Goal: Task Accomplishment & Management: Manage account settings

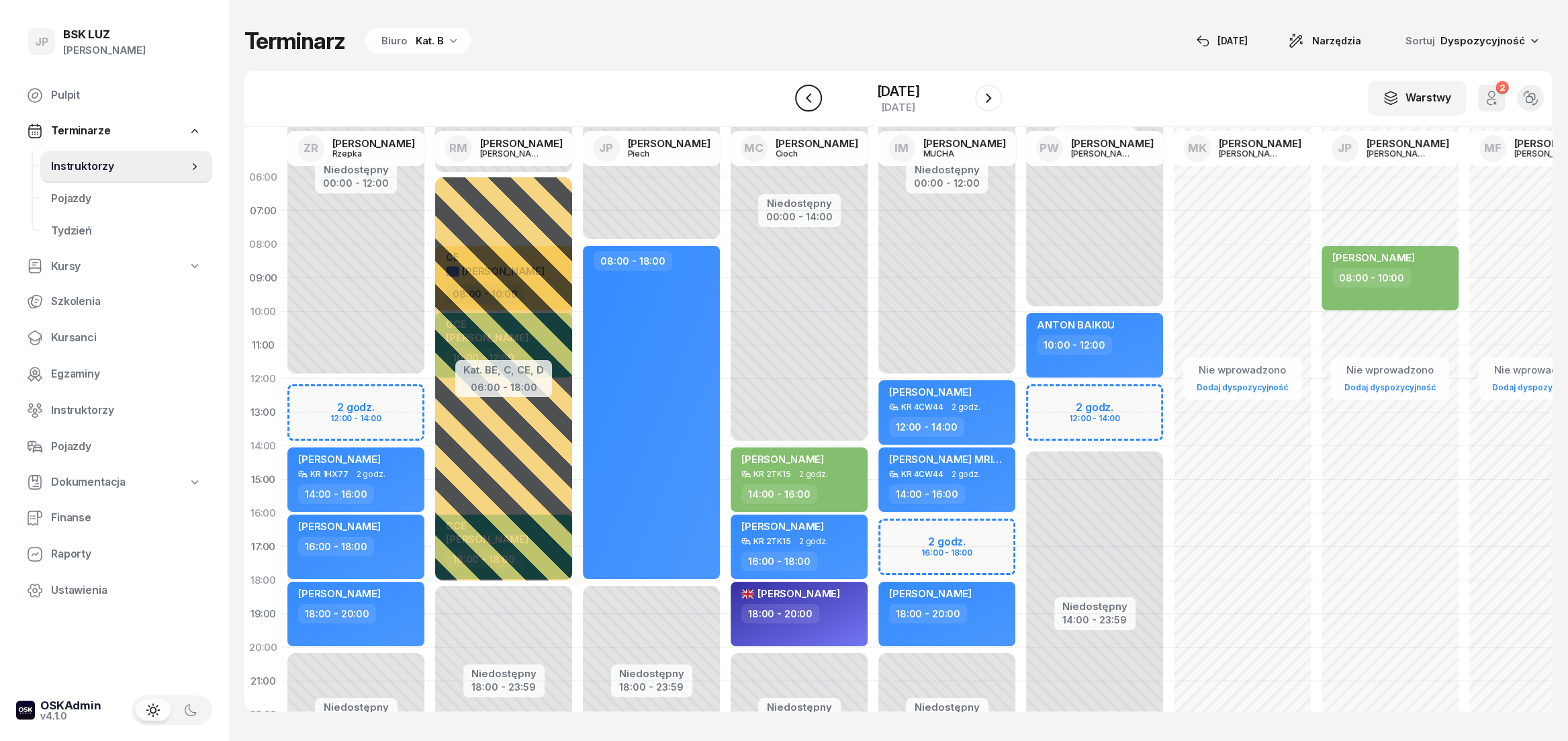
click at [805, 100] on icon "button" at bounding box center [808, 98] width 6 height 10
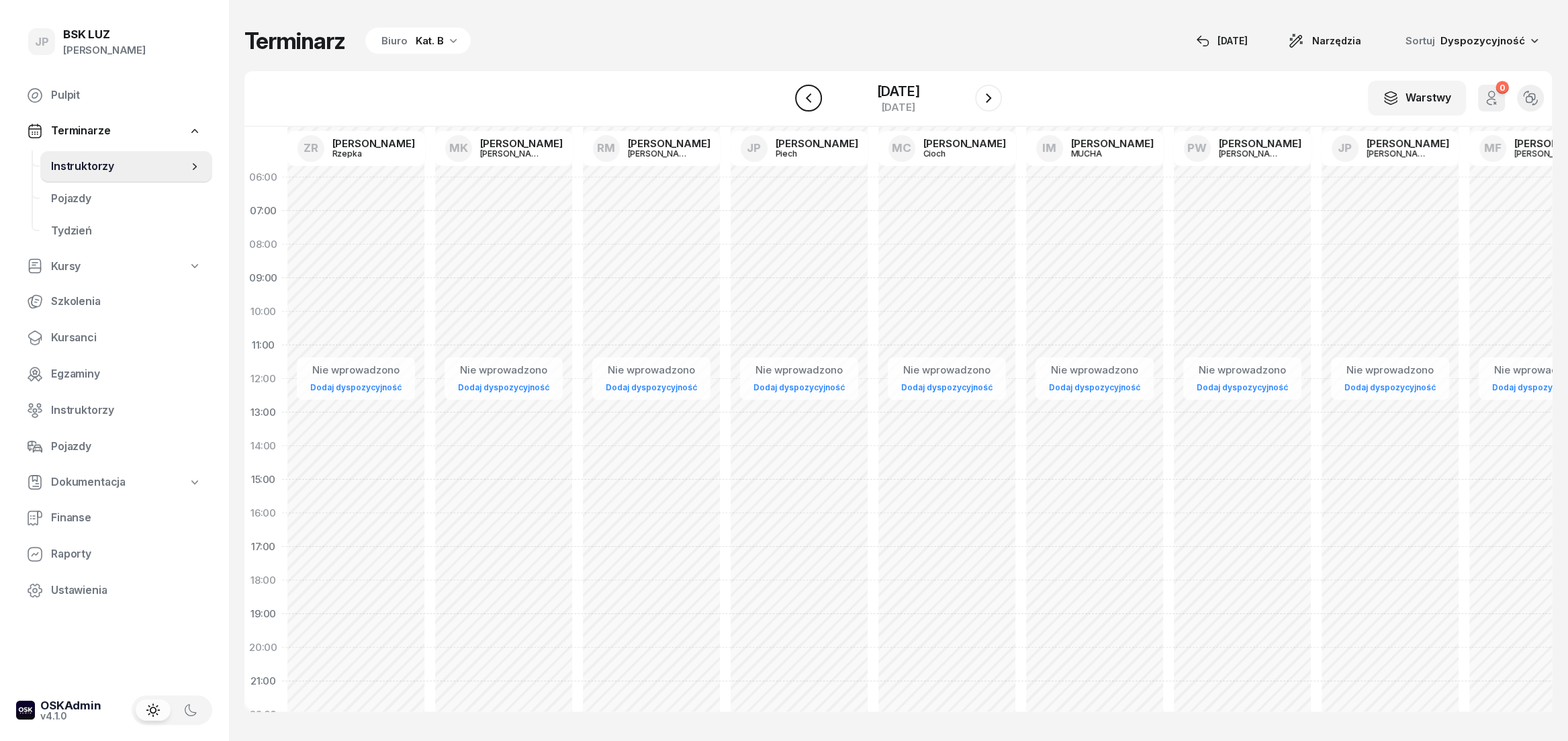
click at [801, 105] on icon "button" at bounding box center [808, 98] width 16 height 16
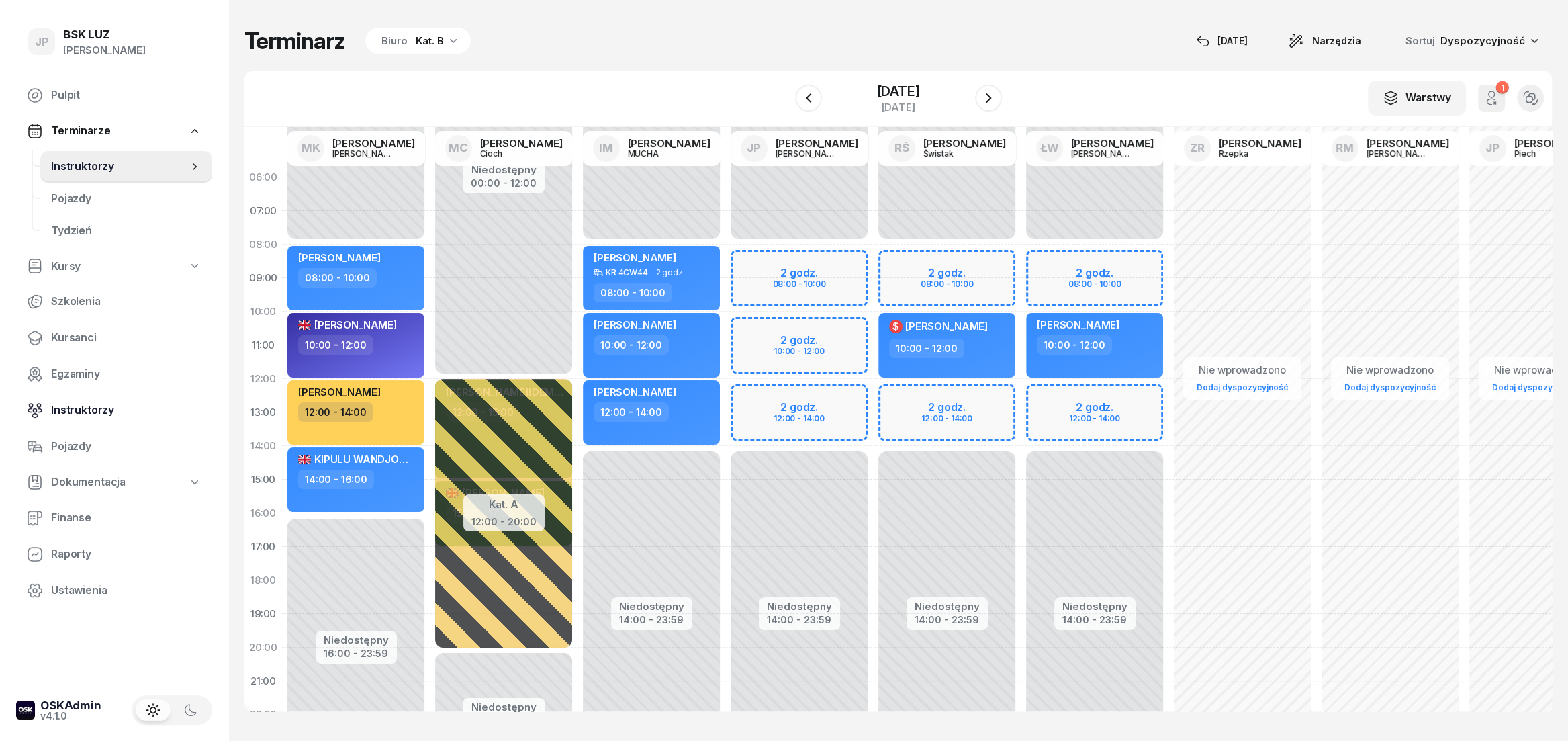
click at [98, 408] on span "Instruktorzy" at bounding box center [126, 410] width 151 height 17
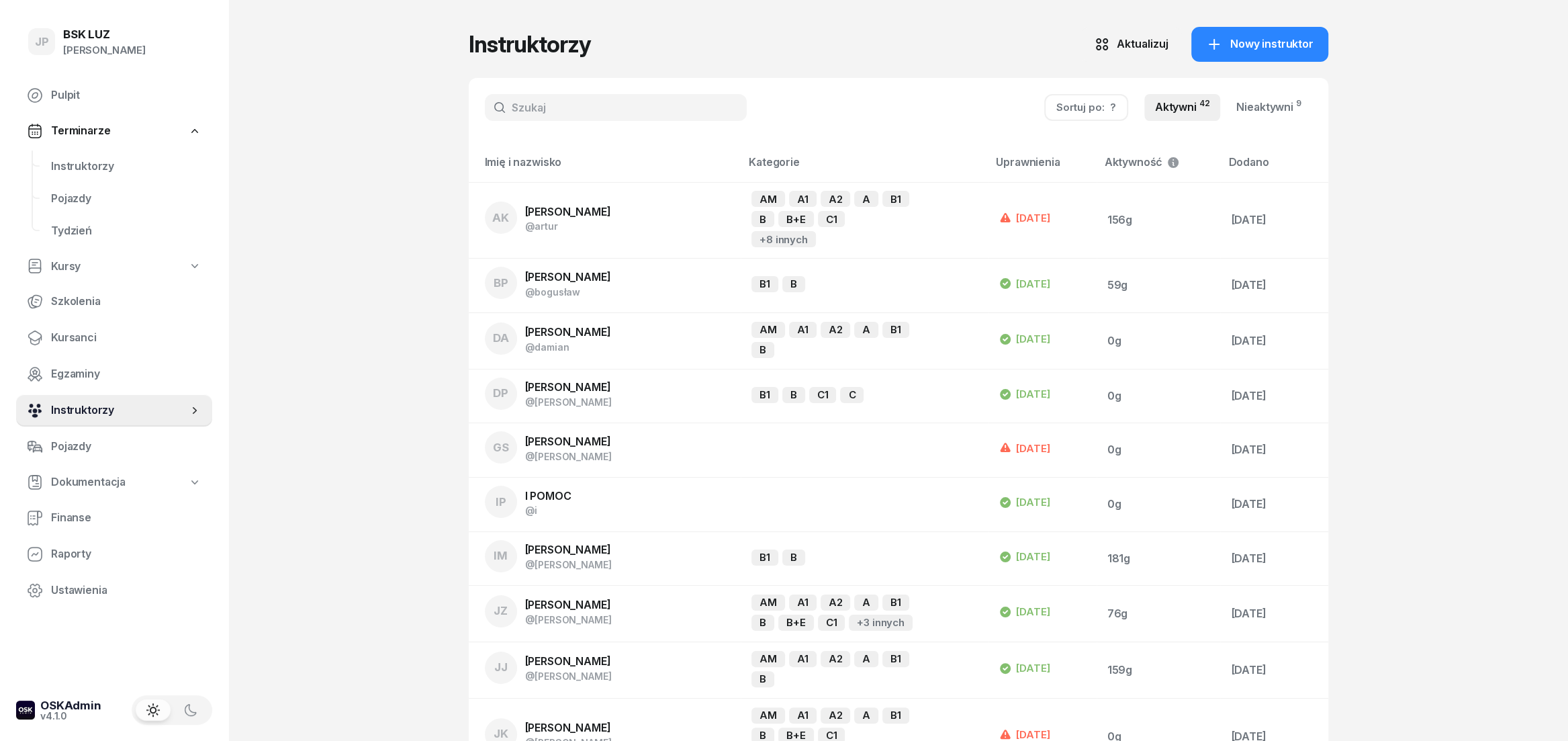
click at [78, 412] on span "Instruktorzy" at bounding box center [119, 410] width 137 height 17
click at [81, 163] on span "Instruktorzy" at bounding box center [126, 166] width 151 height 17
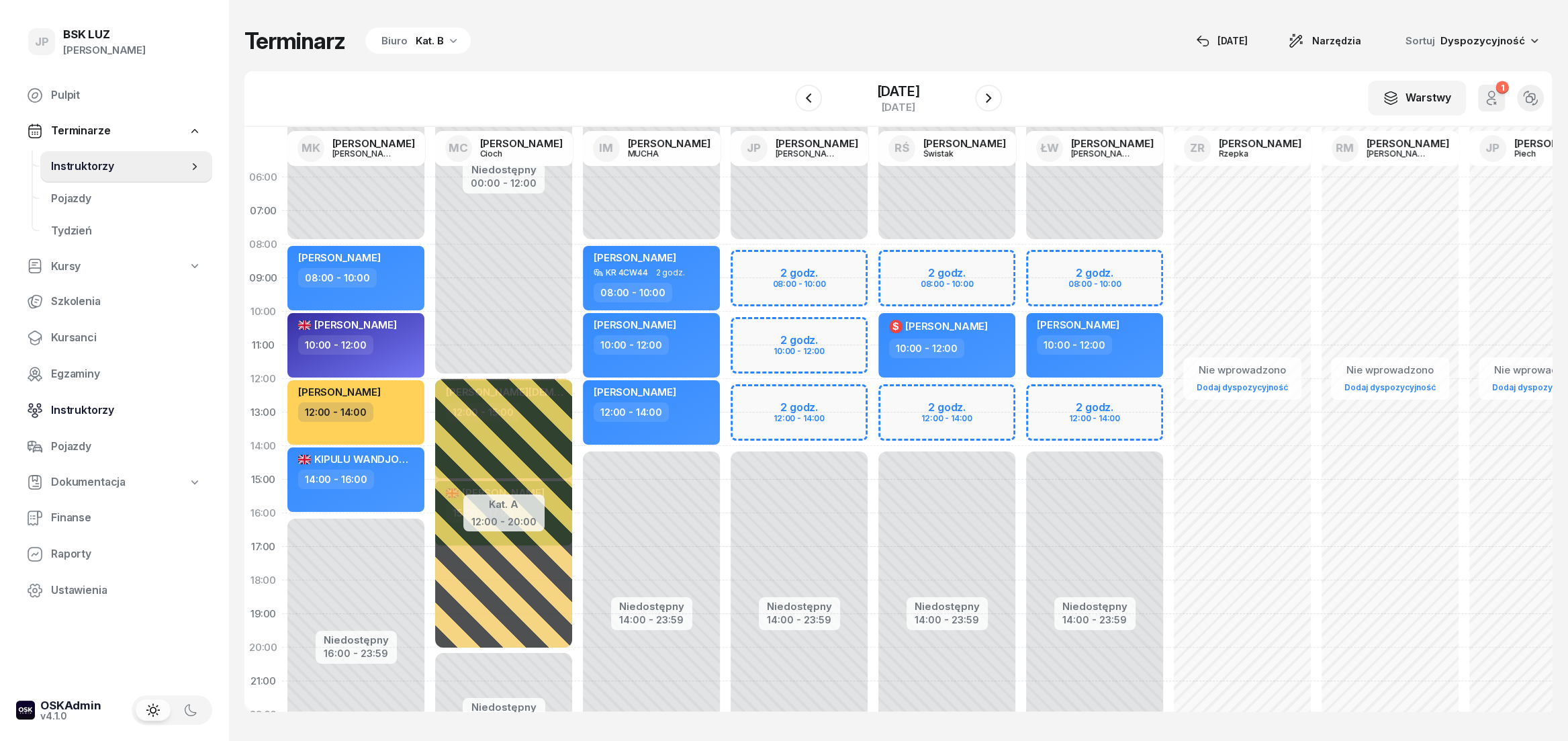
click at [84, 400] on link "Instruktorzy" at bounding box center [114, 410] width 196 height 32
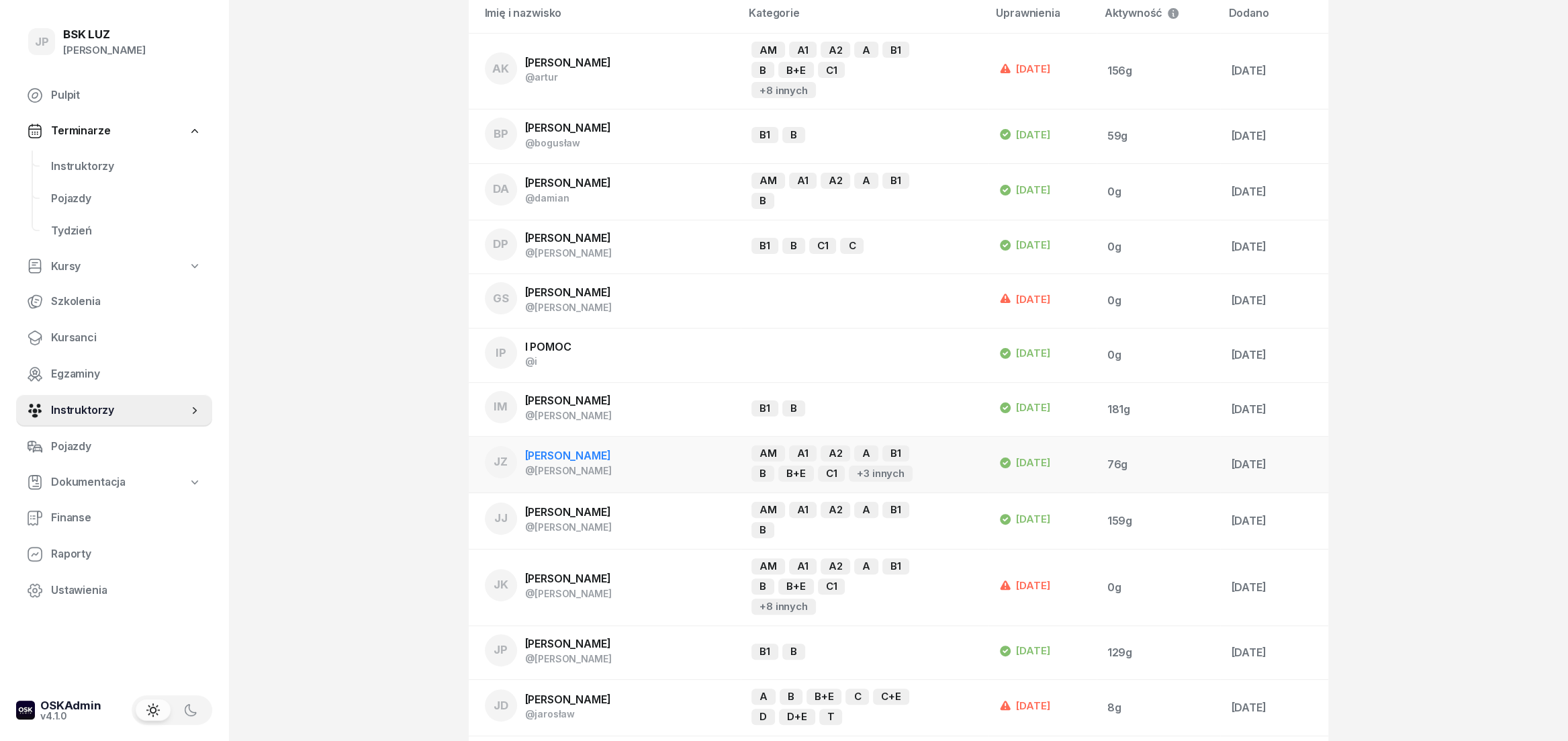
scroll to position [448, 0]
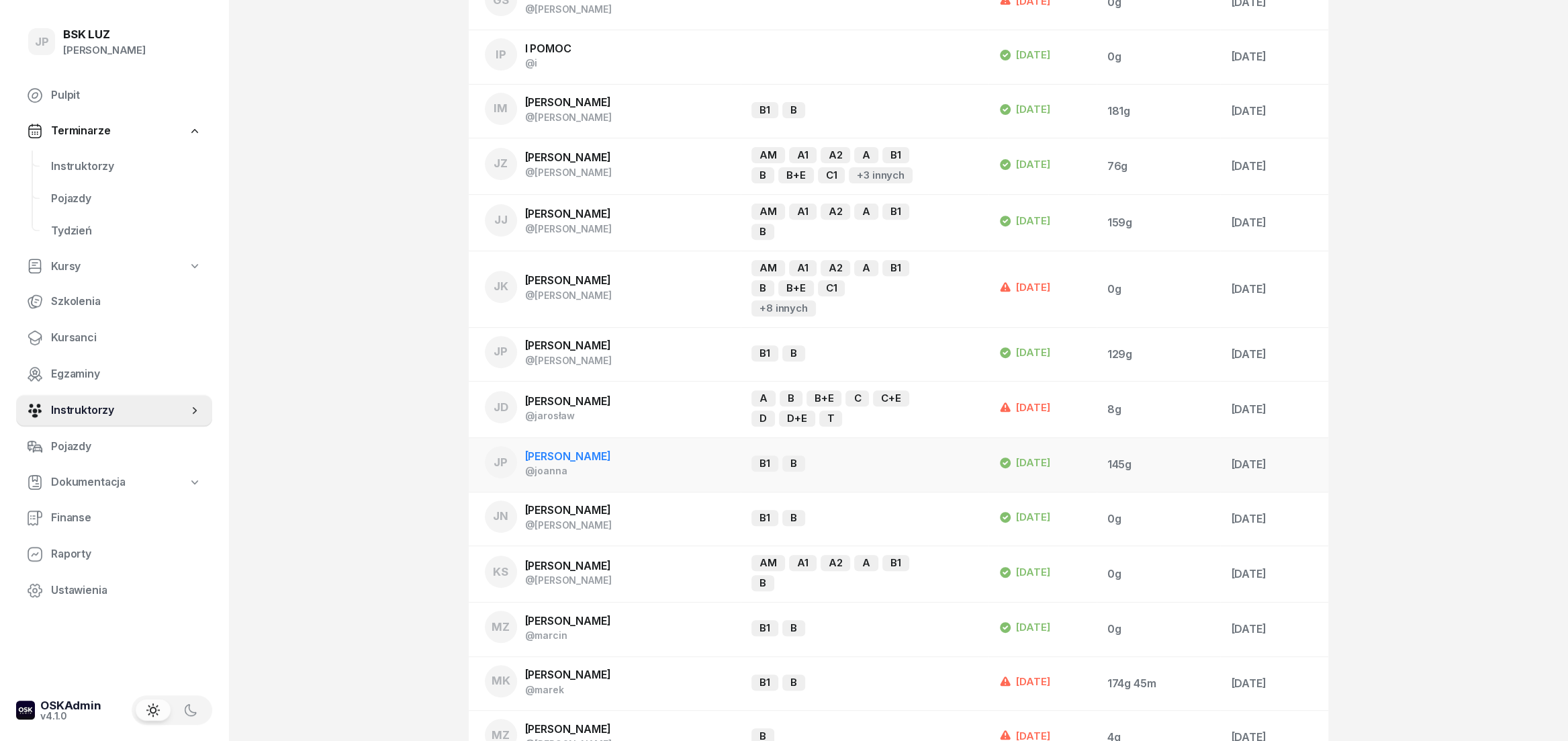
click at [590, 448] on div "[PERSON_NAME]" at bounding box center [568, 457] width 86 height 17
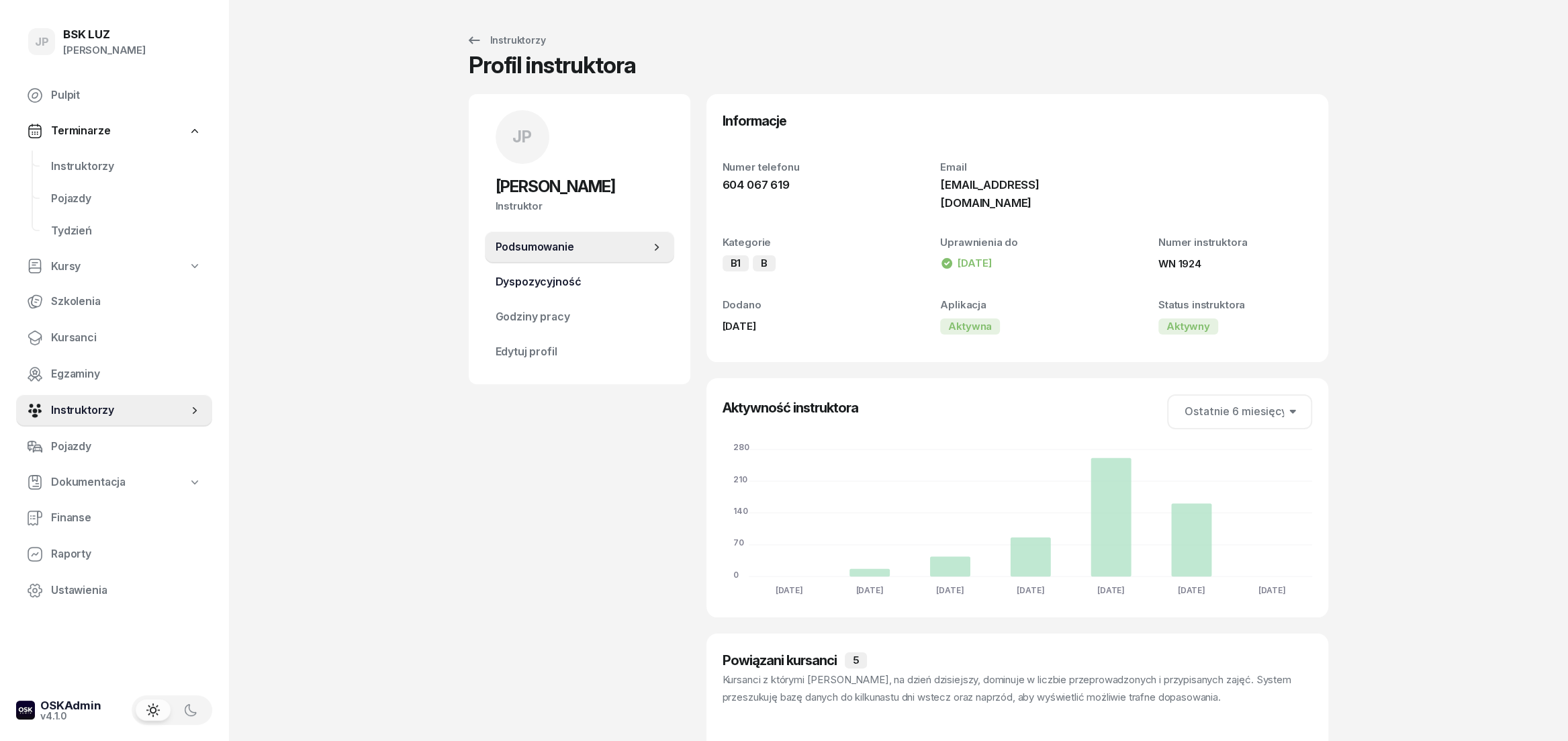
click at [537, 277] on span "Dyspozycyjność" at bounding box center [580, 282] width 168 height 17
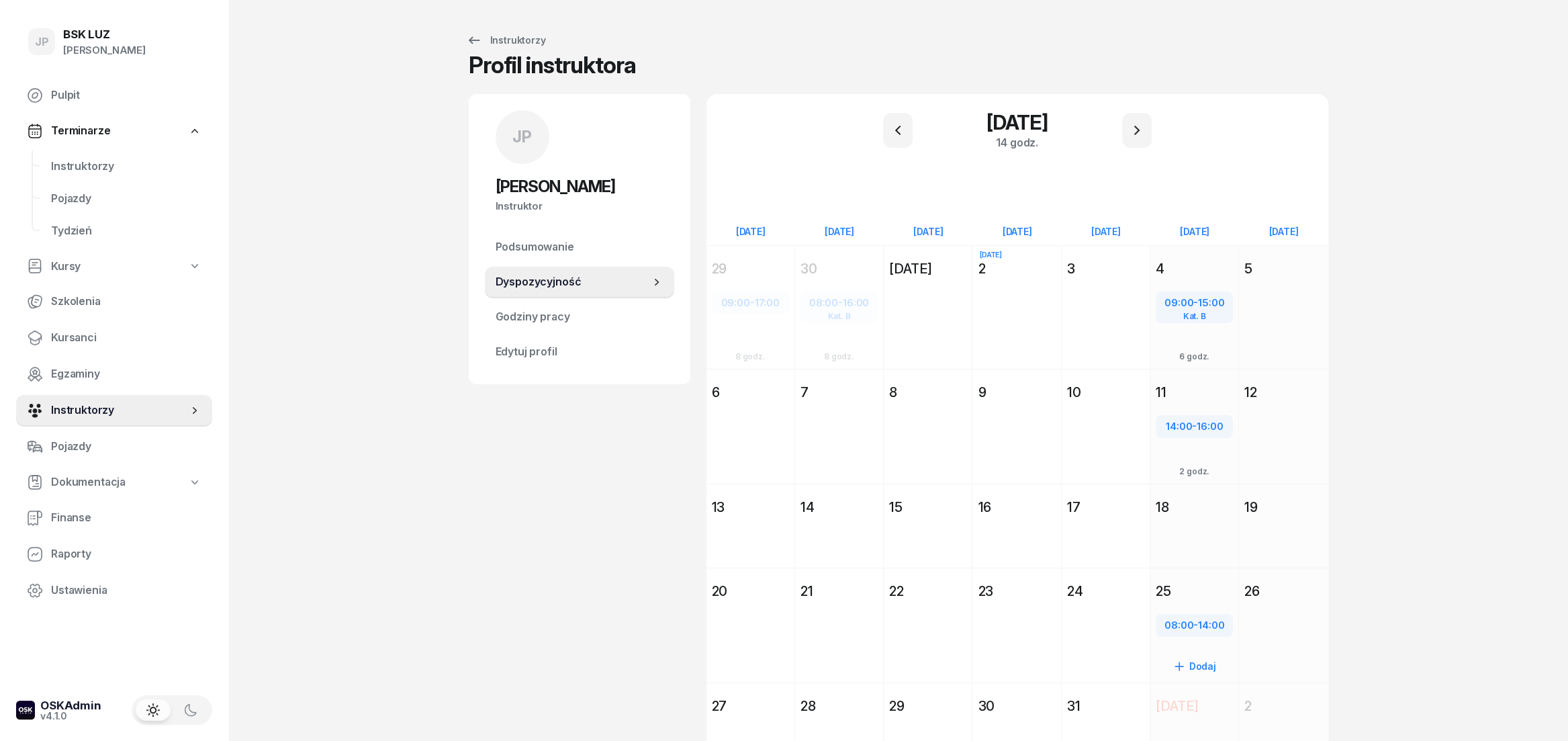
click at [1220, 624] on span "14:00" at bounding box center [1211, 625] width 26 height 13
select select "08"
select select "14"
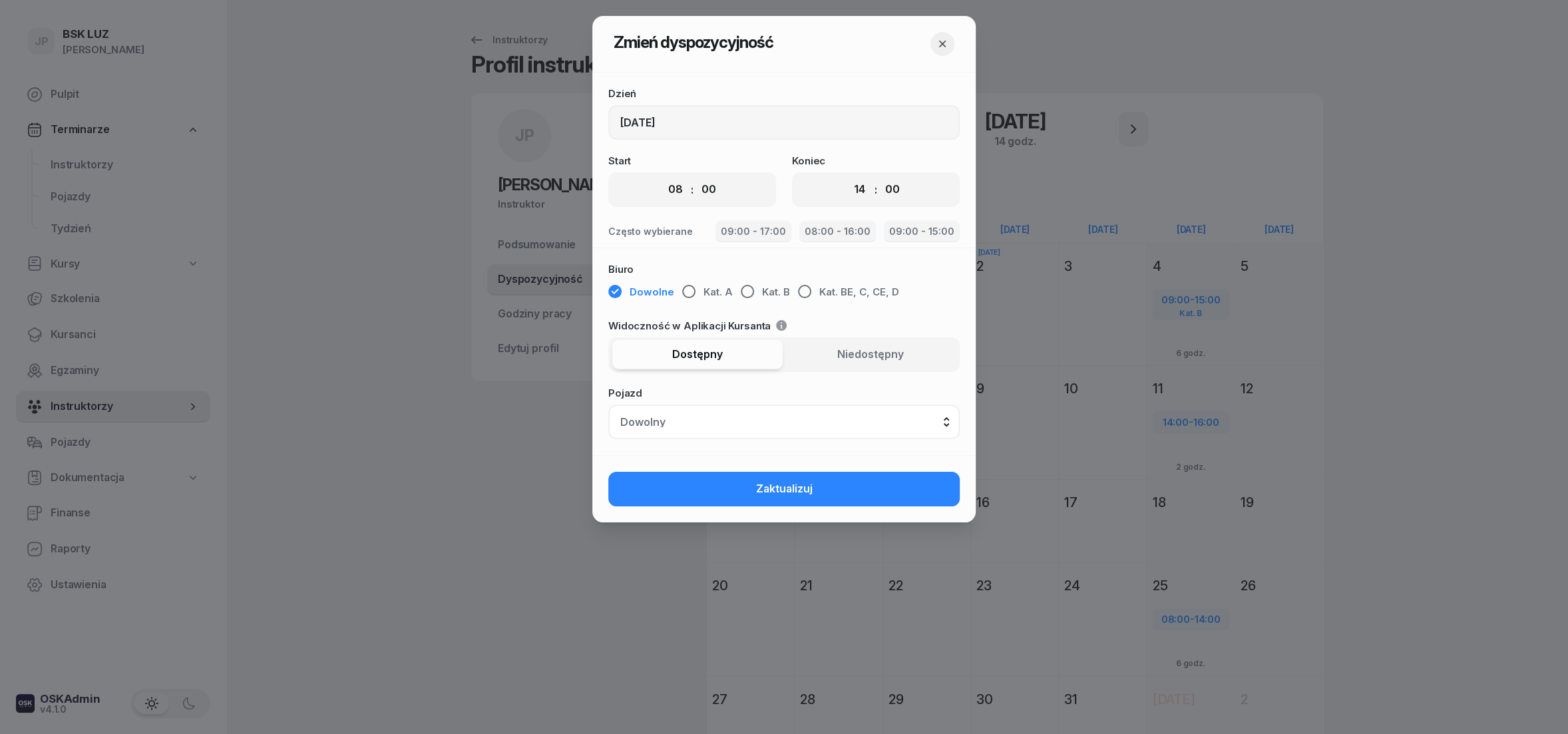
click at [937, 45] on icon "button" at bounding box center [943, 44] width 14 height 14
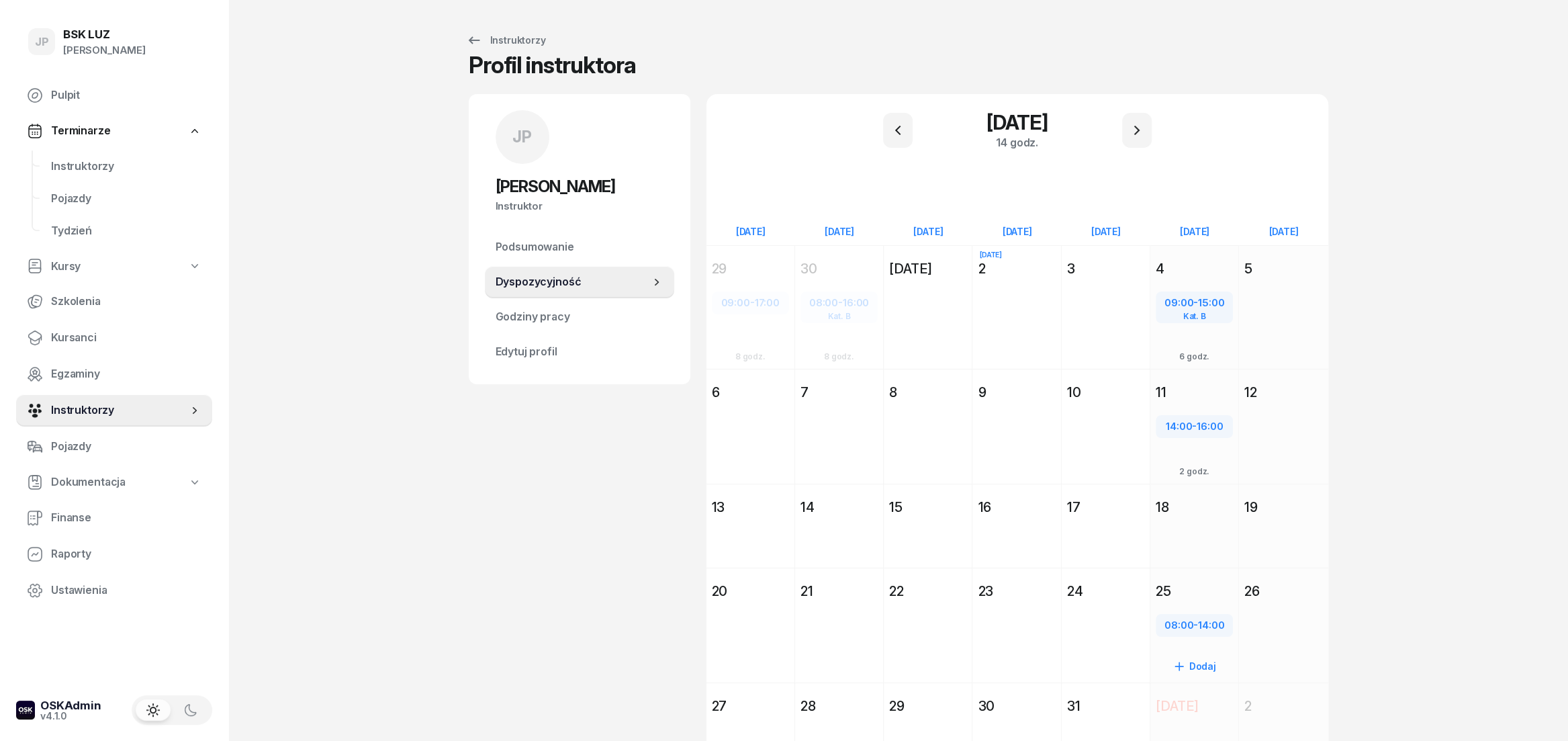
click at [1198, 625] on div "08:00 - 14:00" at bounding box center [1194, 625] width 74 height 17
select select "08"
select select "14"
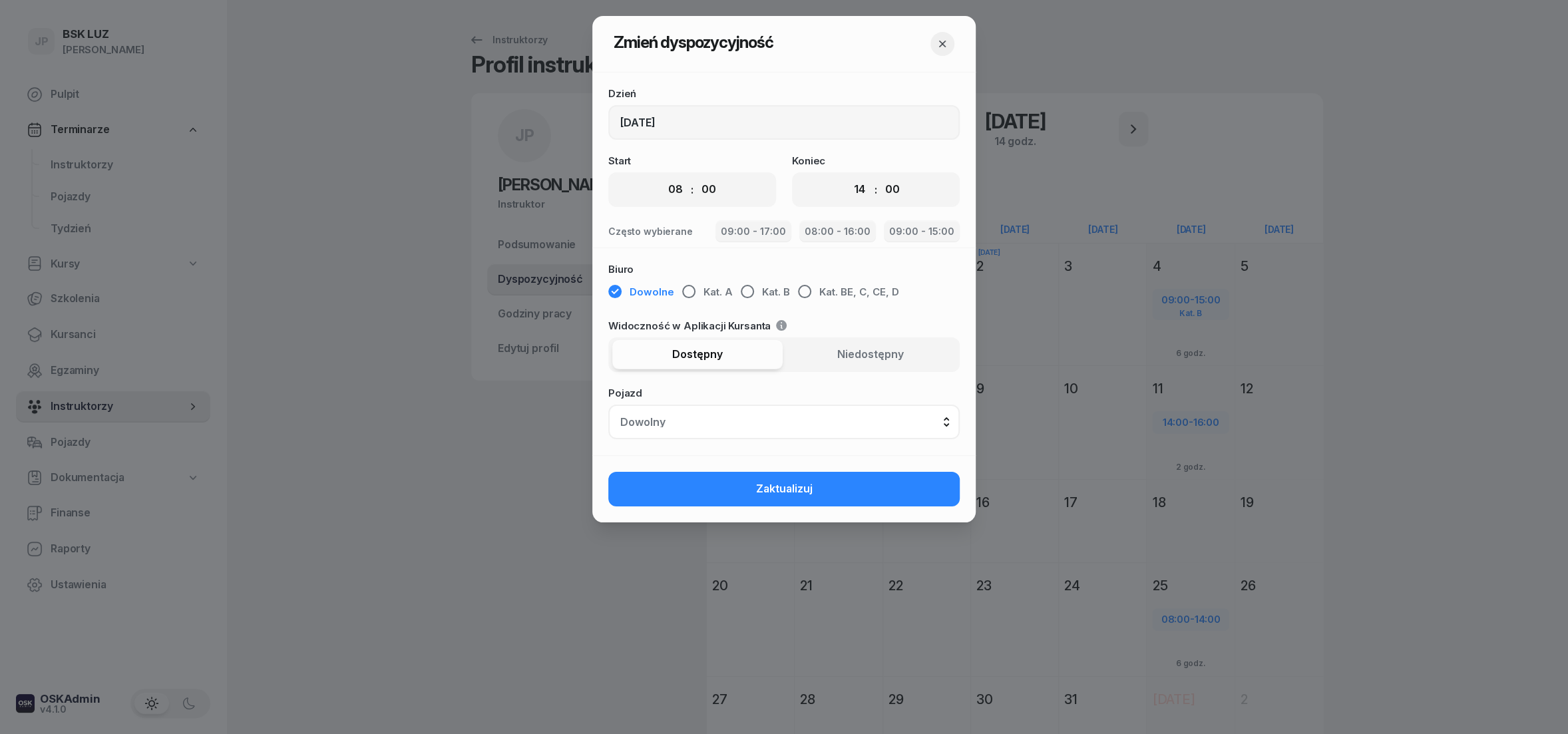
click at [939, 44] on icon "button" at bounding box center [943, 44] width 14 height 14
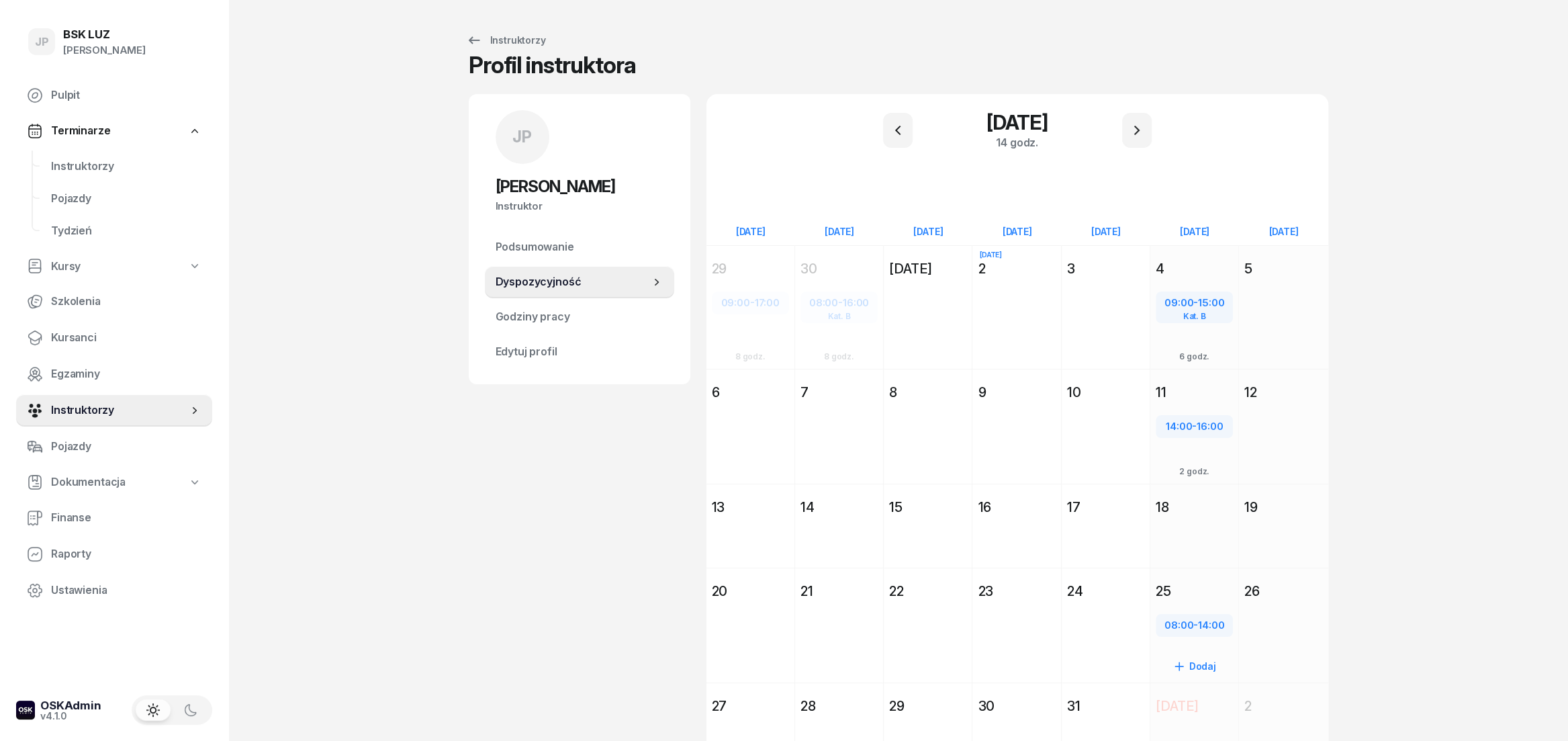
click at [1200, 629] on span "14:00" at bounding box center [1211, 625] width 26 height 13
select select "08"
select select "14"
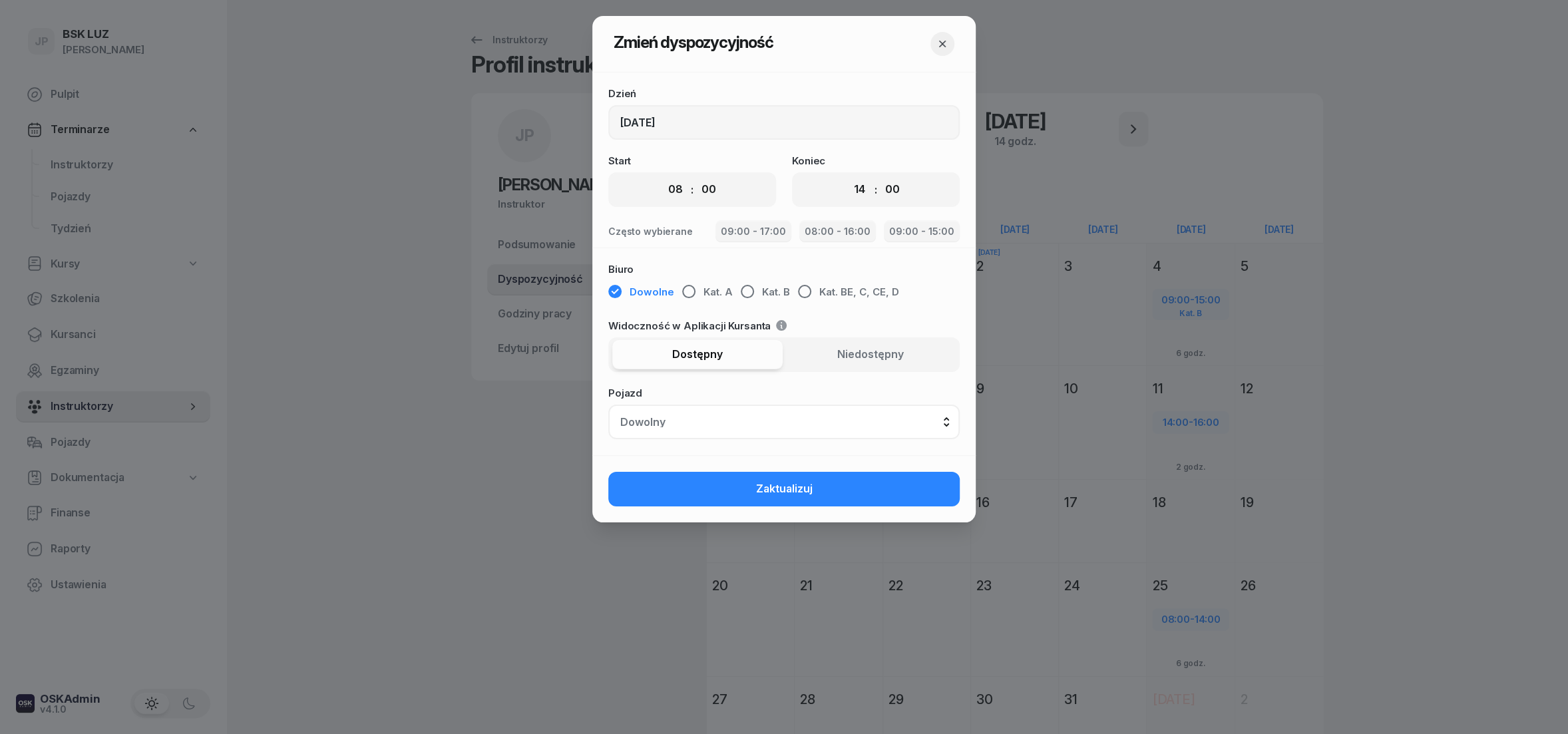
click at [942, 46] on icon "button" at bounding box center [943, 44] width 14 height 14
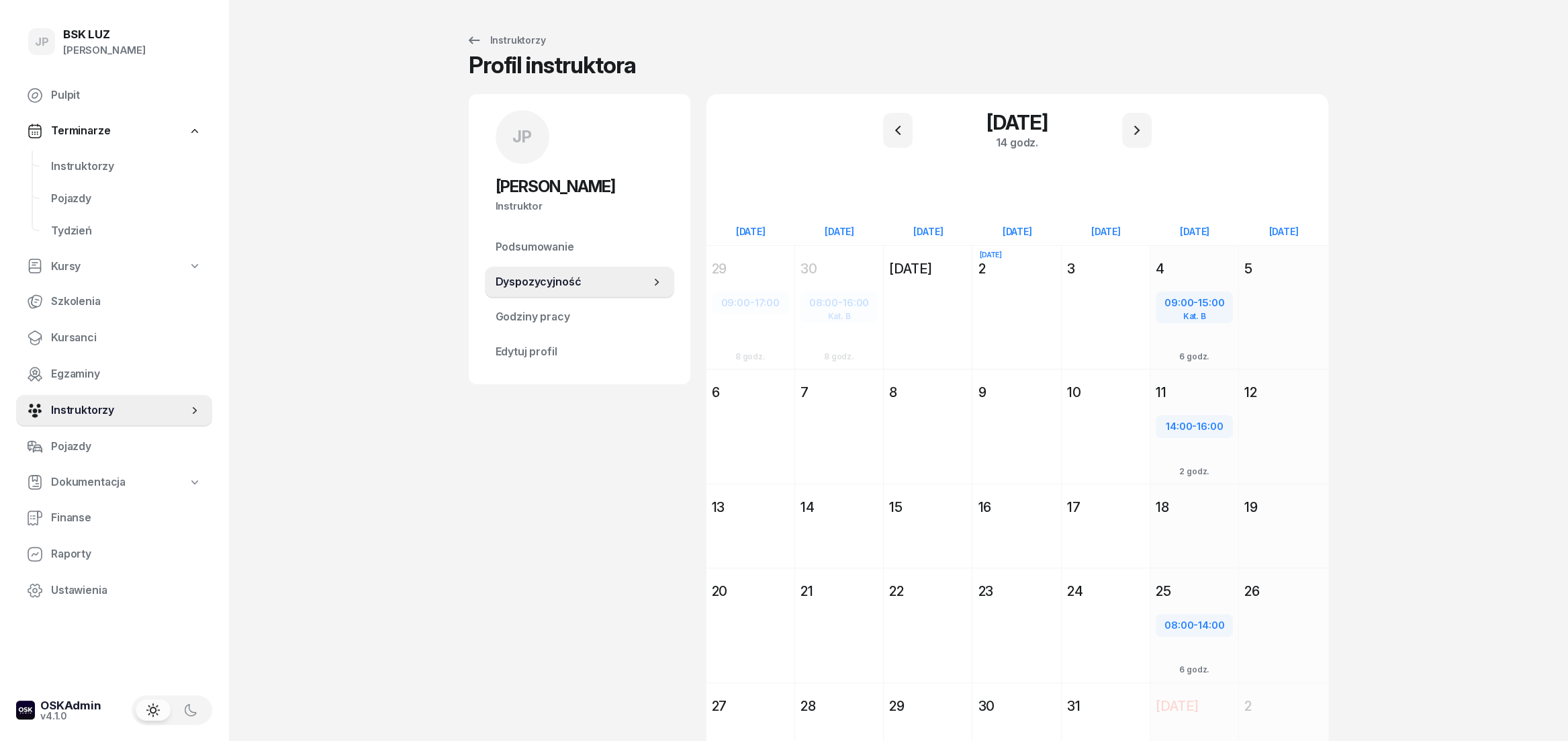
click at [546, 273] on link "Dyspozycyjność" at bounding box center [579, 282] width 189 height 32
click at [1101, 437] on div "Dodaj" at bounding box center [1105, 436] width 77 height 21
select select "08"
select select "16"
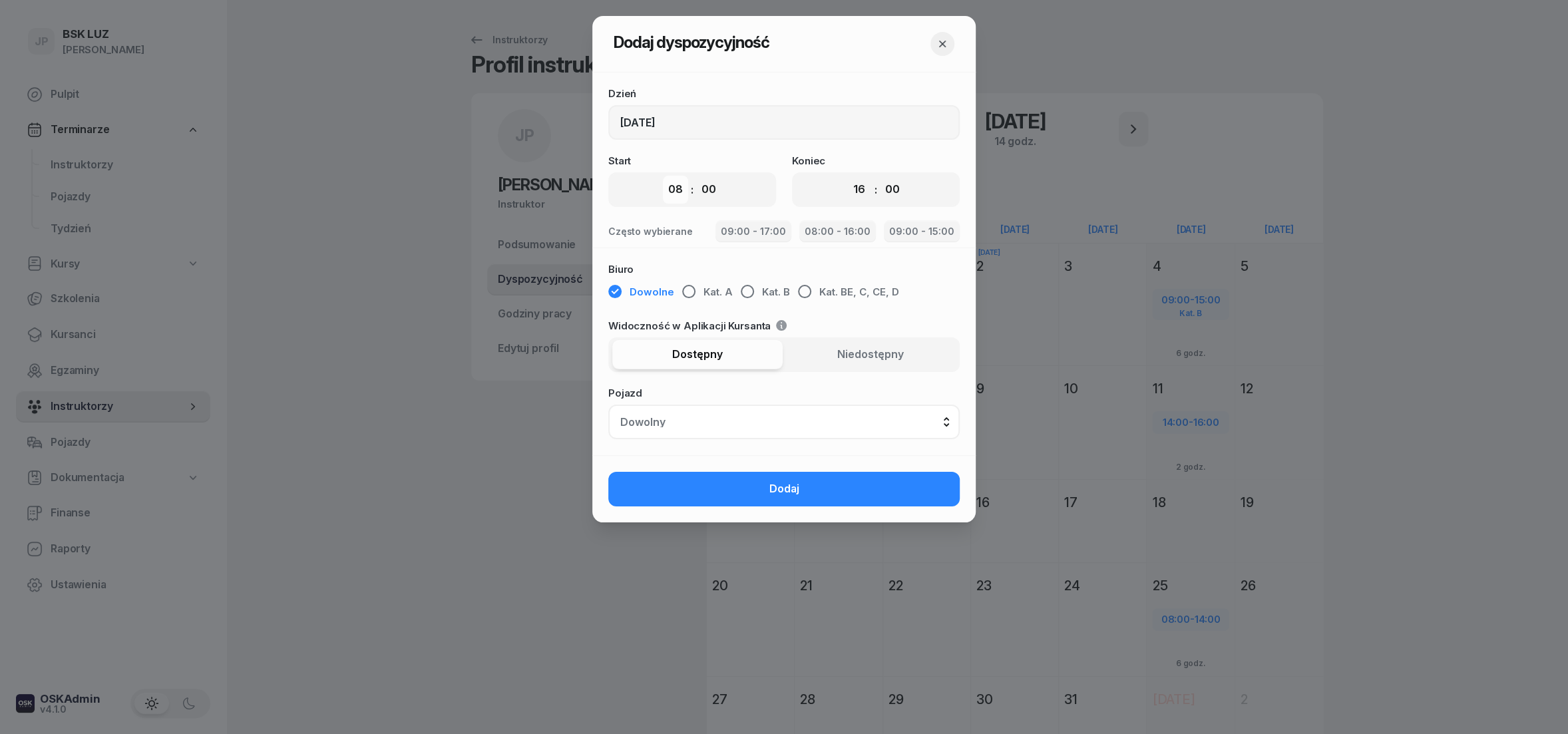
select select "09"
click option "09" at bounding box center [0, 0] width 0 height 0
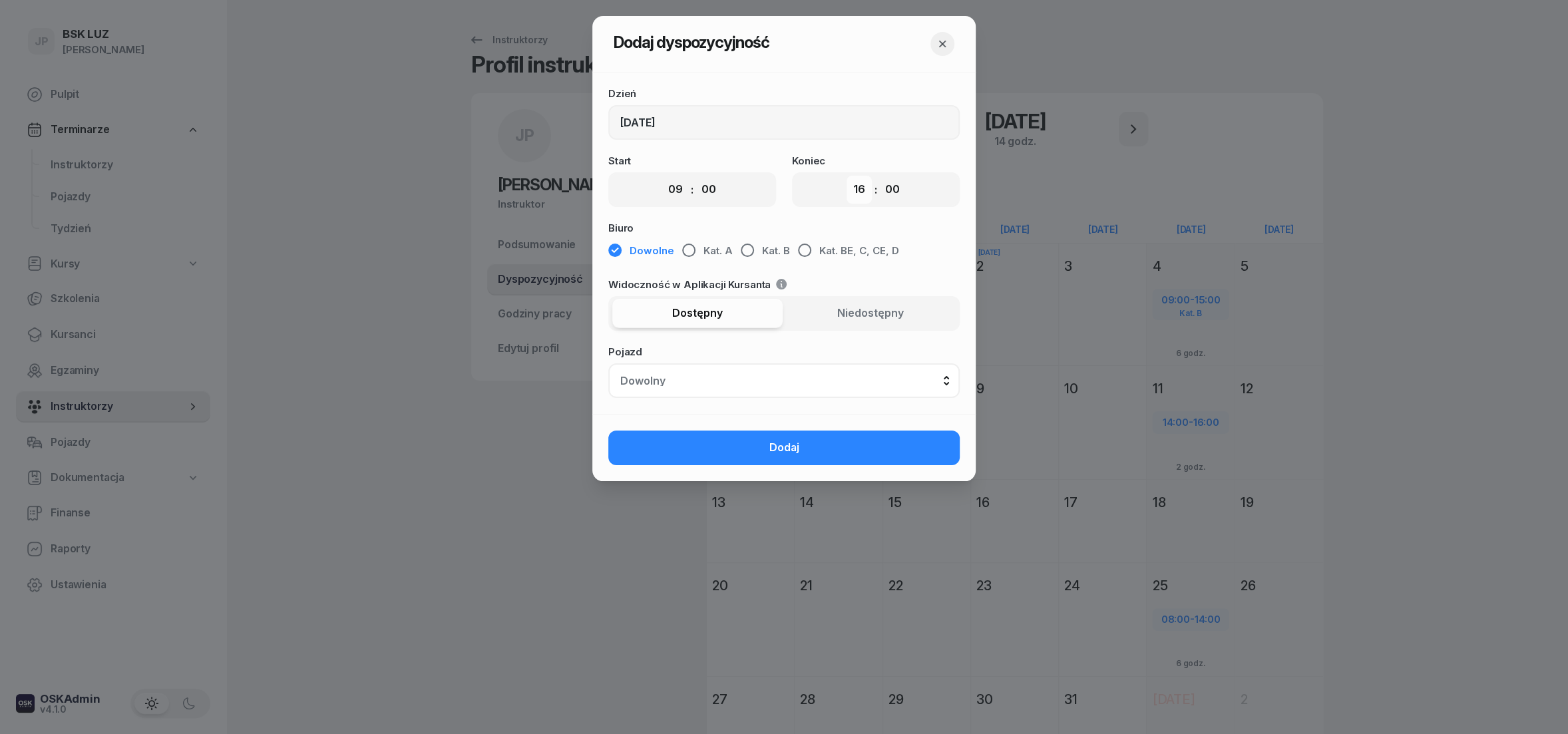
select select "17"
click option "17" at bounding box center [0, 0] width 0 height 0
click at [663, 176] on select "00 01 02 03 04 05 06 07 08 09 10 11 12 13 14 15 16 17 18 19 20 21 22 23" at bounding box center [676, 190] width 25 height 28
click option "14" at bounding box center [0, 0] width 0 height 0
click option "11" at bounding box center [0, 0] width 0 height 0
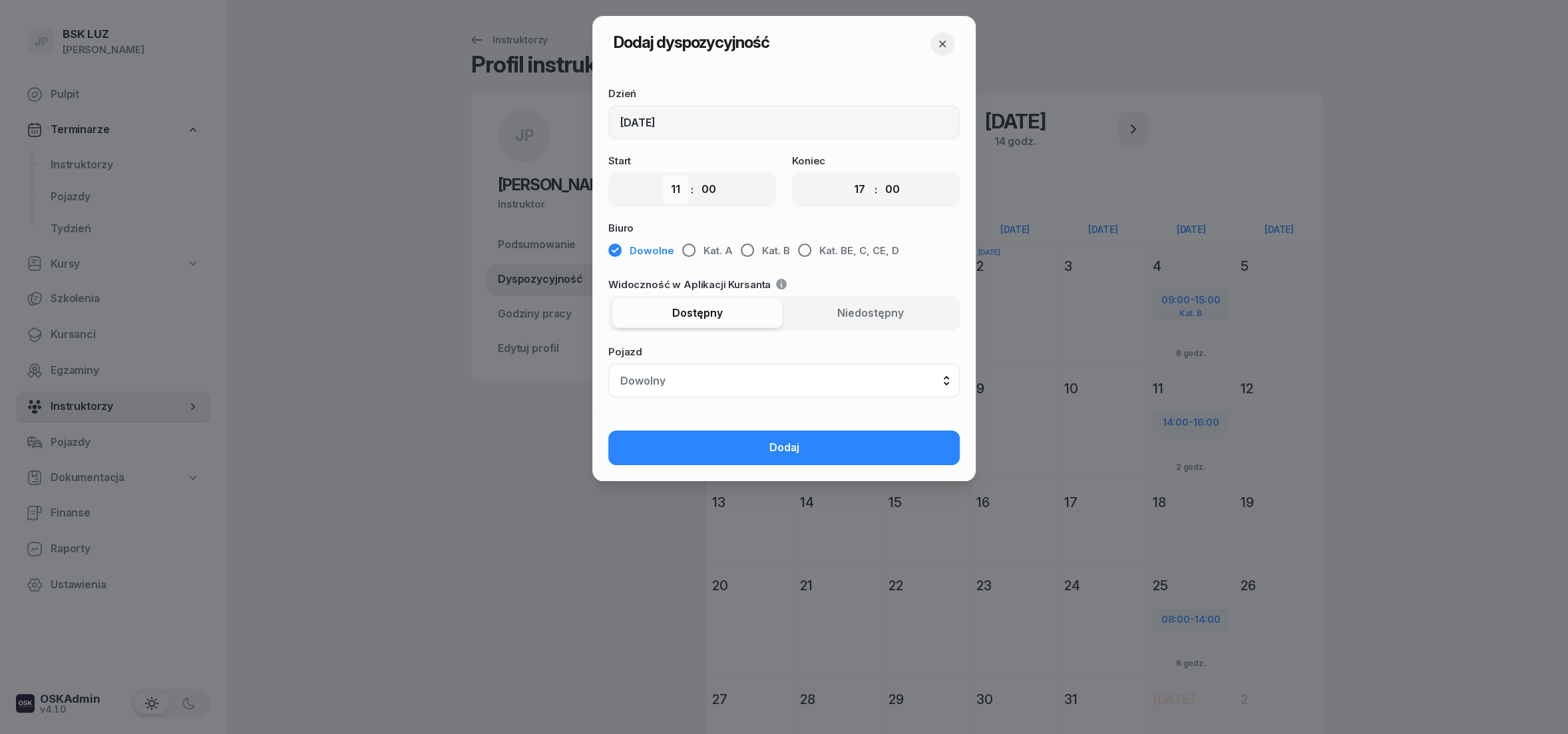
click at [663, 176] on select "00 01 02 03 04 05 06 07 08 09 10 11 12 13 14 15 16 17 18 19 20 21 22 23" at bounding box center [676, 190] width 25 height 28
select select "10"
click option "10" at bounding box center [0, 0] width 0 height 0
select select "18"
click option "18" at bounding box center [0, 0] width 0 height 0
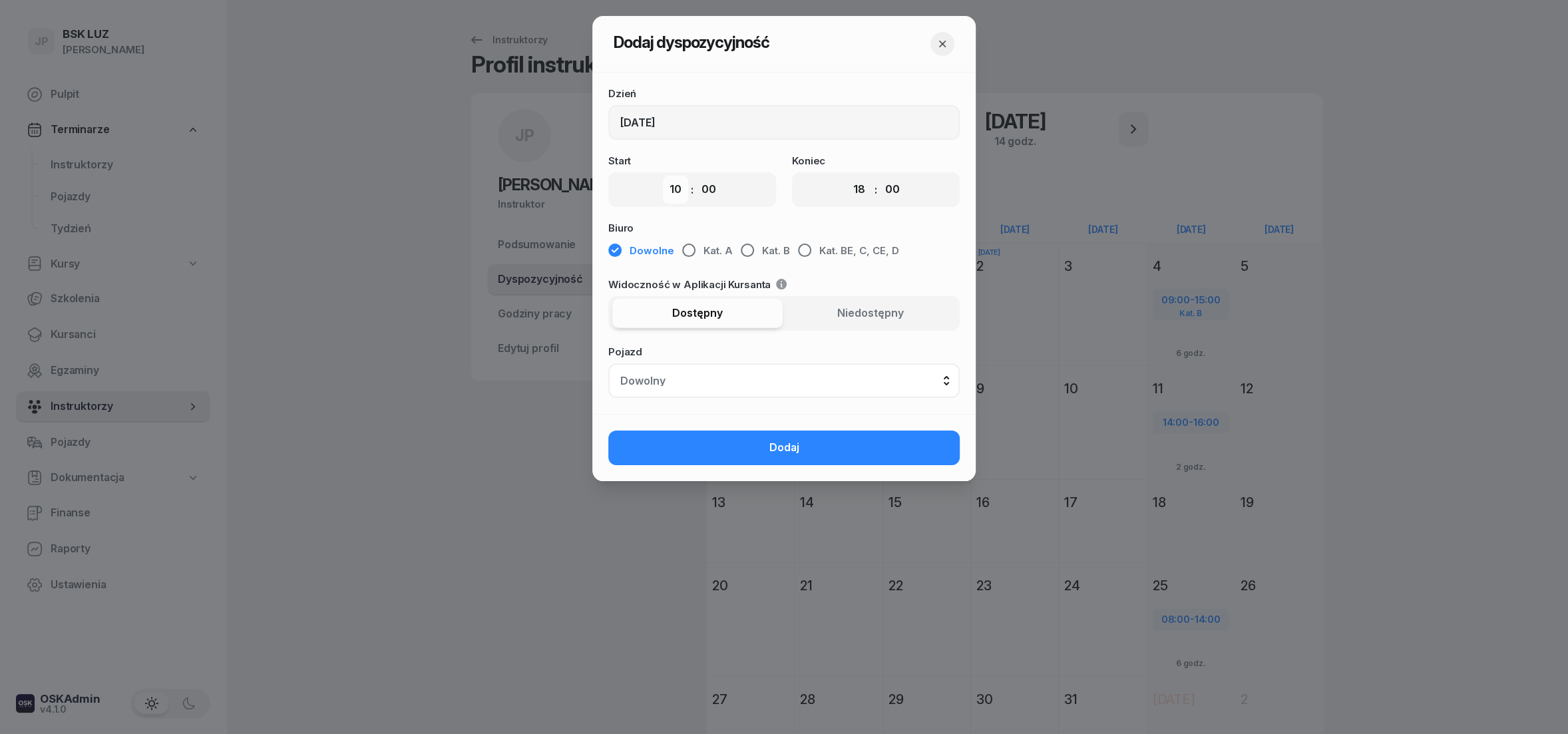
click at [663, 176] on select "00 01 02 03 04 05 06 07 08 09 10 11 12 13 14 15 16 17 18 19 20 21 22 23" at bounding box center [676, 190] width 25 height 28
select select "11"
click option "11" at bounding box center [0, 0] width 0 height 0
click at [847, 176] on select "00 01 02 03 04 05 06 07 08 09 10 11 12 13 14 15 16 17 18 19 20 21 22 23" at bounding box center [859, 190] width 25 height 28
click option "19" at bounding box center [0, 0] width 0 height 0
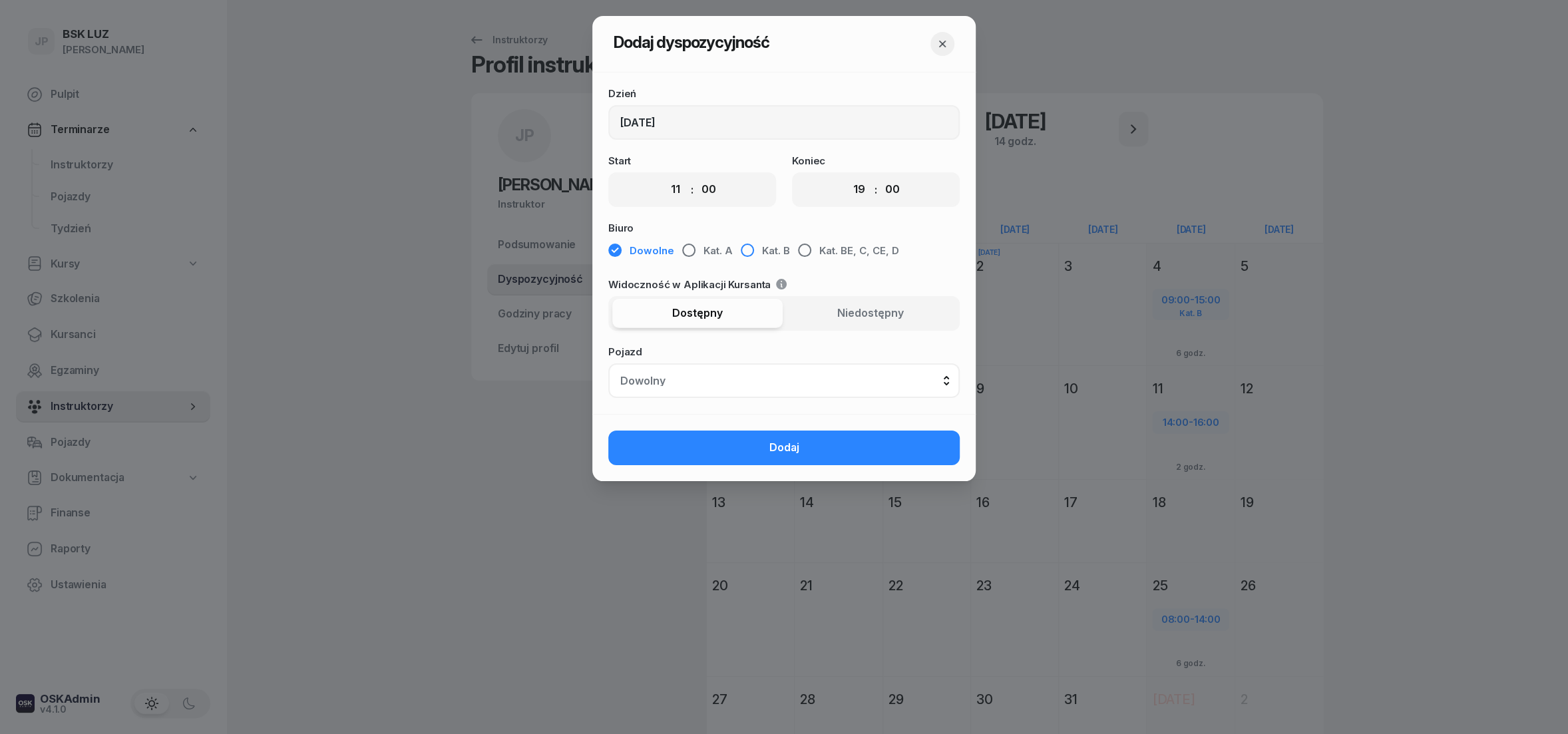
click at [743, 248] on div "button" at bounding box center [748, 250] width 14 height 14
click at [847, 176] on select "00 01 02 03 04 05 06 07 08 09 10 11 12 13 14 15 16 17 18 19 20 21 22 23" at bounding box center [859, 190] width 25 height 28
click option "18" at bounding box center [0, 0] width 0 height 0
select select "17"
click option "17" at bounding box center [0, 0] width 0 height 0
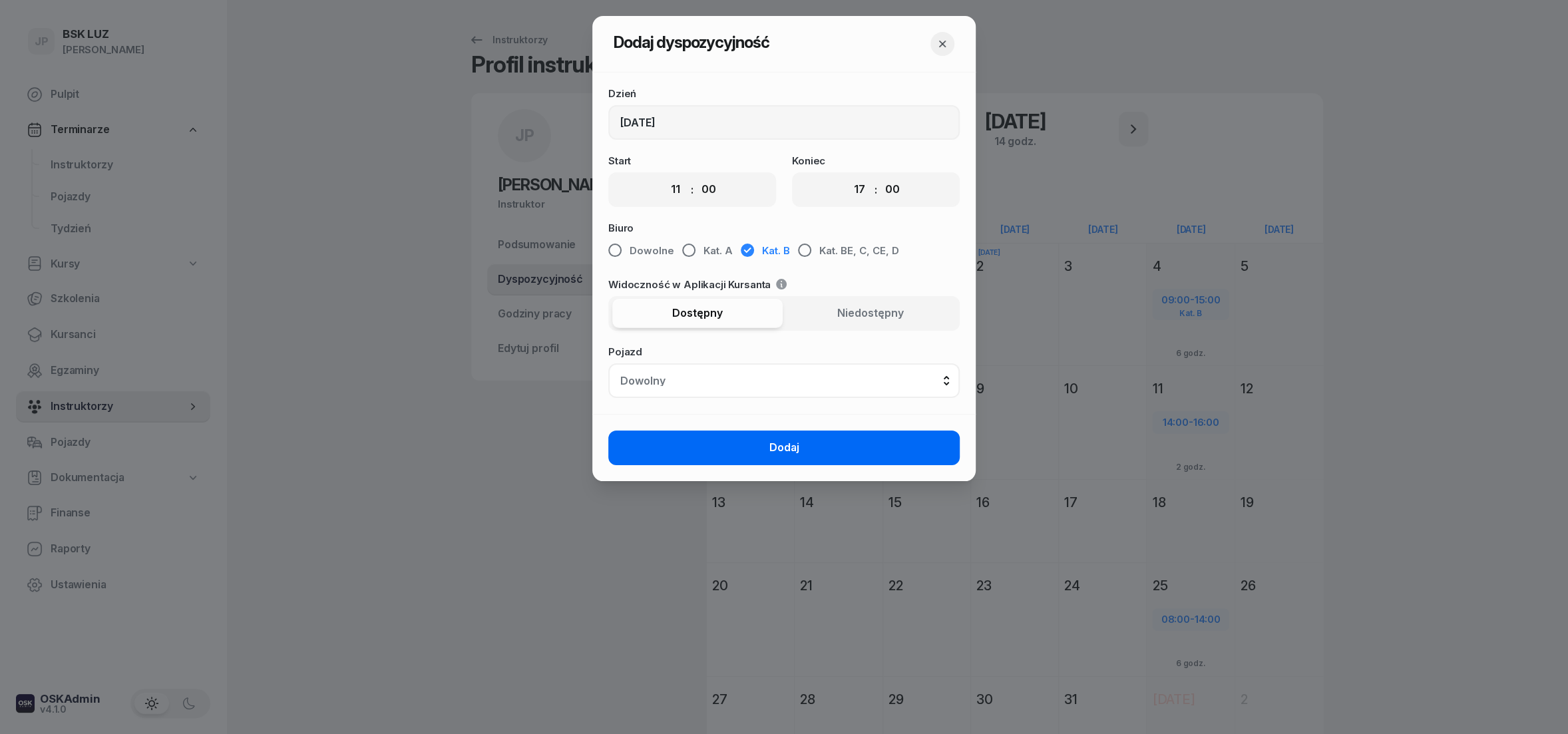
click at [770, 449] on span "Dodaj" at bounding box center [785, 447] width 30 height 17
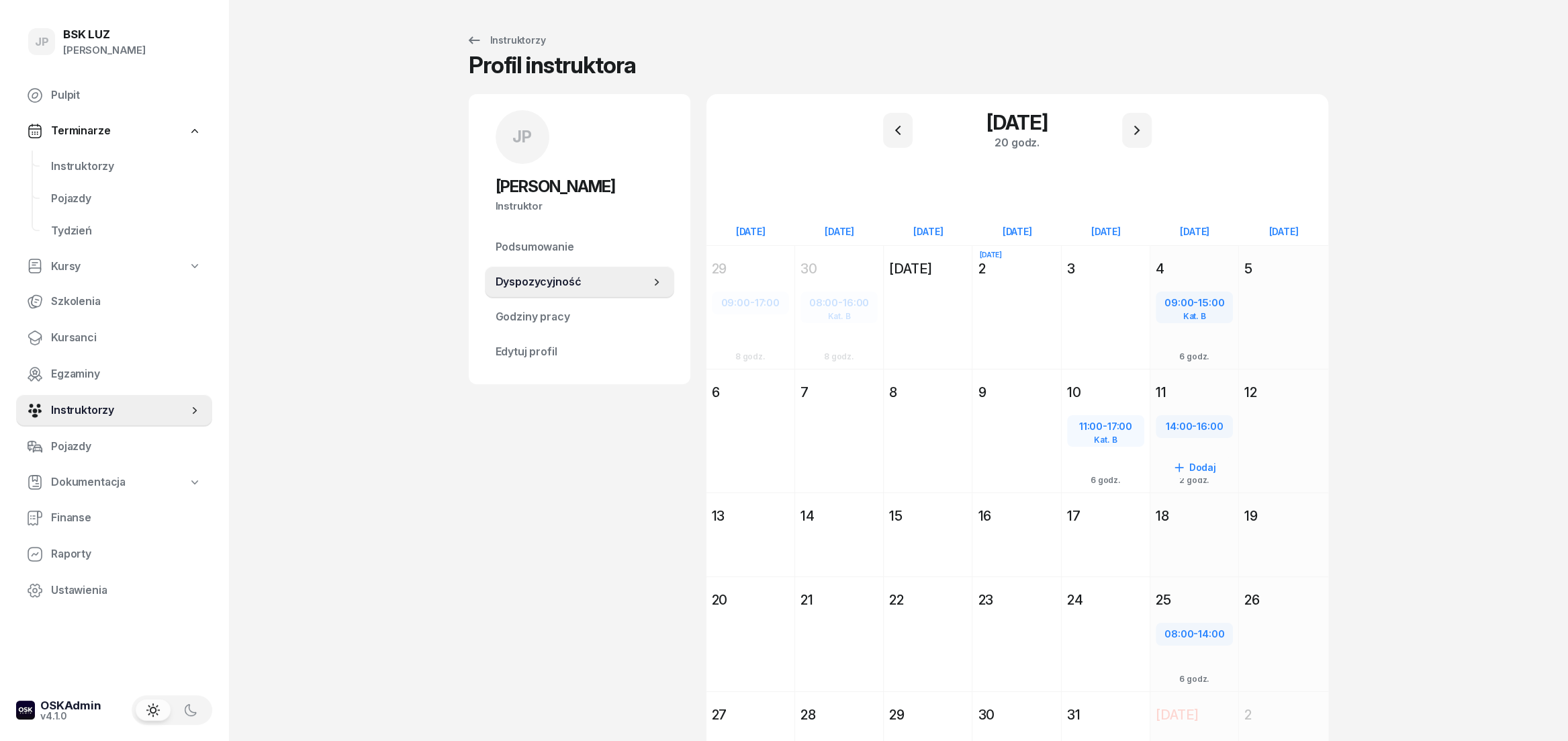
click at [1181, 426] on span "14:00" at bounding box center [1178, 426] width 26 height 13
select select "14"
select select "16"
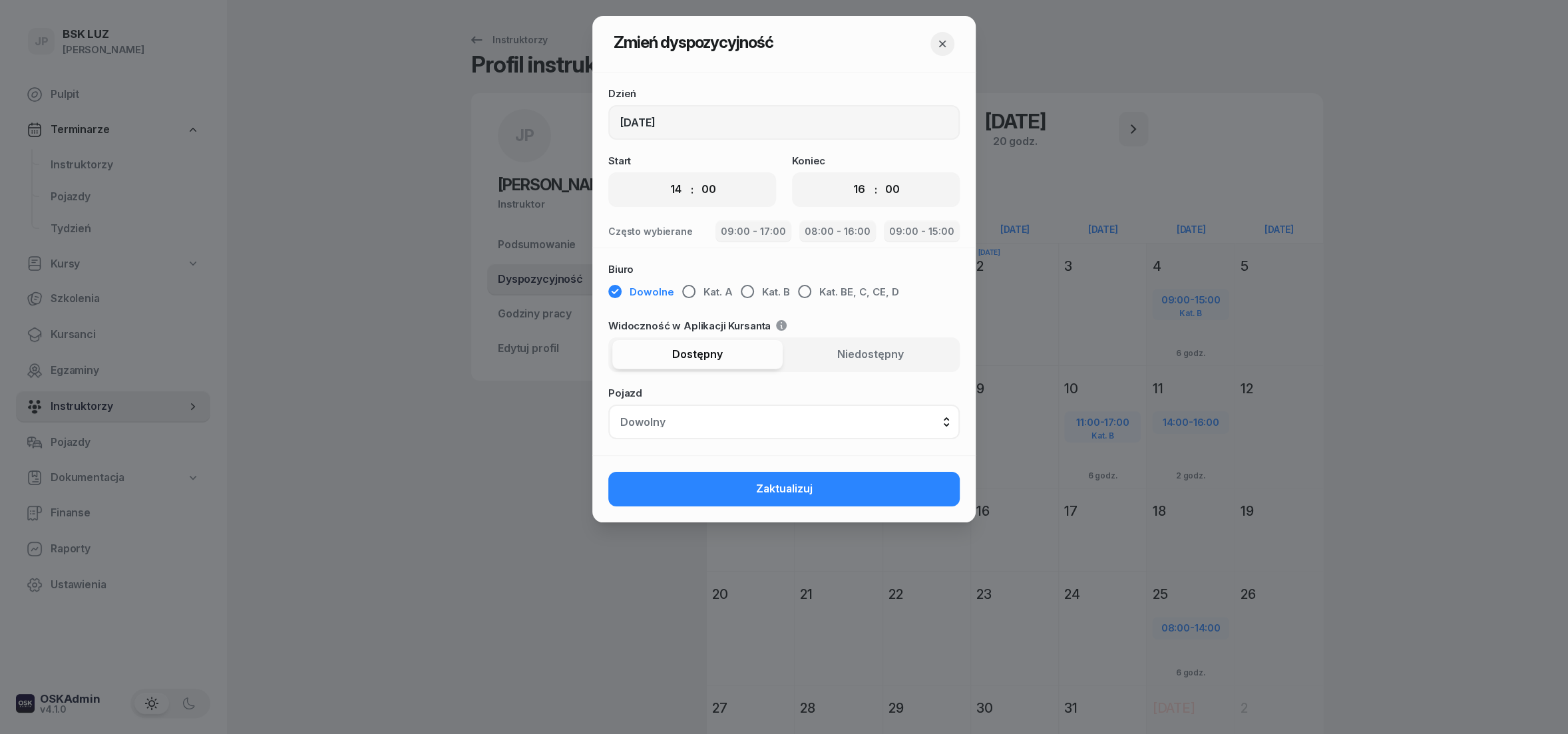
click at [942, 43] on icon "button" at bounding box center [942, 44] width 7 height 7
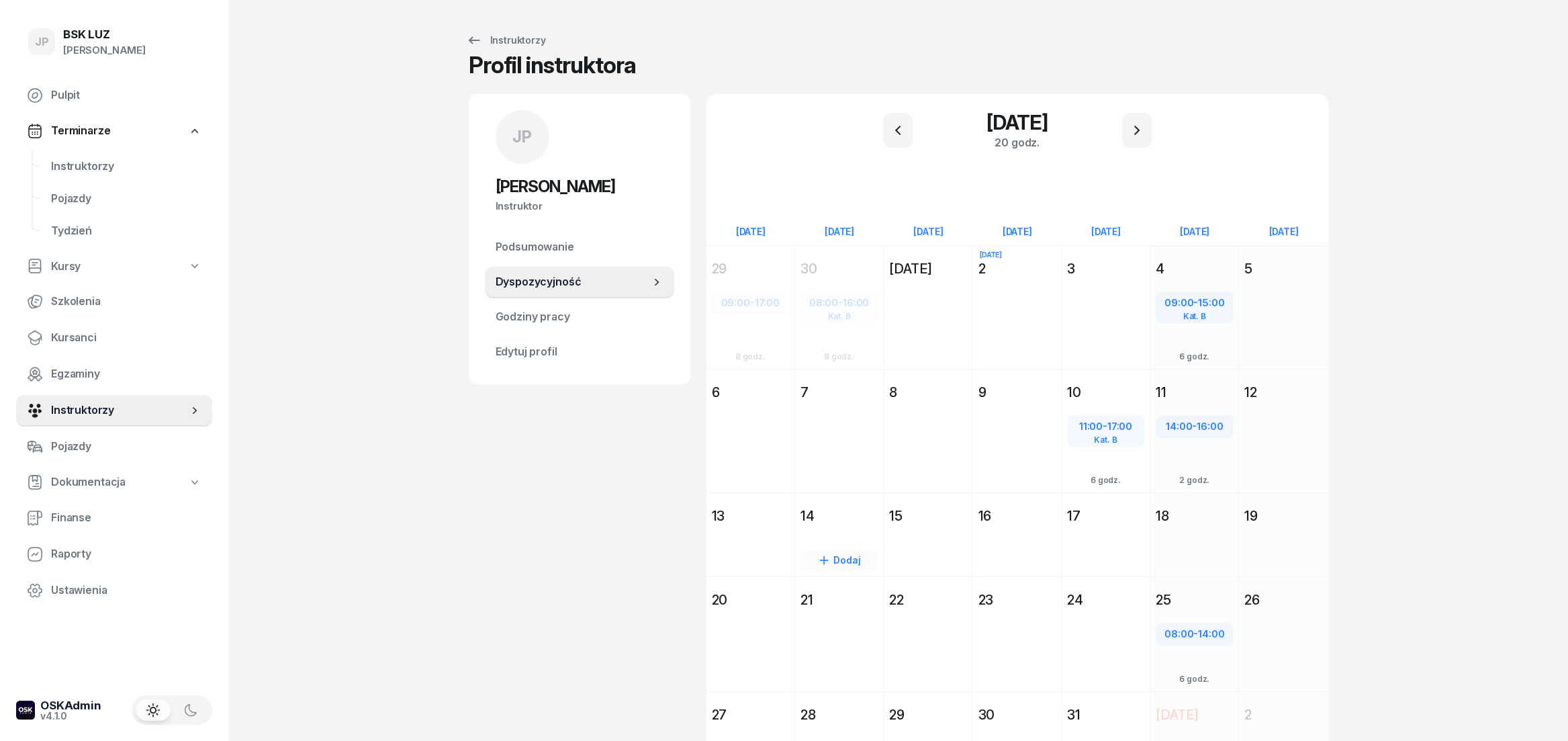
click at [809, 521] on div "14" at bounding box center [839, 516] width 77 height 19
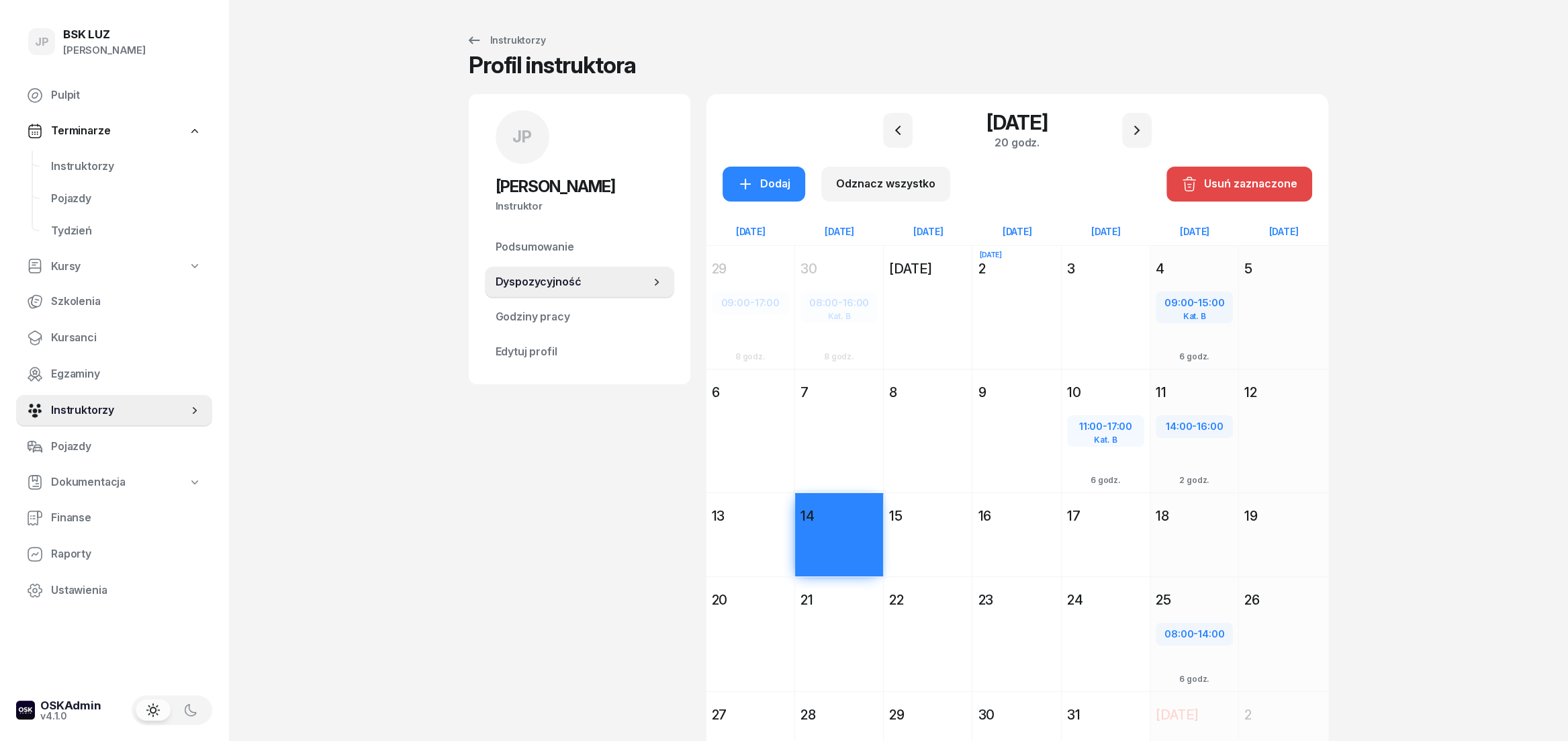
click at [1210, 188] on div "Usuń zaznaczone" at bounding box center [1239, 184] width 116 height 17
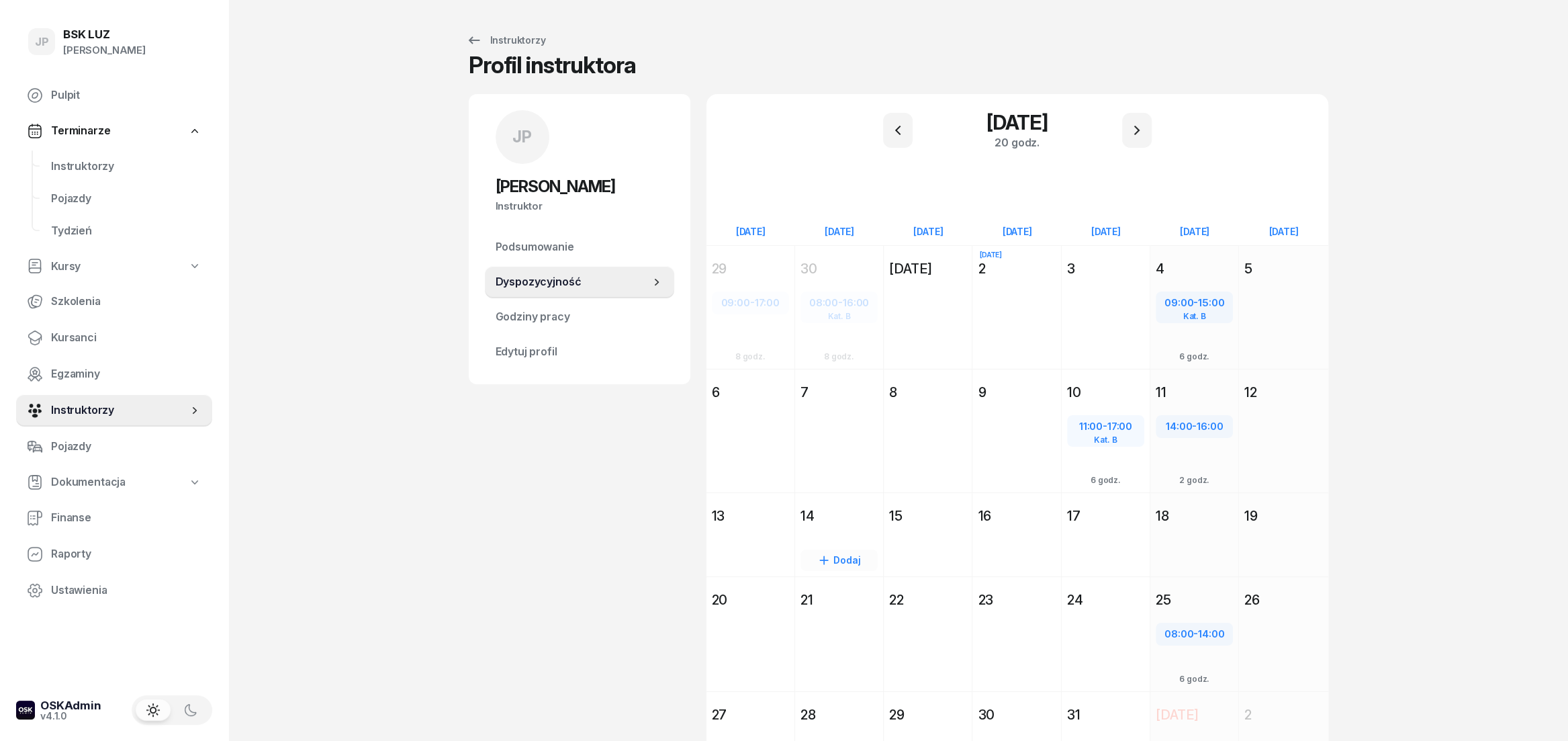
click at [835, 555] on div "Dodaj" at bounding box center [839, 560] width 77 height 21
select select "08"
select select "16"
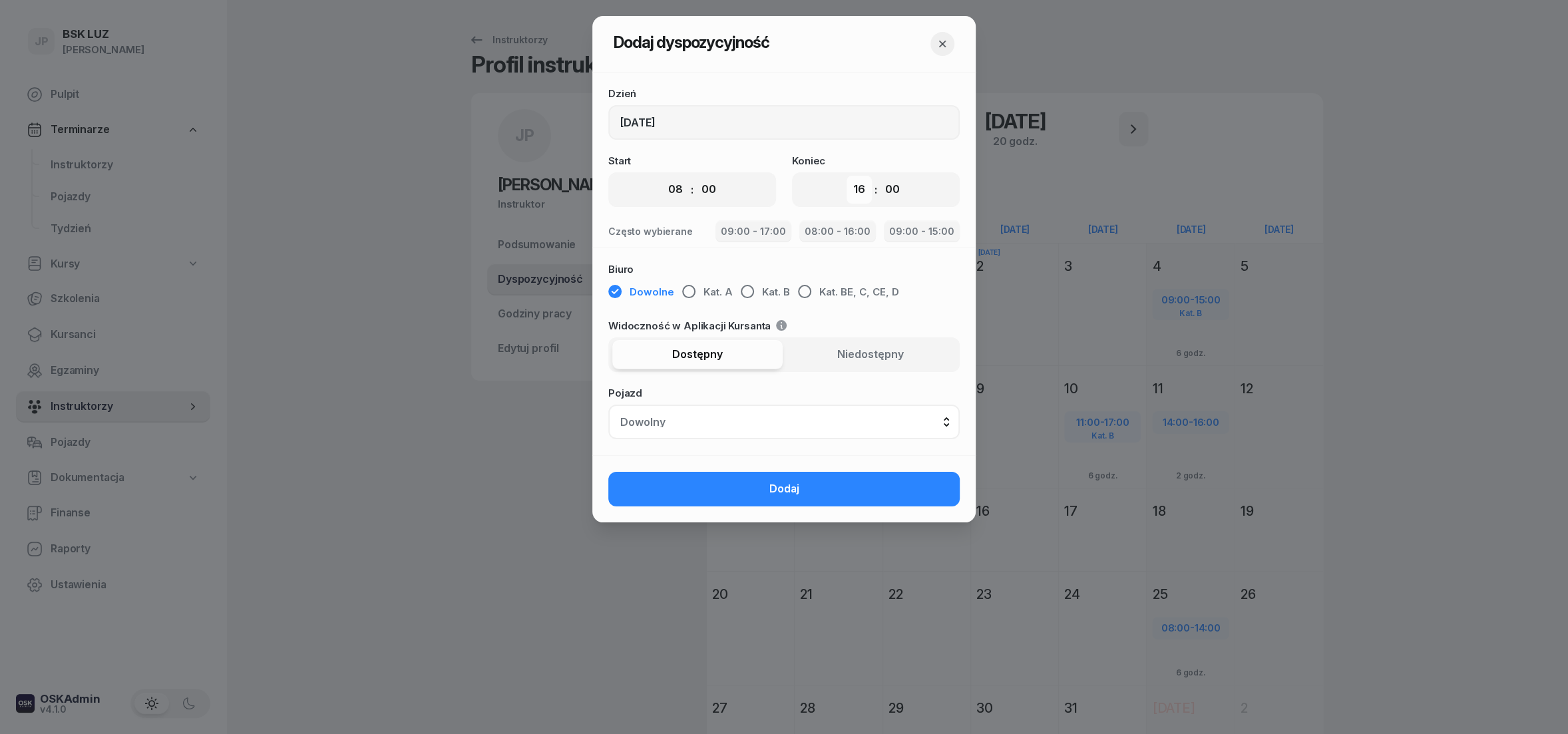
click at [663, 176] on select "00 01 02 03 04 05 06 07 08 09 10 11 12 13 14 15 16 17 18 19 20 21 22 23" at bounding box center [676, 190] width 25 height 28
select select "09"
click option "09" at bounding box center [0, 0] width 0 height 0
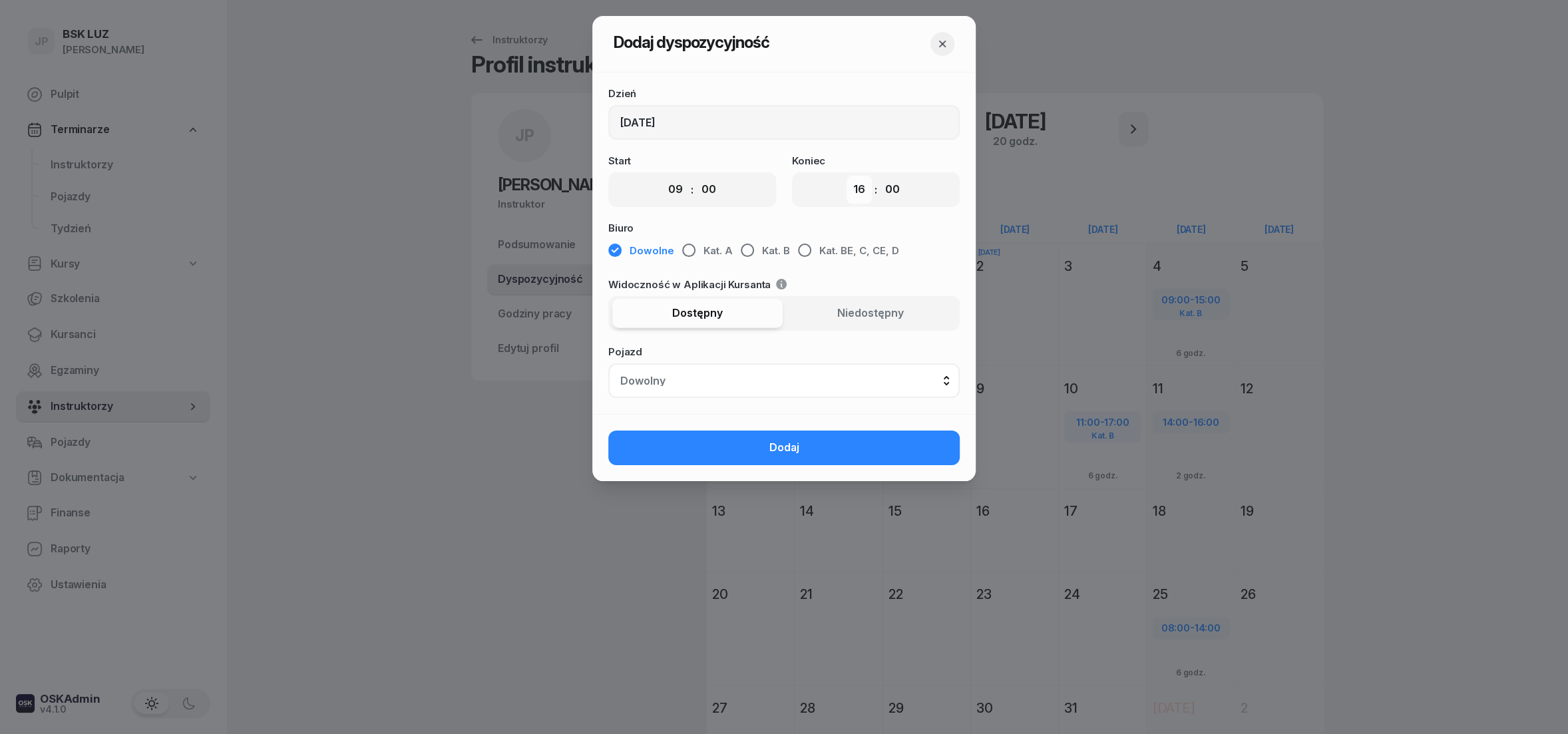
click at [847, 176] on select "00 01 02 03 04 05 06 07 08 09 10 11 12 13 14 15 16 17 18 19 20 21 22 23" at bounding box center [859, 190] width 25 height 28
select select "13"
click option "13" at bounding box center [0, 0] width 0 height 0
click at [663, 176] on select "00 01 02 03 04 05 06 07 08 09 10 11 12 13 14 15 16 17 18 19 20 21 22 23" at bounding box center [676, 190] width 25 height 28
select select "08"
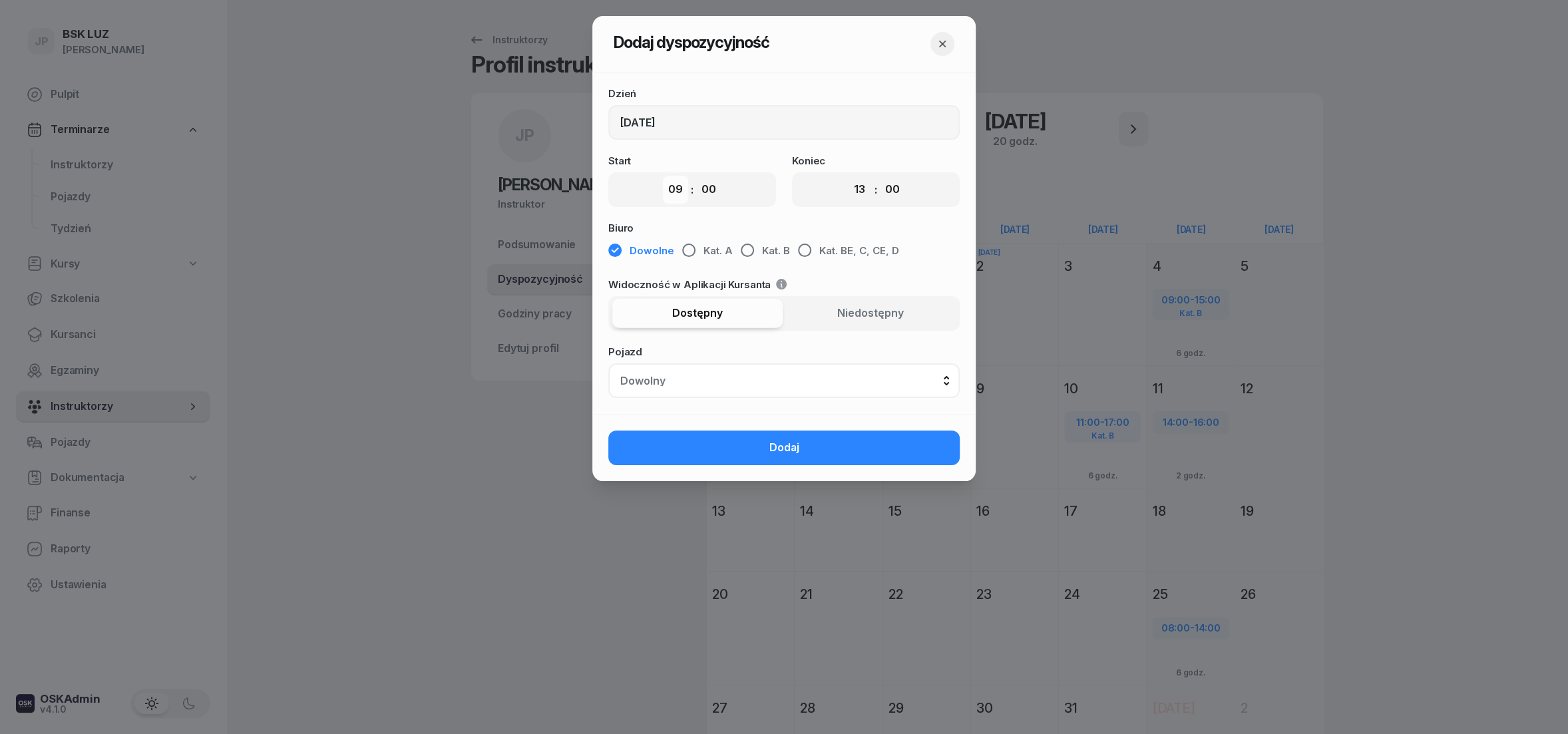
click option "08" at bounding box center [0, 0] width 0 height 0
click at [847, 176] on select "00 01 02 03 04 05 06 07 08 09 10 11 12 13 14 15 16 17 18 19 20 21 22 23" at bounding box center [859, 190] width 25 height 28
select select "12"
click option "12" at bounding box center [0, 0] width 0 height 0
click at [799, 250] on div "button" at bounding box center [805, 250] width 14 height 14
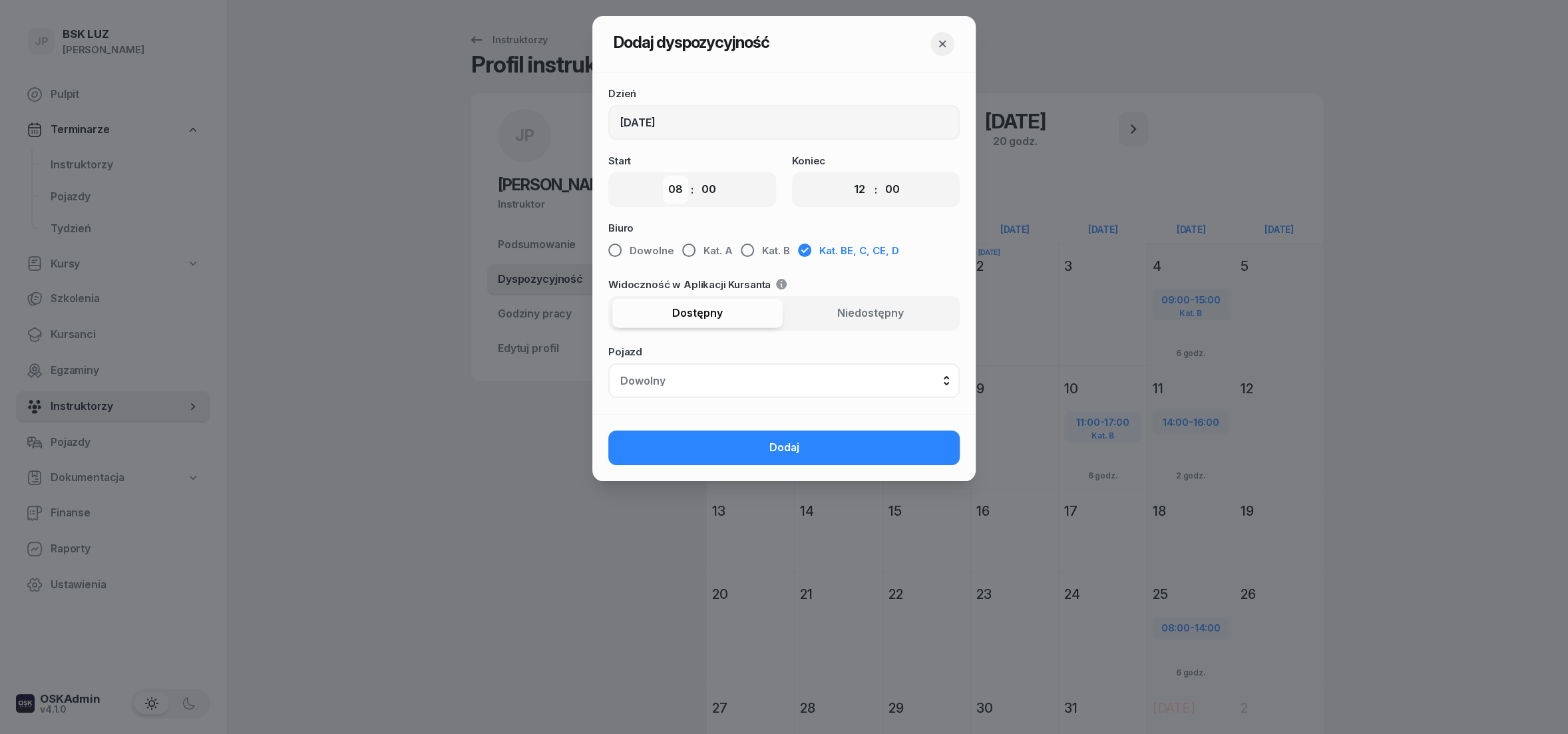
click at [663, 176] on select "00 01 02 03 04 05 06 07 08 09 10 11 12 13 14 15 16 17 18 19 20 21 22 23" at bounding box center [676, 190] width 25 height 28
click at [680, 194] on select "00 01 02 03 04 05 06 07 08 09 10 11 12 13 14 15 16 17 18 19 20 21 22 23" at bounding box center [676, 190] width 25 height 28
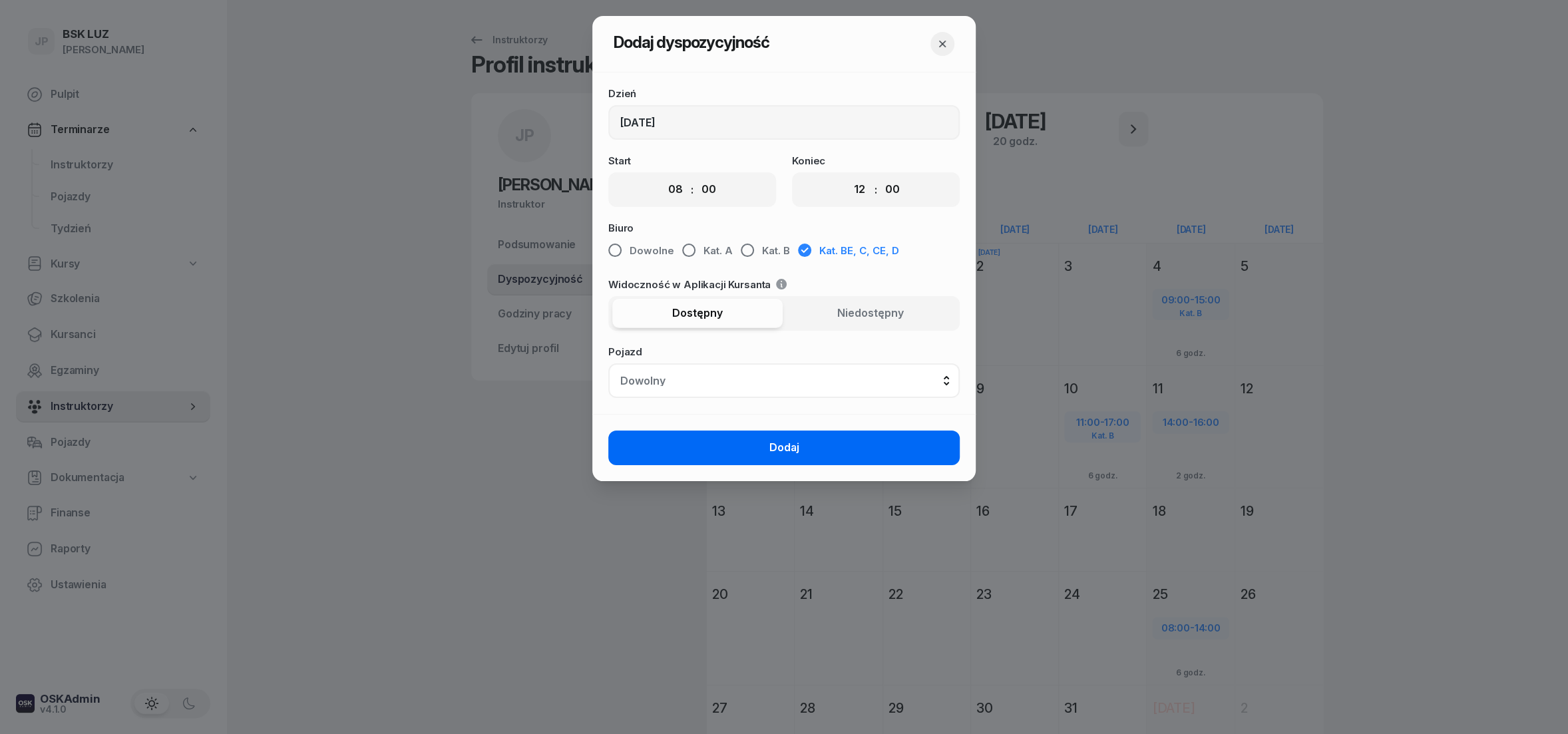
click at [798, 452] on span "Dodaj" at bounding box center [785, 447] width 30 height 17
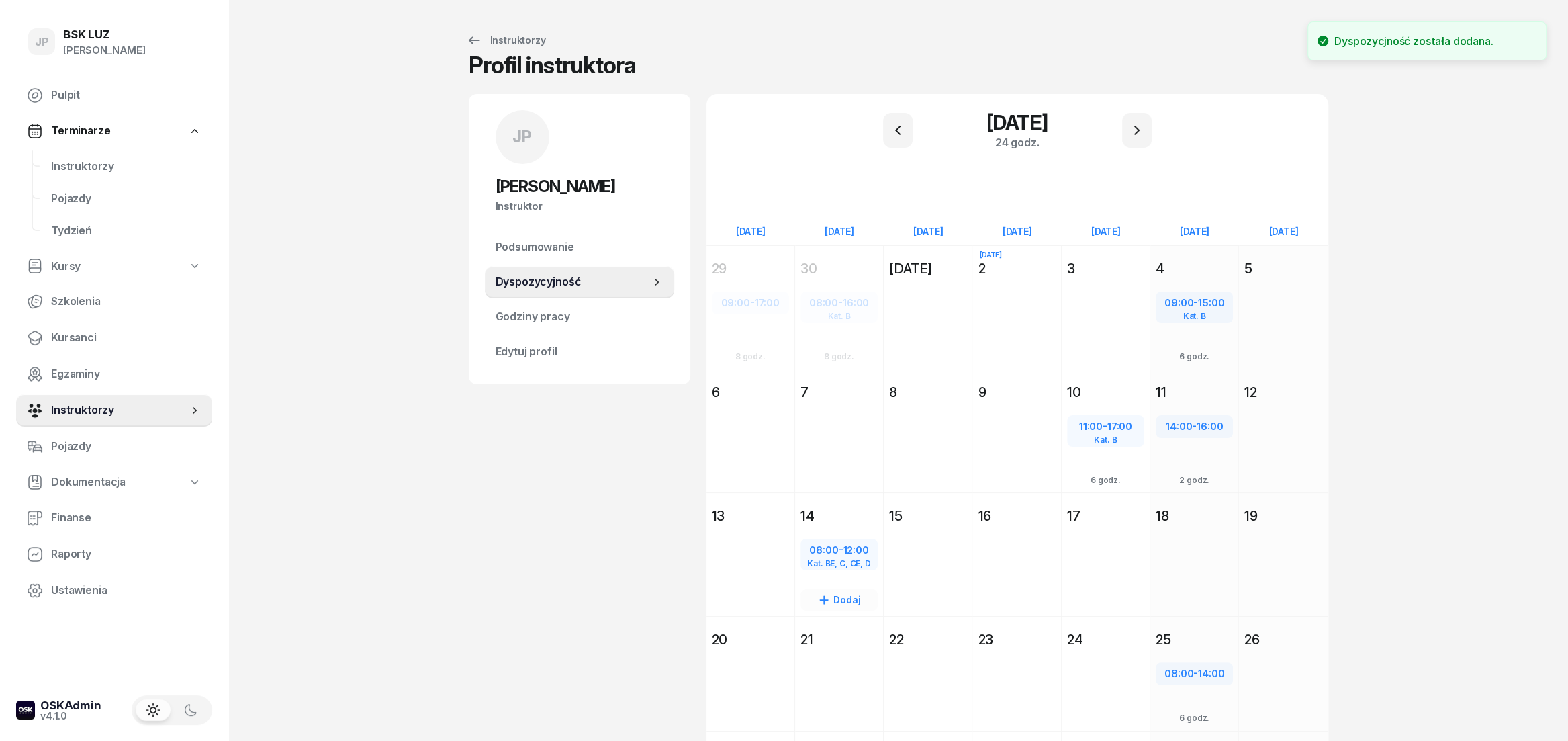
click at [847, 560] on div "Kat. BE, C, CE, D" at bounding box center [839, 563] width 74 height 9
select select "08"
select select "12"
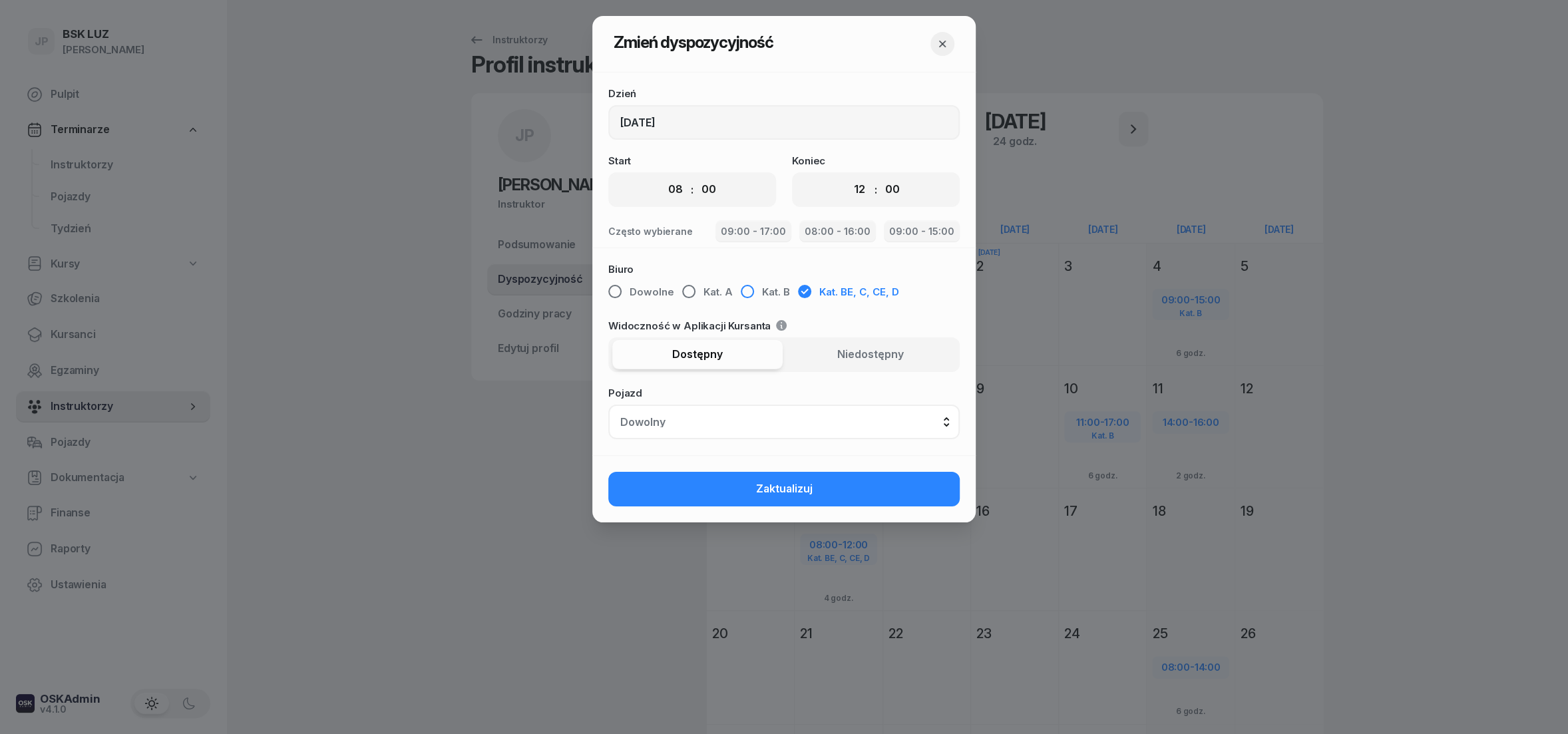
click at [741, 286] on div "button" at bounding box center [748, 292] width 14 height 14
click at [796, 493] on span "Zaktualizuj" at bounding box center [784, 488] width 57 height 17
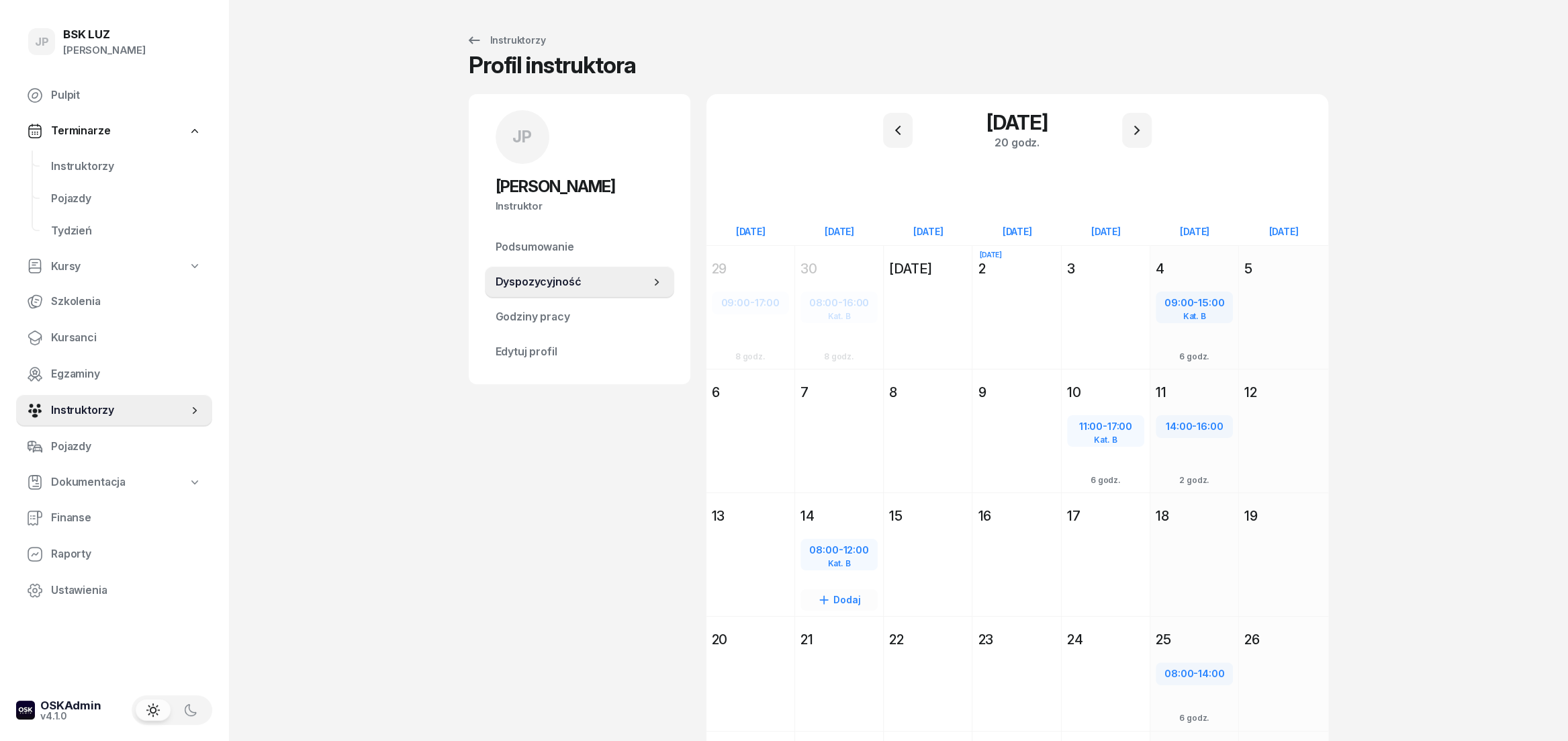
click at [840, 596] on div "Dodaj" at bounding box center [839, 600] width 77 height 21
select select "12"
select select "14"
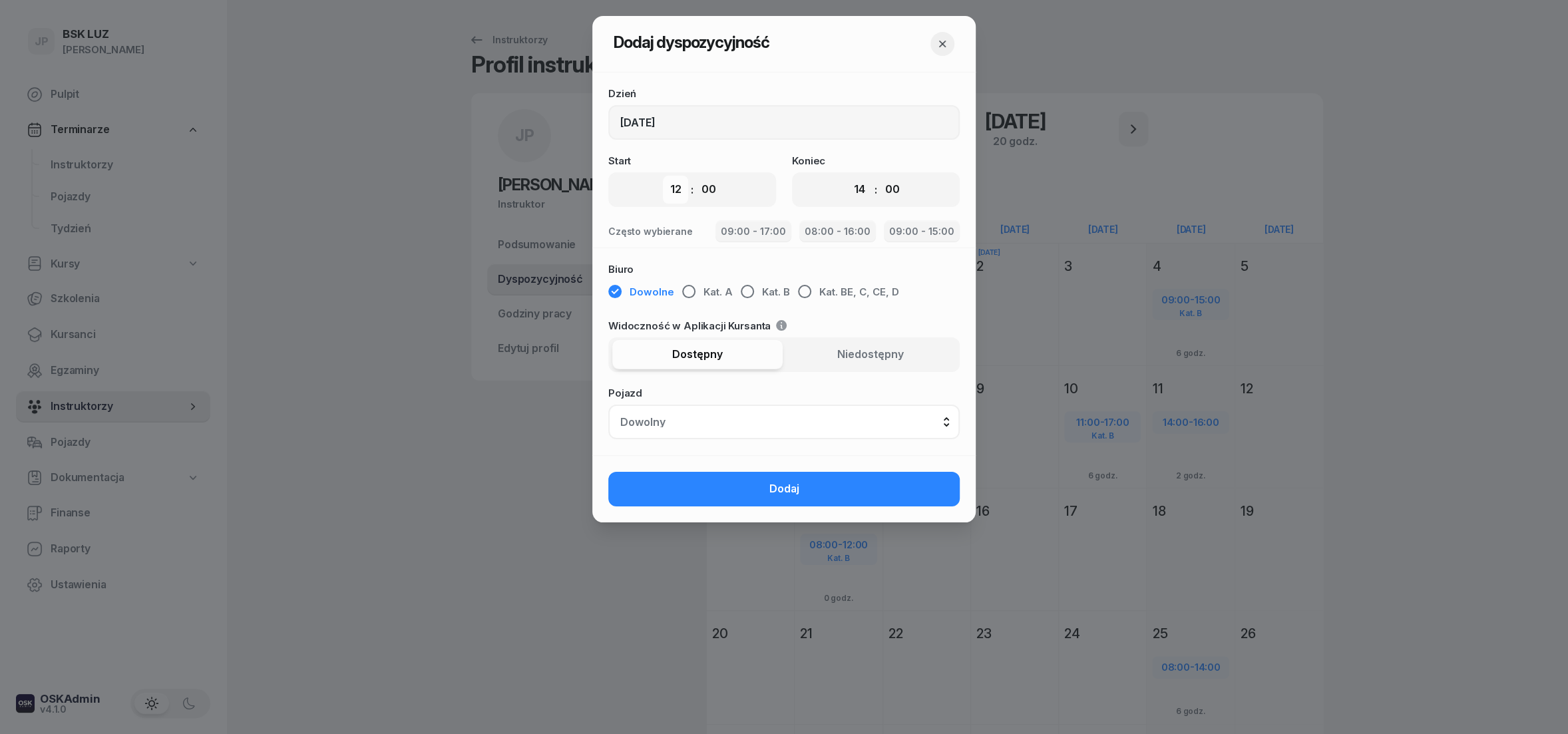
select select "15"
click option "15" at bounding box center [0, 0] width 0 height 0
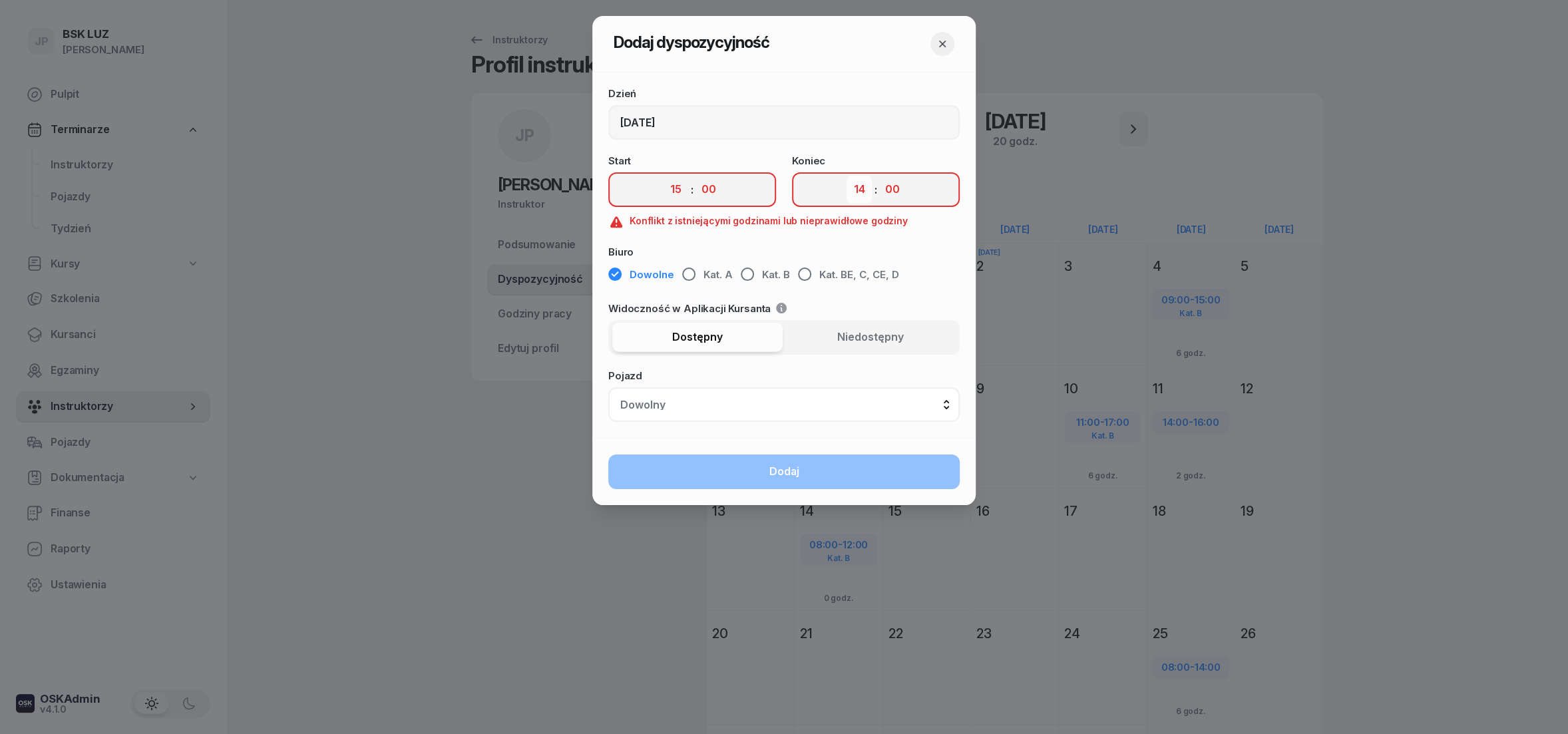
click at [847, 176] on select "00 01 02 03 04 05 06 07 08 09 10 11 12 13 14 15 16 17 18 19 20 21 22 23" at bounding box center [859, 190] width 25 height 28
select select "17"
click option "17" at bounding box center [0, 0] width 0 height 0
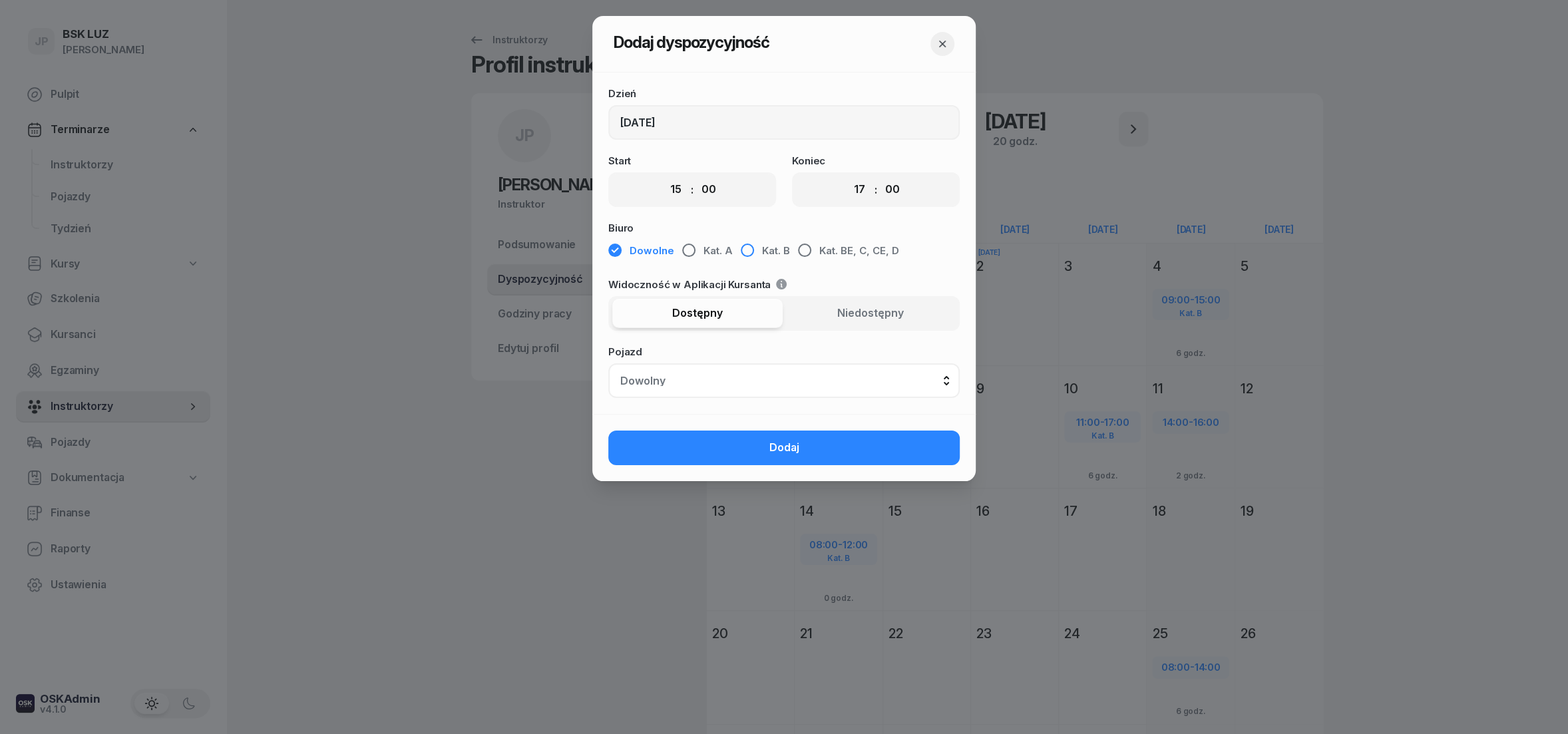
click at [746, 250] on div "button" at bounding box center [748, 250] width 14 height 14
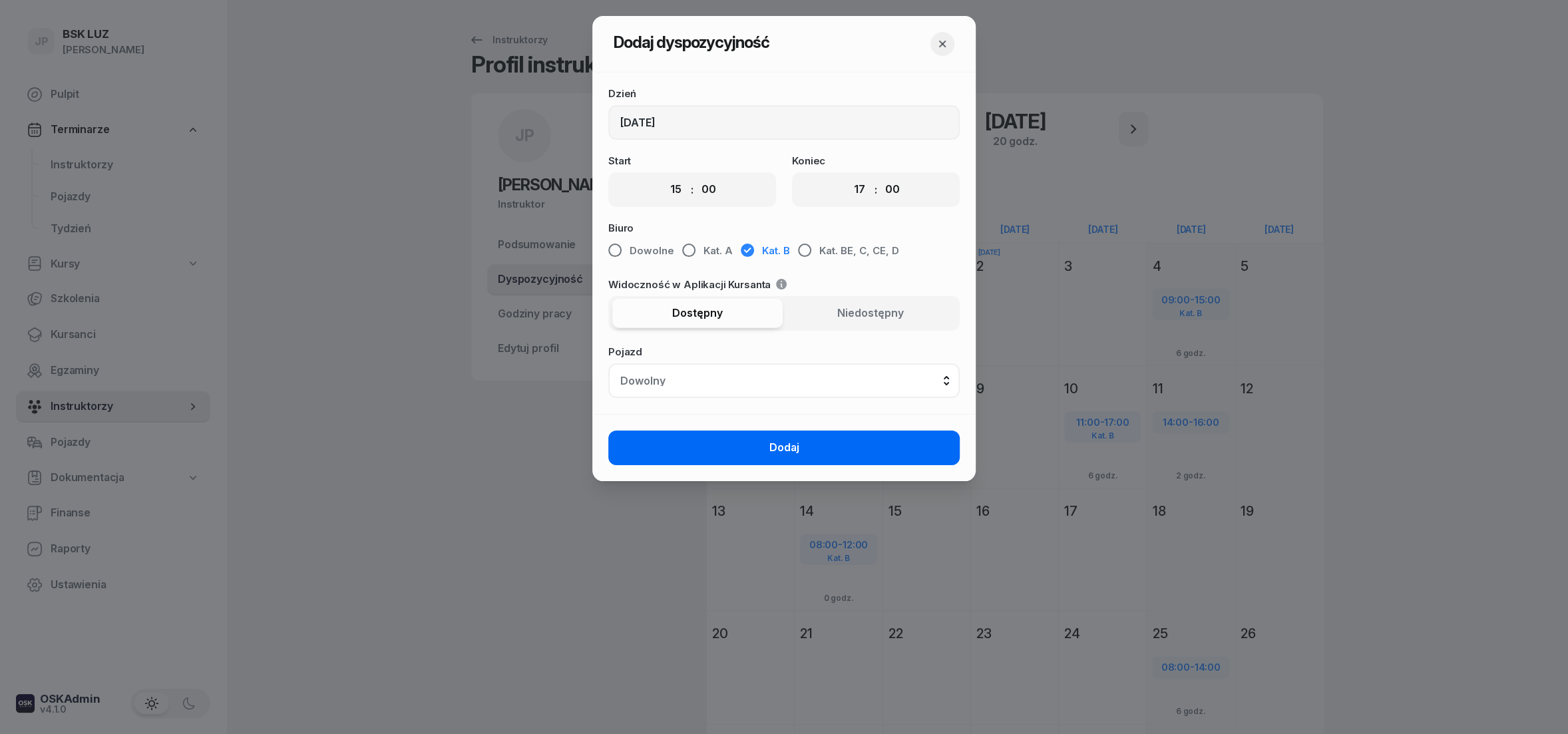
click at [768, 447] on button "Dodaj" at bounding box center [784, 447] width 351 height 35
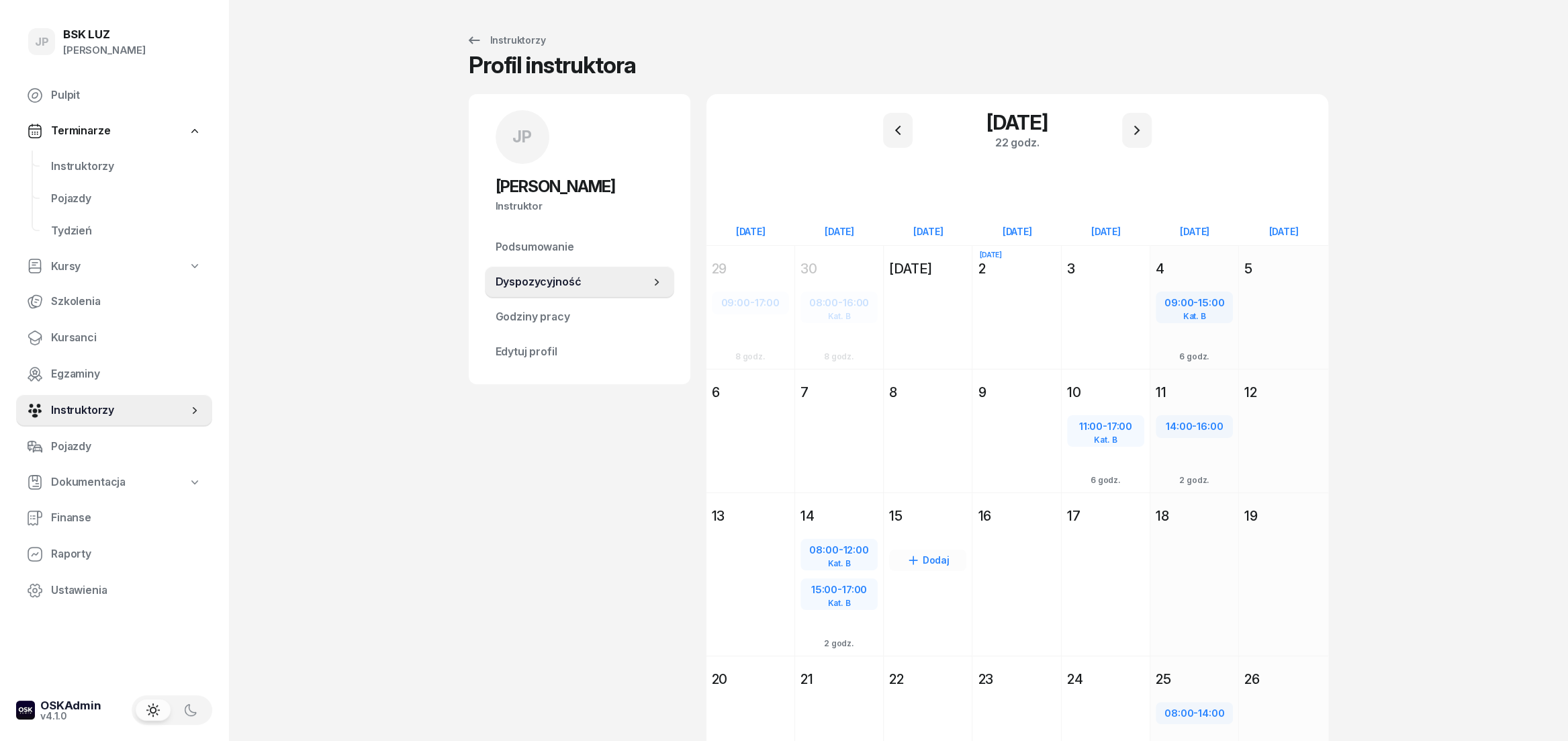
click at [935, 565] on div "Dodaj" at bounding box center [928, 560] width 77 height 21
select select "08"
select select "16"
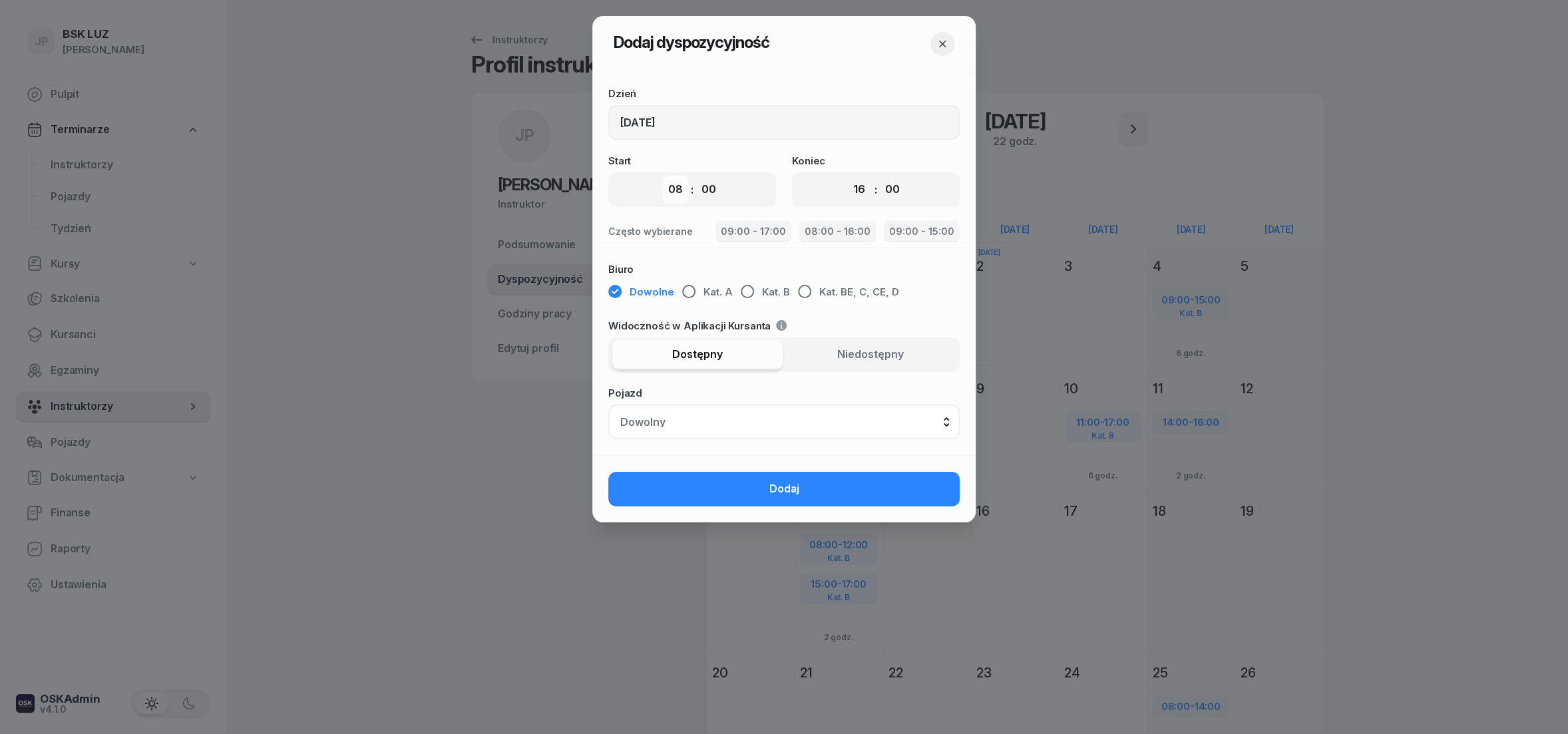
click at [663, 176] on select "00 01 02 03 04 05 06 07 08 09 10 11 12 13 14 15 16 17 18 19 20 21 22 23" at bounding box center [676, 190] width 25 height 28
select select "09"
click option "09" at bounding box center [0, 0] width 0 height 0
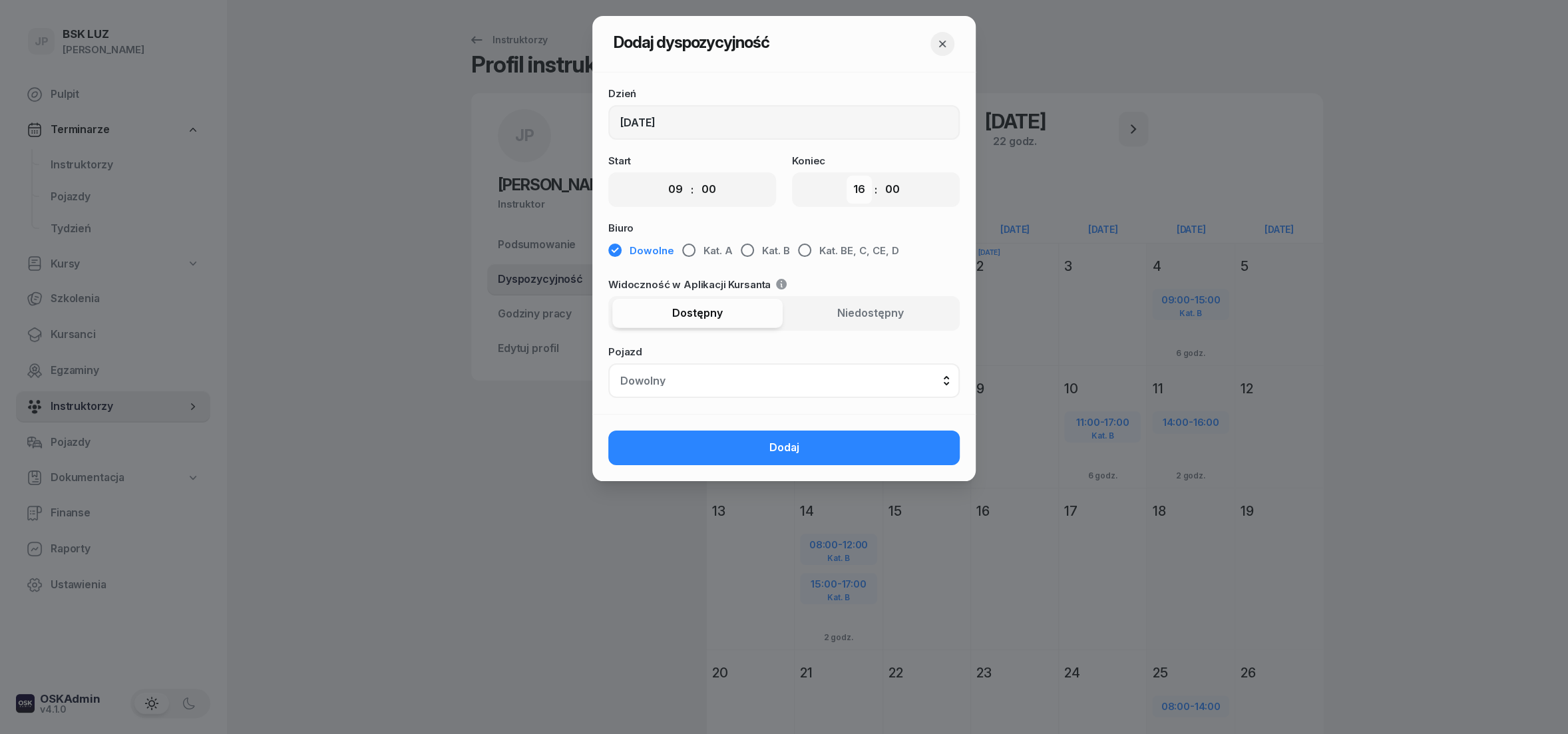
click at [847, 176] on select "00 01 02 03 04 05 06 07 08 09 10 11 12 13 14 15 16 17 18 19 20 21 22 23" at bounding box center [859, 190] width 25 height 28
select select "17"
click option "17" at bounding box center [0, 0] width 0 height 0
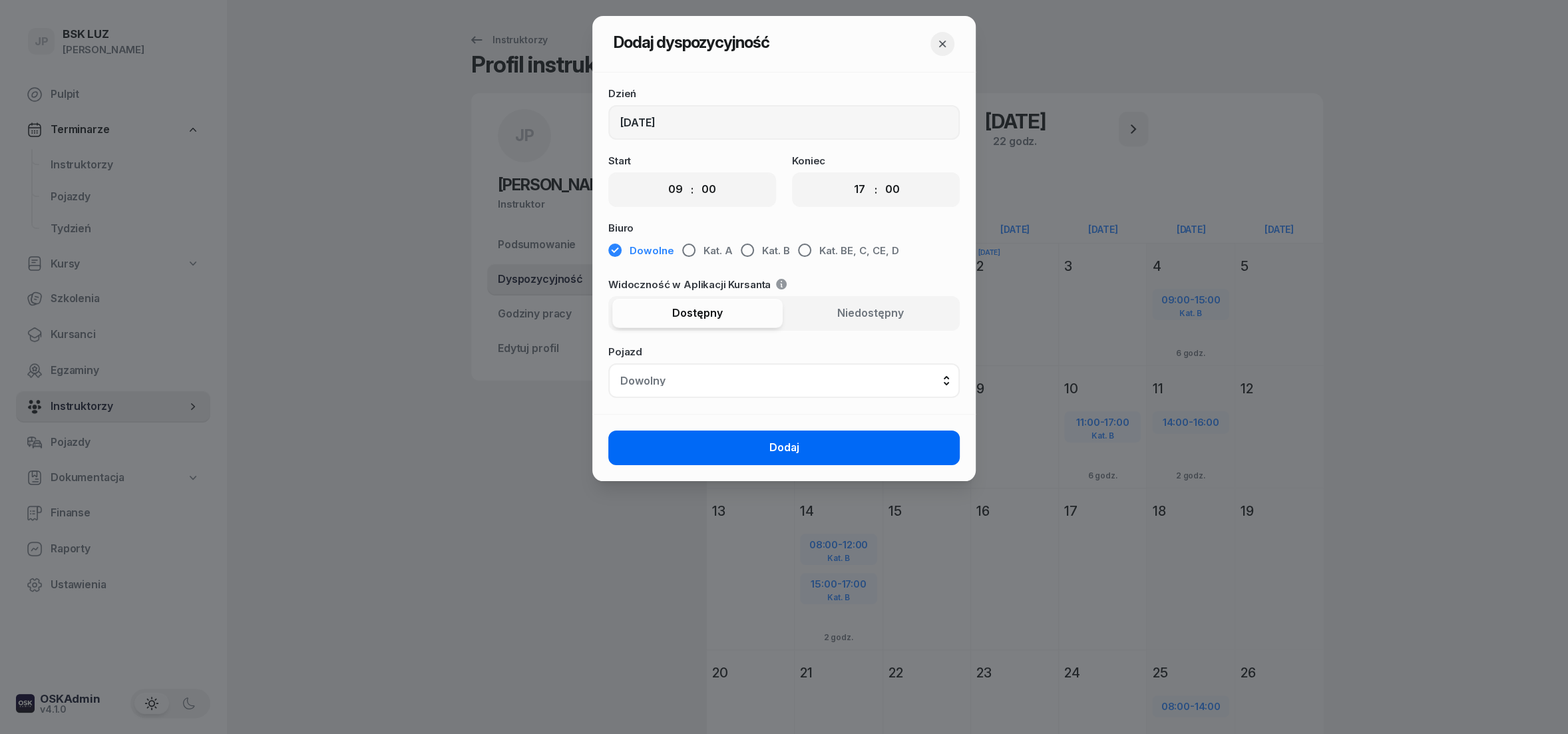
click at [765, 446] on button "Dodaj" at bounding box center [784, 447] width 351 height 35
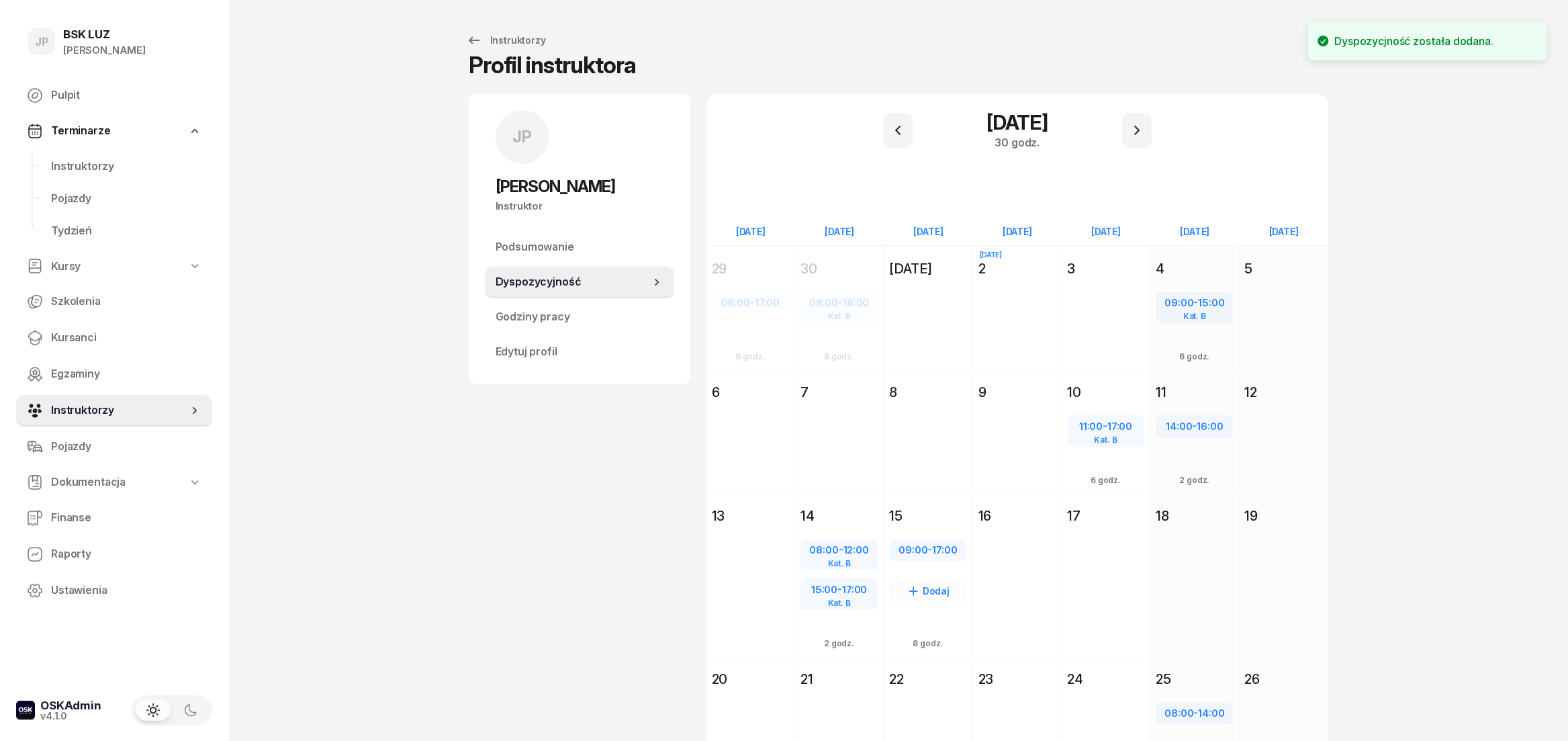
click at [940, 554] on div "09:00 - 17:00" at bounding box center [927, 550] width 74 height 17
select select "09"
select select "17"
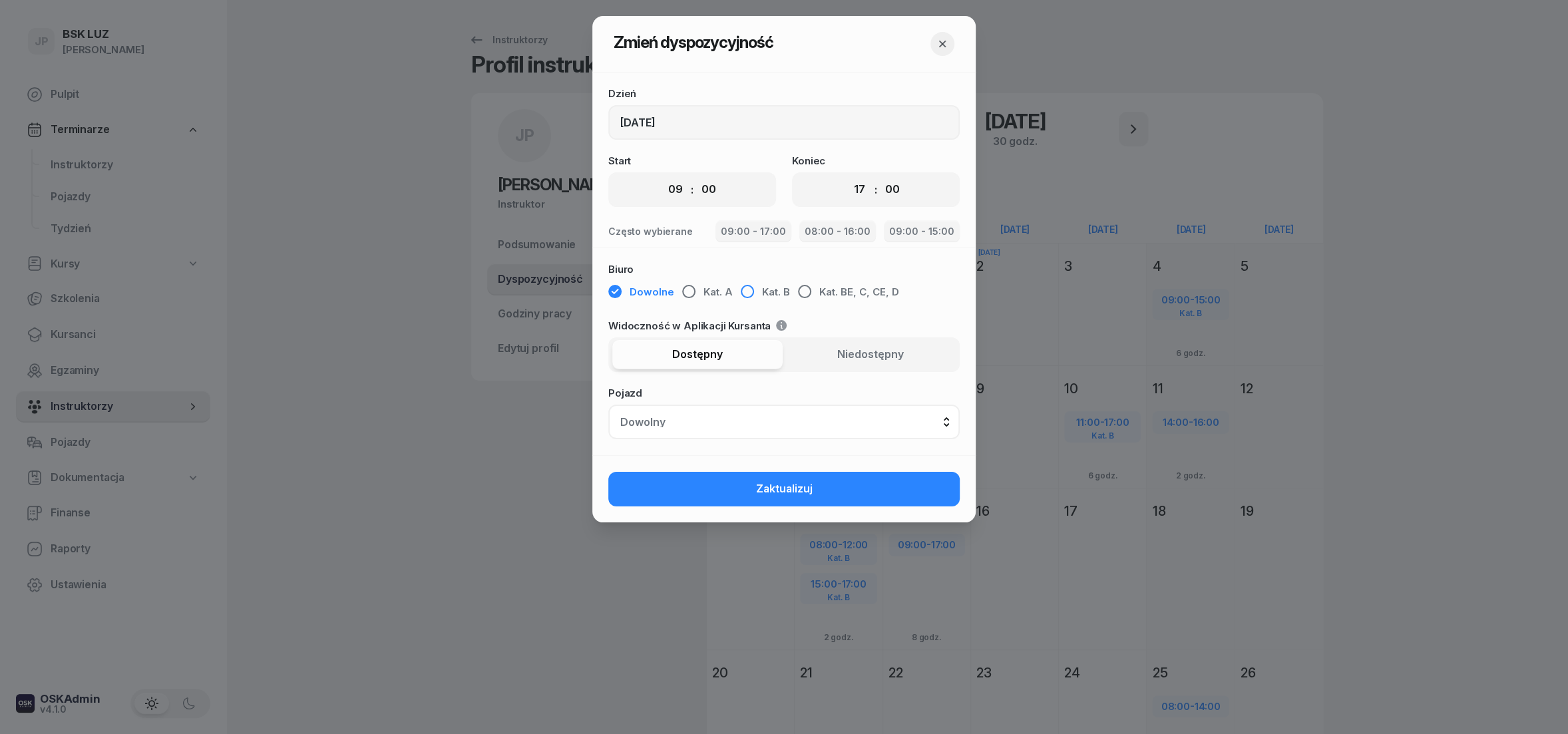
click at [742, 293] on div "button" at bounding box center [748, 292] width 14 height 14
click at [785, 493] on span "Zaktualizuj" at bounding box center [784, 488] width 57 height 17
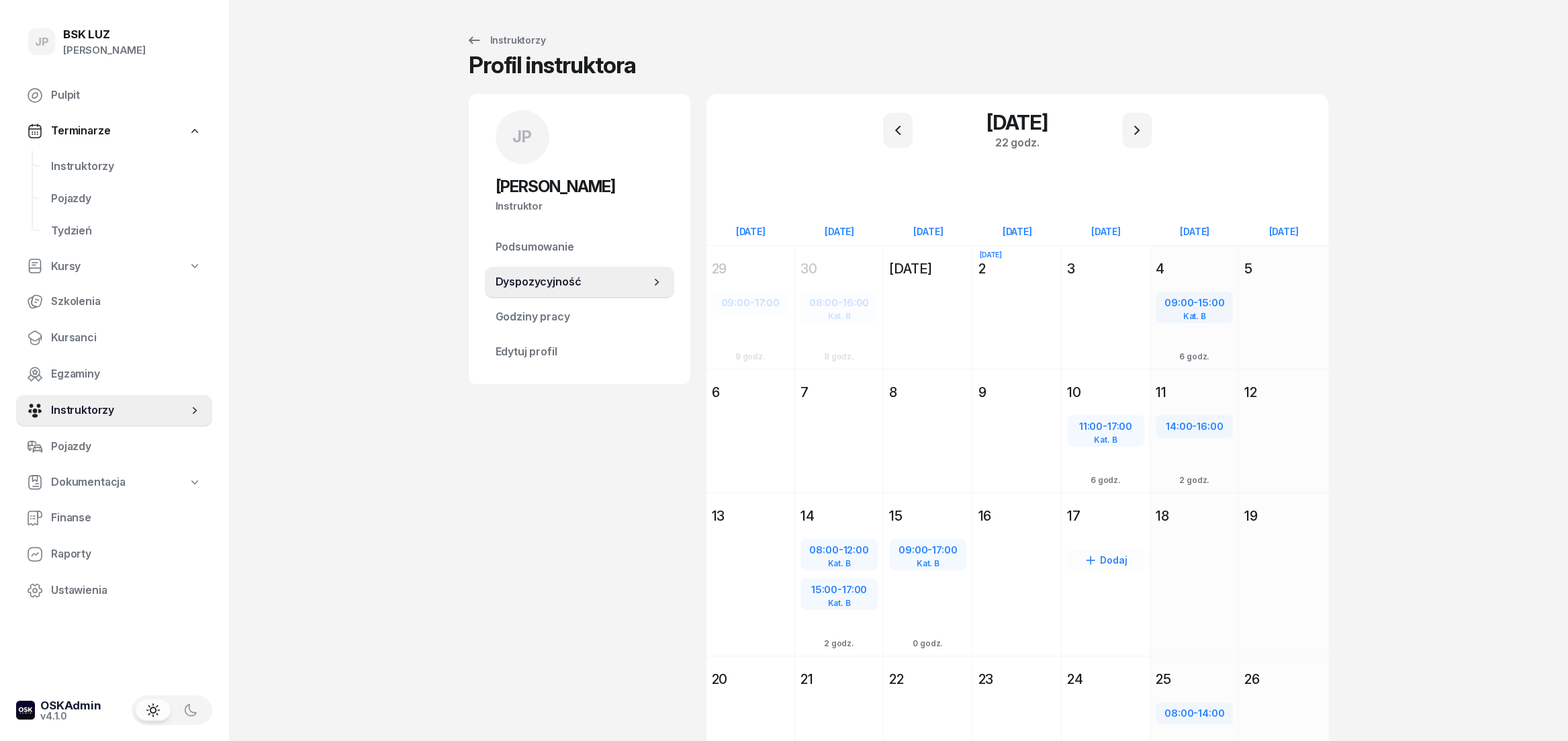
click at [1106, 558] on div "Dodaj" at bounding box center [1105, 560] width 77 height 21
select select "08"
select select "16"
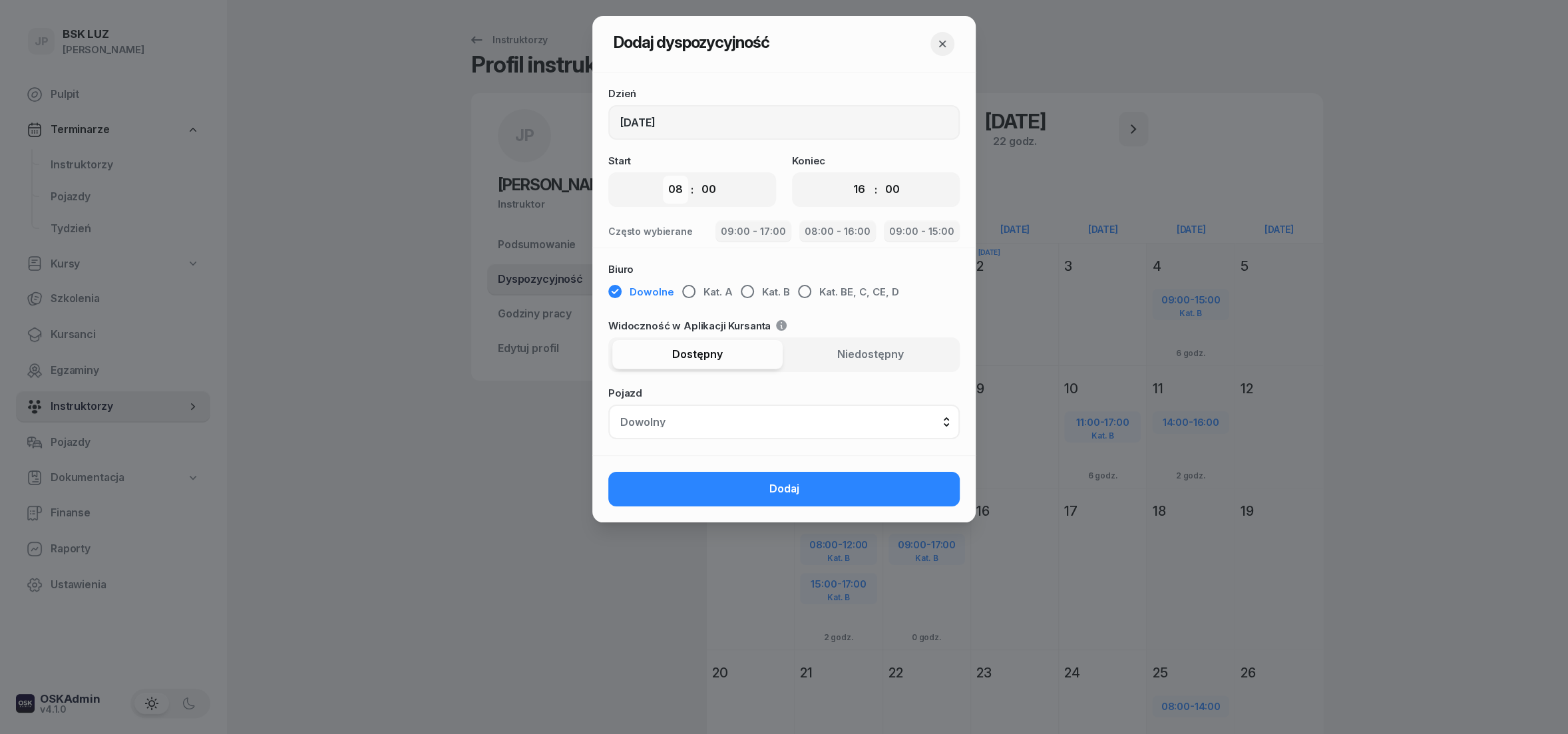
click at [663, 176] on select "00 01 02 03 04 05 06 07 08 09 10 11 12 13 14 15 16 17 18 19 20 21 22 23" at bounding box center [676, 190] width 25 height 28
select select "09"
click option "09" at bounding box center [0, 0] width 0 height 0
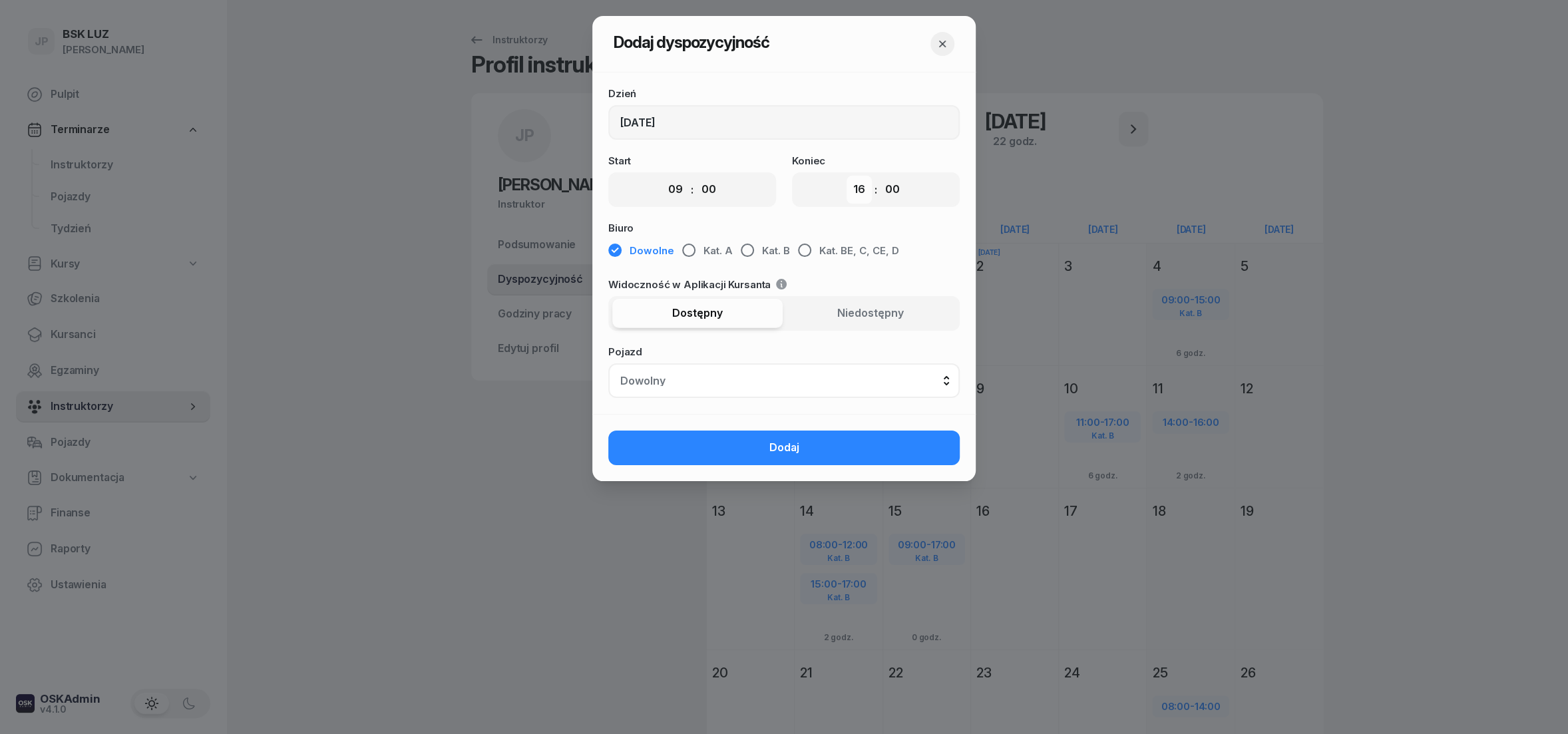
select select "17"
click option "17" at bounding box center [0, 0] width 0 height 0
click at [746, 251] on div "button" at bounding box center [748, 250] width 14 height 14
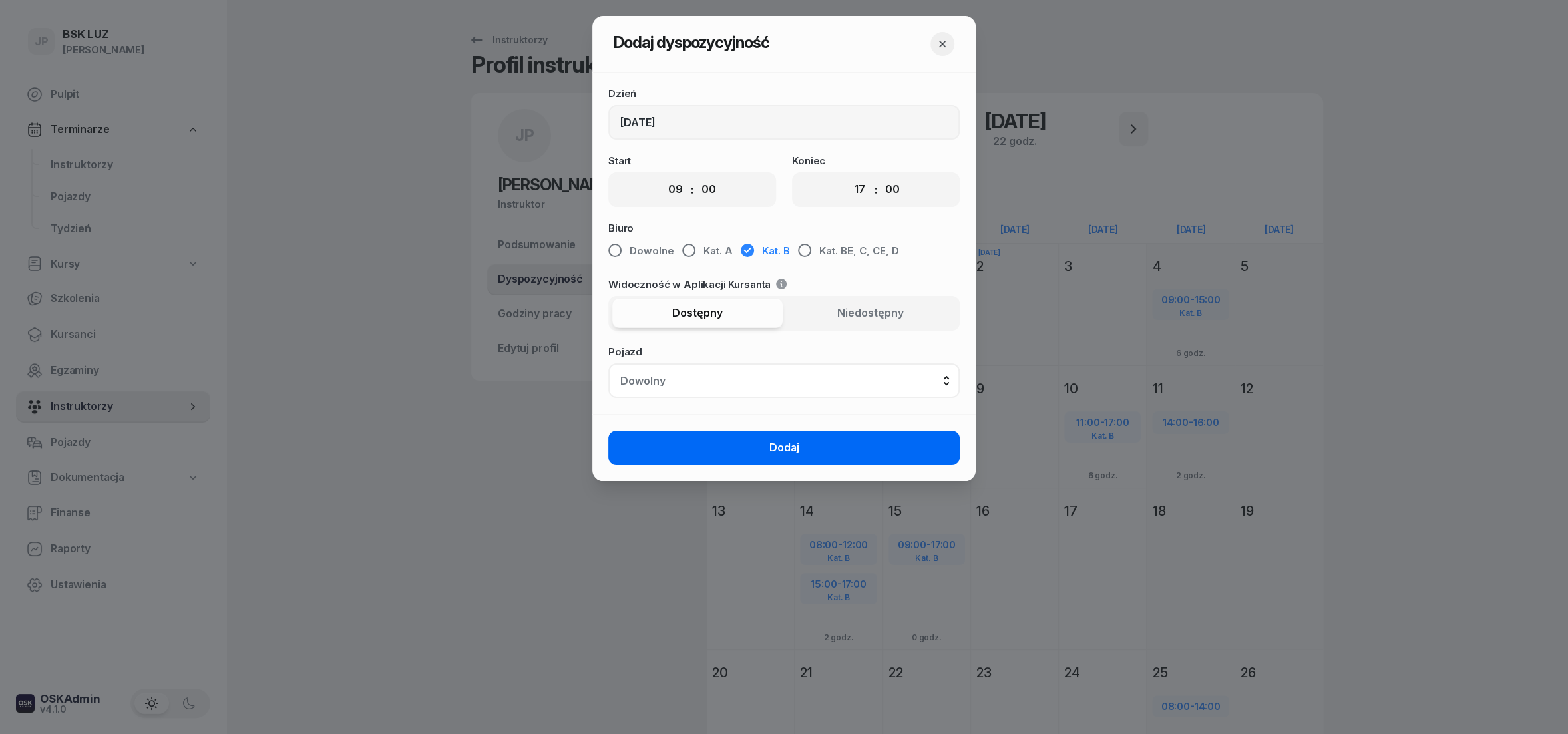
click at [781, 443] on span "Dodaj" at bounding box center [785, 447] width 30 height 17
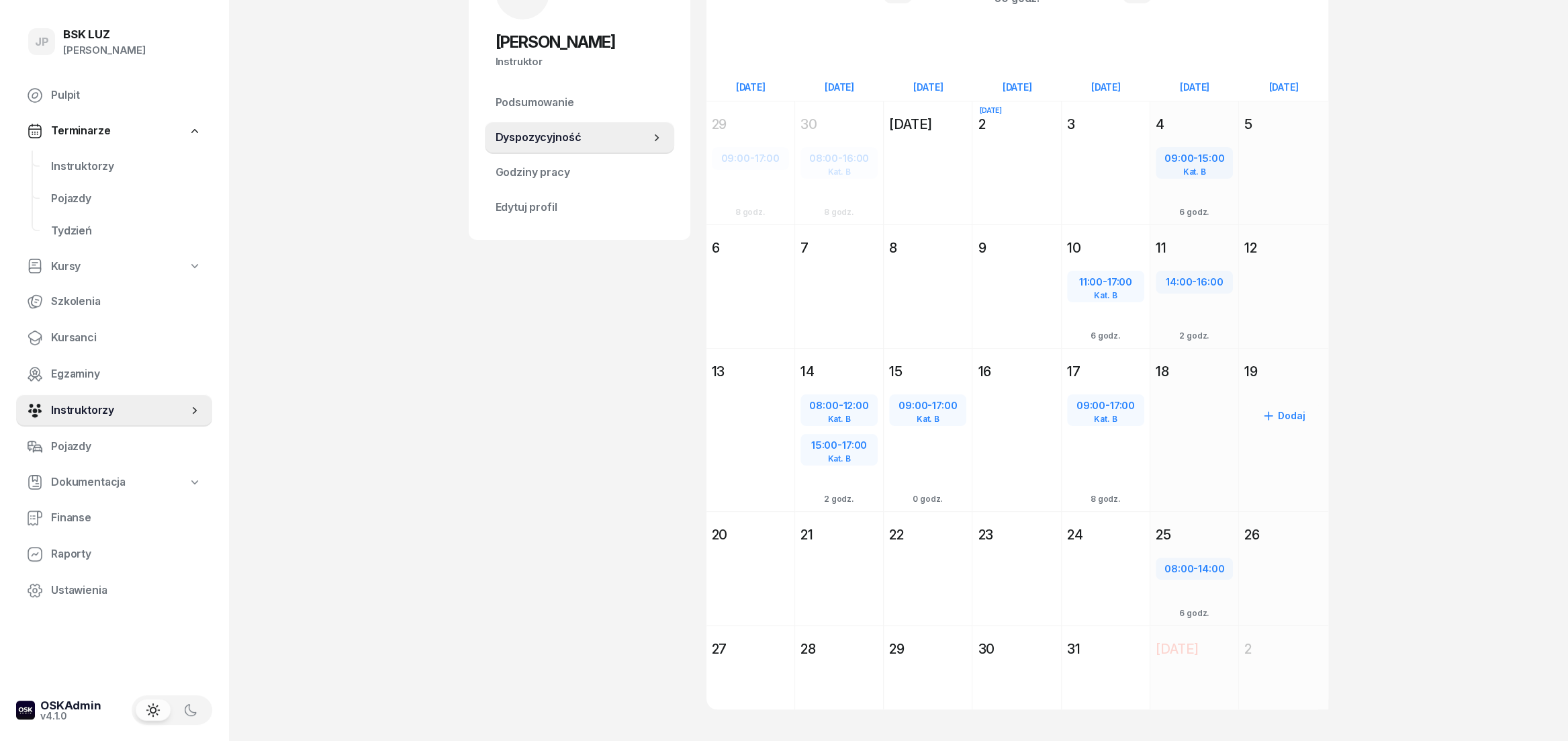
scroll to position [149, 0]
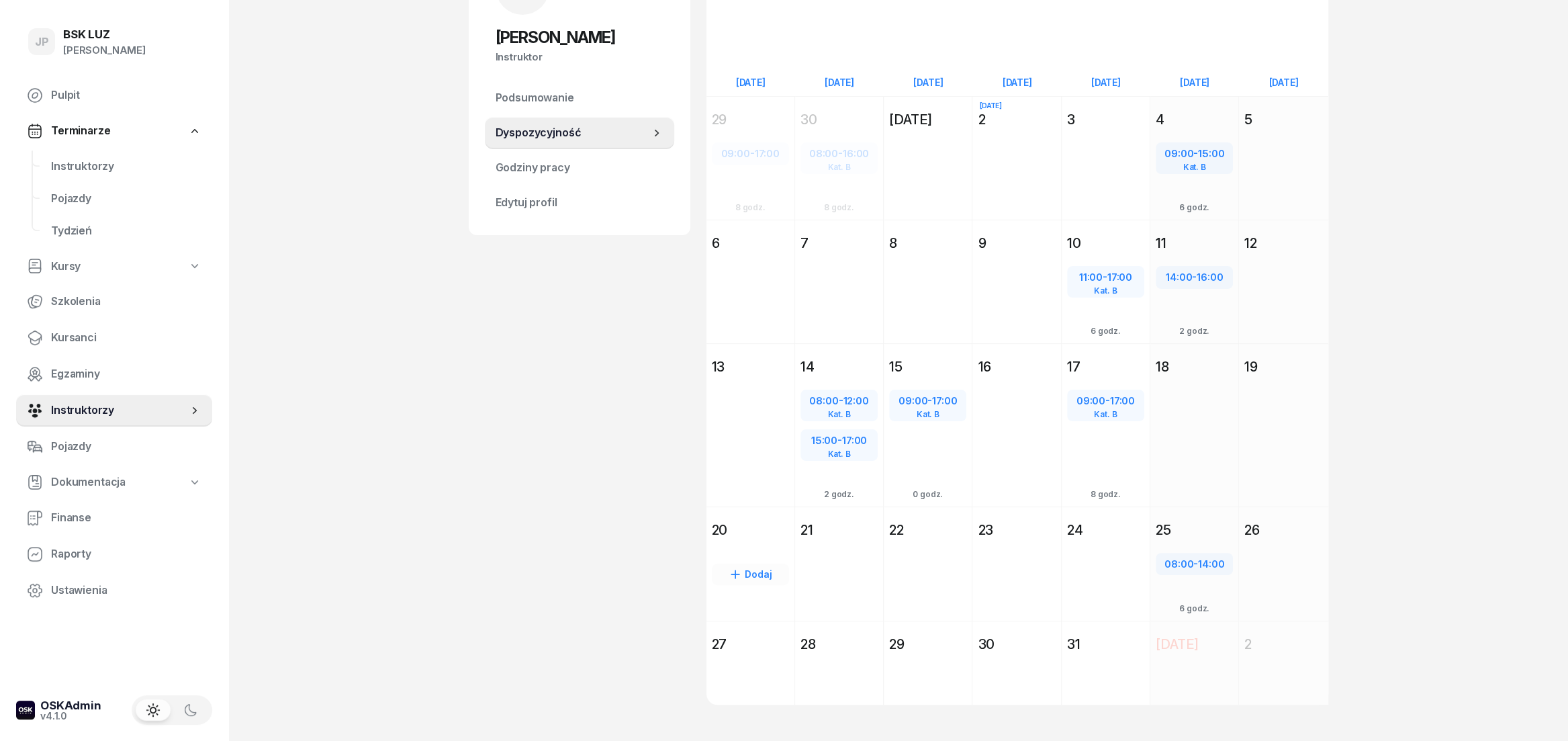
click at [752, 574] on div "Dodaj" at bounding box center [750, 574] width 77 height 21
select select "08"
select select "16"
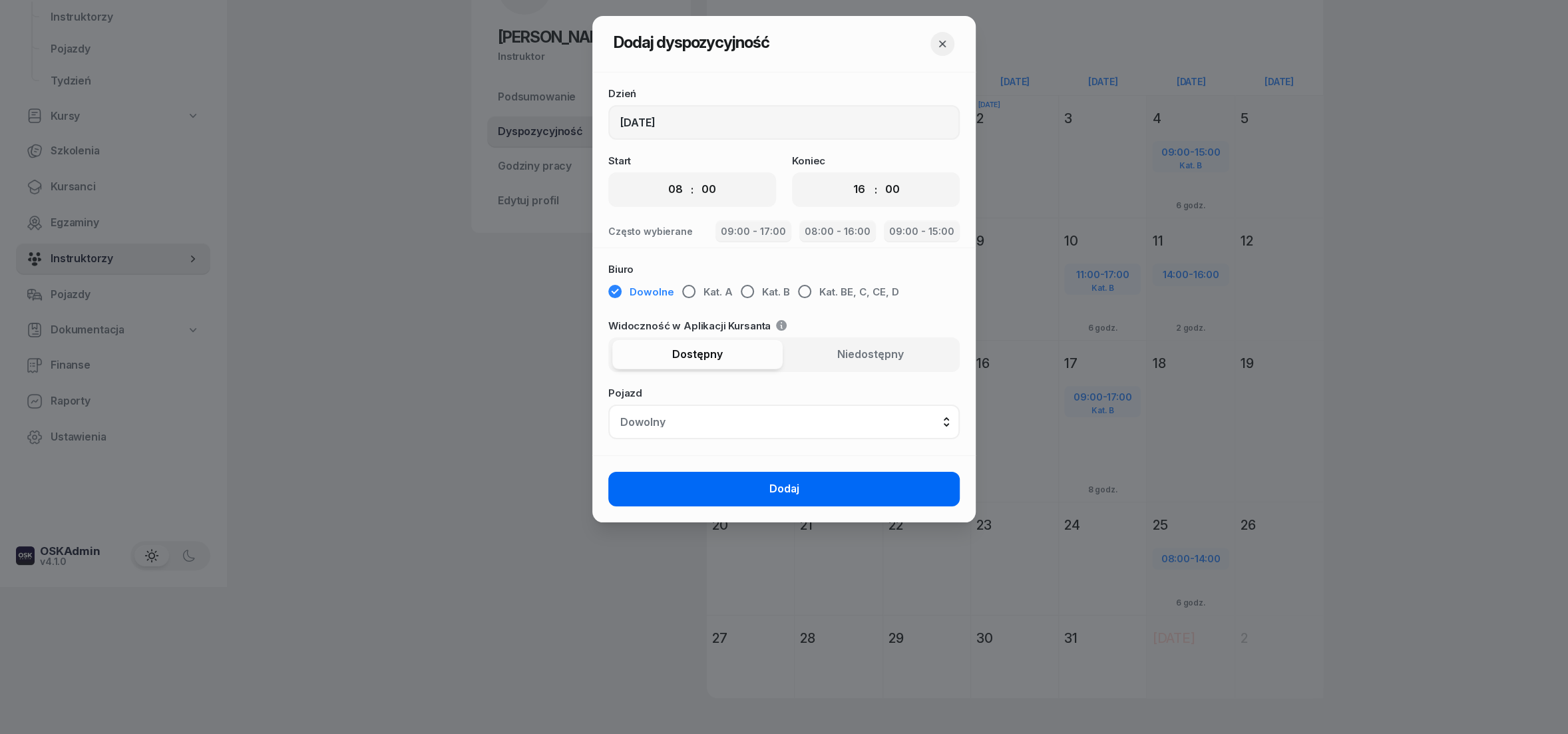
click at [789, 492] on span "Dodaj" at bounding box center [785, 488] width 30 height 17
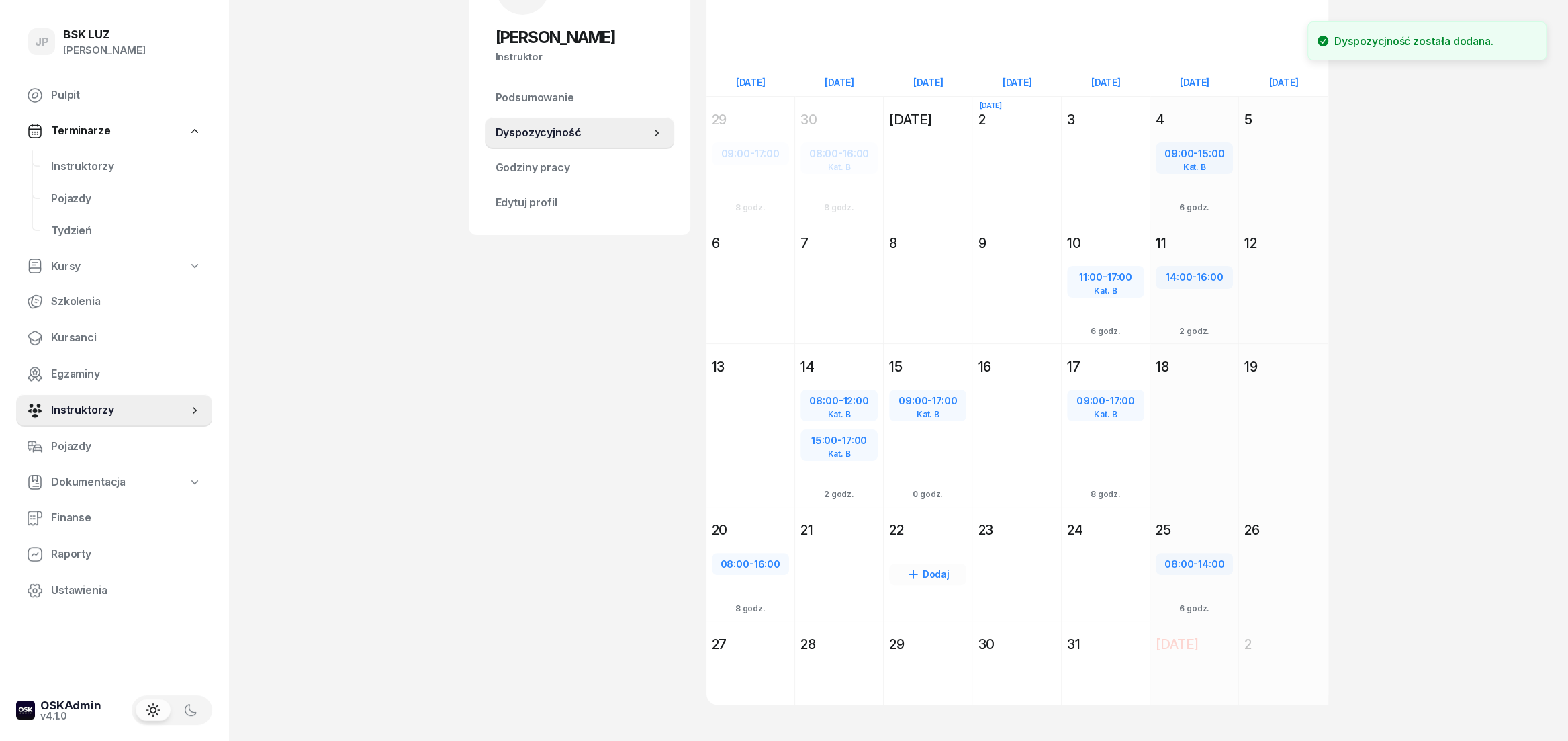
click at [920, 569] on div "Dodaj" at bounding box center [928, 574] width 77 height 21
select select "08"
select select "16"
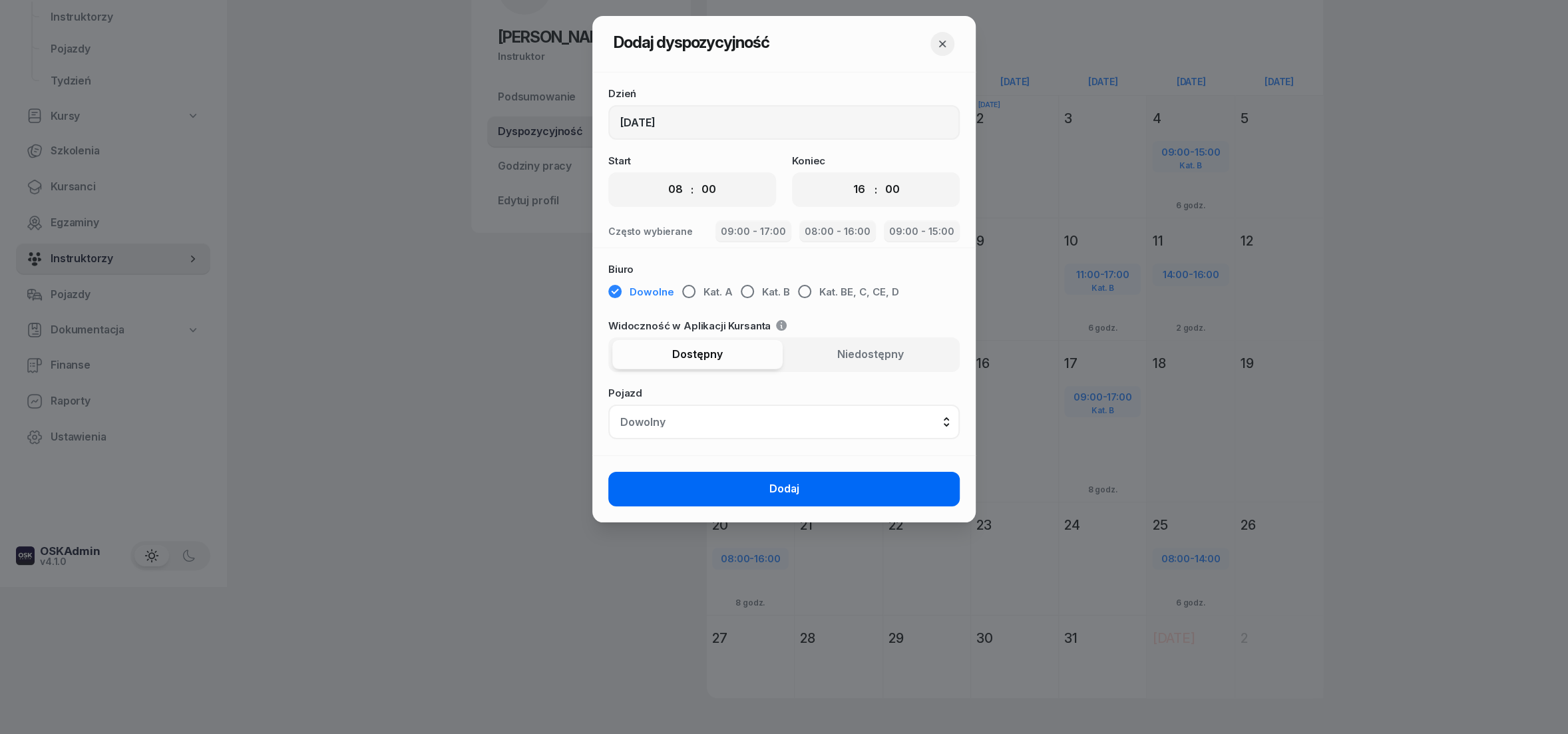
click at [785, 495] on span "Dodaj" at bounding box center [785, 488] width 30 height 17
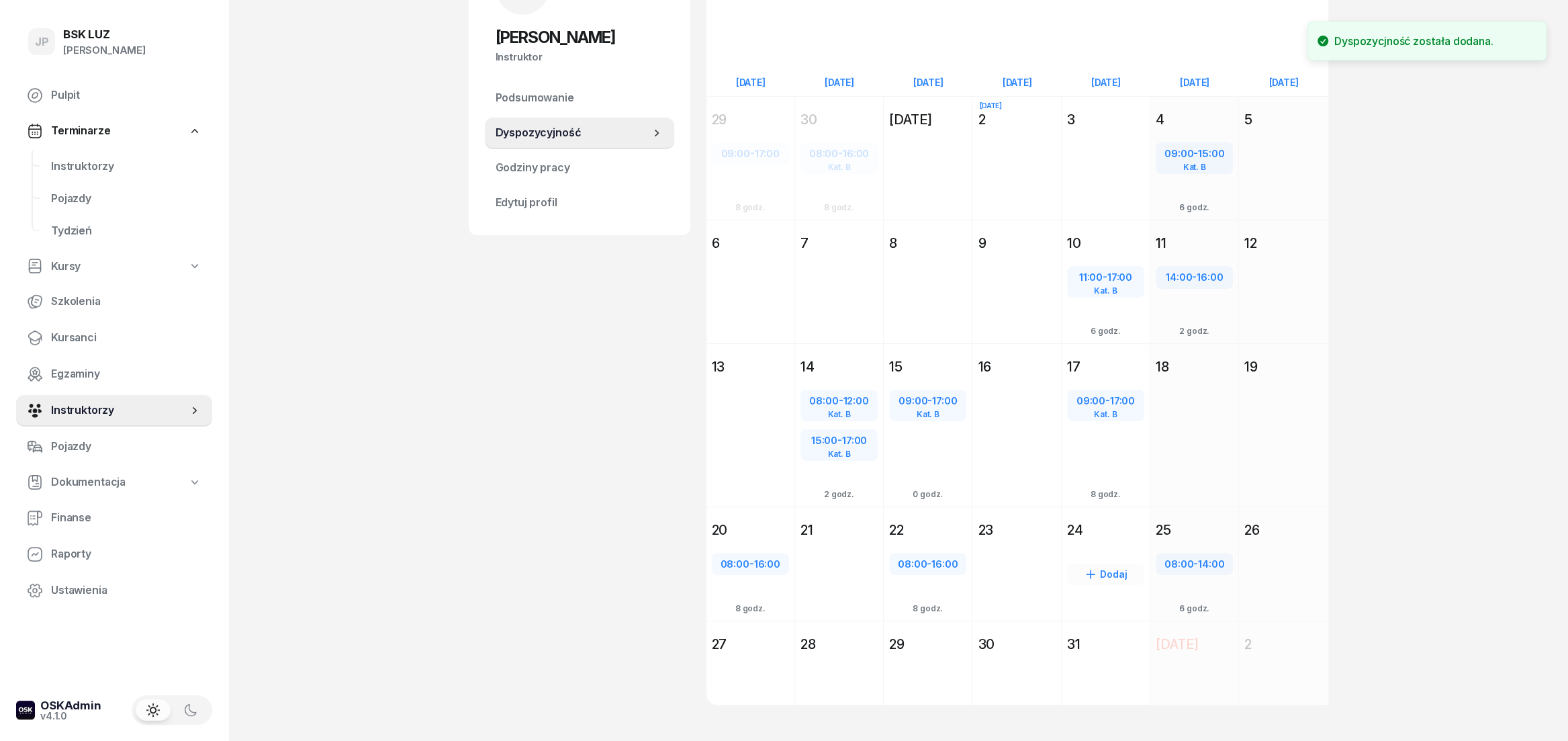
click at [1110, 565] on div "Dodaj" at bounding box center [1105, 574] width 77 height 21
select select "08"
select select "16"
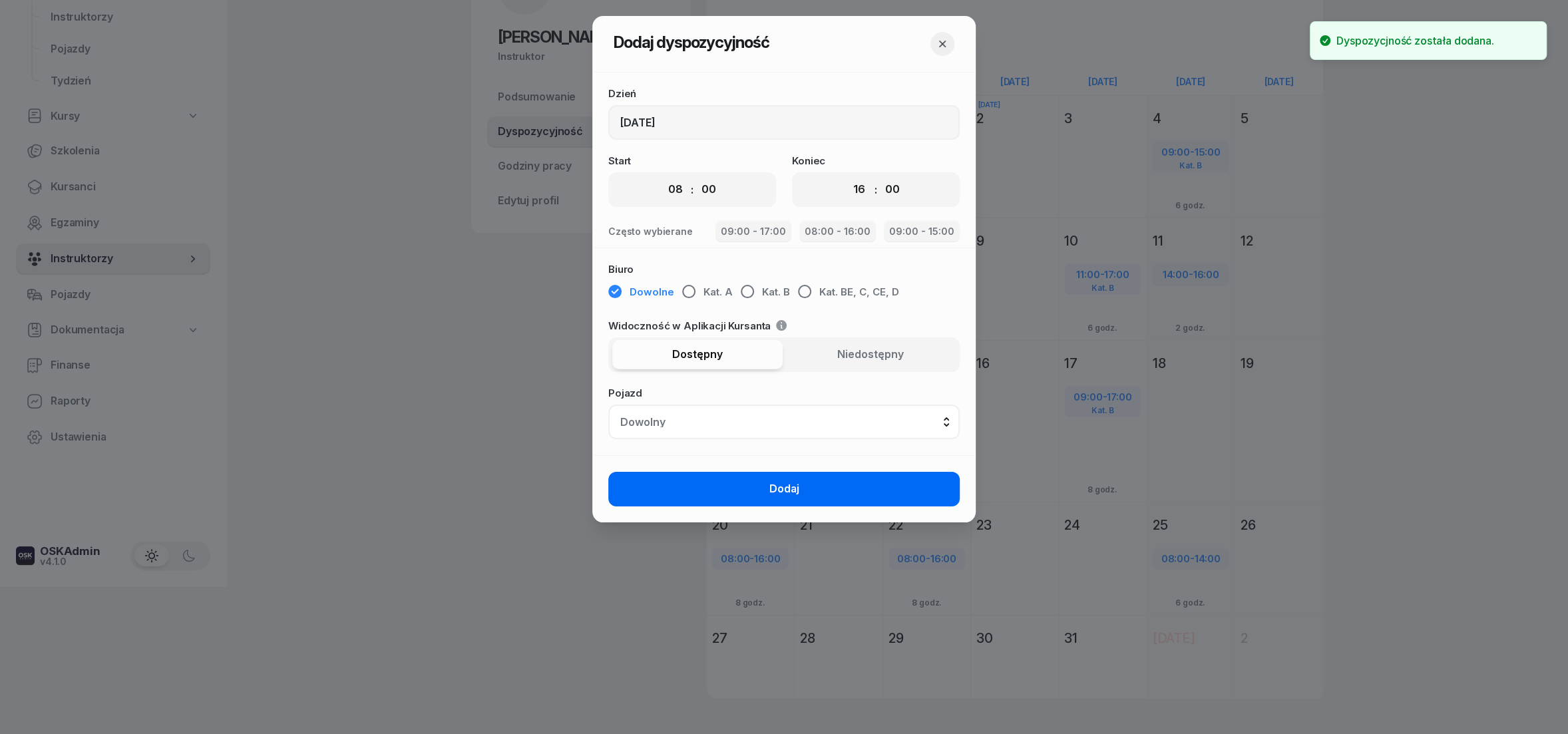
click at [779, 494] on span "Dodaj" at bounding box center [785, 488] width 30 height 17
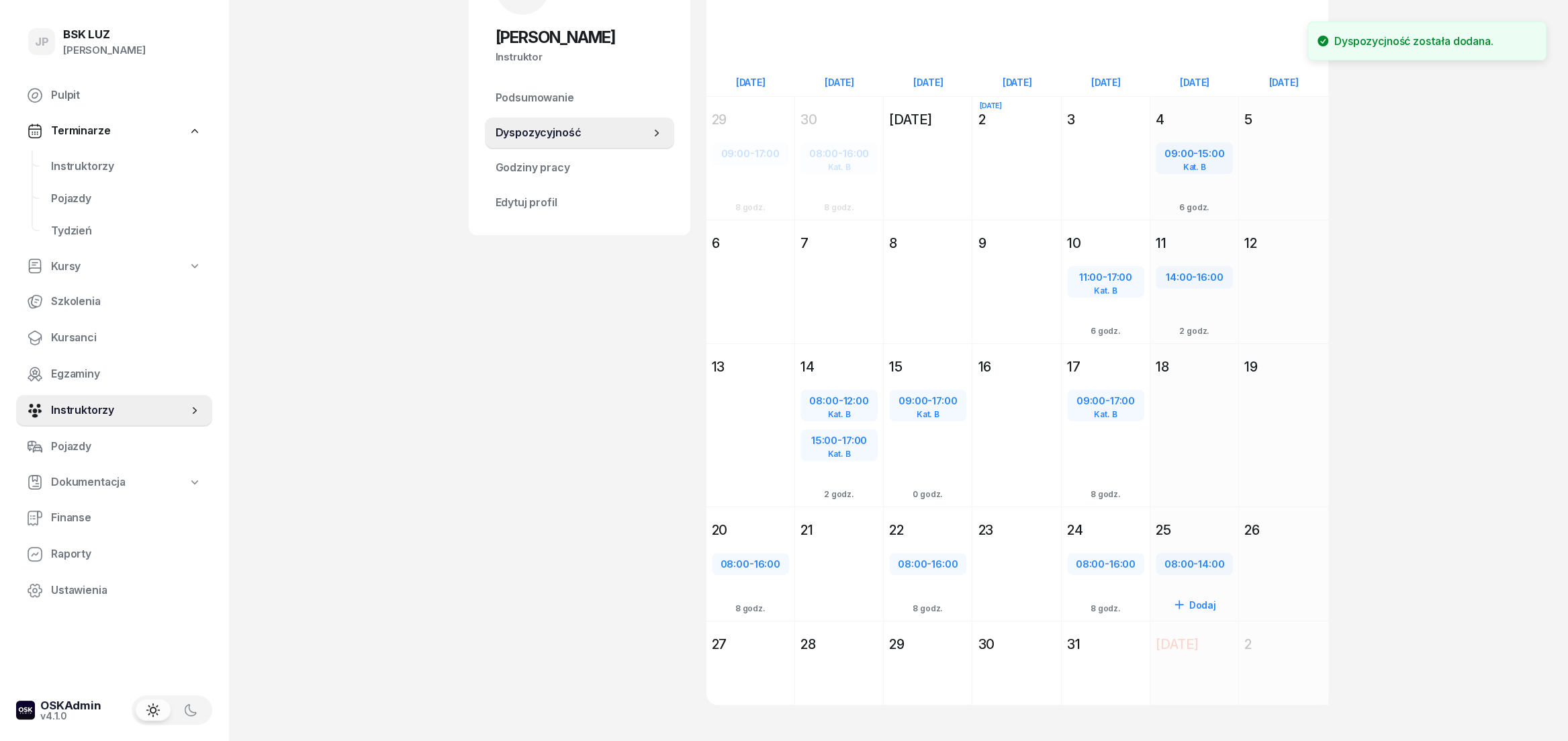
click at [1195, 563] on div "08:00 - 14:00" at bounding box center [1194, 564] width 74 height 17
select select "08"
select select "14"
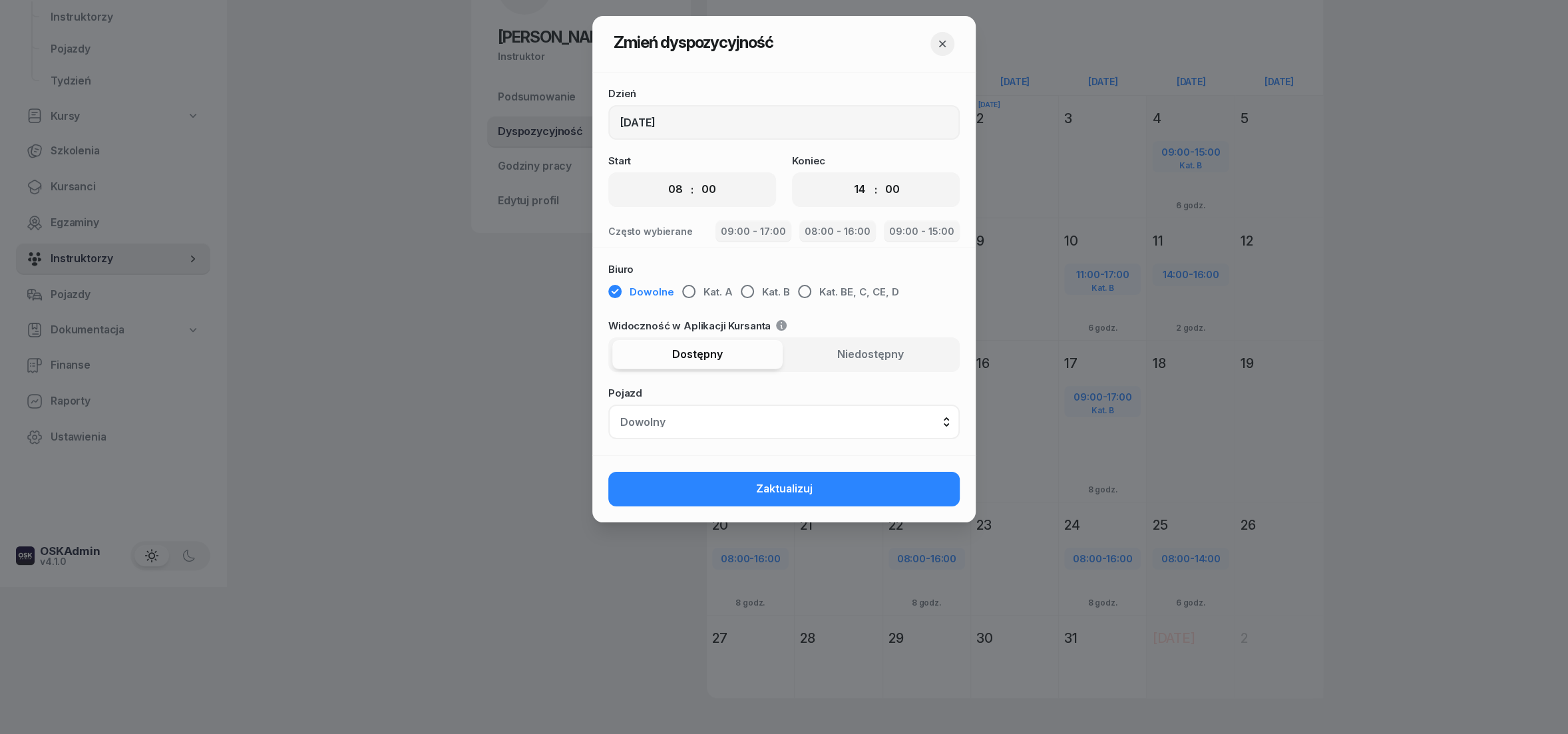
click at [942, 44] on icon "button" at bounding box center [942, 44] width 7 height 7
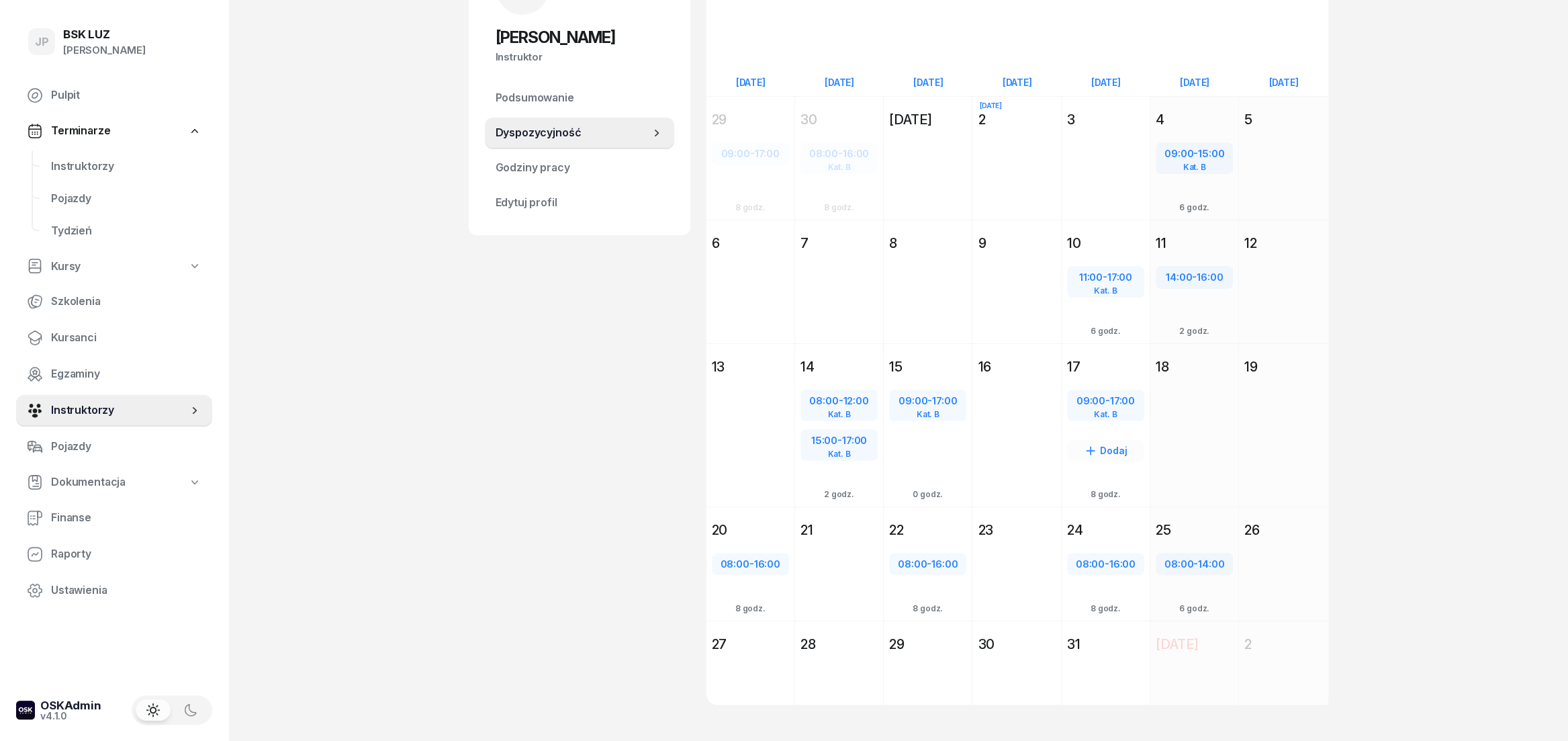
click at [1108, 404] on div "09:00 - 17:00" at bounding box center [1105, 401] width 74 height 17
select select "09"
select select "17"
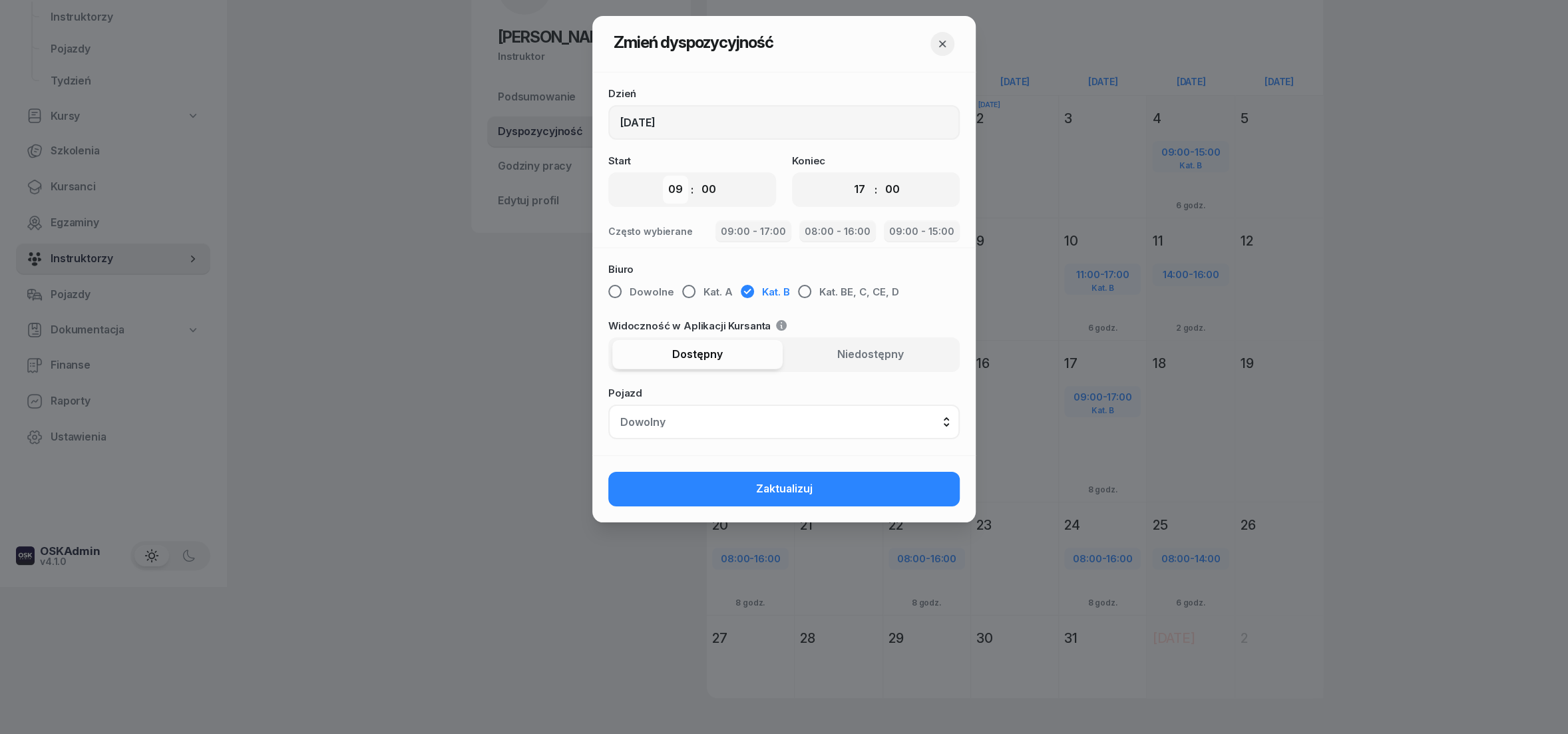
select select "08"
click option "08" at bounding box center [0, 0] width 0 height 0
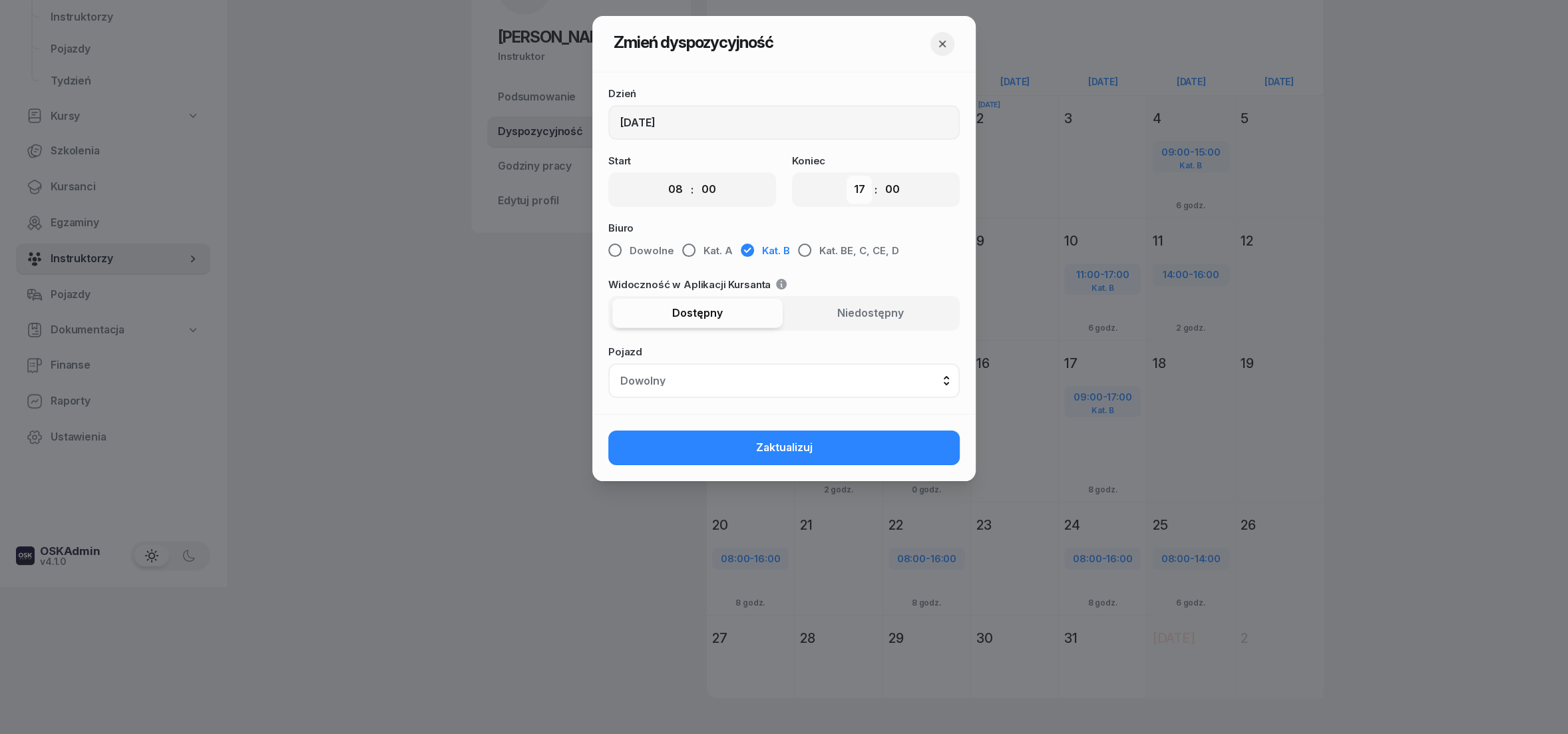
click at [847, 176] on select "00 01 02 03 04 05 06 07 08 09 10 11 12 13 14 15 16 17 18 19 20 21 22 23" at bounding box center [859, 190] width 25 height 28
select select "16"
click option "16" at bounding box center [0, 0] width 0 height 0
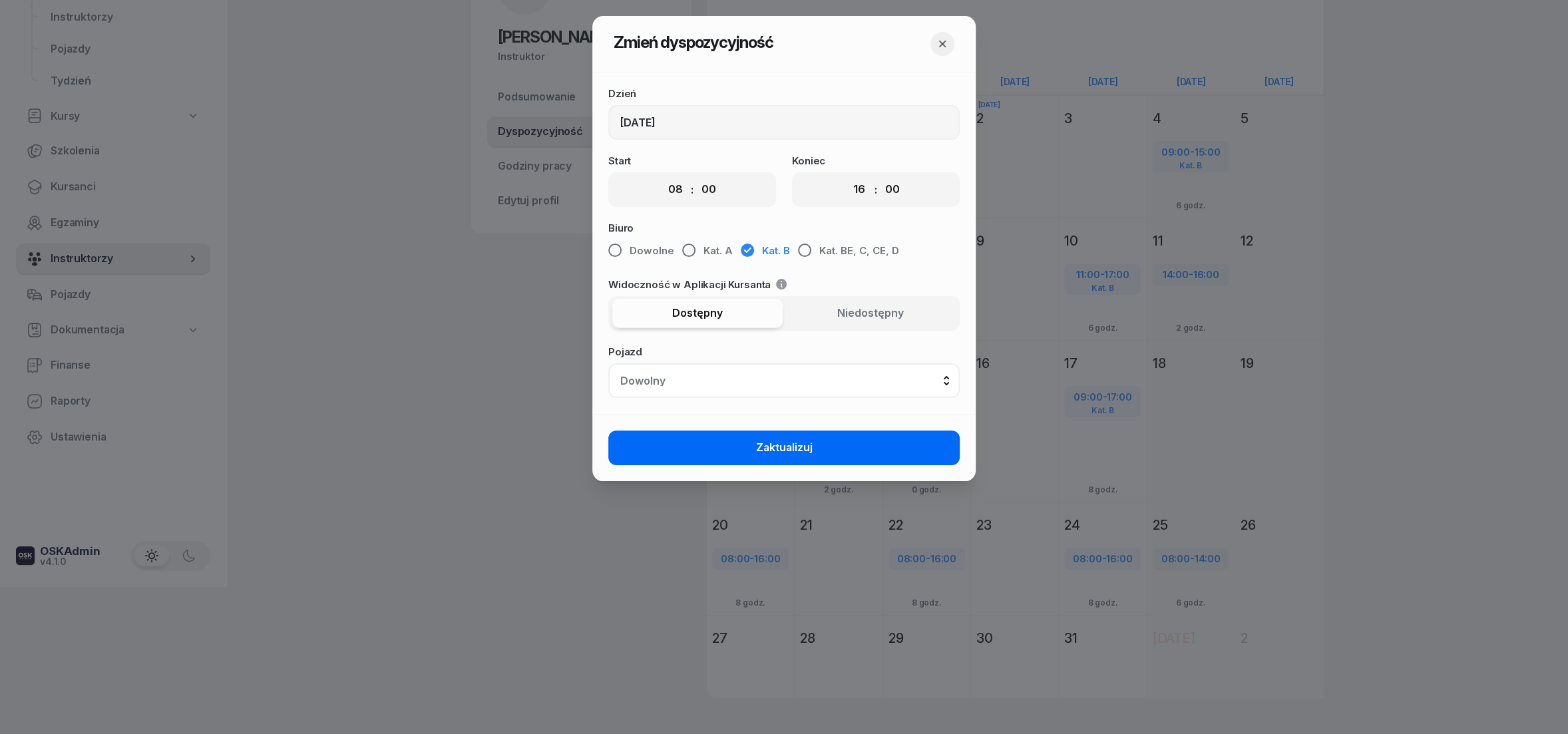
click at [805, 450] on span "Zaktualizuj" at bounding box center [784, 447] width 57 height 17
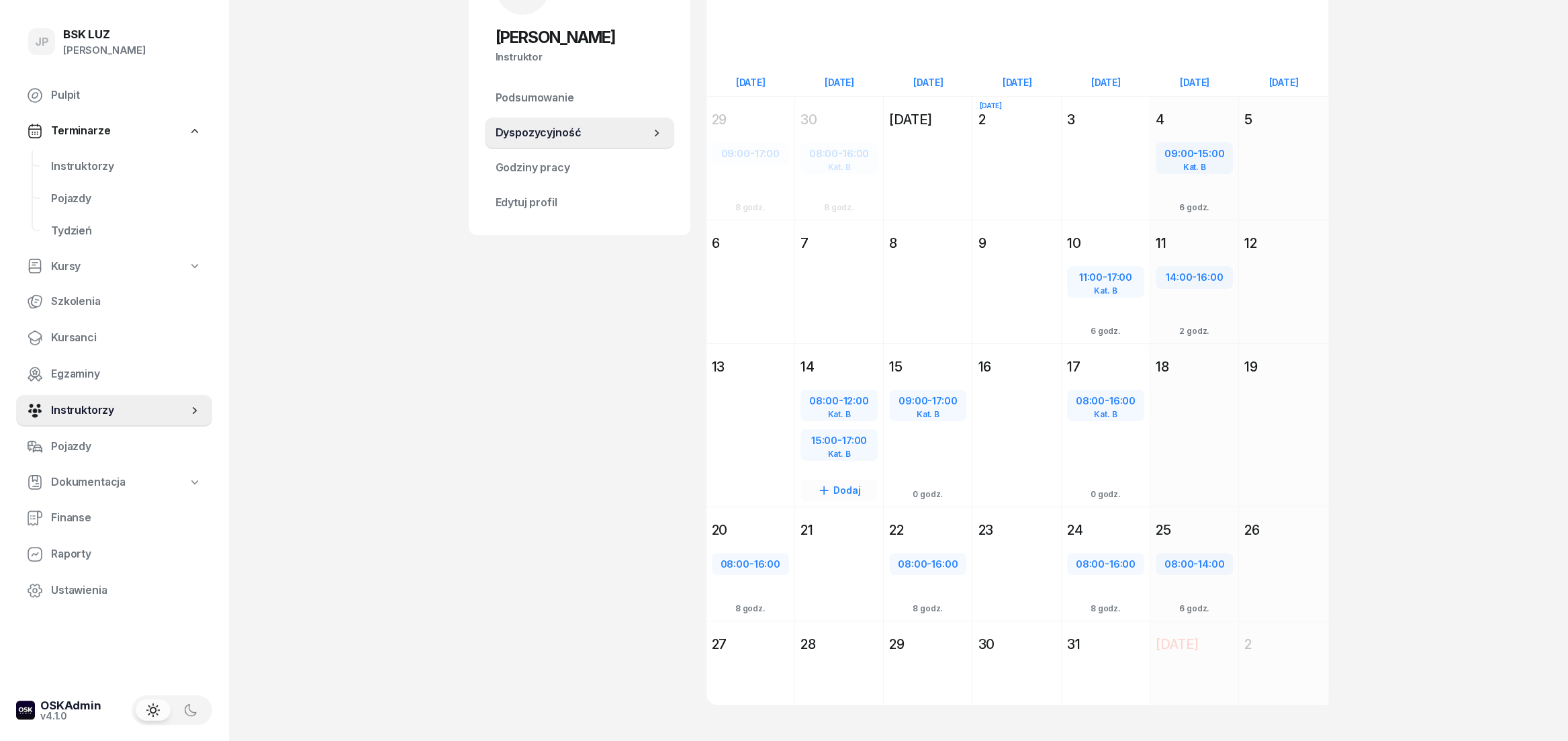
click at [844, 435] on span "17:00" at bounding box center [854, 440] width 25 height 13
select select "15"
select select "17"
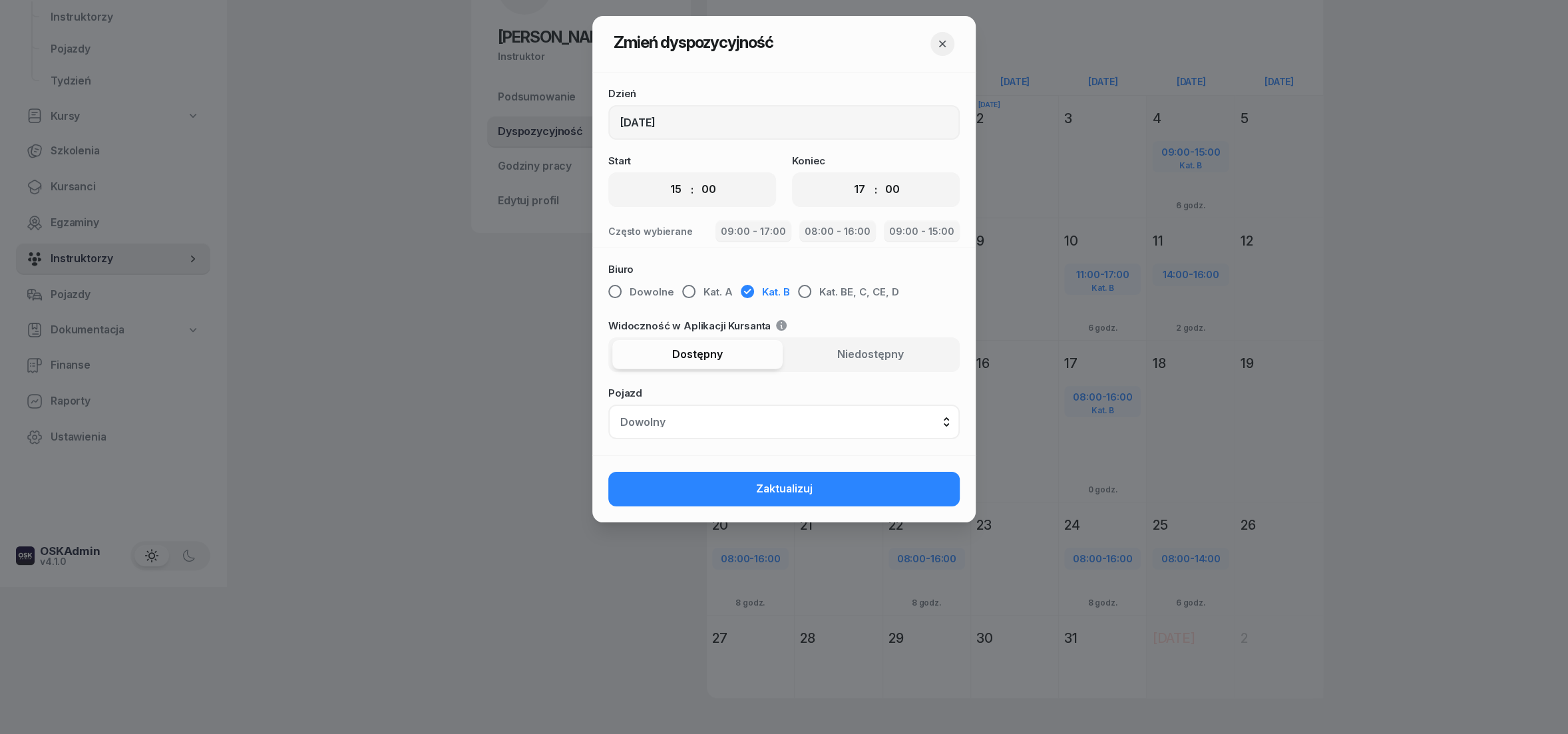
click at [945, 46] on icon "button" at bounding box center [942, 44] width 7 height 7
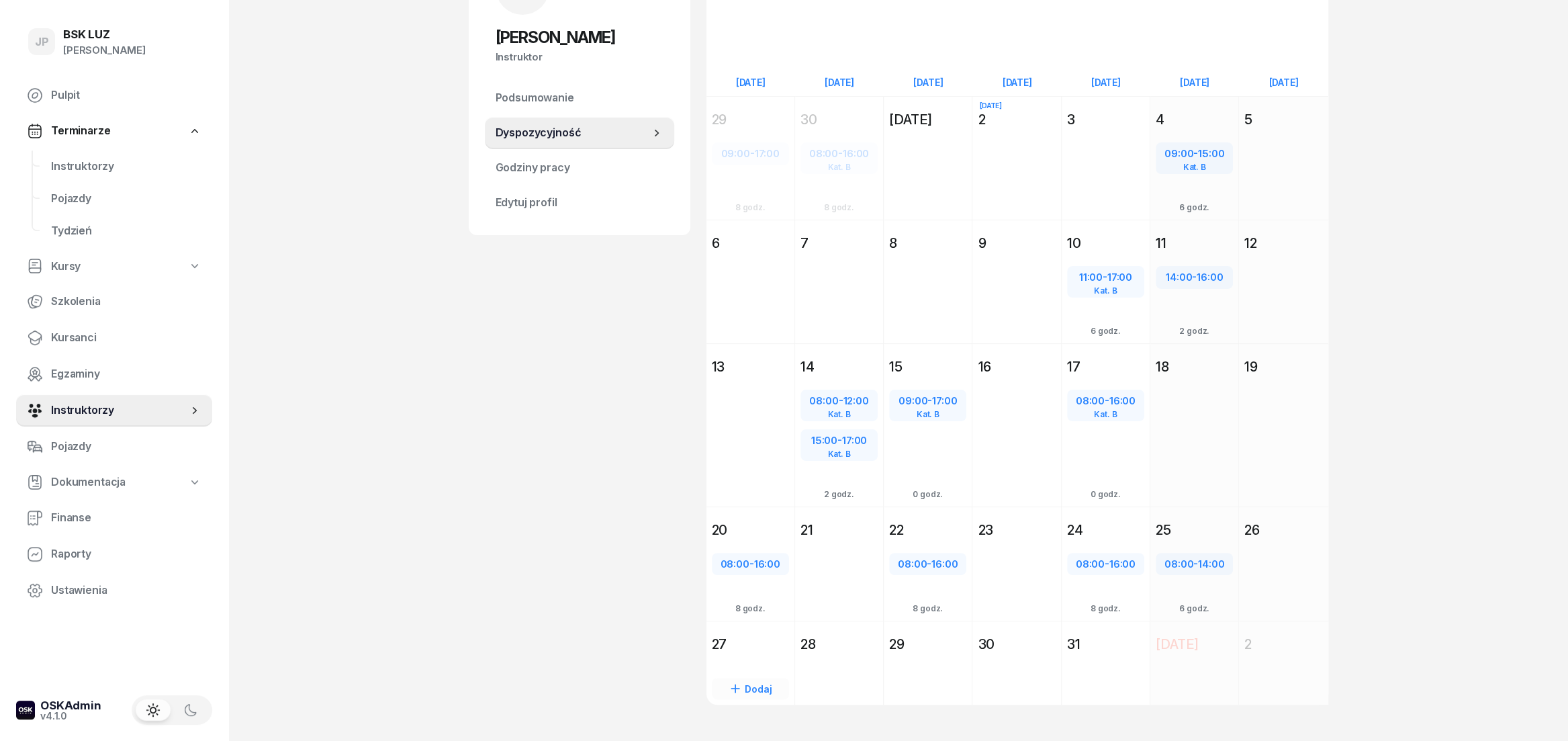
click at [752, 682] on div "Dodaj" at bounding box center [750, 688] width 77 height 21
select select "08"
select select "16"
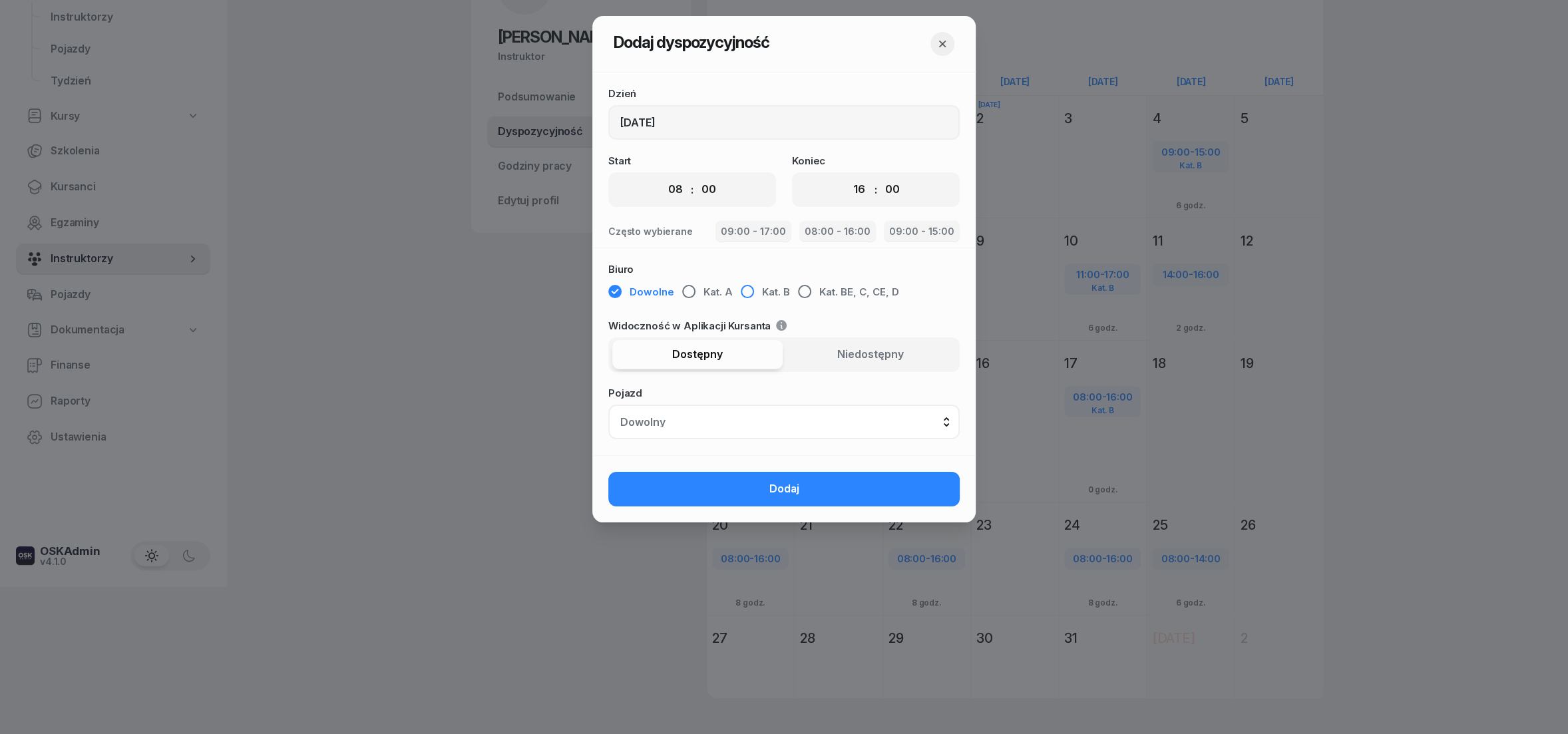
click at [743, 297] on div "button" at bounding box center [748, 292] width 14 height 14
click at [774, 488] on span "Dodaj" at bounding box center [785, 488] width 30 height 17
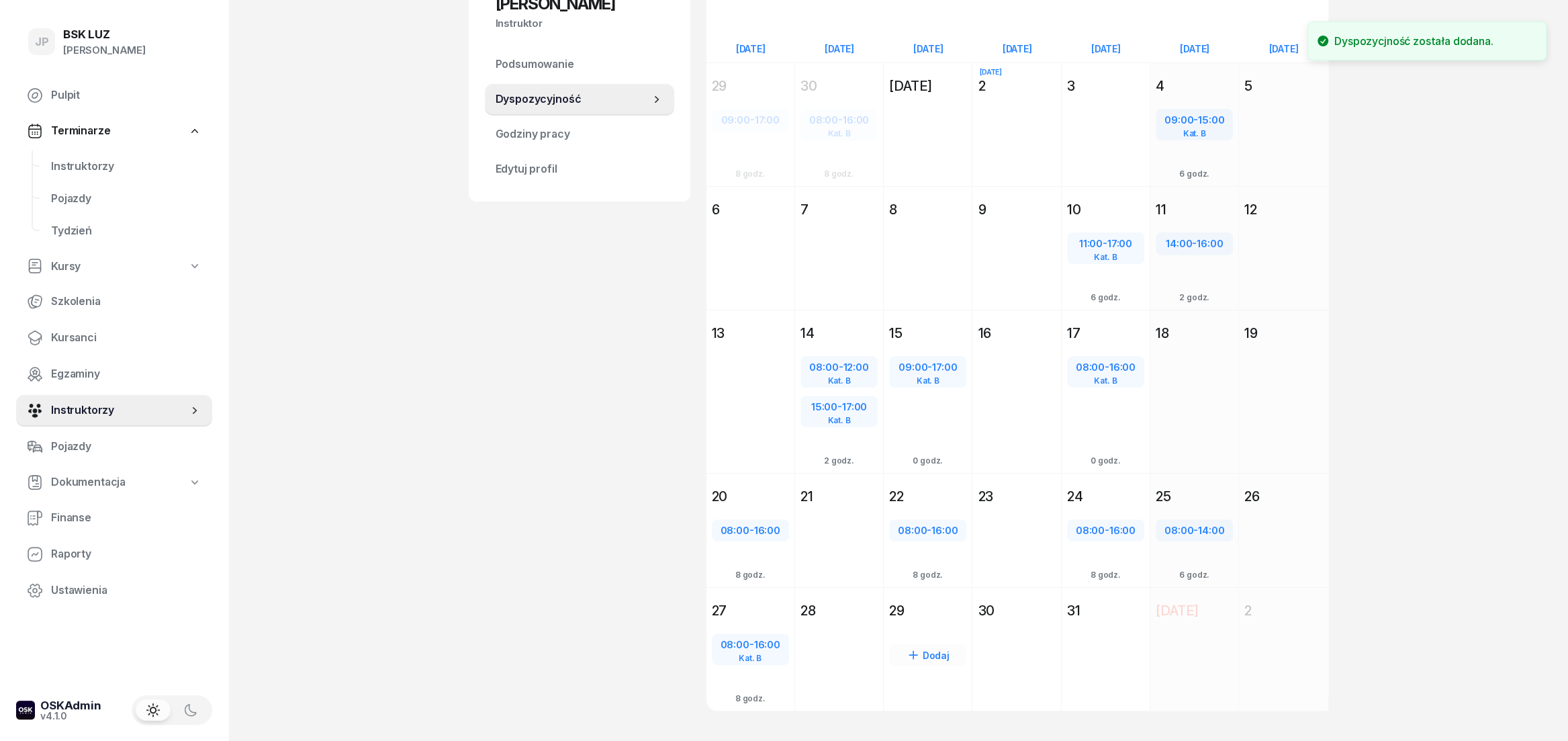
scroll to position [207, 0]
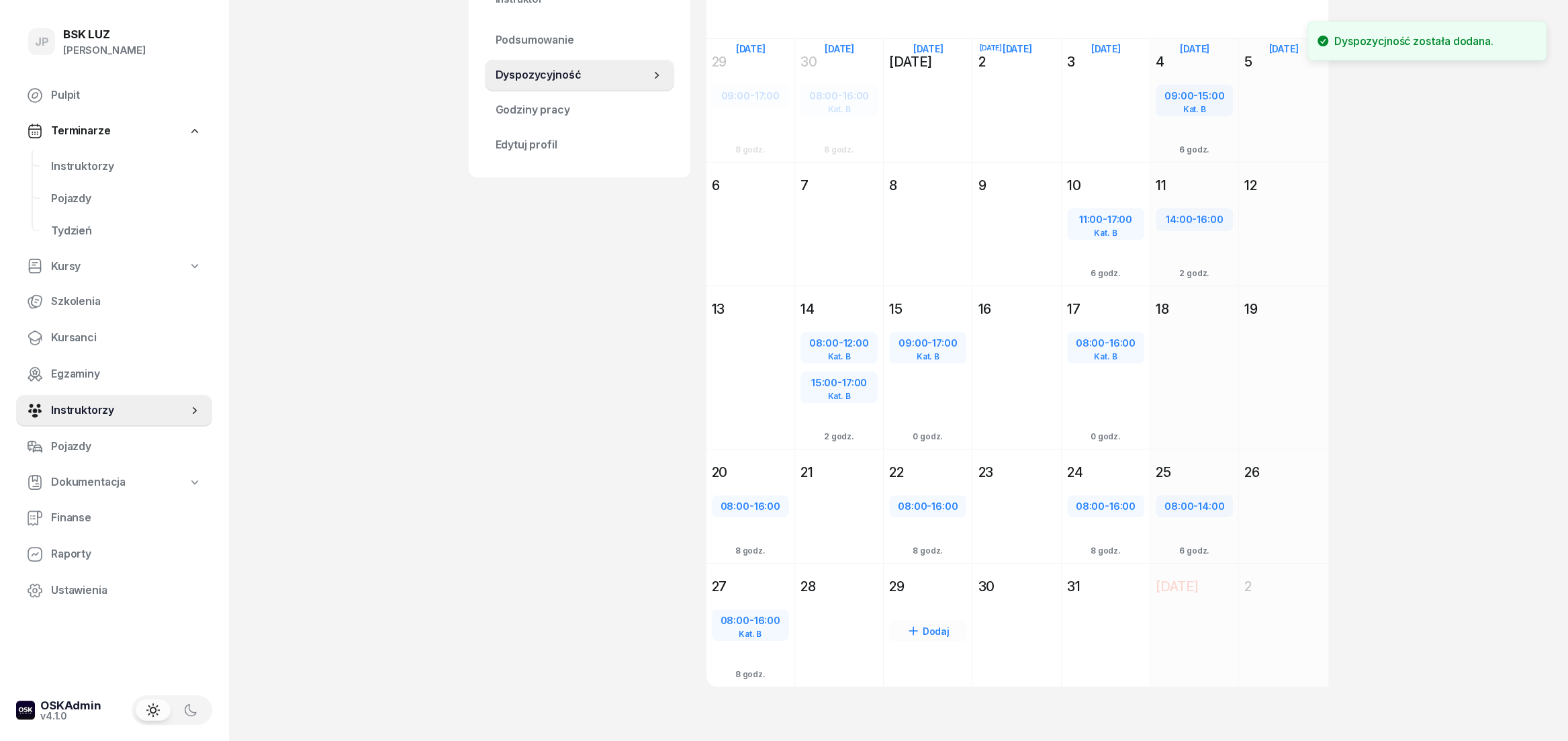
click at [926, 629] on div "Dodaj" at bounding box center [928, 630] width 77 height 21
select select "08"
select select "16"
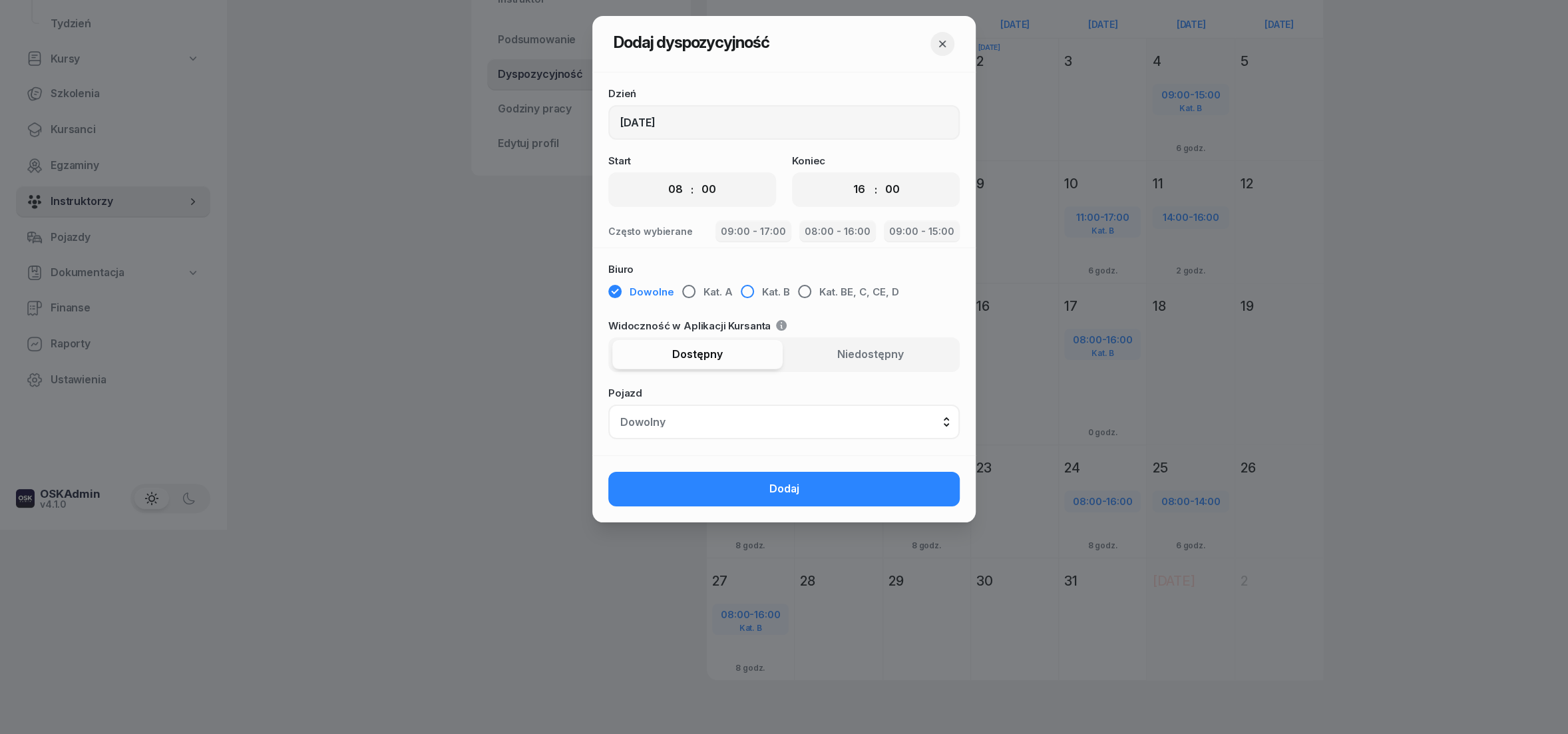
click at [741, 297] on div "button" at bounding box center [748, 292] width 14 height 14
click at [805, 482] on button "Dodaj" at bounding box center [784, 489] width 351 height 35
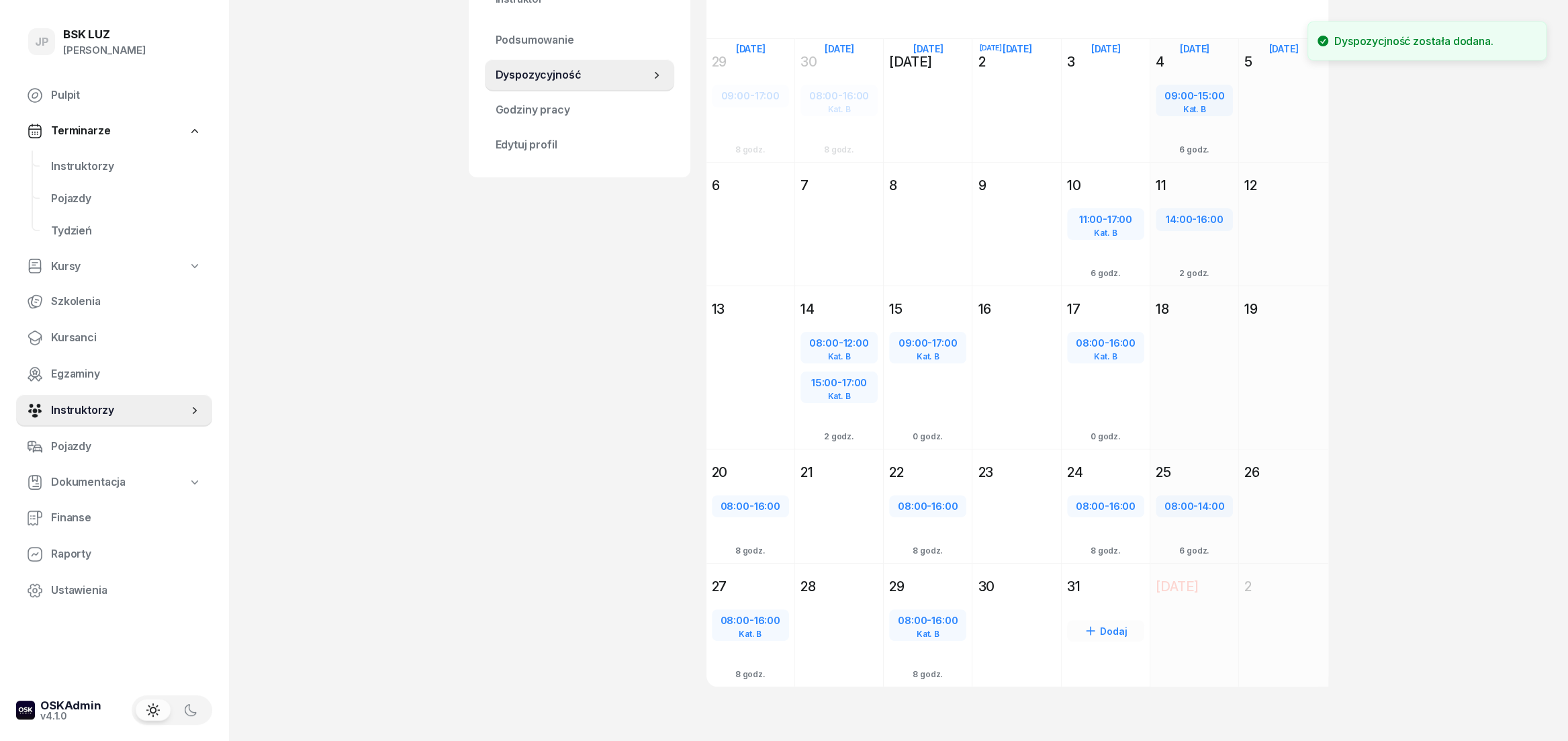
click at [1110, 628] on div "Dodaj" at bounding box center [1105, 630] width 77 height 21
select select "08"
select select "16"
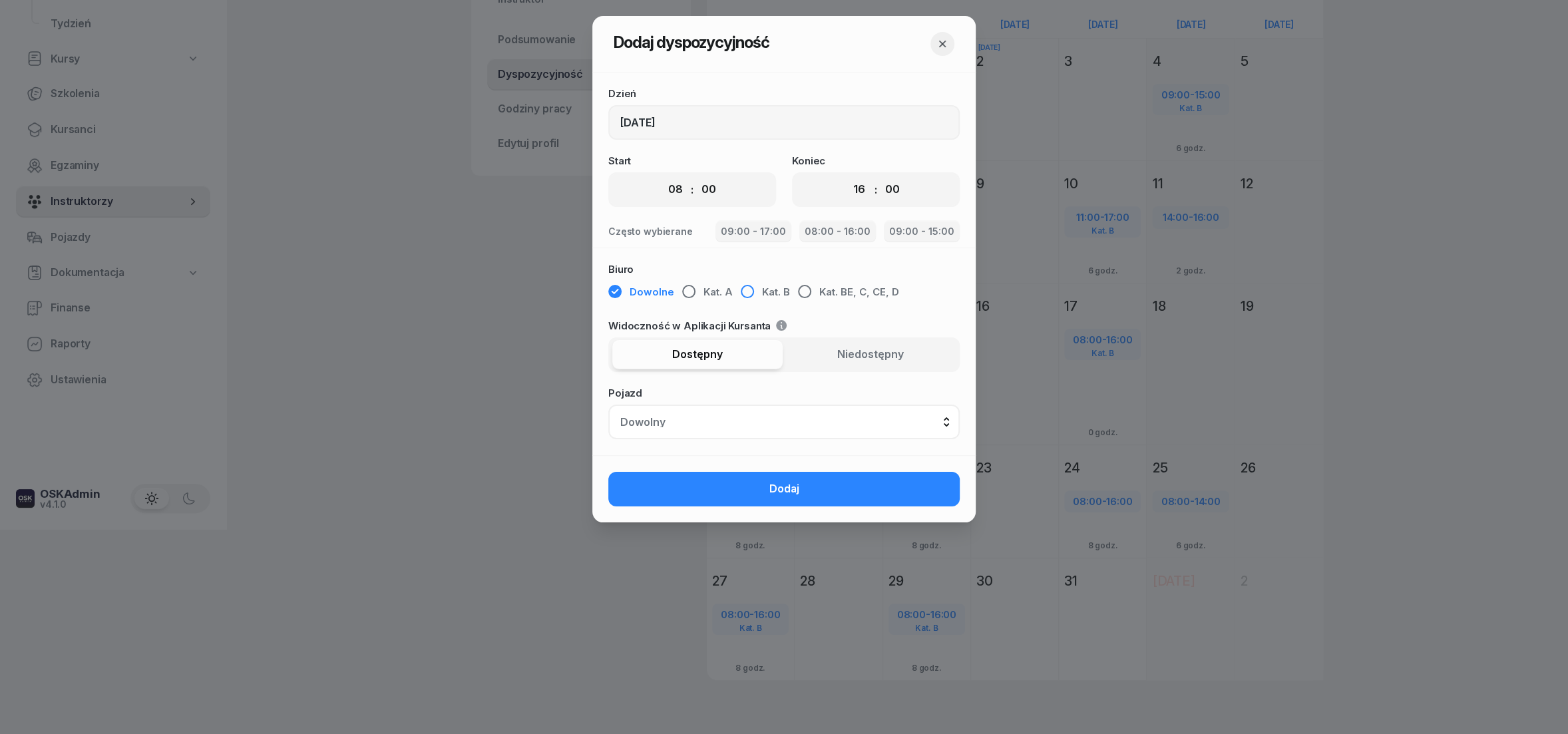
click at [749, 295] on div "button" at bounding box center [748, 292] width 14 height 14
click at [789, 488] on span "Dodaj" at bounding box center [785, 488] width 30 height 17
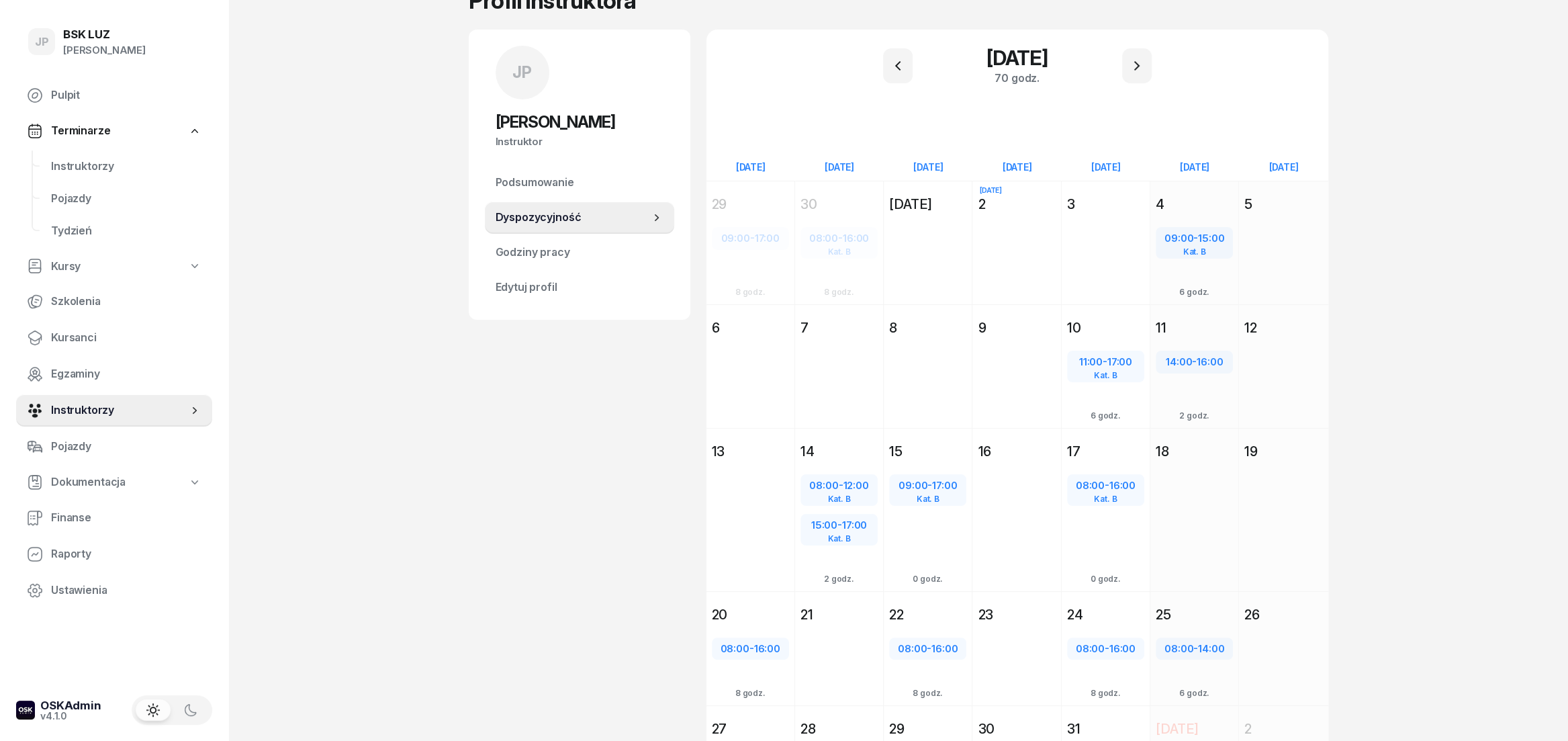
scroll to position [58, 0]
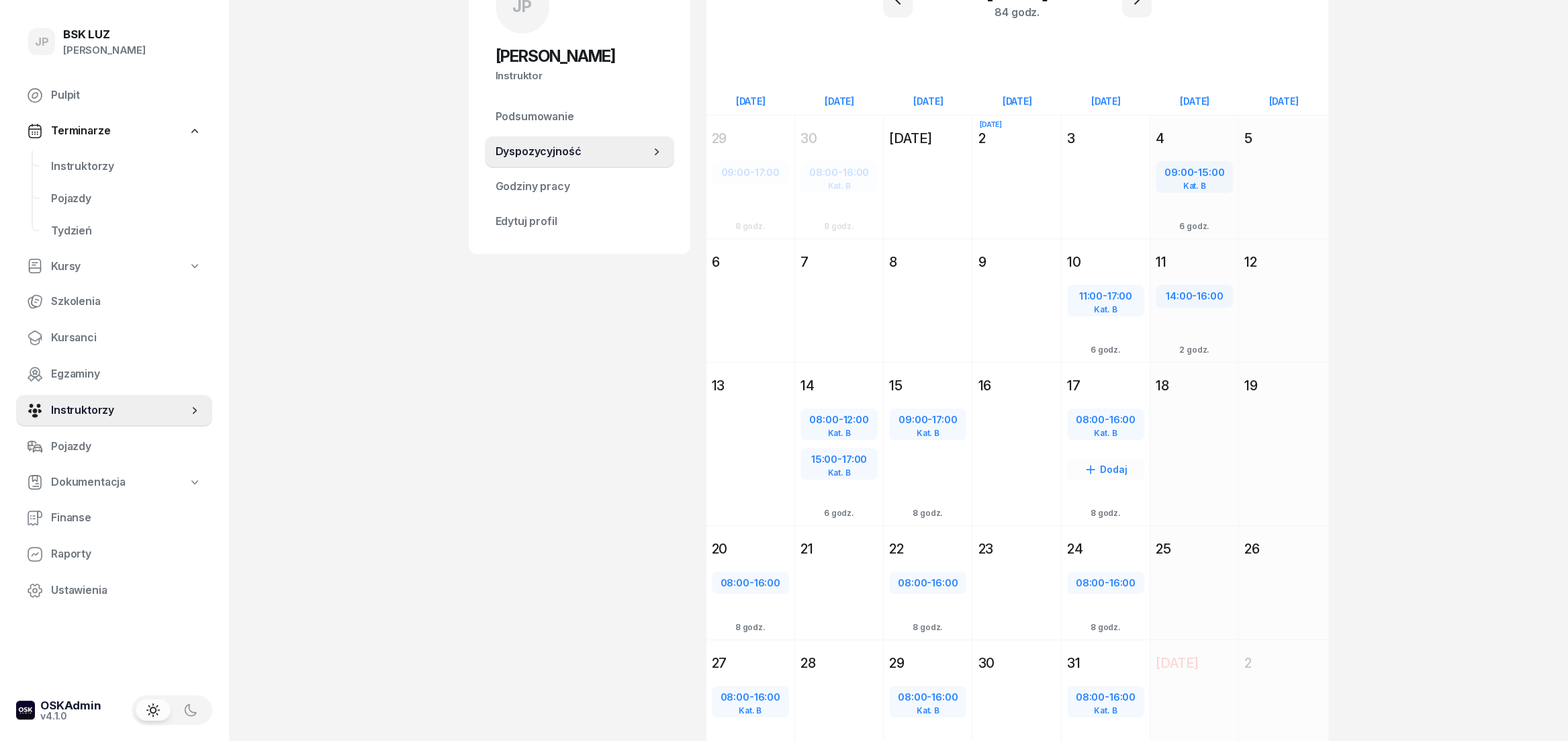
scroll to position [149, 0]
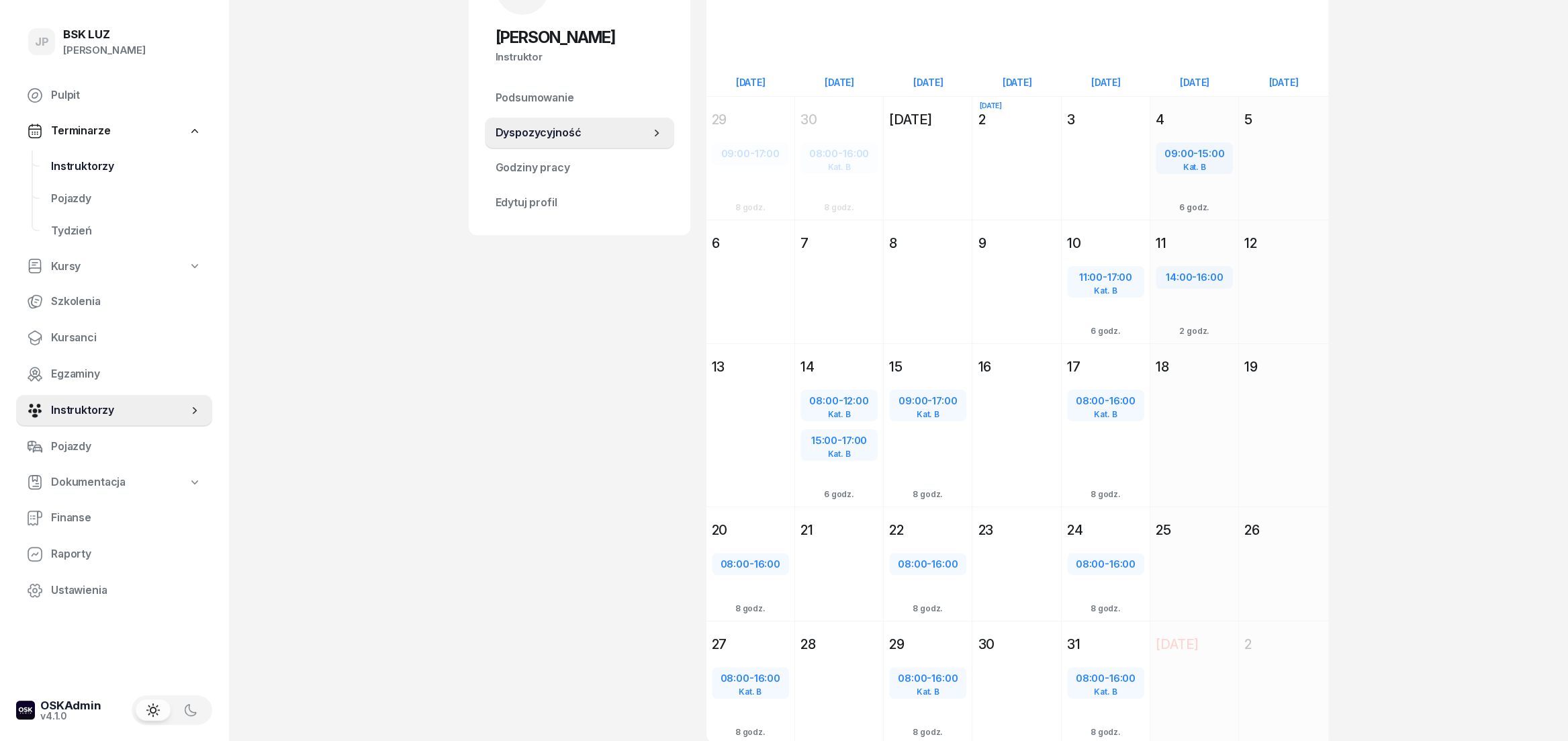
click at [74, 168] on span "Instruktorzy" at bounding box center [126, 166] width 151 height 17
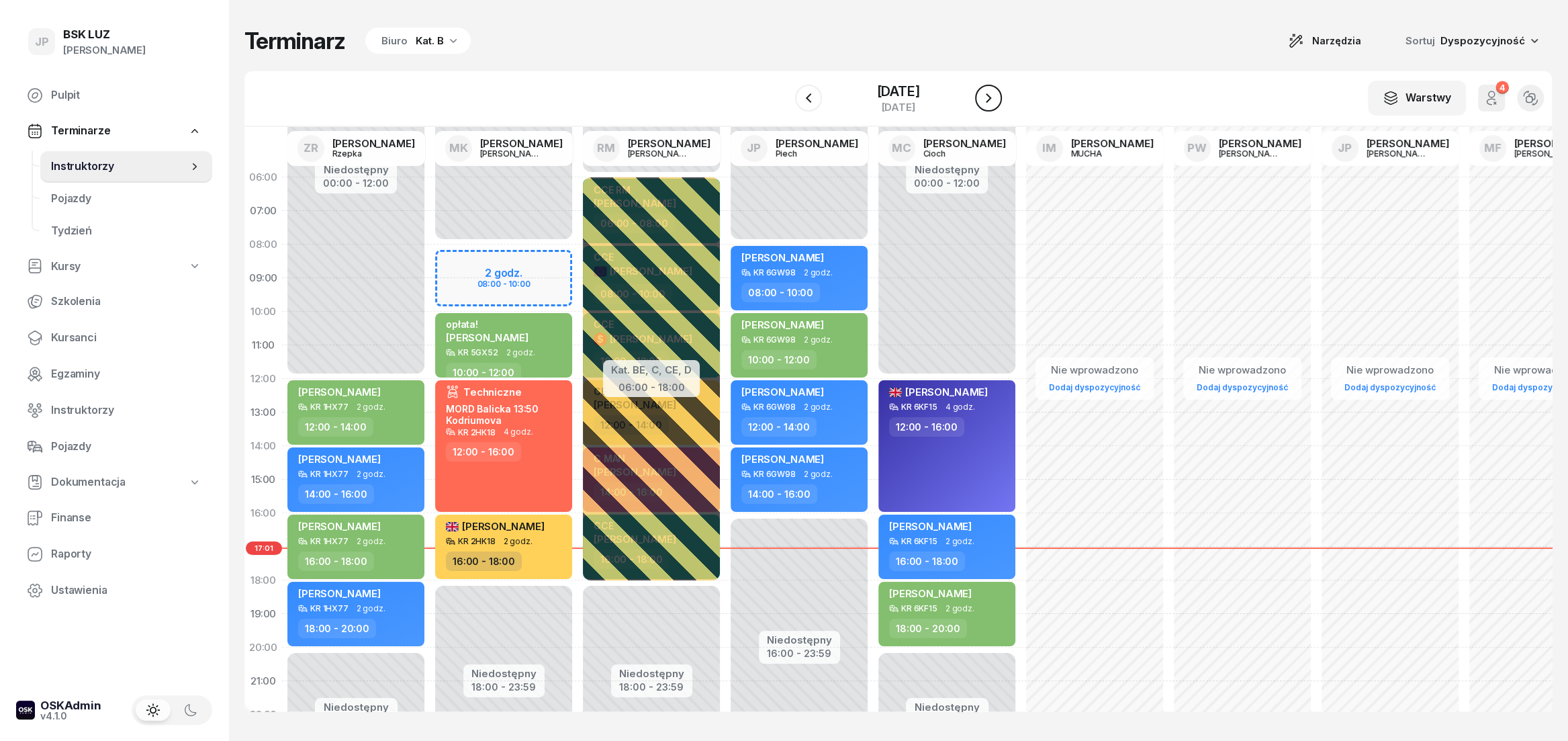
click at [995, 102] on icon "button" at bounding box center [988, 98] width 16 height 16
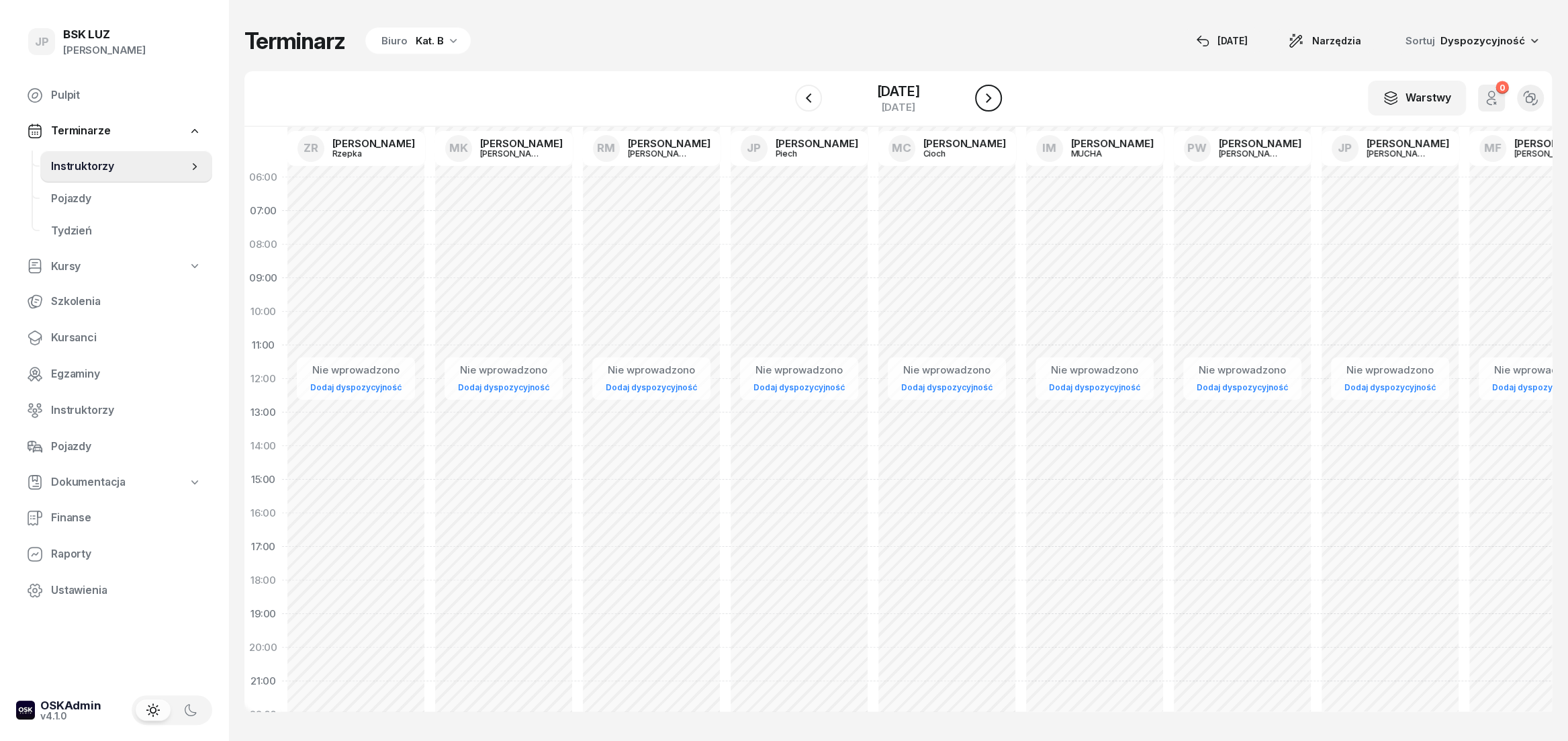
click at [995, 102] on icon "button" at bounding box center [988, 98] width 16 height 16
click at [995, 102] on icon "button" at bounding box center [999, 98] width 16 height 16
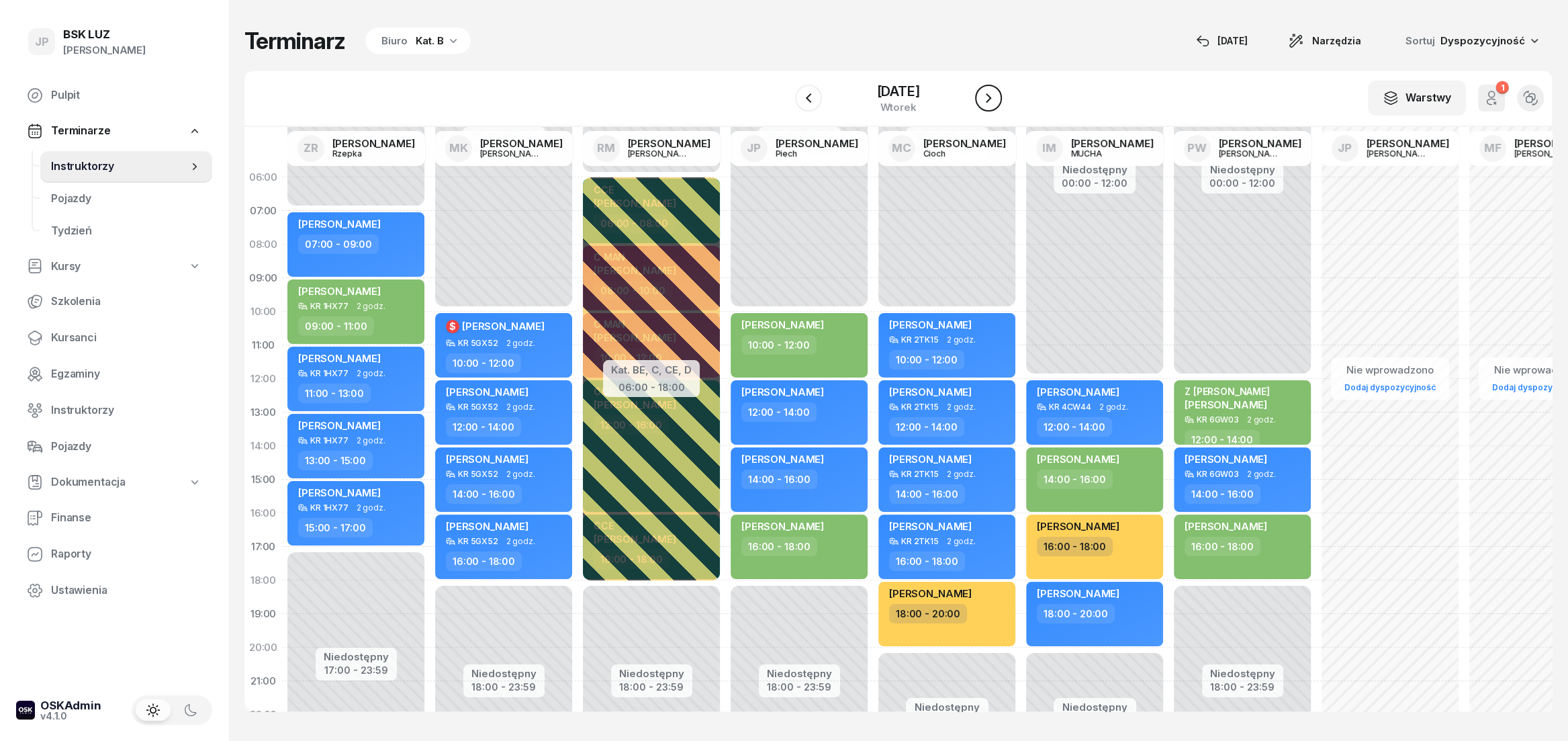
click at [995, 102] on icon "button" at bounding box center [988, 98] width 16 height 16
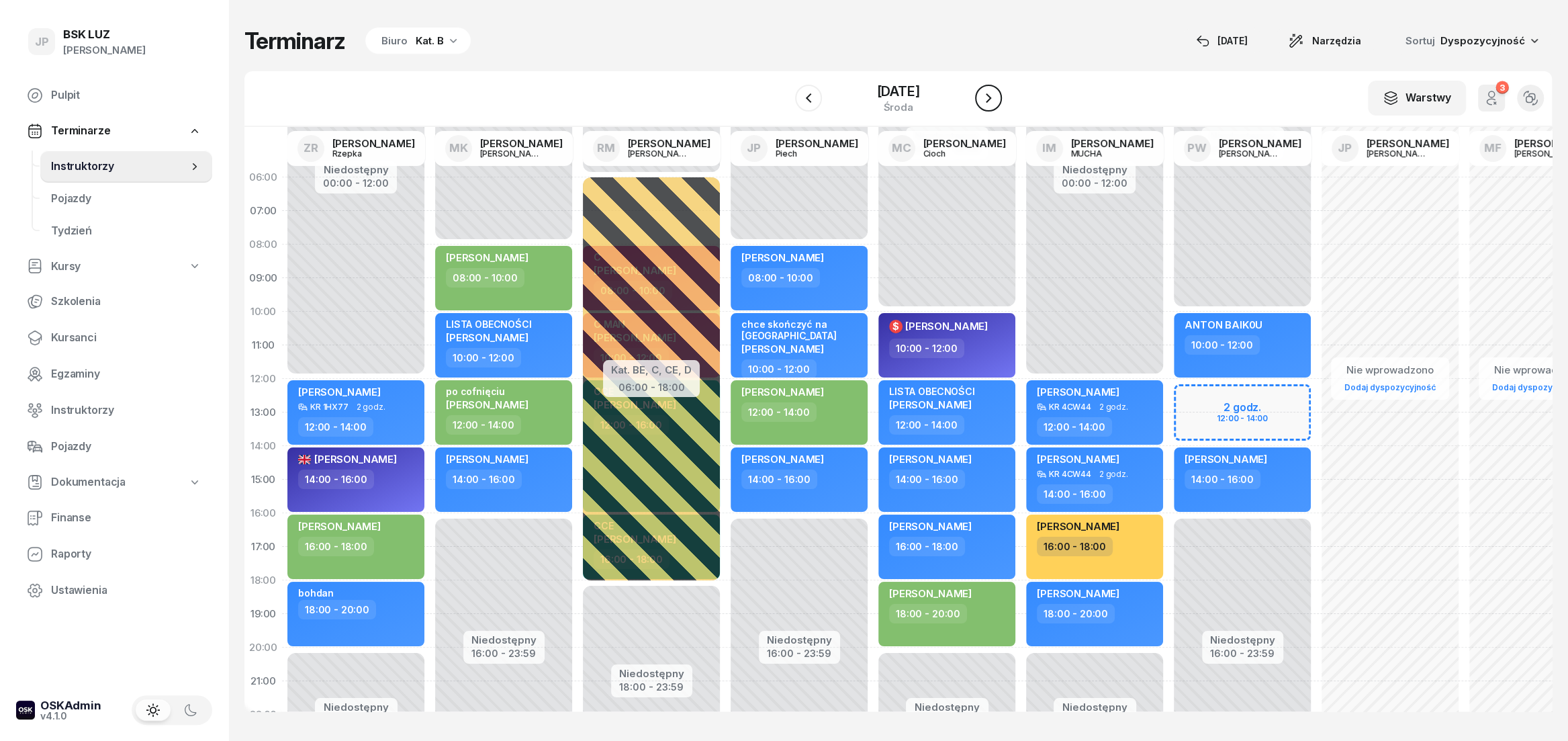
click at [995, 102] on icon "button" at bounding box center [988, 98] width 16 height 16
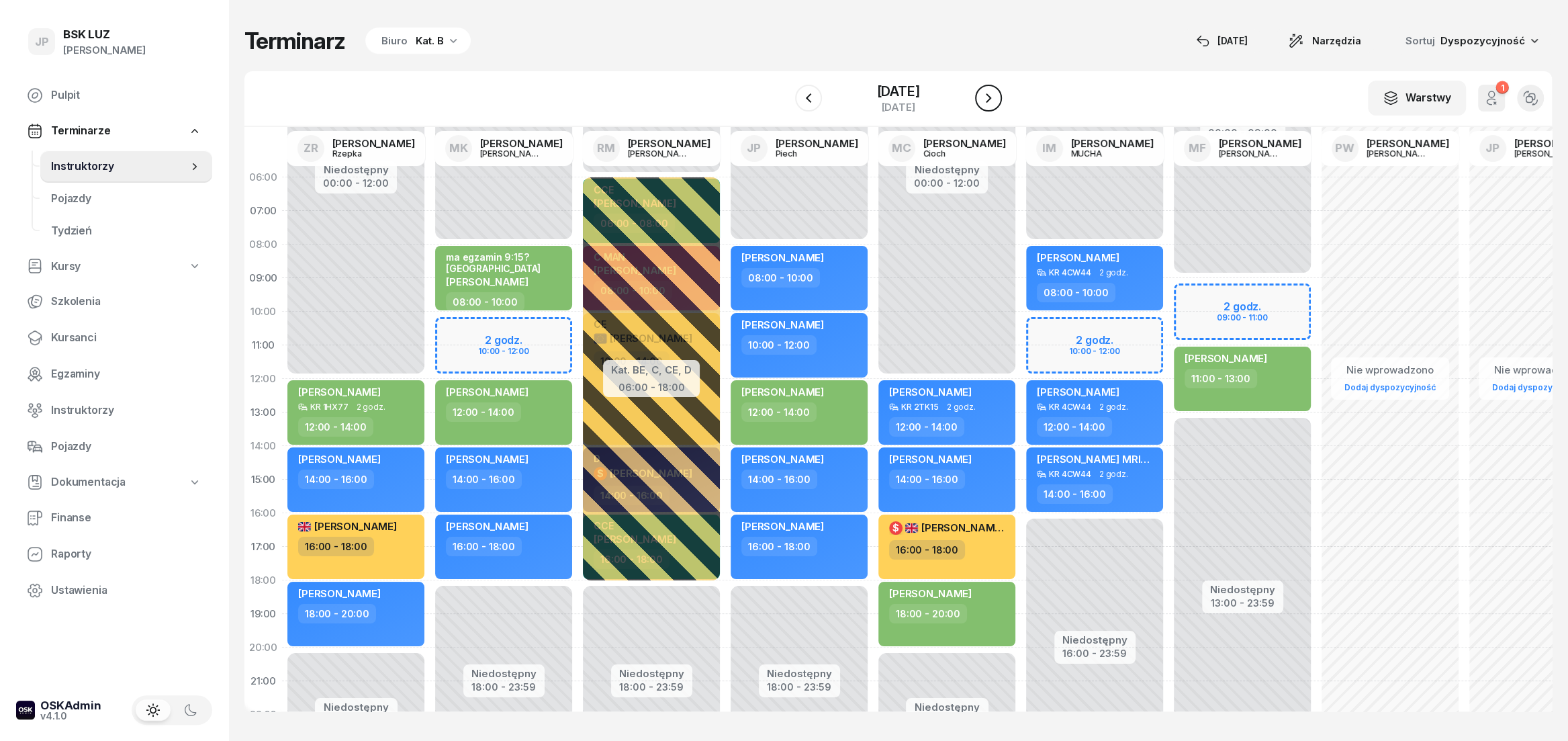
click at [995, 102] on icon "button" at bounding box center [988, 98] width 16 height 16
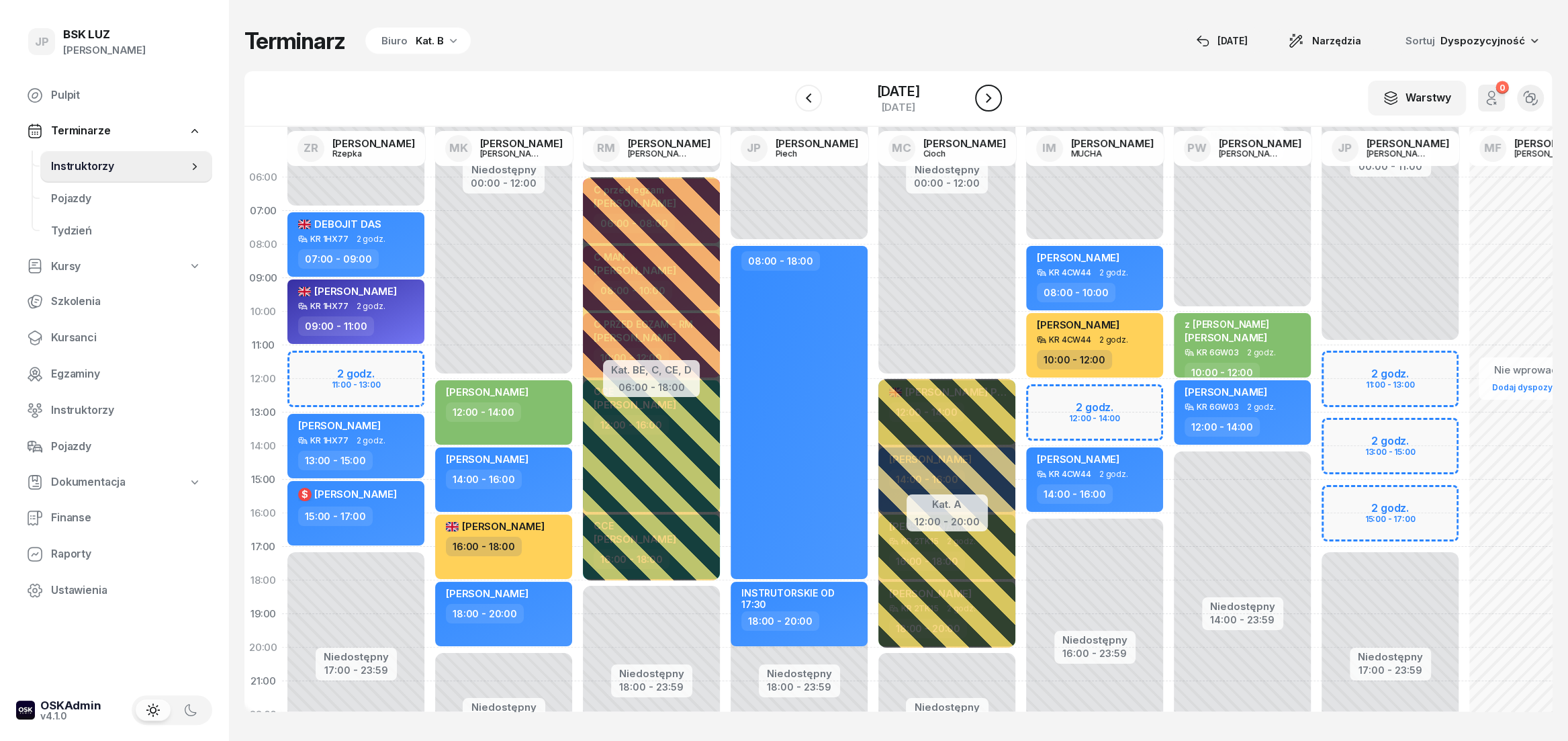
click at [995, 102] on icon "button" at bounding box center [988, 98] width 16 height 16
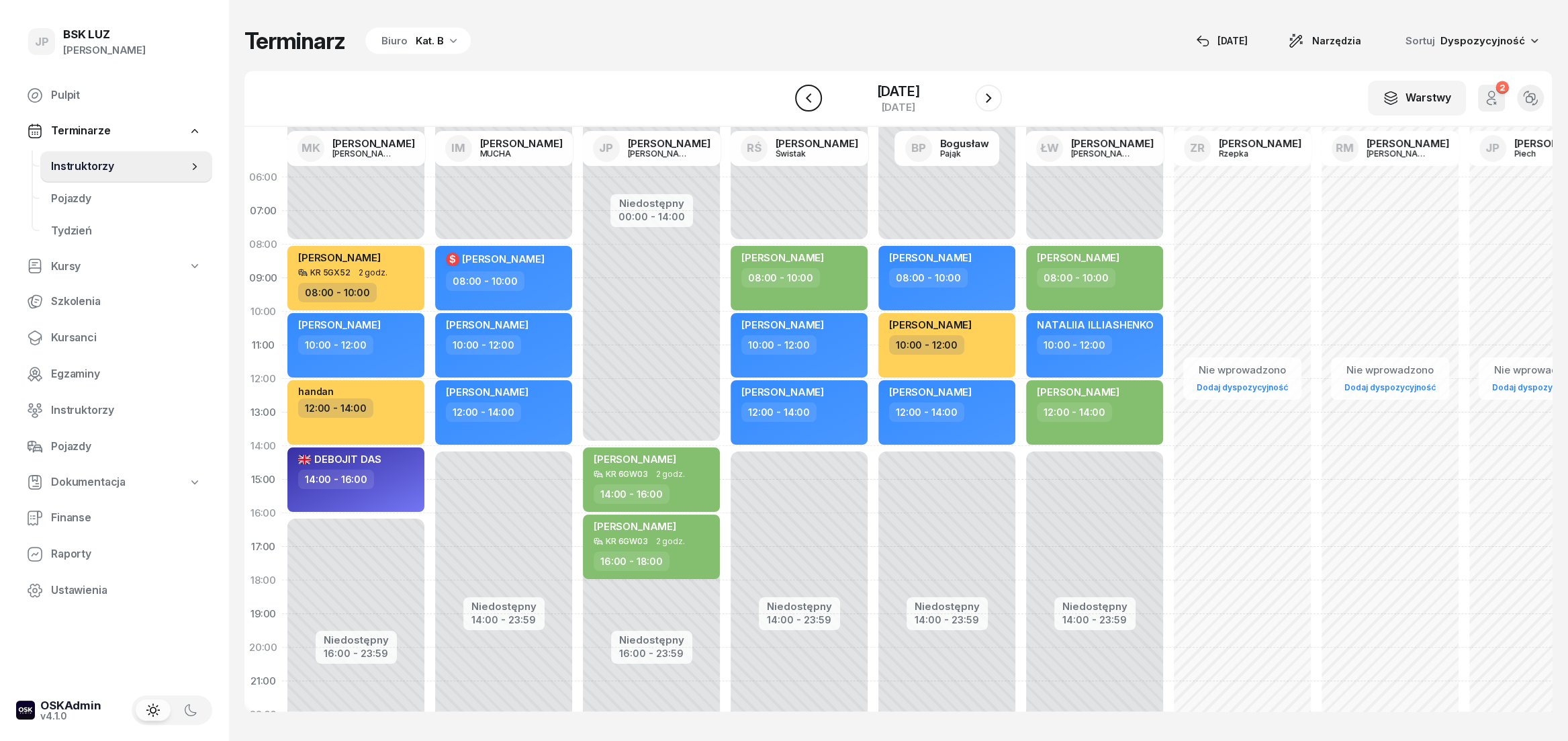
click at [801, 101] on icon "button" at bounding box center [808, 98] width 16 height 16
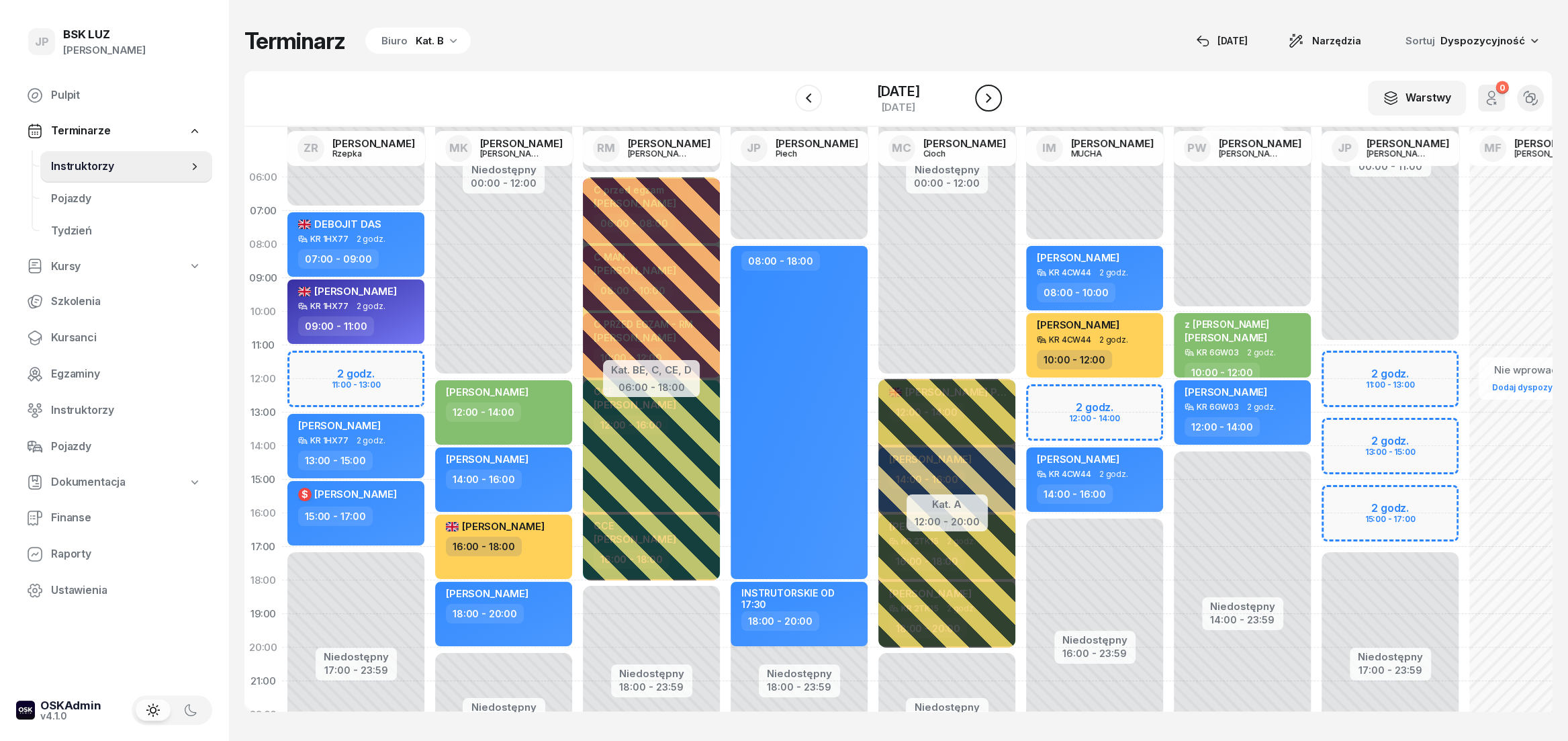
click at [997, 103] on icon "button" at bounding box center [988, 98] width 16 height 16
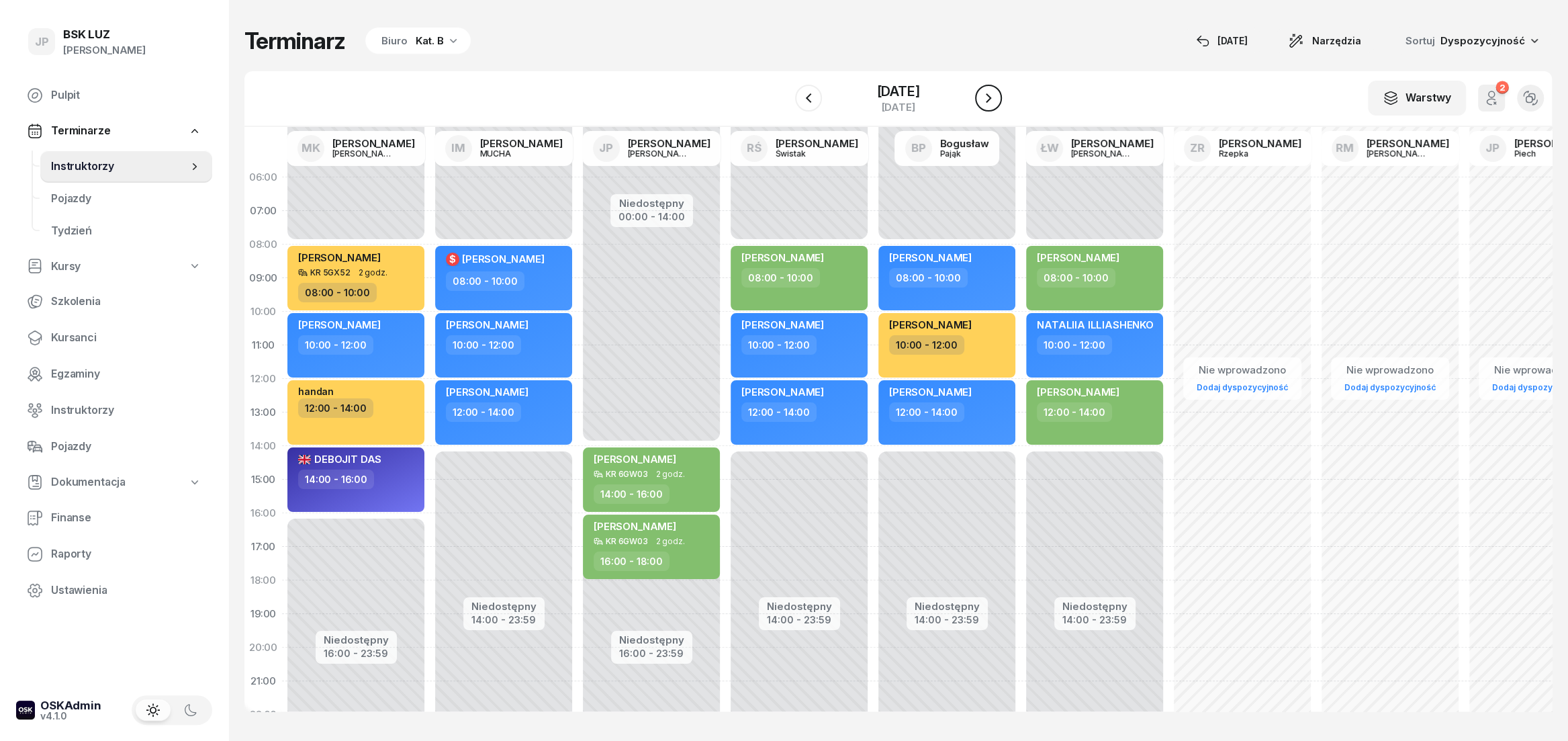
click at [997, 103] on icon "button" at bounding box center [988, 98] width 16 height 16
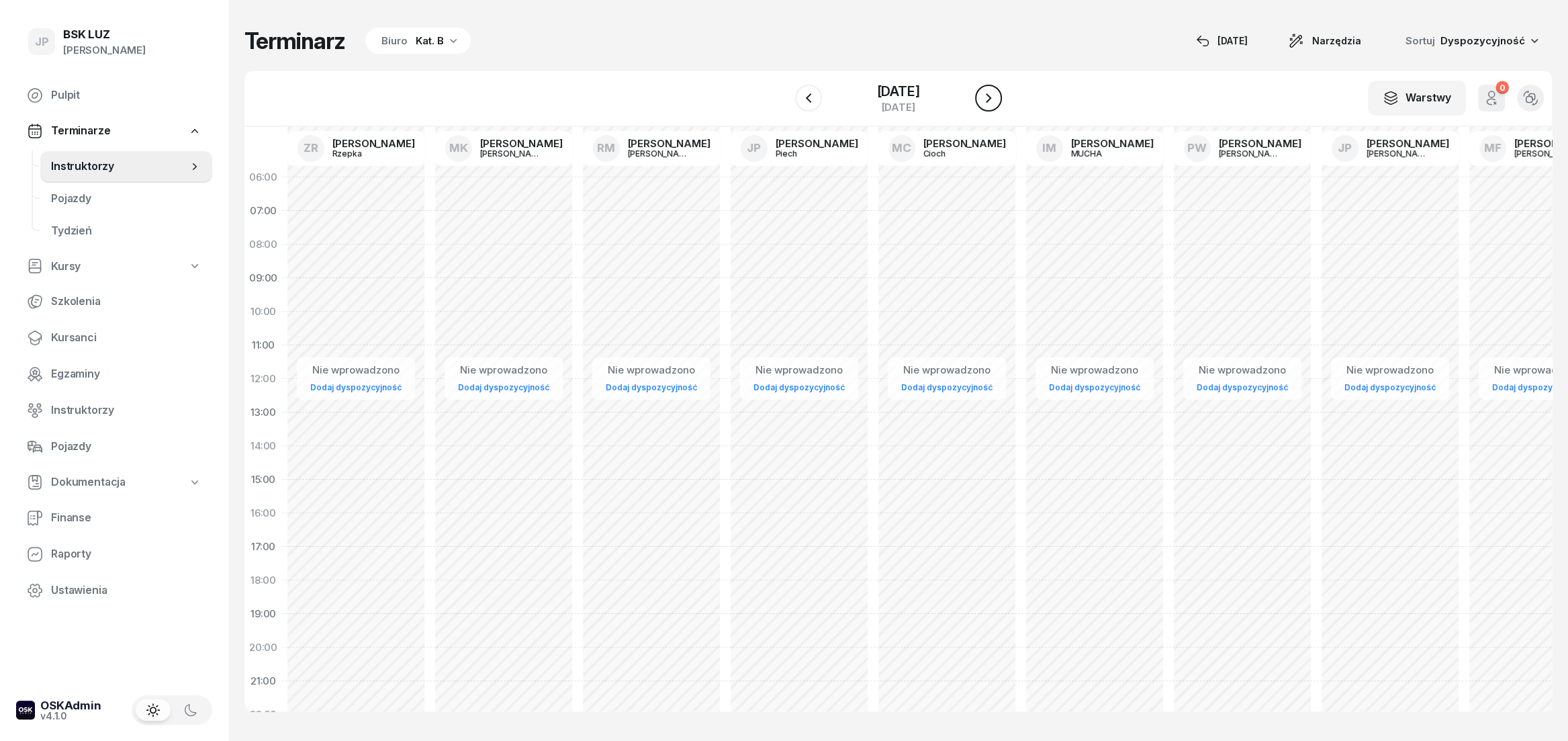
click at [997, 103] on icon "button" at bounding box center [988, 98] width 16 height 16
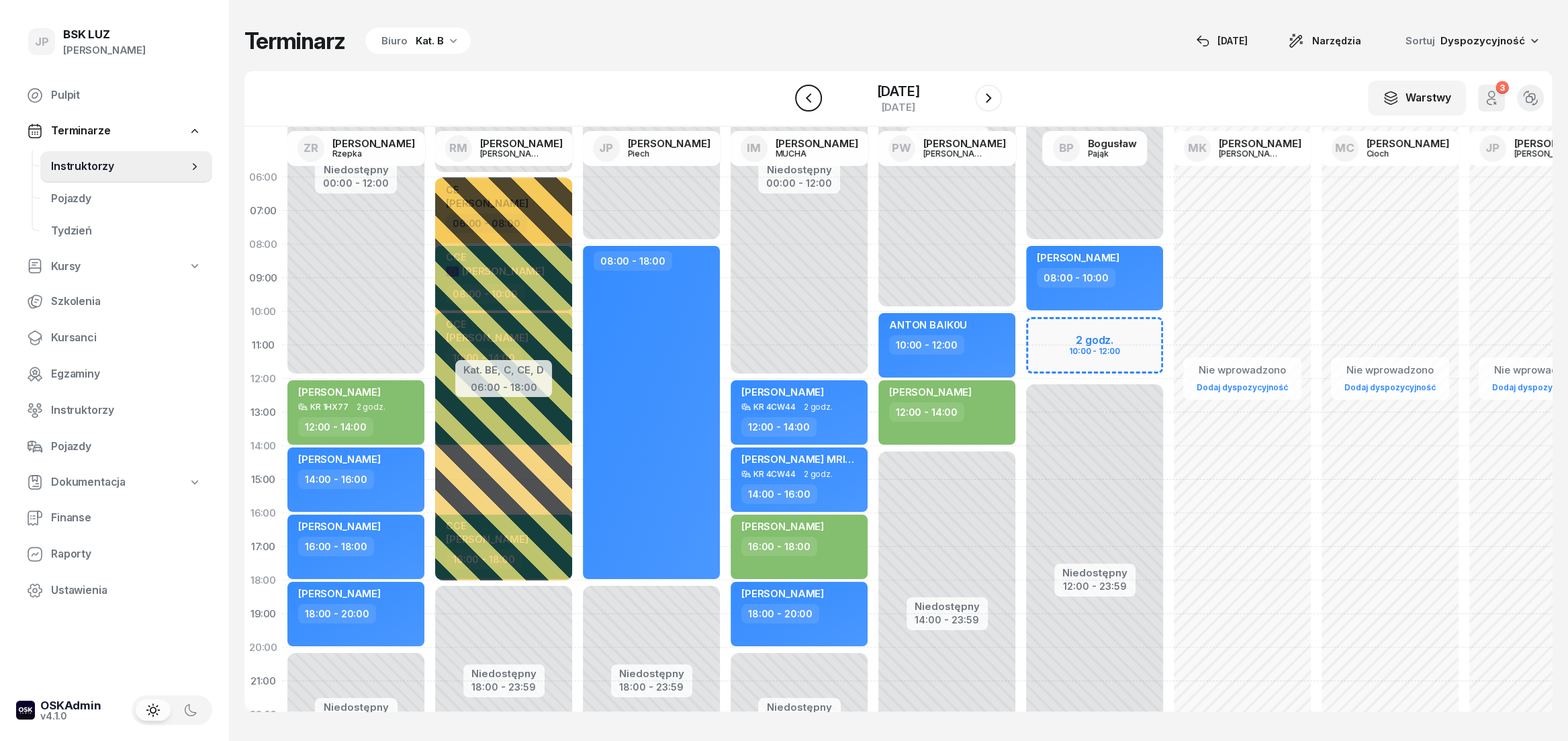
click at [801, 100] on icon "button" at bounding box center [808, 98] width 16 height 16
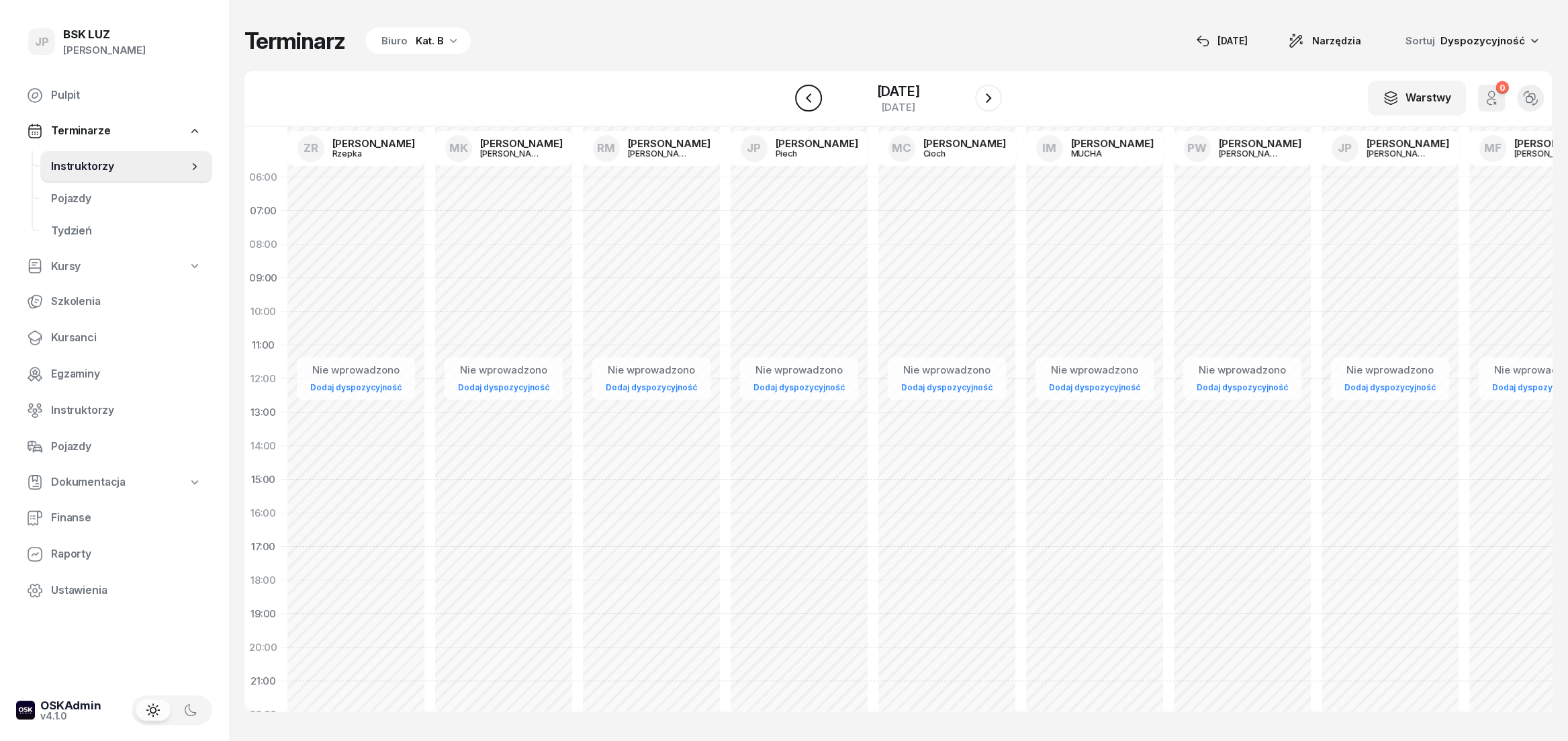
click at [801, 100] on icon "button" at bounding box center [808, 98] width 16 height 16
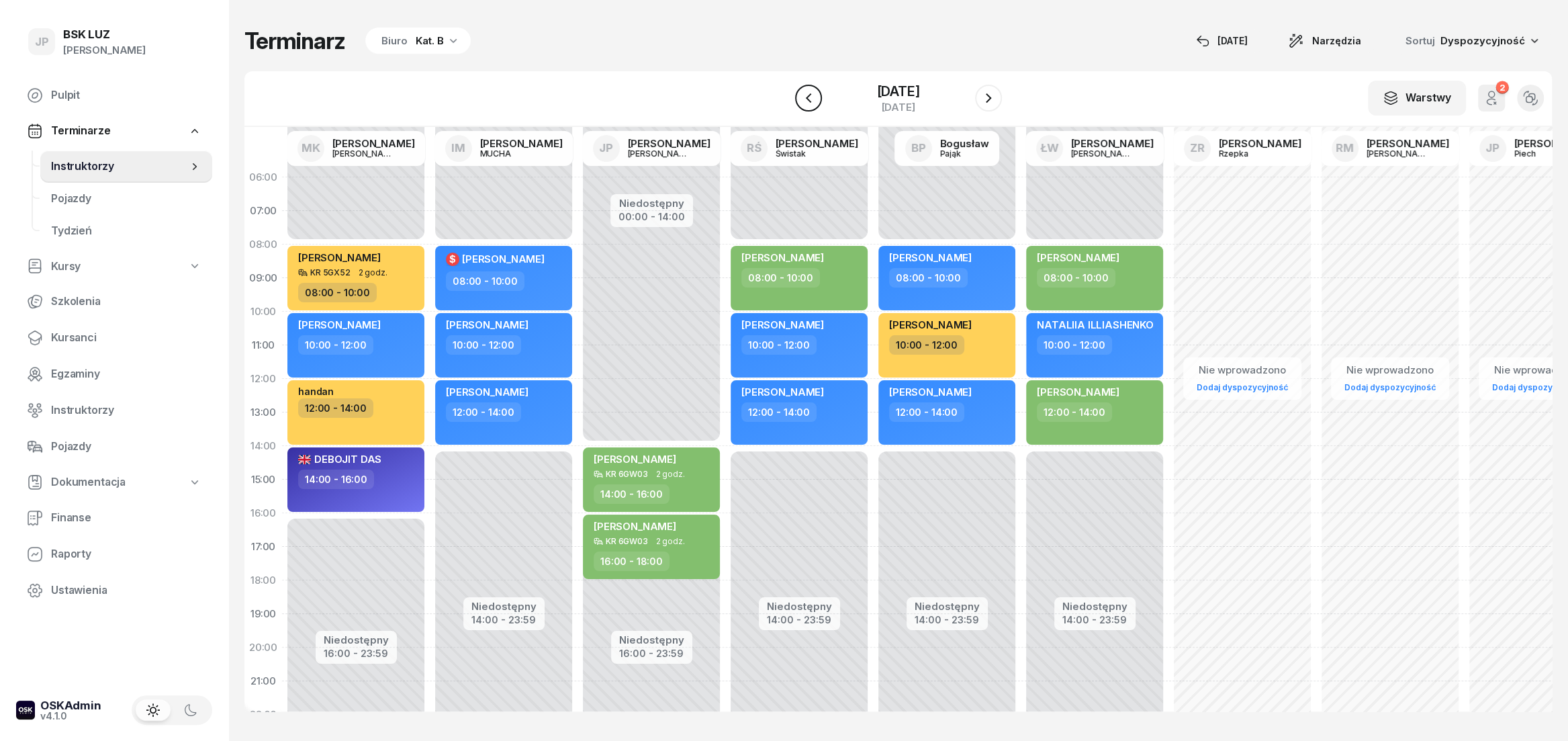
click at [805, 99] on icon "button" at bounding box center [808, 98] width 6 height 10
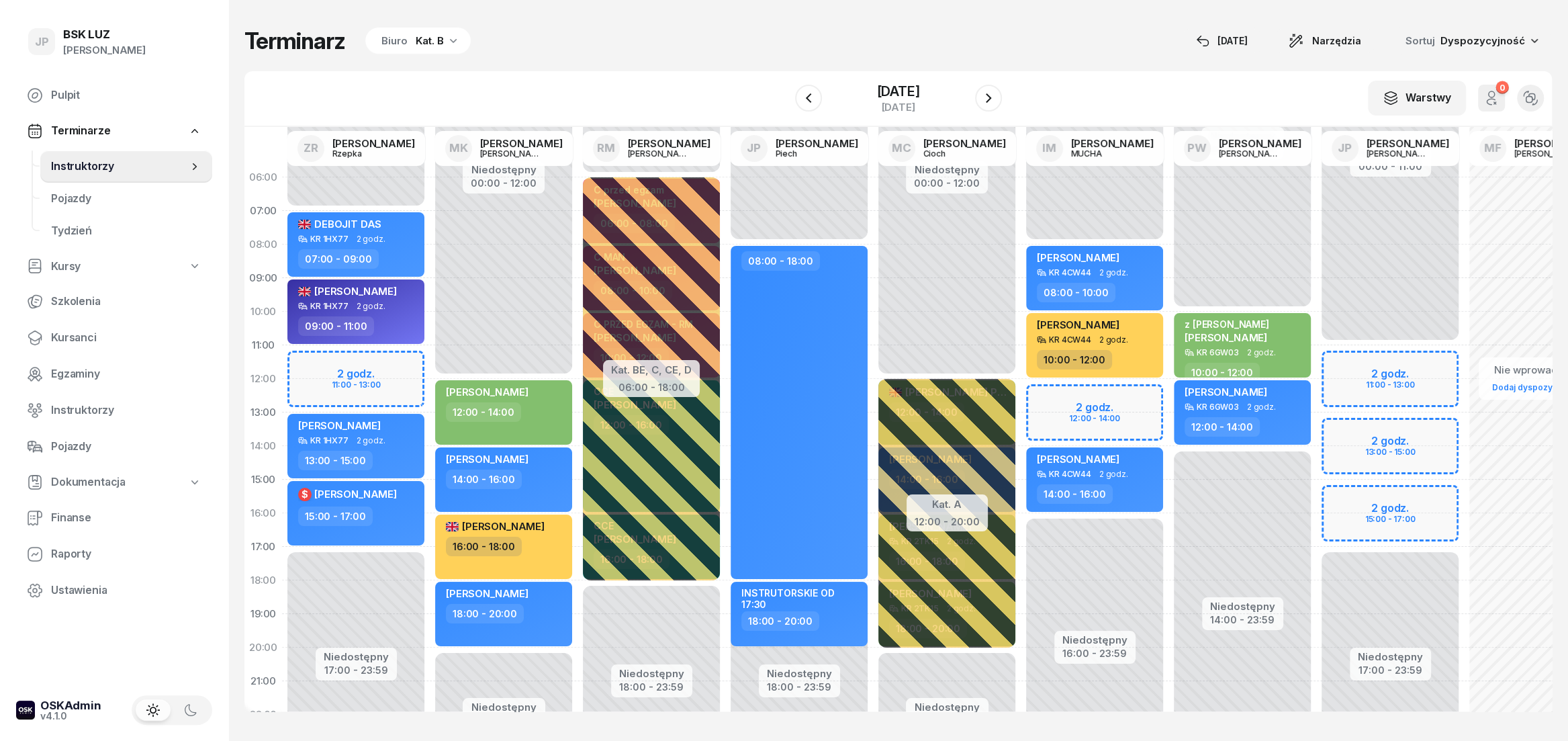
click at [1373, 453] on div "Niedostępny 00:00 - 11:00 Niedostępny 17:00 - 23:59 2 godz. 11:00 - 13:00 2 god…" at bounding box center [1390, 479] width 148 height 638
select select "14"
select select "16"
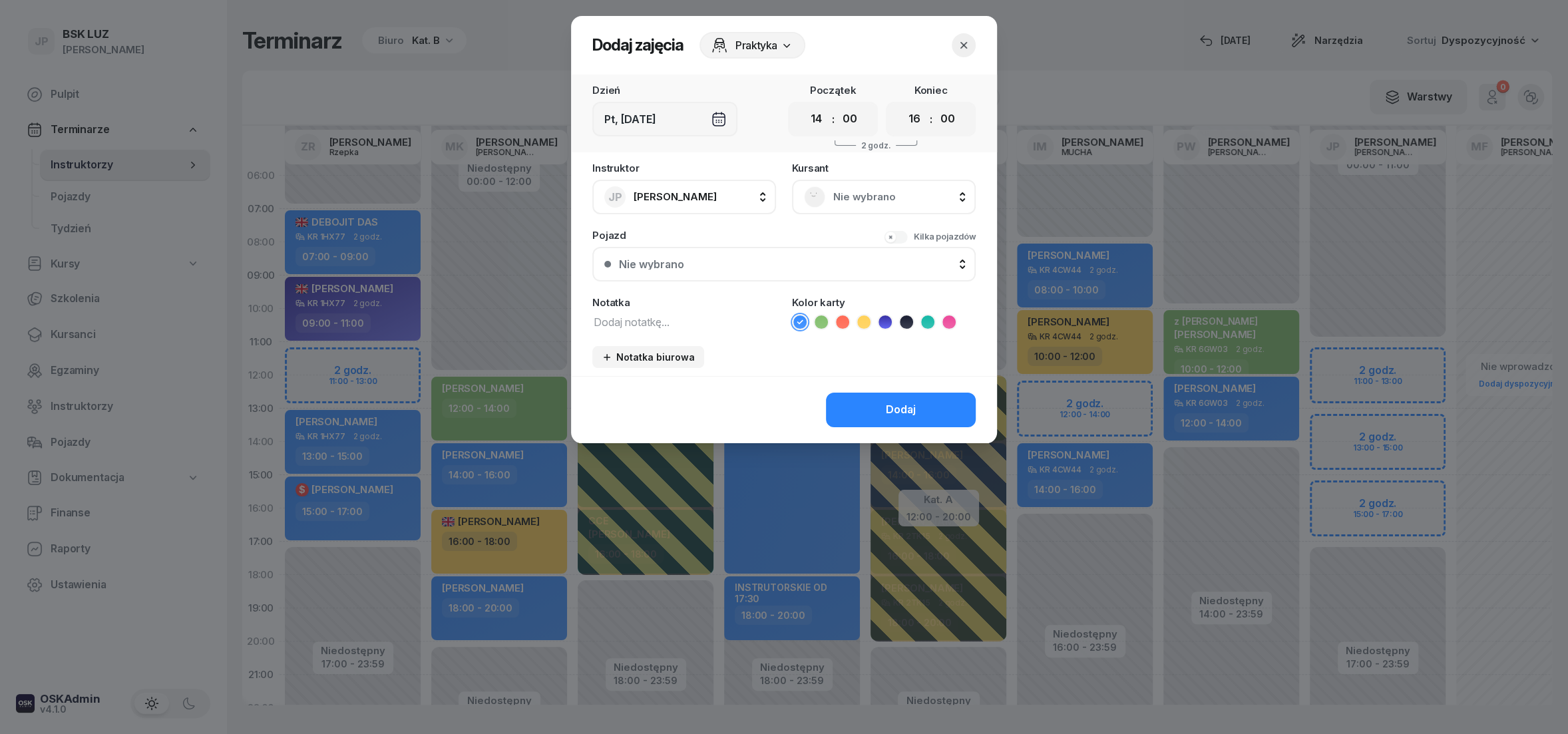
click at [816, 201] on rect at bounding box center [815, 196] width 29 height 29
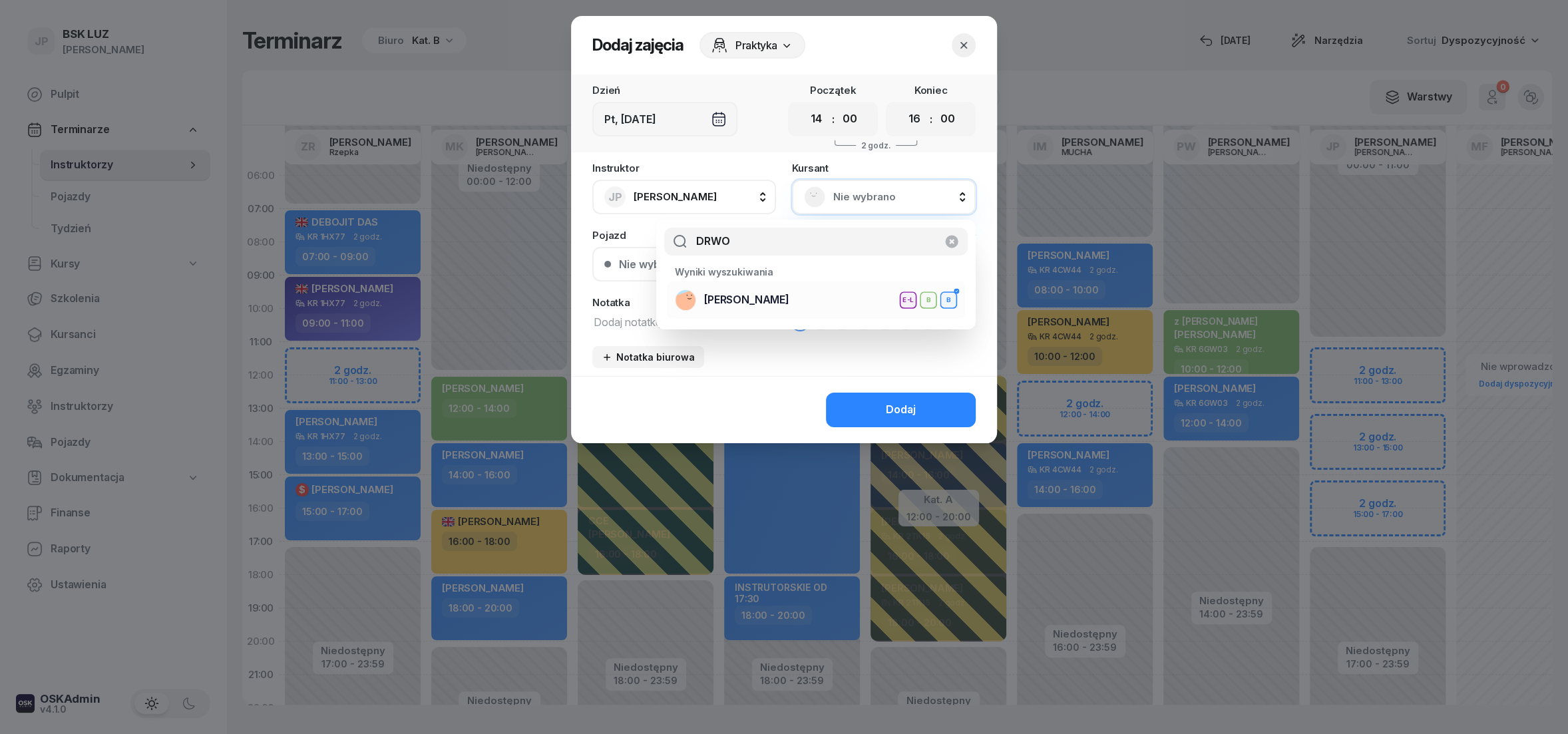
type input "DRWO"
click at [719, 302] on span "[PERSON_NAME]" at bounding box center [746, 299] width 85 height 17
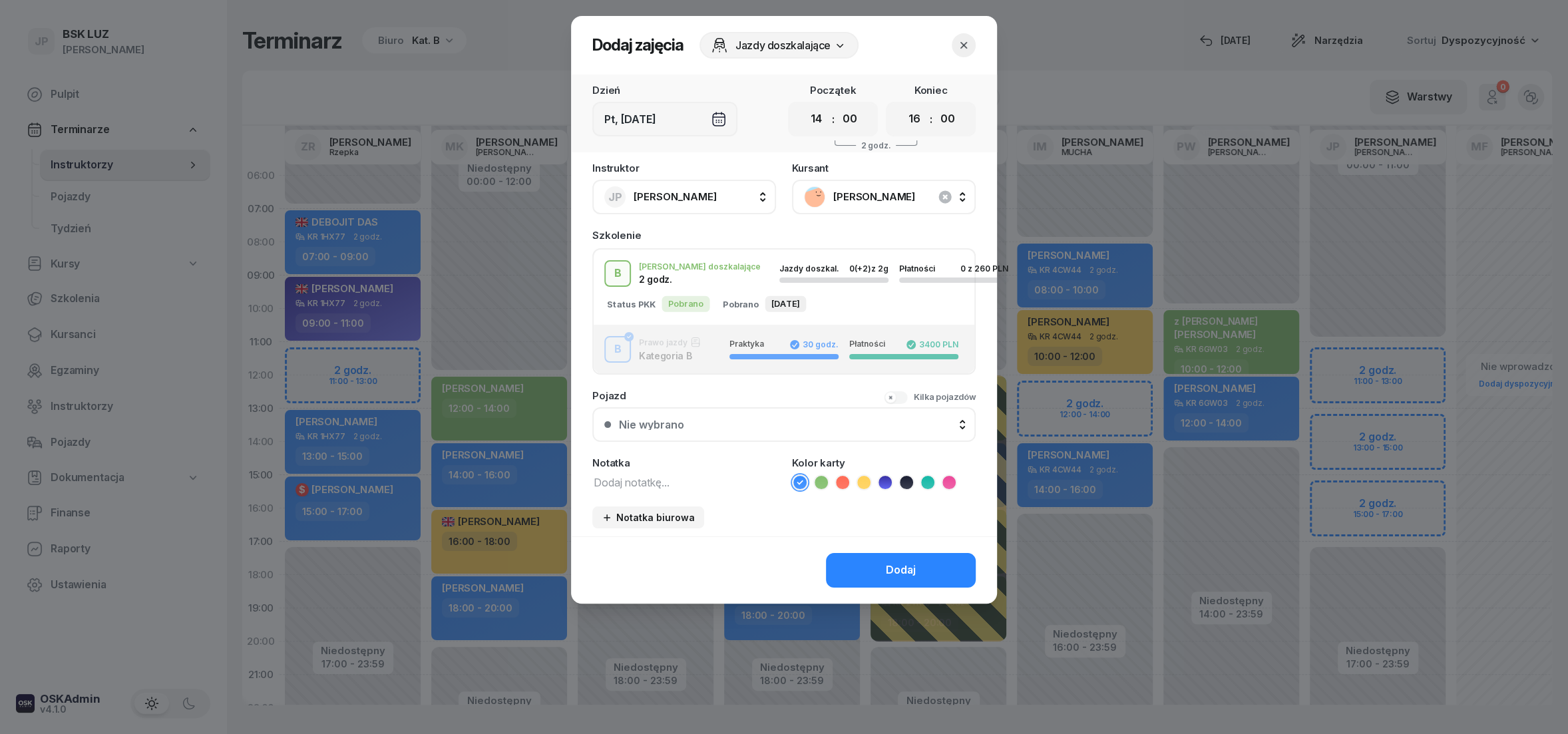
click at [821, 477] on icon at bounding box center [822, 482] width 14 height 14
click at [961, 52] on button "button" at bounding box center [963, 45] width 24 height 24
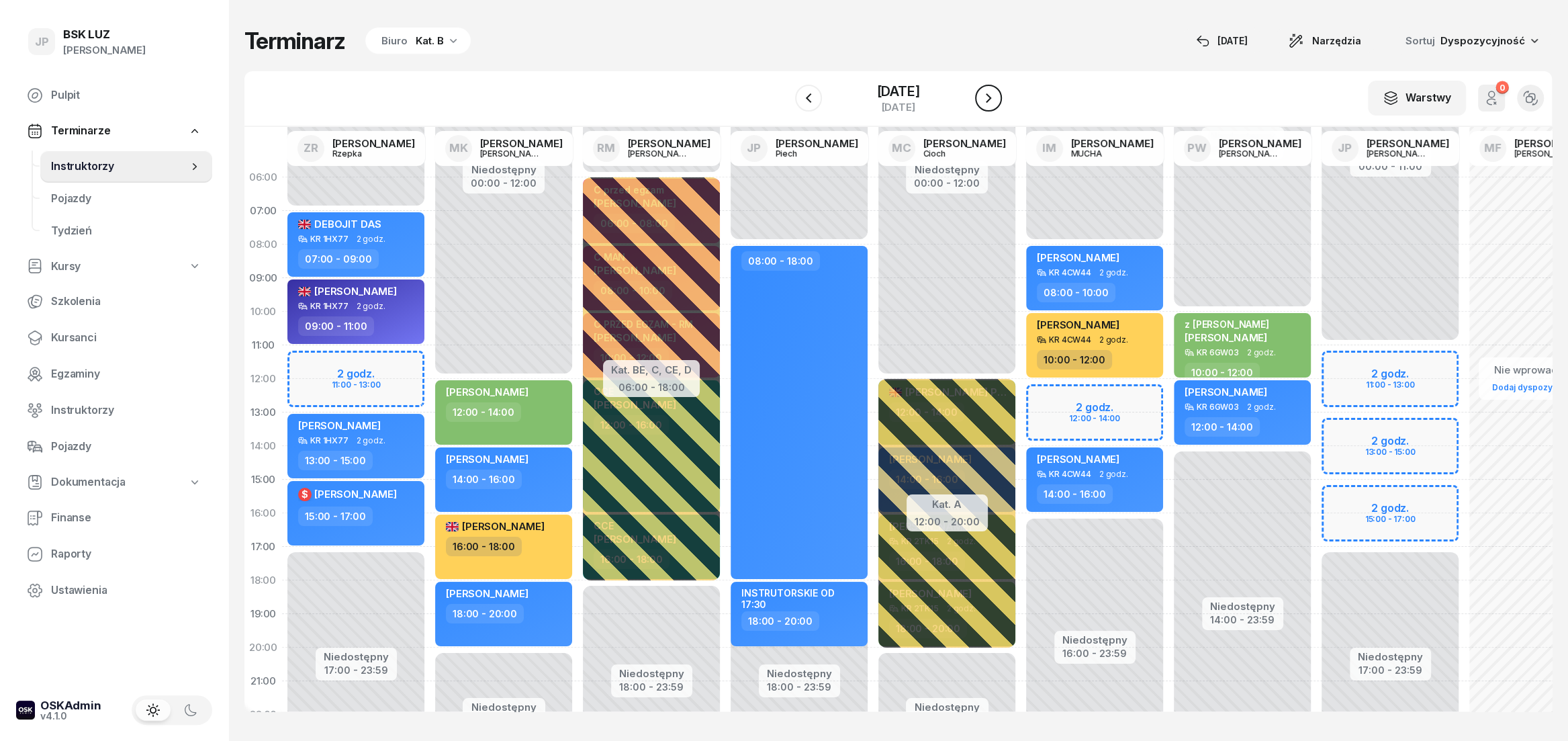
click at [997, 98] on icon "button" at bounding box center [988, 98] width 16 height 16
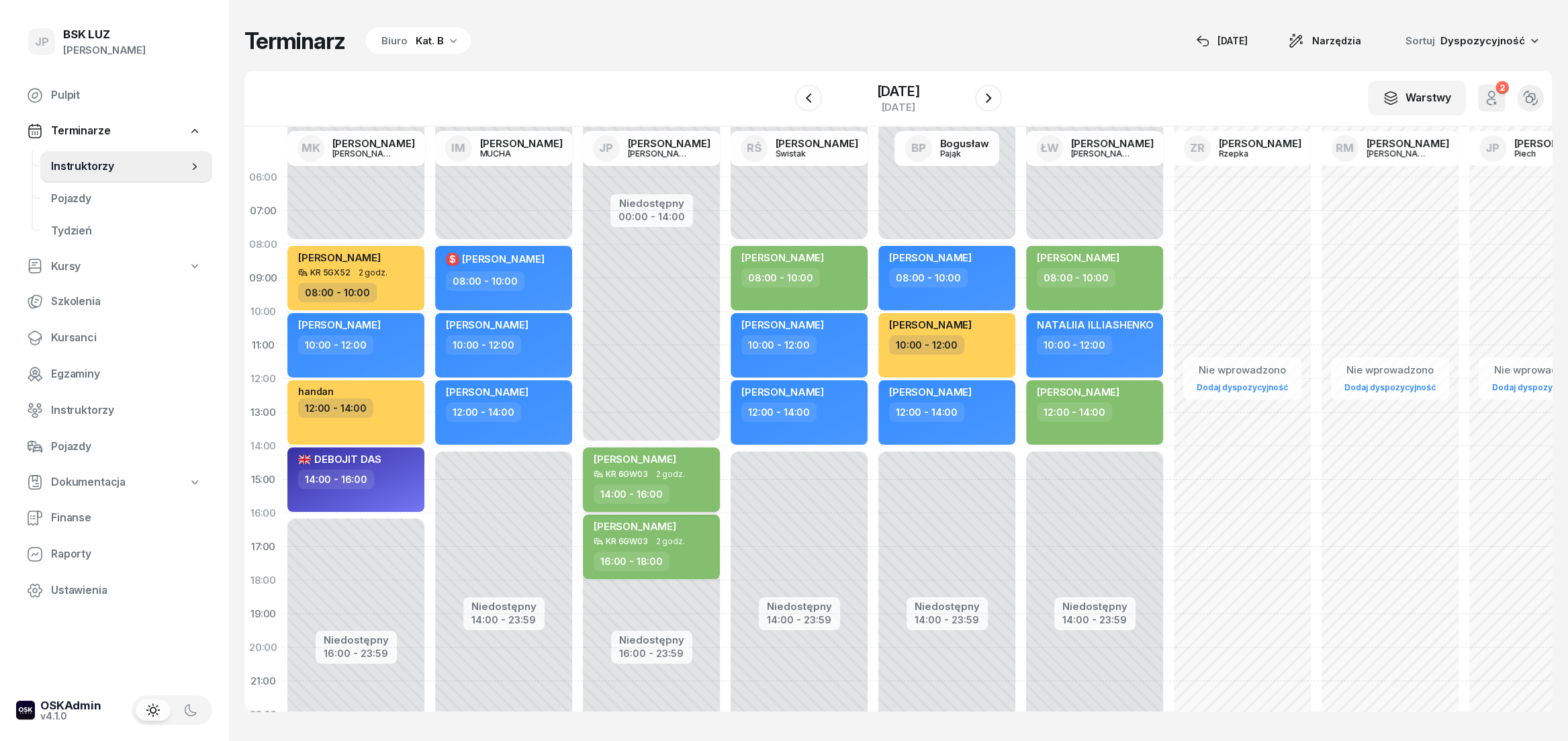
click at [665, 468] on div "[PERSON_NAME]" at bounding box center [635, 461] width 83 height 17
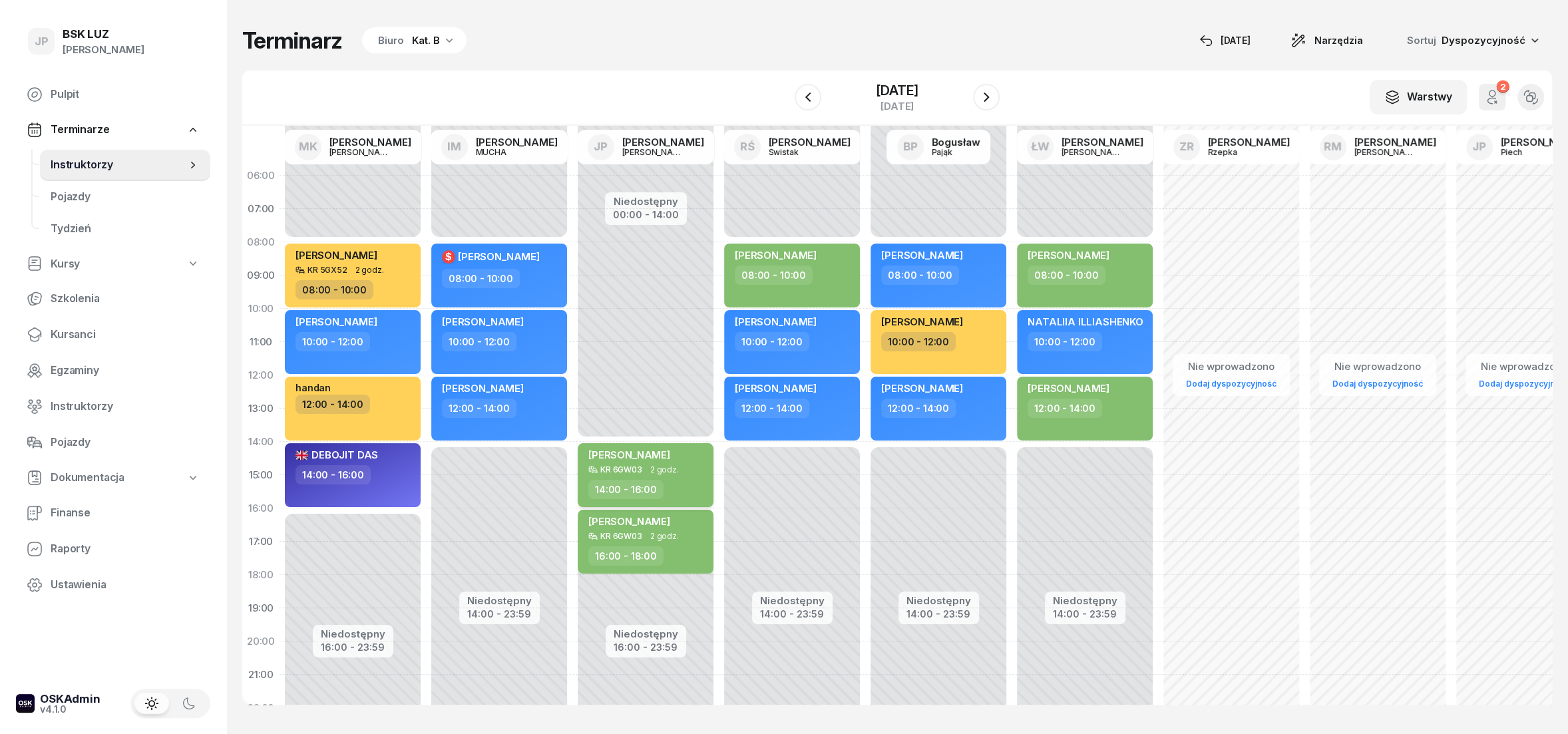
select select "14"
select select "16"
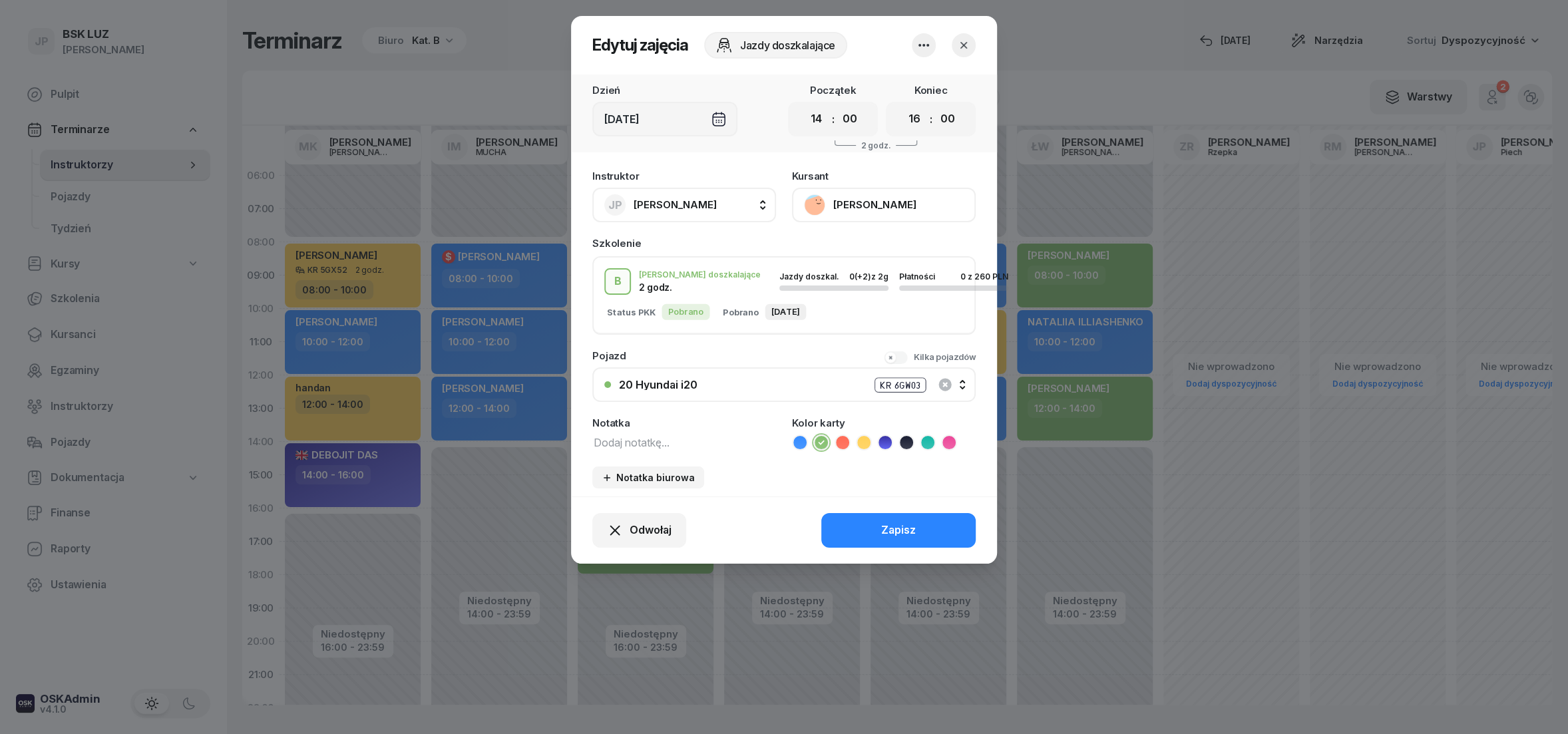
click at [727, 120] on div "Sob, 11 paź" at bounding box center [665, 119] width 145 height 35
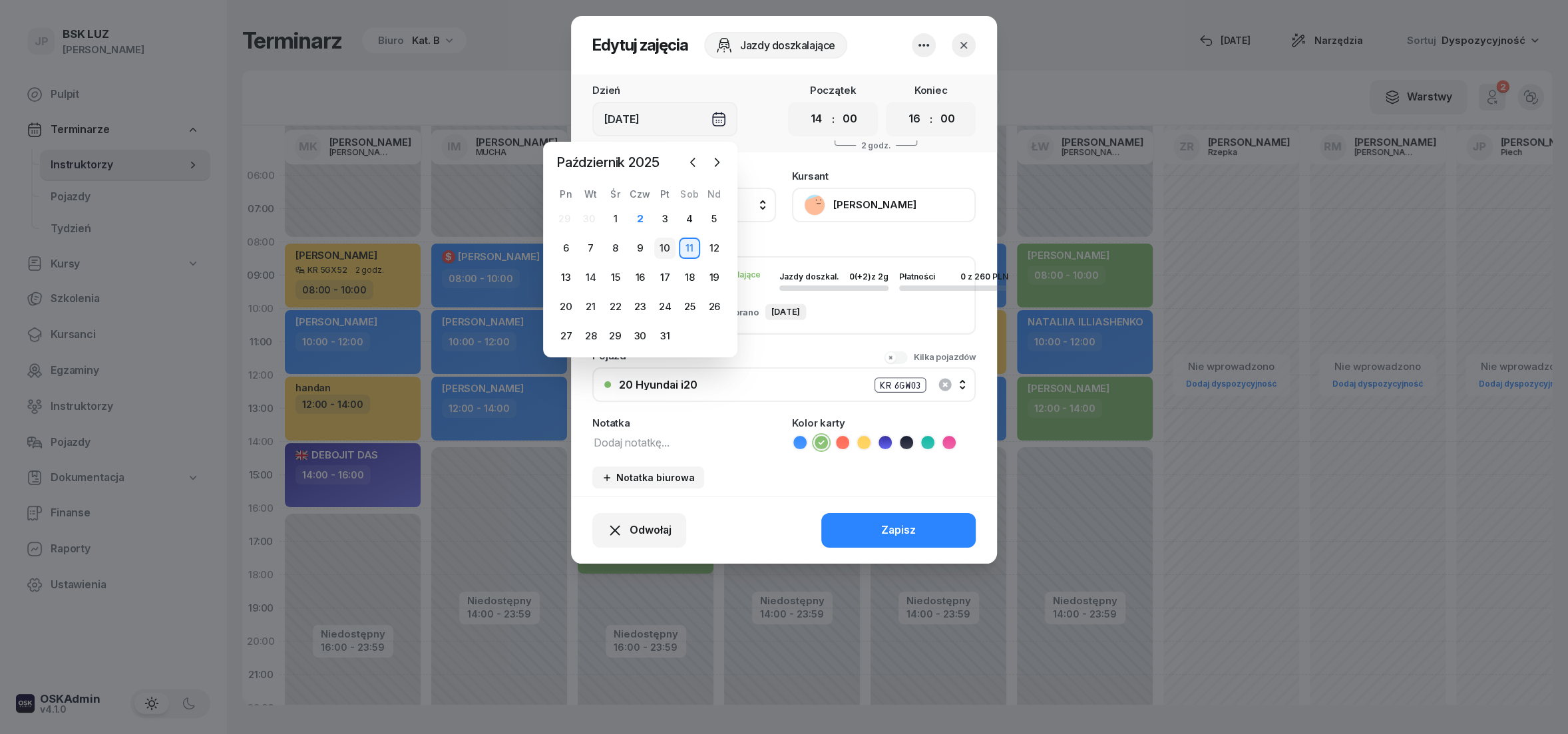
click at [665, 243] on div "10" at bounding box center [665, 248] width 21 height 21
type input "Pt, [DATE]"
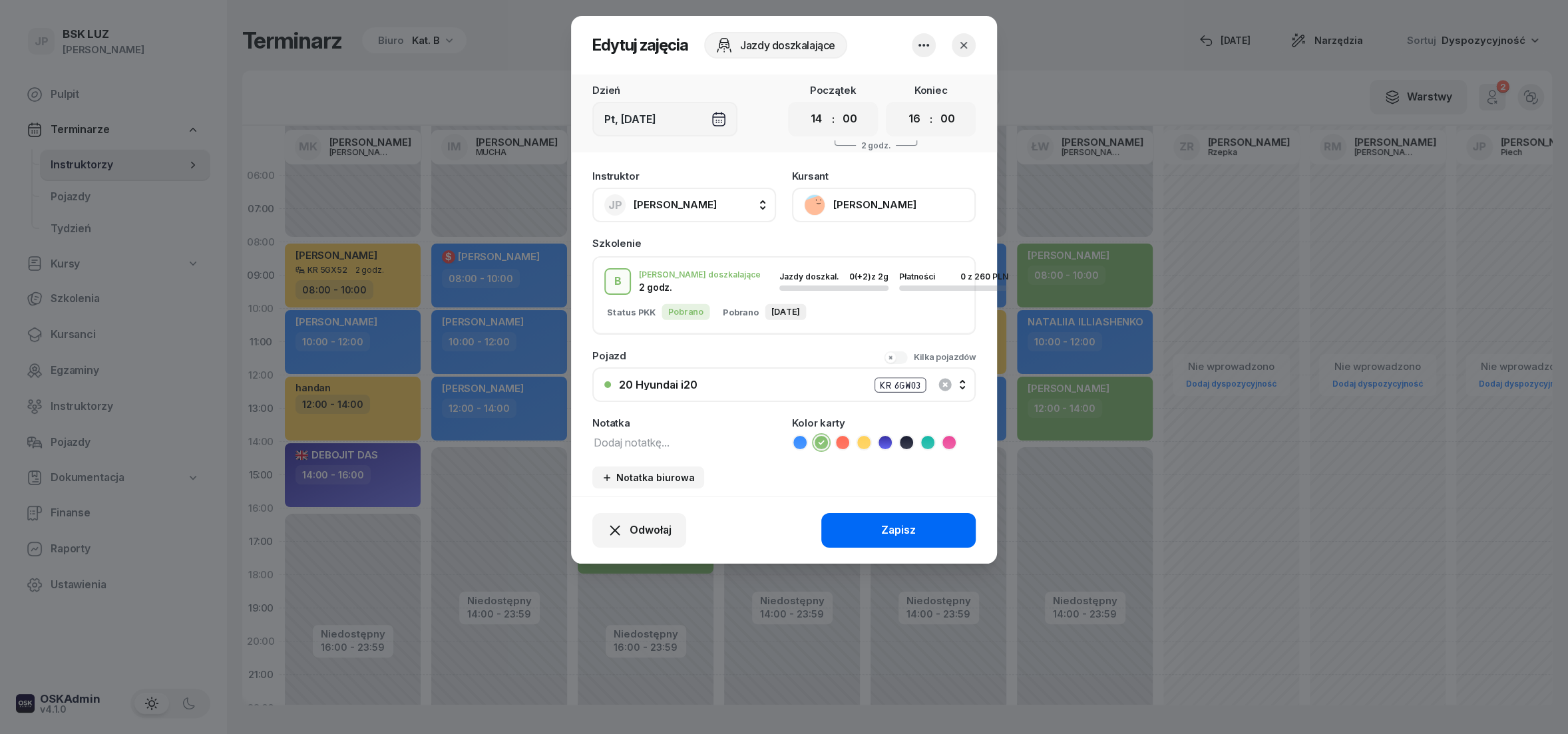
click at [861, 529] on button "Zapisz" at bounding box center [899, 530] width 154 height 35
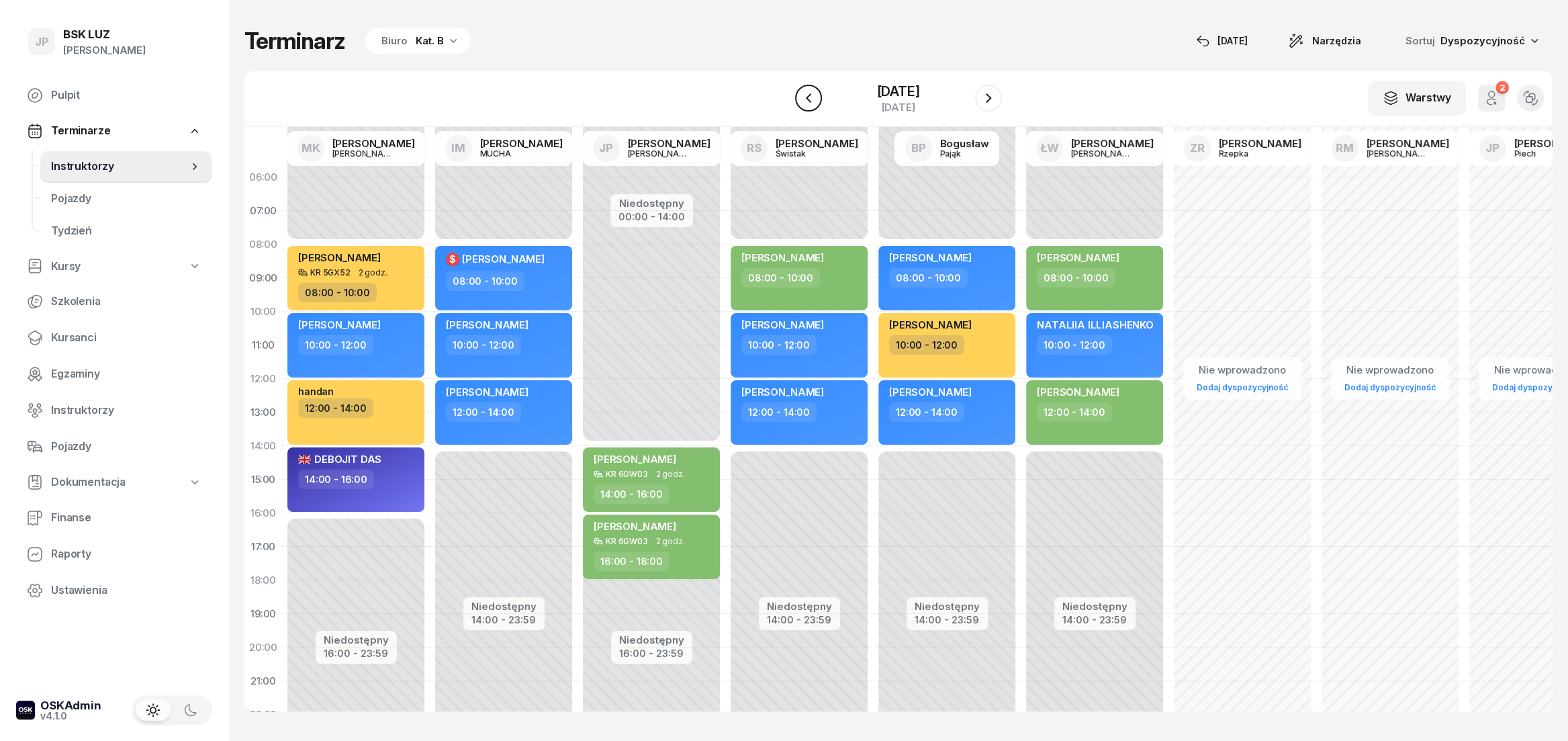
click at [801, 103] on icon "button" at bounding box center [808, 98] width 16 height 16
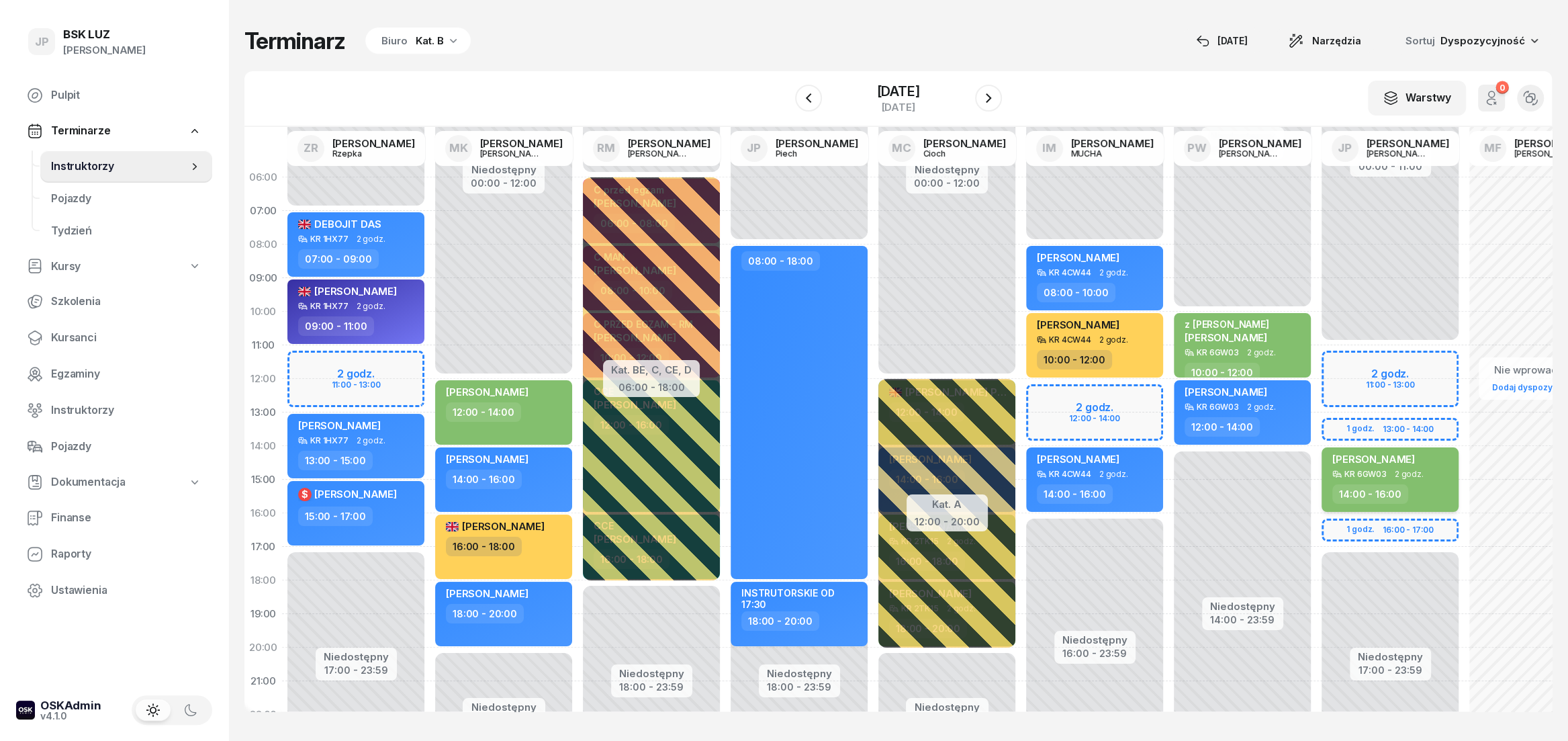
click at [1429, 472] on div "KR 6GW03 2 godz." at bounding box center [1391, 474] width 118 height 10
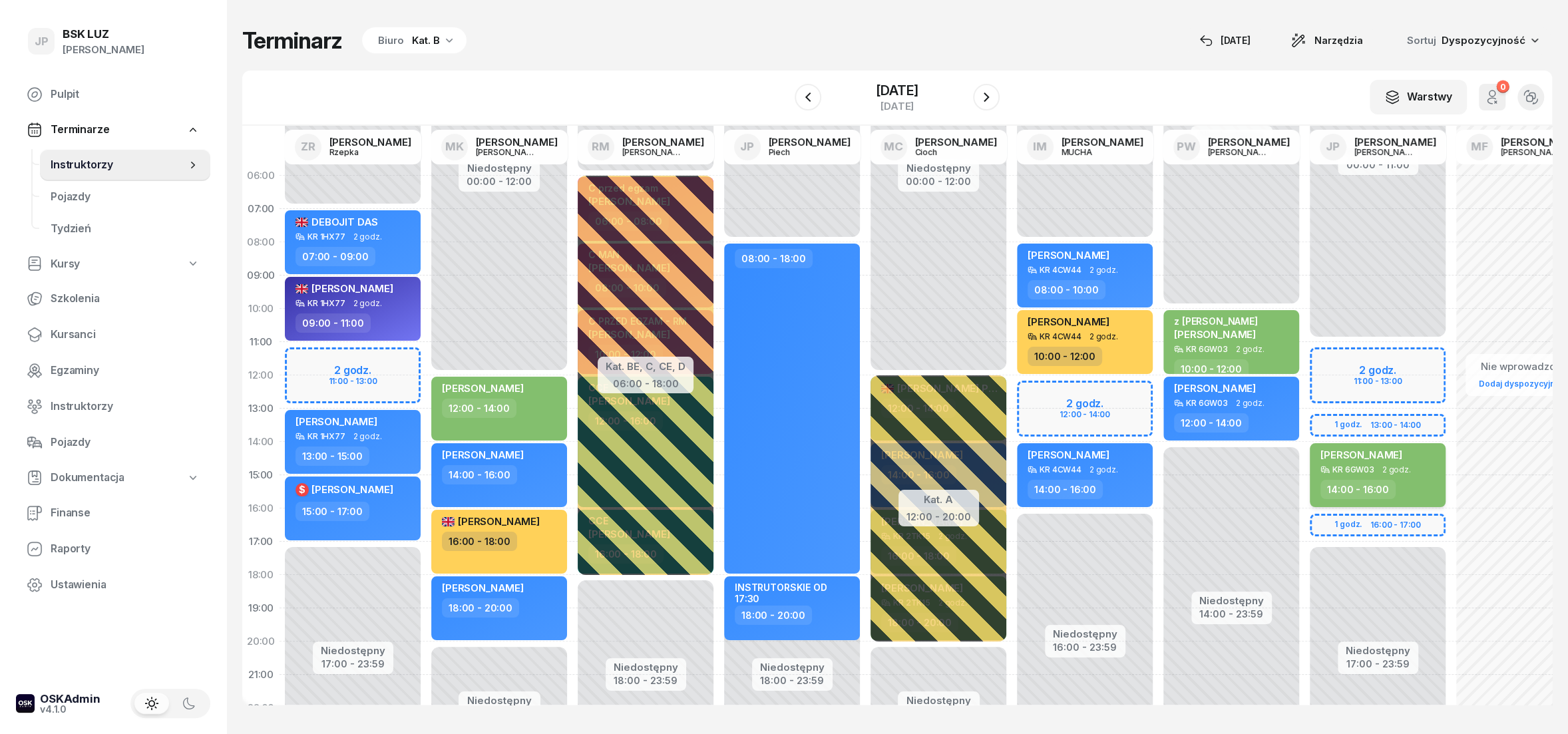
select select "14"
select select "16"
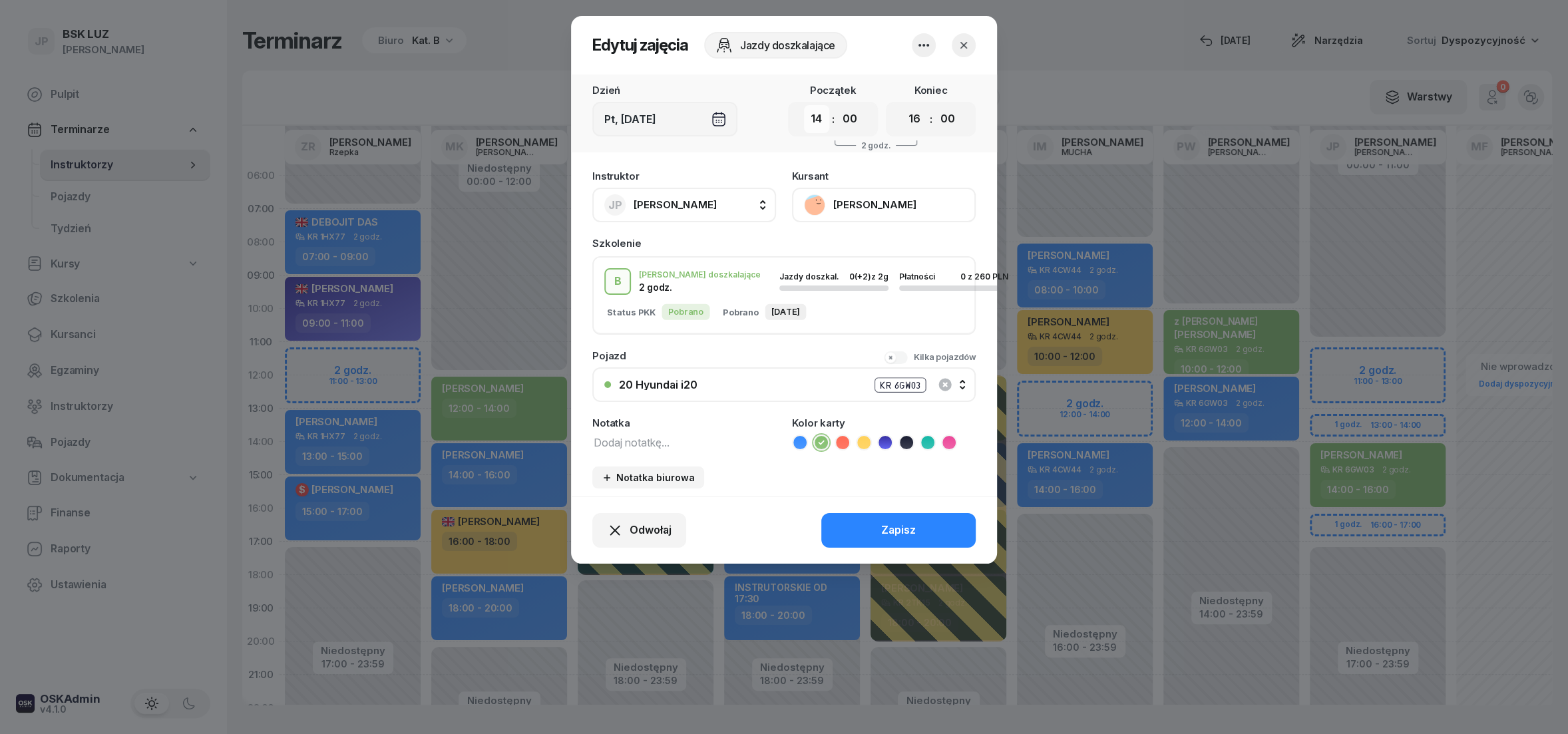
select select "13"
click option "13" at bounding box center [0, 0] width 0 height 0
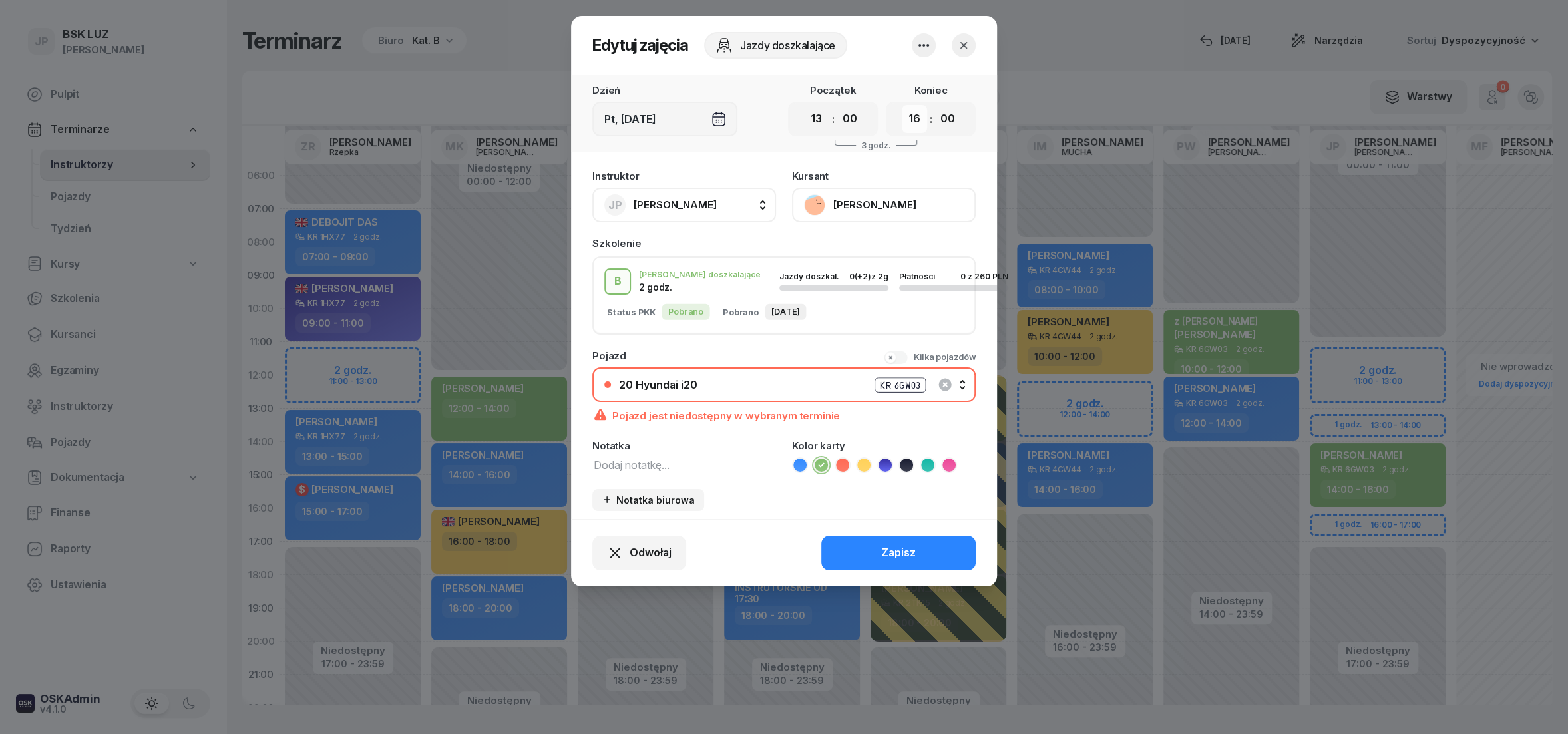
click at [902, 105] on select "00 01 02 03 04 05 06 07 08 09 10 11 12 13 14 15 16 17 18 19 20 21 22 23" at bounding box center [914, 119] width 25 height 28
select select "15"
click option "15" at bounding box center [0, 0] width 0 height 0
click at [908, 552] on div "Zapisz" at bounding box center [899, 553] width 35 height 17
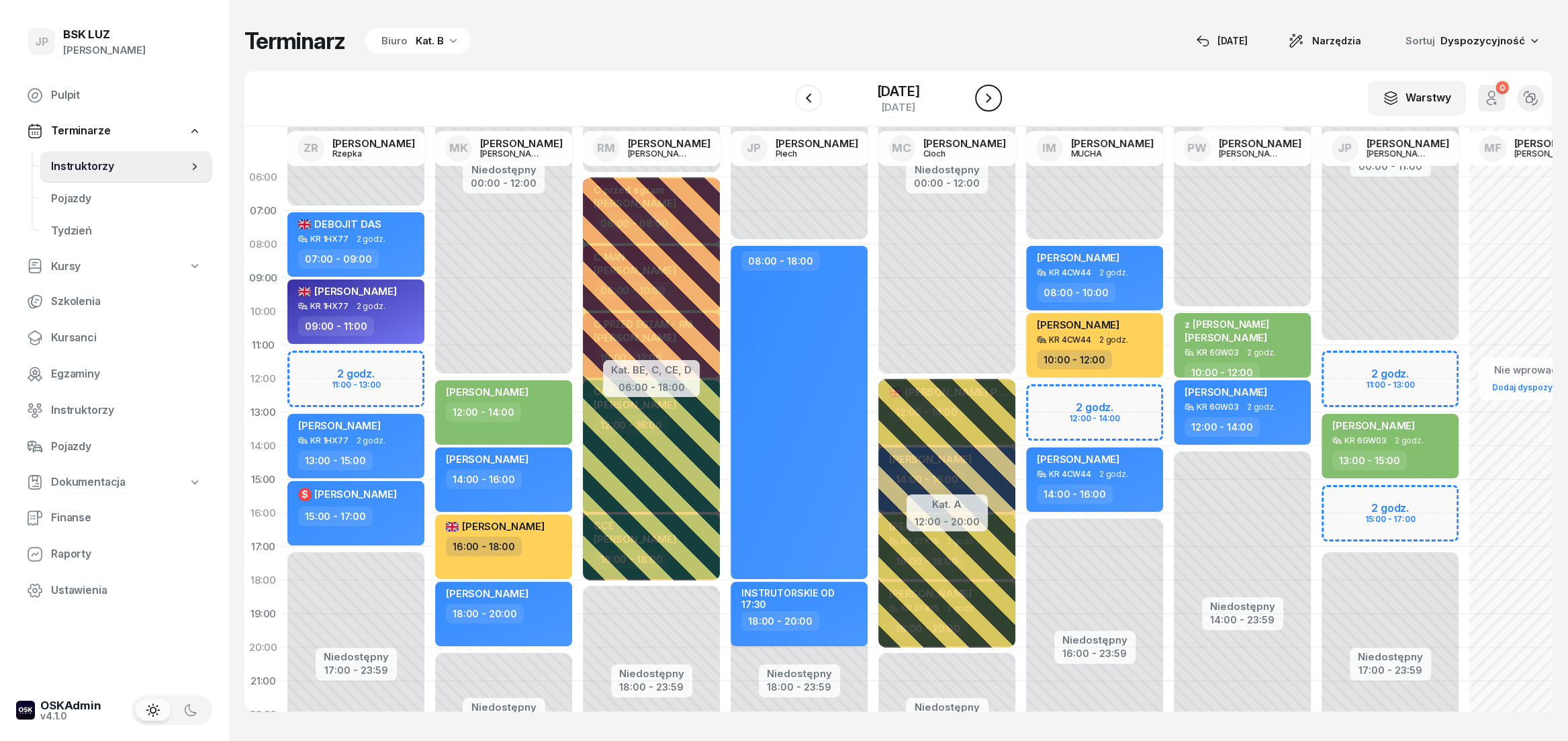
click at [991, 98] on icon "button" at bounding box center [988, 98] width 6 height 10
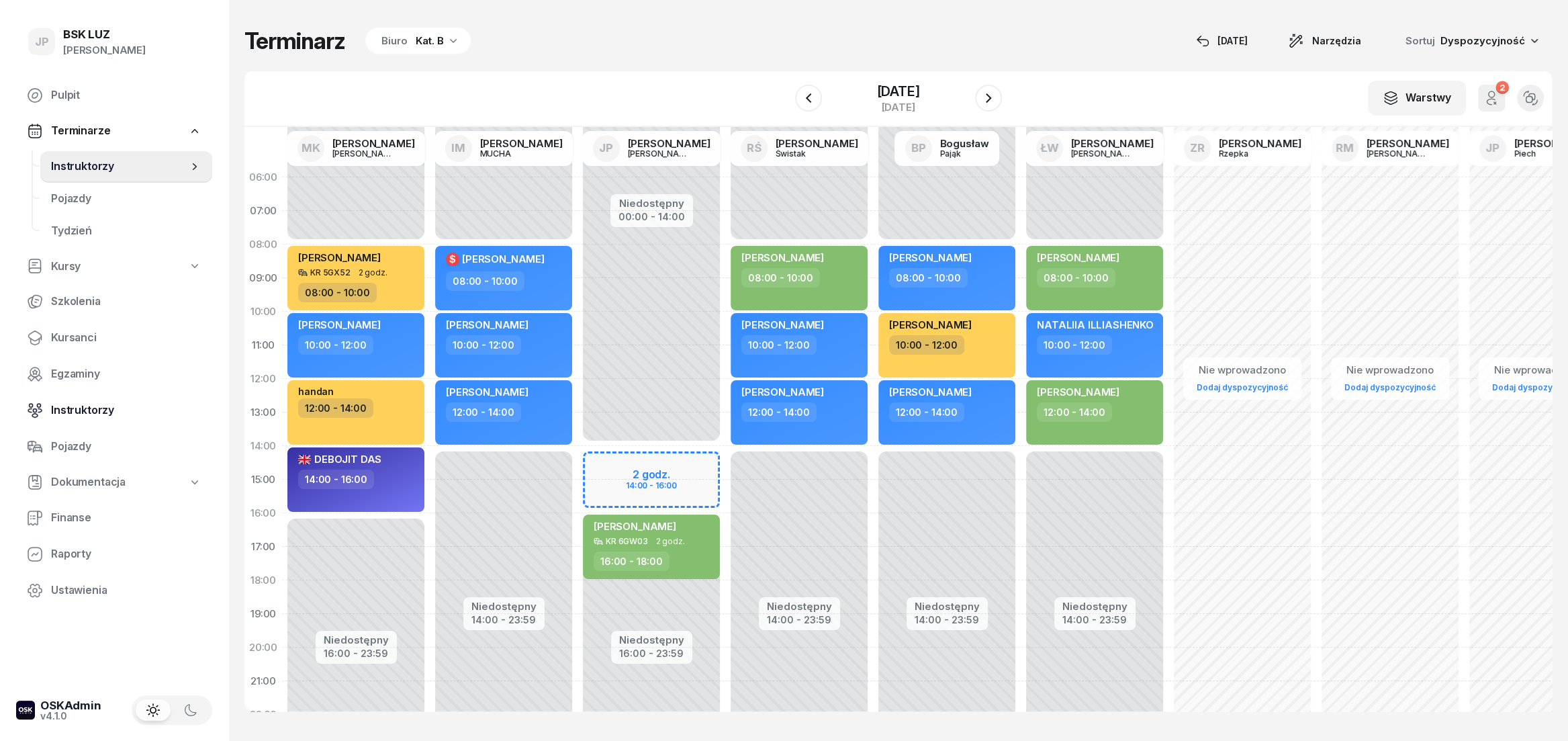
click at [92, 408] on span "Instruktorzy" at bounding box center [126, 410] width 151 height 17
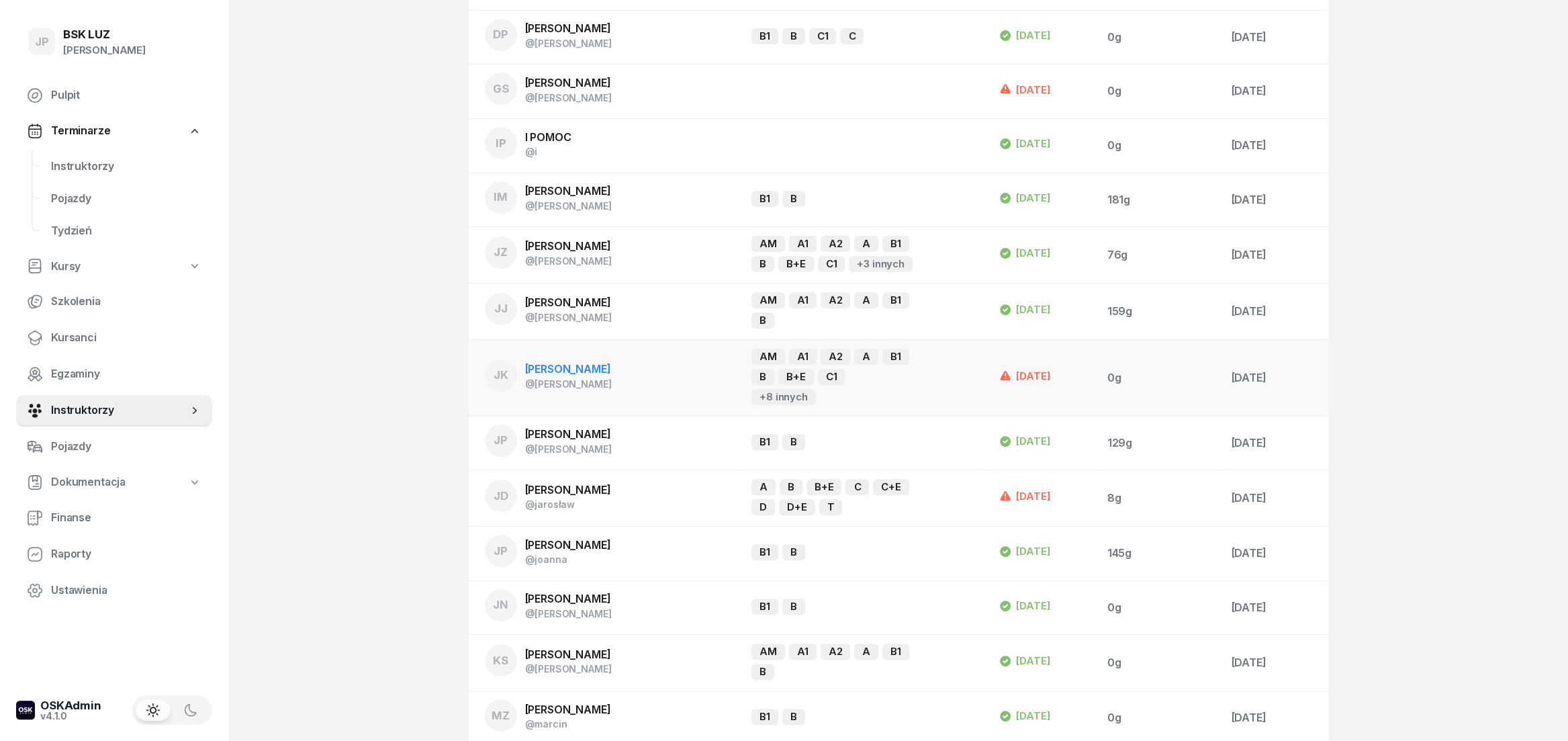
scroll to position [373, 0]
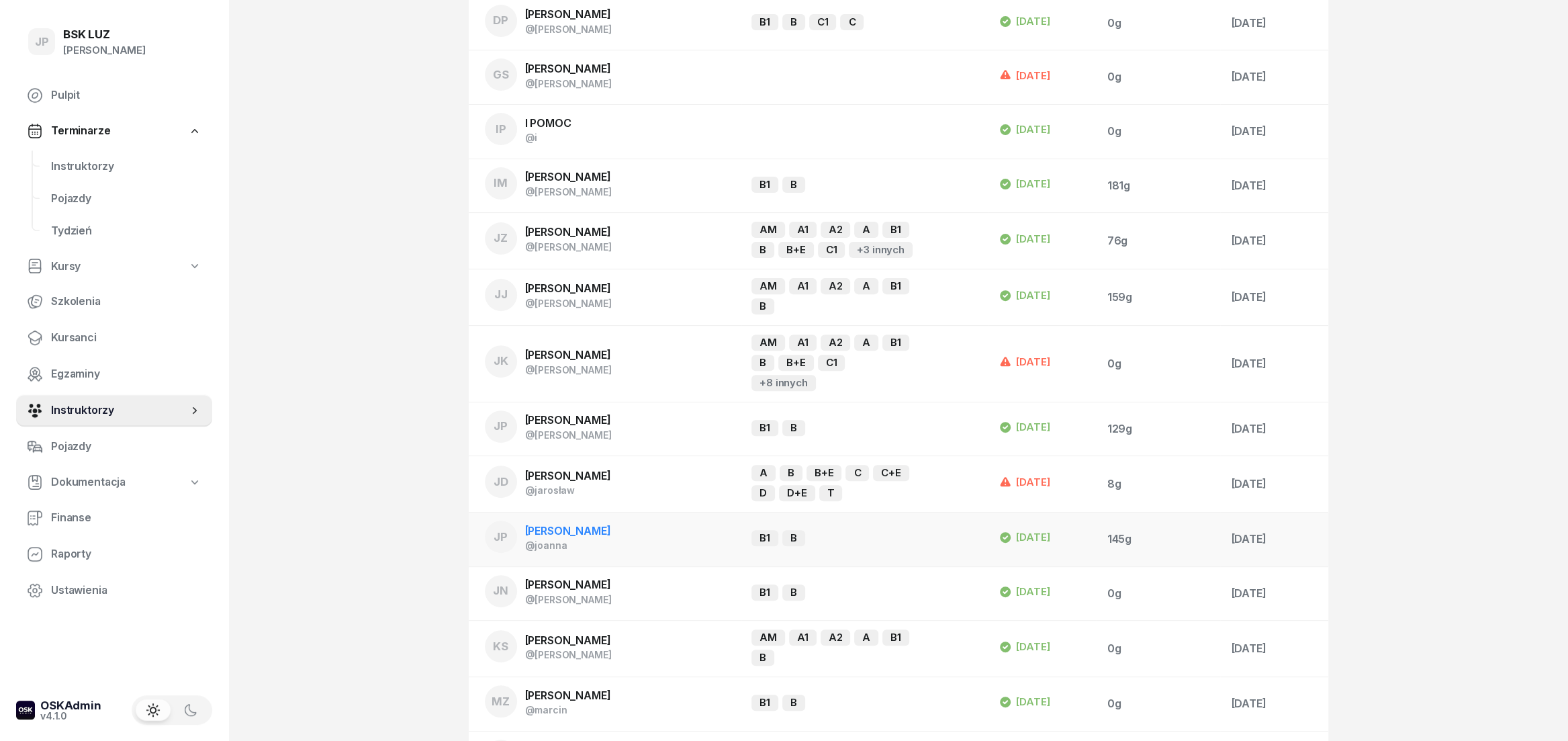
click at [578, 524] on span "[PERSON_NAME]" at bounding box center [568, 531] width 86 height 14
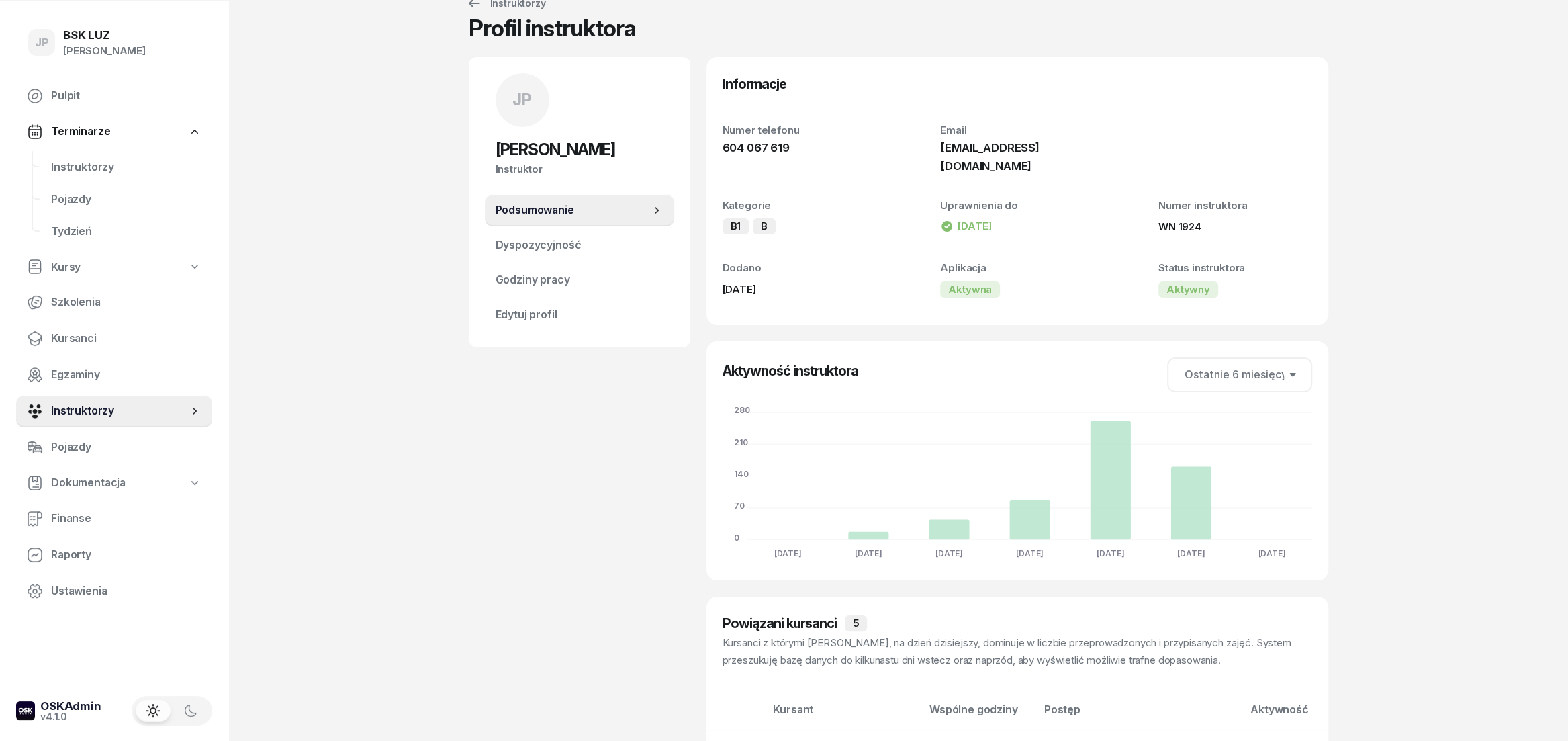
scroll to position [25, 0]
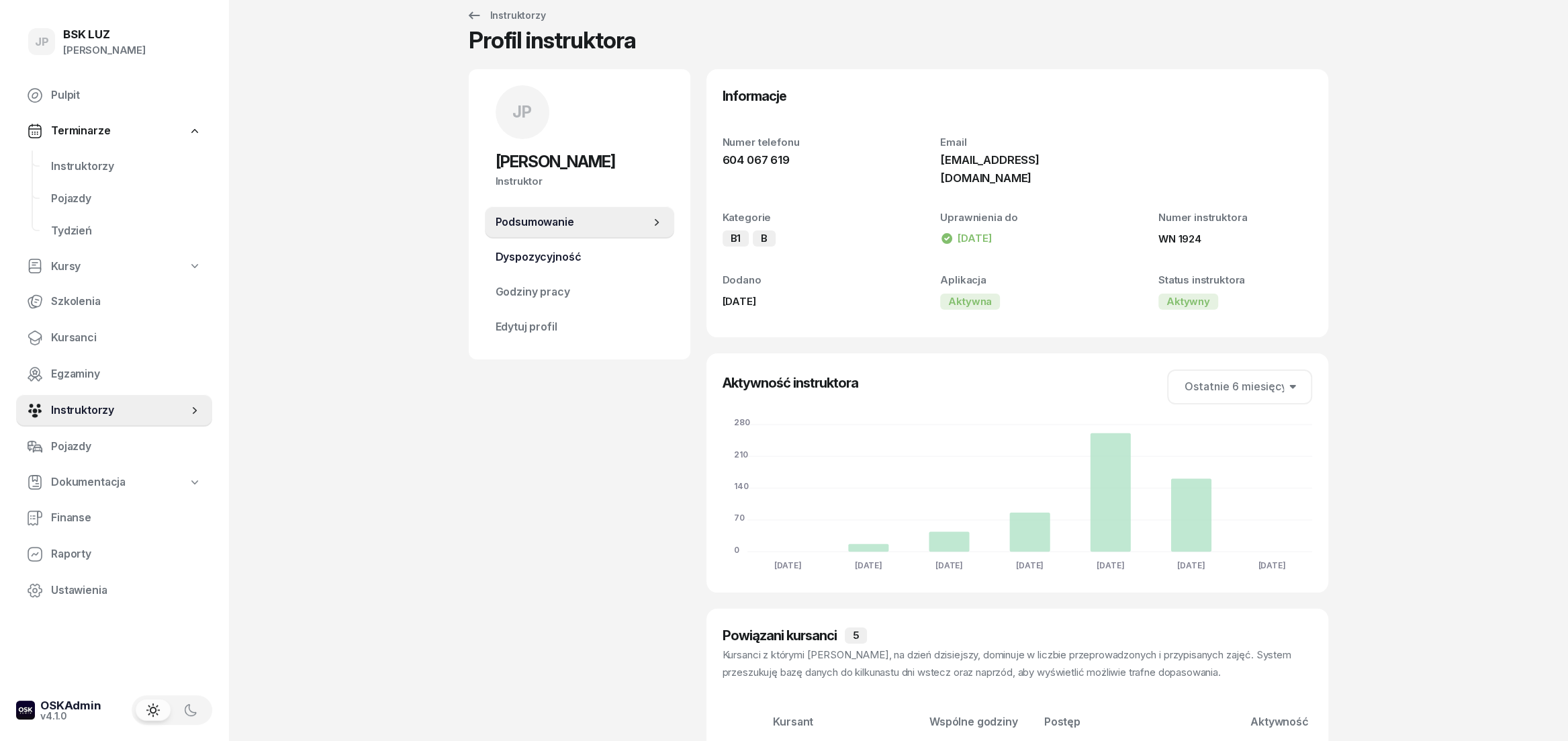
click at [578, 255] on span "Dyspozycyjność" at bounding box center [580, 257] width 168 height 17
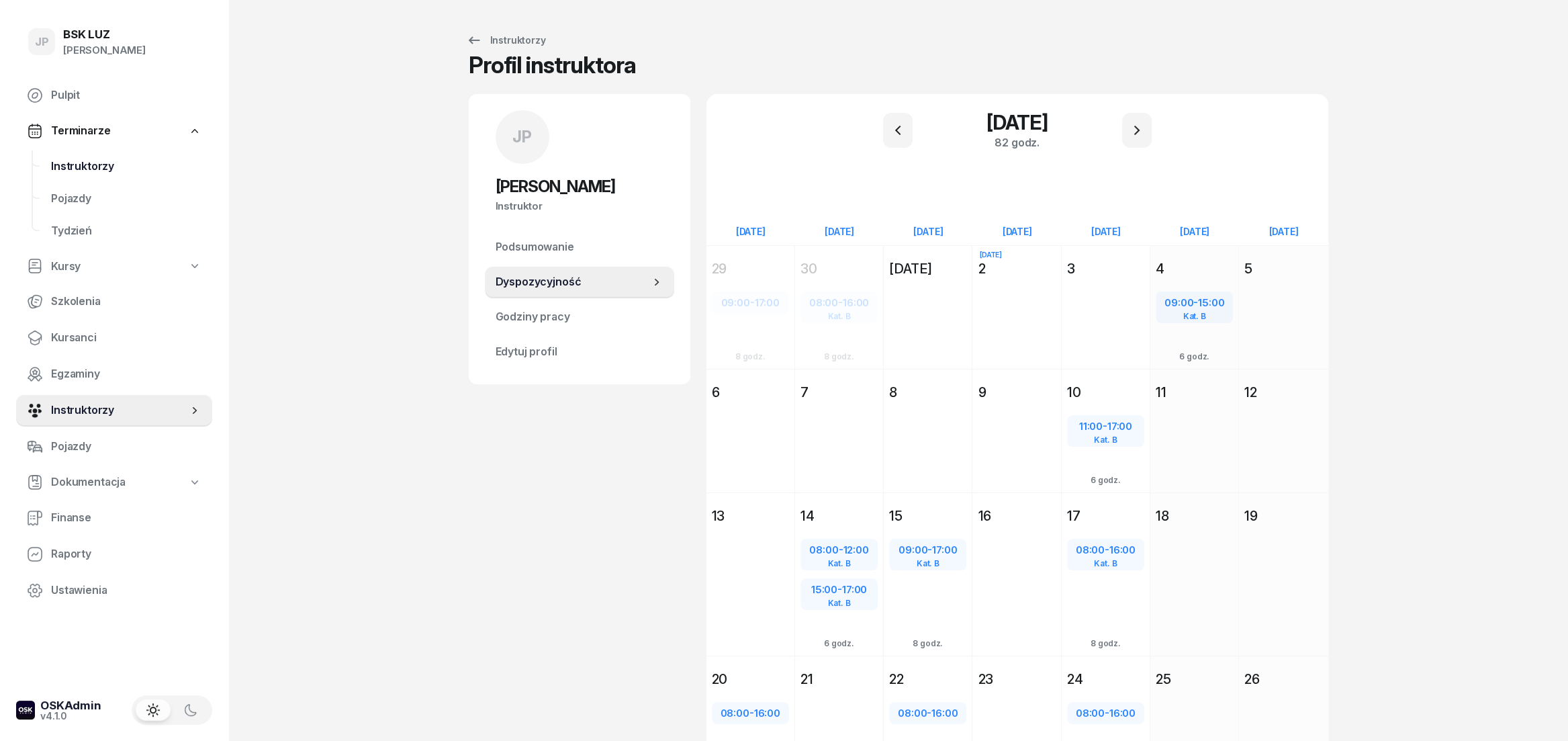
click at [88, 170] on span "Instruktorzy" at bounding box center [126, 166] width 151 height 17
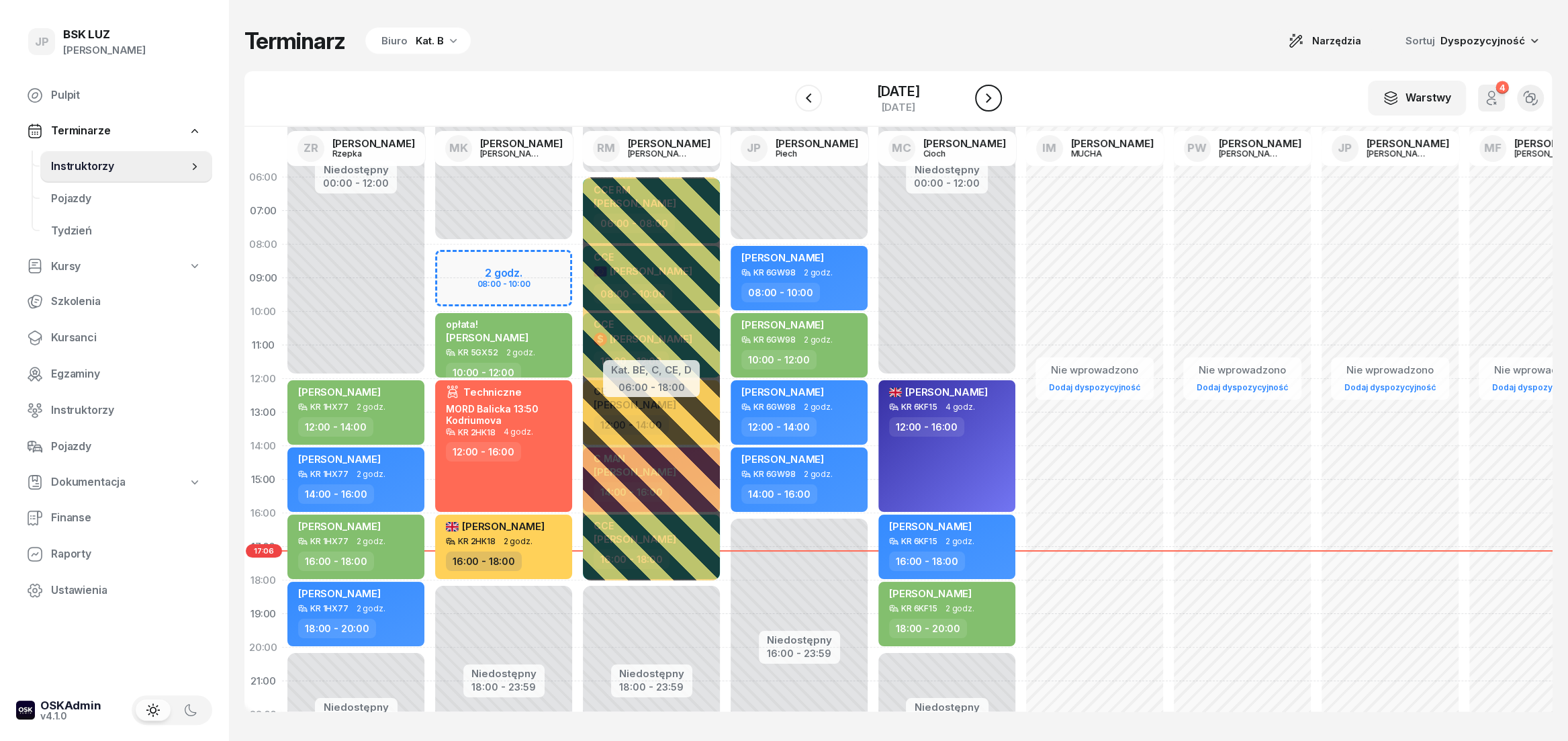
click at [991, 98] on icon "button" at bounding box center [988, 98] width 6 height 10
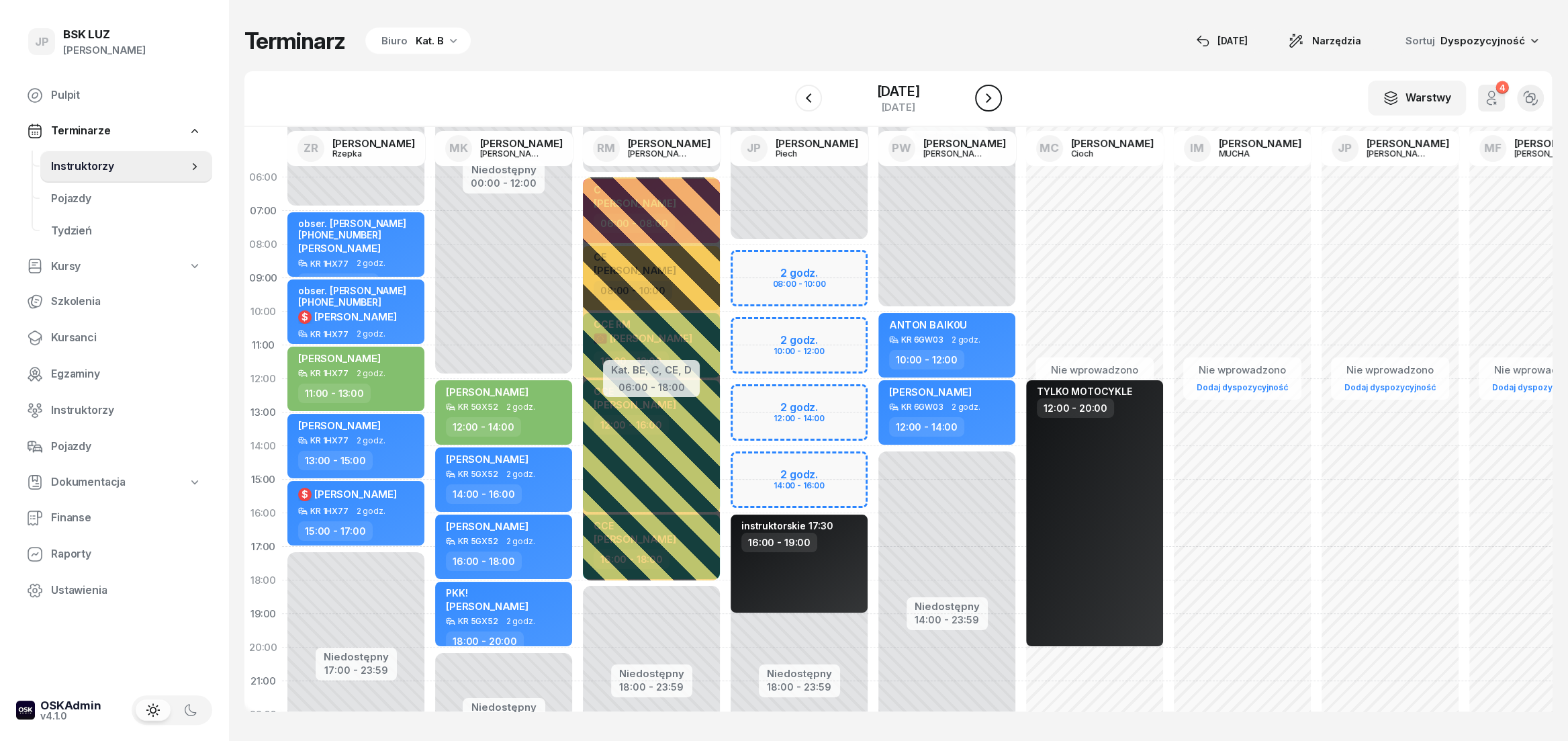
click at [991, 98] on icon "button" at bounding box center [988, 98] width 6 height 10
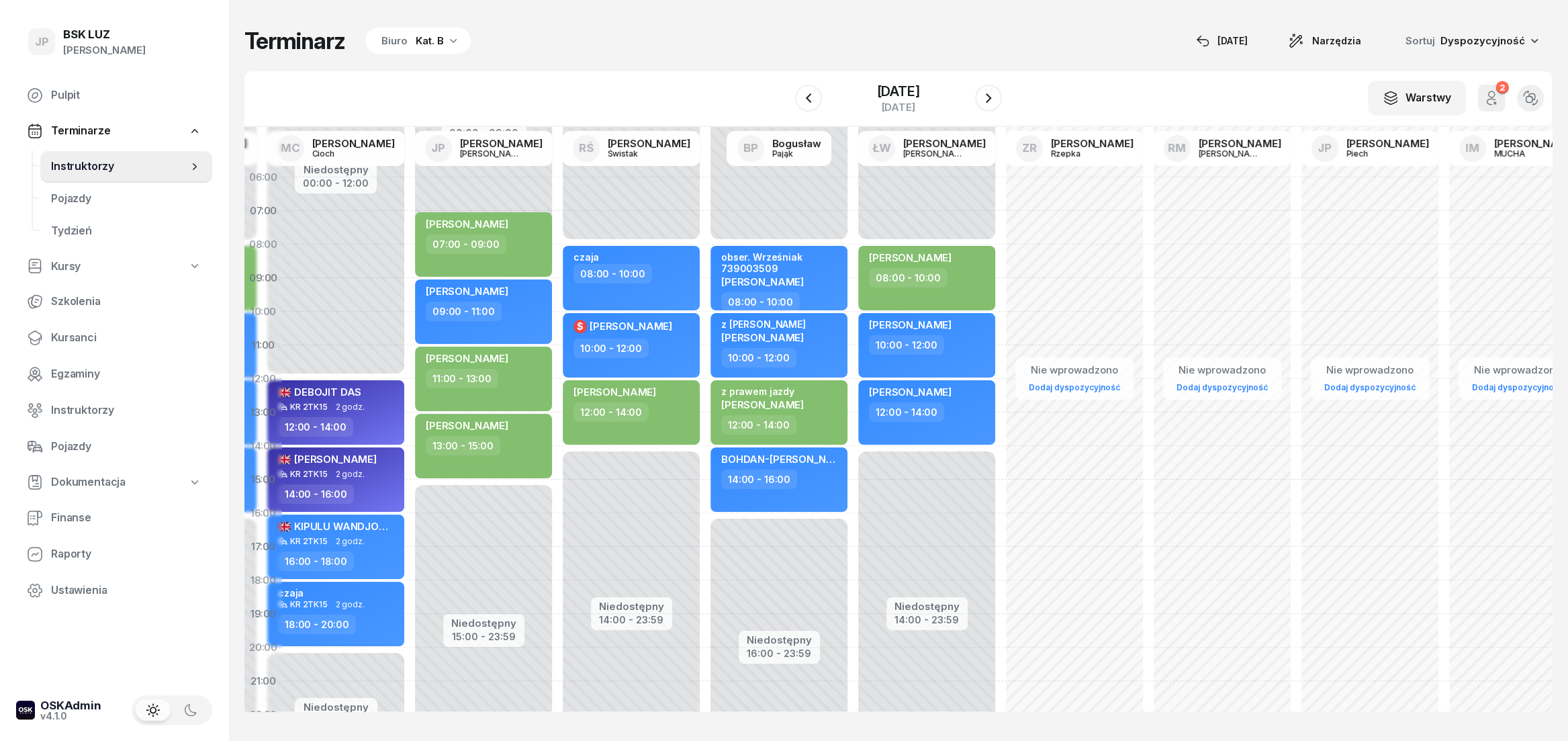
scroll to position [0, 399]
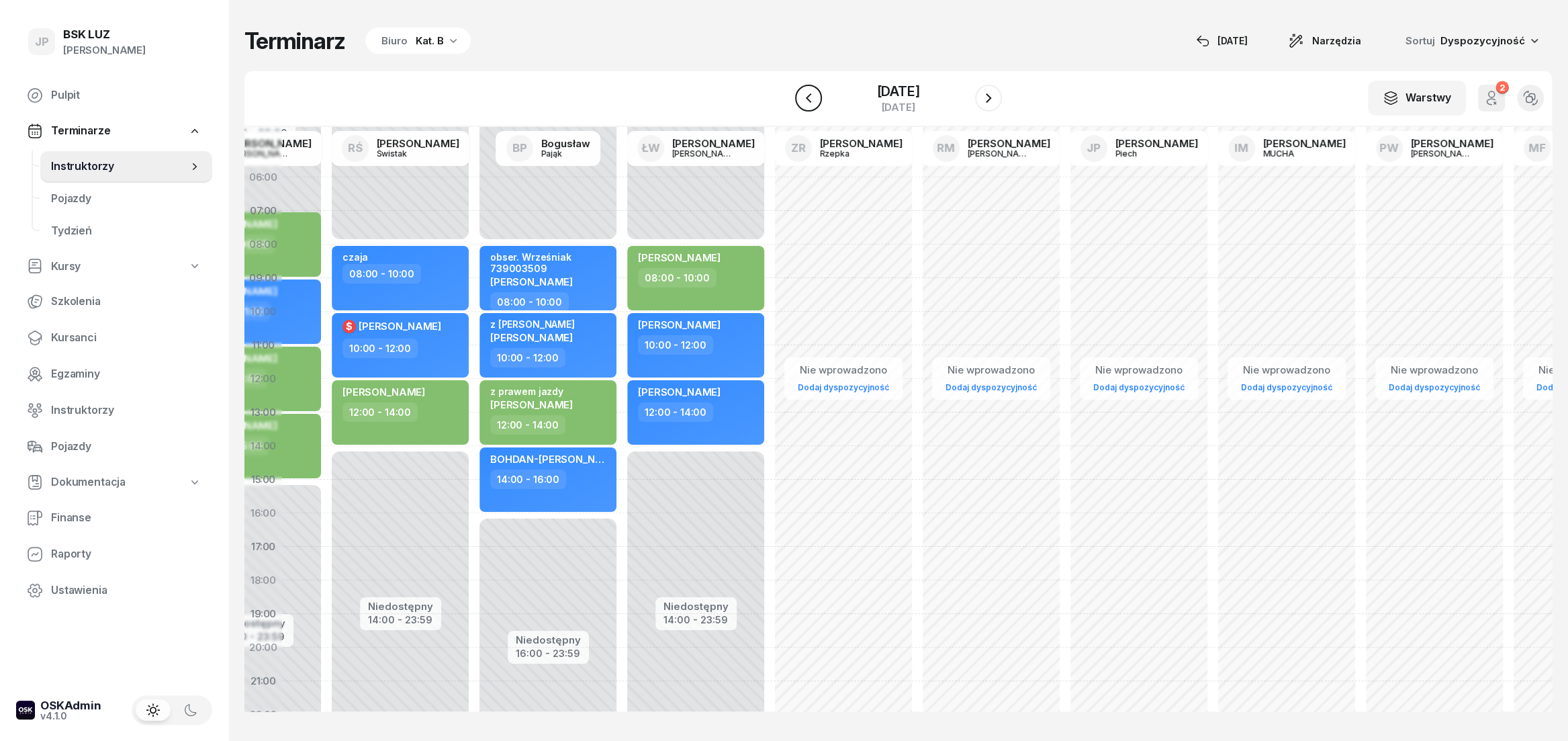
click at [801, 103] on icon "button" at bounding box center [808, 98] width 16 height 16
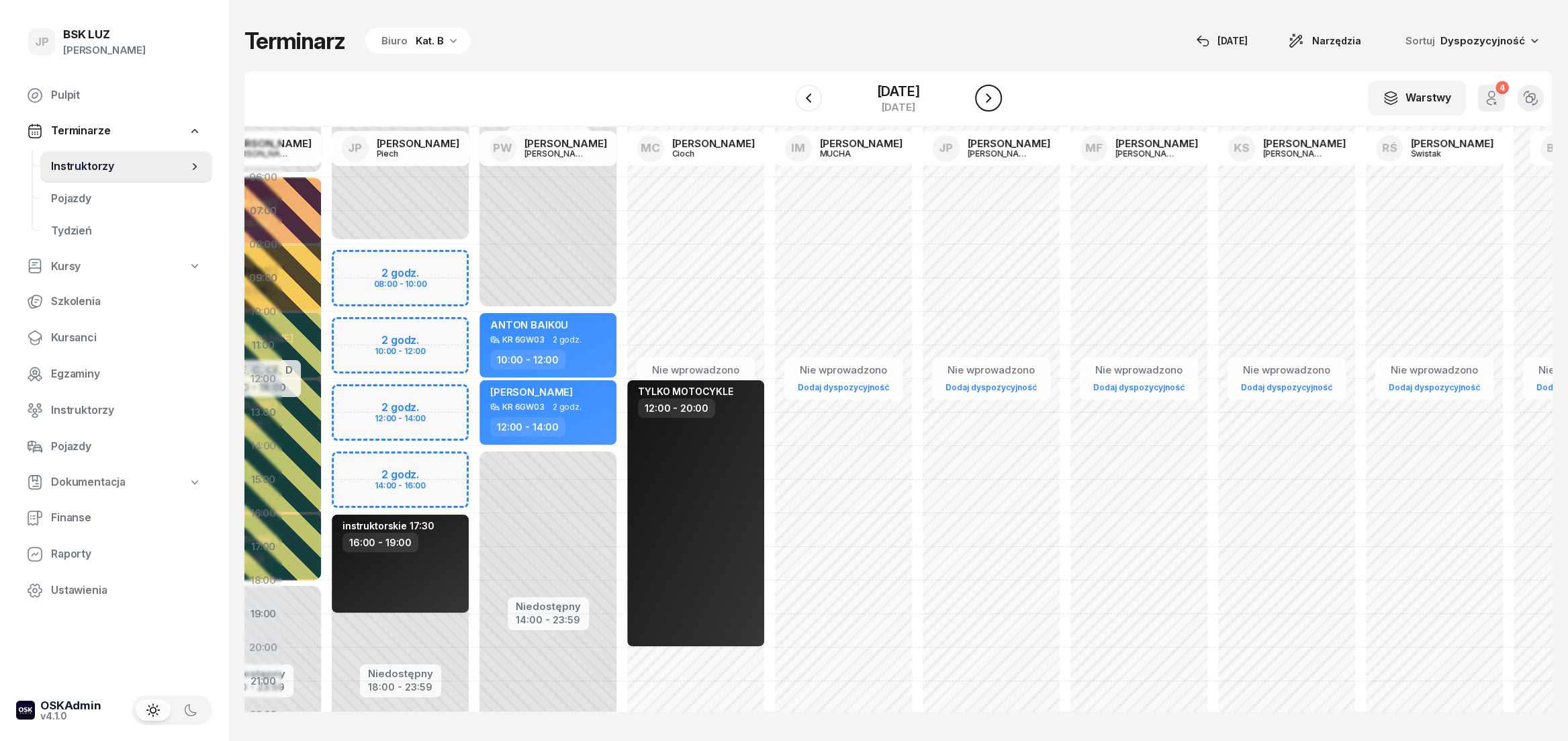
click at [995, 96] on icon "button" at bounding box center [988, 98] width 16 height 16
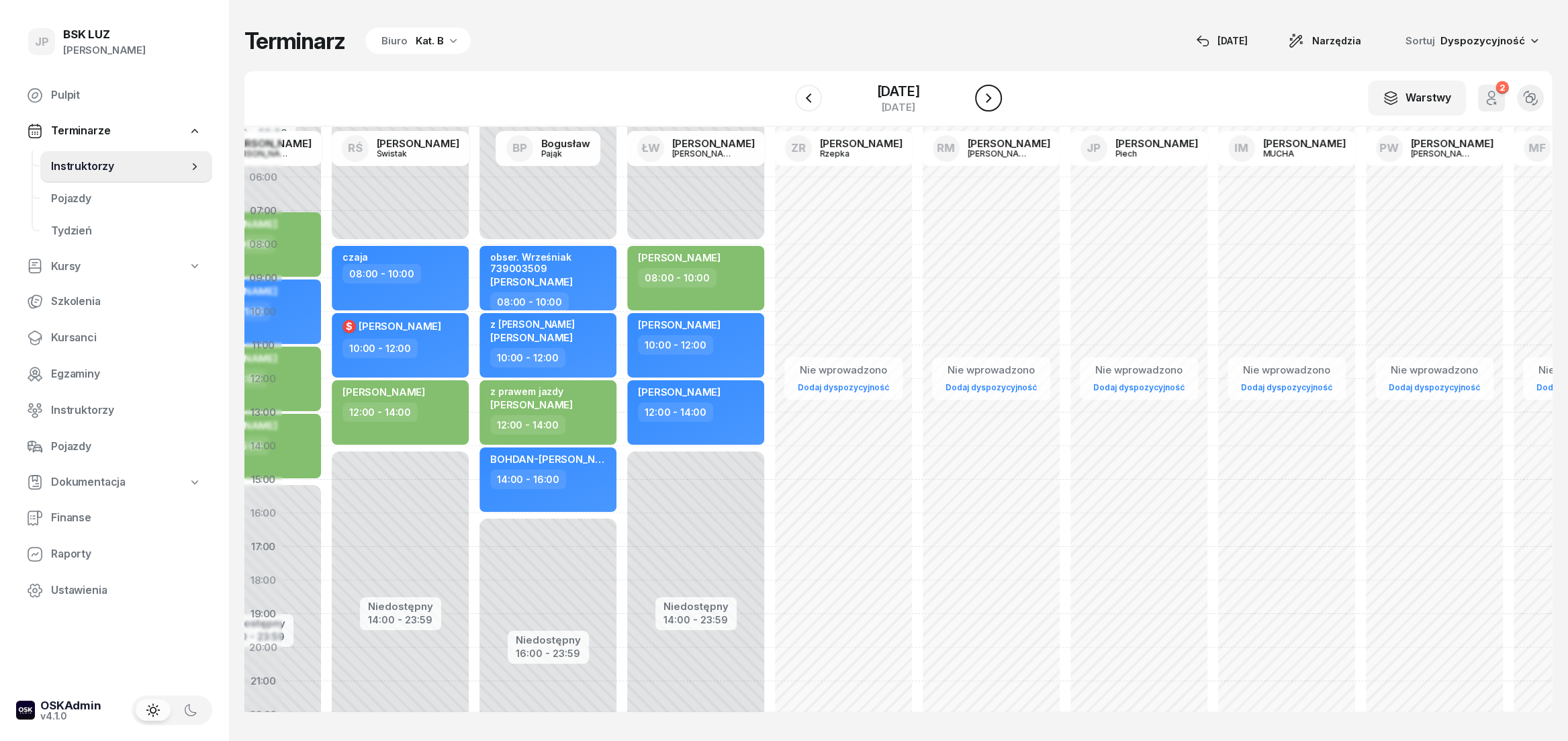
click at [995, 96] on icon "button" at bounding box center [988, 98] width 16 height 16
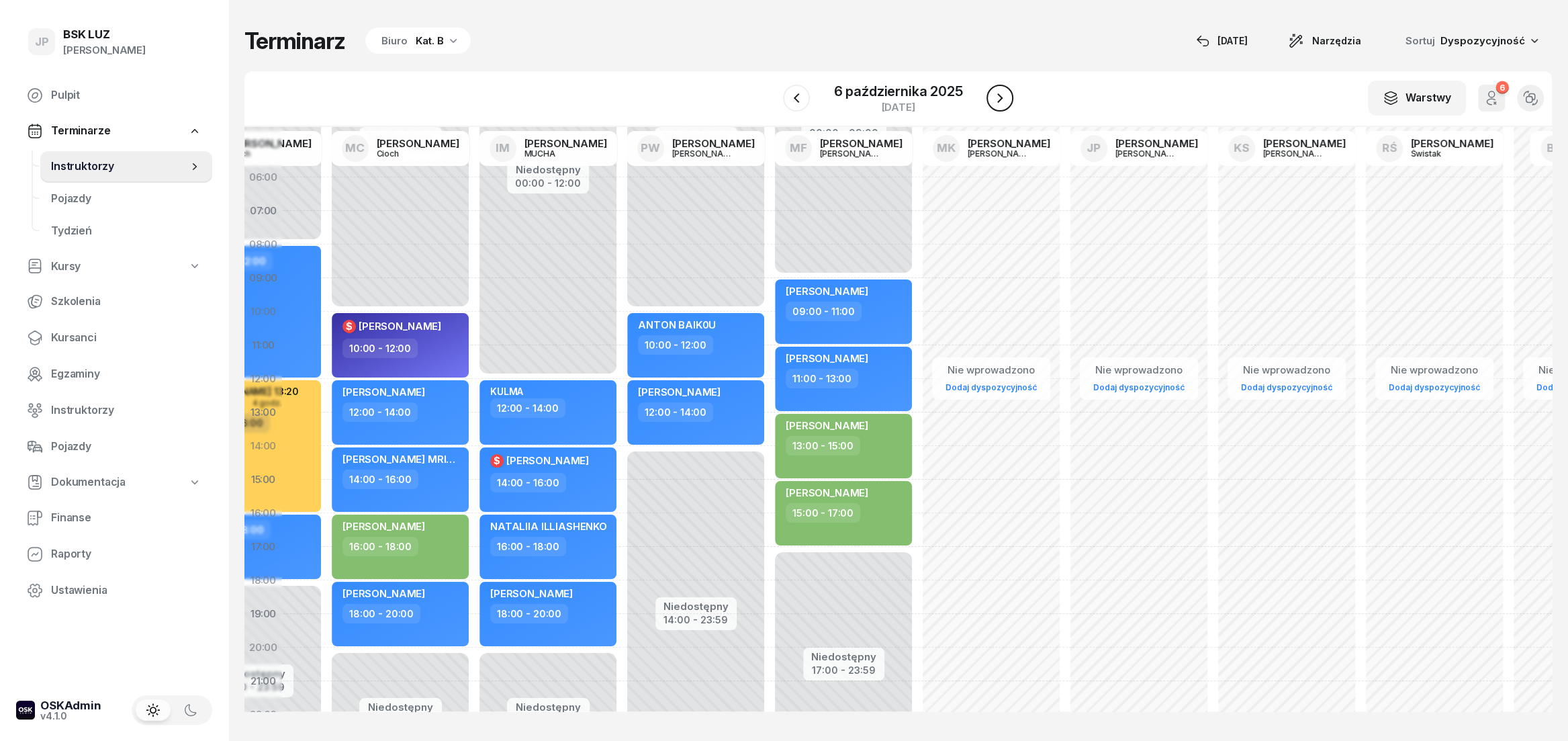
click at [995, 96] on icon "button" at bounding box center [999, 98] width 16 height 16
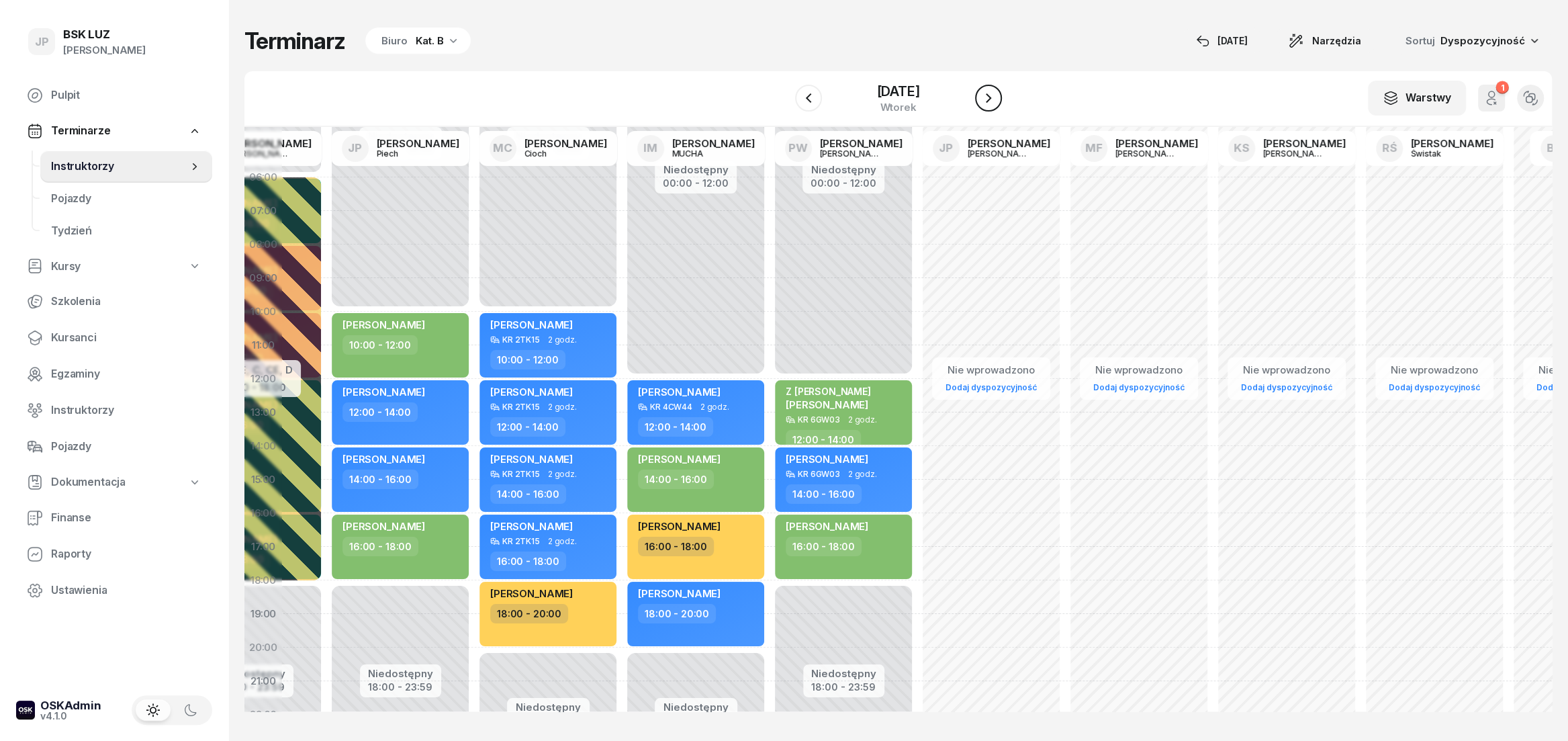
click at [995, 96] on icon "button" at bounding box center [988, 98] width 16 height 16
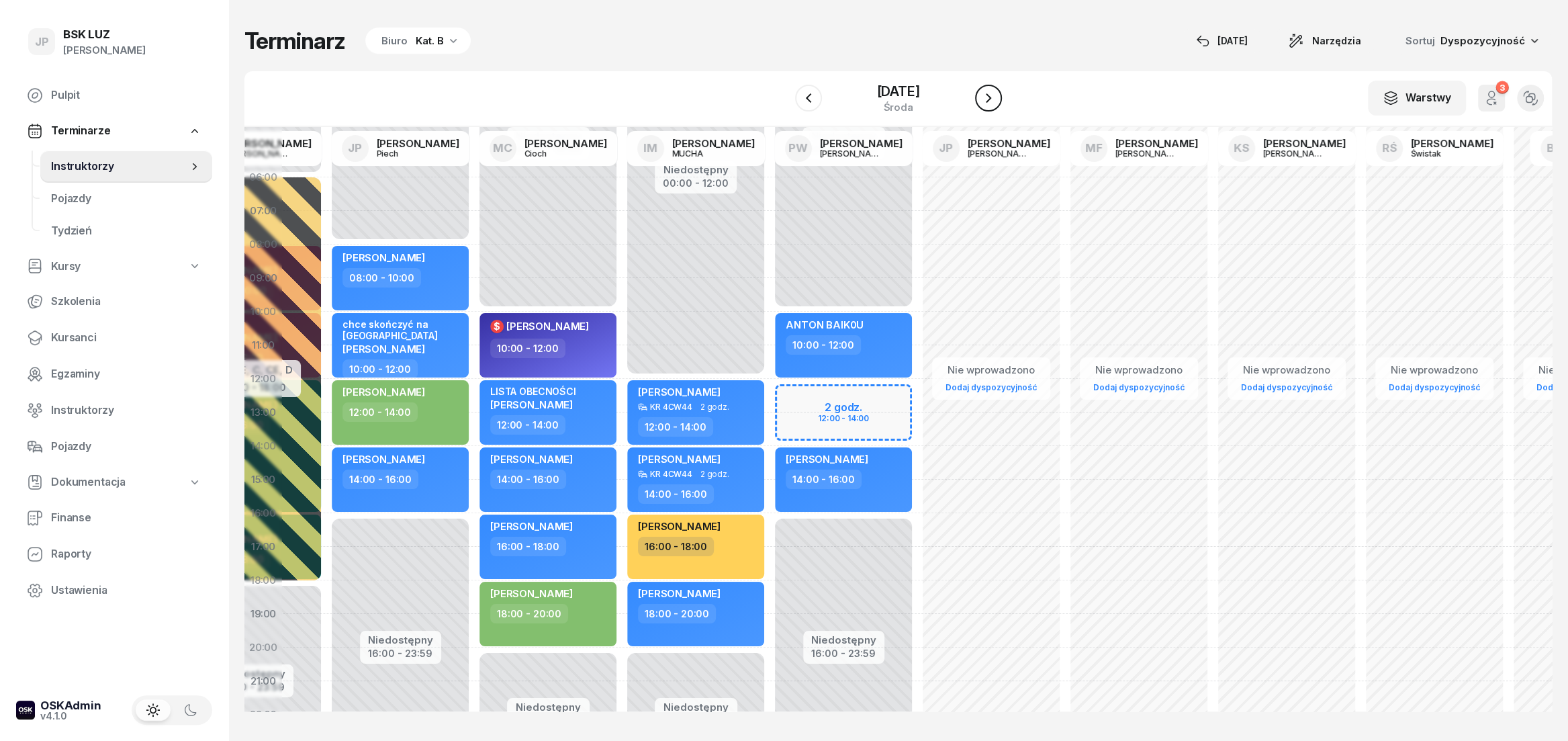
click at [995, 96] on icon "button" at bounding box center [988, 98] width 16 height 16
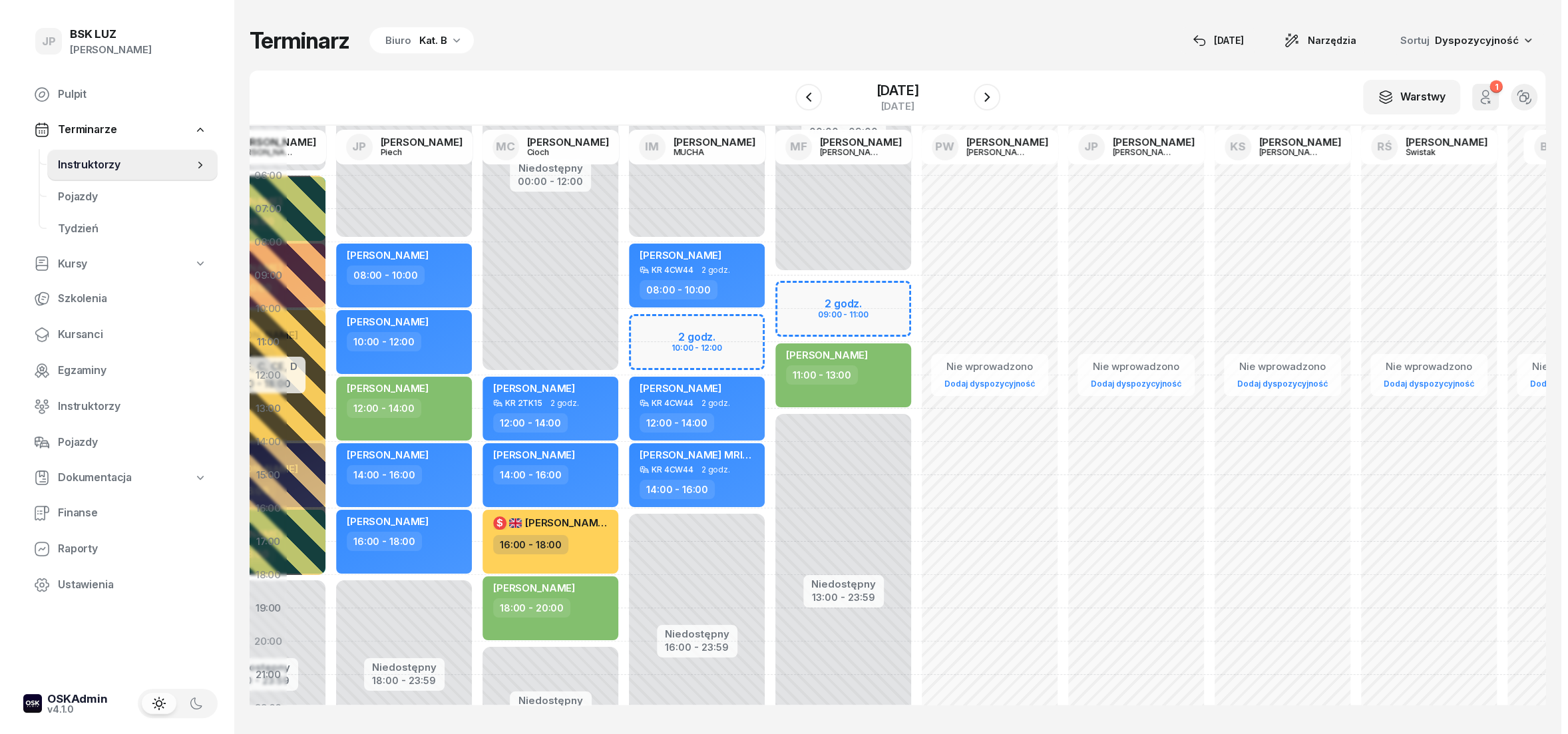
scroll to position [0, 163]
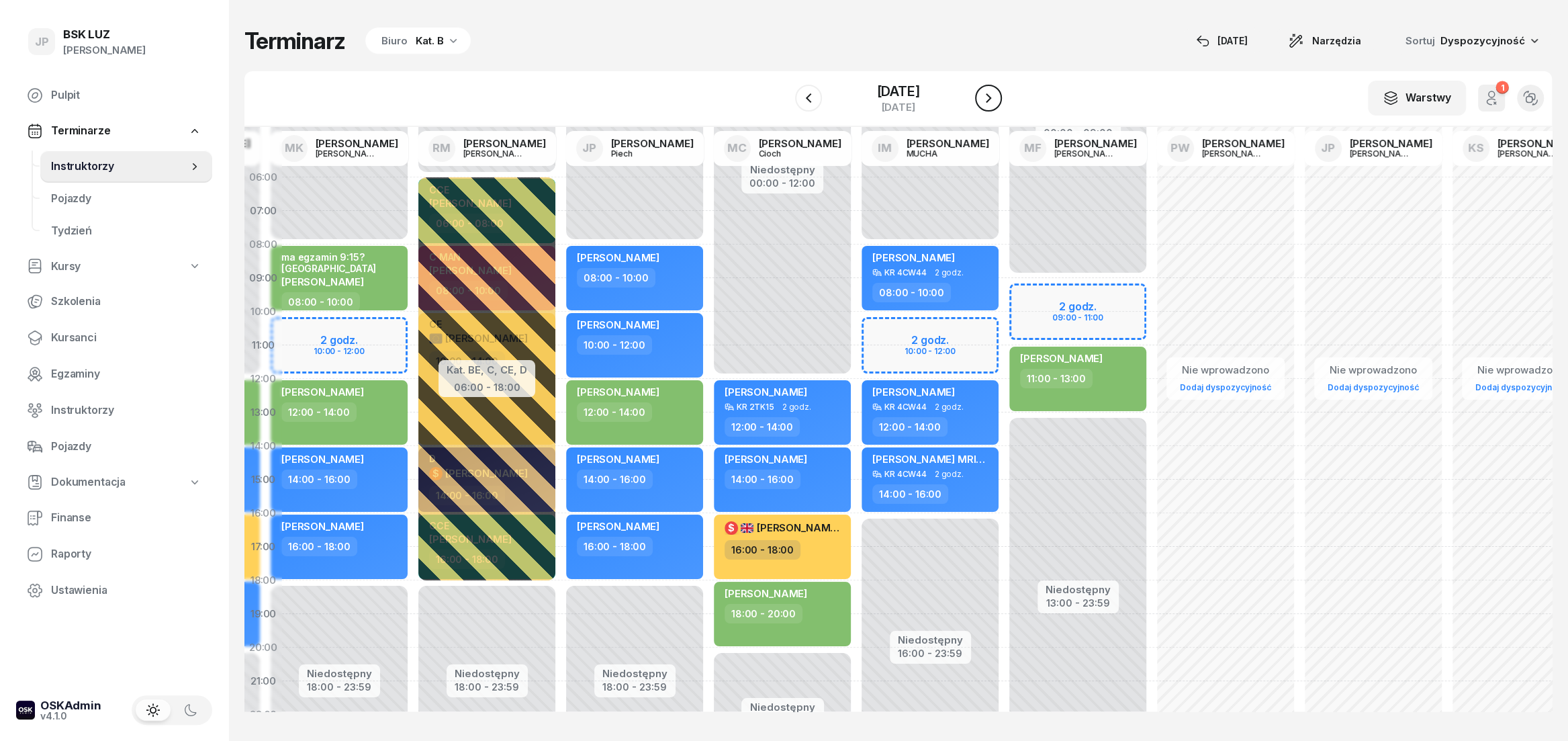
click at [997, 101] on icon "button" at bounding box center [988, 98] width 16 height 16
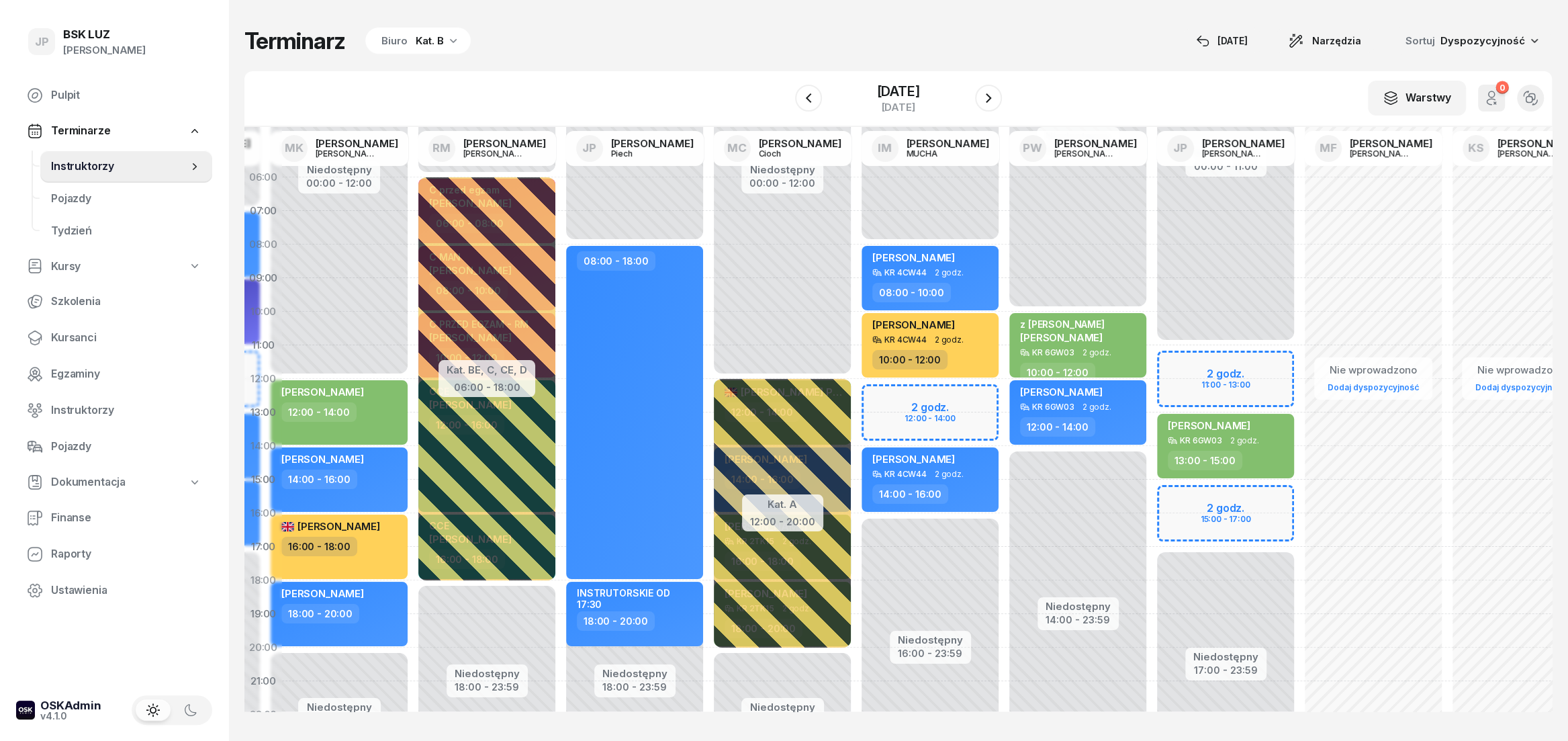
click at [1228, 514] on div "Niedostępny 00:00 - 11:00 Niedostępny 17:00 - 23:59 2 godz. 11:00 - 13:00 2 god…" at bounding box center [1225, 479] width 148 height 638
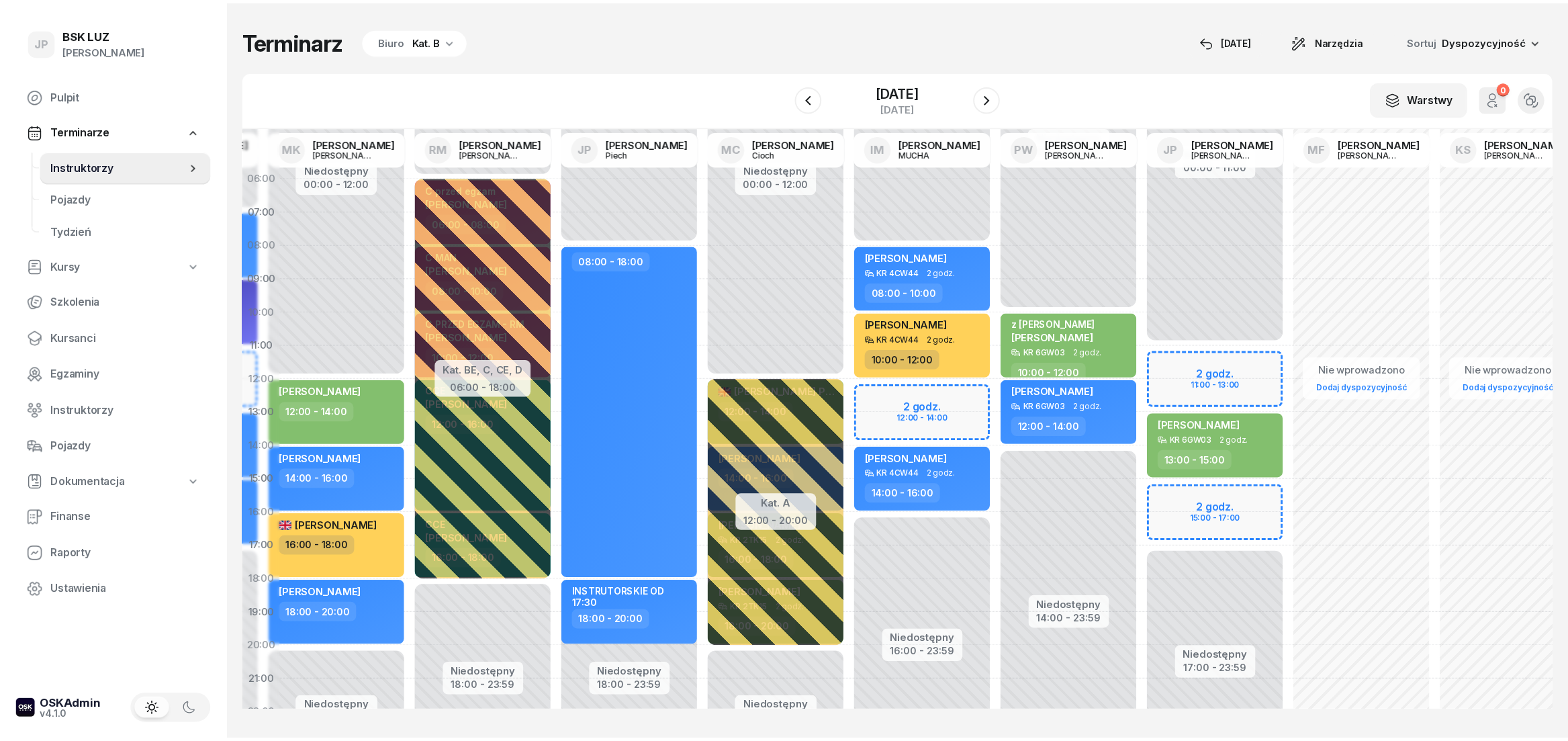
scroll to position [0, 165]
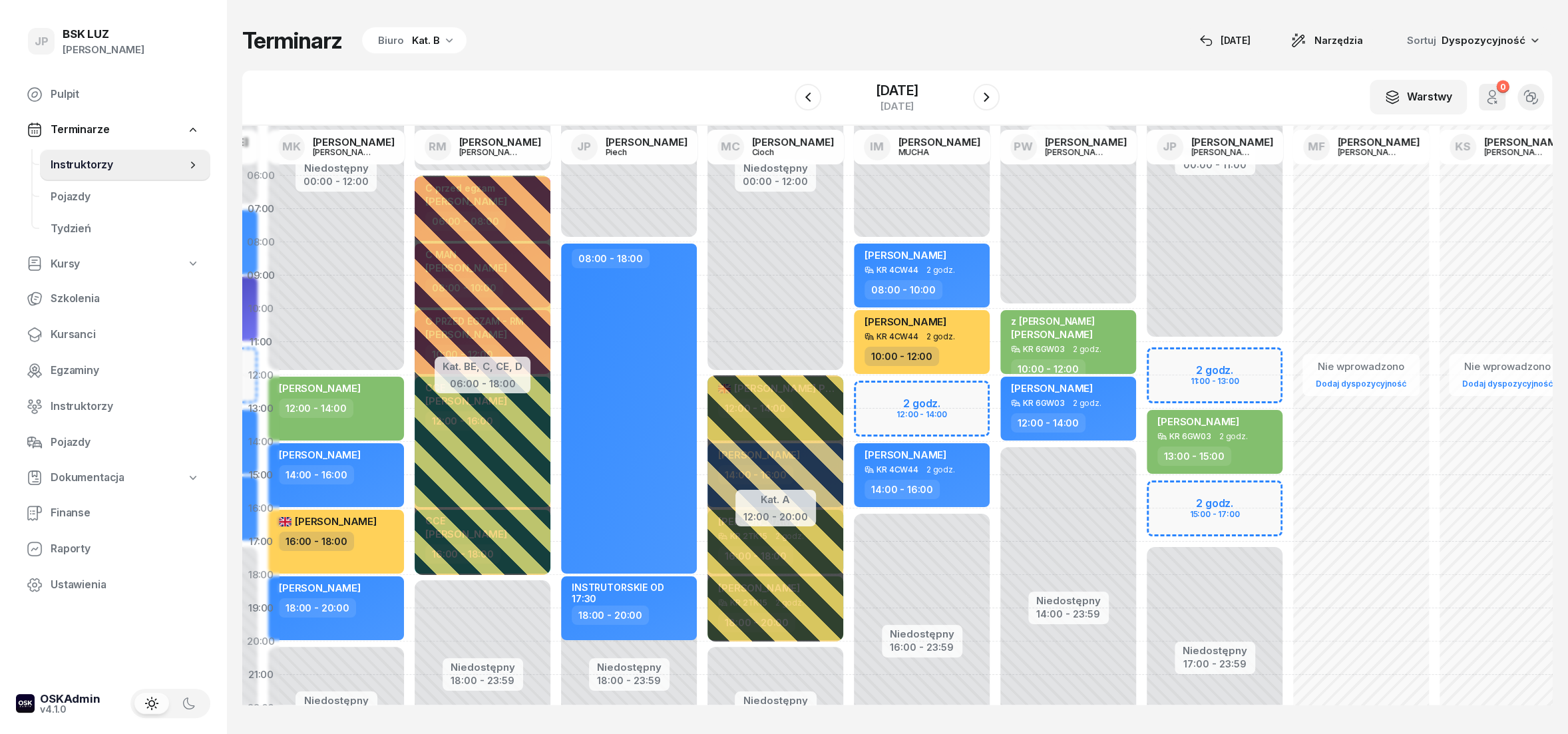
select select "16"
select select "18"
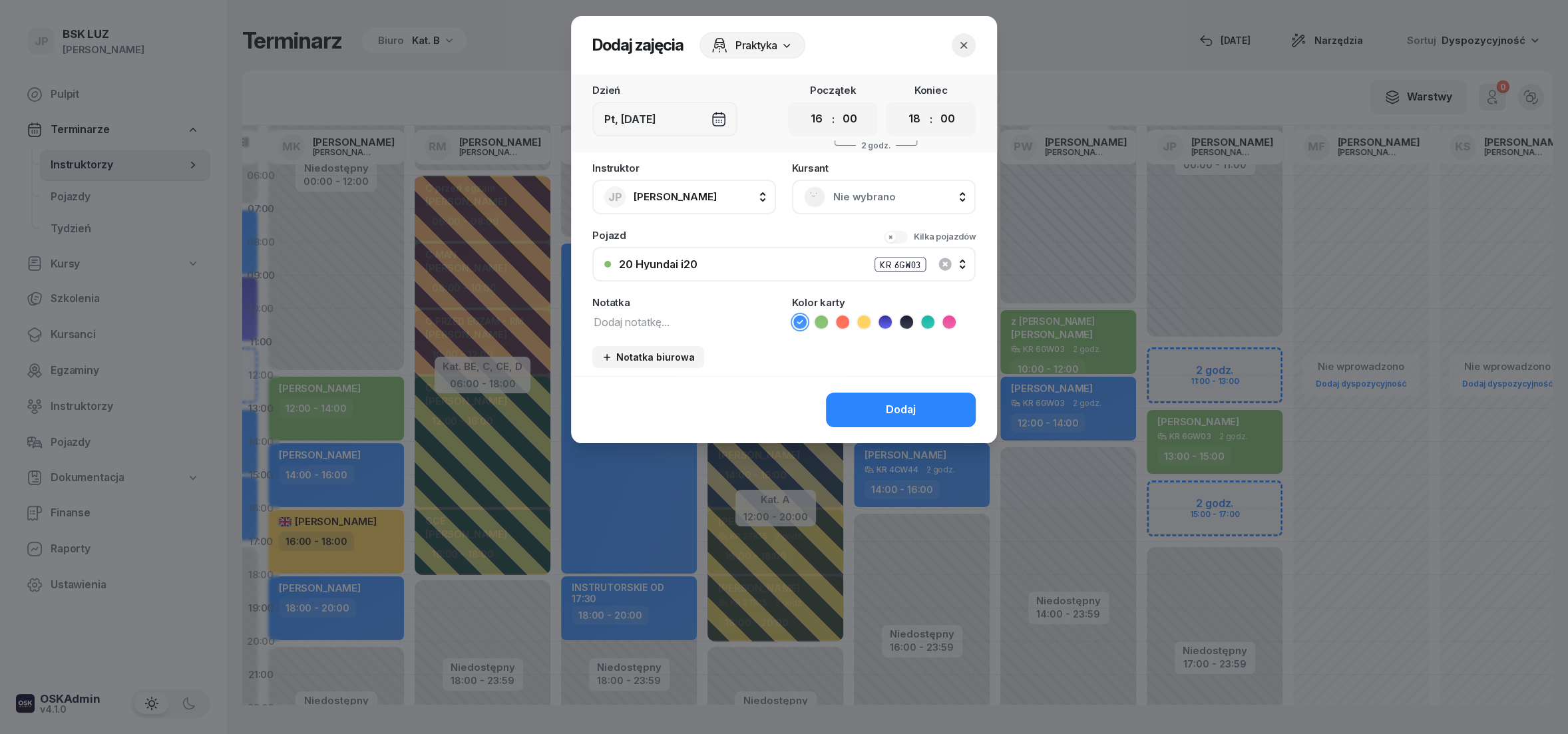
click at [819, 197] on rect at bounding box center [815, 196] width 29 height 29
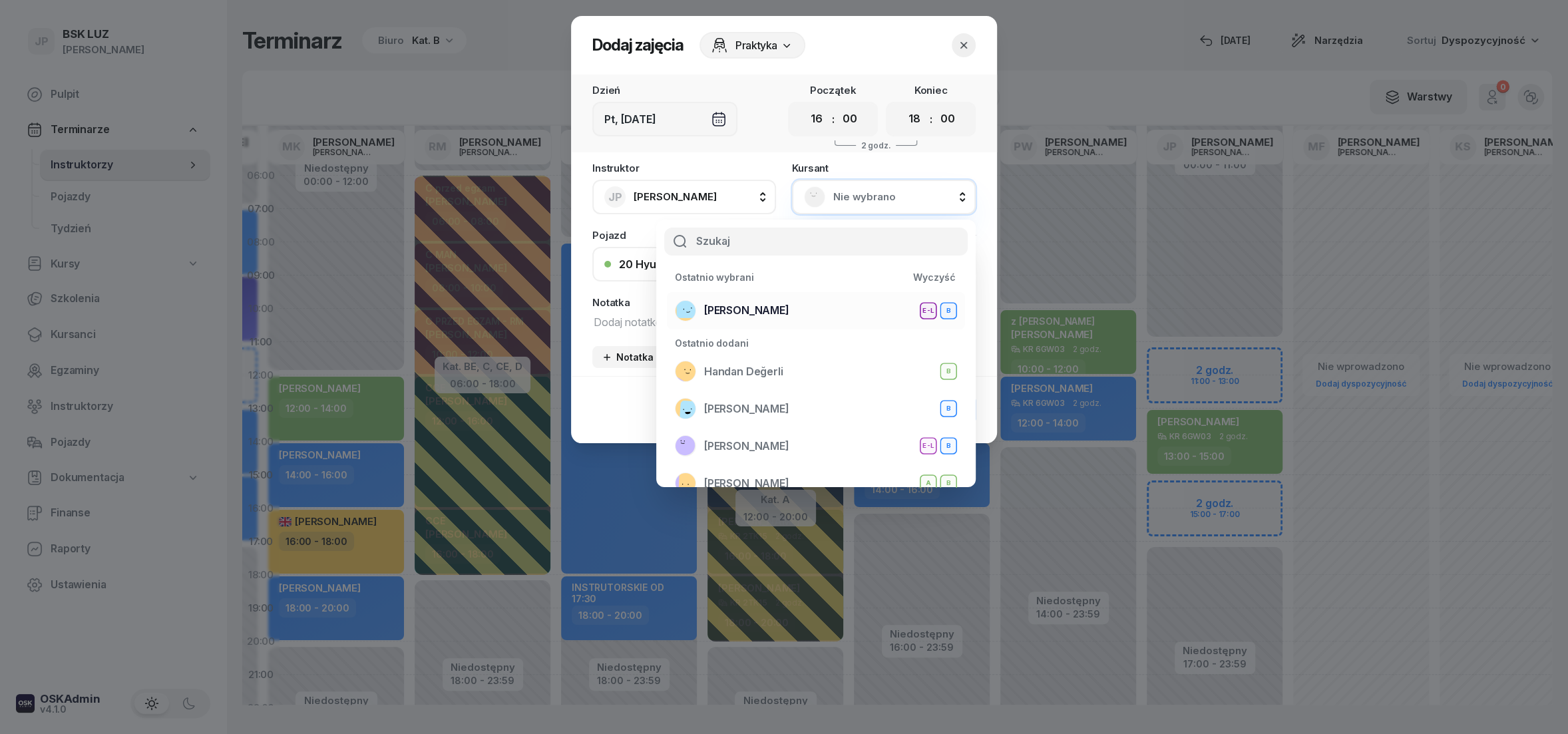
click at [753, 308] on span "[PERSON_NAME]" at bounding box center [746, 310] width 85 height 17
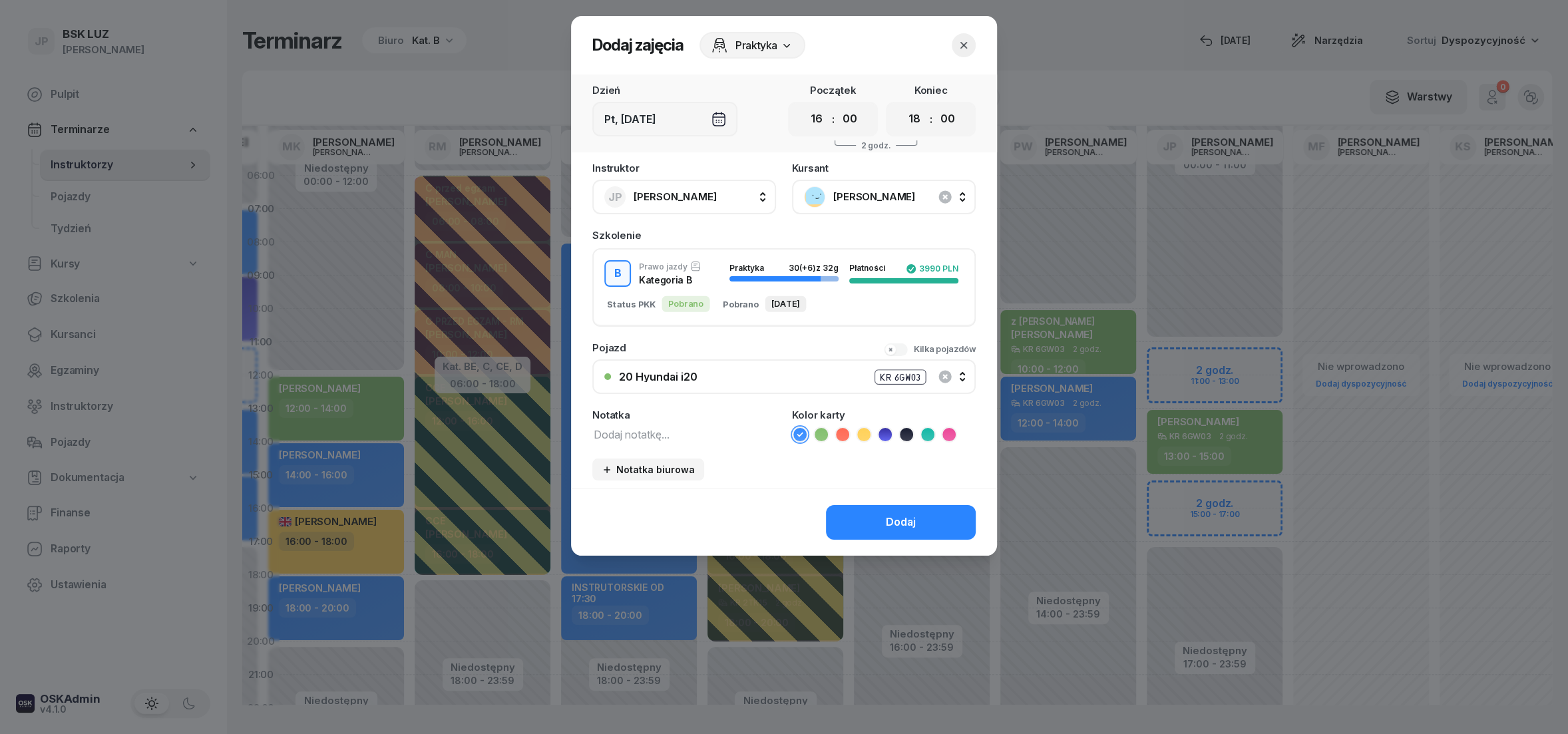
click at [821, 434] on icon at bounding box center [822, 435] width 14 height 14
click at [885, 516] on button "Dodaj" at bounding box center [901, 522] width 149 height 35
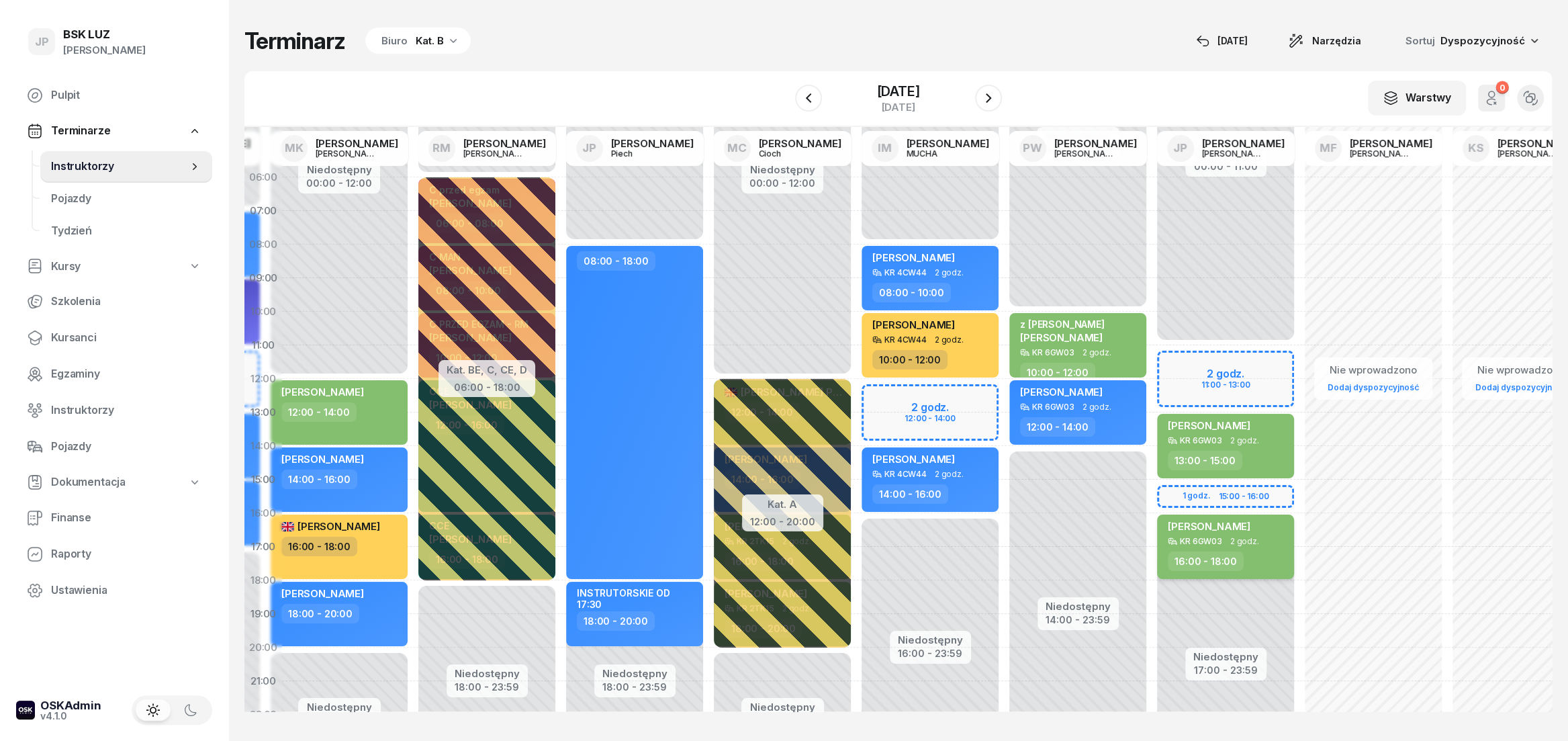
click at [1261, 556] on div "16:00 - 18:00" at bounding box center [1227, 561] width 118 height 19
select select "16"
select select "18"
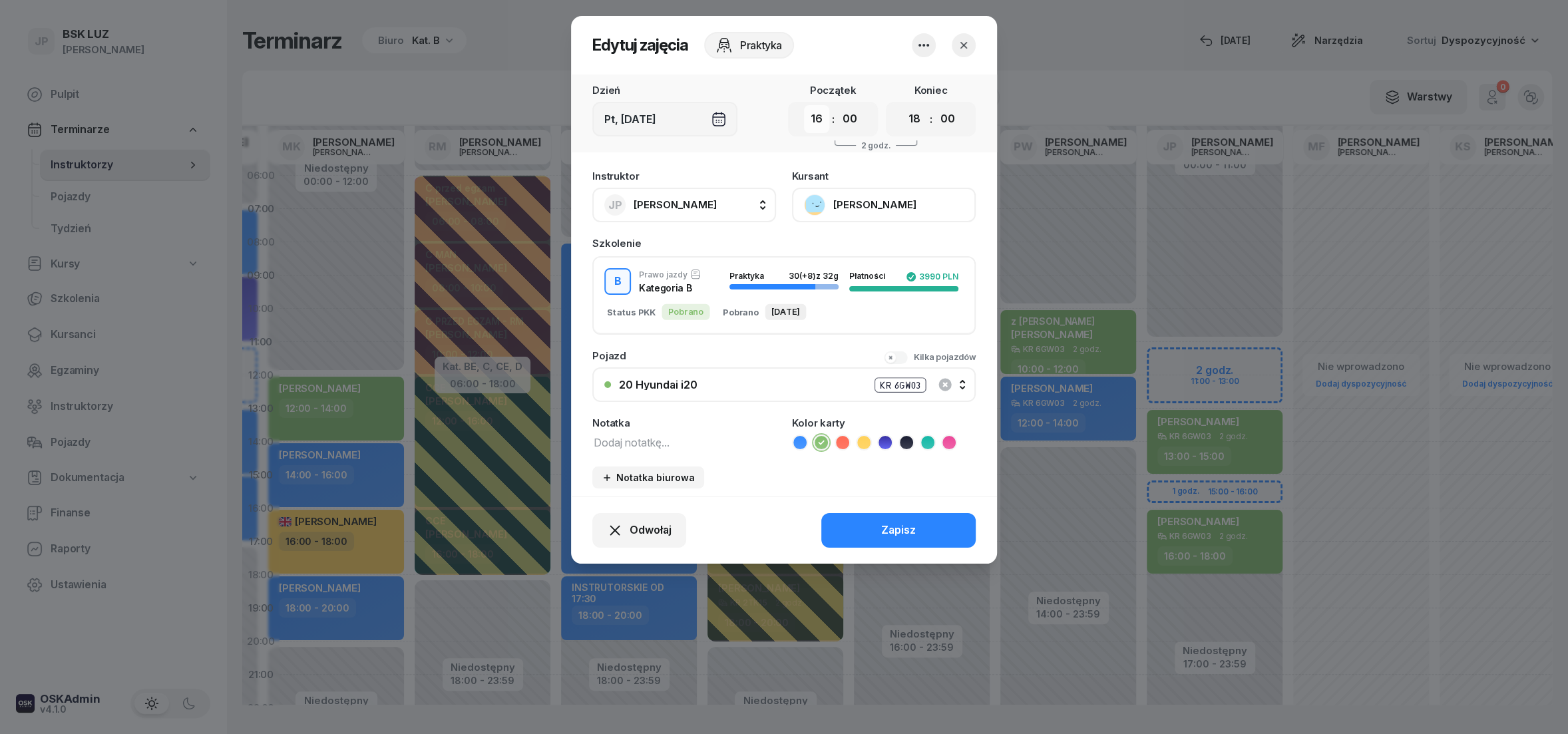
select select "15"
click option "15" at bounding box center [0, 0] width 0 height 0
click at [902, 105] on select "00 01 02 03 04 05 06 07 08 09 10 11 12 13 14 15 16 17 18 19 20 21 22 23" at bounding box center [914, 119] width 25 height 28
select select "17"
click option "17" at bounding box center [0, 0] width 0 height 0
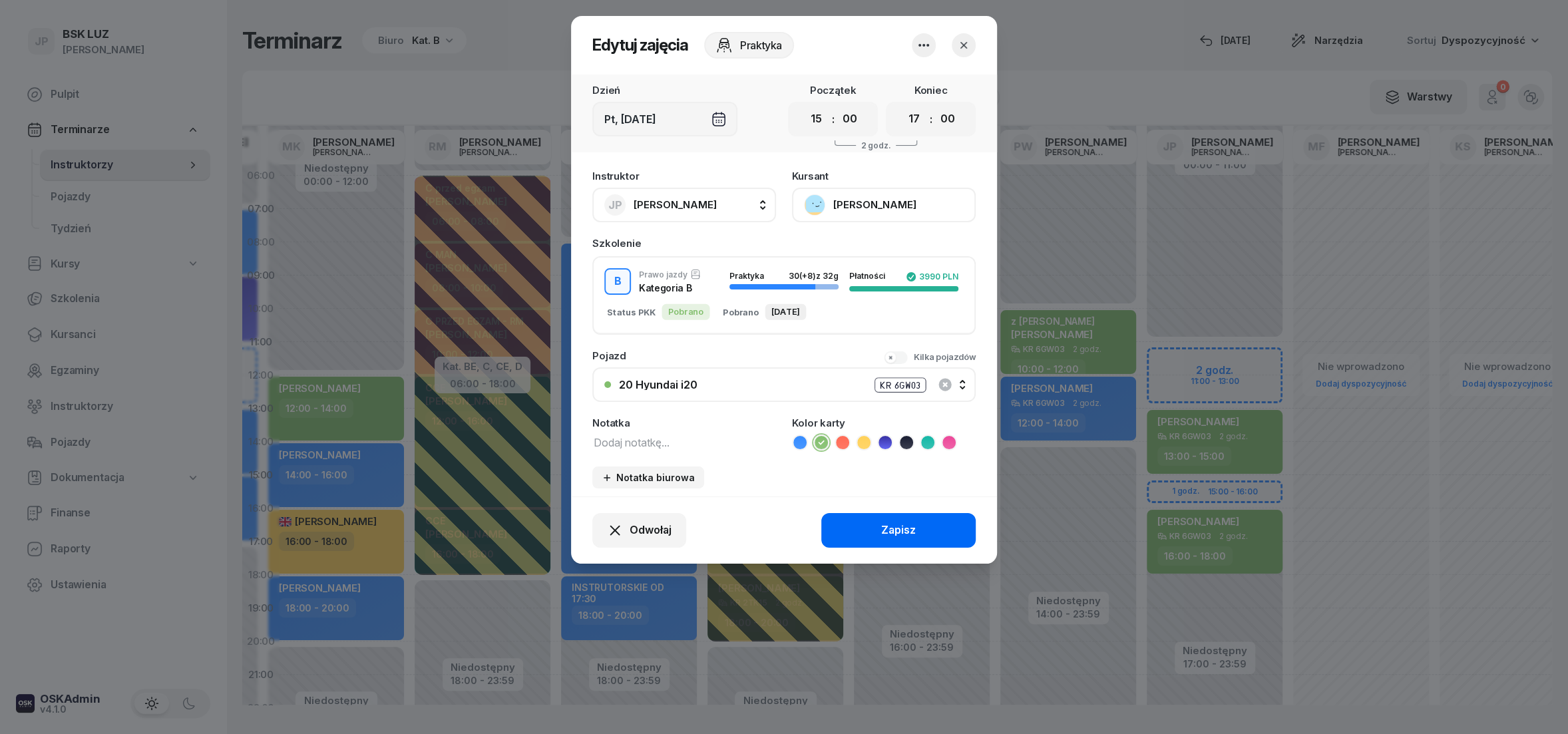
click at [922, 525] on button "Zapisz" at bounding box center [899, 530] width 154 height 35
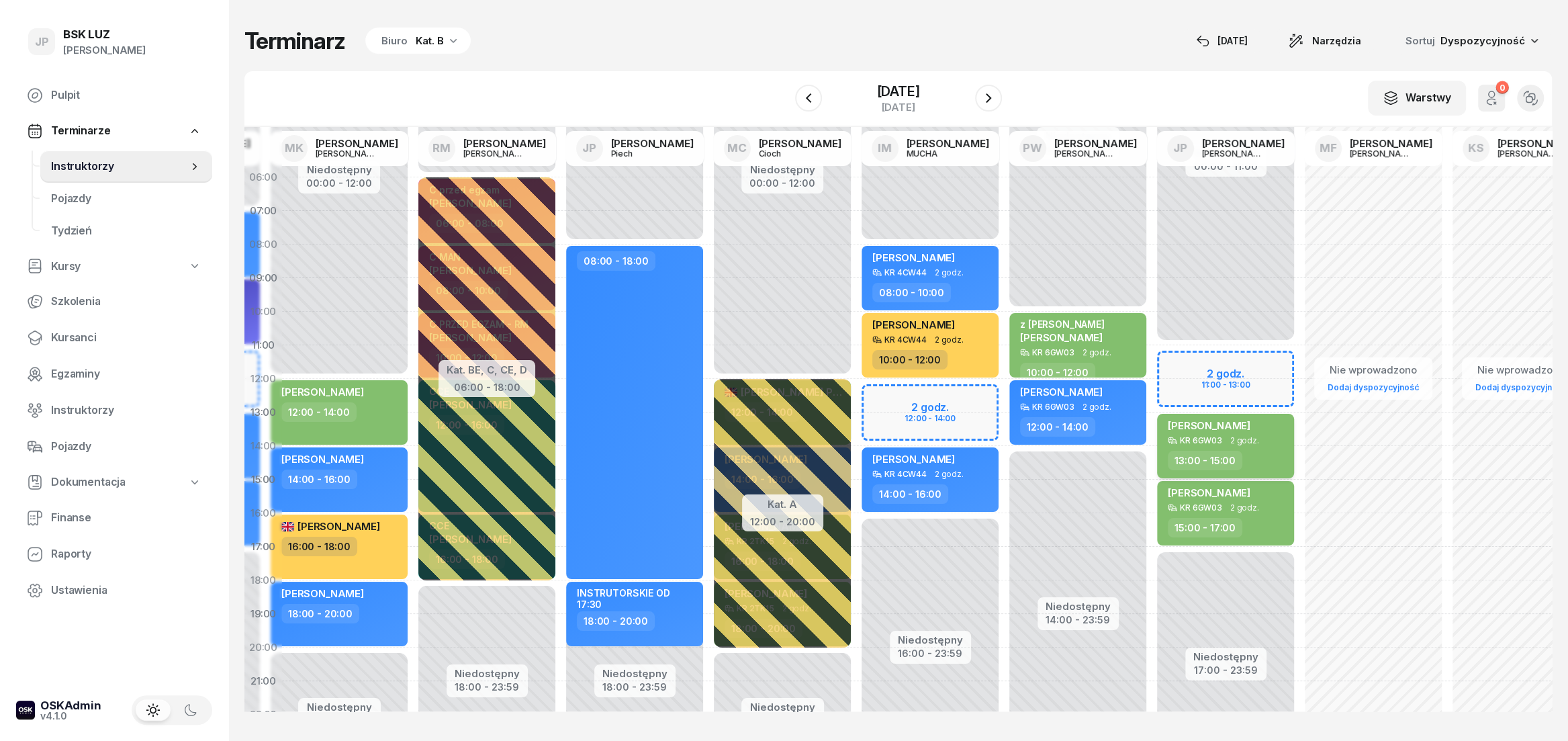
click at [1200, 436] on div "KR 6GW03" at bounding box center [1200, 440] width 42 height 9
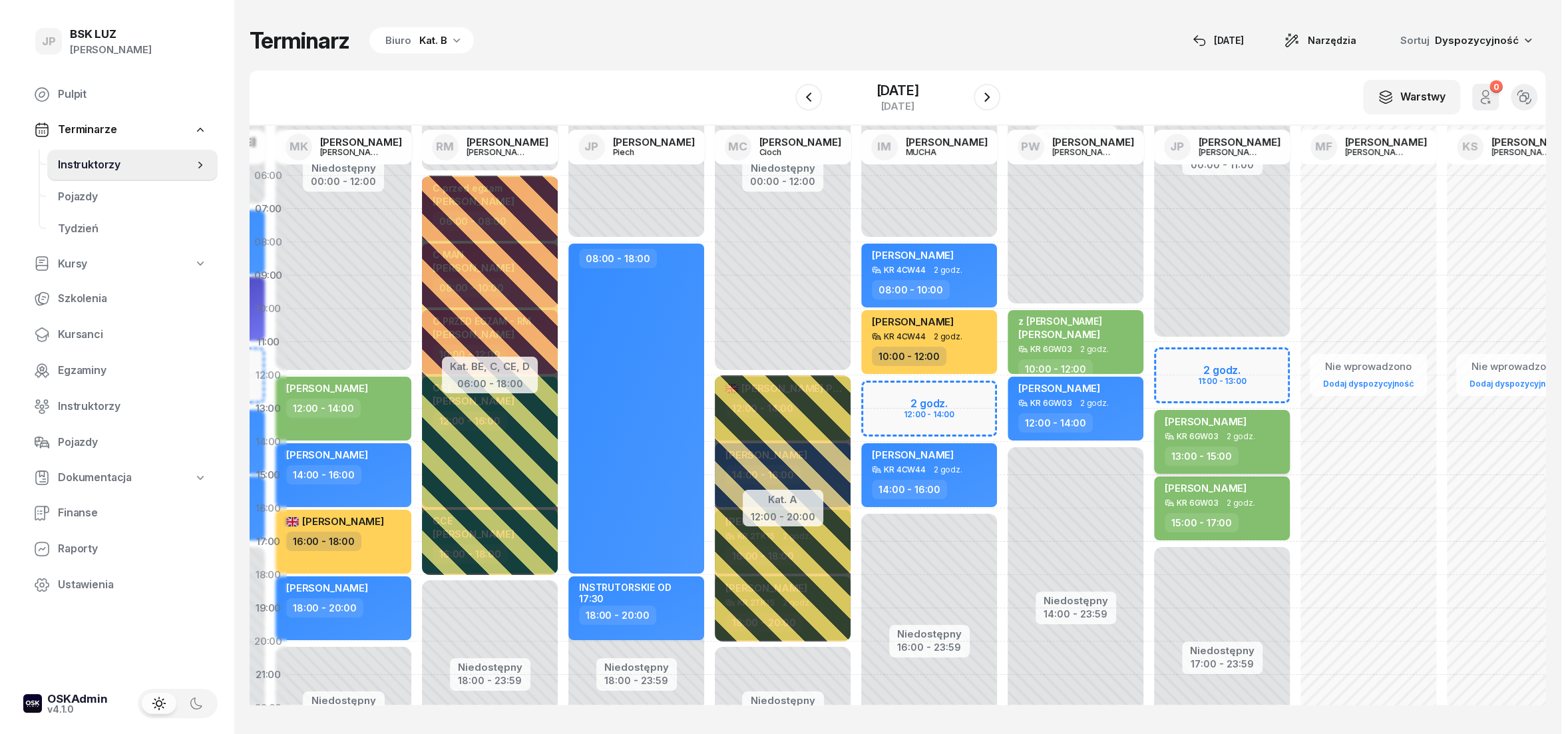
select select "13"
select select "15"
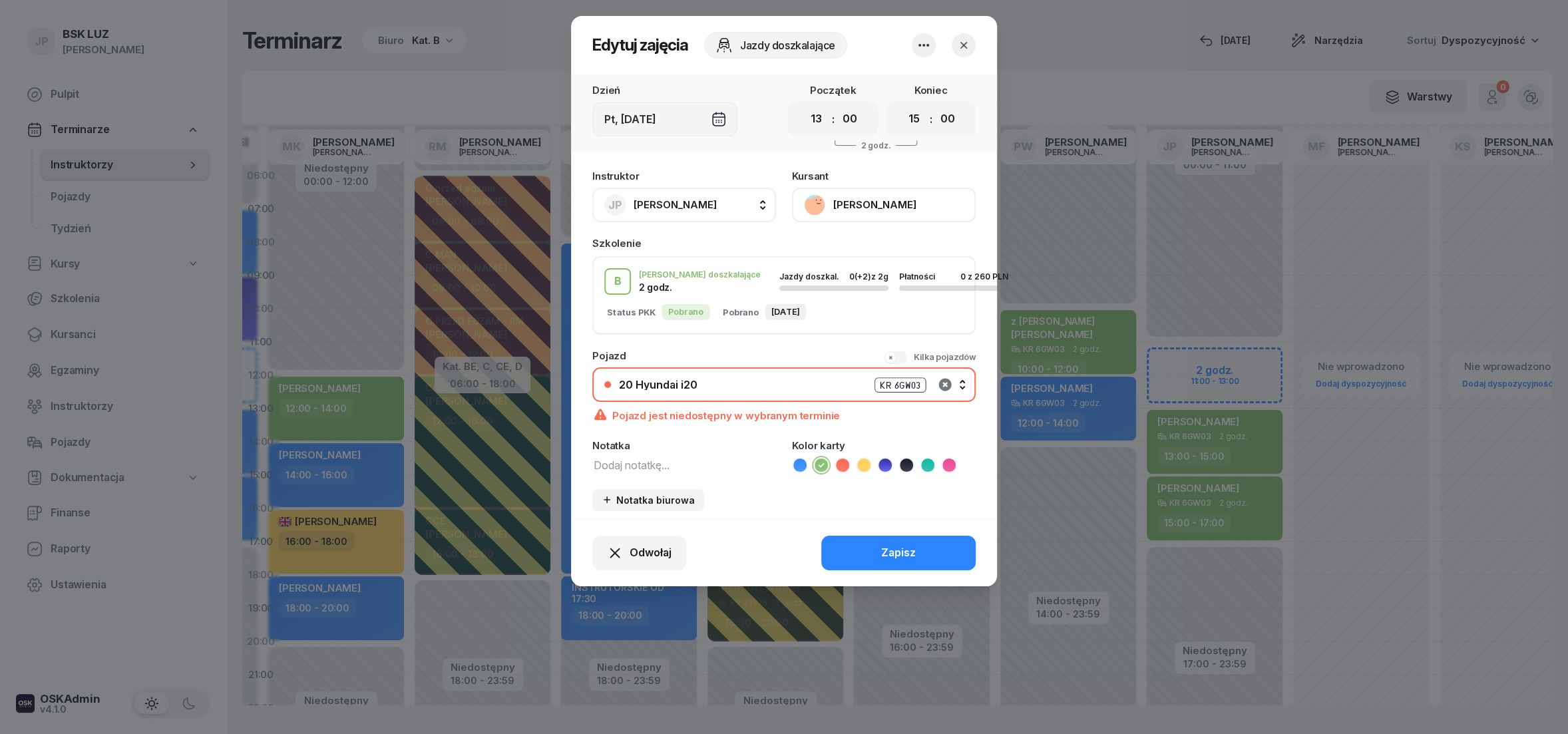
click at [946, 383] on icon "button" at bounding box center [944, 384] width 13 height 13
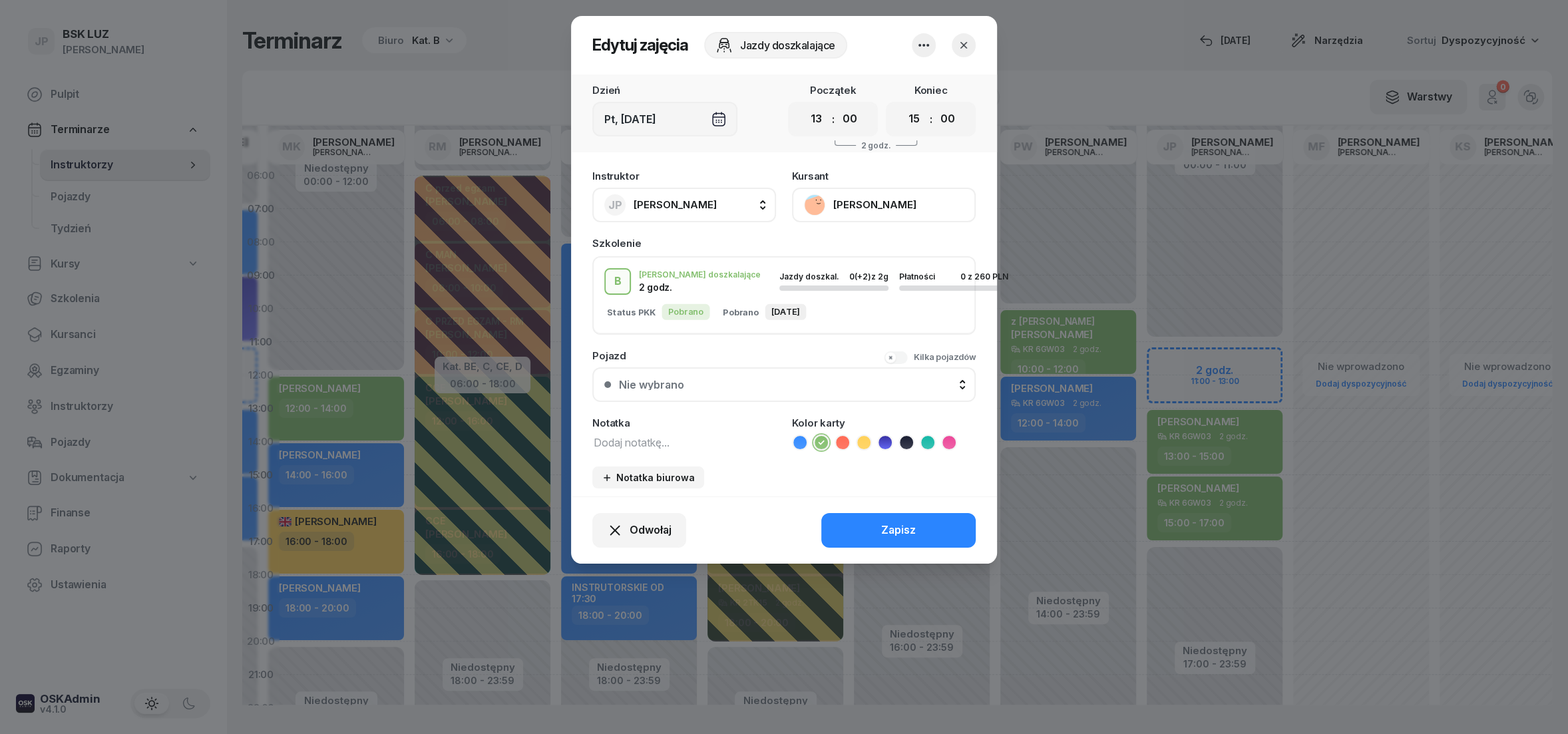
click at [962, 44] on icon "button" at bounding box center [964, 46] width 14 height 14
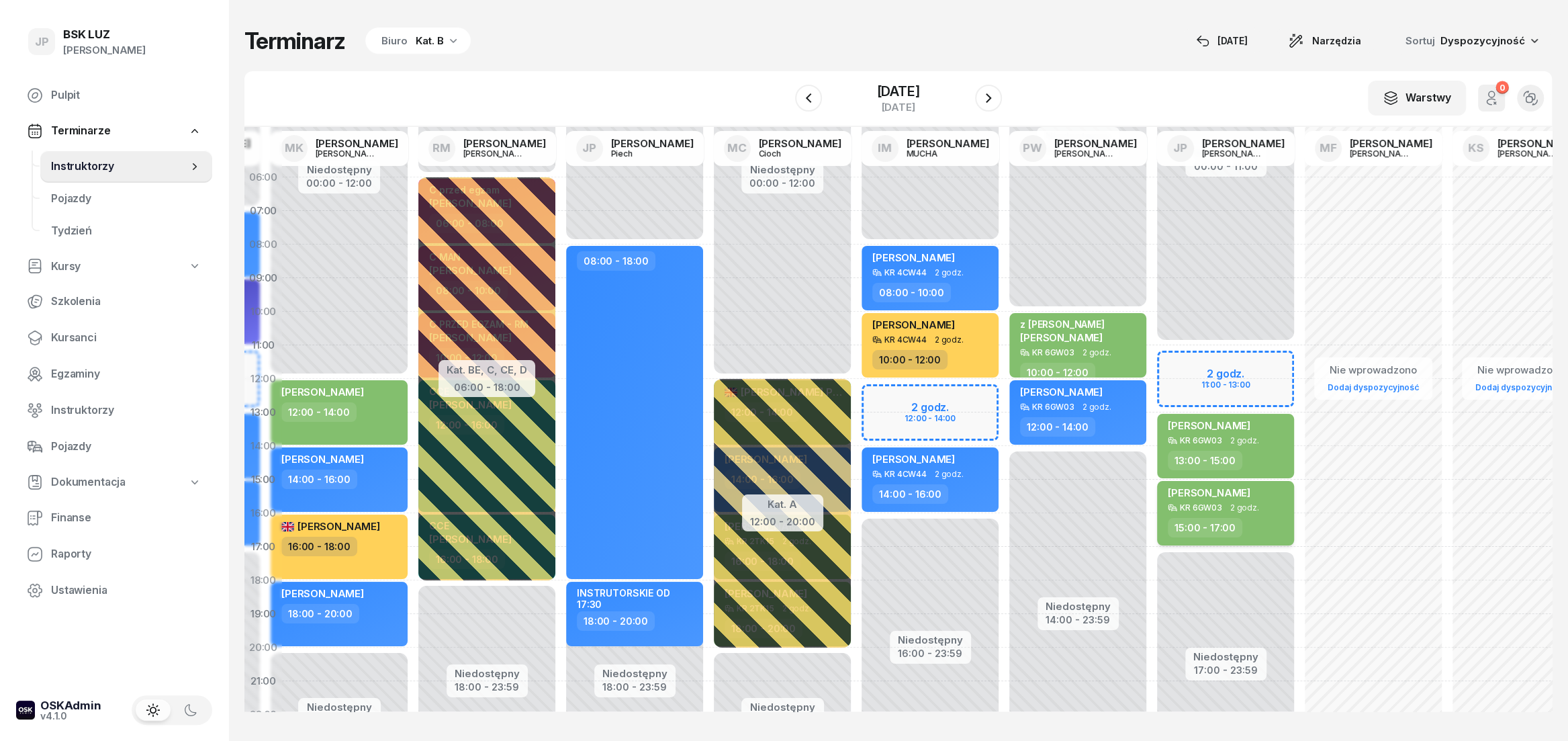
click at [1215, 501] on div "[PERSON_NAME]" at bounding box center [1209, 494] width 83 height 17
select select "15"
select select "17"
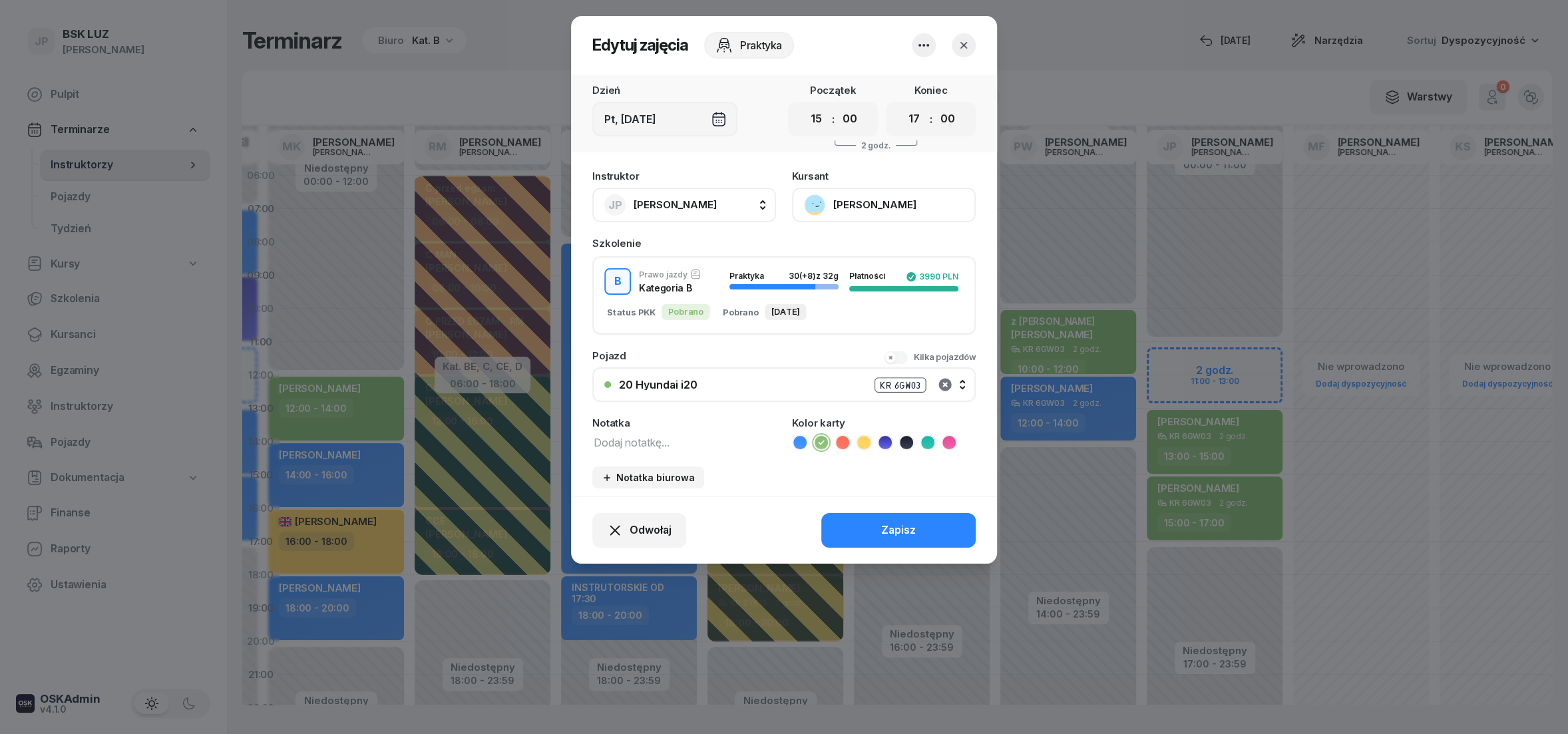
click at [947, 381] on icon "button" at bounding box center [944, 384] width 13 height 13
click at [921, 530] on button "Zapisz" at bounding box center [899, 530] width 154 height 35
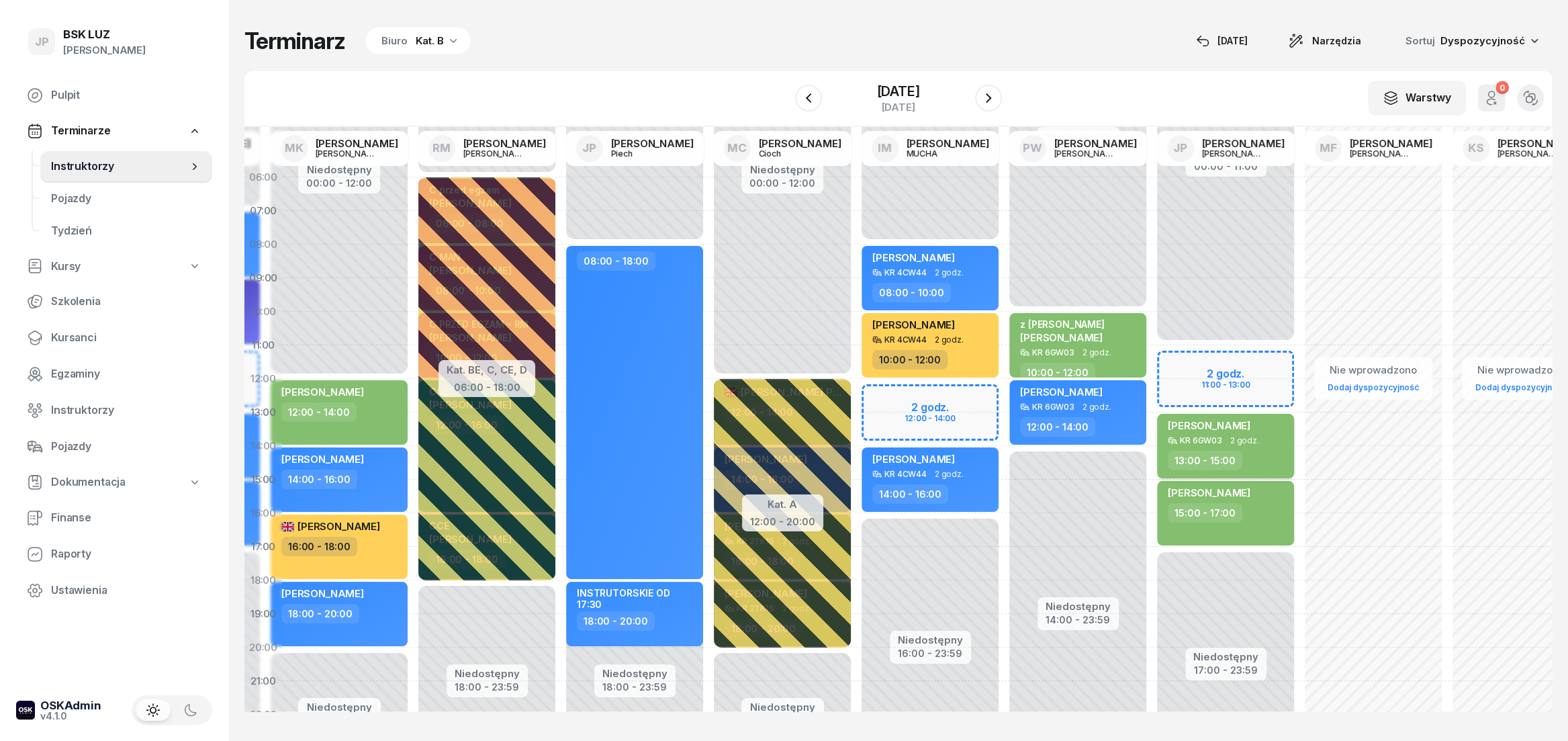
click at [1205, 438] on div "KR 6GW03" at bounding box center [1200, 440] width 42 height 9
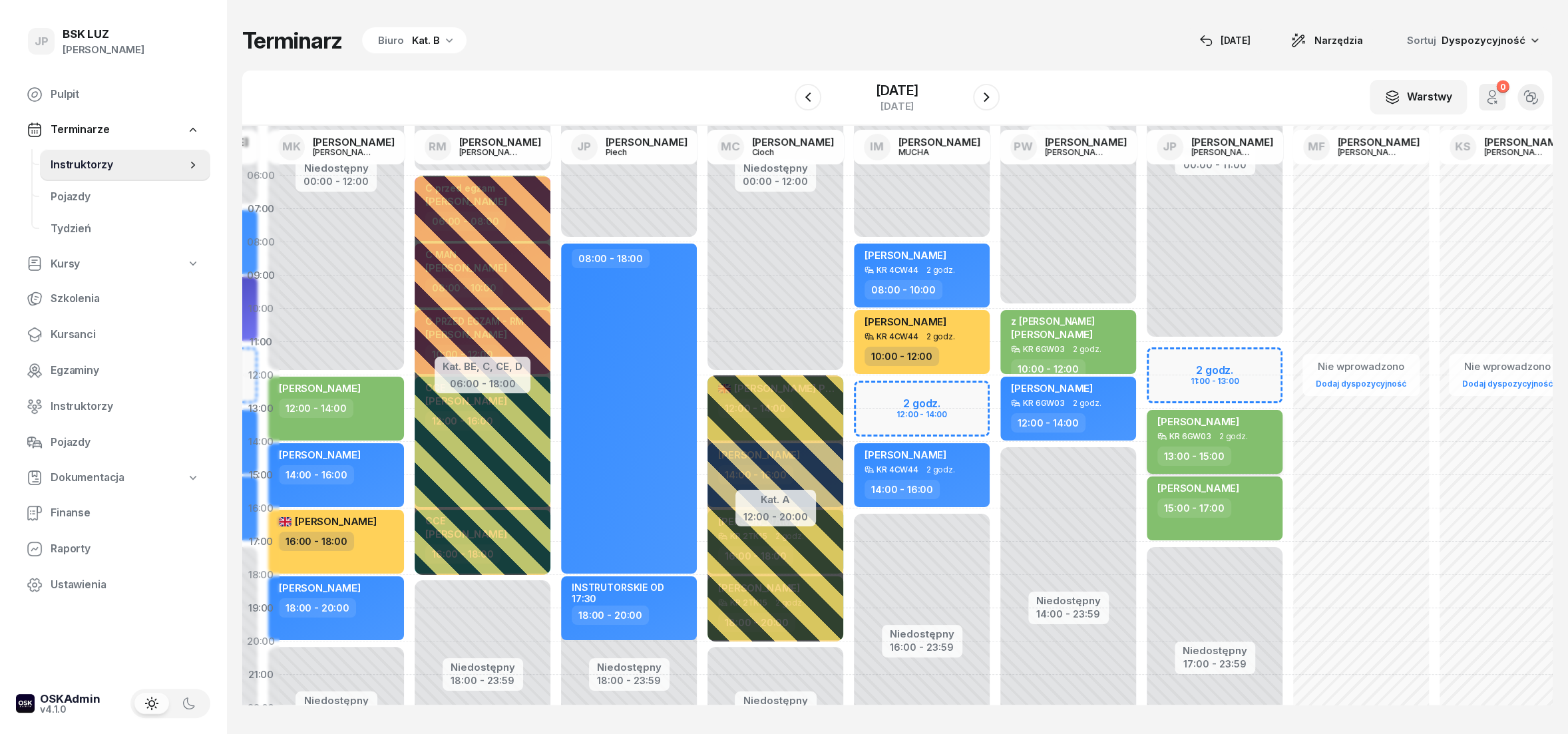
select select "13"
select select "15"
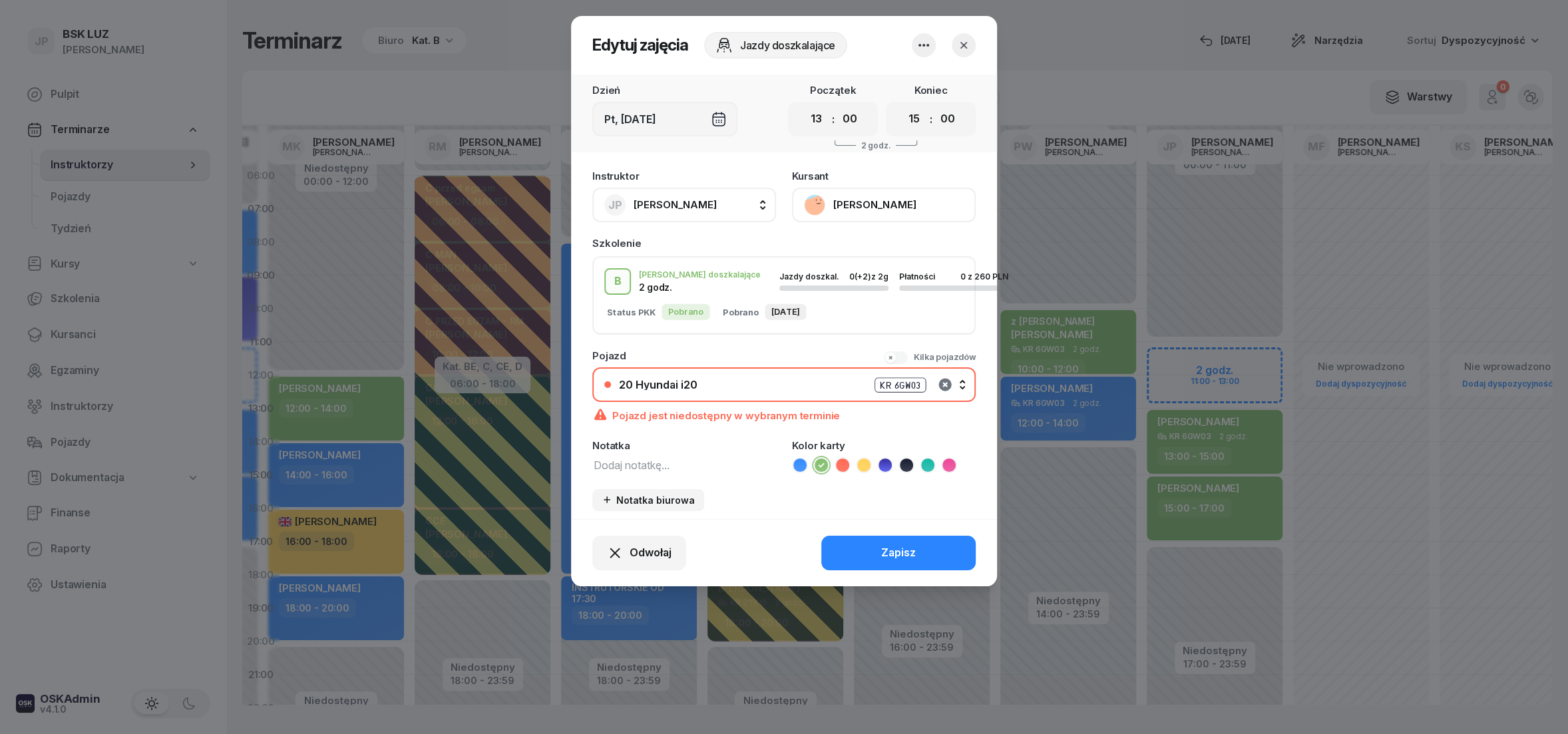
click at [946, 381] on icon "button" at bounding box center [944, 384] width 16 height 16
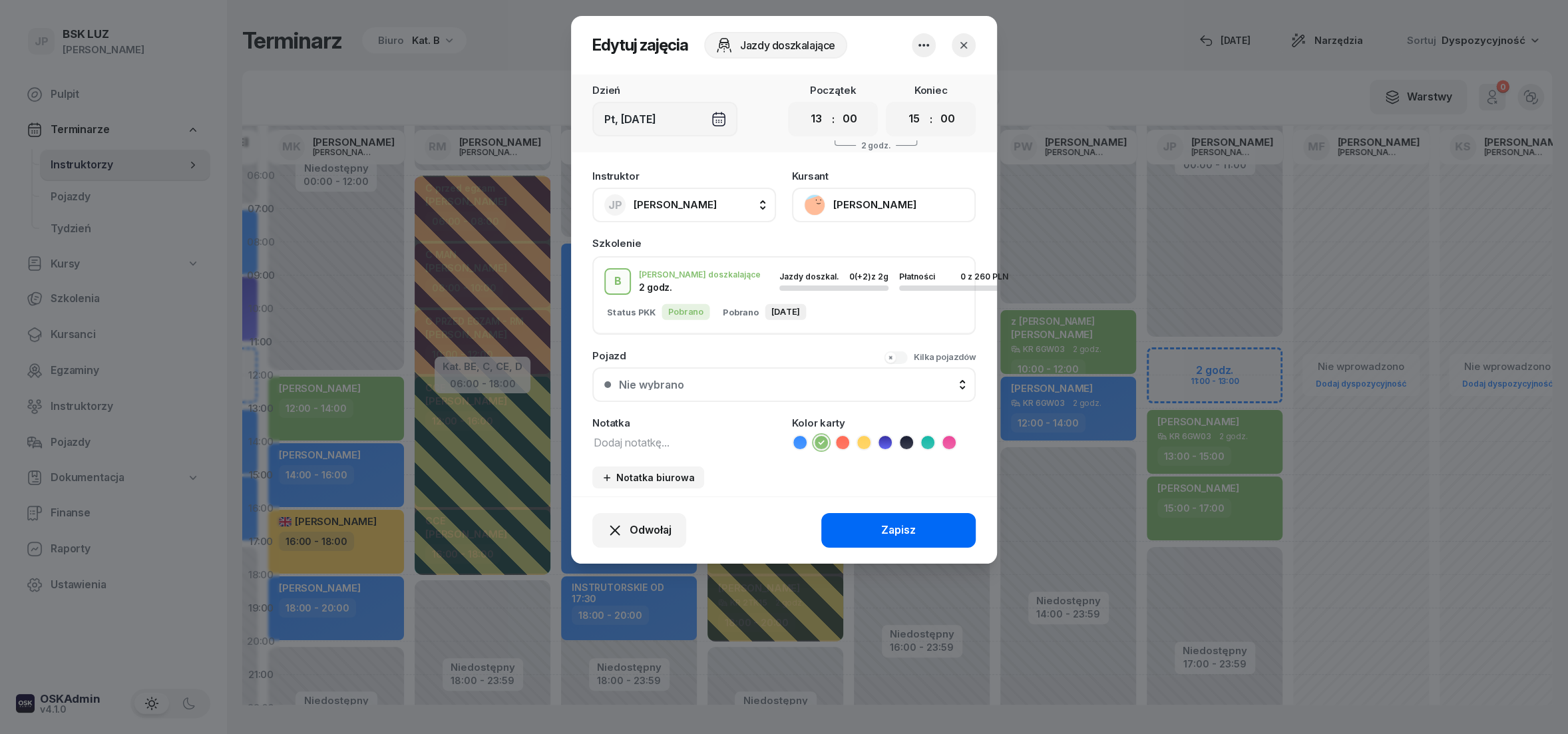
click at [929, 529] on button "Zapisz" at bounding box center [899, 530] width 154 height 35
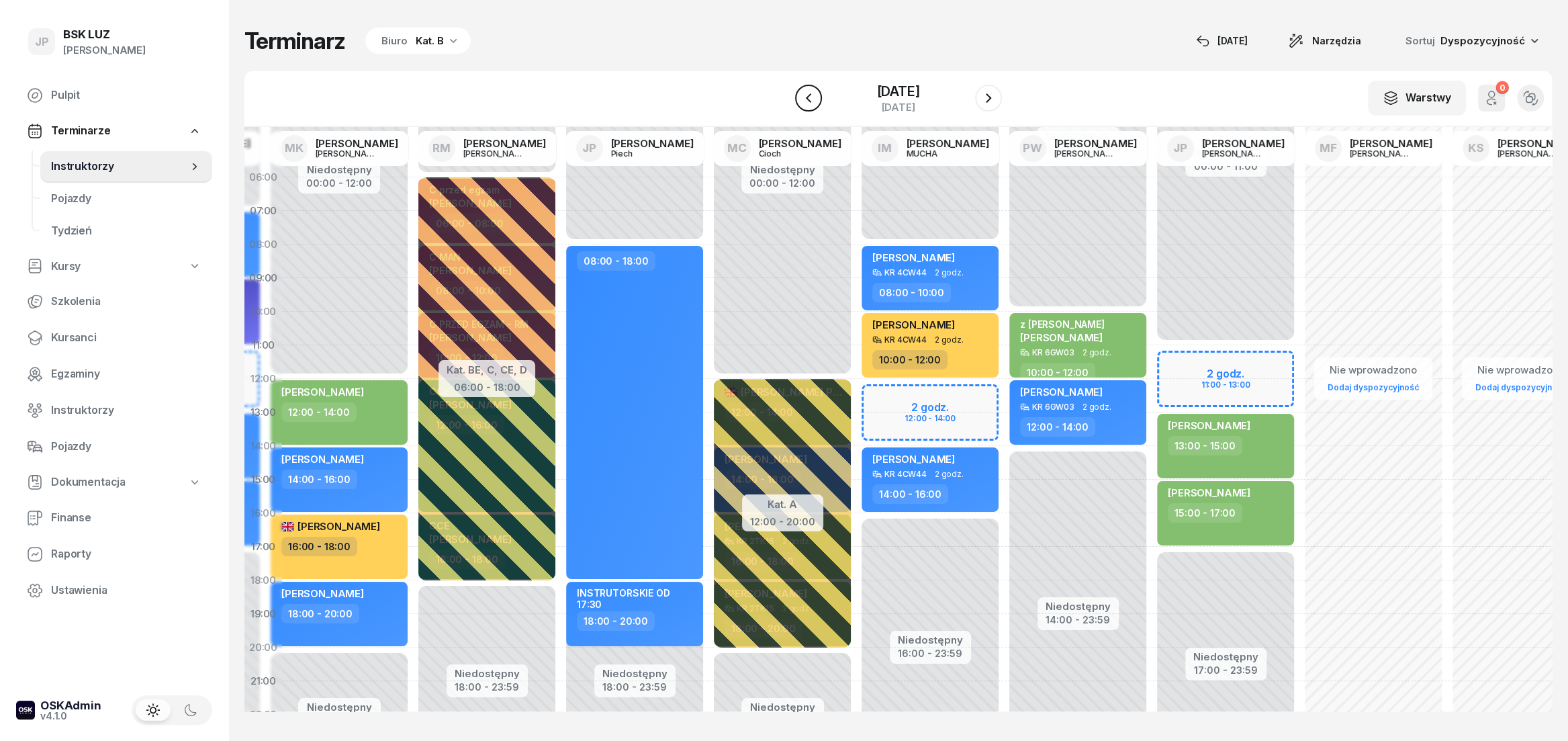
click at [801, 104] on icon "button" at bounding box center [808, 98] width 16 height 16
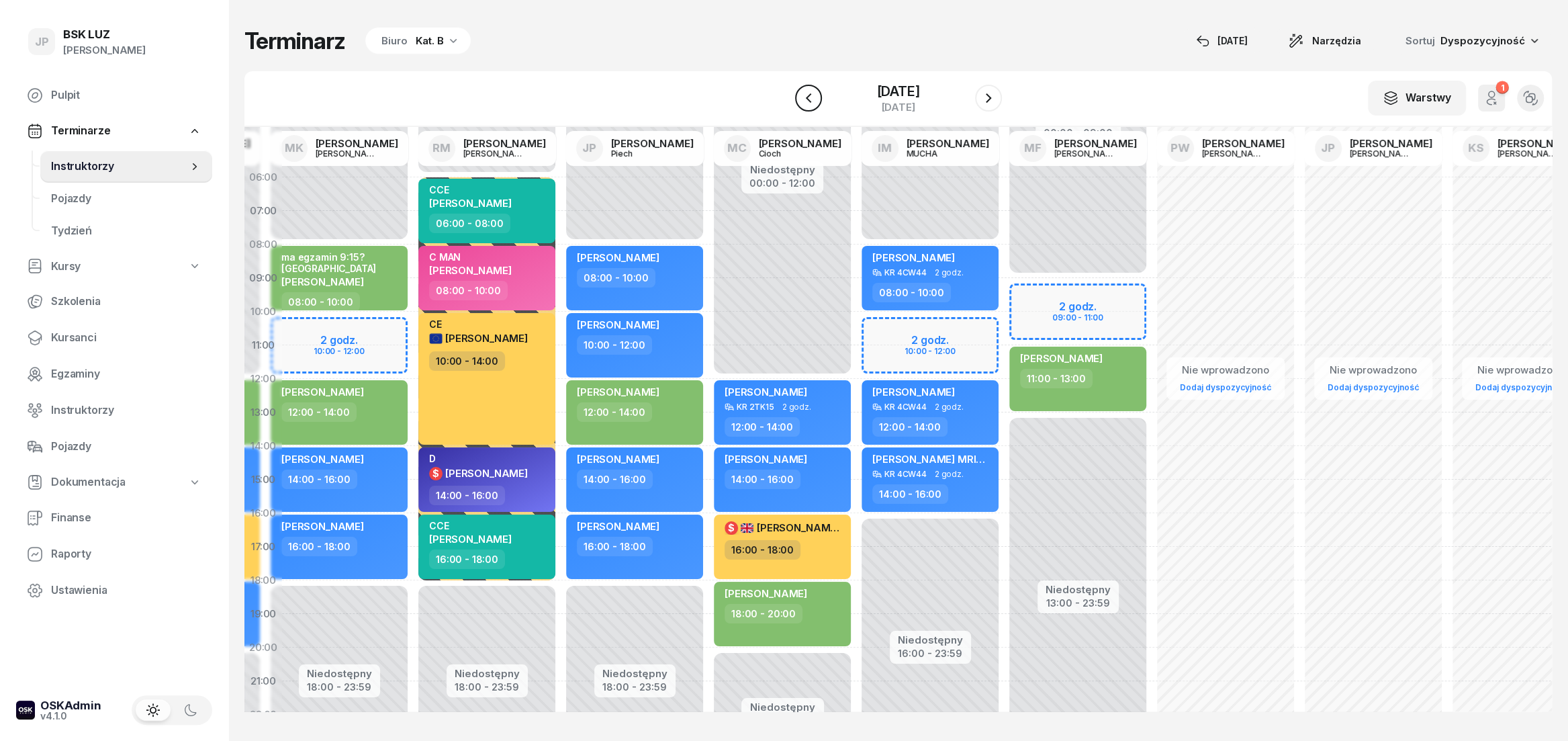
click at [801, 104] on icon "button" at bounding box center [808, 98] width 16 height 16
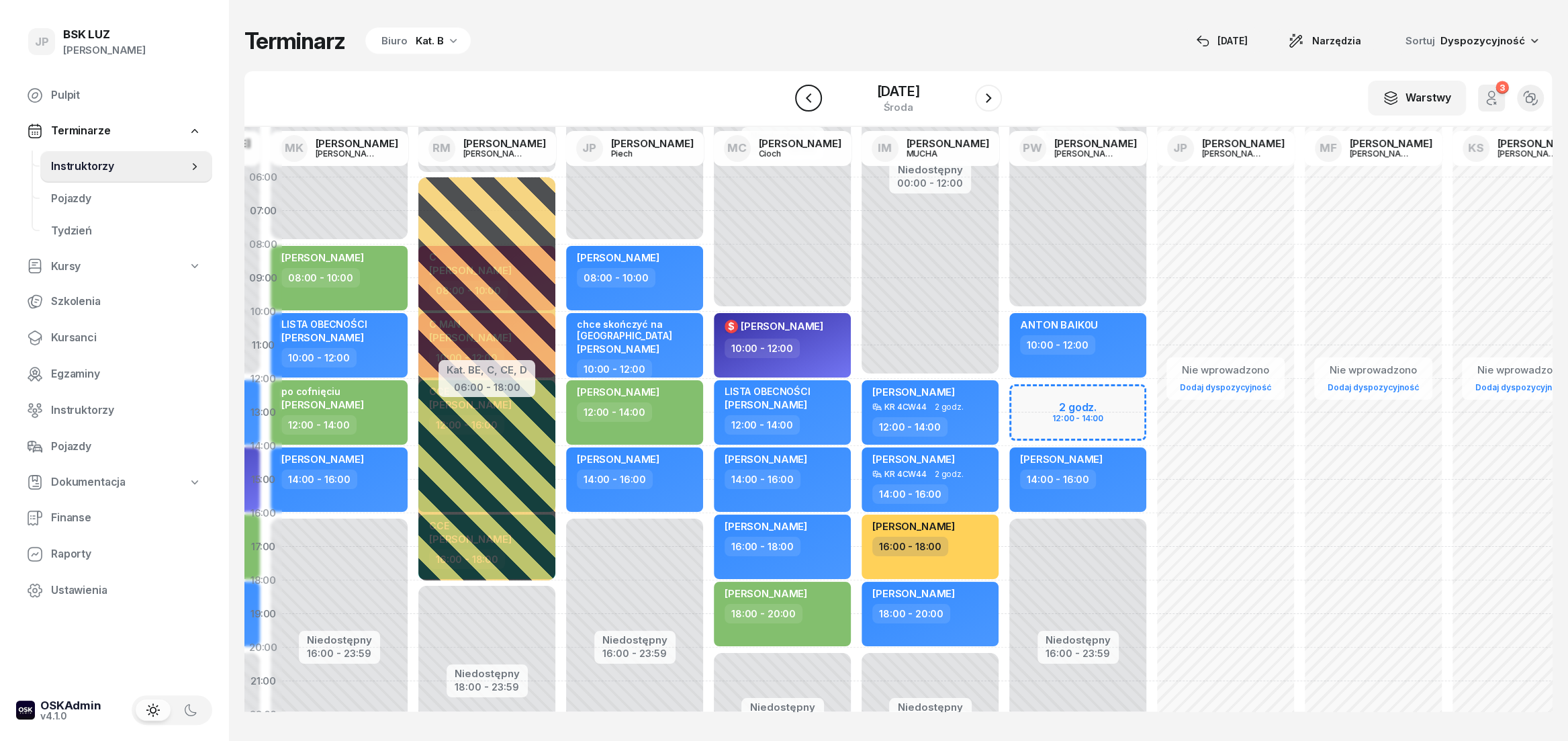
click at [801, 101] on icon "button" at bounding box center [808, 98] width 16 height 16
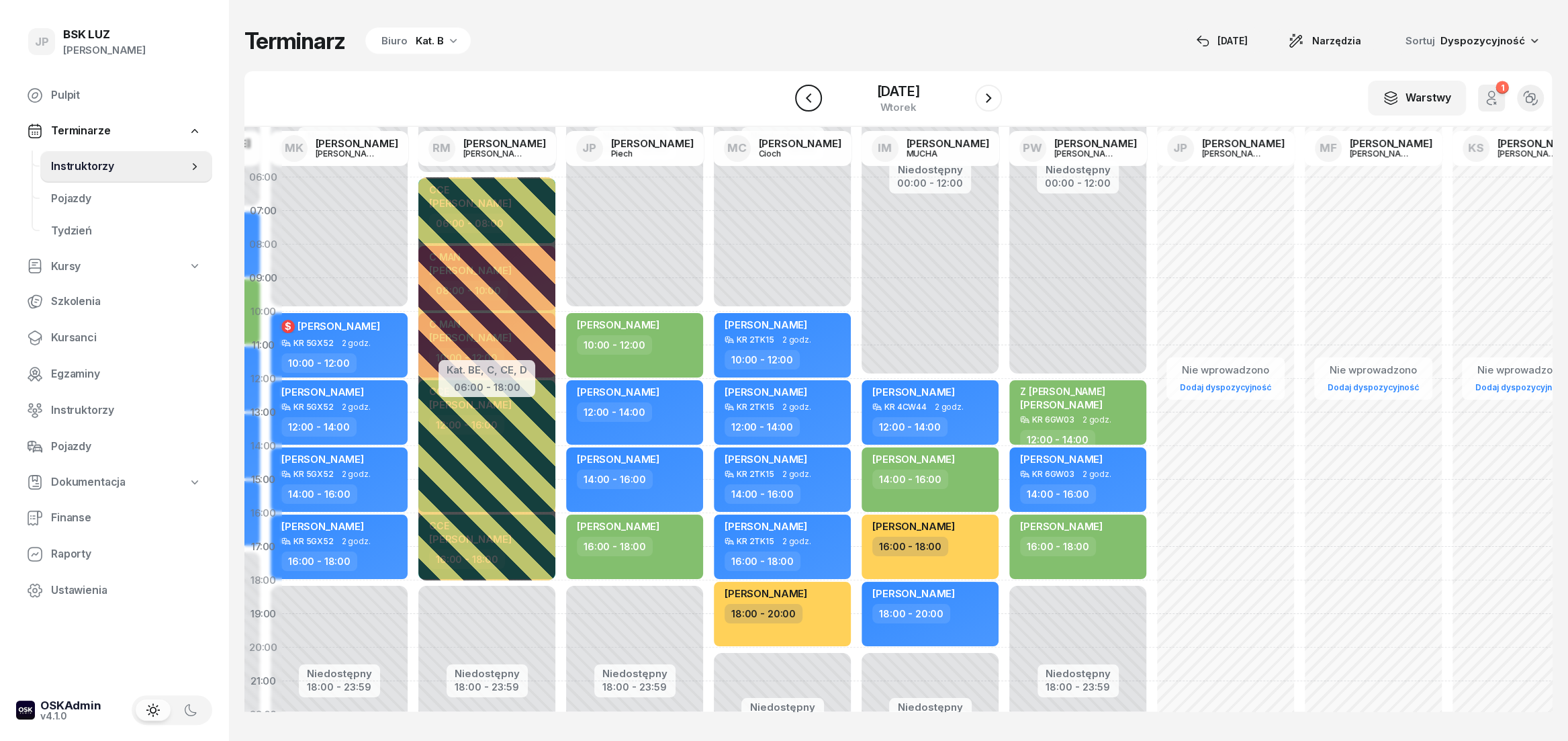
click at [796, 107] on button "button" at bounding box center [808, 98] width 27 height 27
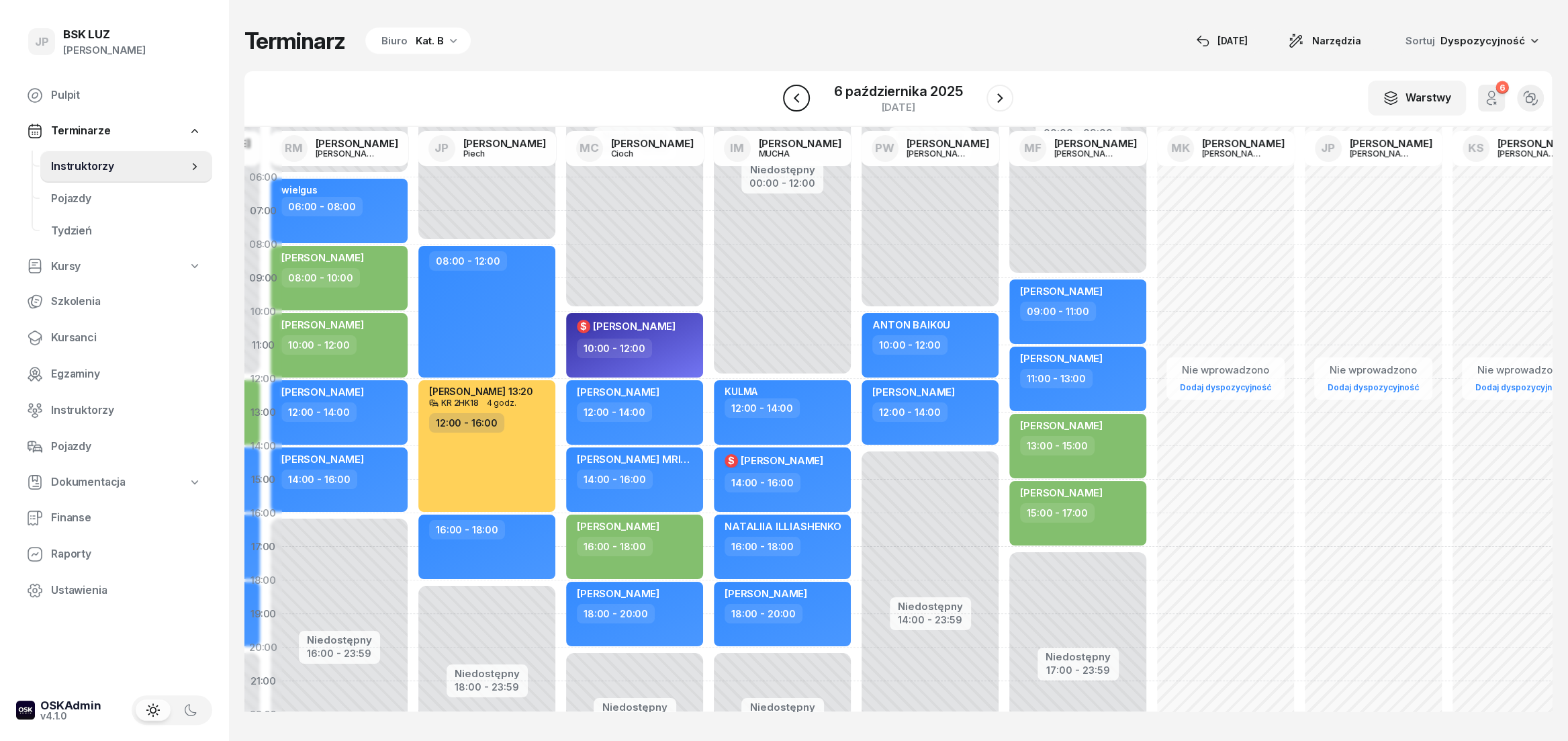
click at [801, 102] on icon "button" at bounding box center [796, 98] width 16 height 16
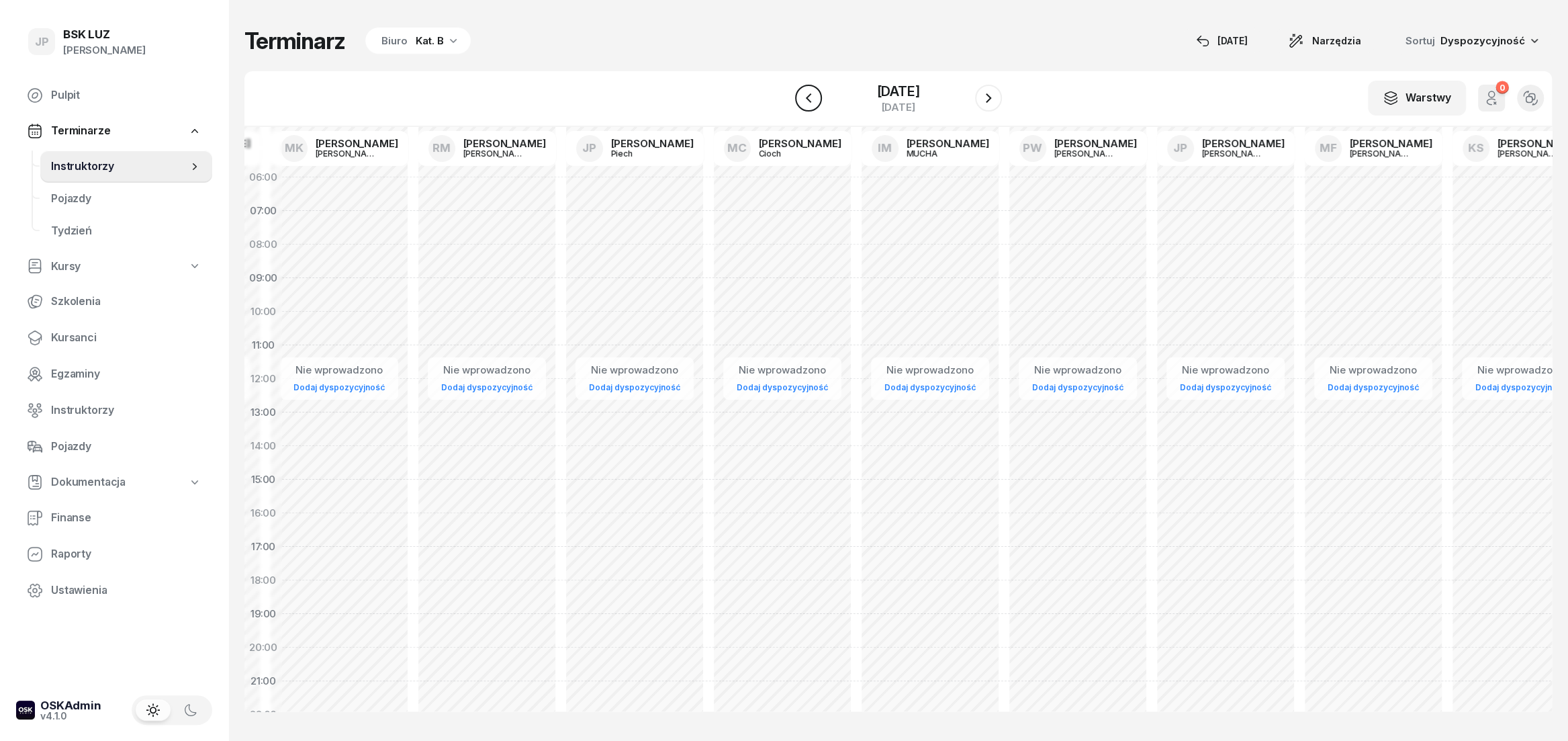
click at [801, 103] on icon "button" at bounding box center [808, 98] width 16 height 16
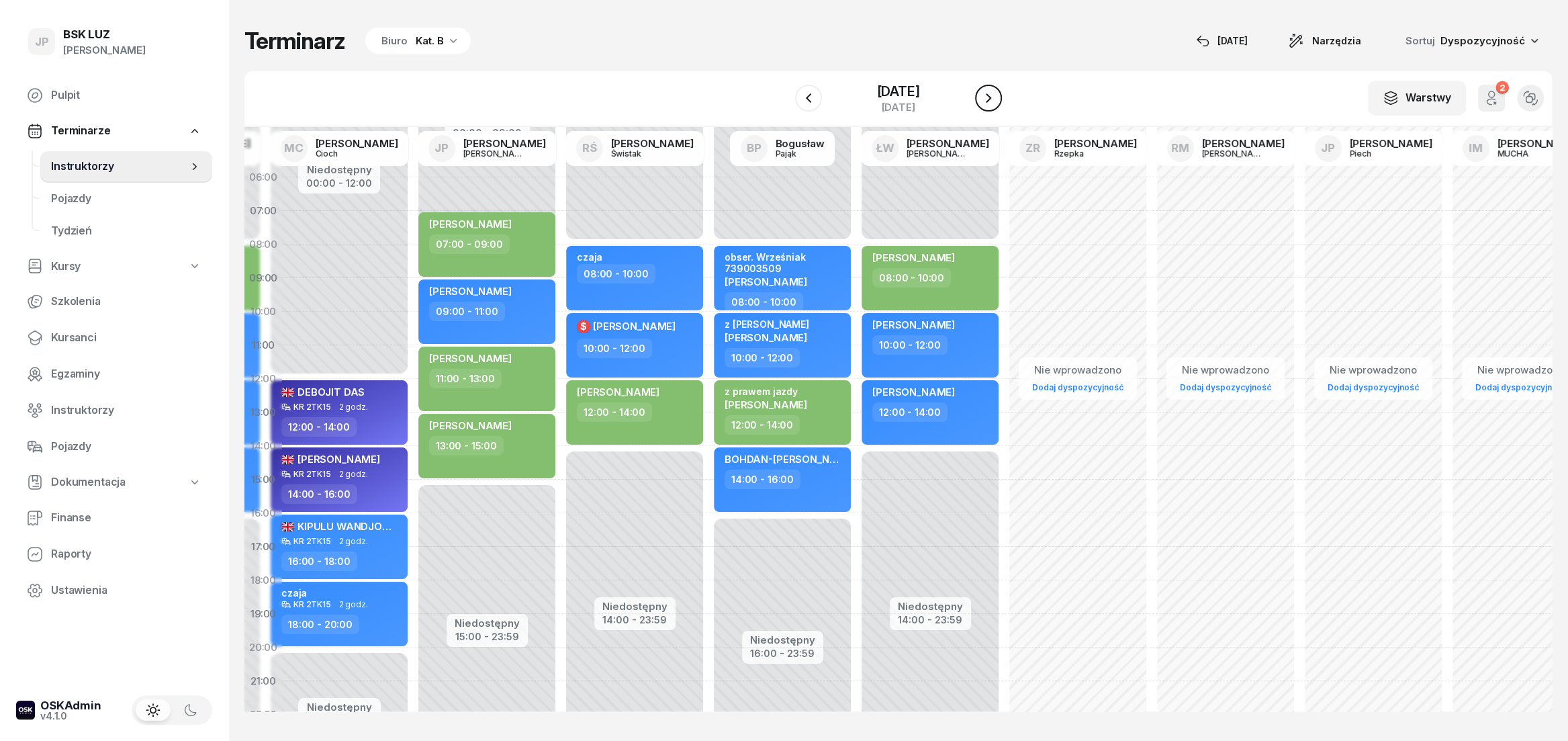
click at [997, 98] on icon "button" at bounding box center [988, 98] width 16 height 16
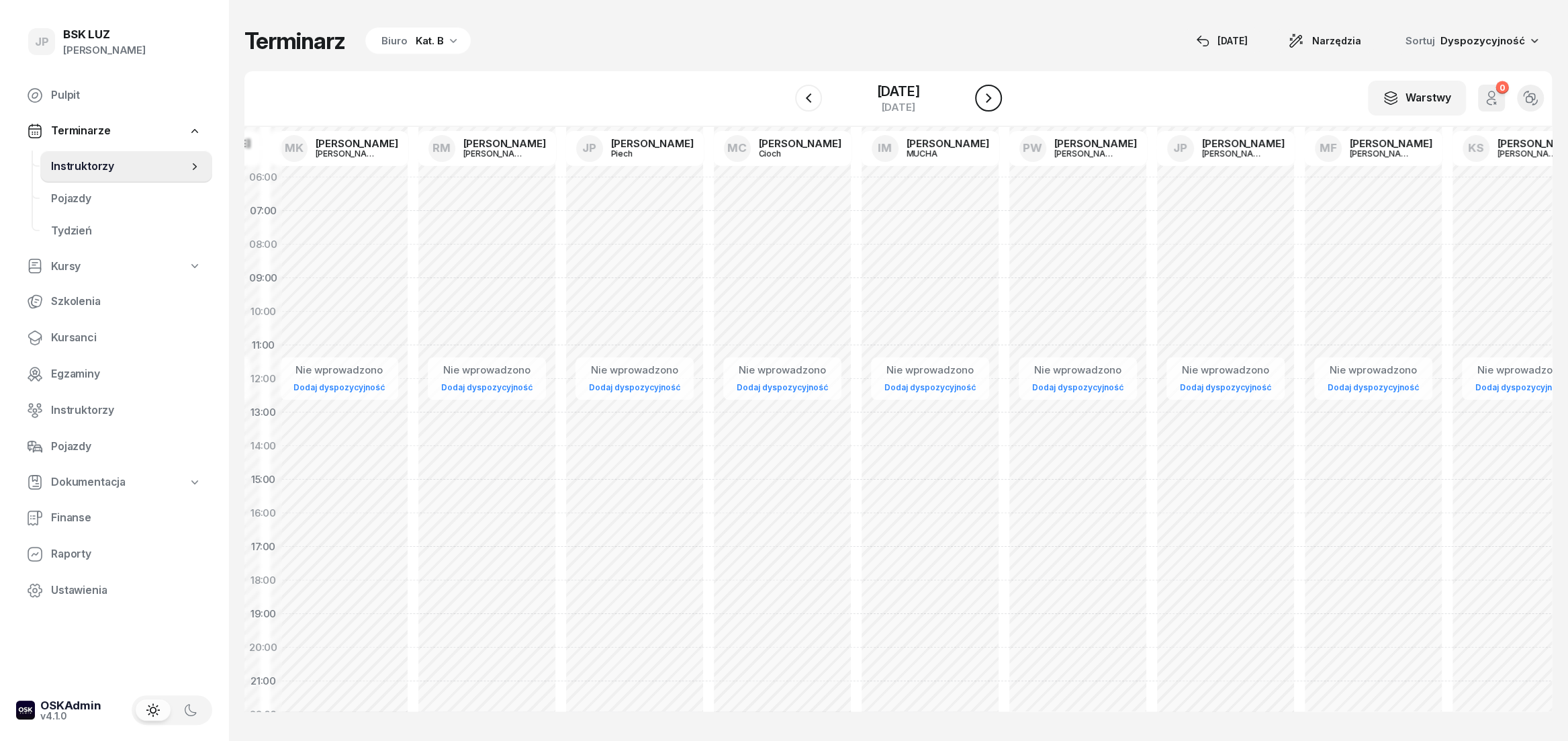
click at [997, 98] on icon "button" at bounding box center [988, 98] width 16 height 16
click at [999, 98] on icon "button" at bounding box center [999, 98] width 16 height 16
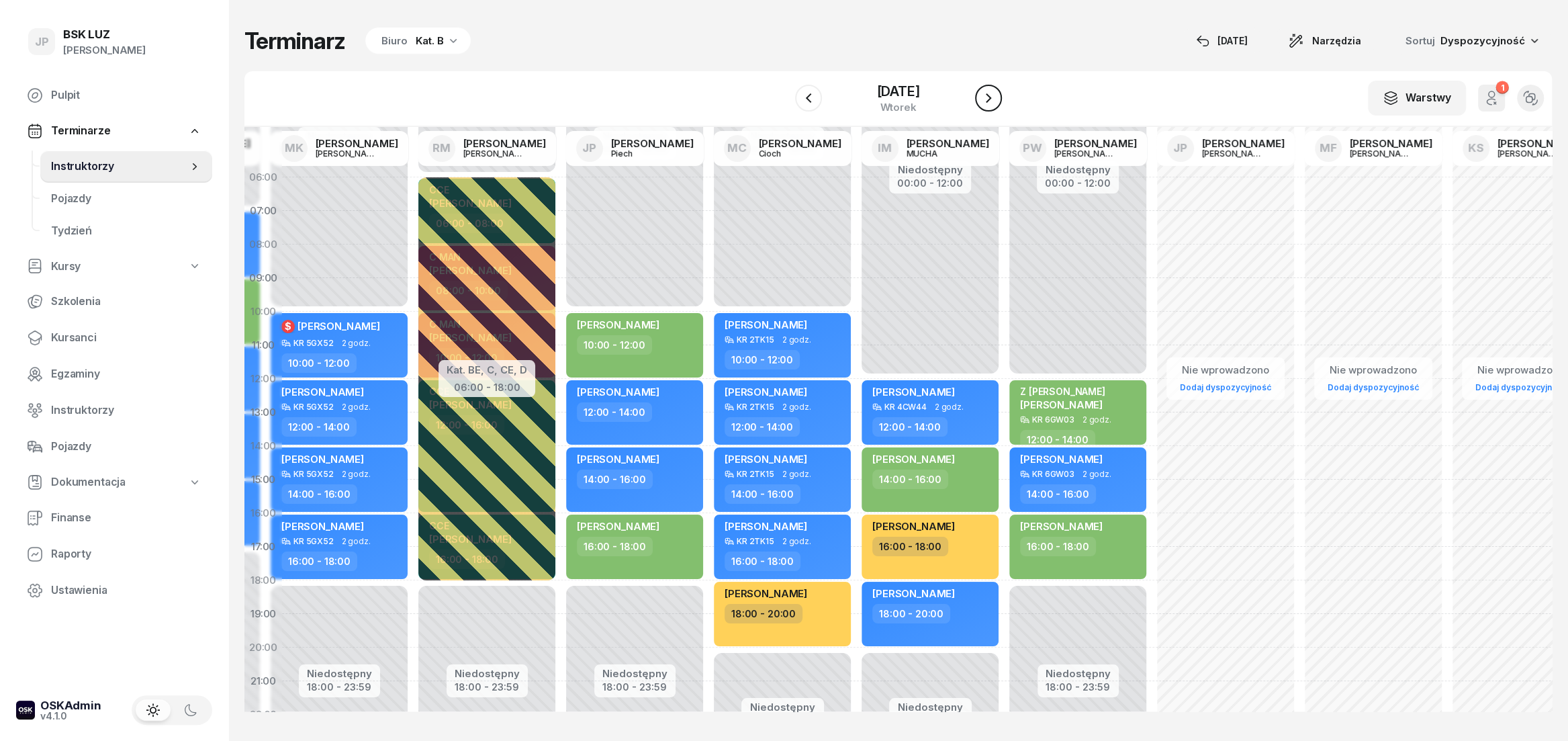
click at [997, 98] on icon "button" at bounding box center [988, 98] width 16 height 16
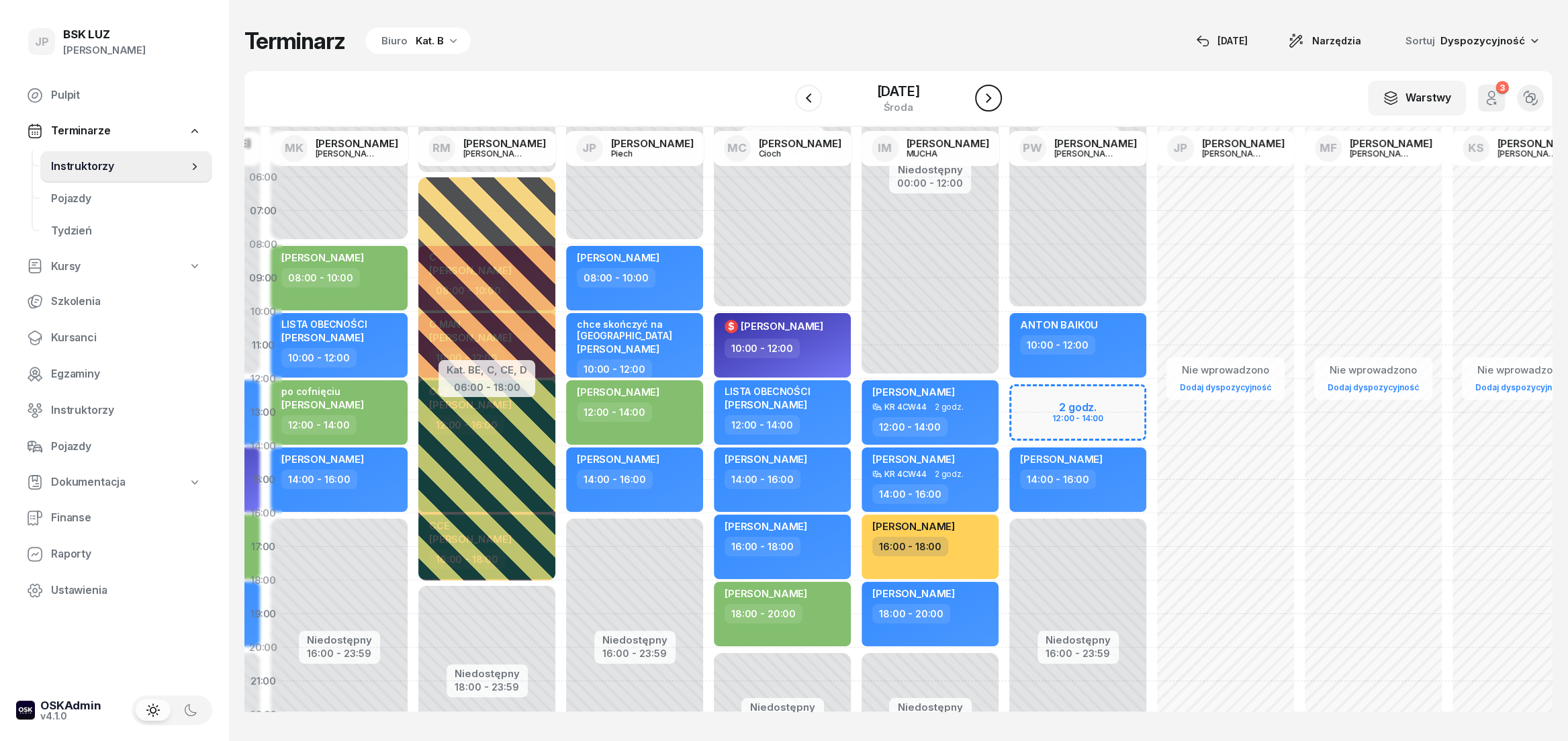
click at [997, 98] on icon "button" at bounding box center [988, 98] width 16 height 16
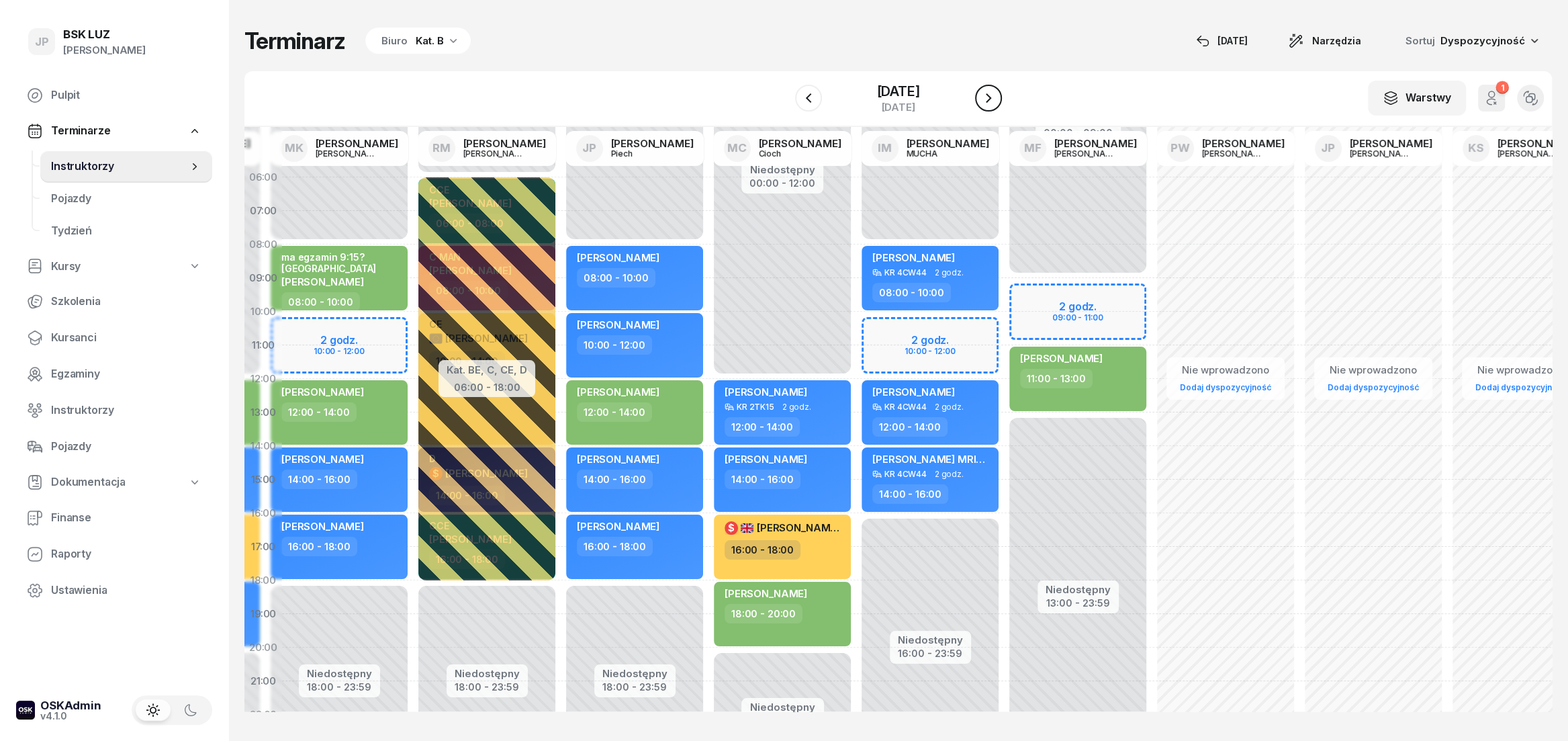
click at [997, 98] on icon "button" at bounding box center [988, 98] width 16 height 16
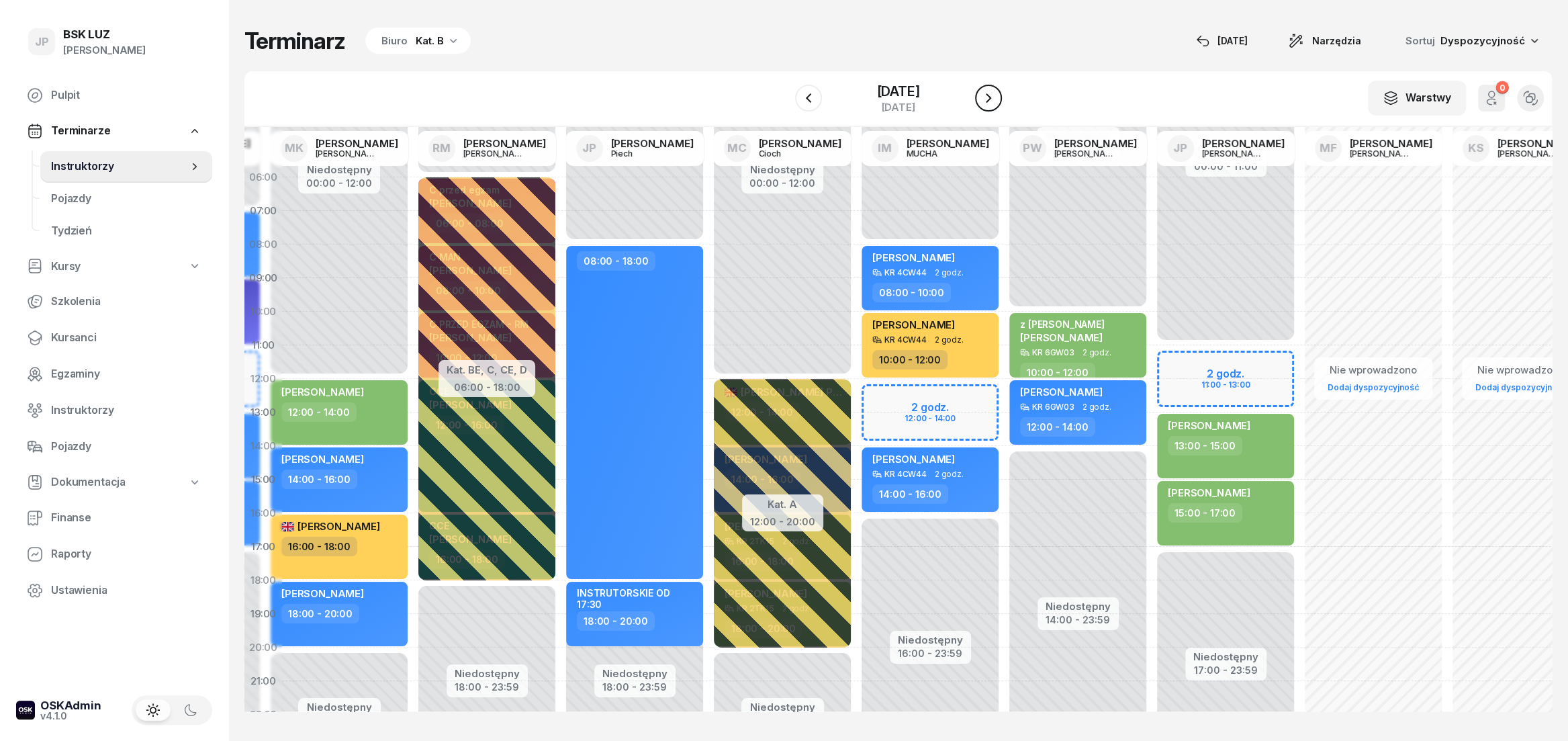
click at [997, 98] on icon "button" at bounding box center [988, 98] width 16 height 16
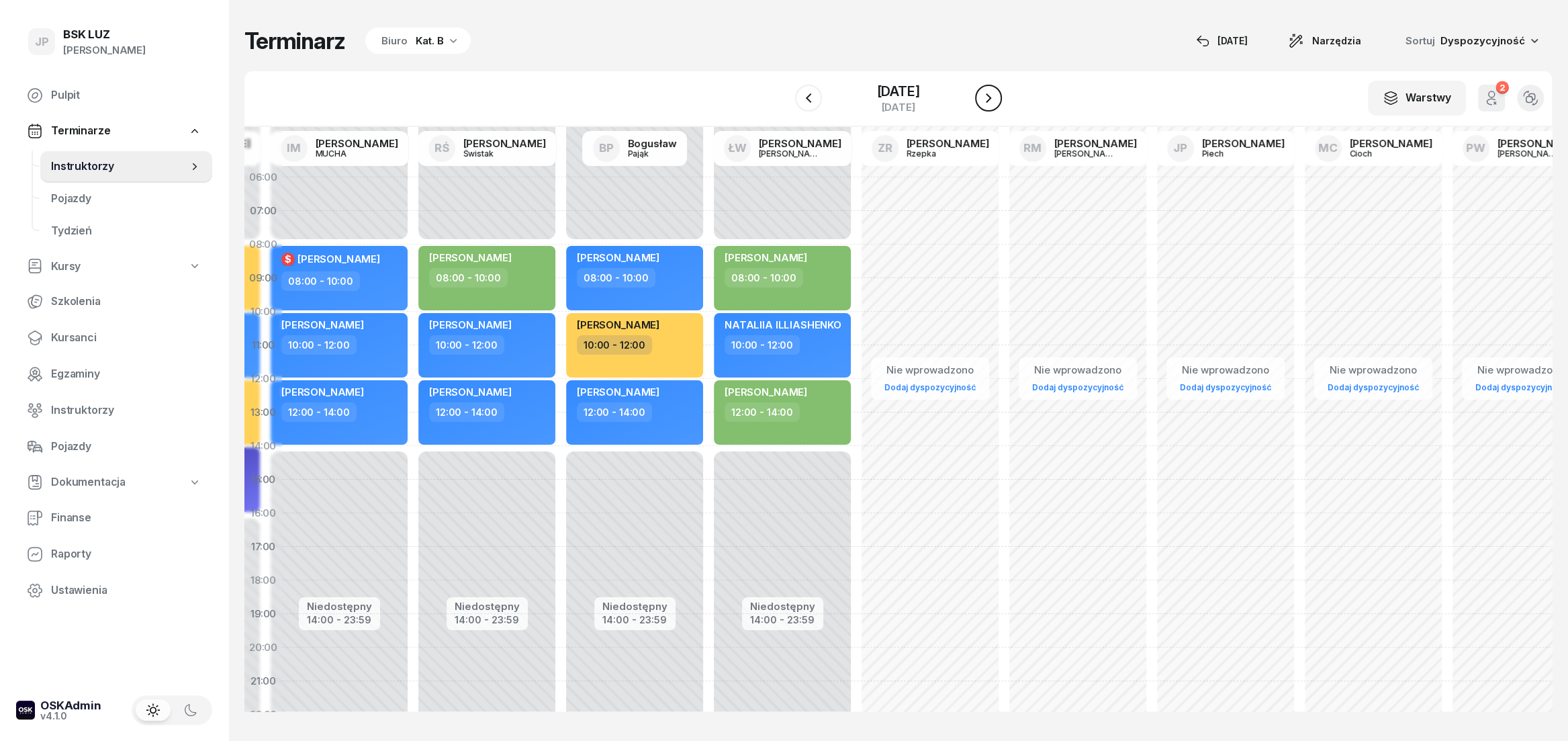
click at [997, 98] on icon "button" at bounding box center [988, 98] width 16 height 16
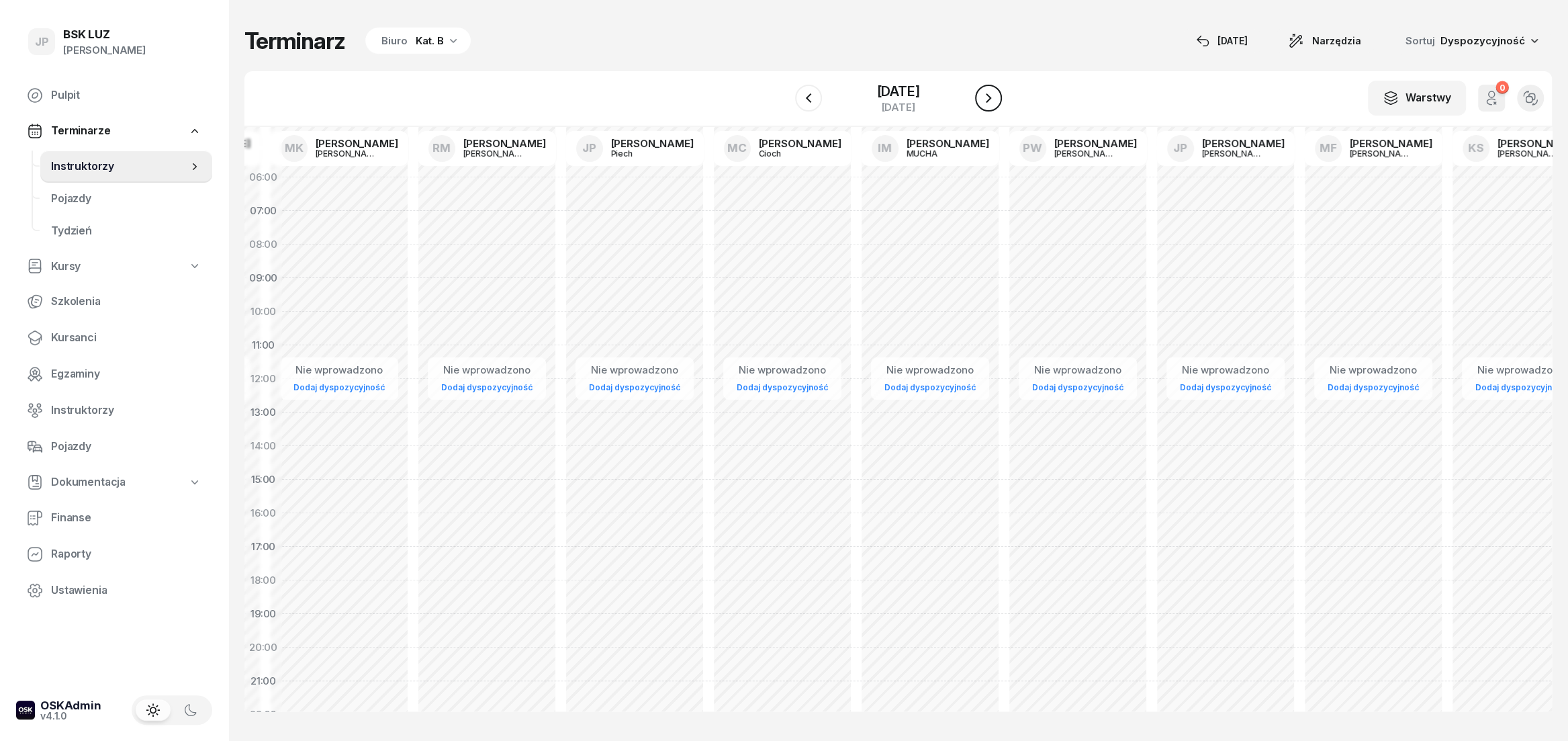
click at [997, 98] on icon "button" at bounding box center [988, 98] width 16 height 16
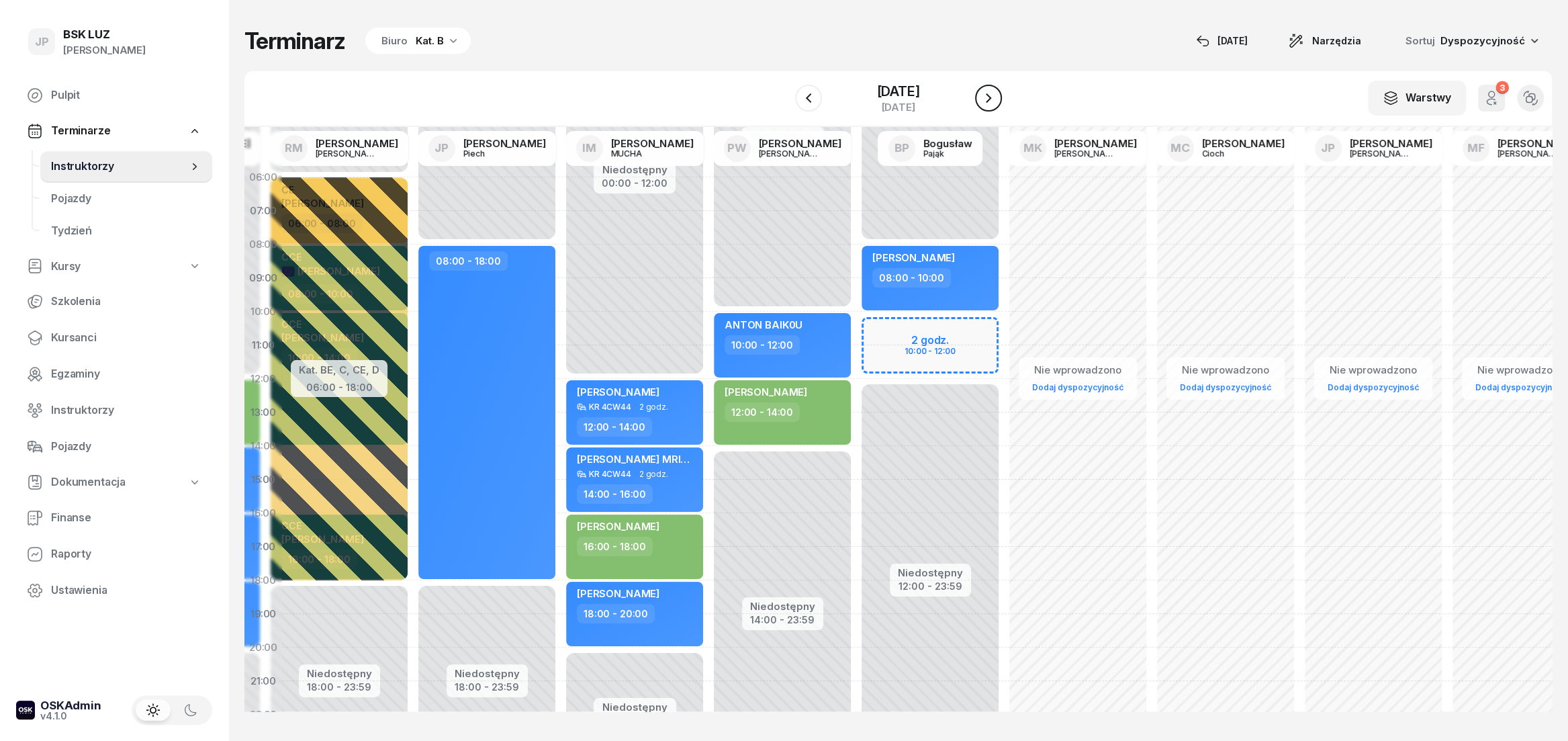
click at [997, 100] on icon "button" at bounding box center [988, 98] width 16 height 16
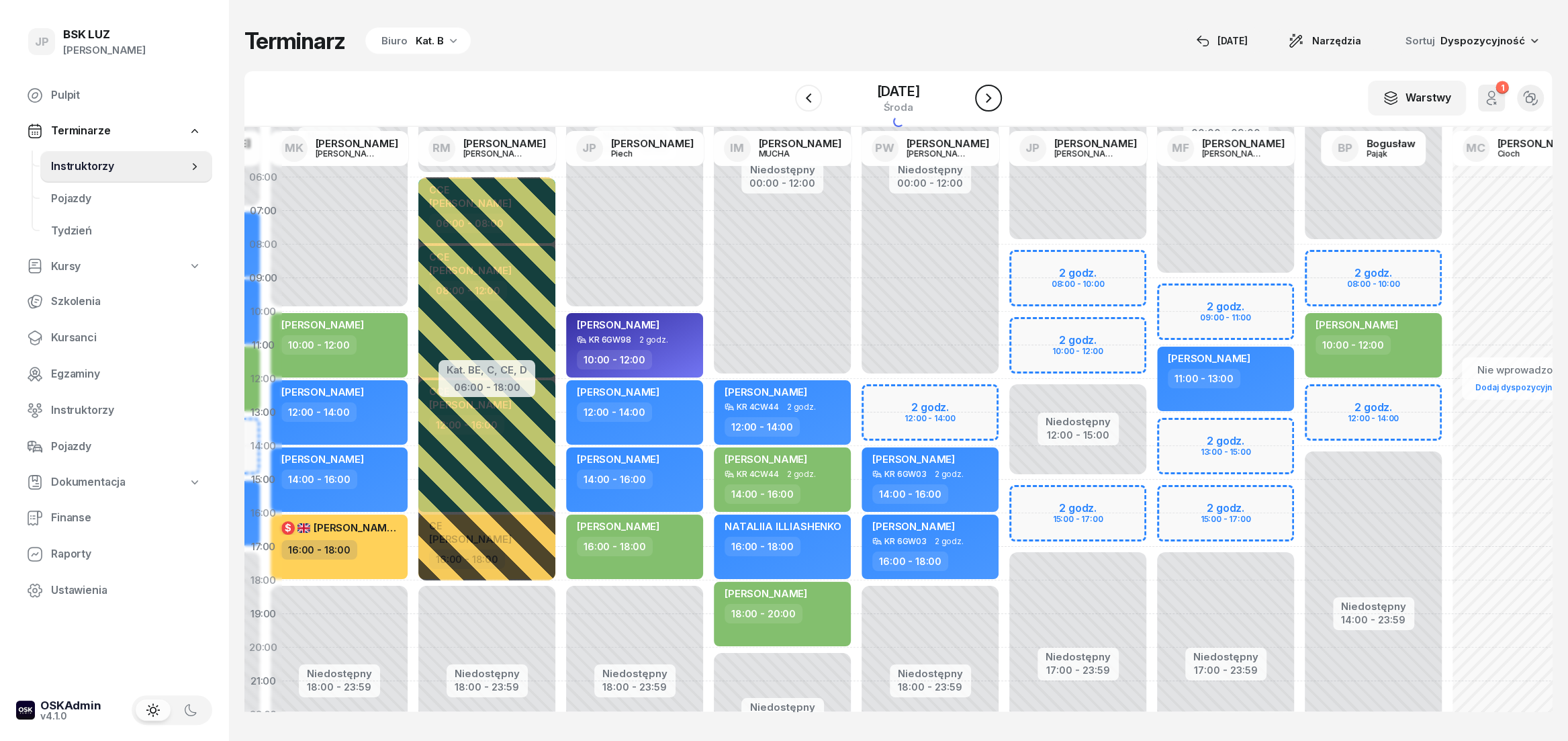
click at [997, 100] on icon "button" at bounding box center [988, 98] width 16 height 16
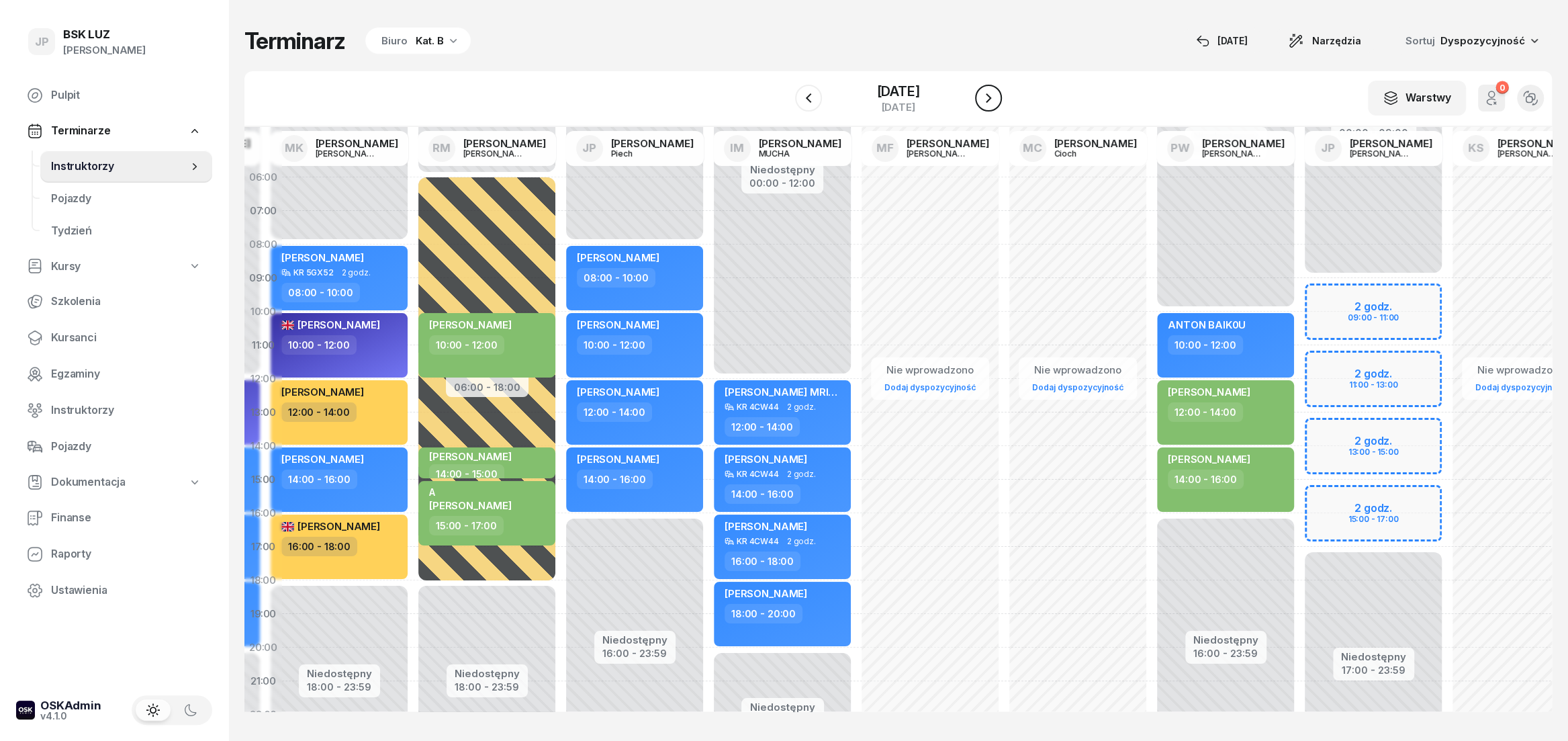
click at [997, 100] on icon "button" at bounding box center [988, 98] width 16 height 16
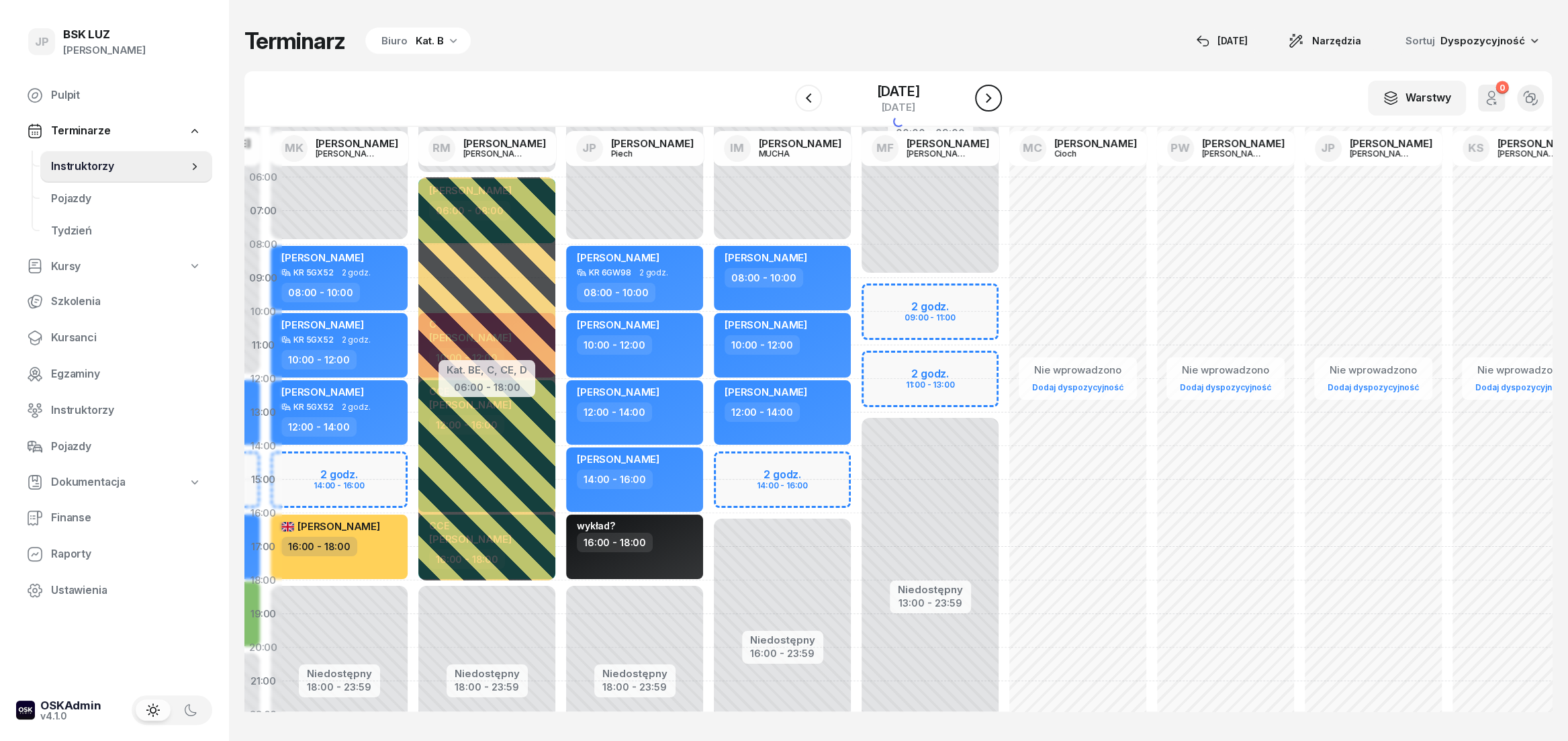
click at [997, 100] on icon "button" at bounding box center [988, 98] width 16 height 16
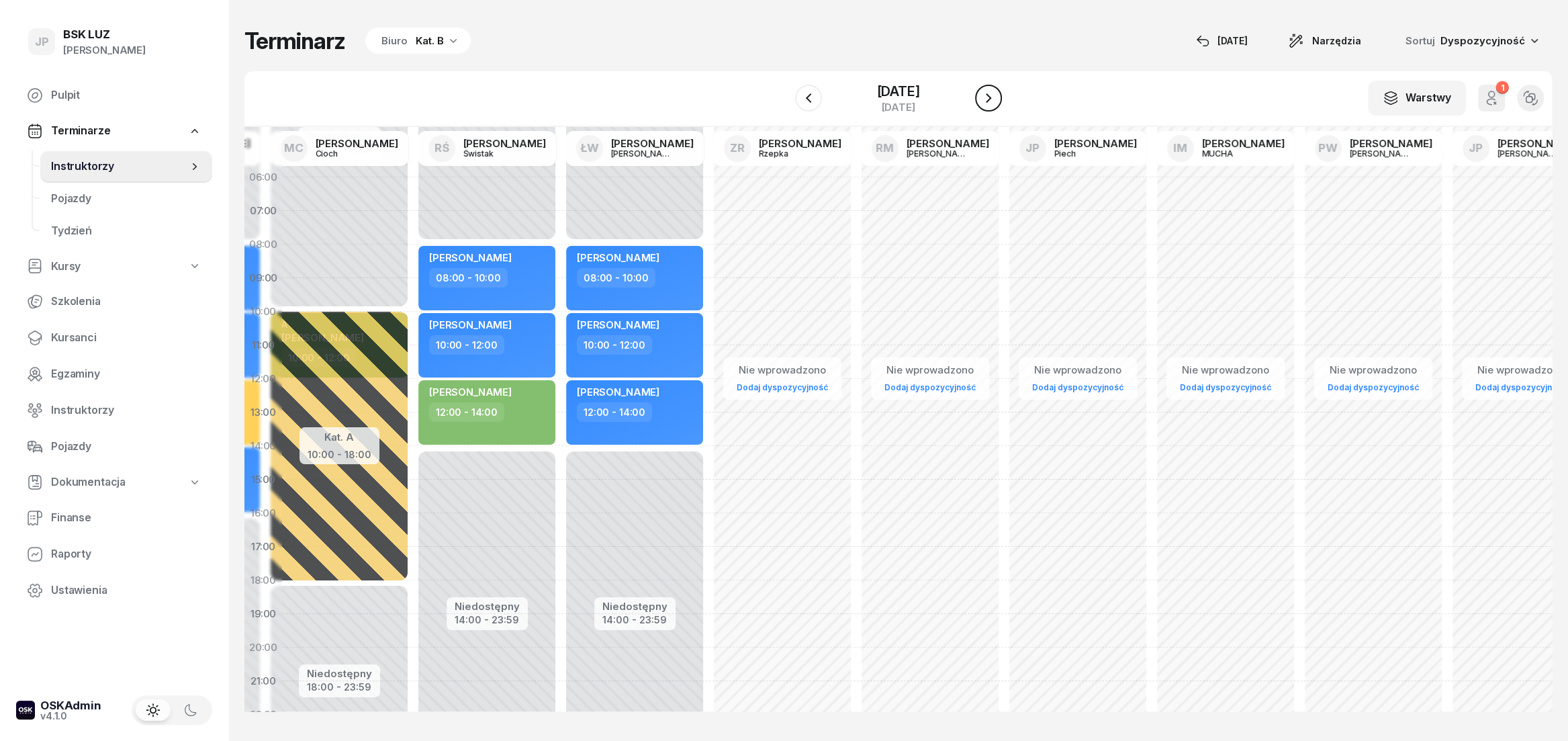
click at [997, 100] on icon "button" at bounding box center [988, 98] width 16 height 16
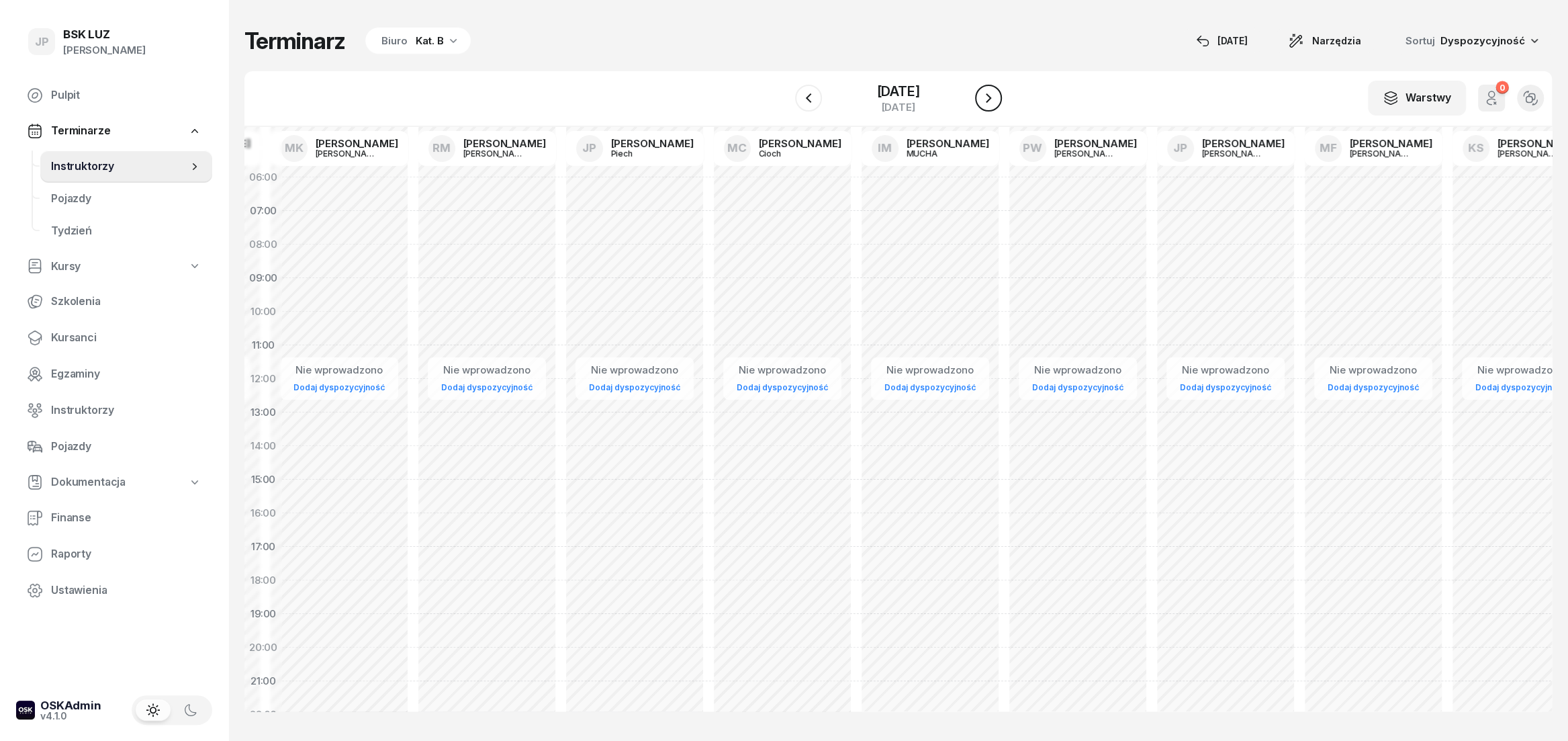
click at [997, 100] on icon "button" at bounding box center [988, 98] width 16 height 16
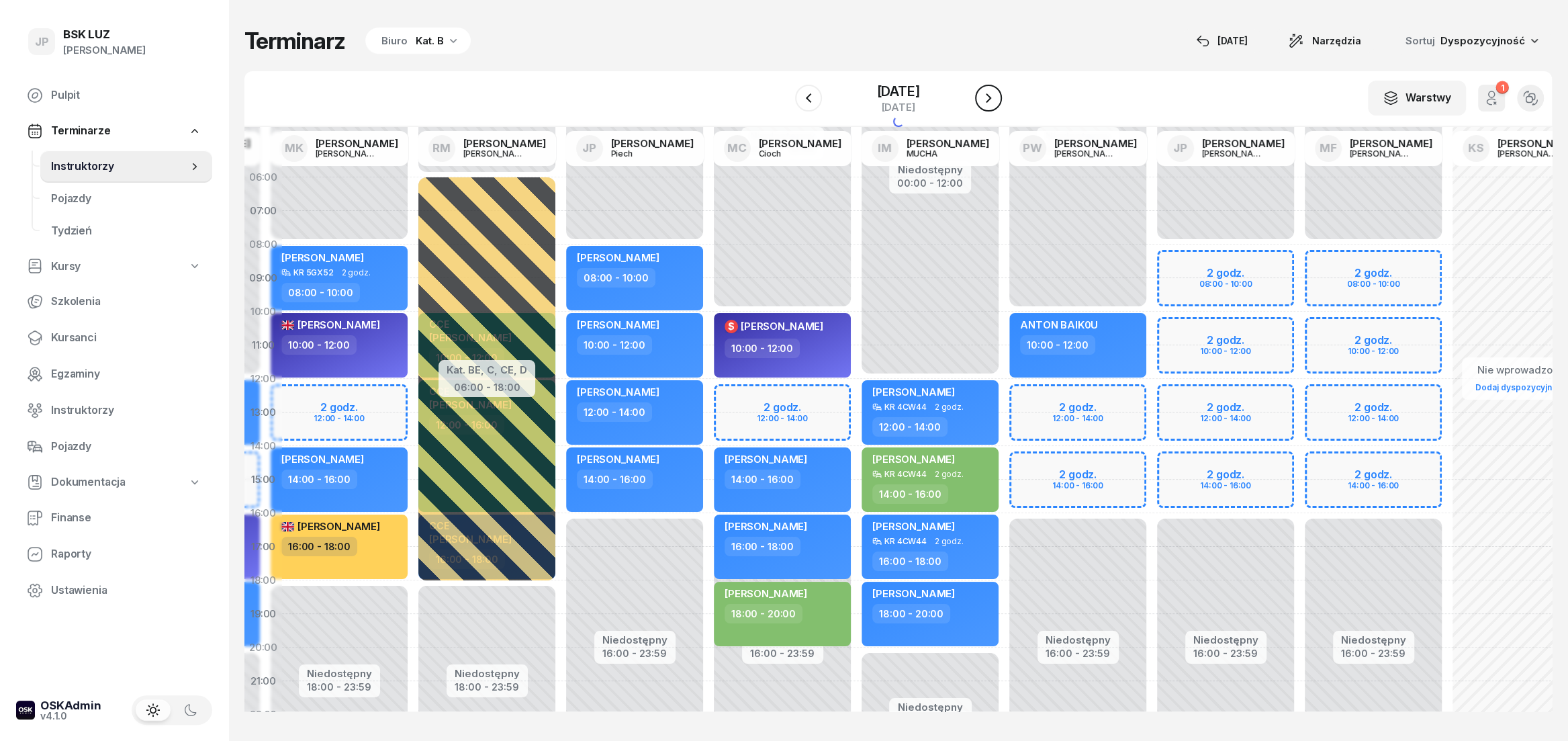
click at [997, 100] on icon "button" at bounding box center [988, 98] width 16 height 16
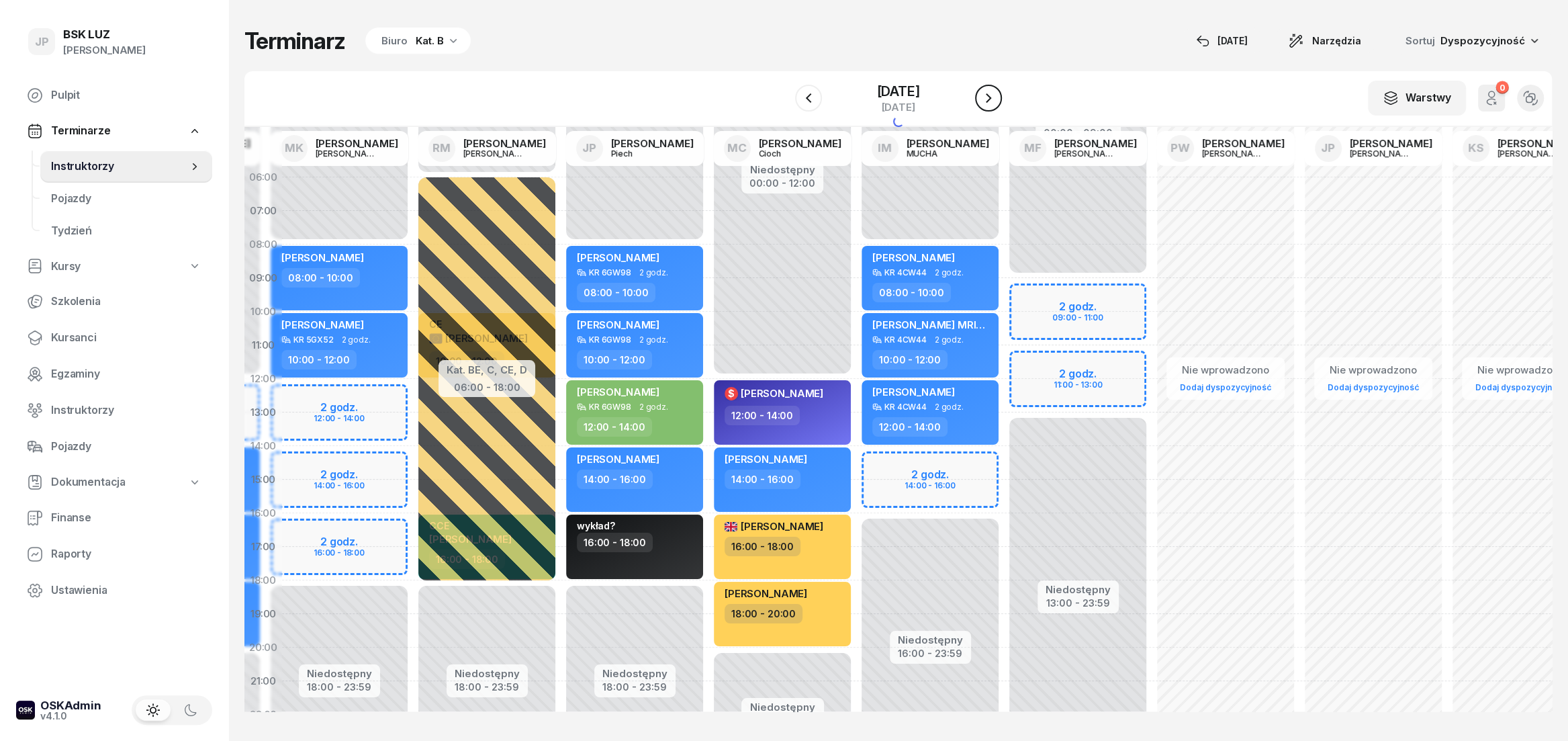
click at [997, 100] on icon "button" at bounding box center [988, 98] width 16 height 16
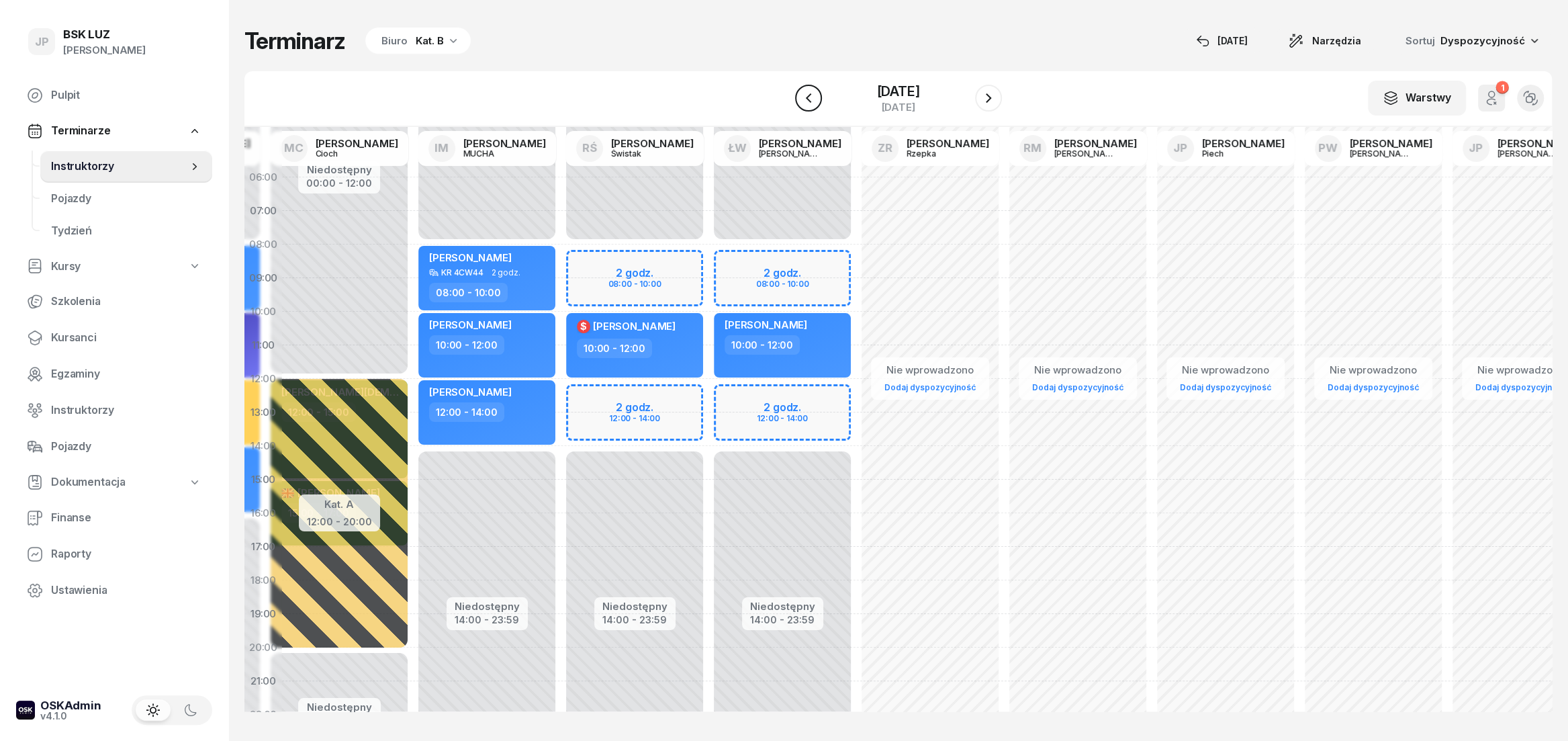
click at [801, 103] on icon "button" at bounding box center [808, 98] width 16 height 16
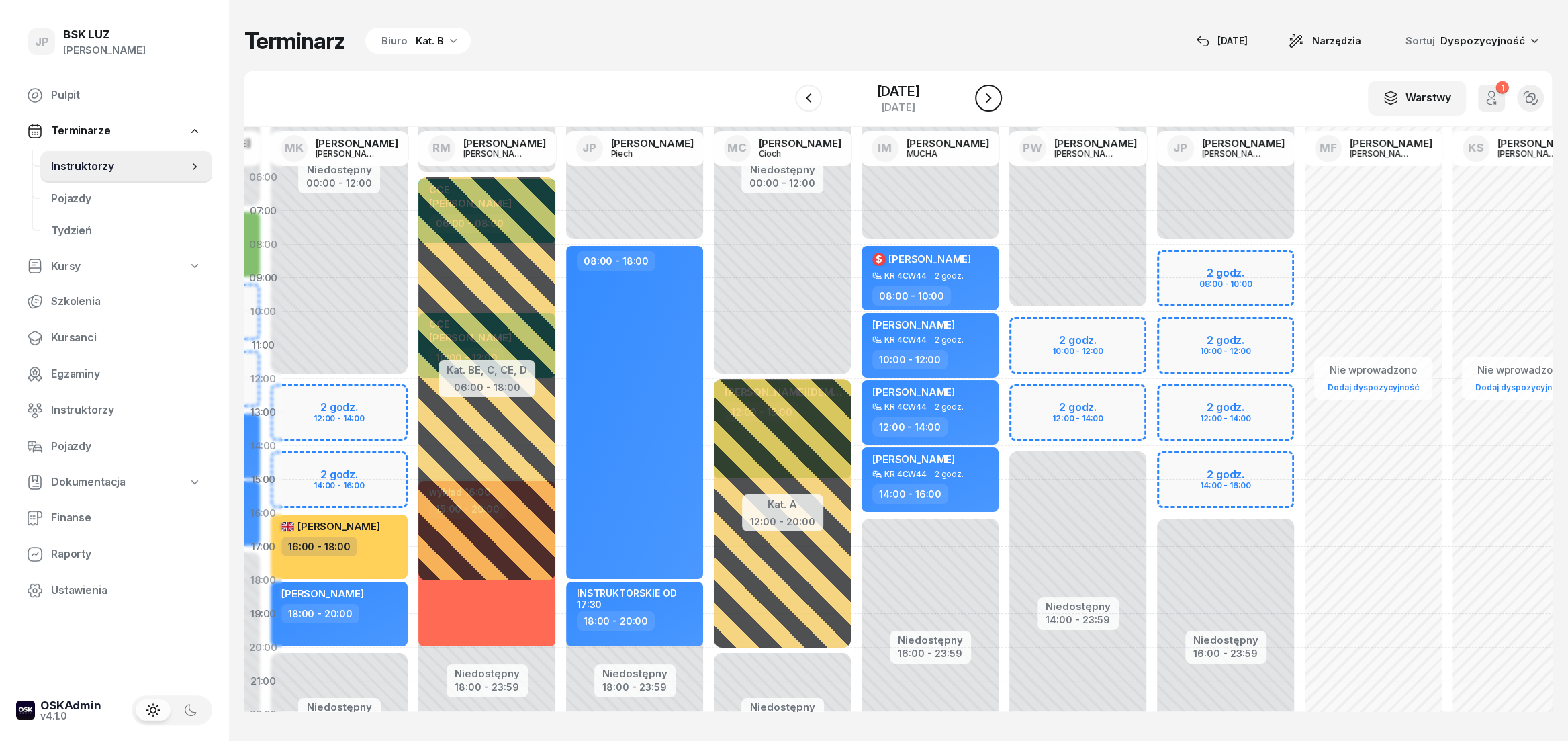
click at [997, 96] on icon "button" at bounding box center [988, 98] width 16 height 16
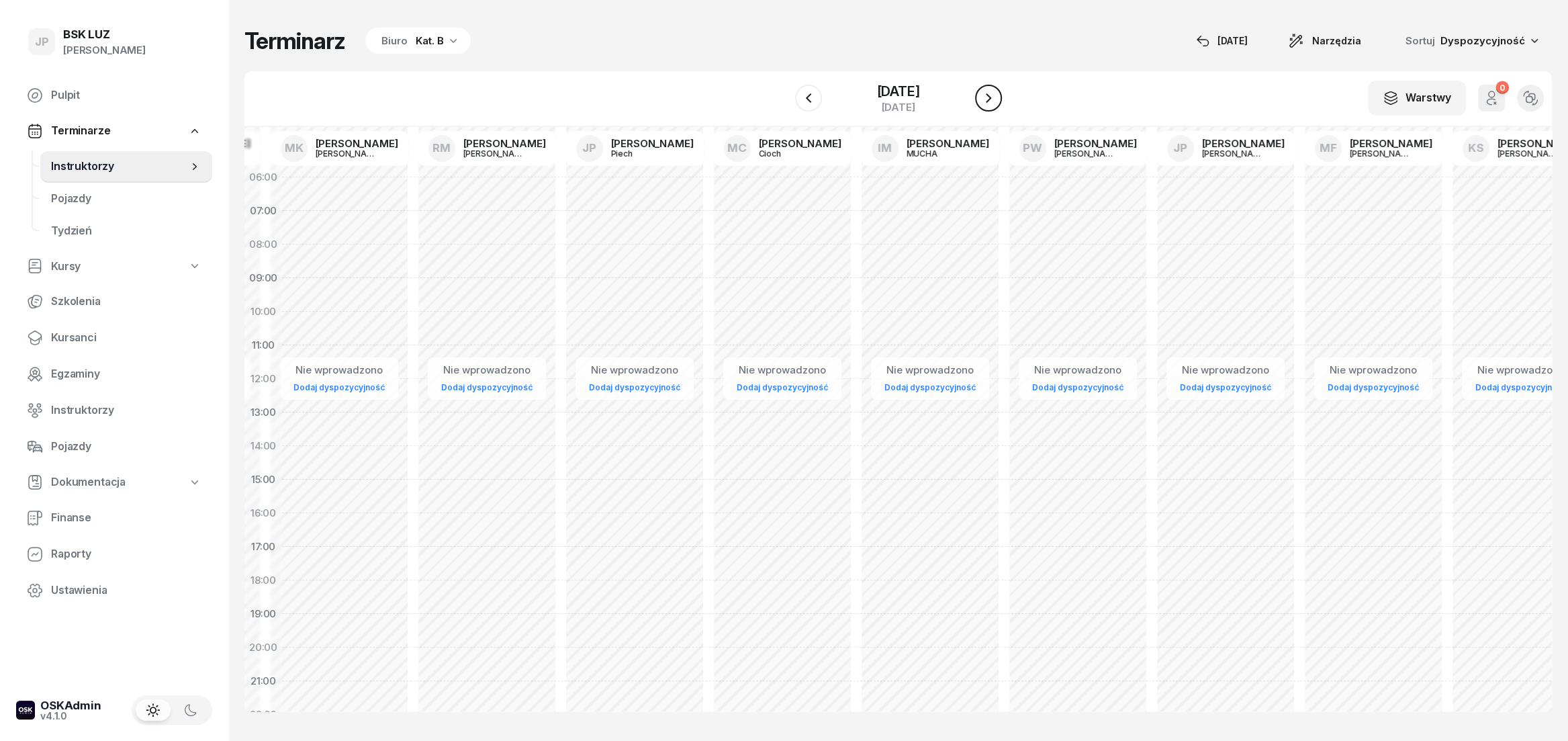
click at [997, 96] on icon "button" at bounding box center [988, 98] width 16 height 16
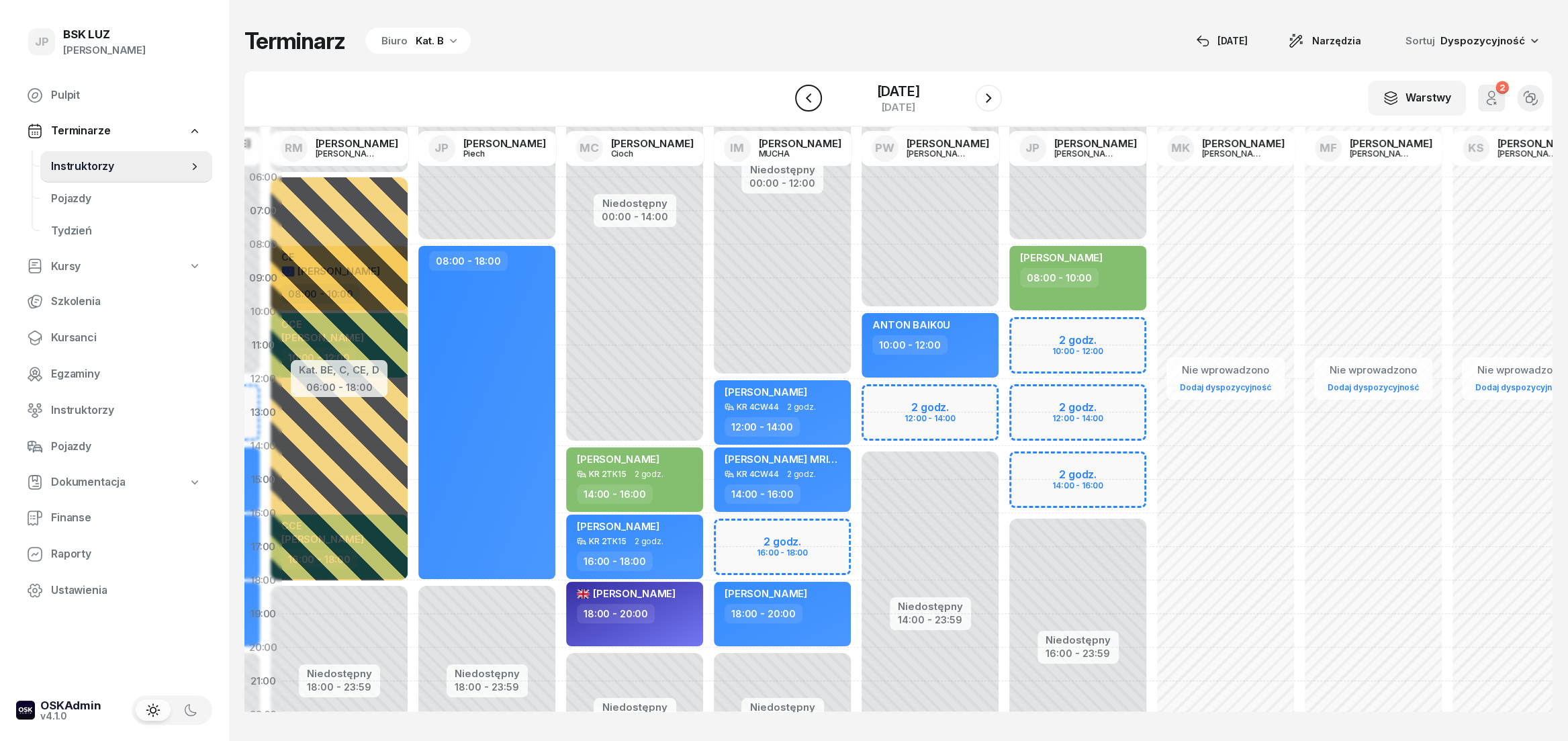
click at [801, 98] on icon "button" at bounding box center [808, 98] width 16 height 16
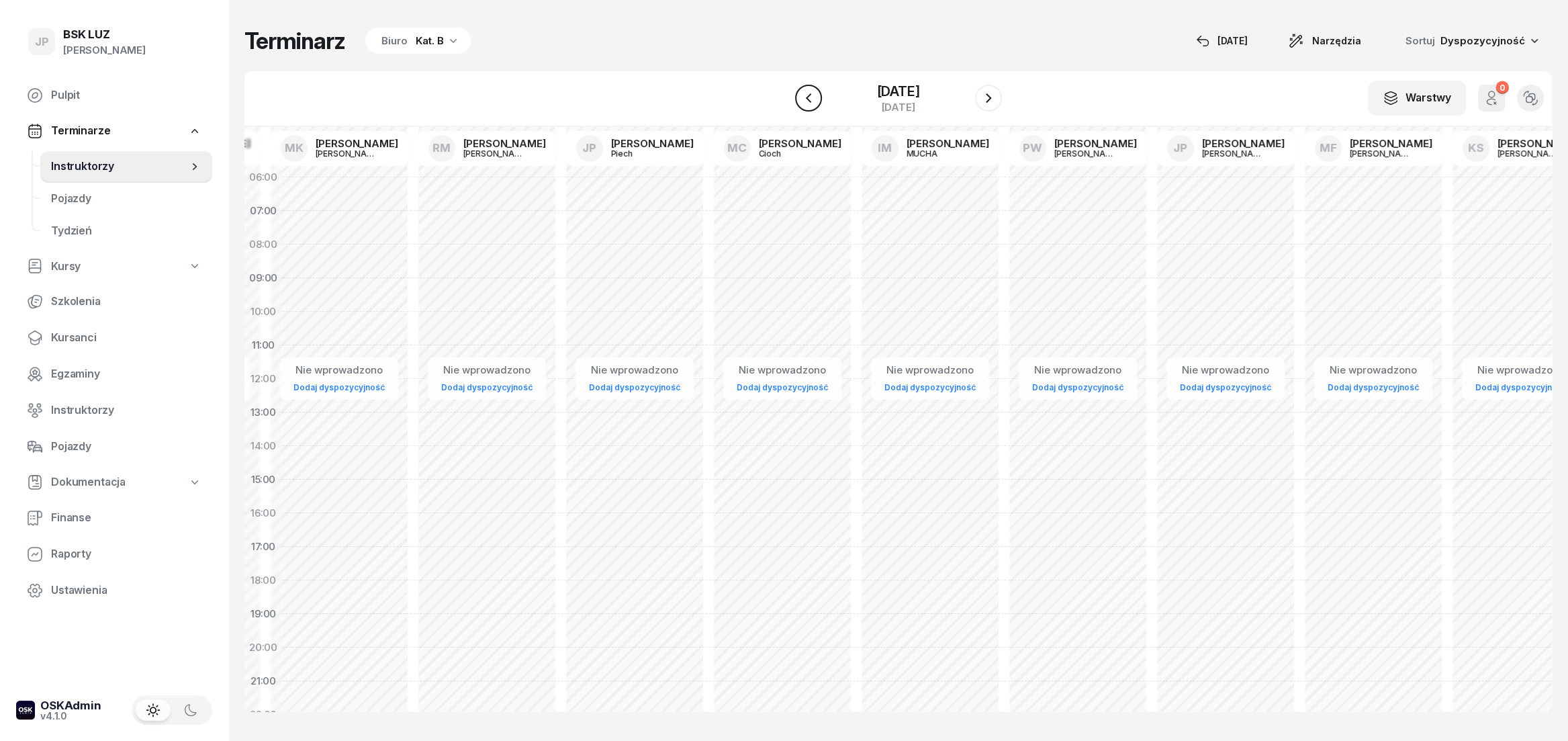
click at [801, 98] on icon "button" at bounding box center [808, 98] width 16 height 16
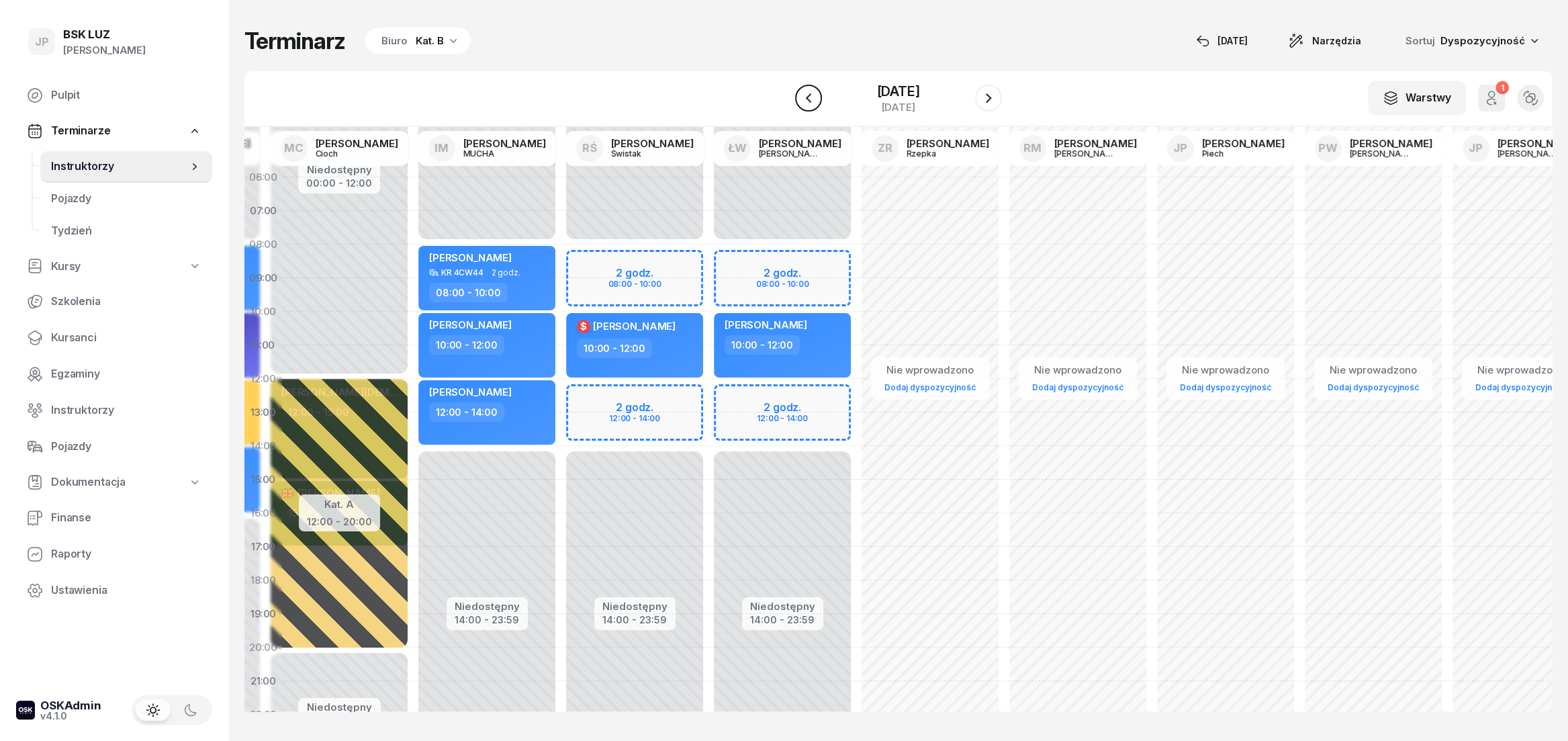
click at [801, 98] on icon "button" at bounding box center [808, 98] width 16 height 16
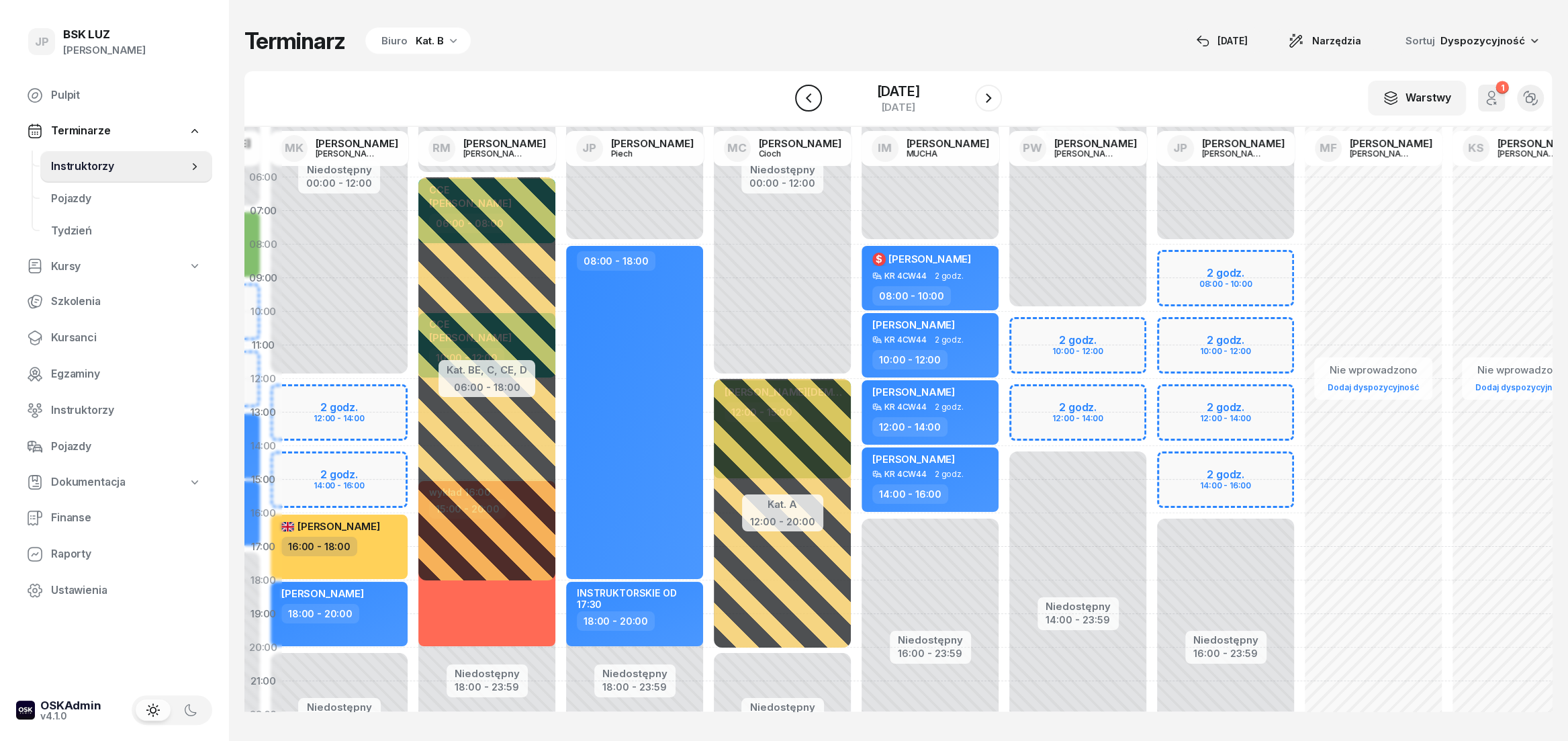
click at [801, 98] on icon "button" at bounding box center [808, 98] width 16 height 16
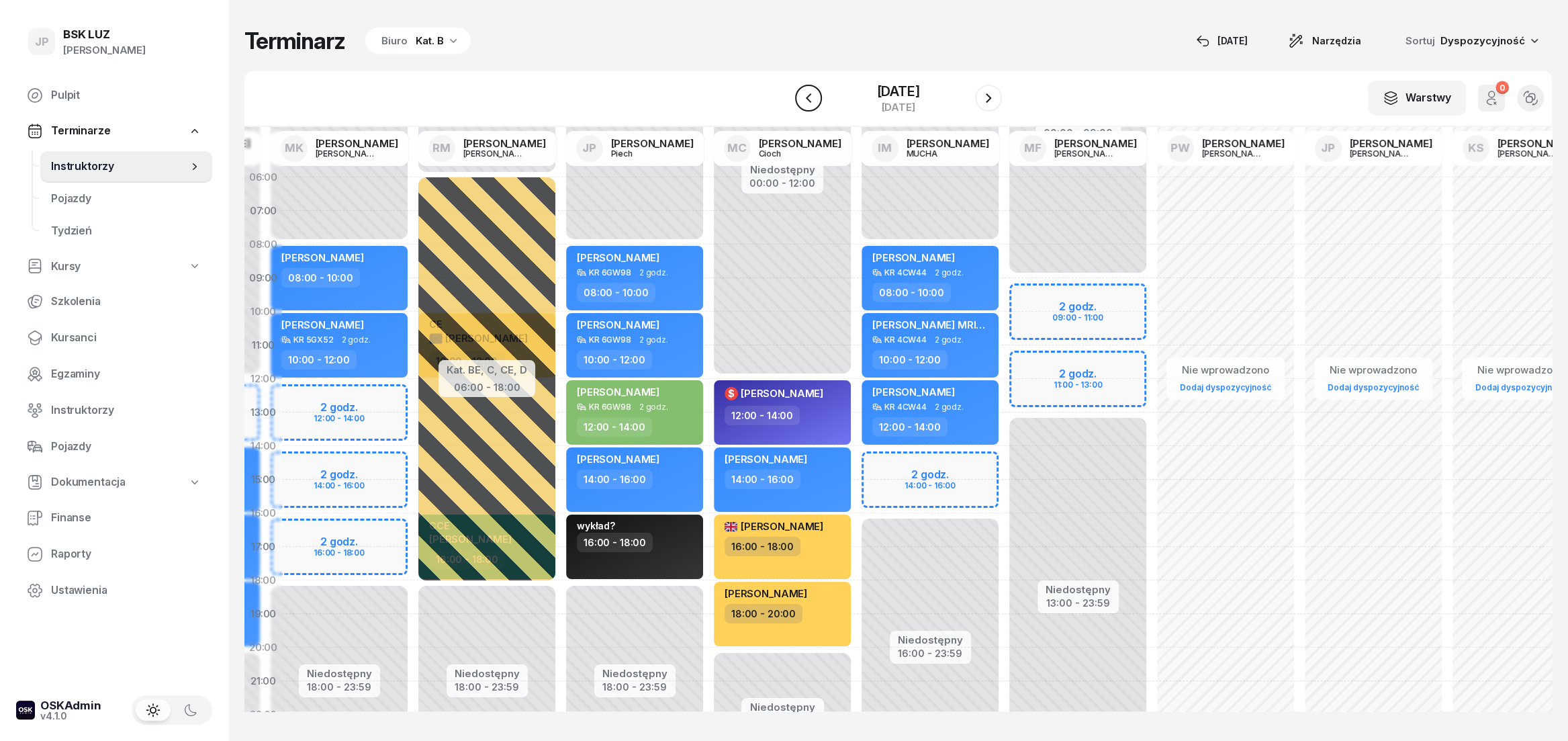
click at [801, 100] on icon "button" at bounding box center [808, 98] width 16 height 16
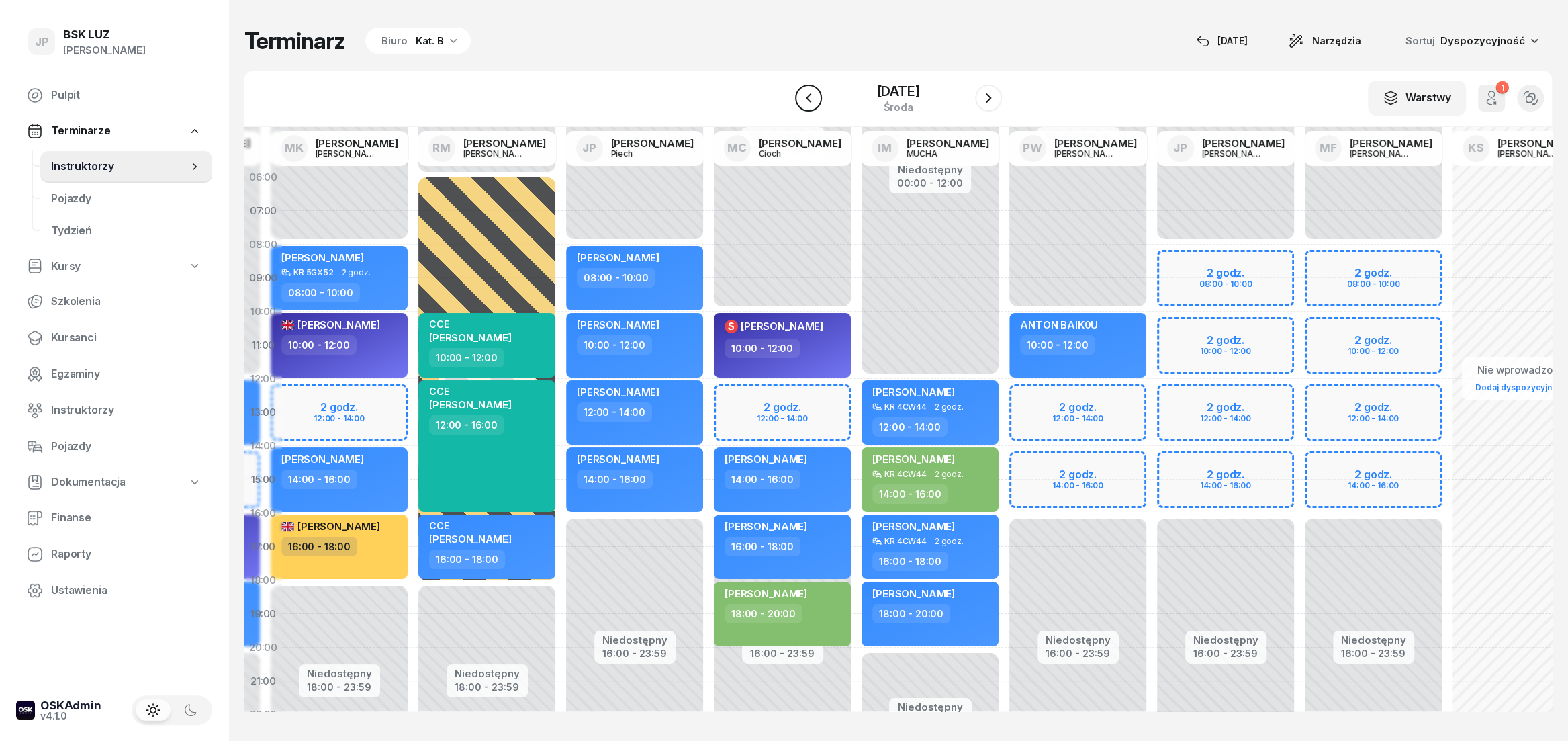
click at [801, 100] on icon "button" at bounding box center [808, 98] width 16 height 16
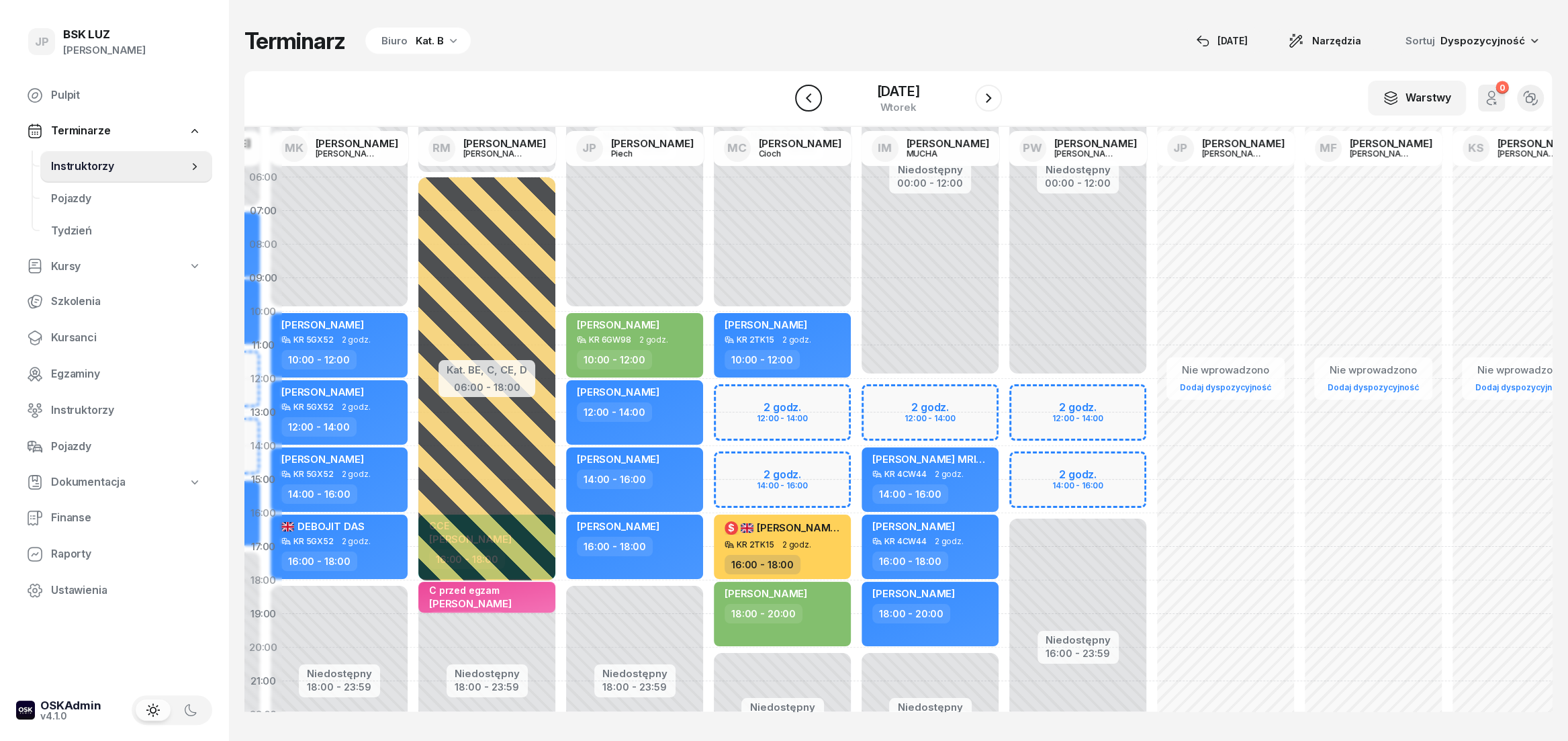
click at [801, 100] on icon "button" at bounding box center [808, 98] width 16 height 16
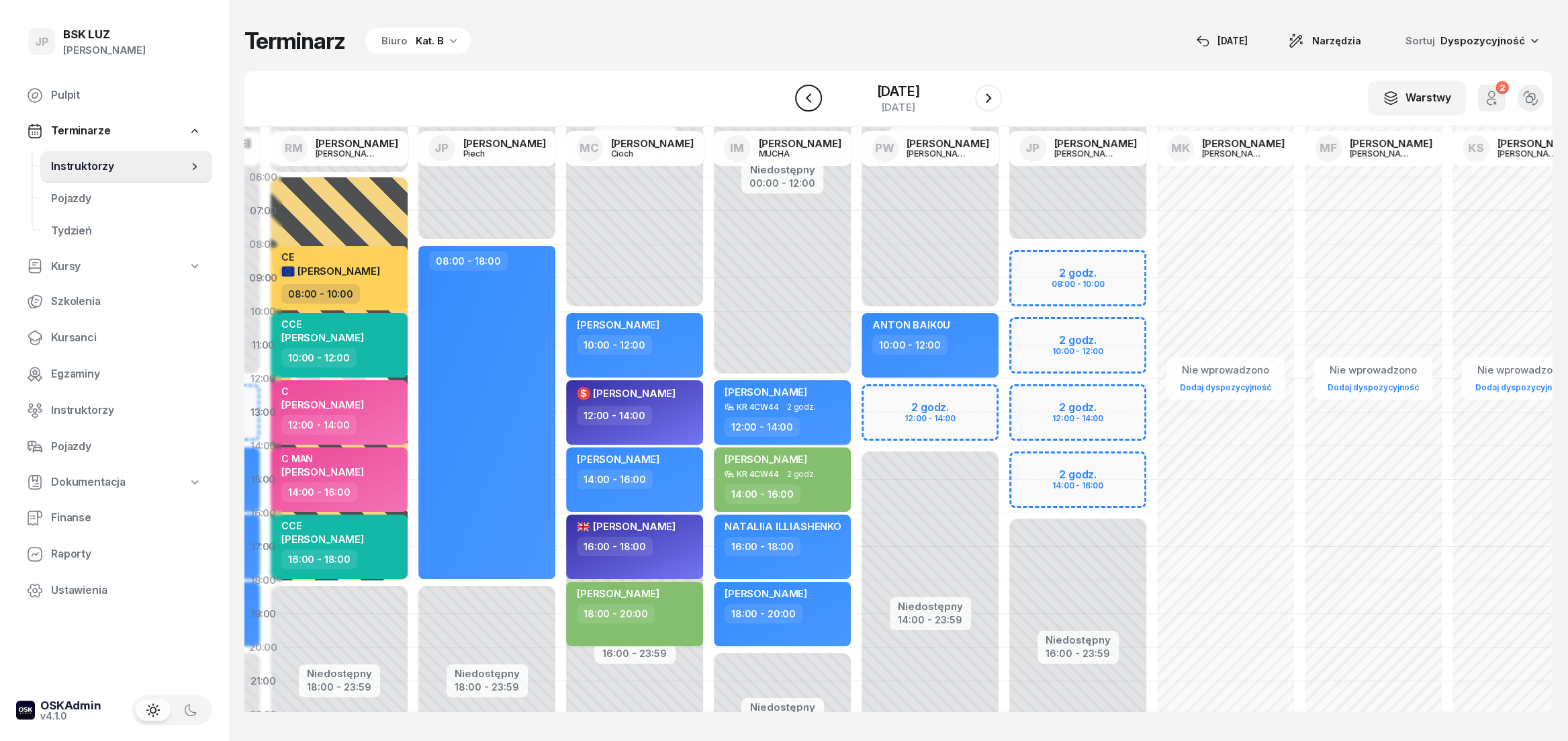
click at [801, 100] on icon "button" at bounding box center [808, 98] width 16 height 16
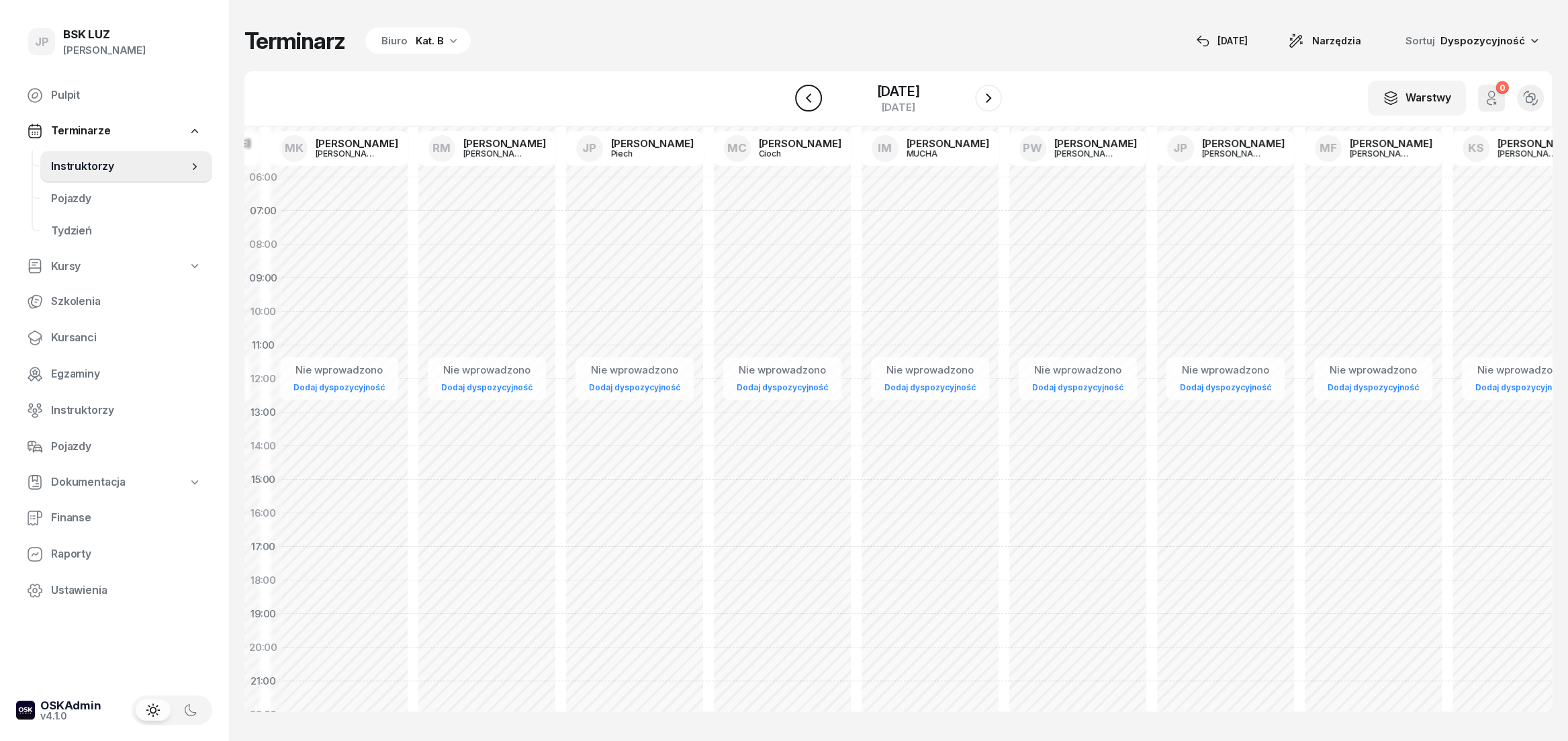
click at [801, 102] on icon "button" at bounding box center [808, 98] width 16 height 16
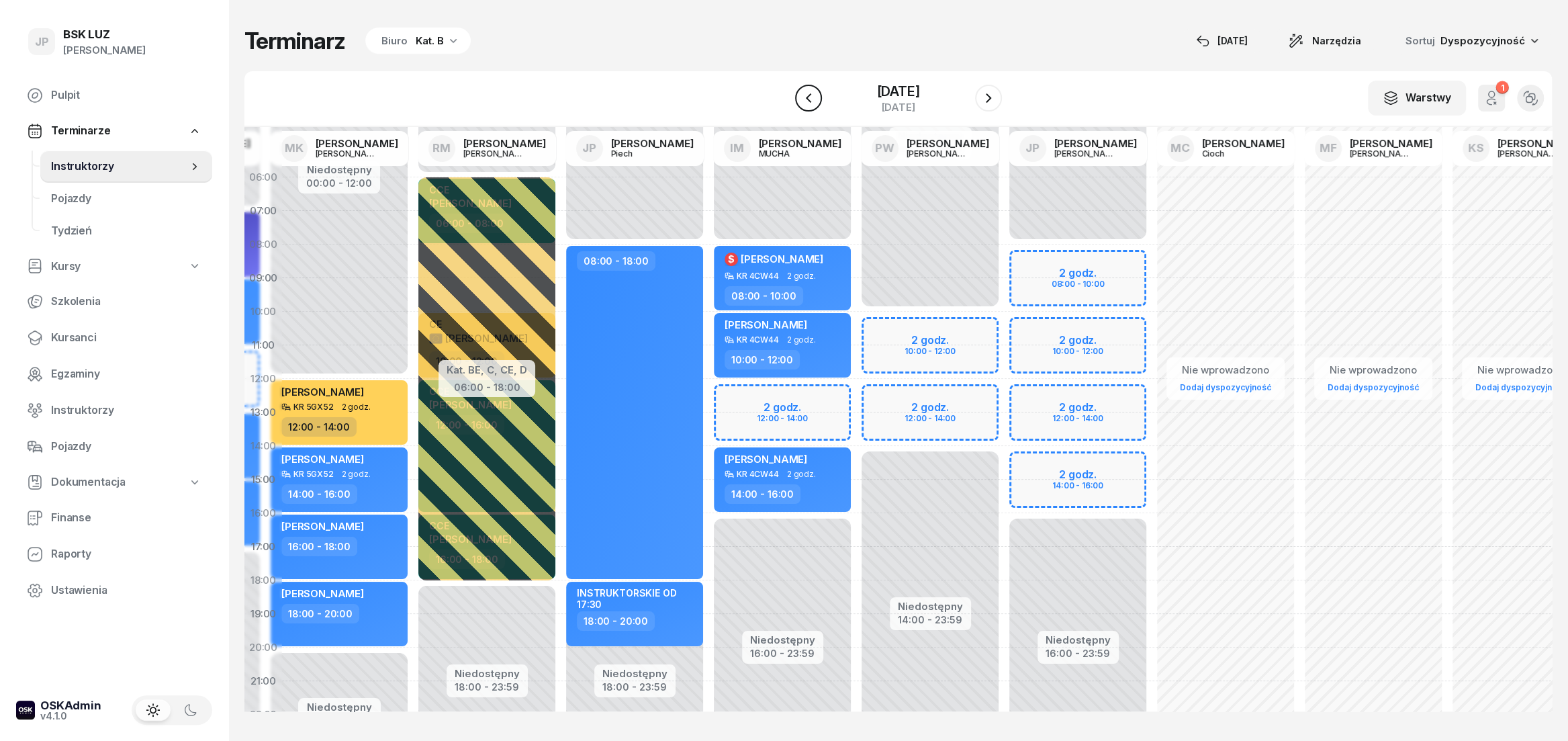
click at [801, 102] on icon "button" at bounding box center [808, 98] width 16 height 16
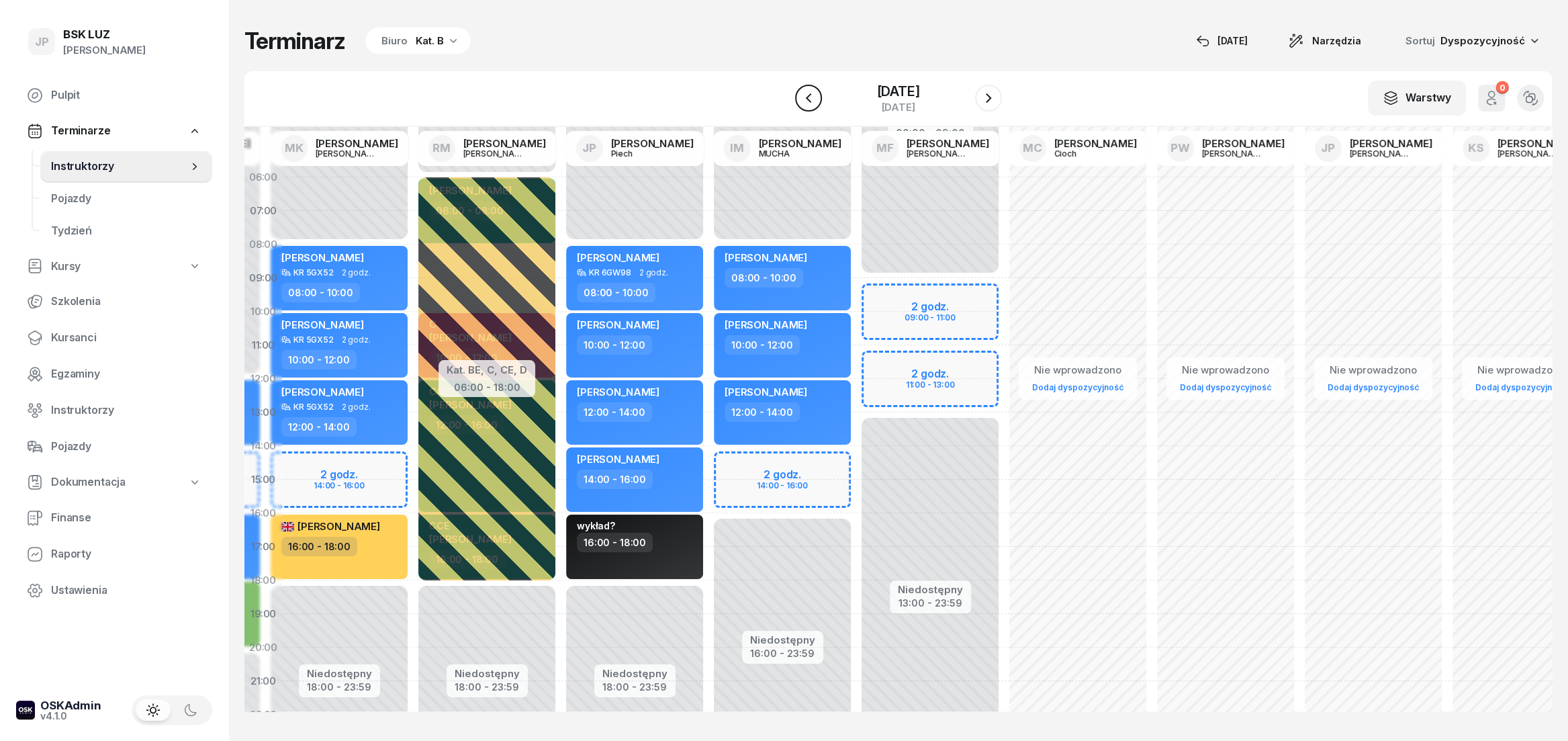
click at [801, 102] on icon "button" at bounding box center [808, 98] width 16 height 16
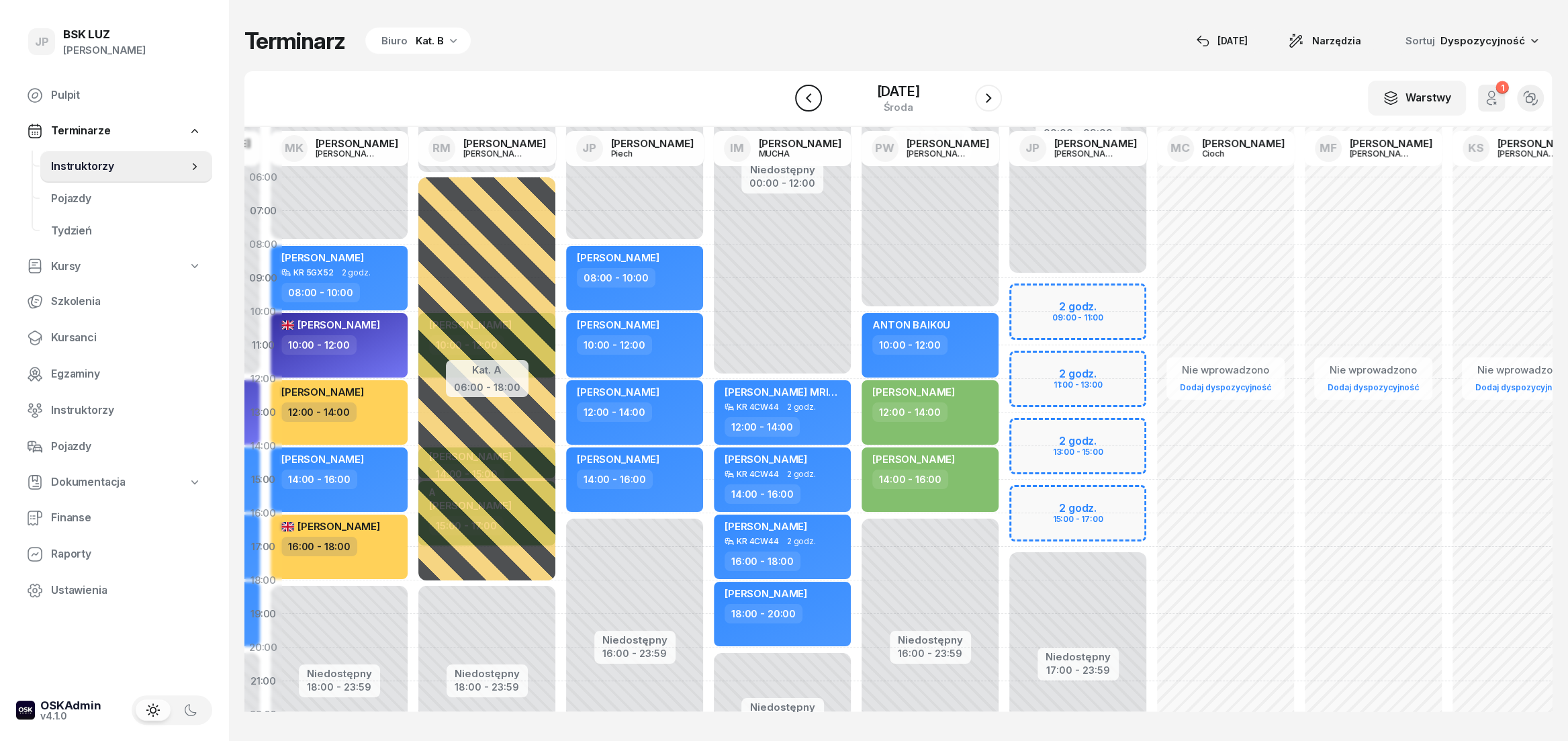
click at [801, 102] on icon "button" at bounding box center [808, 98] width 16 height 16
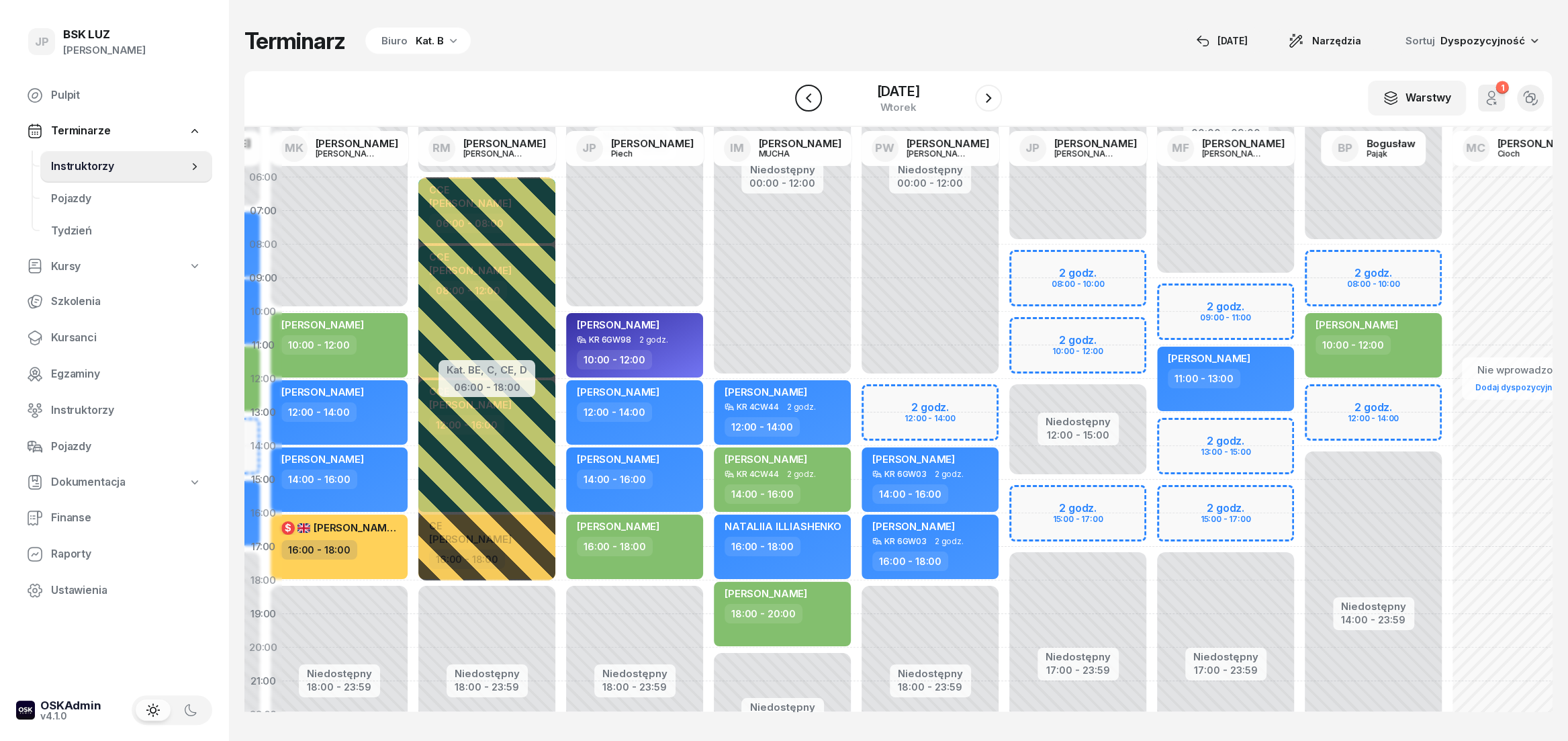
click at [801, 102] on icon "button" at bounding box center [808, 98] width 16 height 16
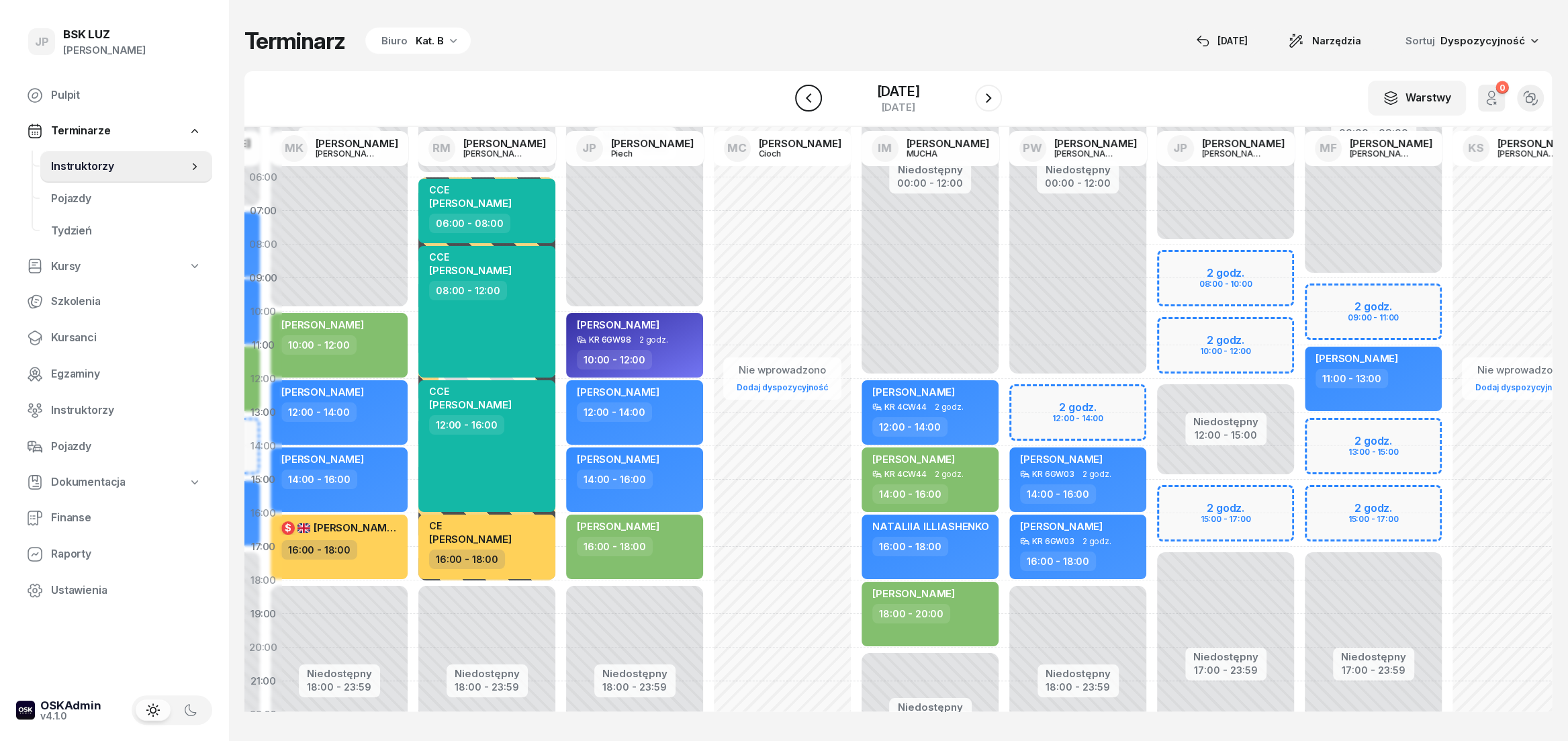
click at [801, 102] on icon "button" at bounding box center [808, 98] width 16 height 16
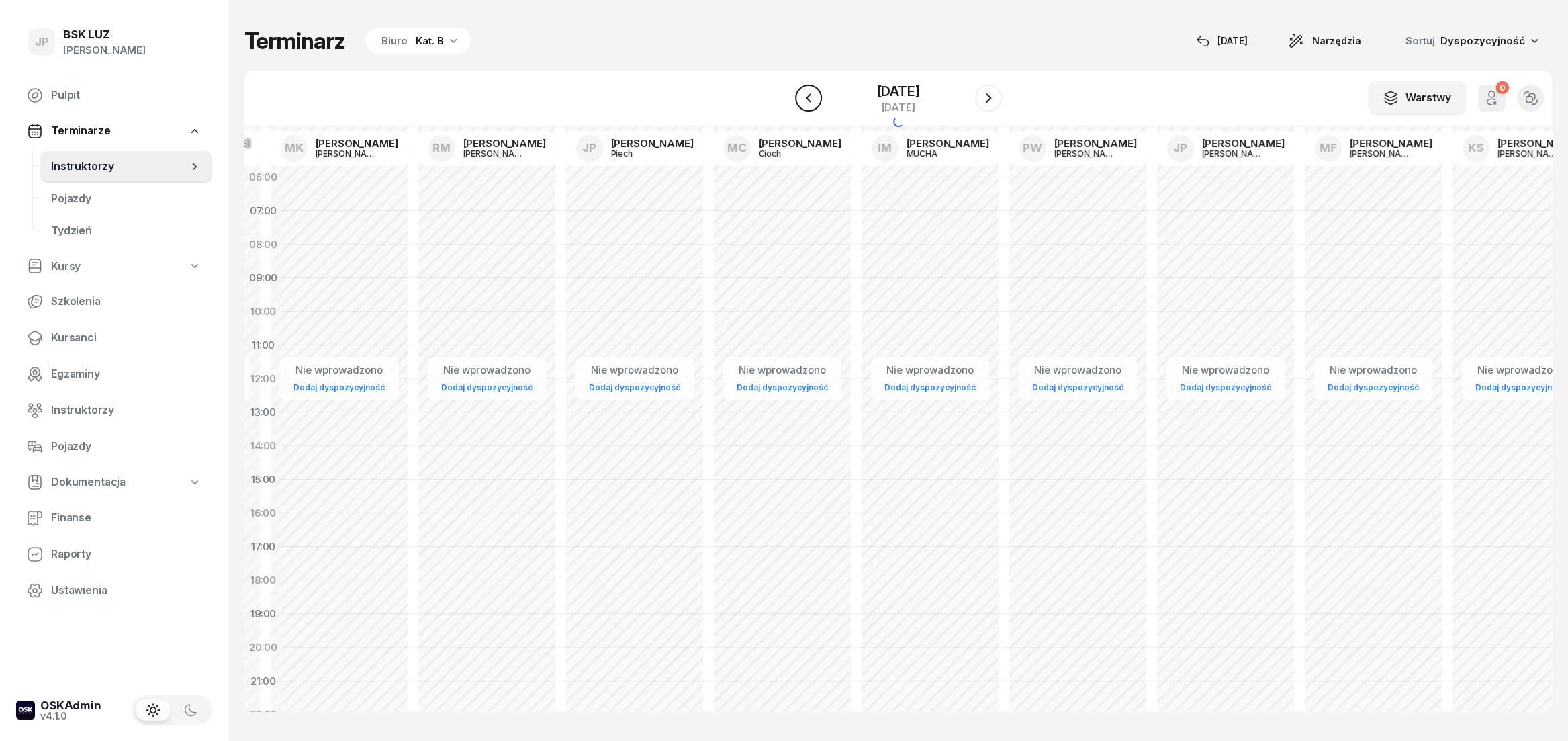
click at [805, 102] on icon "button" at bounding box center [808, 98] width 6 height 10
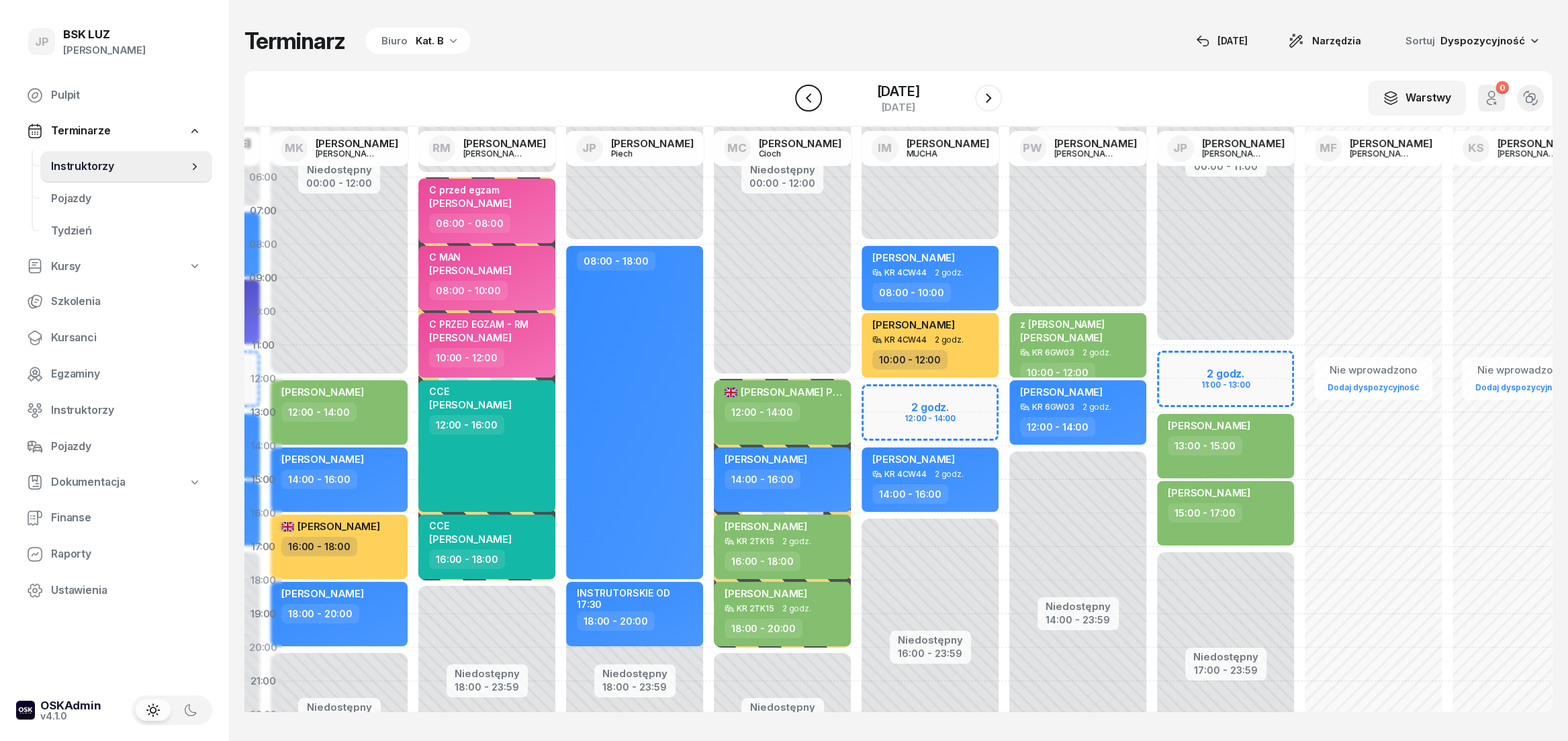
click at [801, 102] on icon "button" at bounding box center [808, 98] width 16 height 16
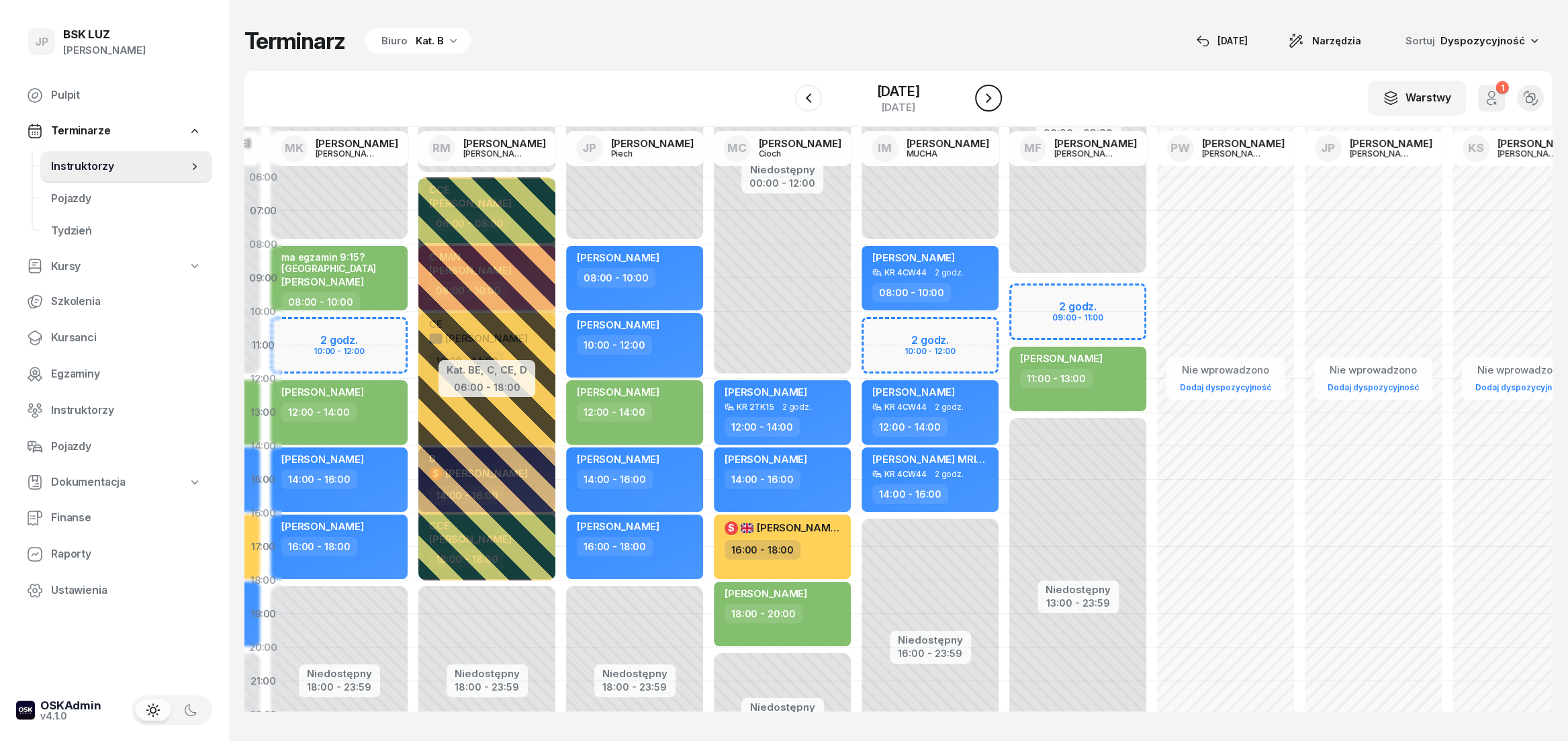
click at [997, 96] on icon "button" at bounding box center [988, 98] width 16 height 16
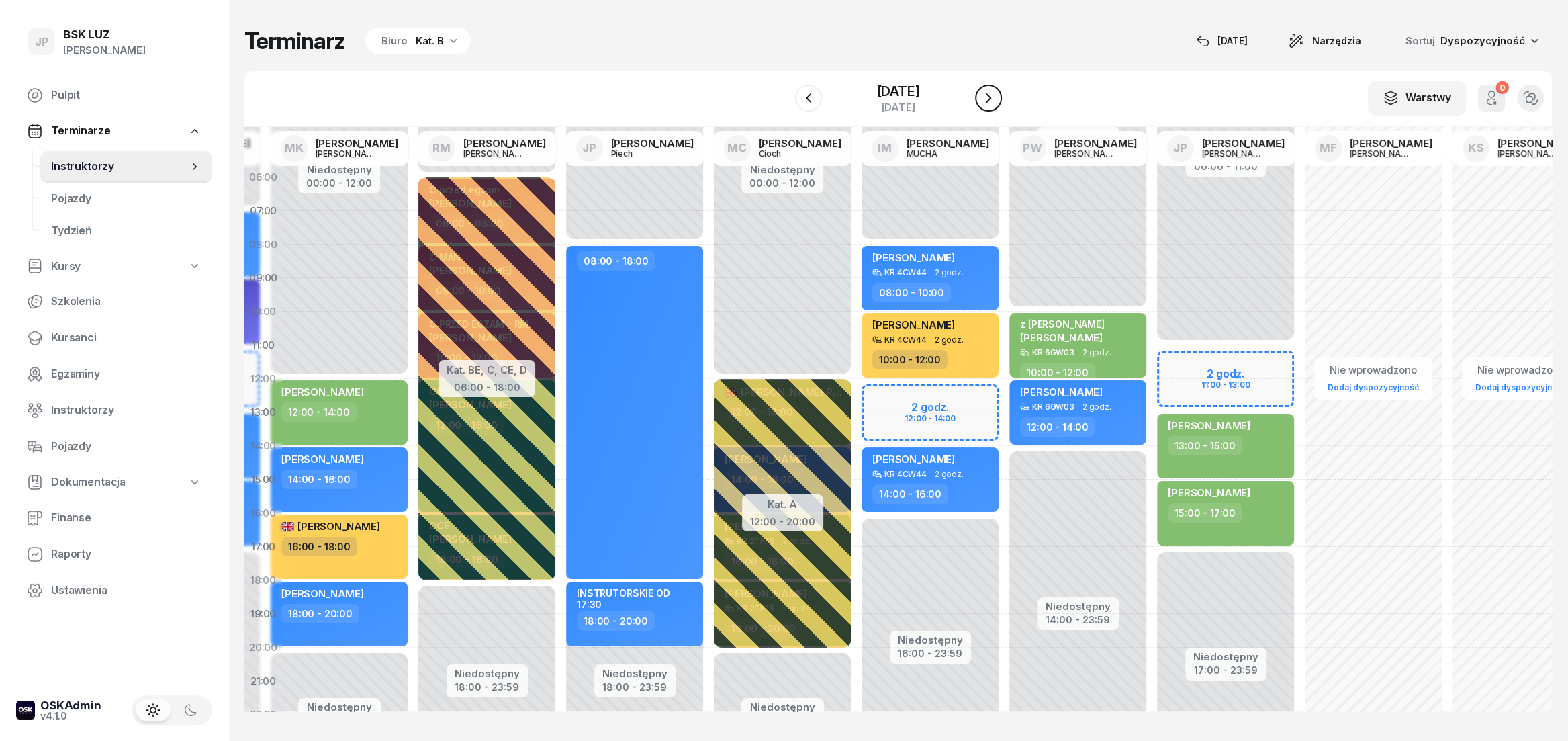
click at [997, 98] on icon "button" at bounding box center [988, 98] width 16 height 16
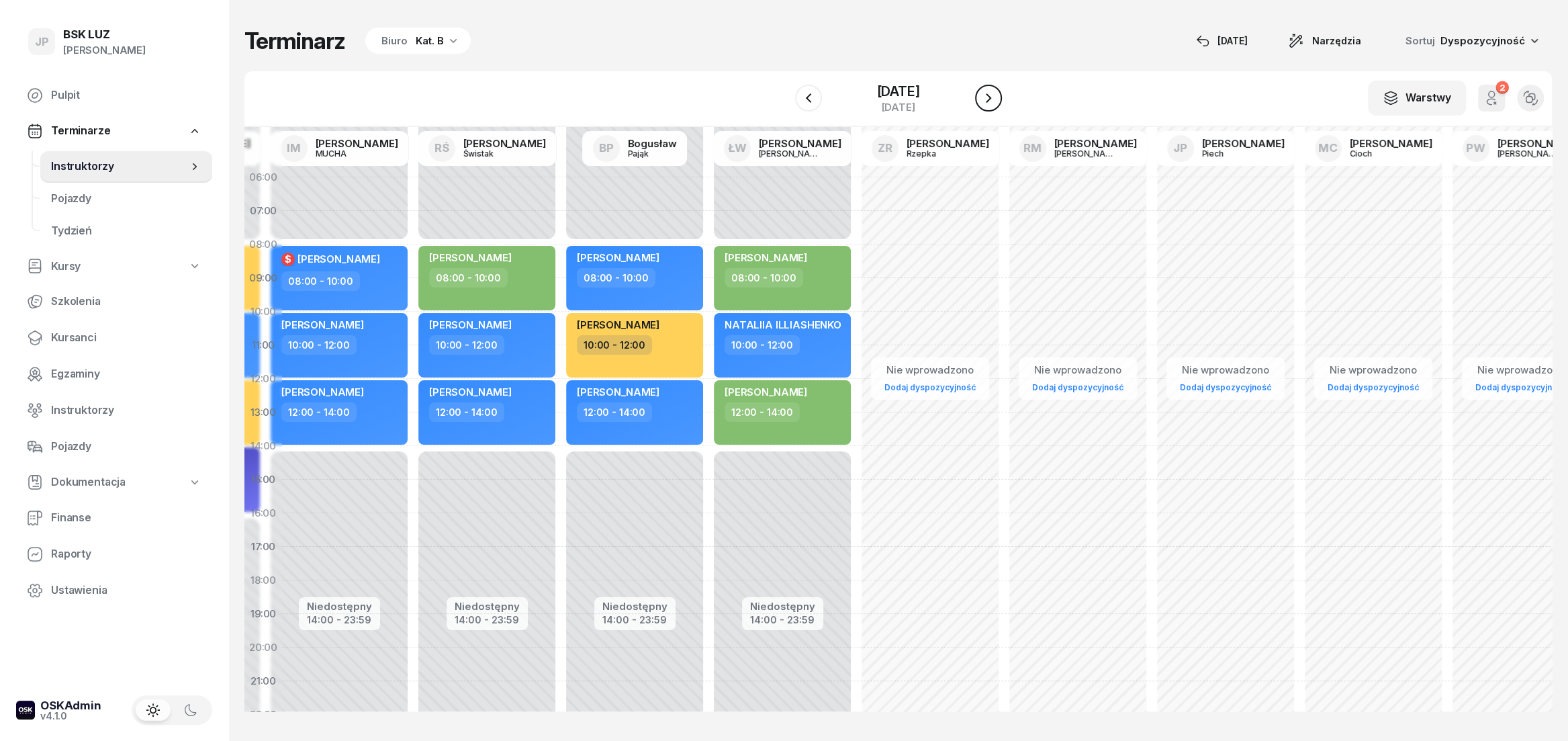
click at [997, 98] on icon "button" at bounding box center [988, 98] width 16 height 16
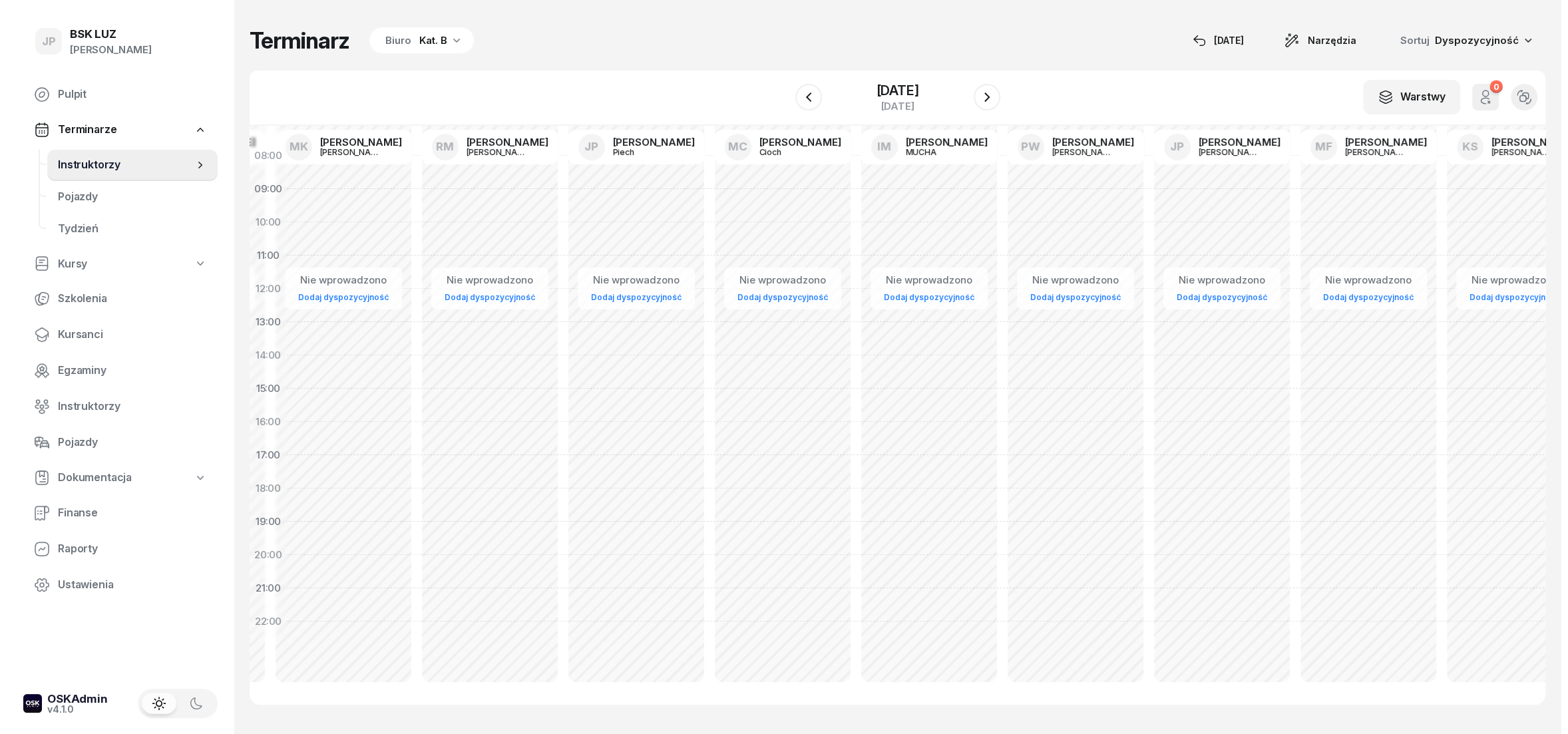
scroll to position [0, 163]
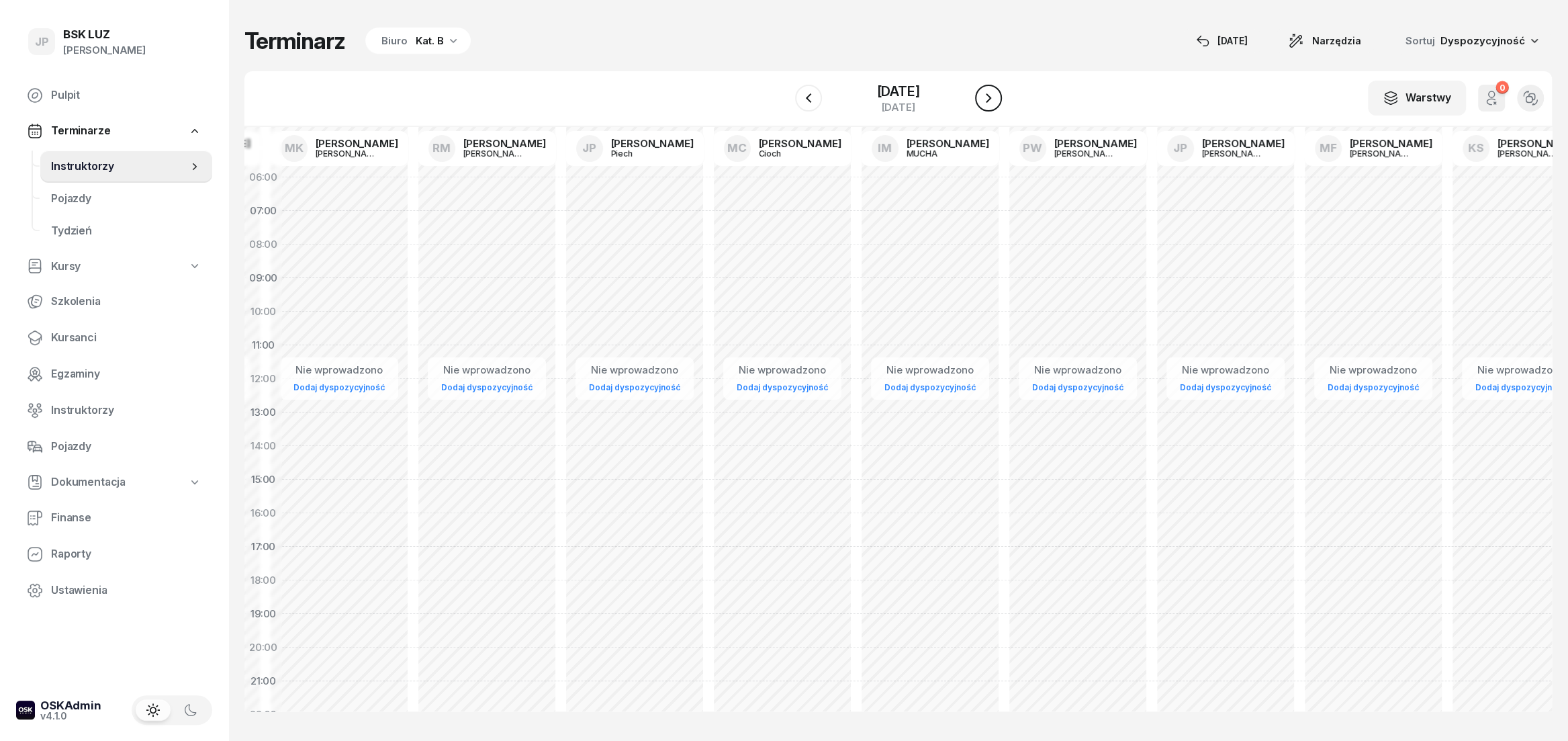
click at [997, 103] on icon "button" at bounding box center [988, 98] width 16 height 16
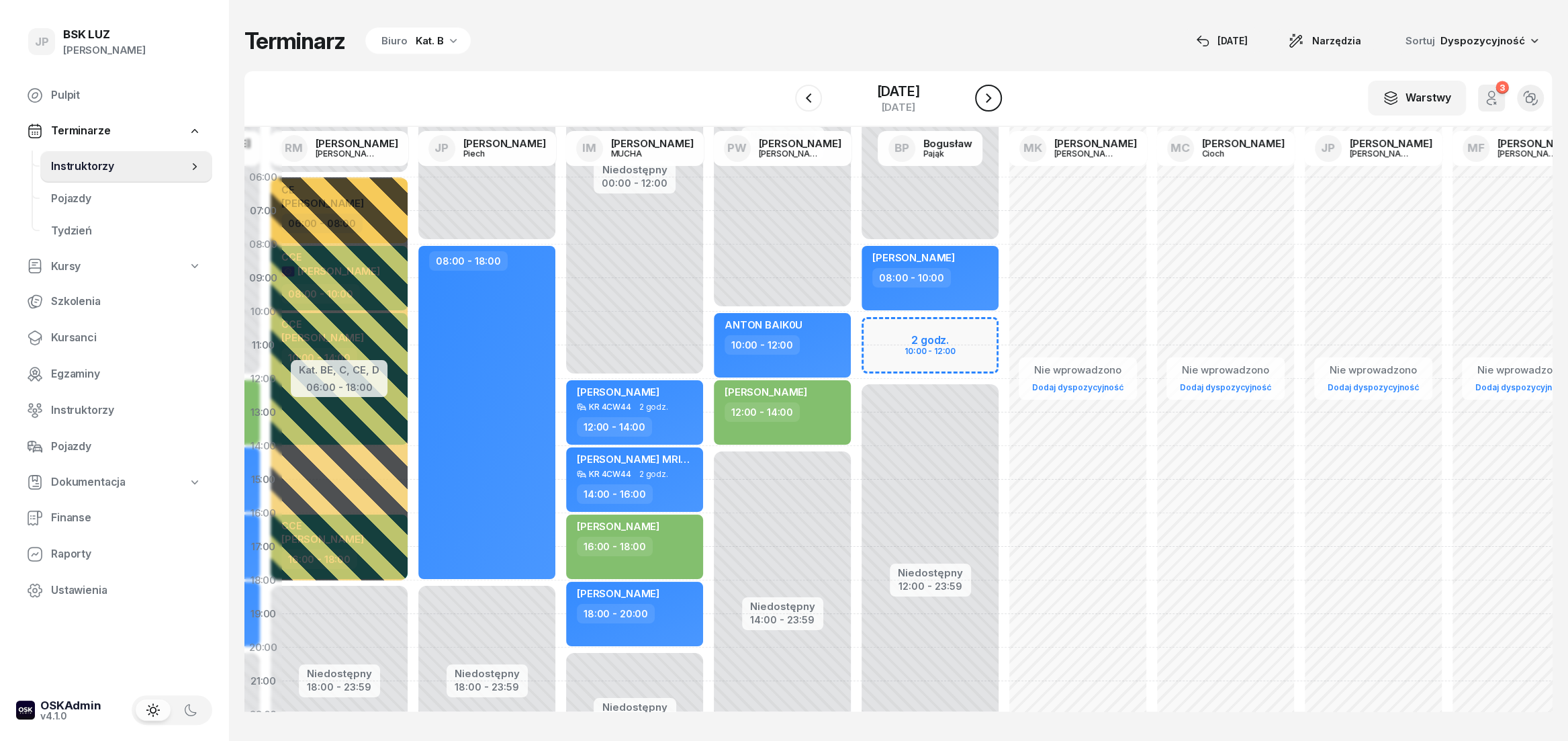
click at [997, 103] on icon "button" at bounding box center [988, 98] width 16 height 16
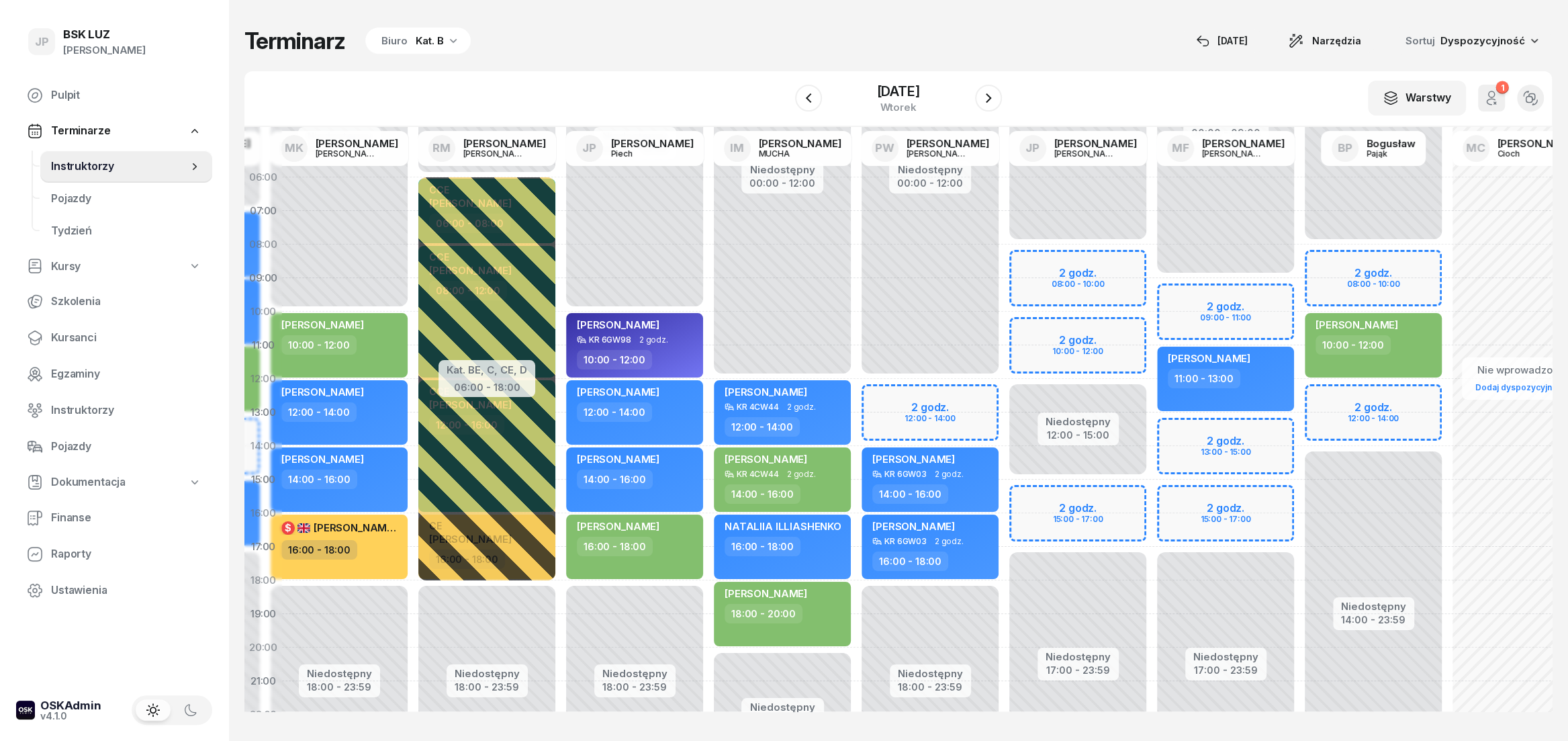
click at [1088, 282] on div "Niedostępny 00:00 - 08:00 Niedostępny 17:00 - 23:59 Niedostępny 12:00 - 15:00 2…" at bounding box center [1077, 479] width 148 height 638
select select "09"
select select "11"
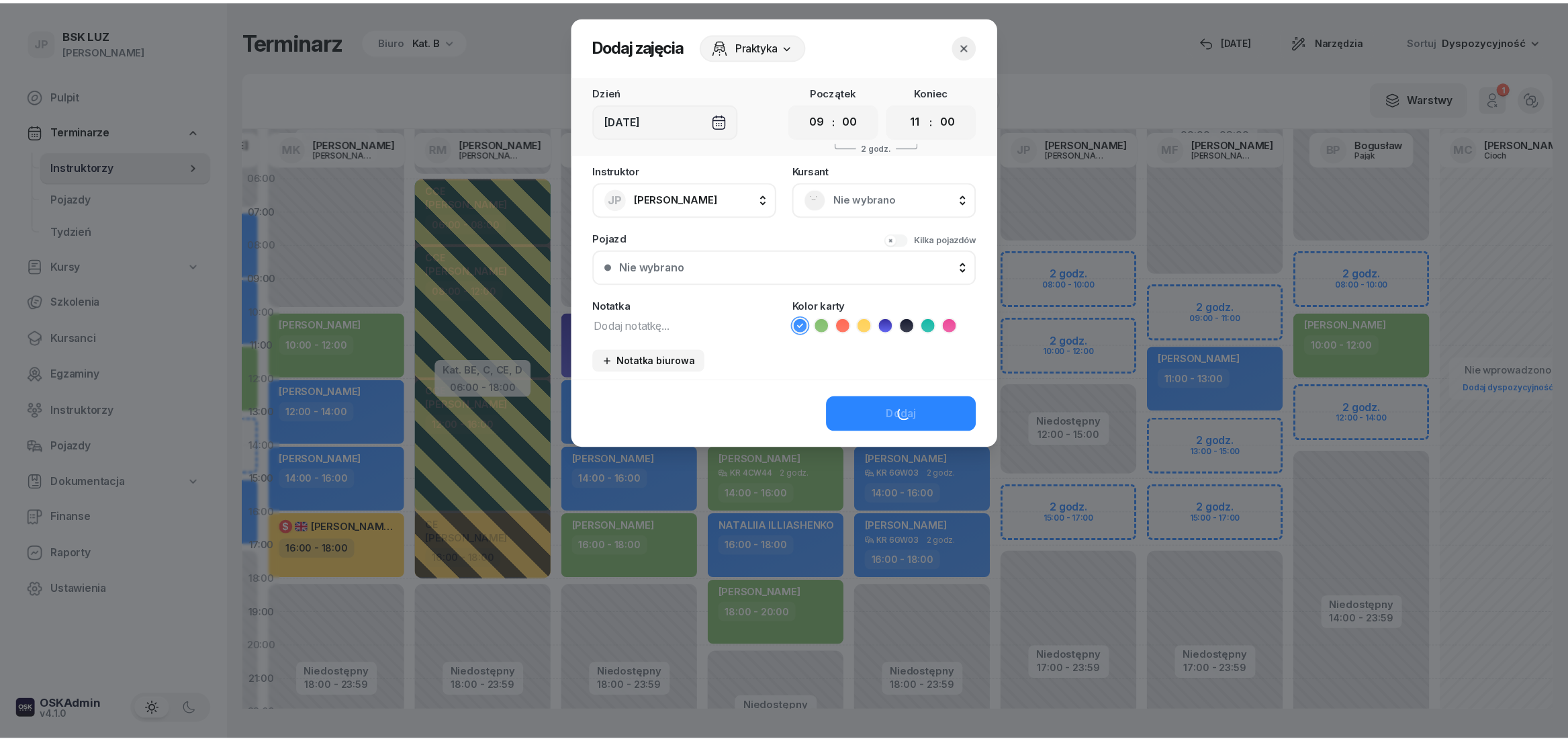
scroll to position [0, 165]
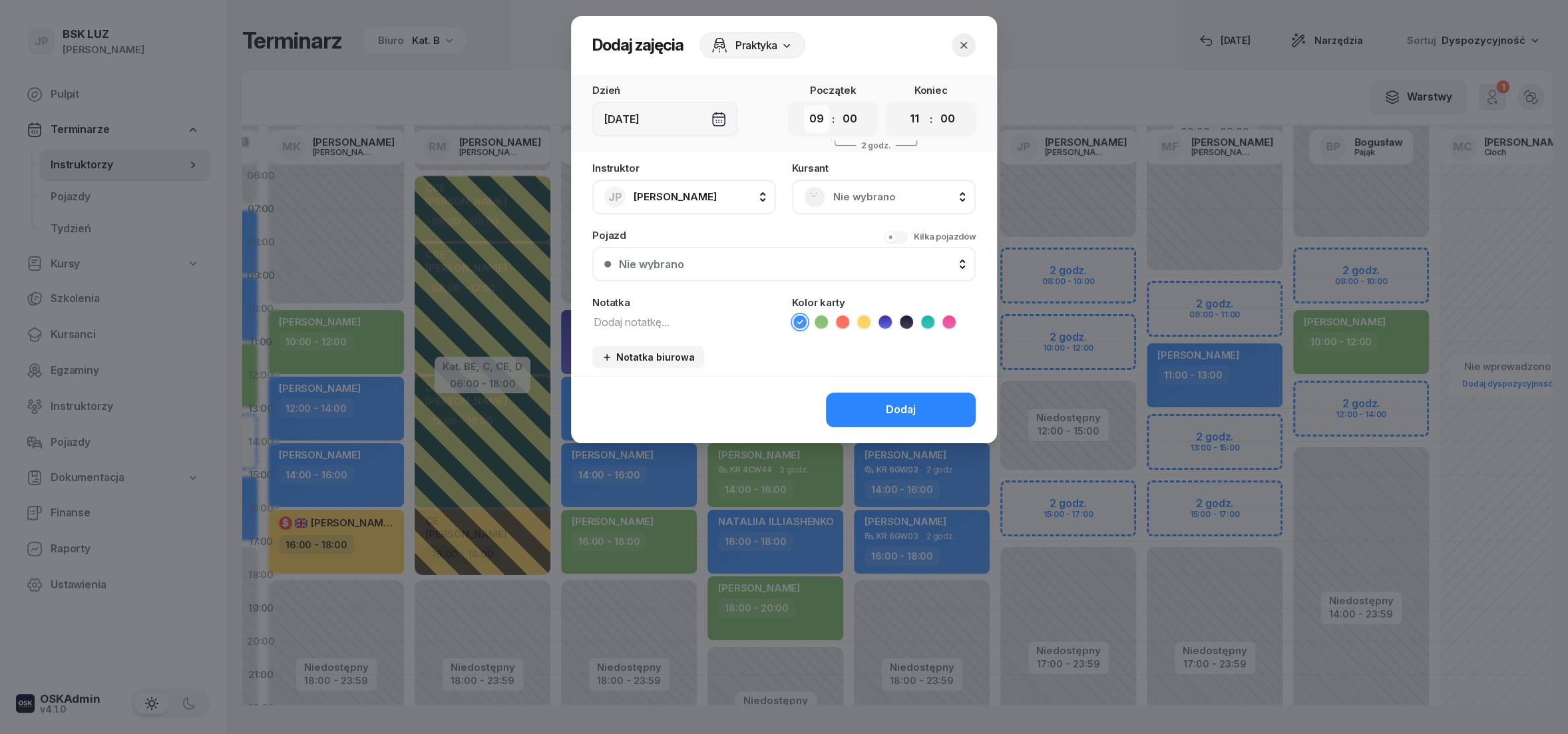
click at [804, 105] on select "00 01 02 03 04 05 06 07 08 09 10 11 12 13 14 15 16 17 18 19 20 21 22 23" at bounding box center [816, 119] width 25 height 28
select select "08"
click option "08" at bounding box center [0, 0] width 0 height 0
click at [902, 105] on select "00 01 02 03 04 05 06 07 08 09 10 11 12 13 14 15 16 17 18 19 20 21 22 23" at bounding box center [914, 119] width 25 height 28
select select "10"
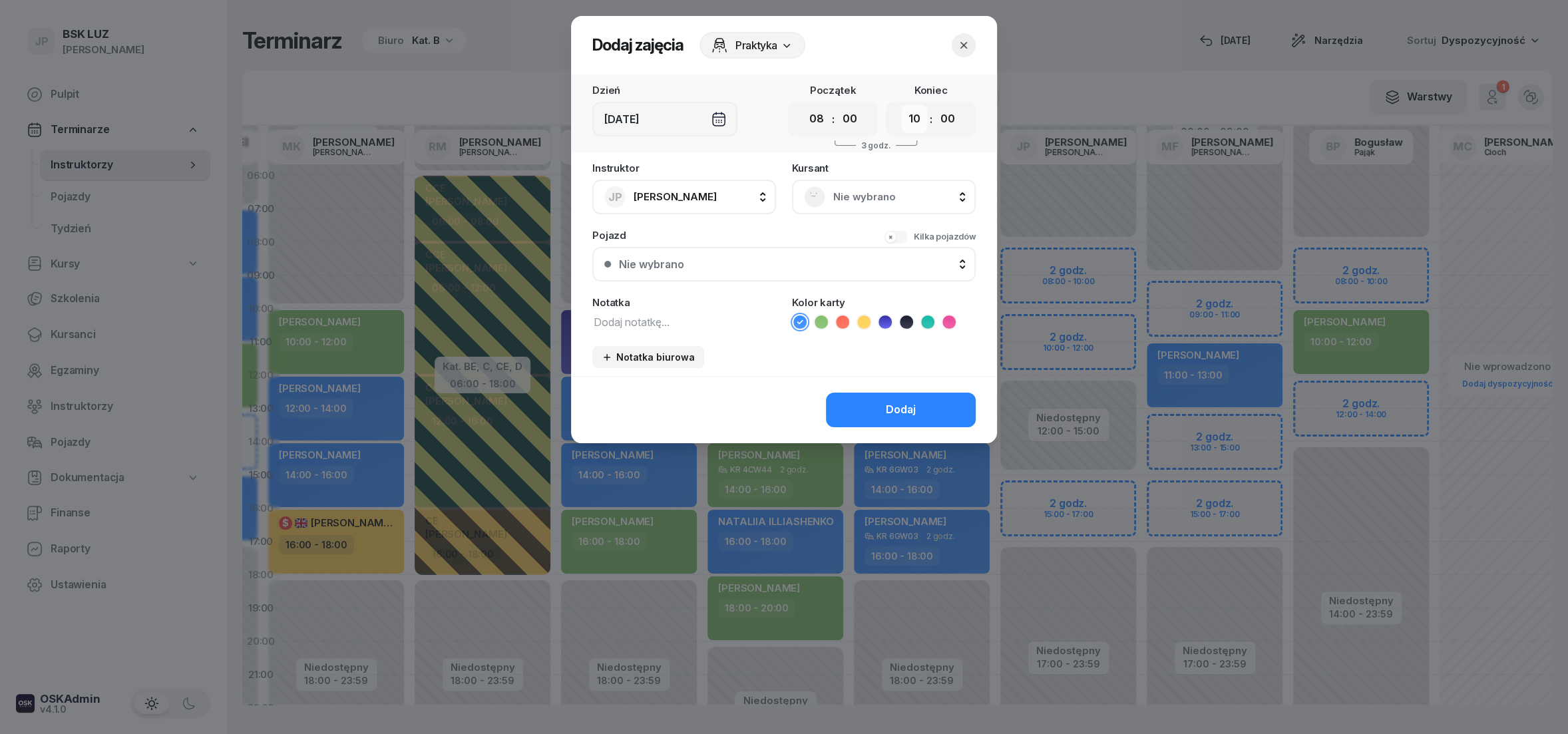
click option "10" at bounding box center [0, 0] width 0 height 0
click at [819, 197] on rect at bounding box center [815, 196] width 29 height 29
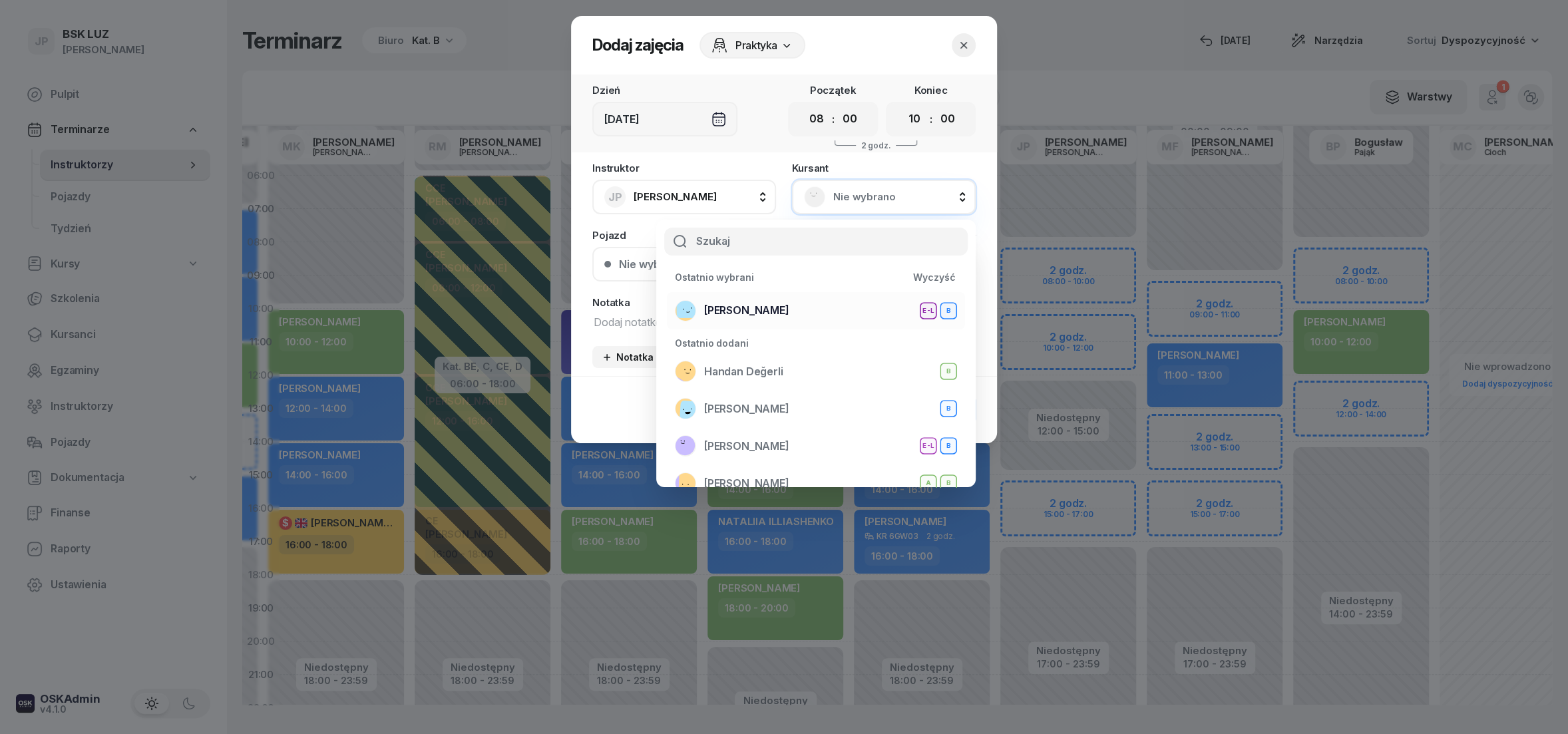
click at [746, 306] on span "[PERSON_NAME]" at bounding box center [746, 310] width 85 height 17
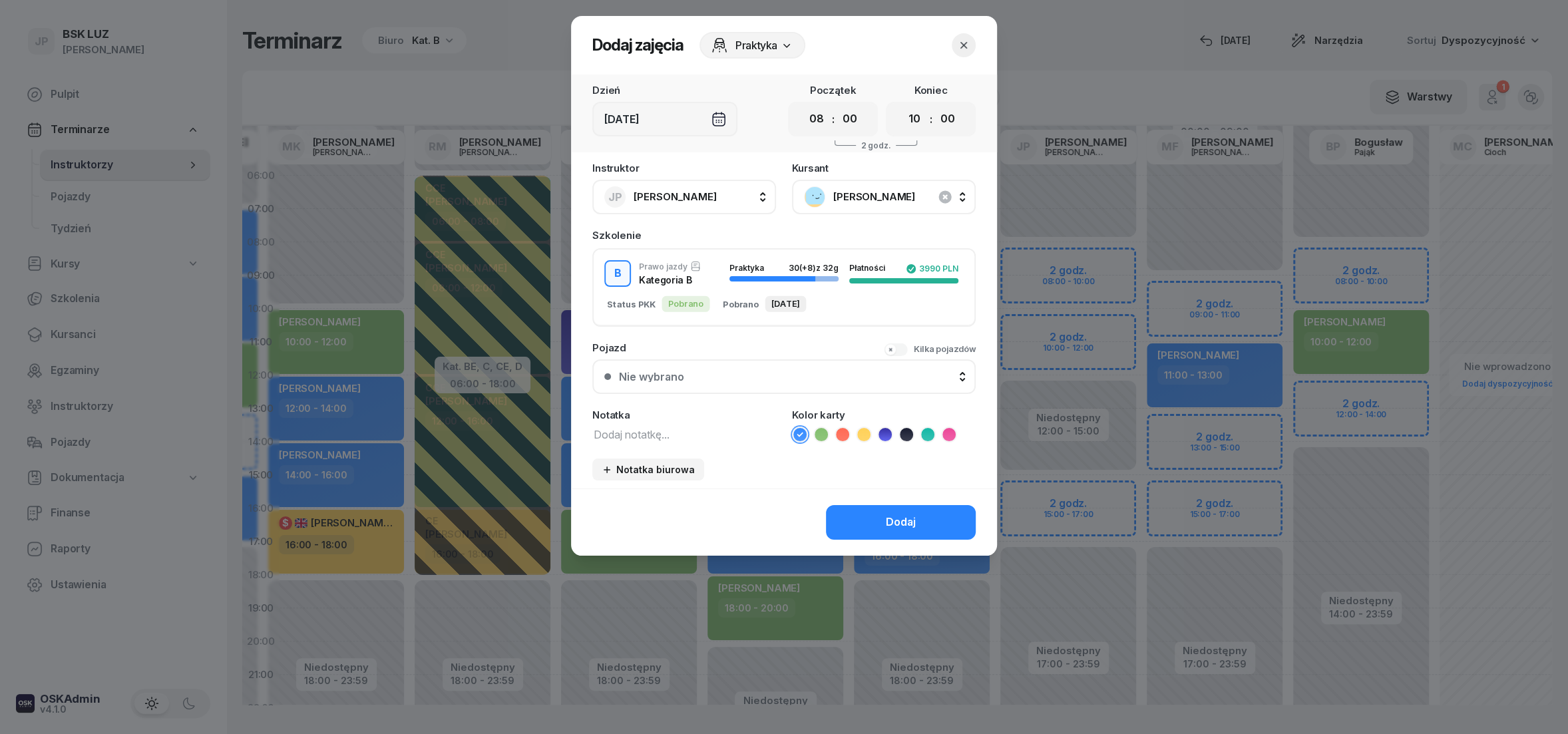
click at [824, 430] on icon at bounding box center [822, 435] width 14 height 14
click at [865, 517] on button "Dodaj" at bounding box center [901, 522] width 149 height 35
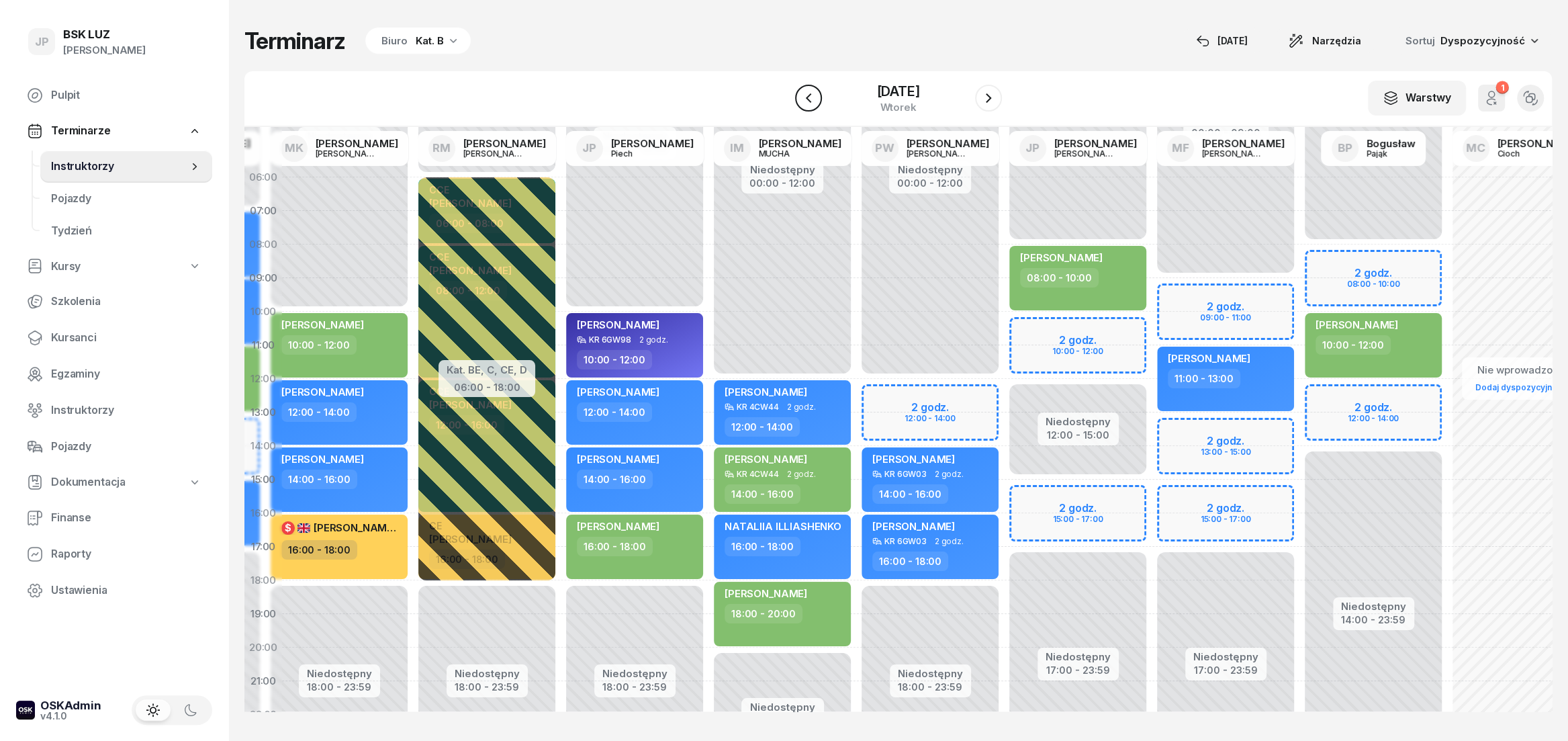
click at [801, 100] on icon "button" at bounding box center [808, 98] width 16 height 16
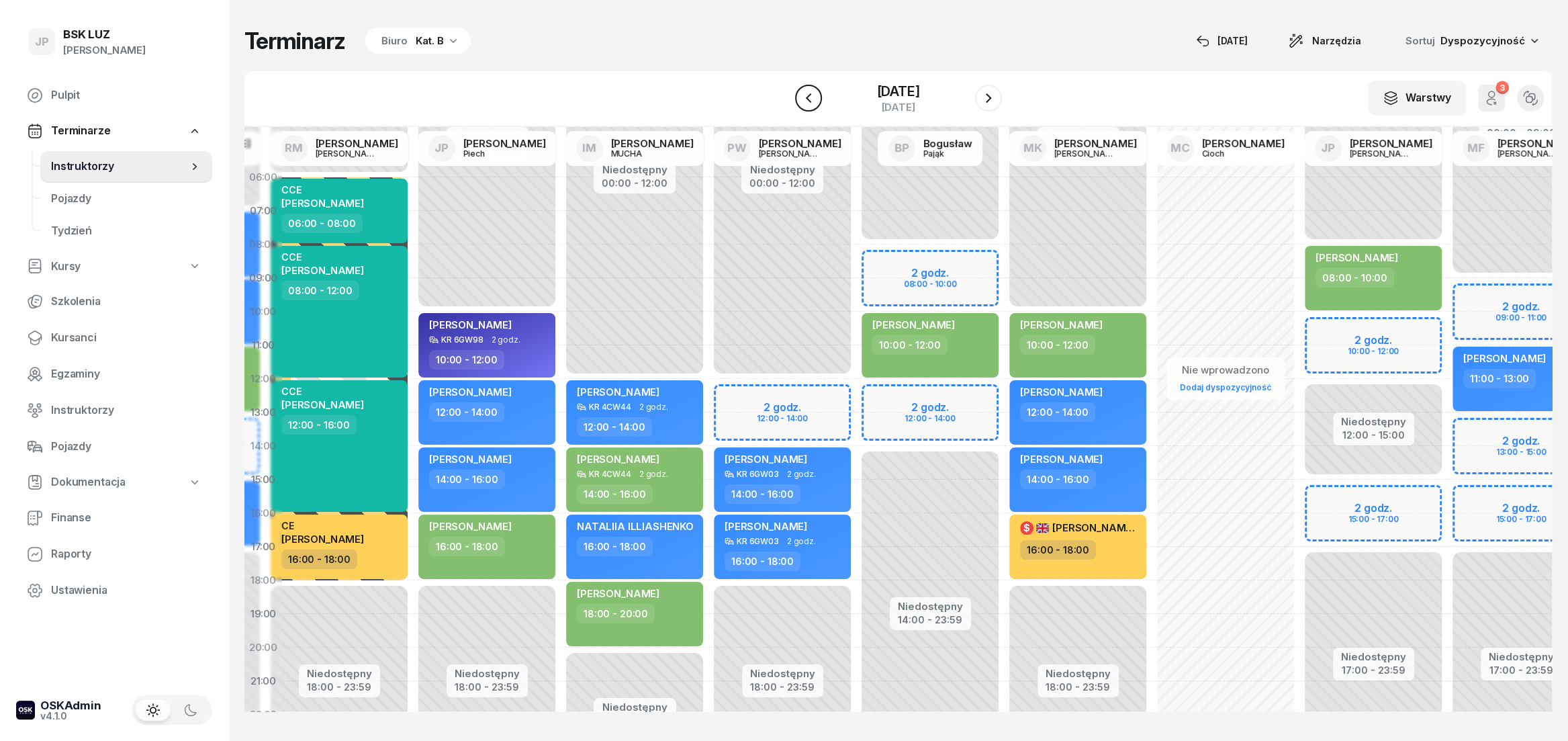
click at [801, 100] on icon "button" at bounding box center [808, 98] width 16 height 16
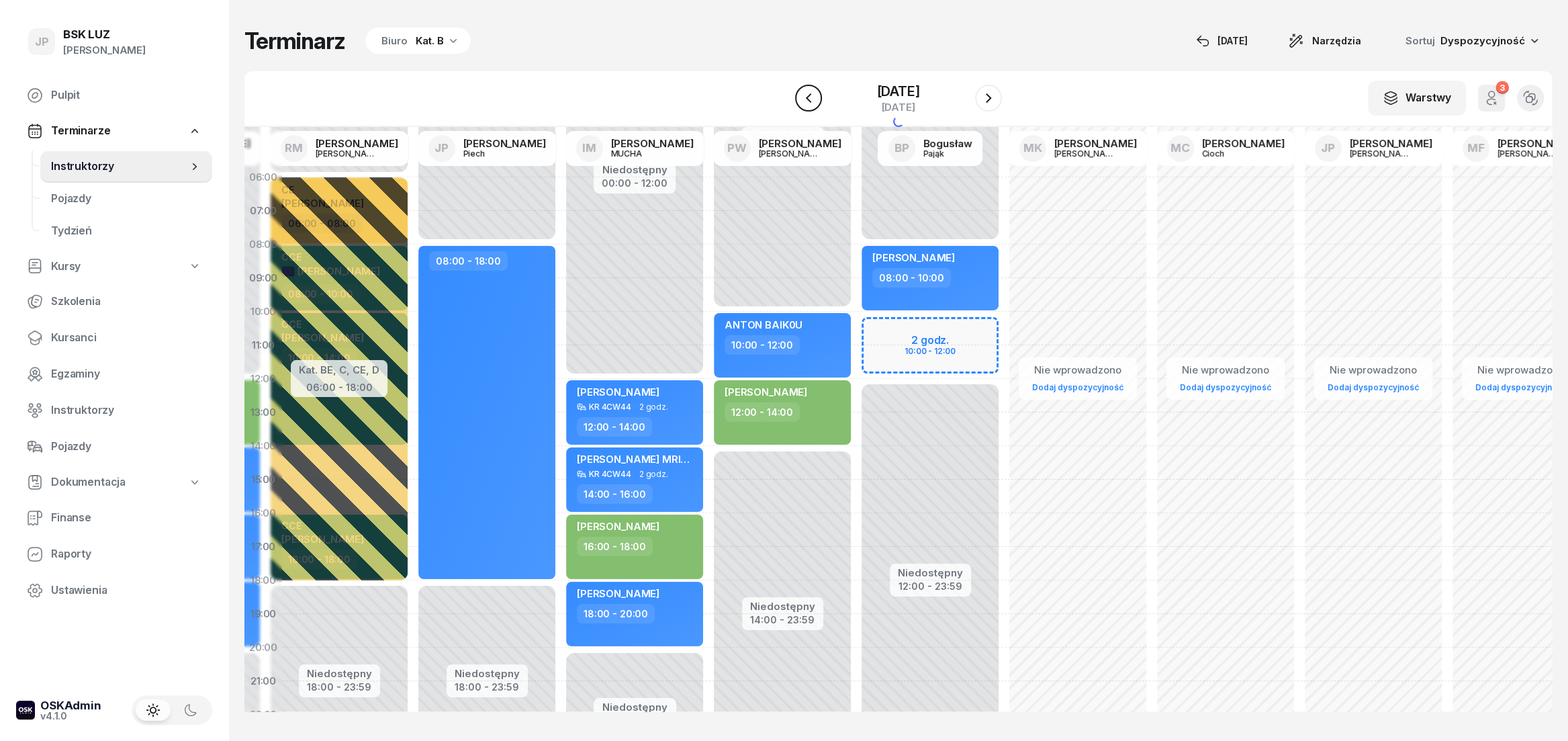
click at [801, 100] on icon "button" at bounding box center [808, 98] width 16 height 16
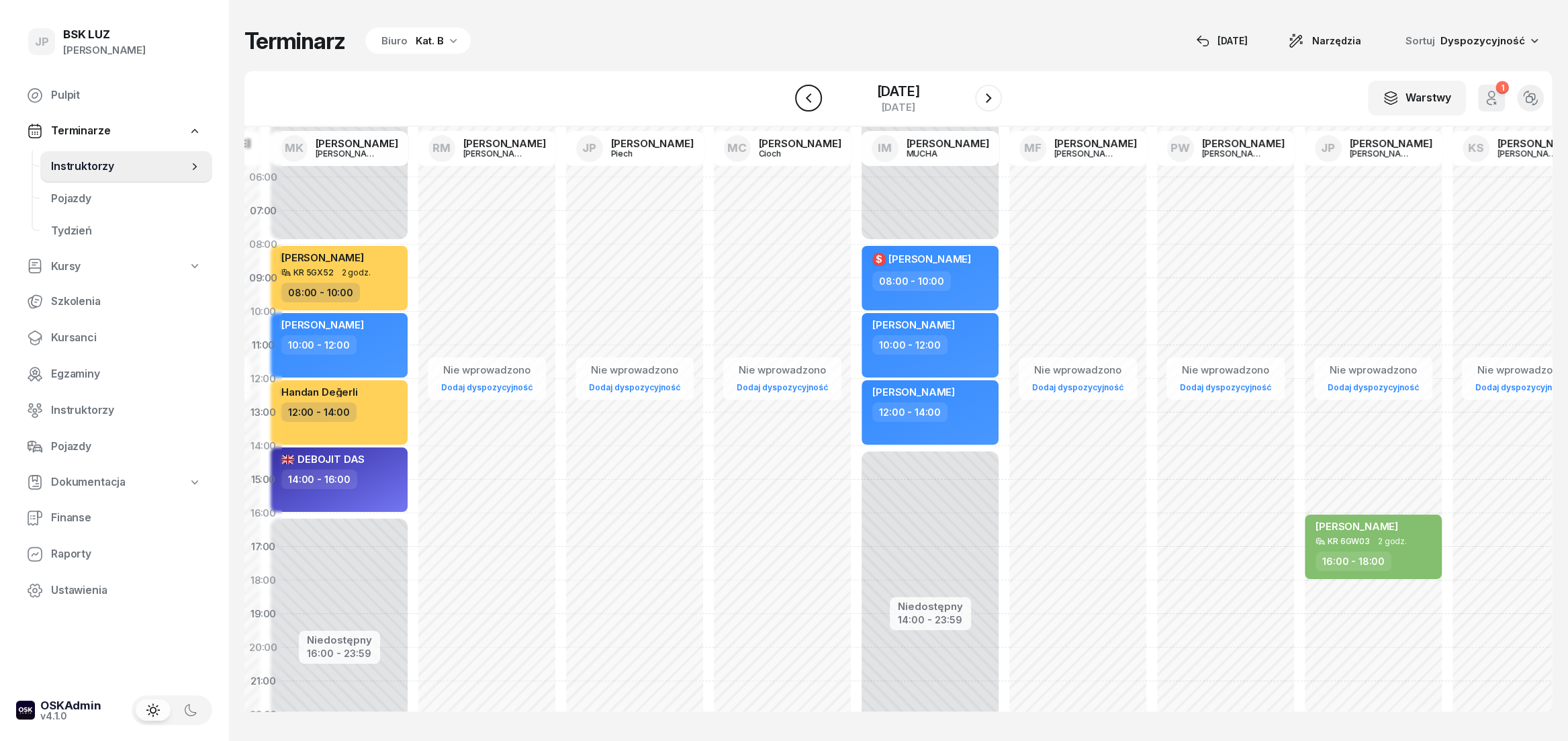
click at [801, 100] on icon "button" at bounding box center [808, 98] width 16 height 16
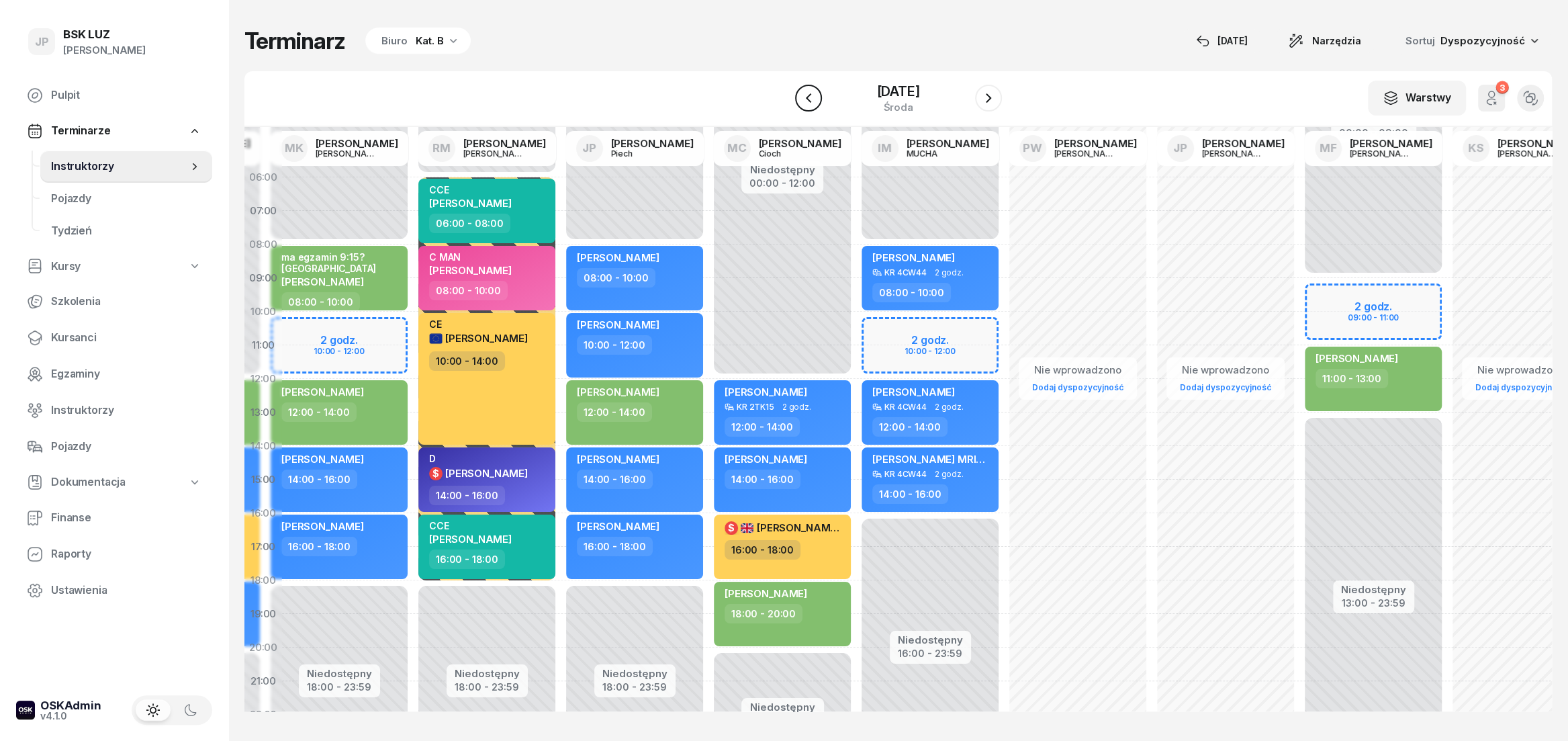
click at [801, 100] on icon "button" at bounding box center [808, 98] width 16 height 16
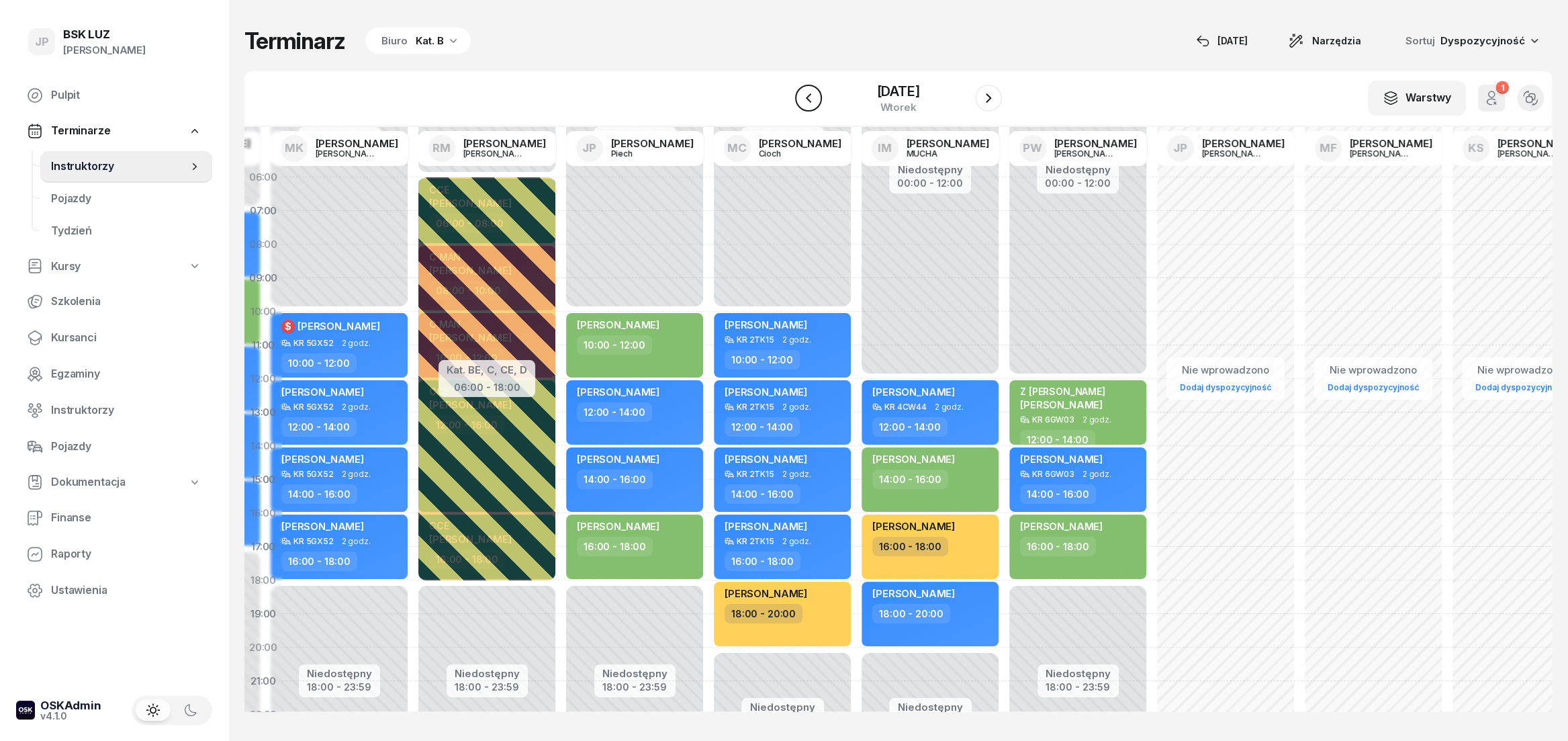
click at [801, 100] on icon "button" at bounding box center [808, 98] width 16 height 16
click at [790, 100] on icon "button" at bounding box center [796, 98] width 16 height 16
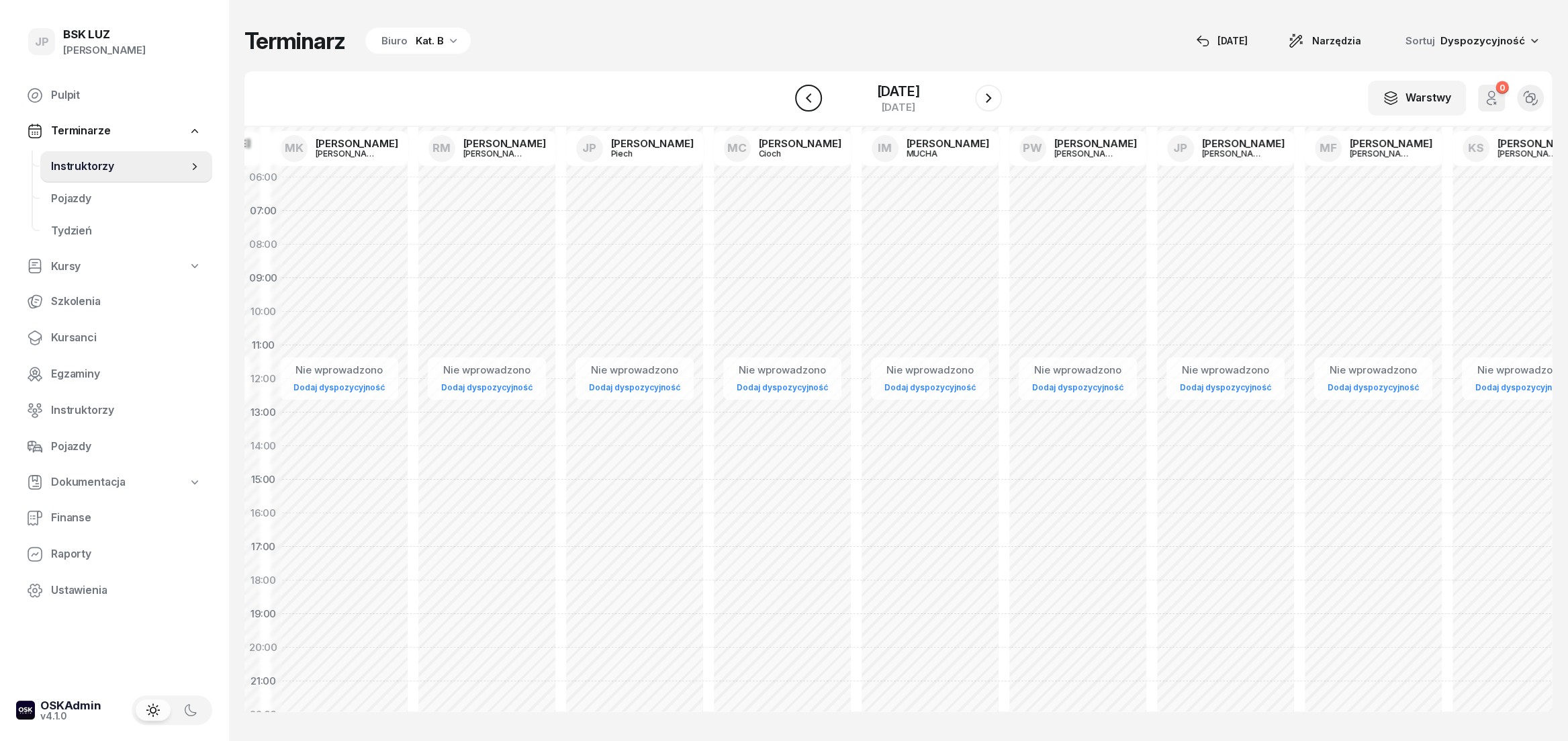
click at [801, 100] on icon "button" at bounding box center [808, 98] width 16 height 16
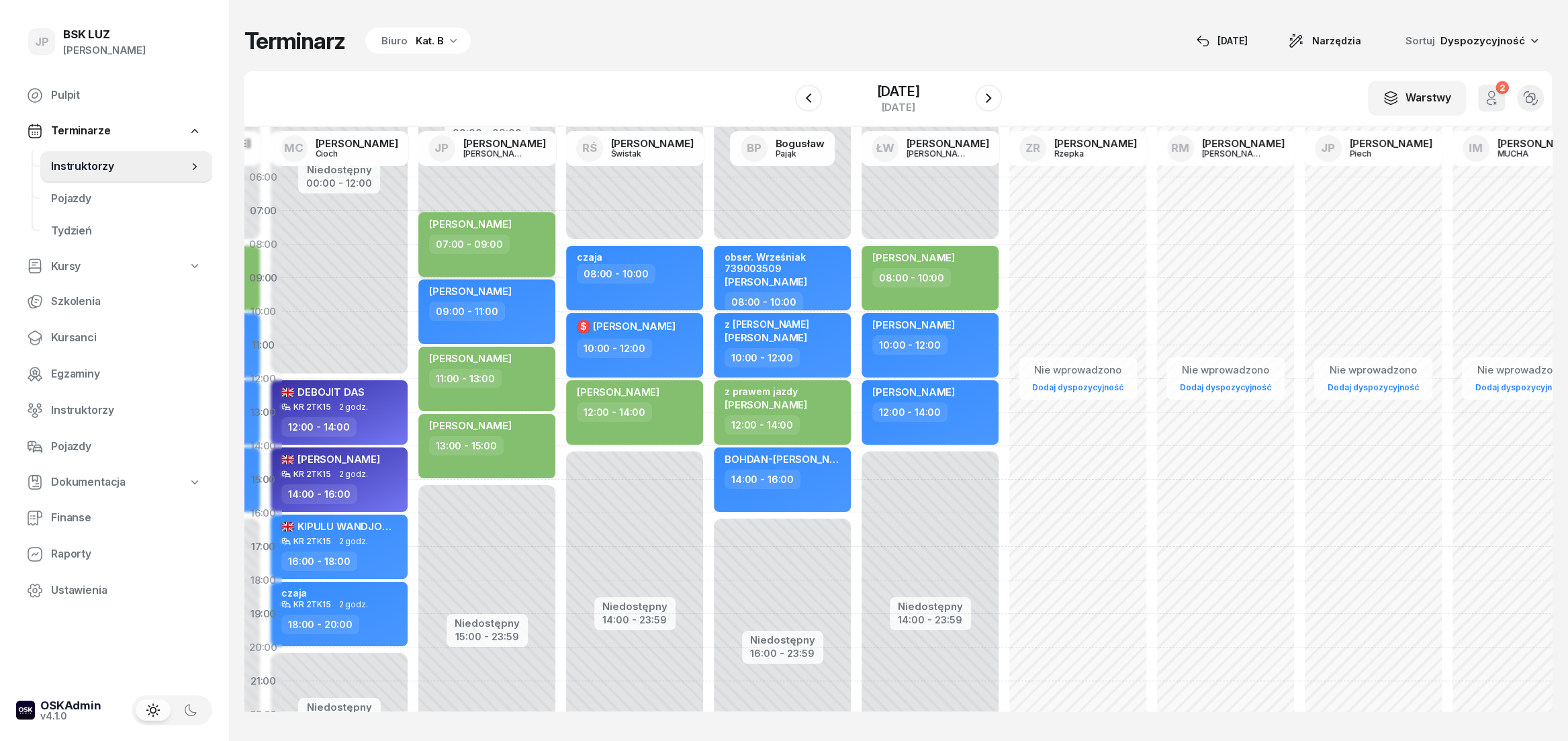
click at [536, 244] on div "07:00 - 09:00" at bounding box center [488, 244] width 118 height 19
select select "07"
select select "09"
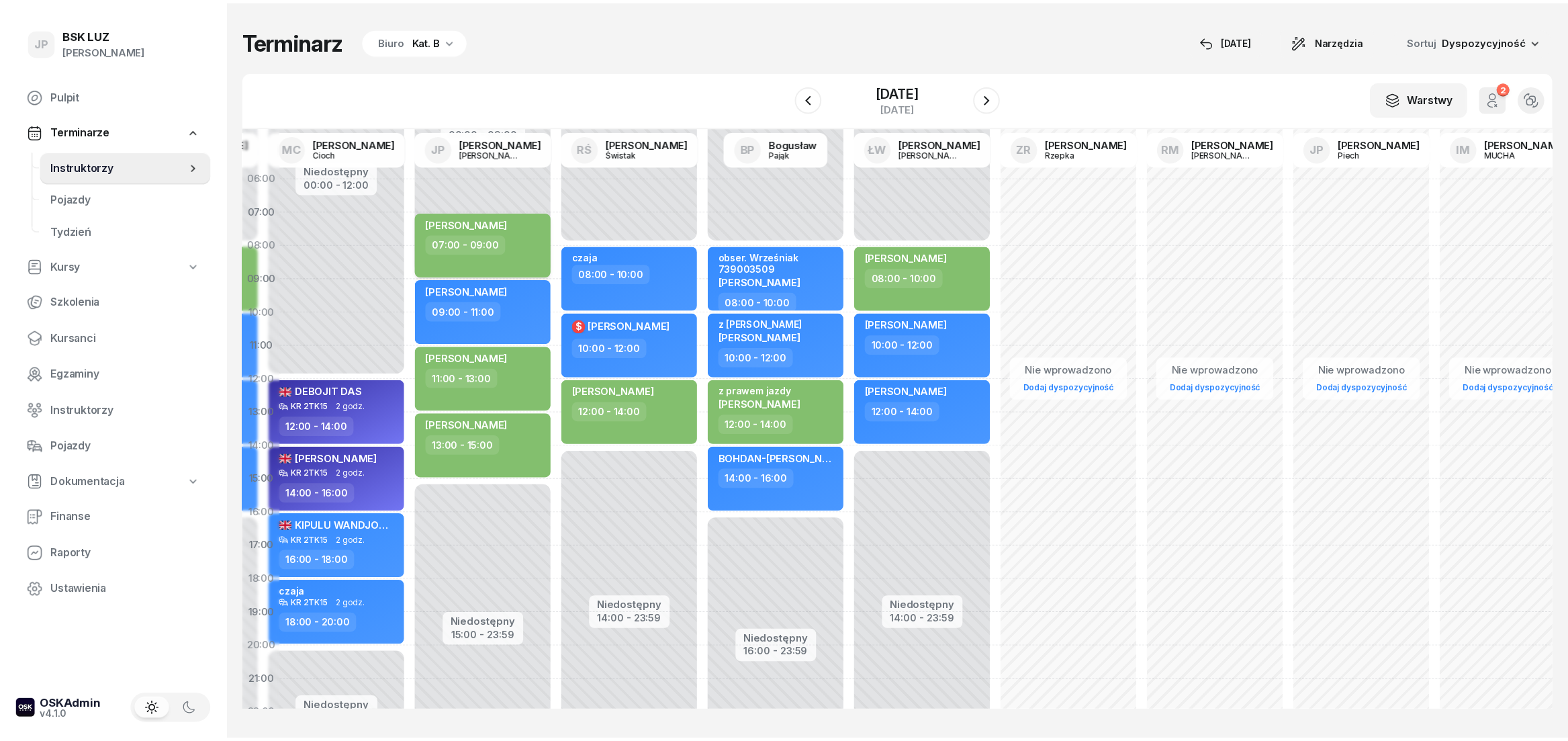
scroll to position [0, 165]
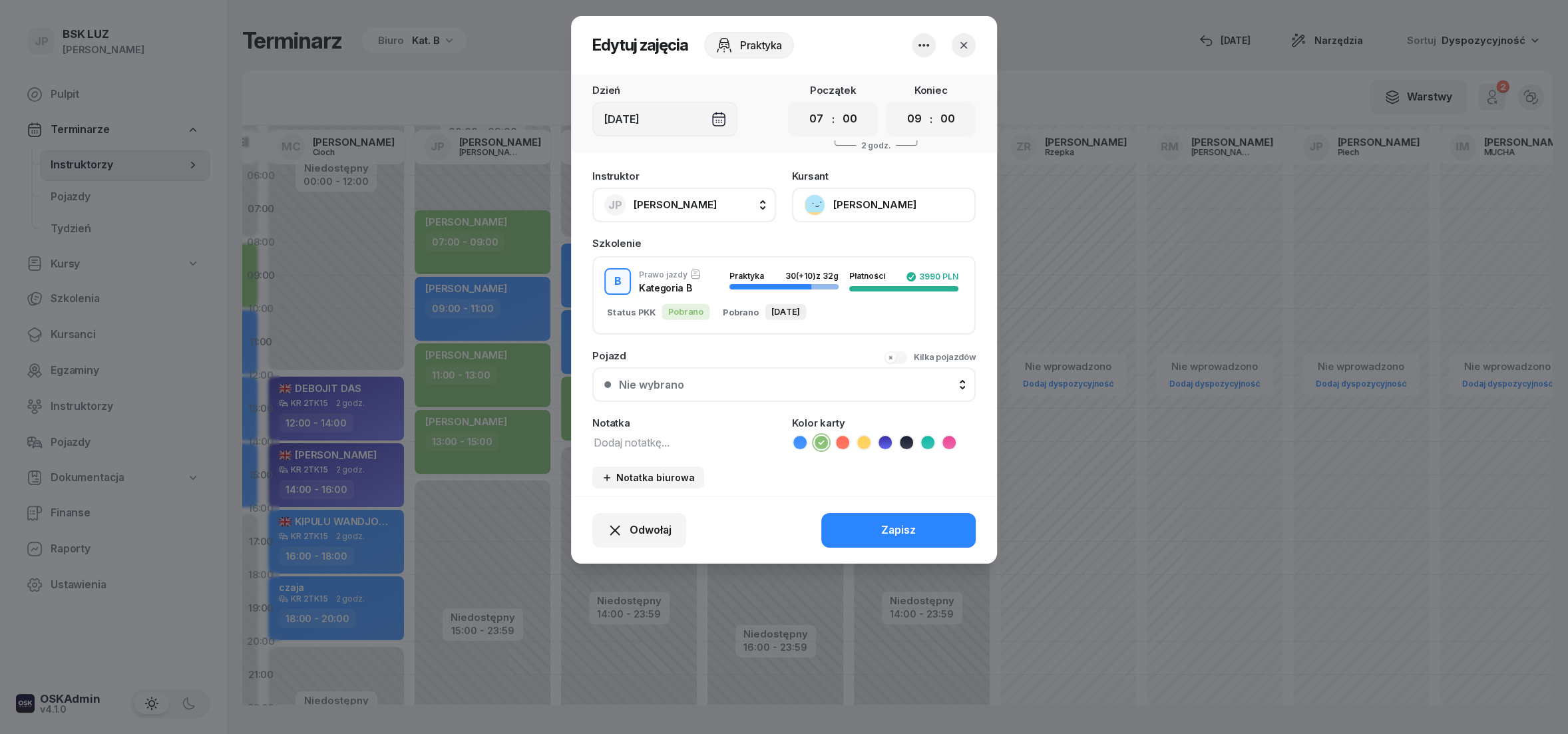
click at [962, 46] on icon "button" at bounding box center [964, 45] width 7 height 7
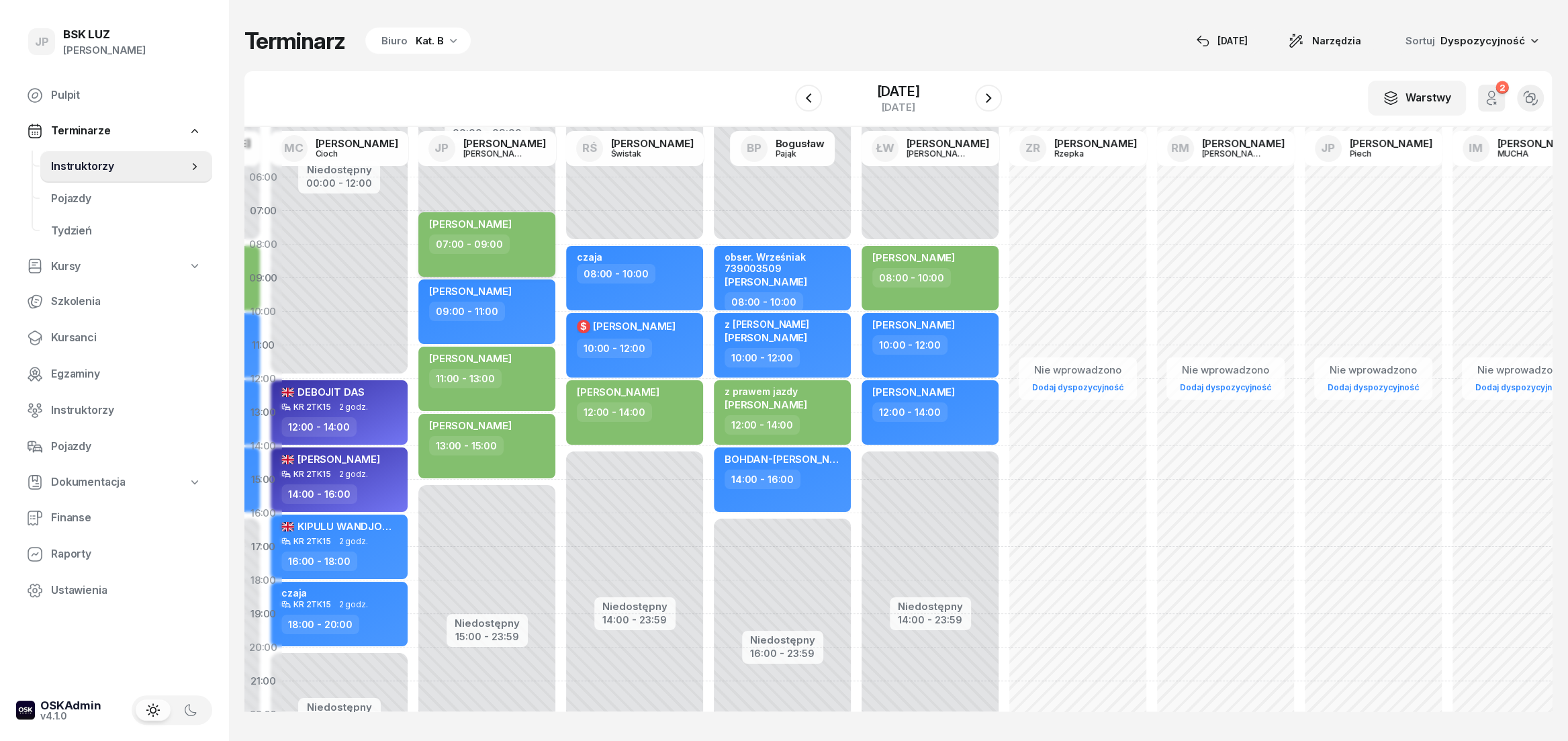
click at [541, 237] on div "07:00 - 09:00" at bounding box center [488, 244] width 118 height 19
select select "07"
select select "09"
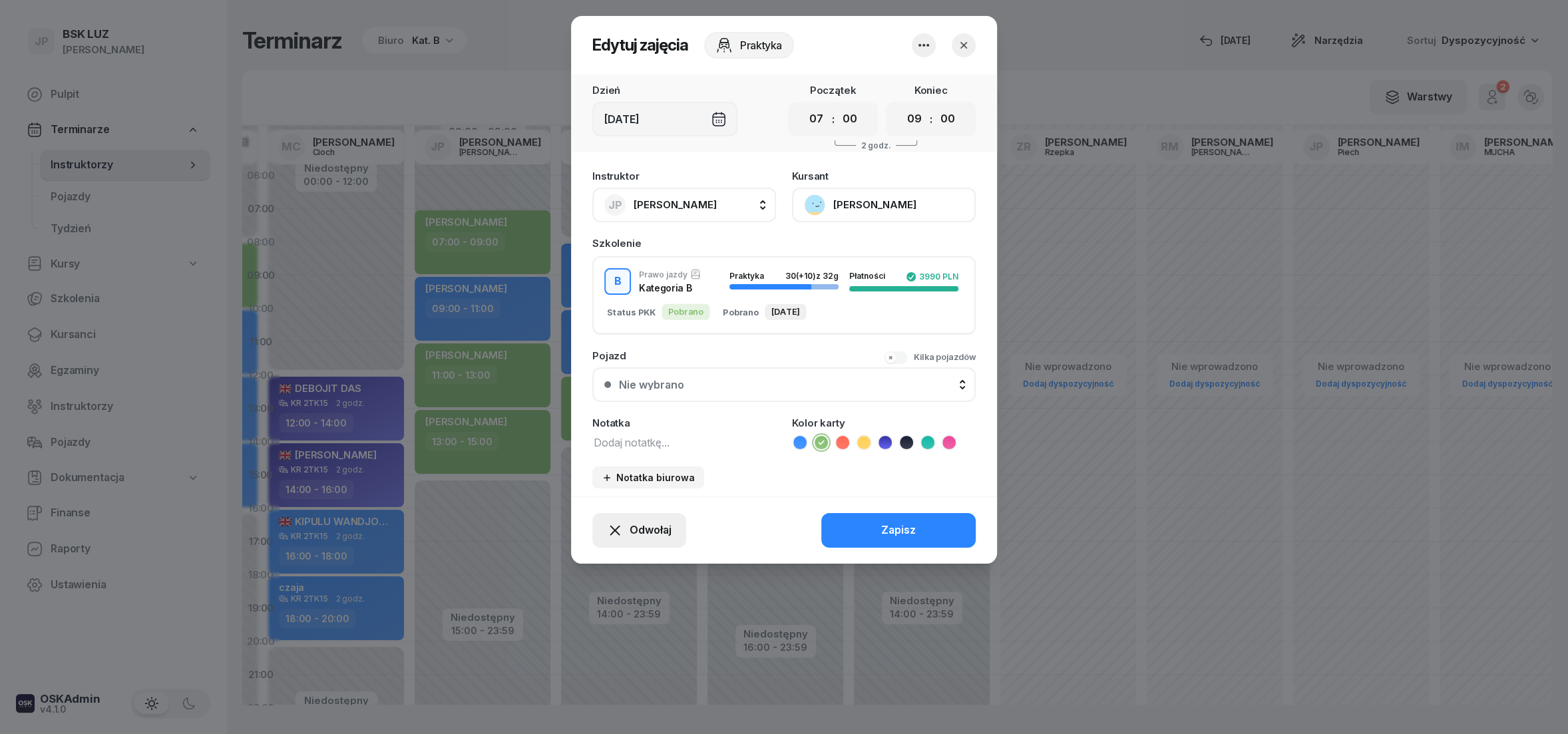
click at [644, 534] on span "Odwołaj" at bounding box center [650, 530] width 42 height 17
click at [630, 415] on div "My odwołaliśmy" at bounding box center [616, 414] width 81 height 17
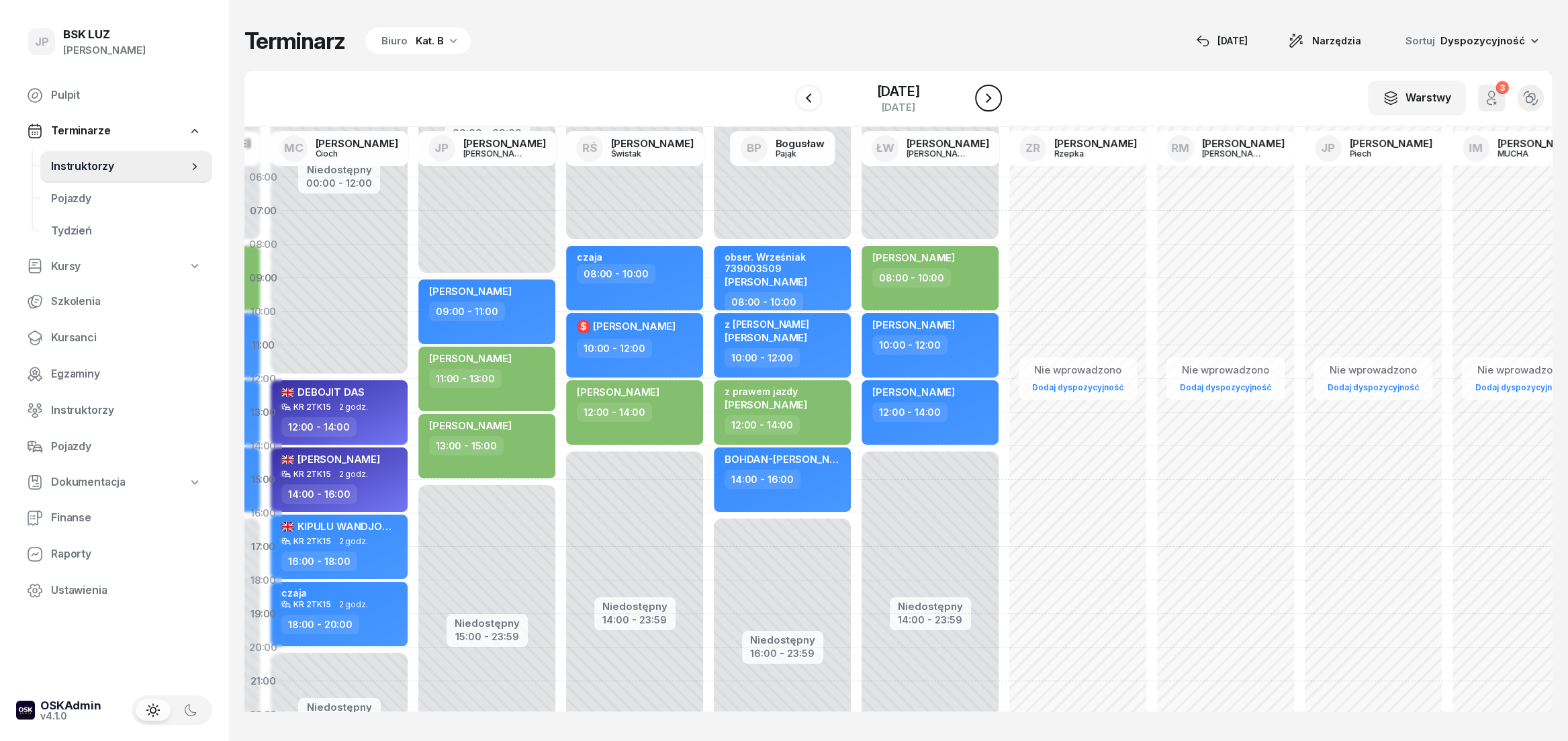
click at [994, 106] on icon "button" at bounding box center [988, 98] width 16 height 16
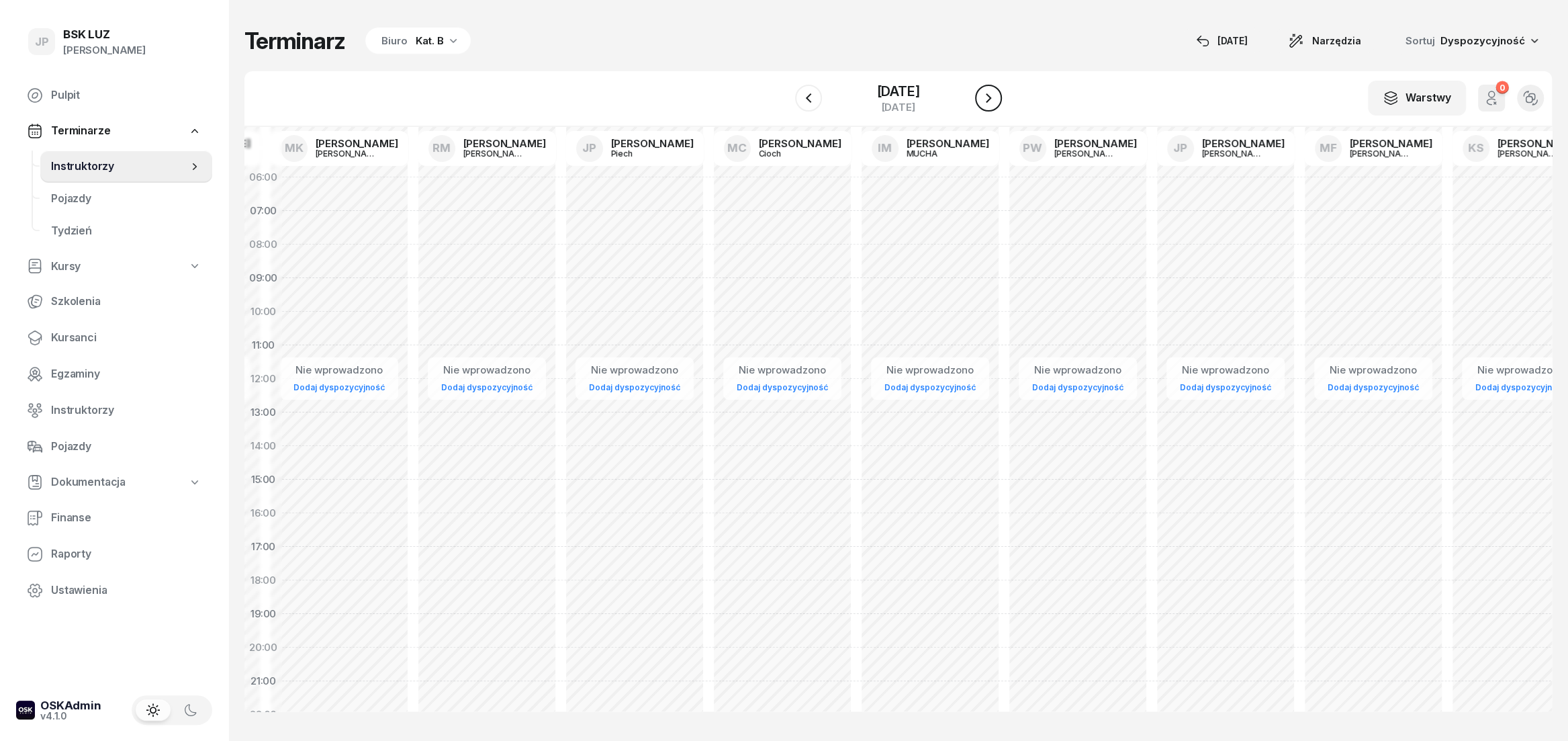
click at [995, 105] on icon "button" at bounding box center [988, 98] width 16 height 16
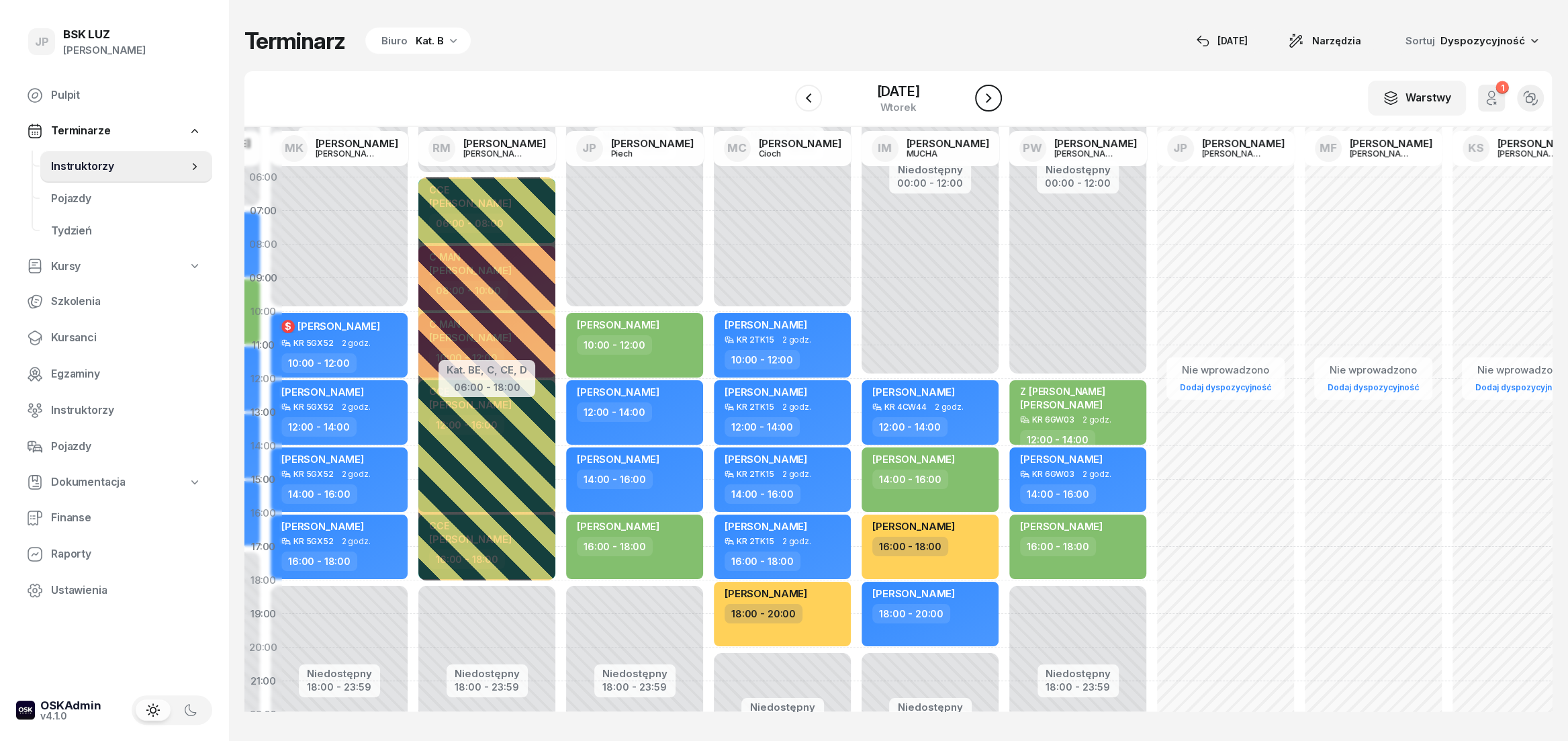
click at [995, 105] on icon "button" at bounding box center [988, 98] width 16 height 16
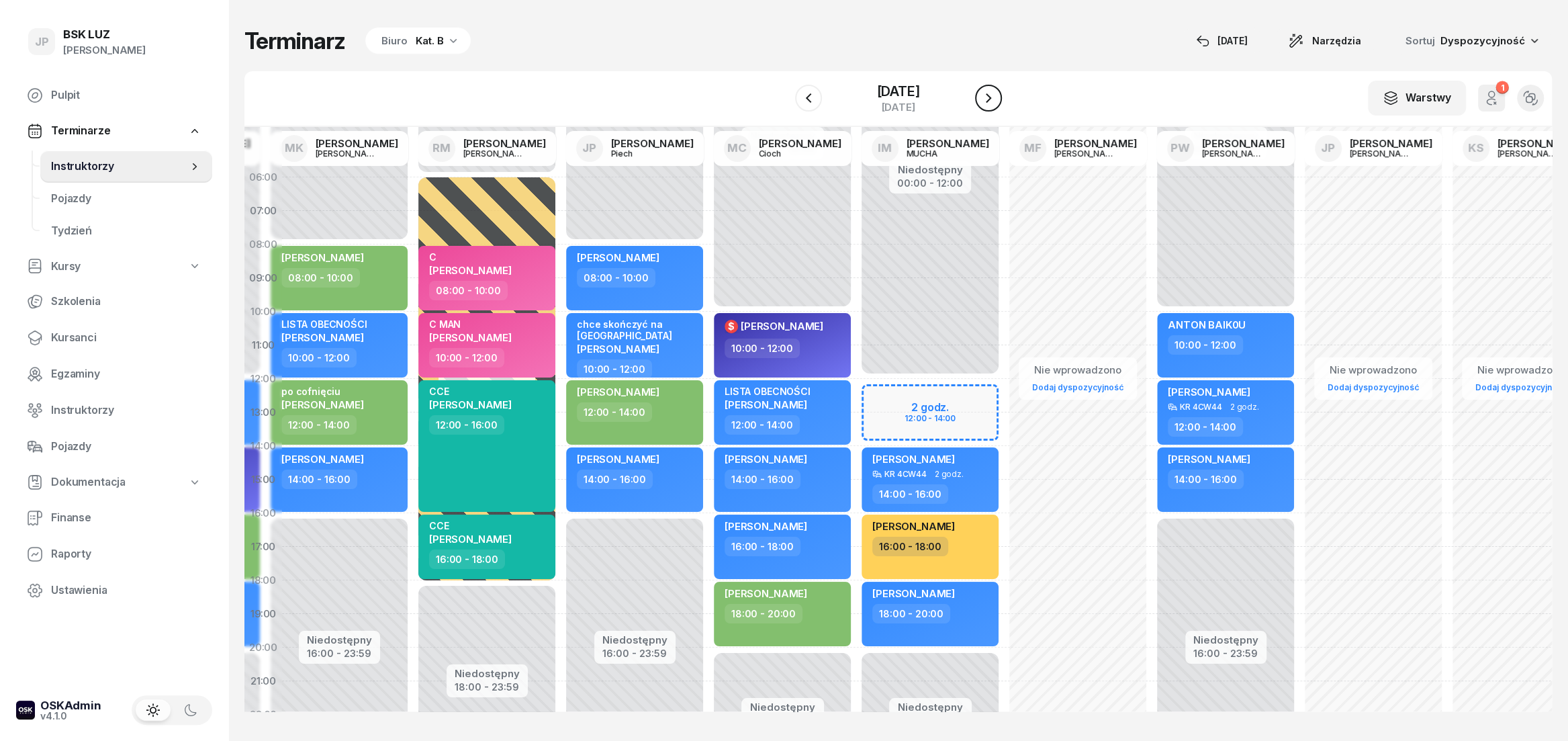
click at [994, 105] on icon "button" at bounding box center [988, 98] width 16 height 16
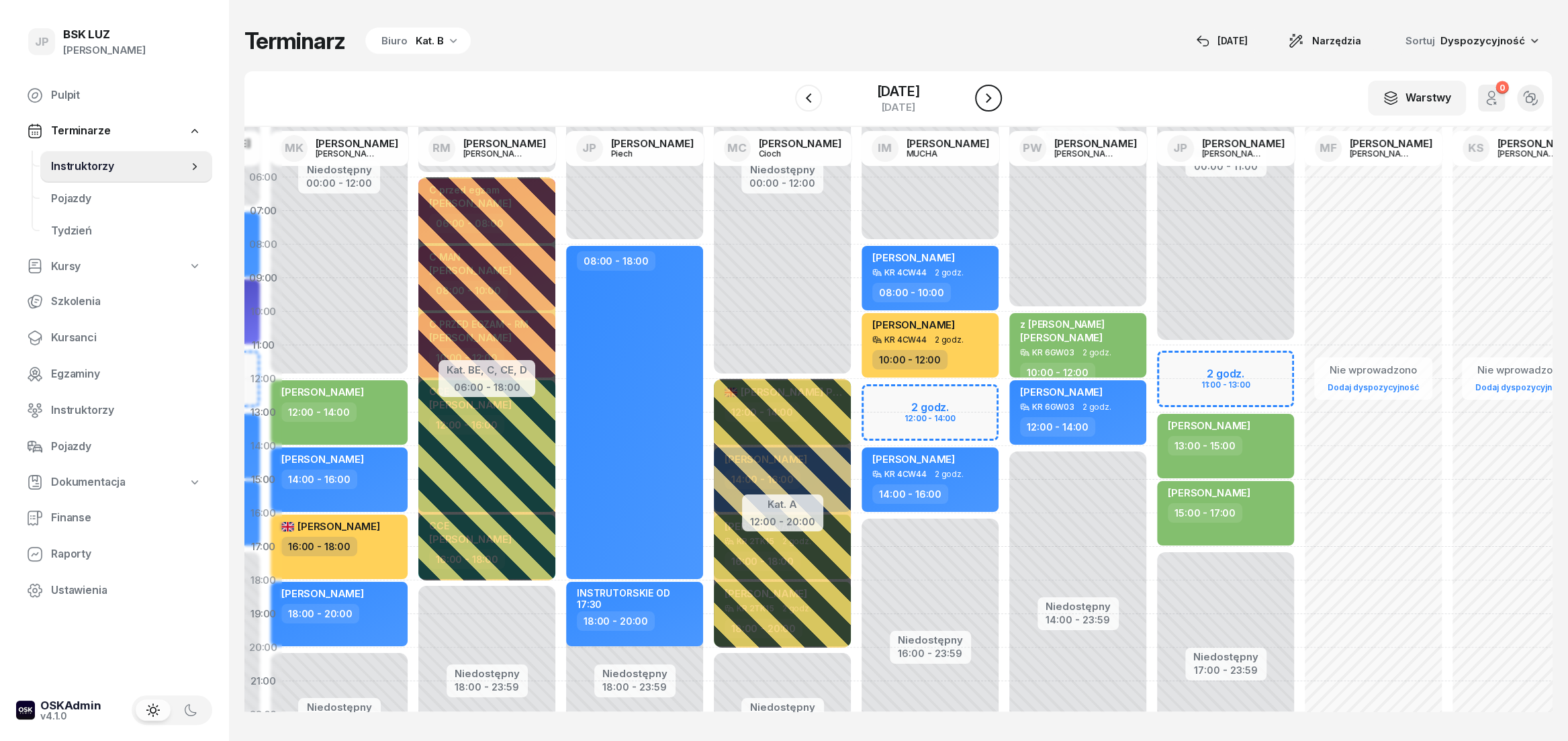
click at [993, 99] on button "button" at bounding box center [988, 98] width 27 height 27
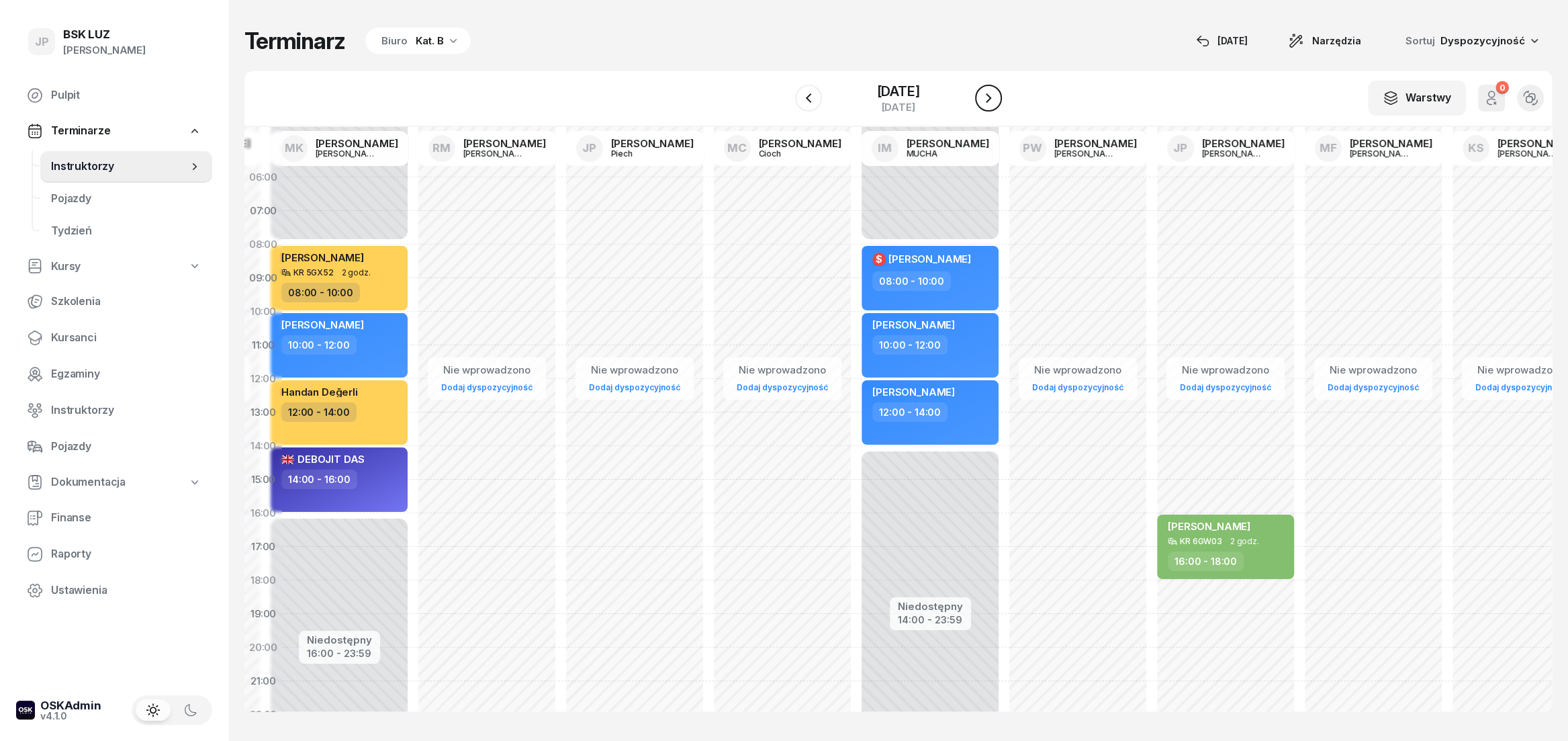
click at [993, 99] on button "button" at bounding box center [988, 98] width 27 height 27
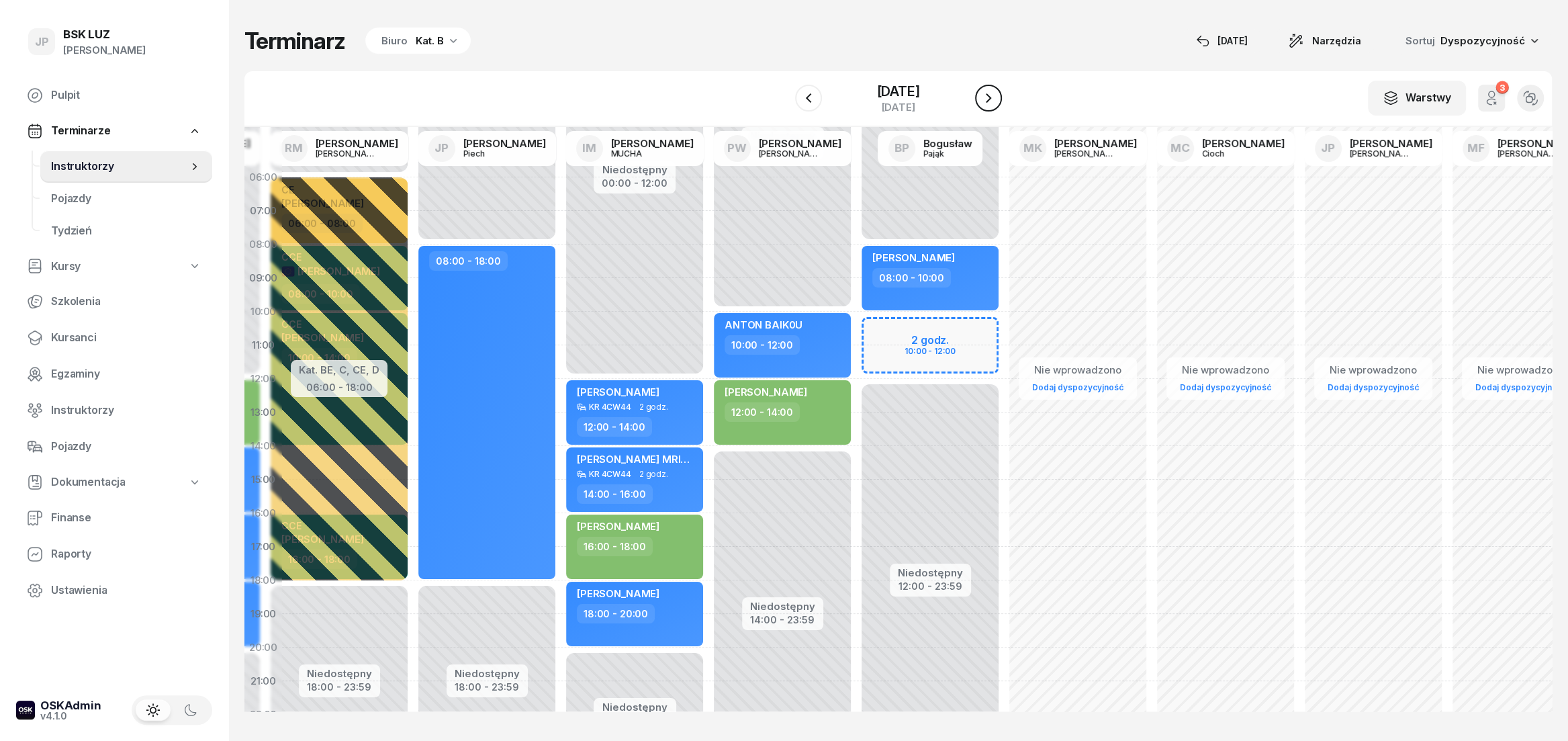
click at [993, 99] on button "button" at bounding box center [988, 98] width 27 height 27
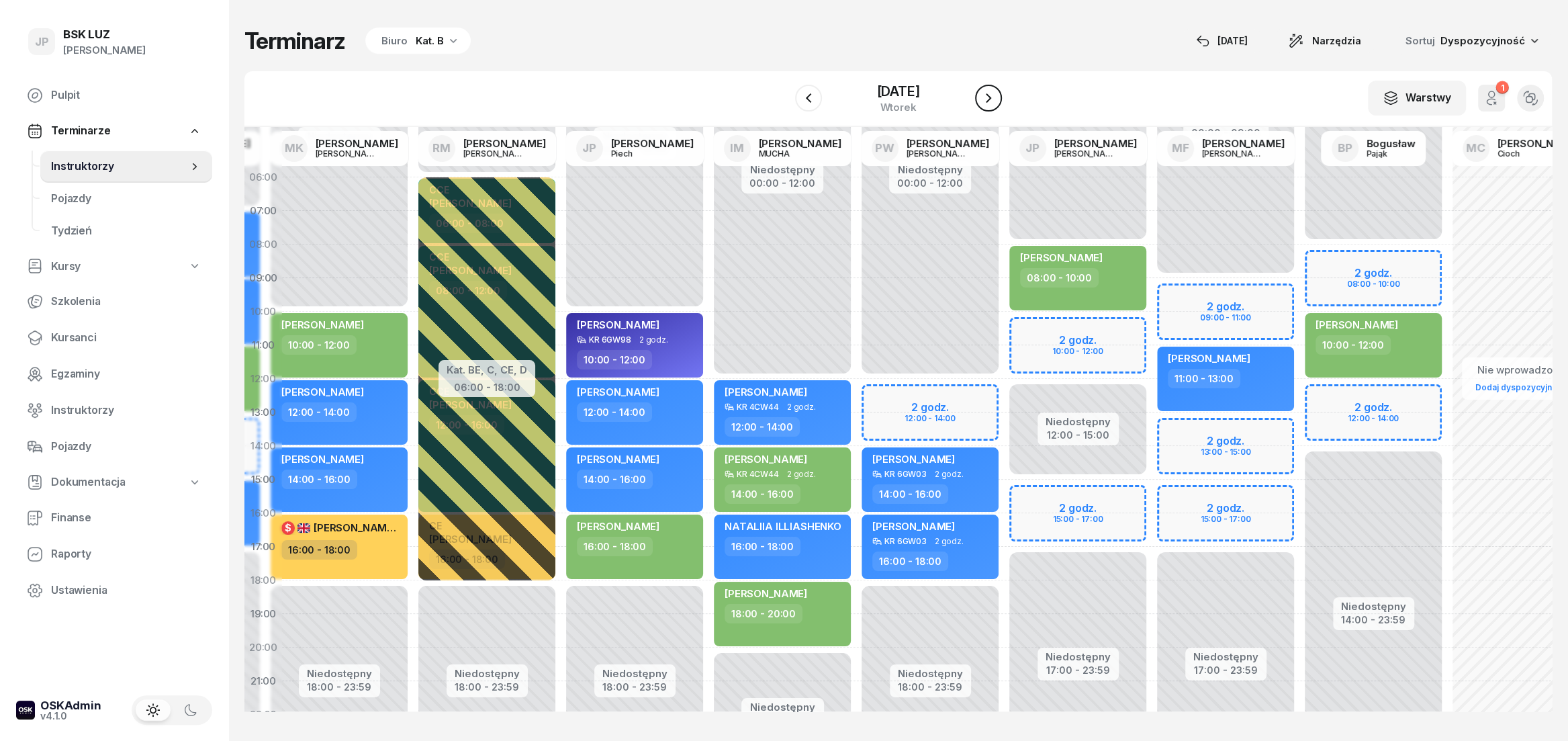
click at [993, 99] on button "button" at bounding box center [988, 98] width 27 height 27
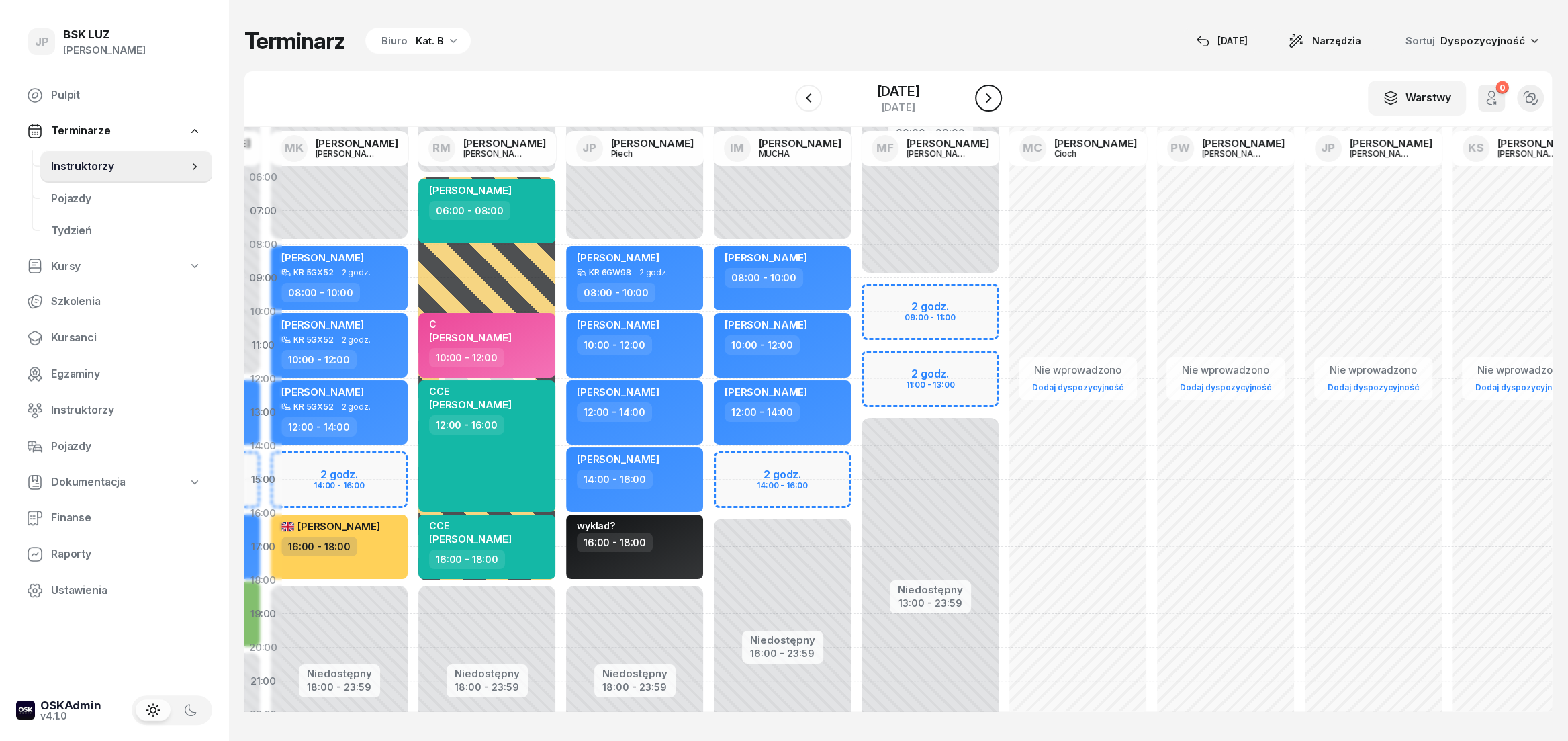
click at [993, 99] on button "button" at bounding box center [988, 98] width 27 height 27
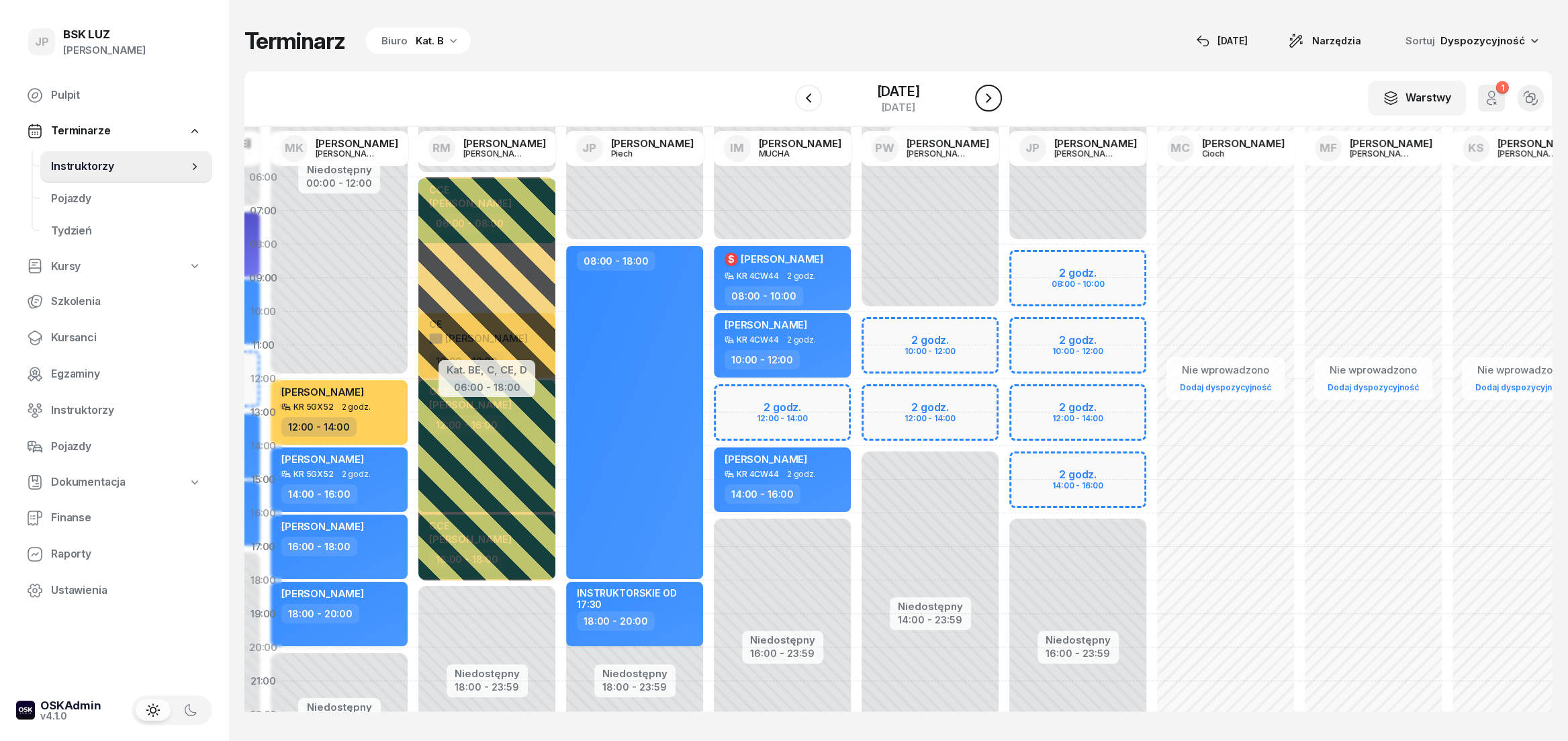
click at [993, 99] on button "button" at bounding box center [988, 98] width 27 height 27
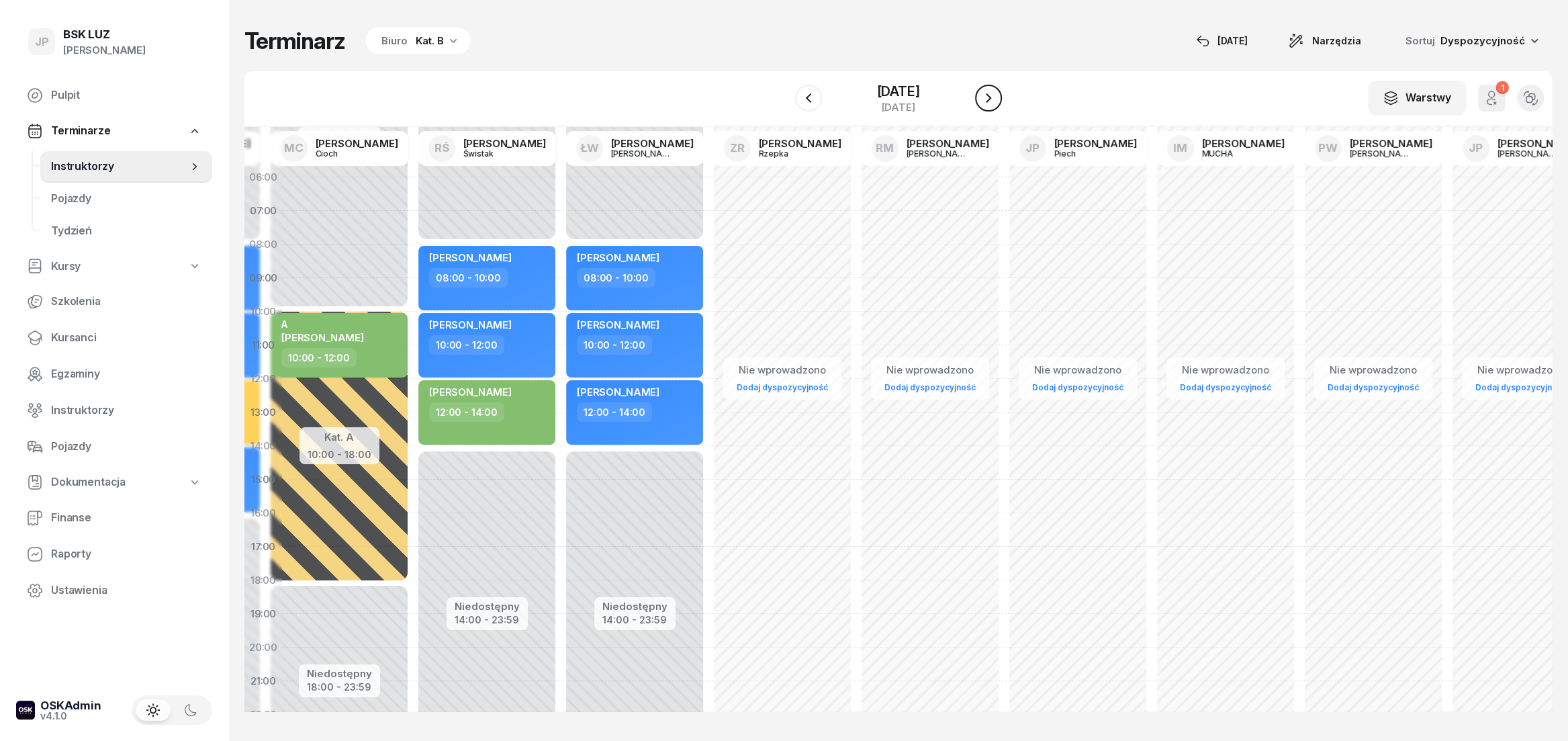
click at [993, 99] on button "button" at bounding box center [988, 98] width 27 height 27
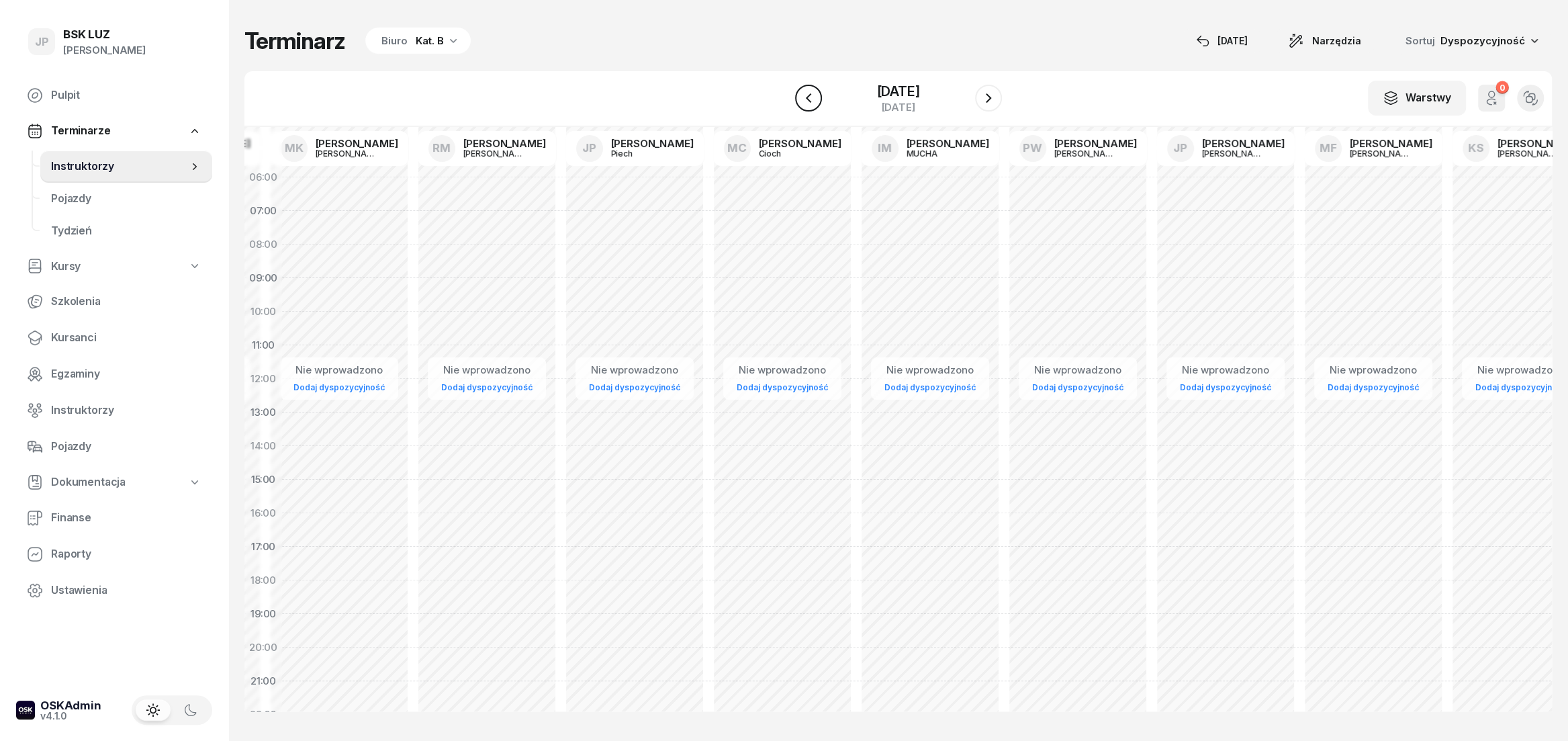
click at [805, 98] on icon "button" at bounding box center [808, 98] width 6 height 10
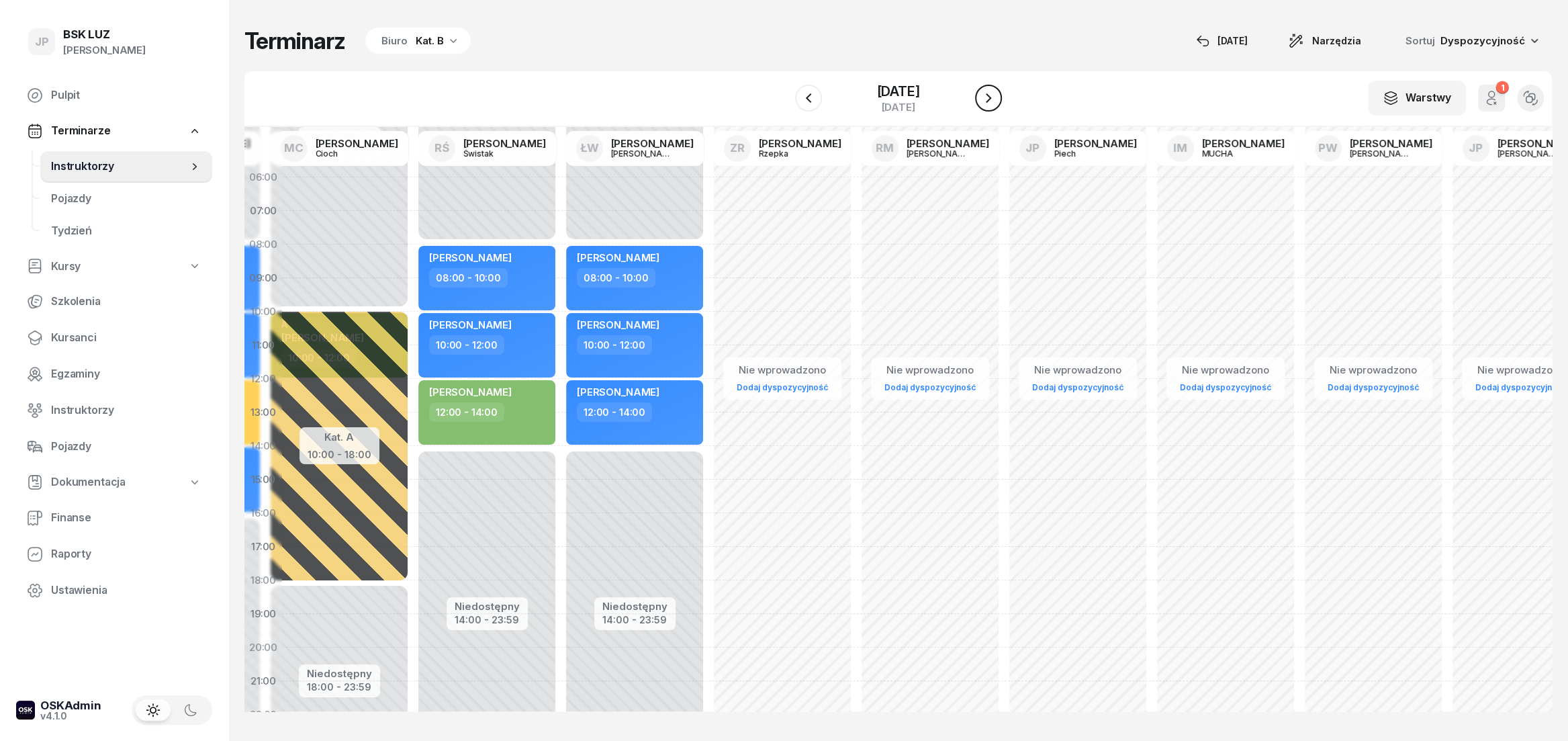
click at [991, 96] on icon "button" at bounding box center [988, 98] width 6 height 10
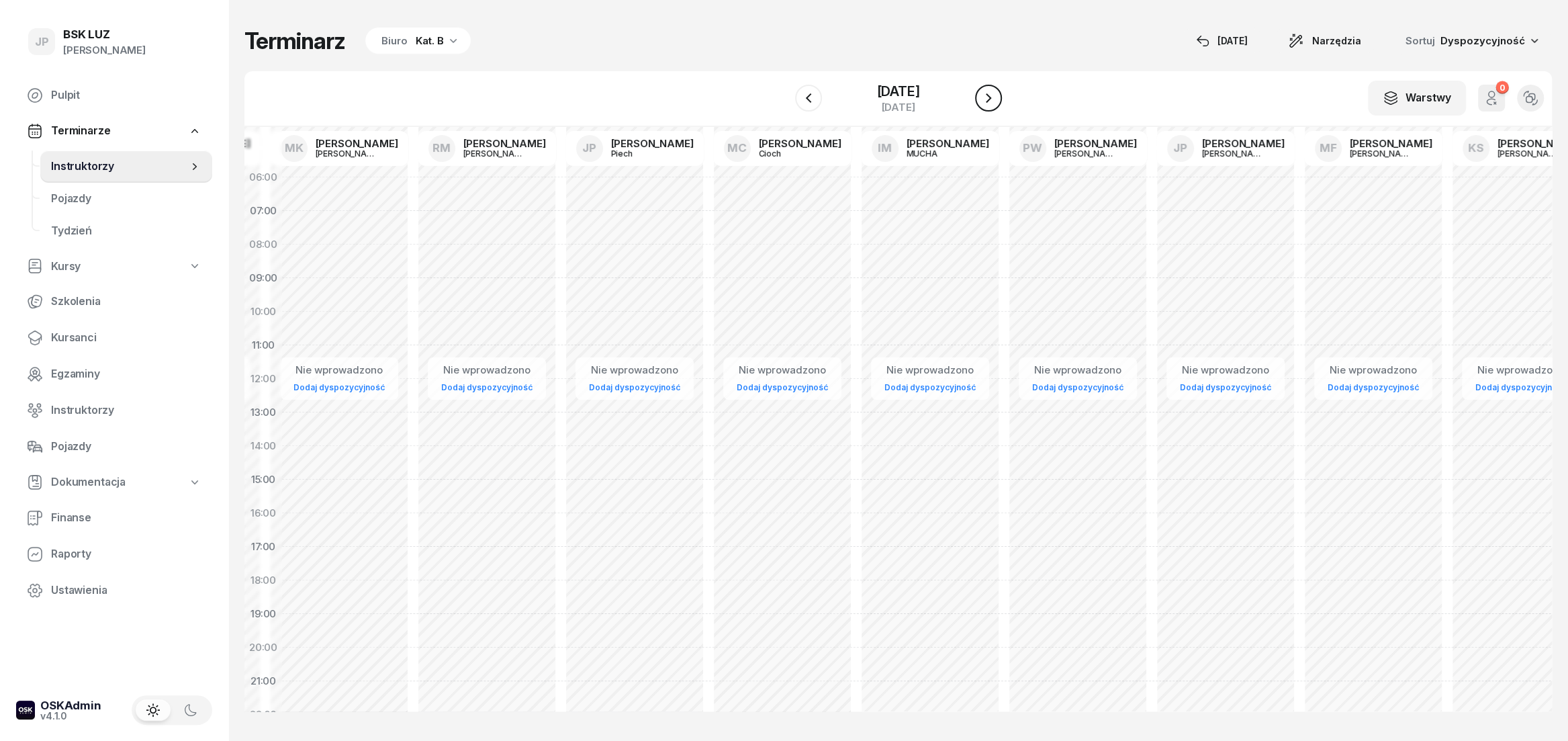
click at [991, 96] on icon "button" at bounding box center [988, 98] width 6 height 10
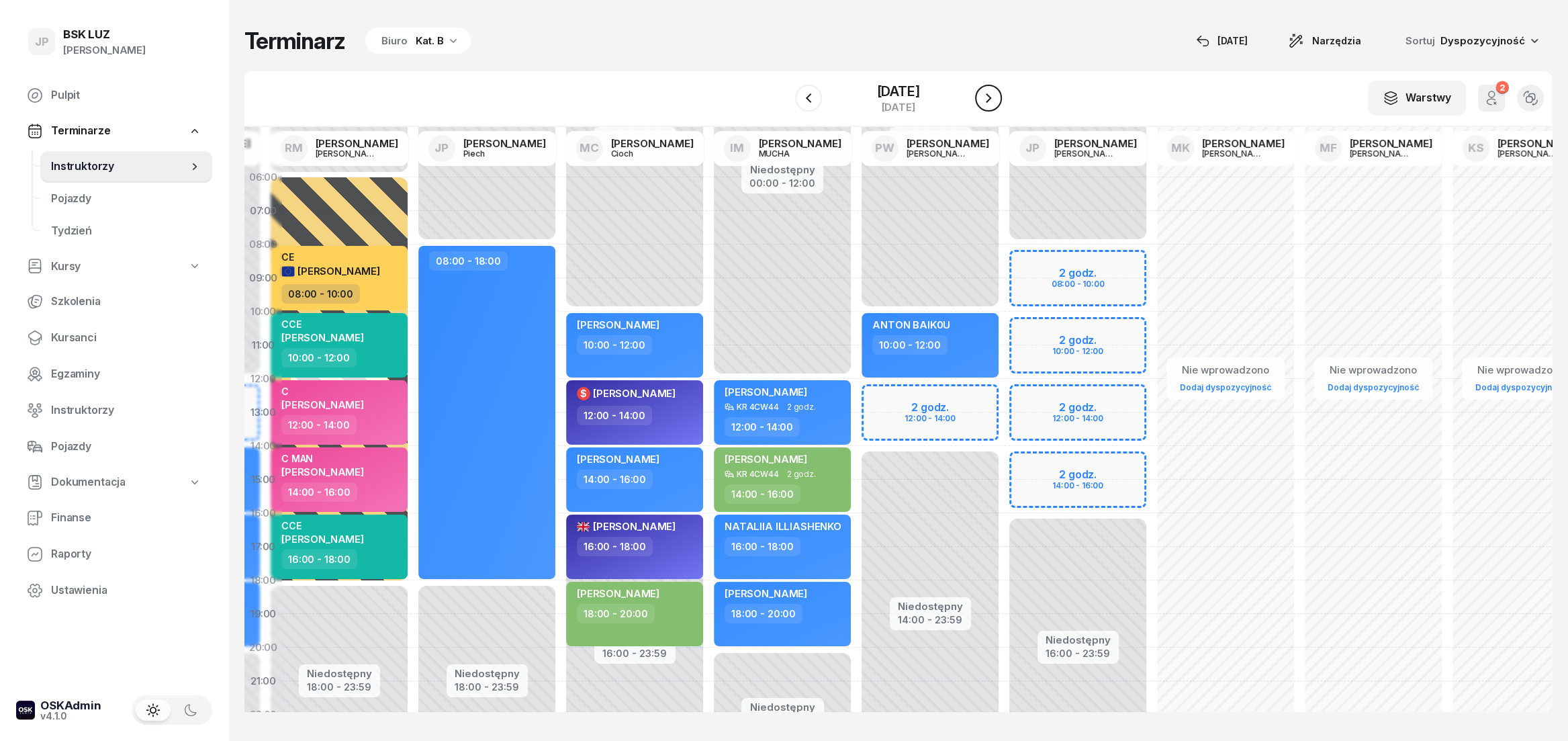
click at [997, 96] on icon "button" at bounding box center [988, 98] width 16 height 16
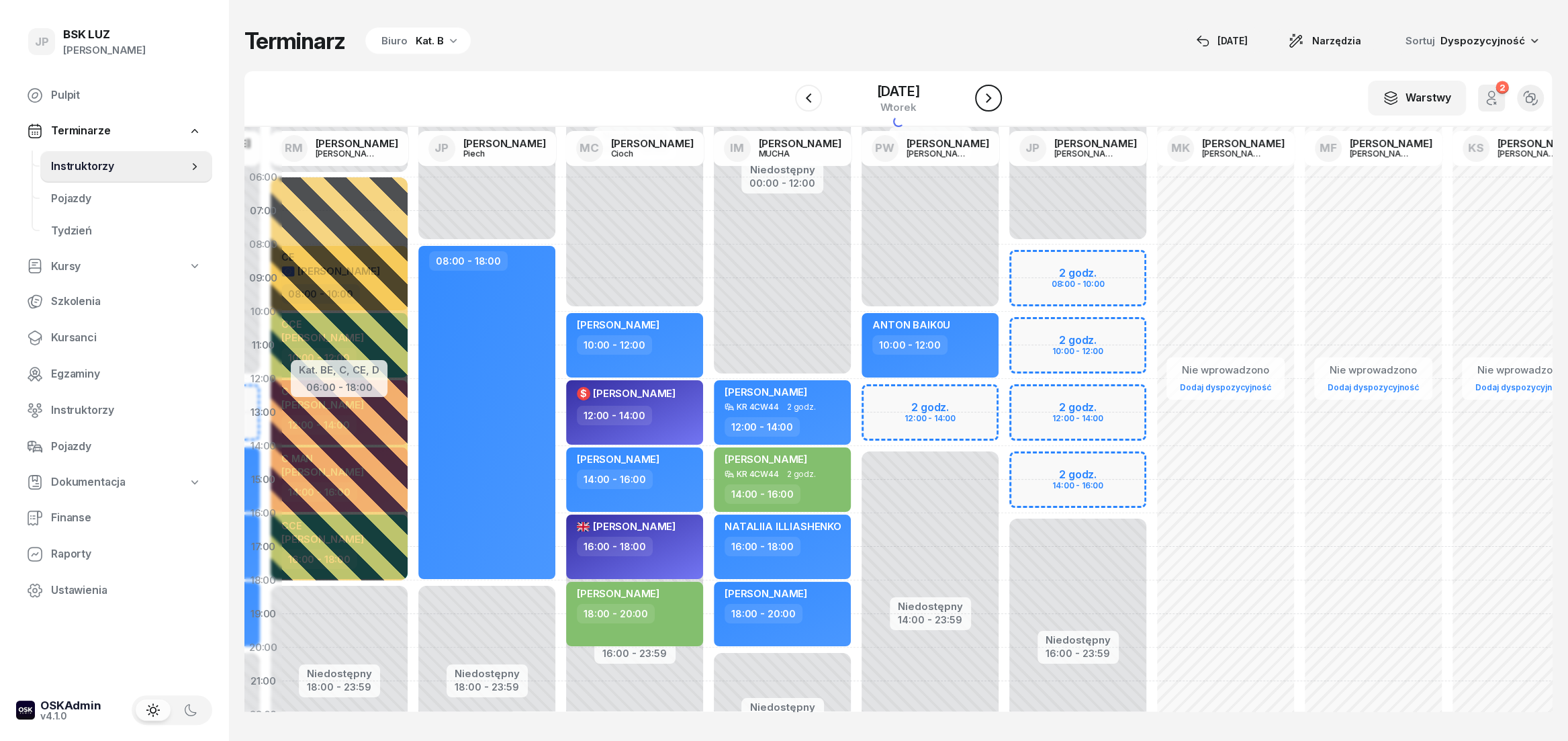
click at [991, 96] on icon "button" at bounding box center [988, 98] width 6 height 10
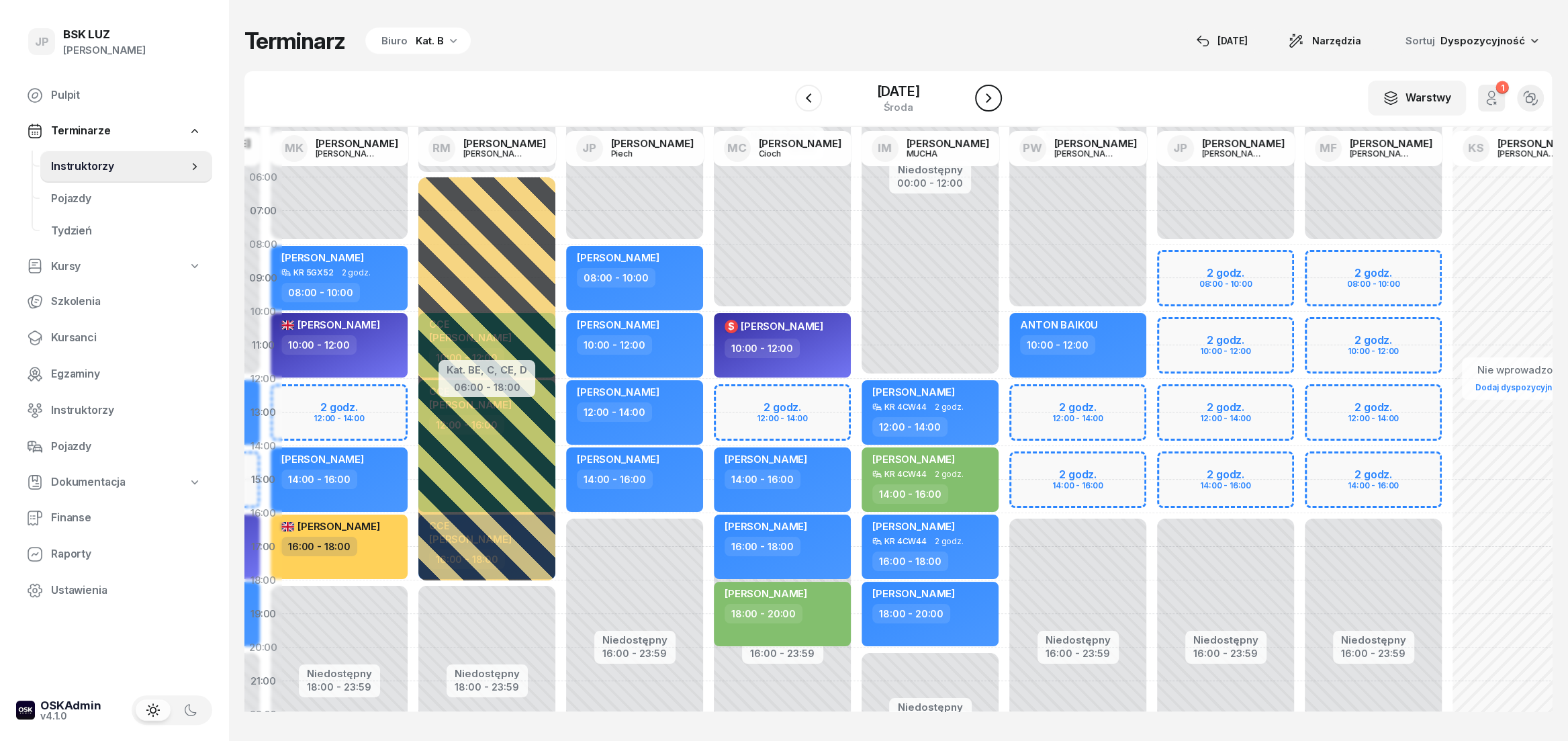
click at [997, 96] on icon "button" at bounding box center [988, 98] width 16 height 16
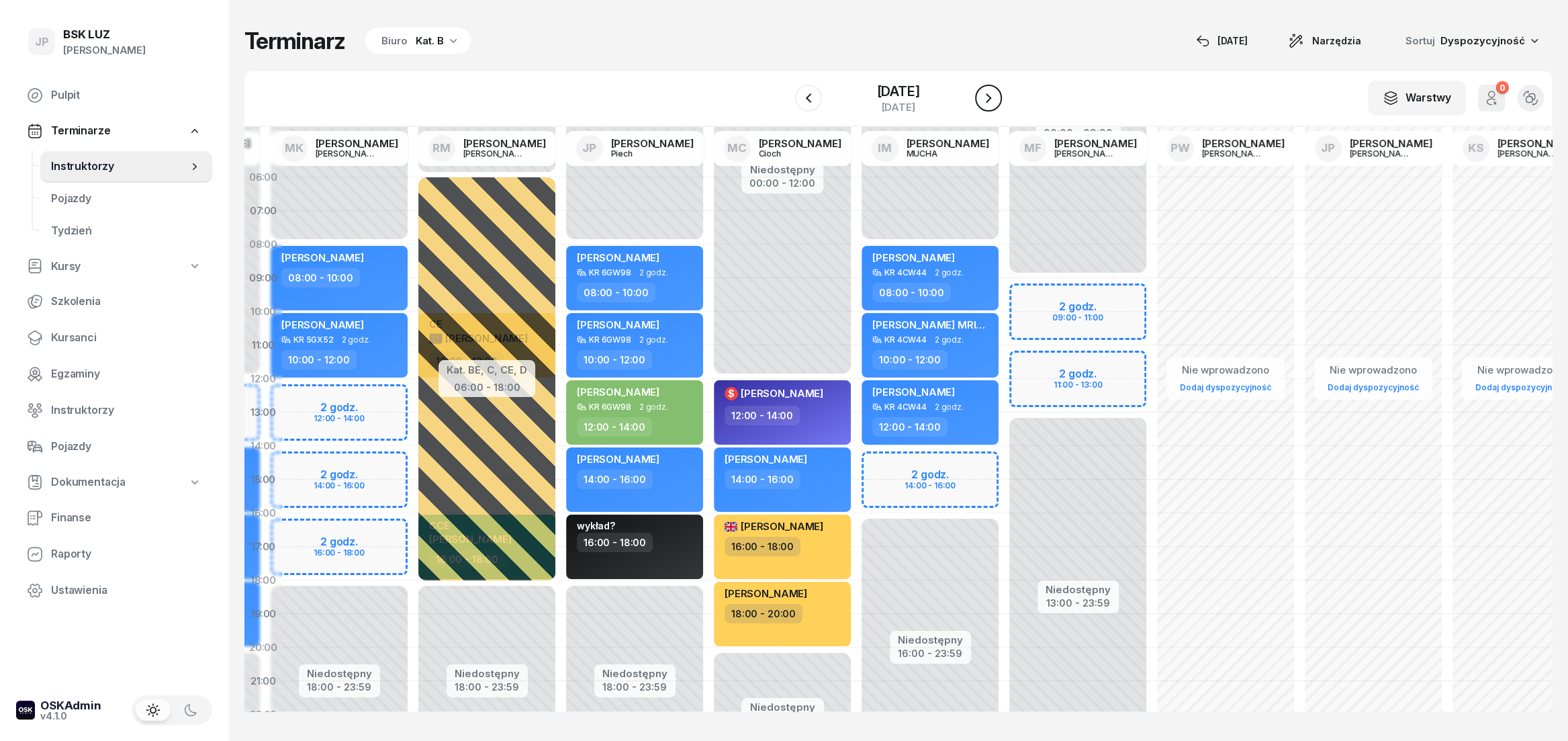
click at [997, 96] on icon "button" at bounding box center [988, 98] width 16 height 16
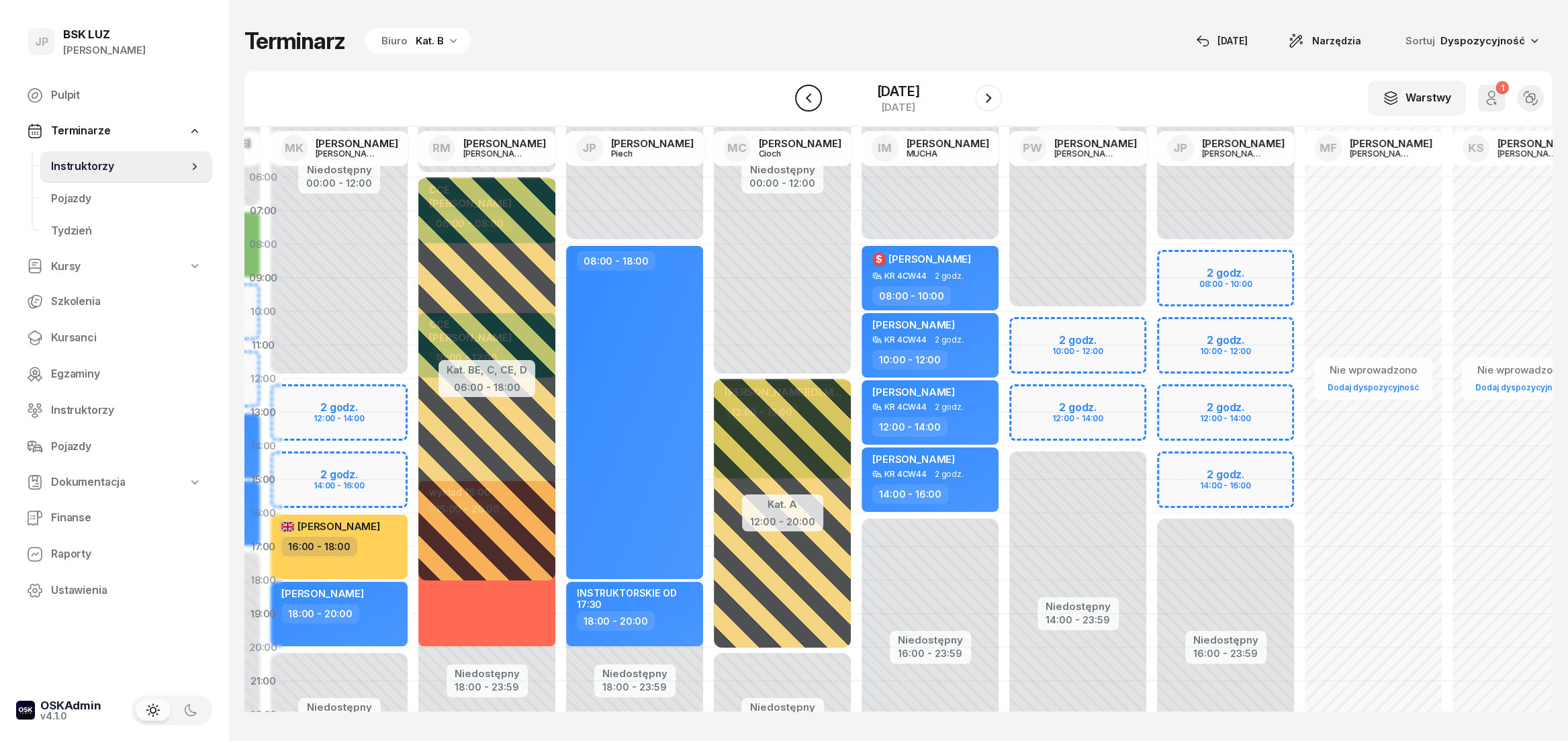
click at [801, 98] on icon "button" at bounding box center [808, 98] width 16 height 16
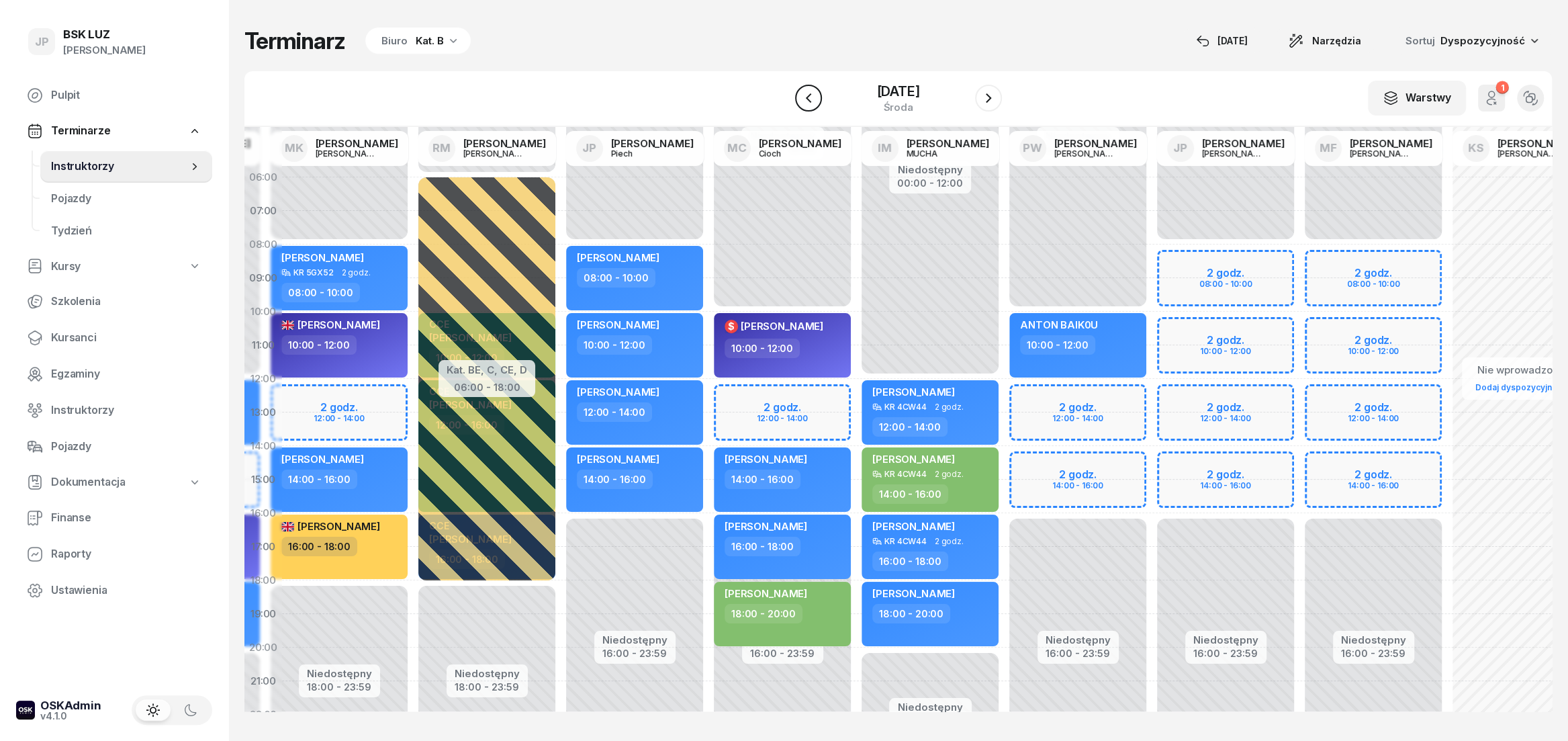
click at [801, 98] on icon "button" at bounding box center [808, 98] width 16 height 16
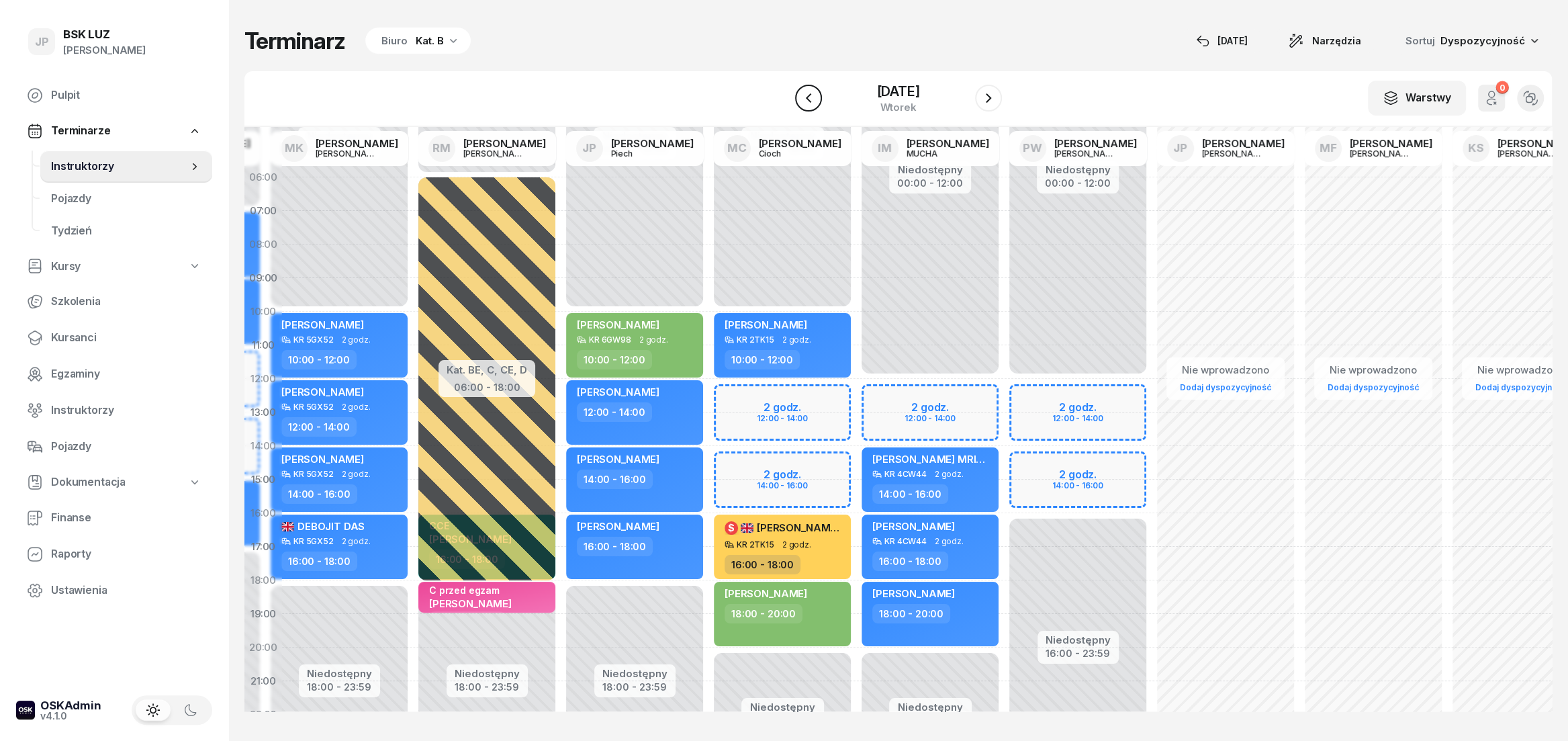
click at [801, 98] on icon "button" at bounding box center [808, 98] width 16 height 16
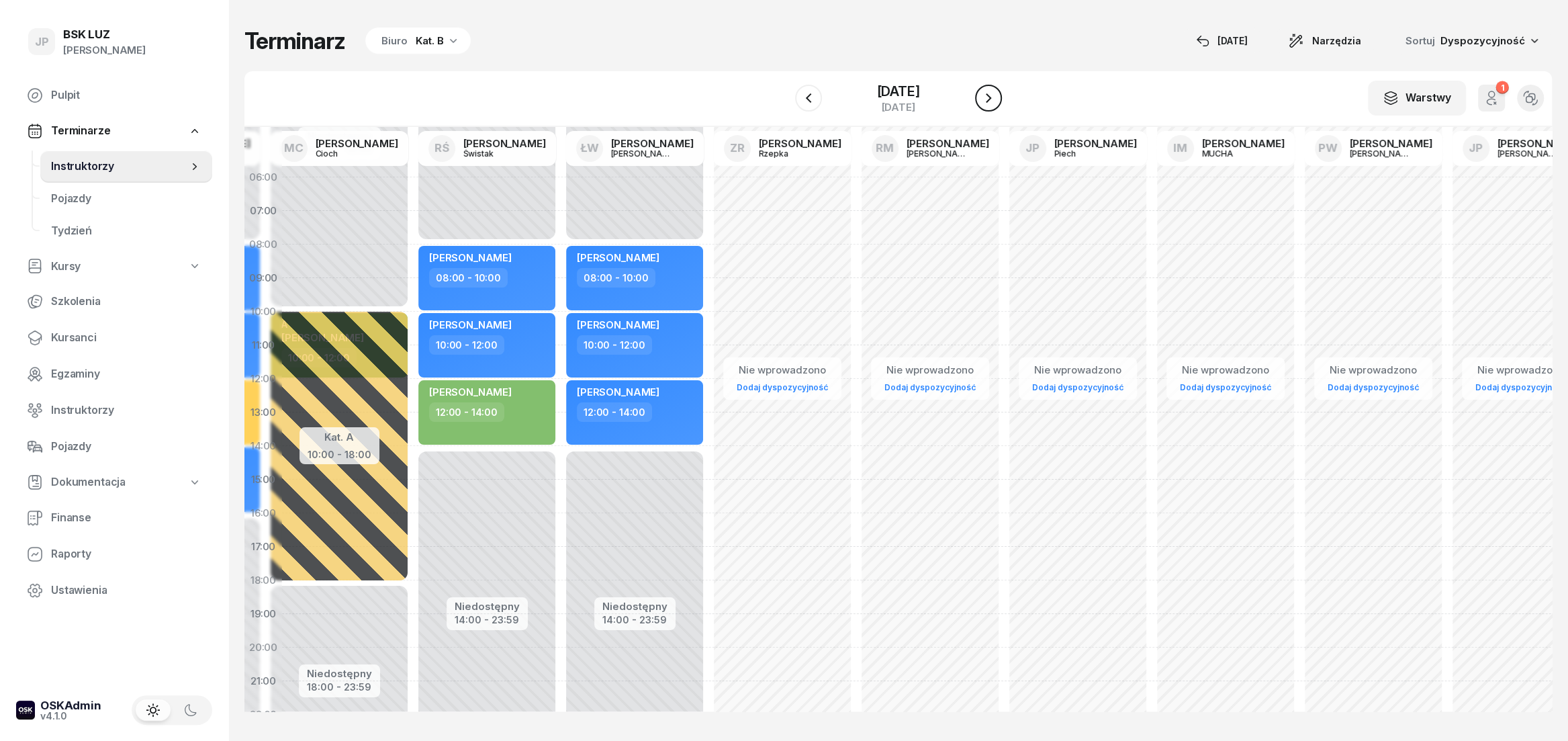
click at [994, 98] on button "button" at bounding box center [988, 98] width 27 height 27
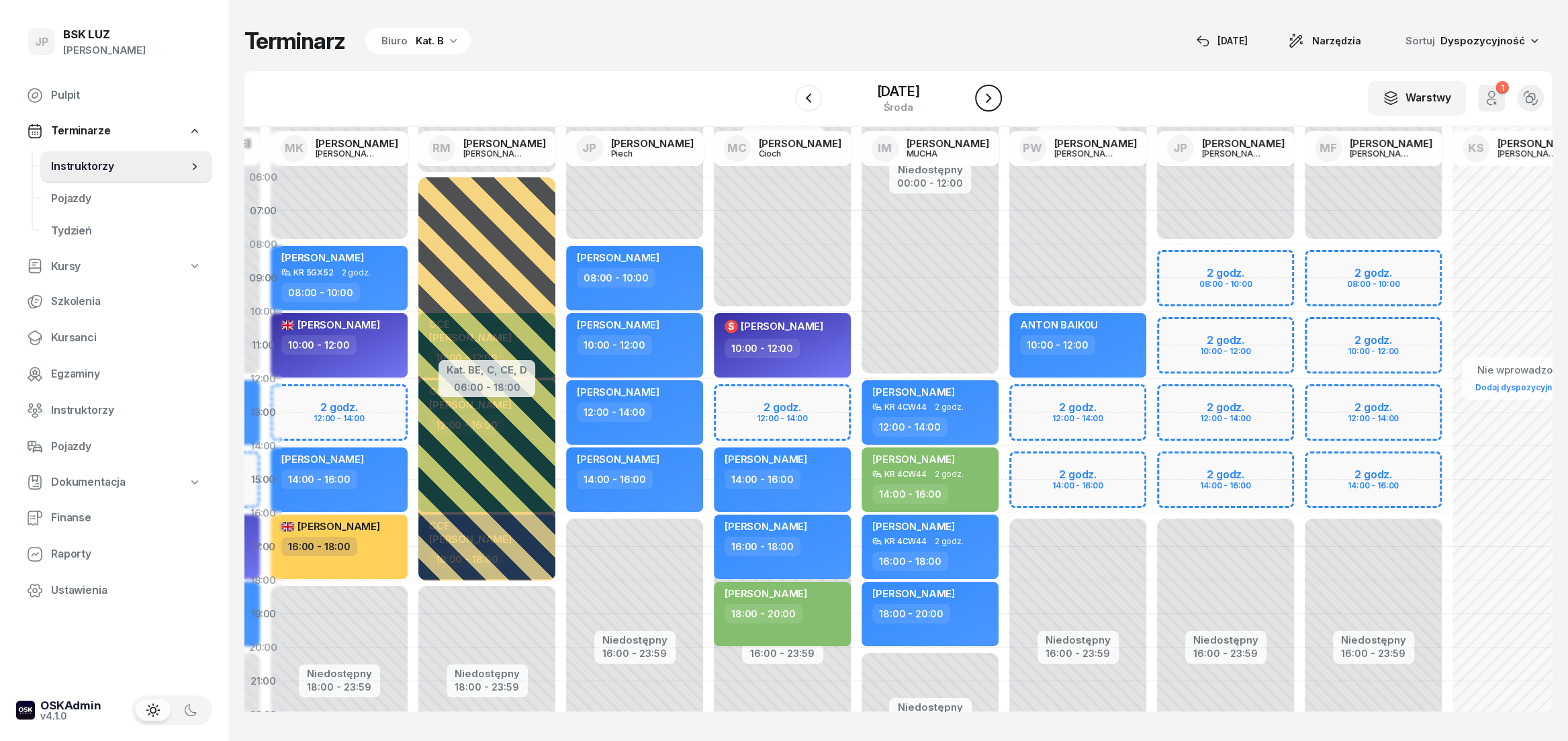
click at [994, 98] on button "button" at bounding box center [988, 98] width 27 height 27
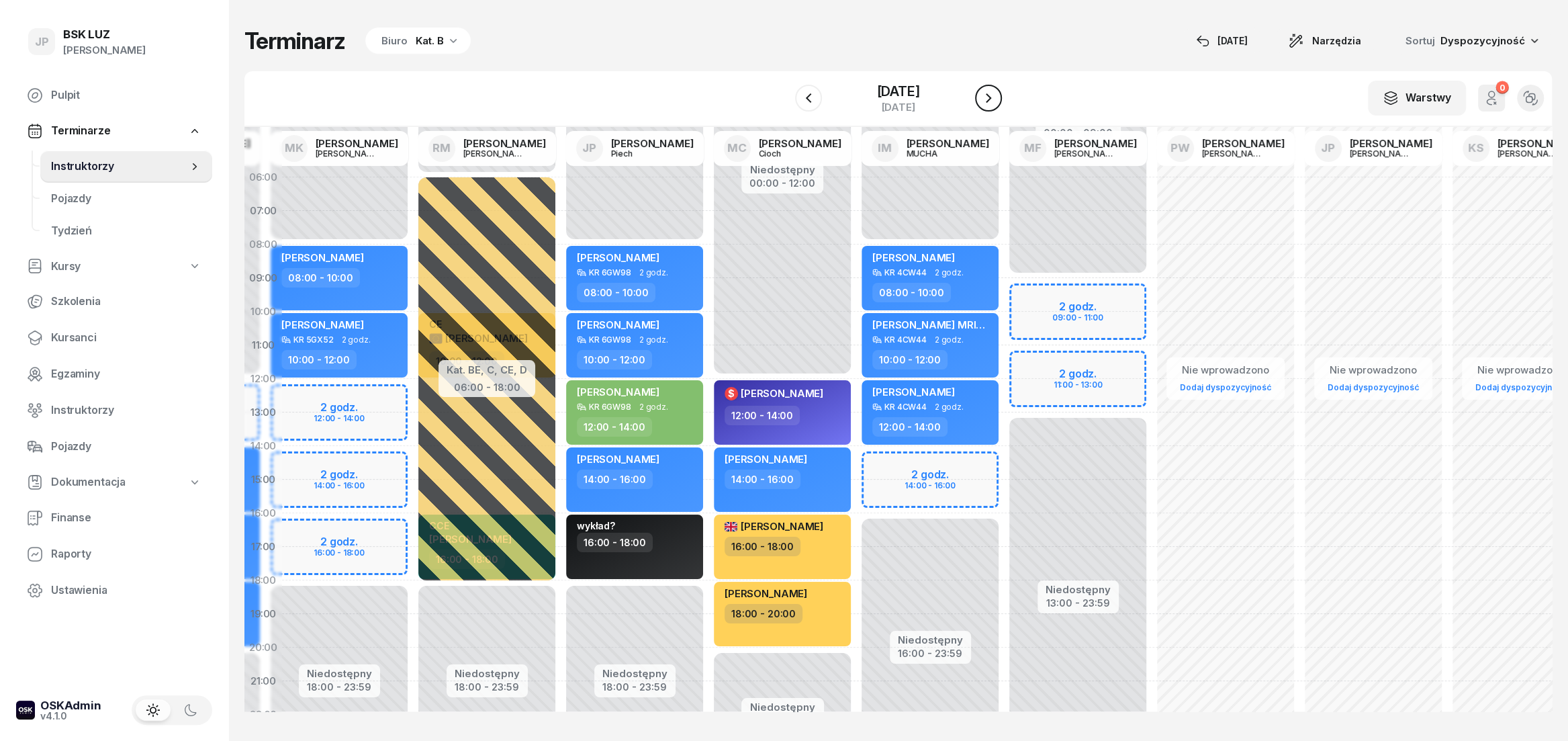
click at [994, 98] on button "button" at bounding box center [988, 98] width 27 height 27
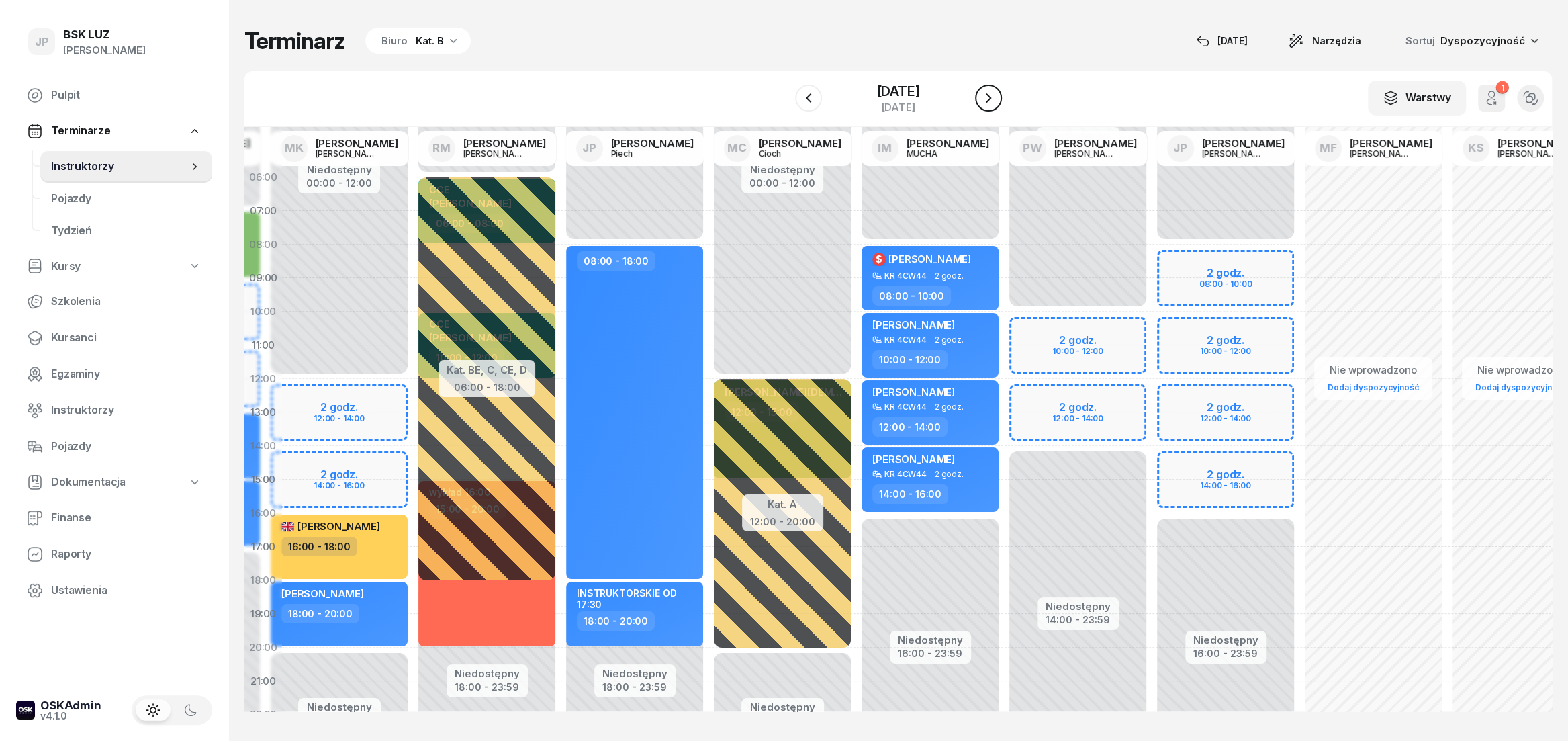
click at [994, 98] on button "button" at bounding box center [988, 98] width 27 height 27
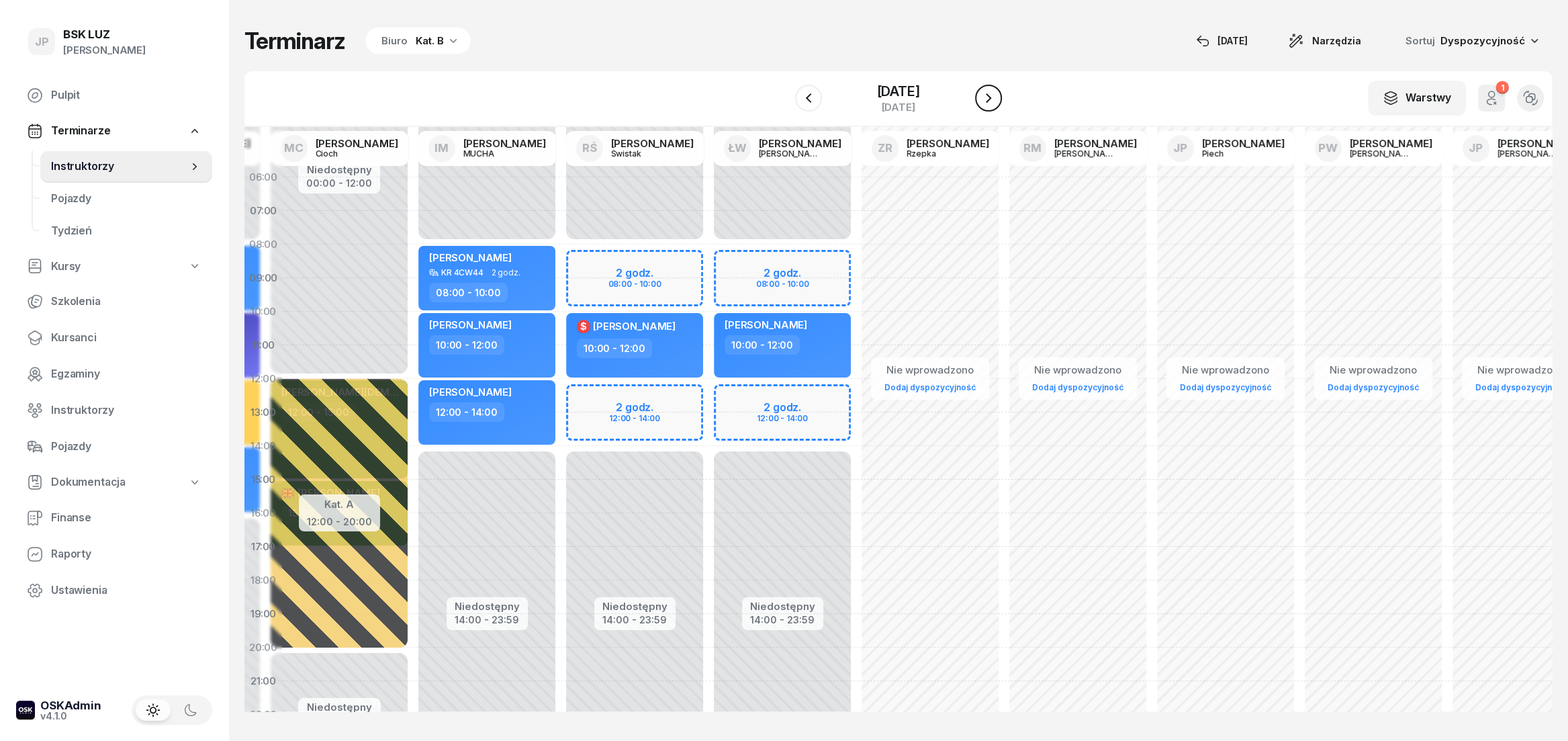
click at [994, 98] on button "button" at bounding box center [988, 98] width 27 height 27
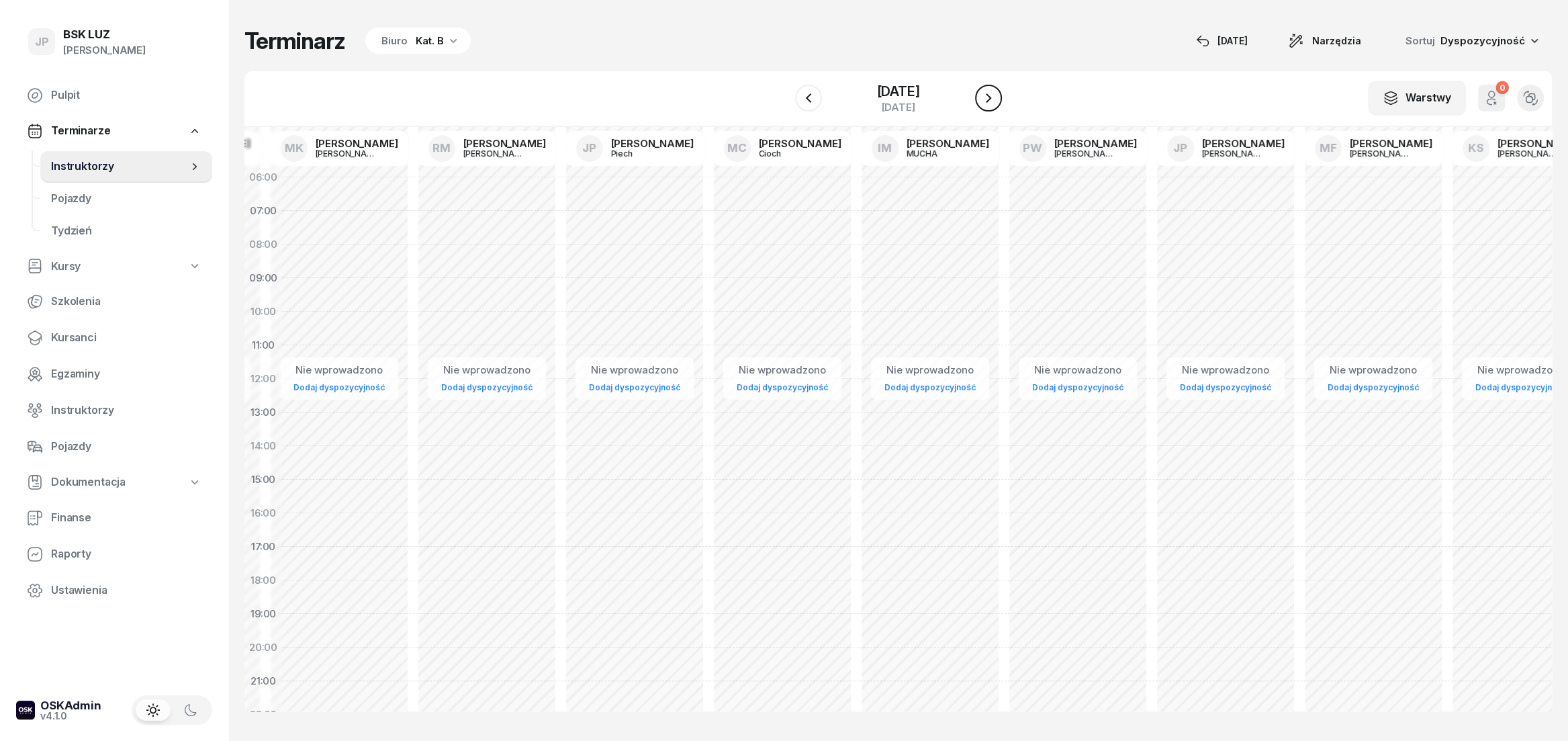
click at [994, 98] on button "button" at bounding box center [988, 98] width 27 height 27
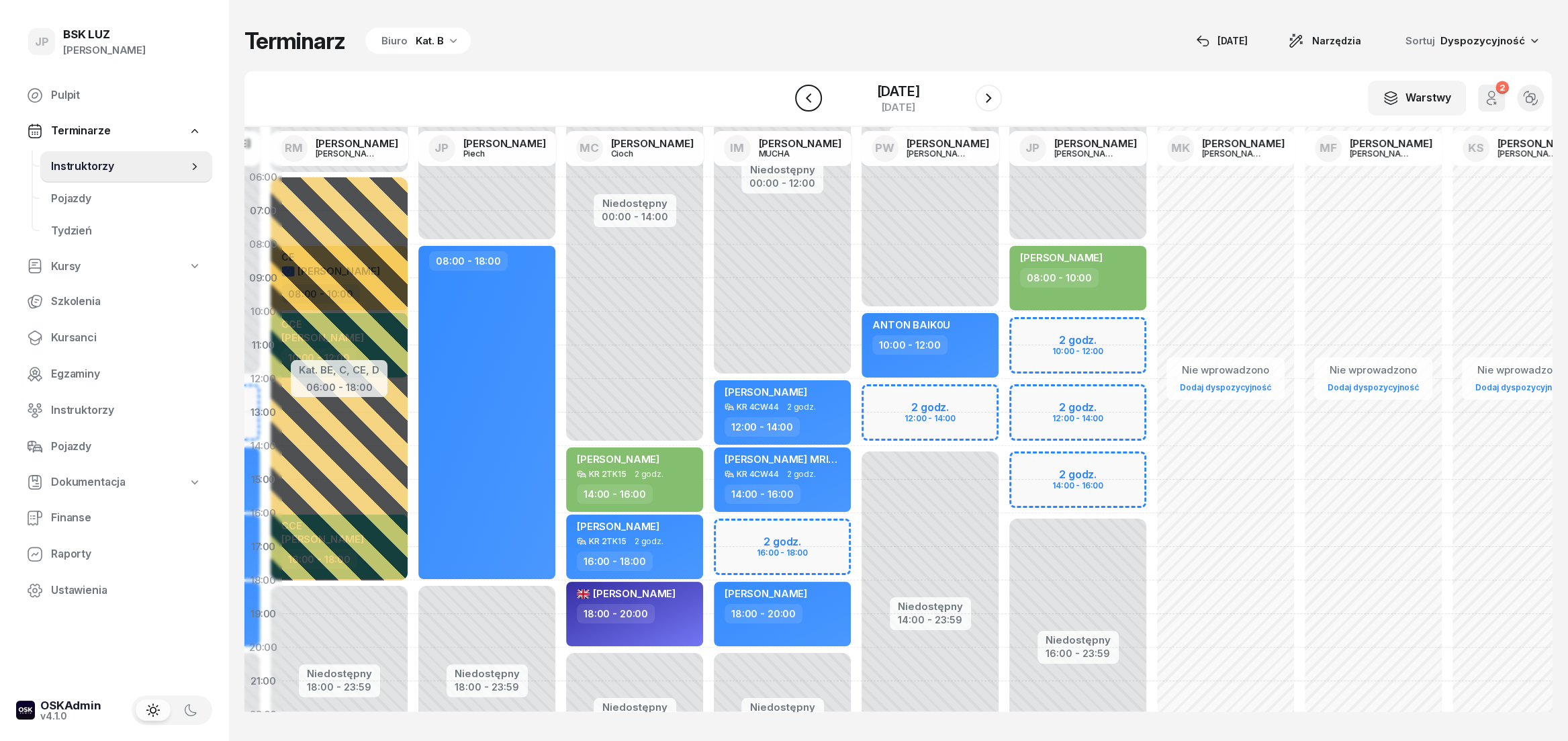
click at [801, 100] on icon "button" at bounding box center [808, 98] width 16 height 16
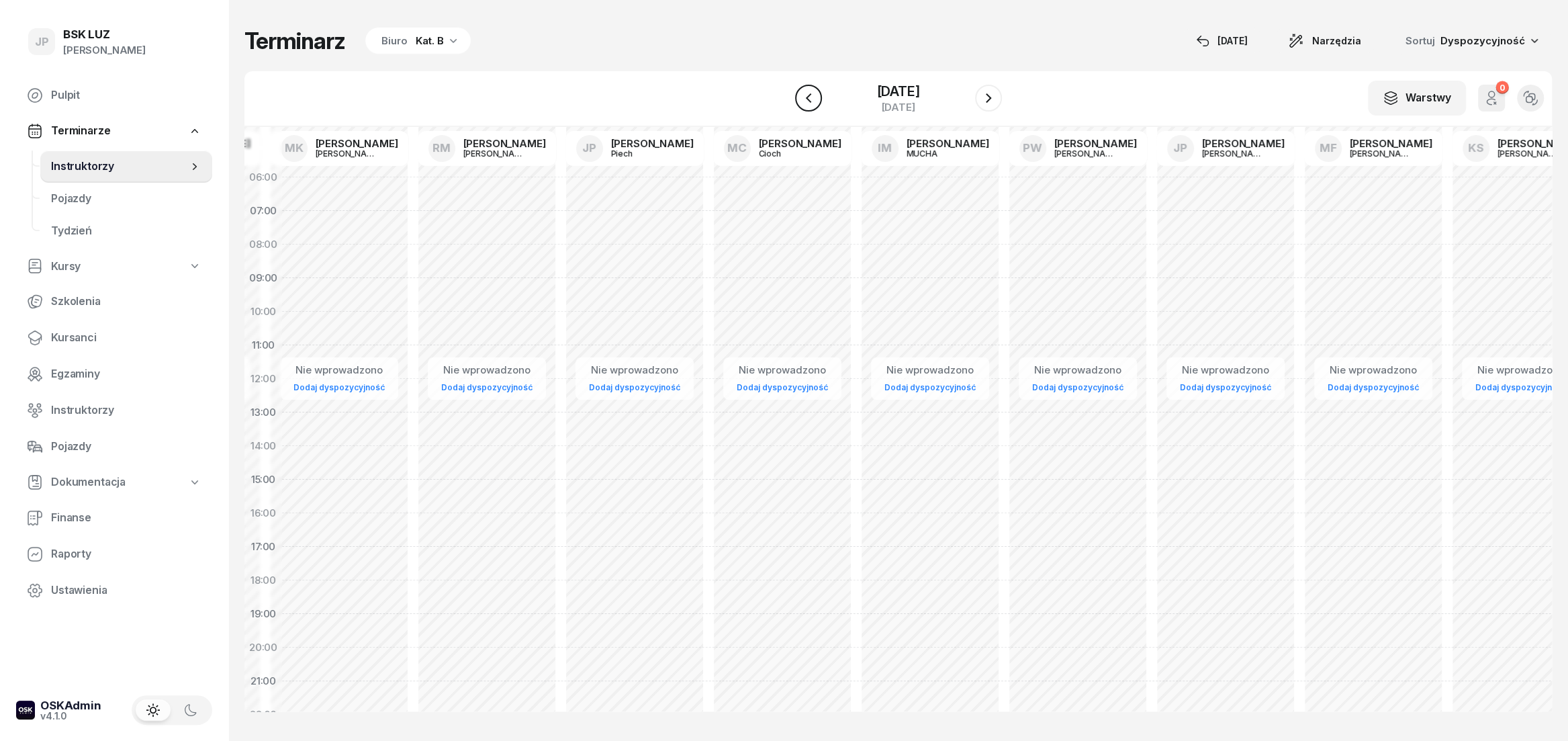
click at [801, 100] on icon "button" at bounding box center [808, 98] width 16 height 16
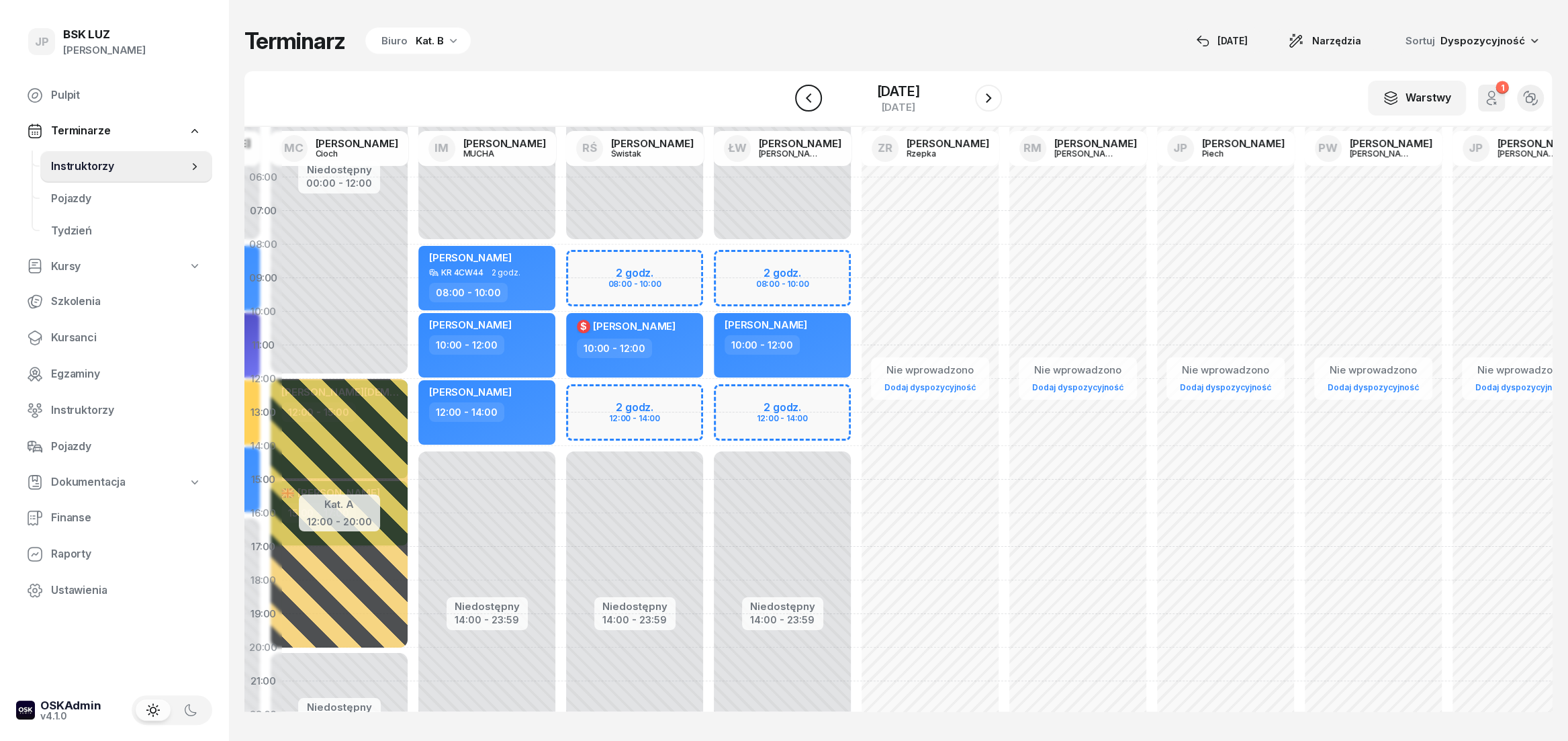
click at [801, 103] on icon "button" at bounding box center [808, 98] width 16 height 16
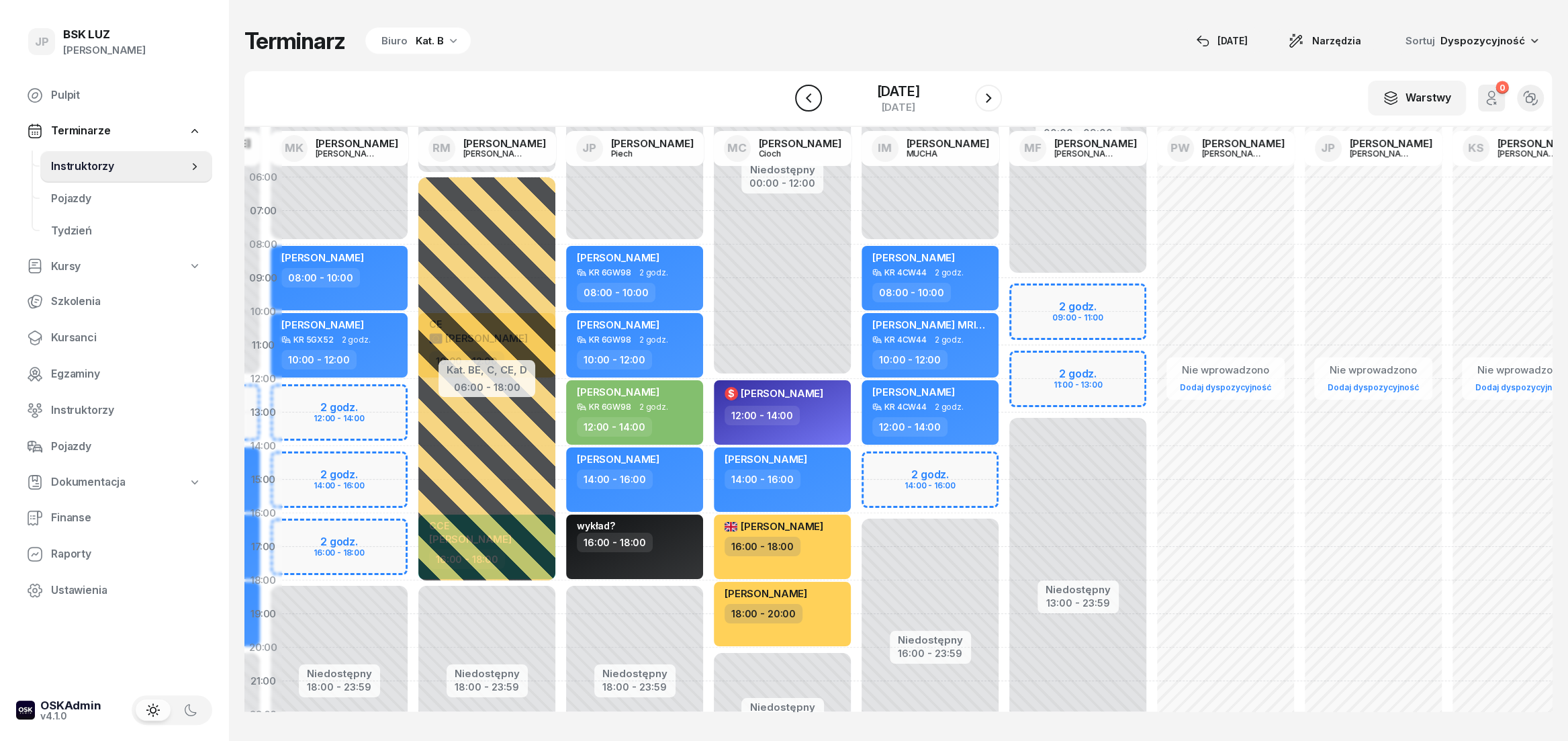
click at [801, 103] on icon "button" at bounding box center [808, 98] width 16 height 16
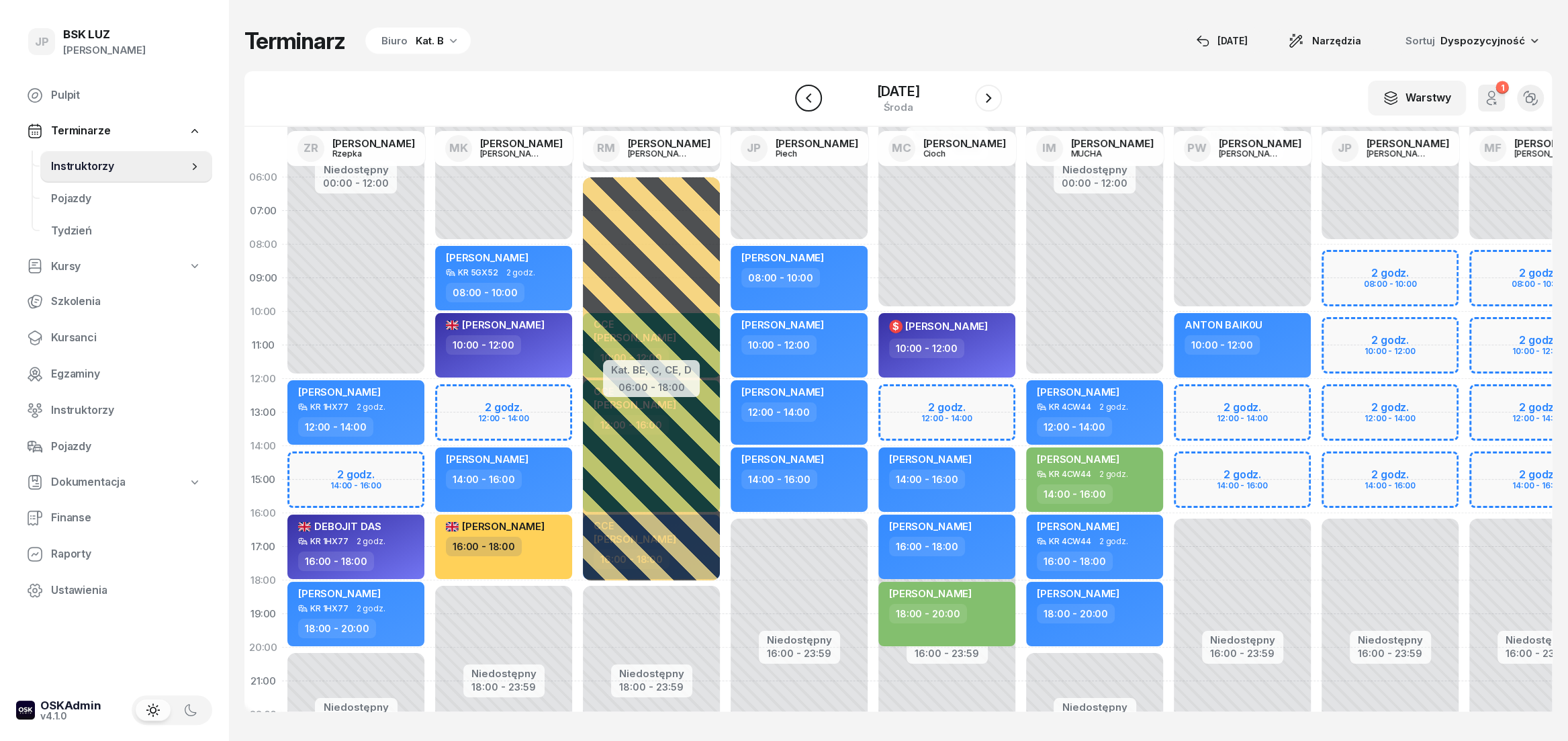
click at [801, 103] on icon "button" at bounding box center [808, 98] width 16 height 16
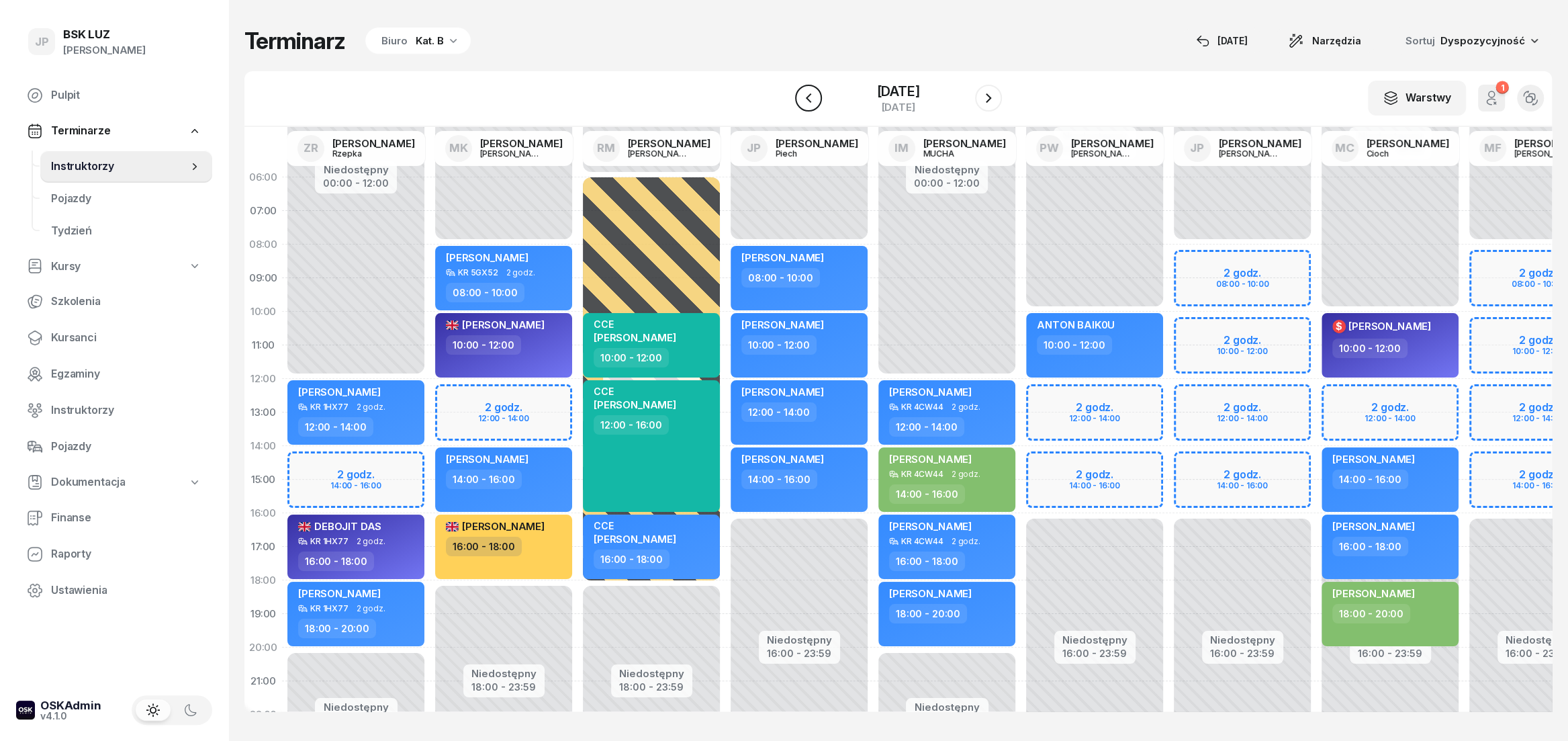
click at [801, 103] on icon "button" at bounding box center [808, 98] width 16 height 16
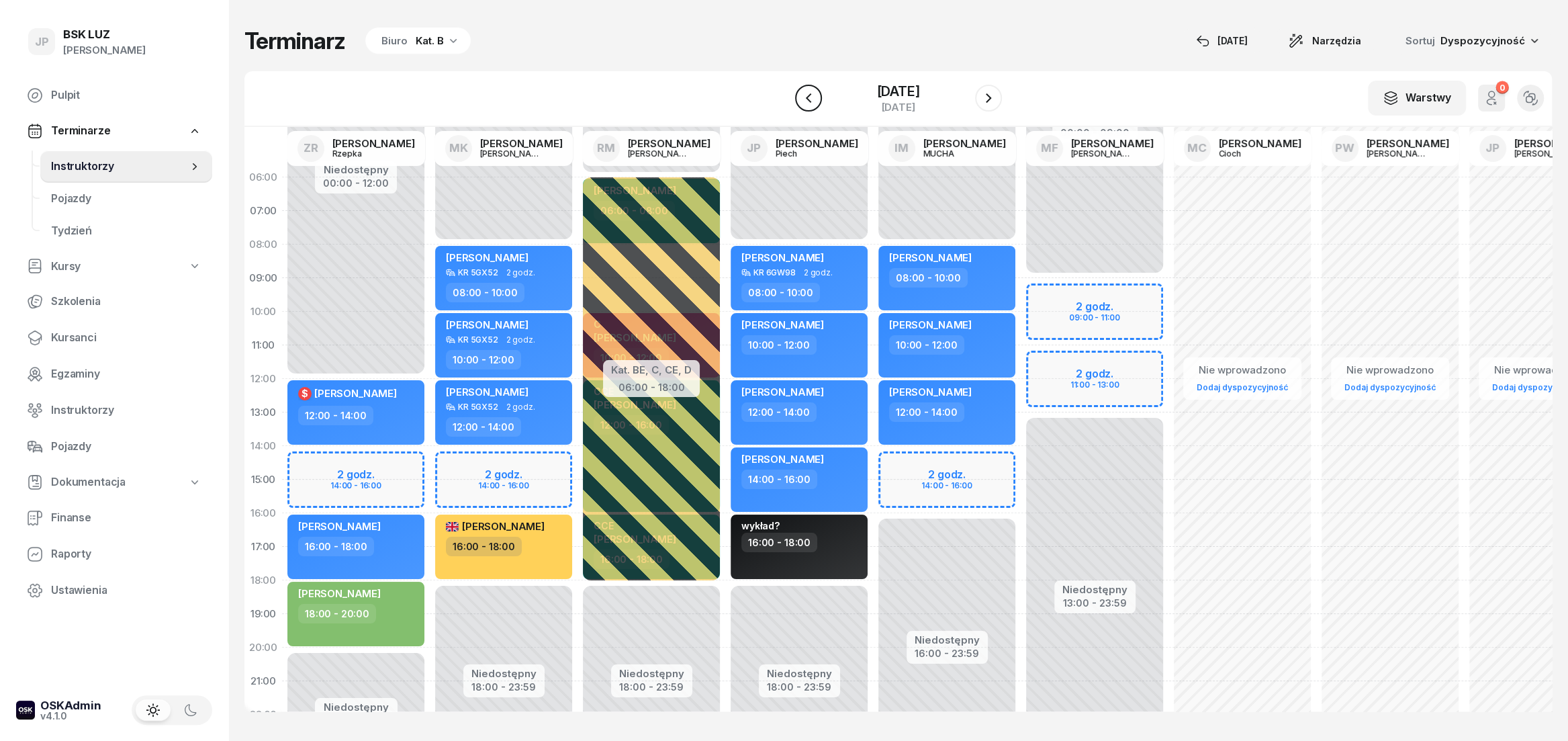
click at [801, 103] on icon "button" at bounding box center [808, 98] width 16 height 16
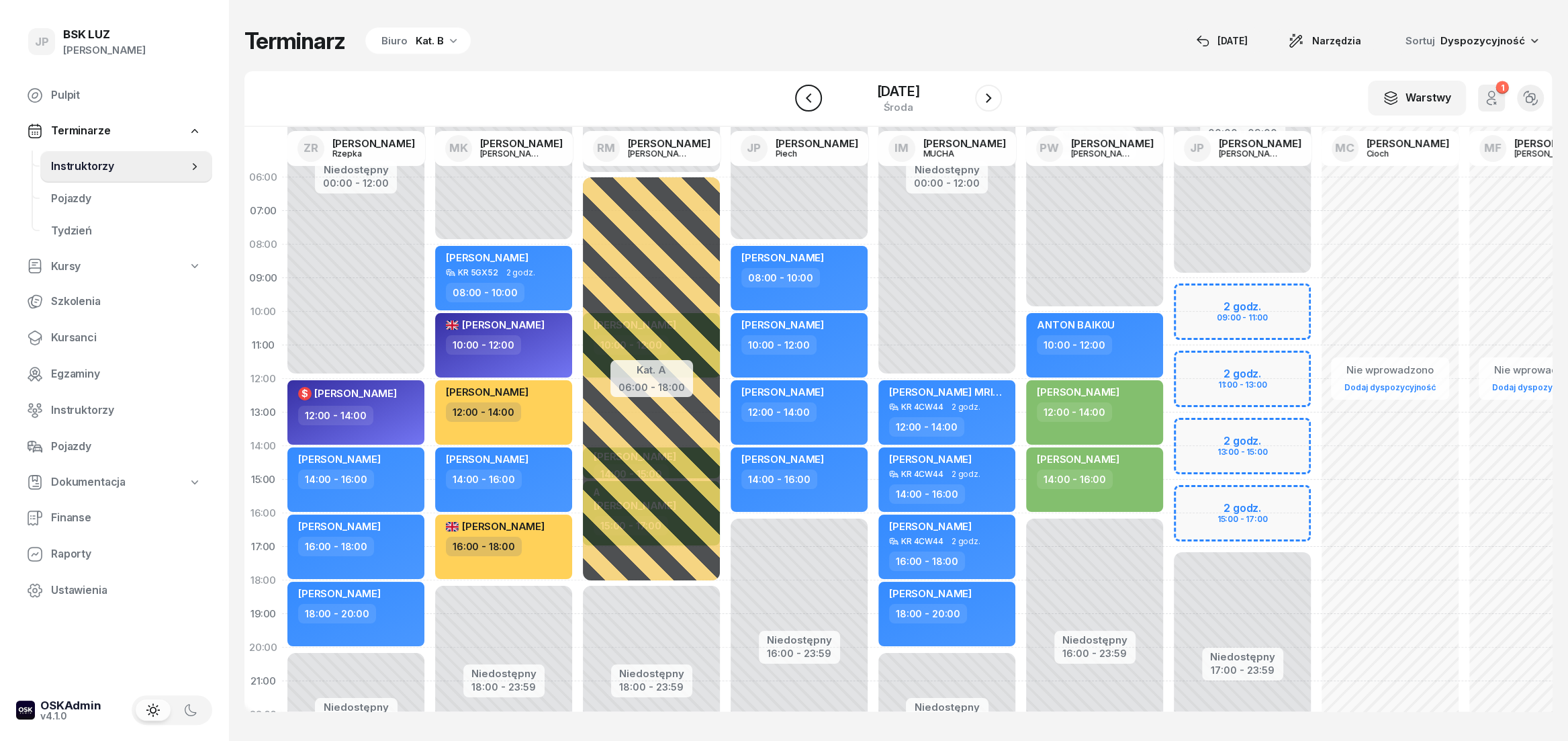
click at [801, 103] on icon "button" at bounding box center [808, 98] width 16 height 16
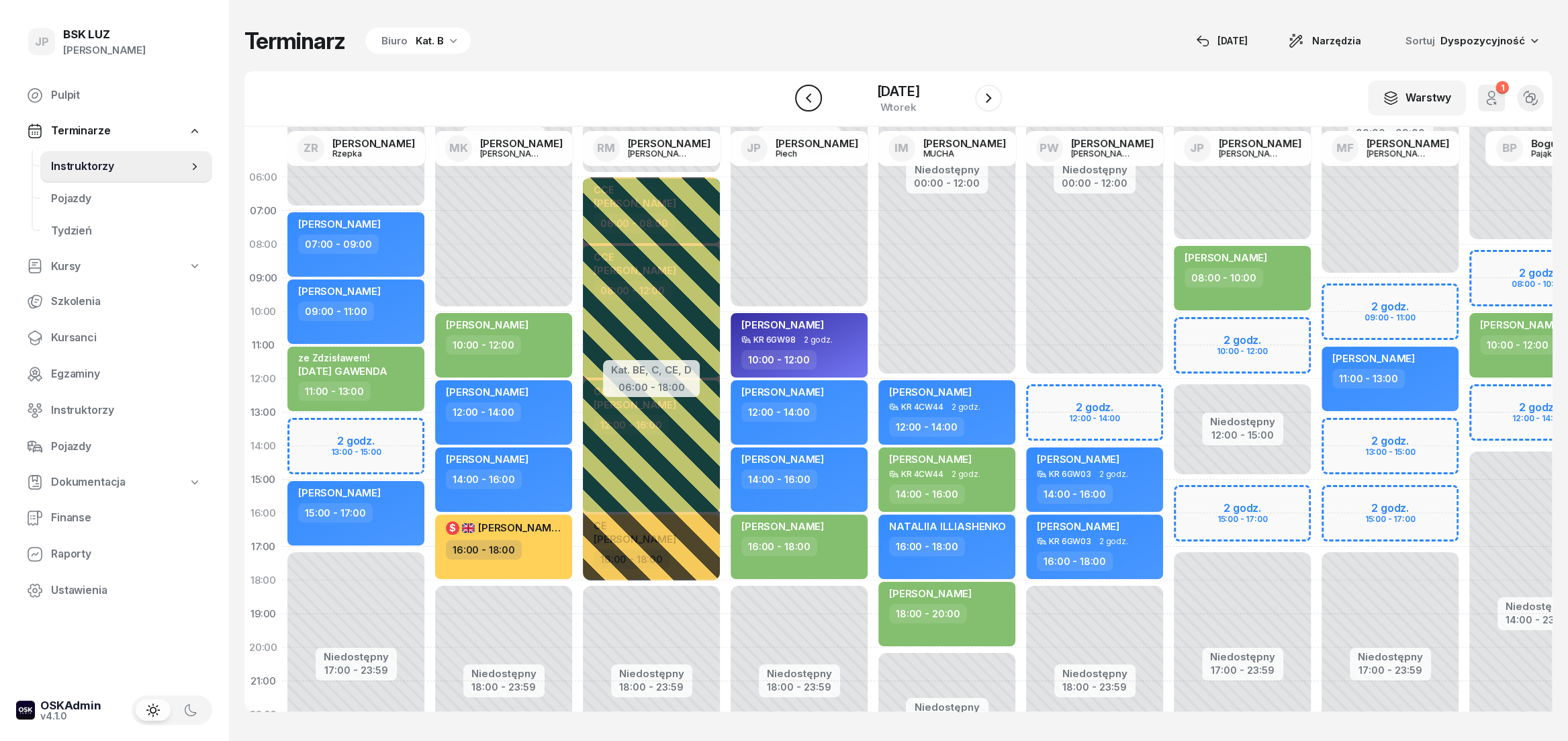
click at [801, 103] on icon "button" at bounding box center [808, 98] width 16 height 16
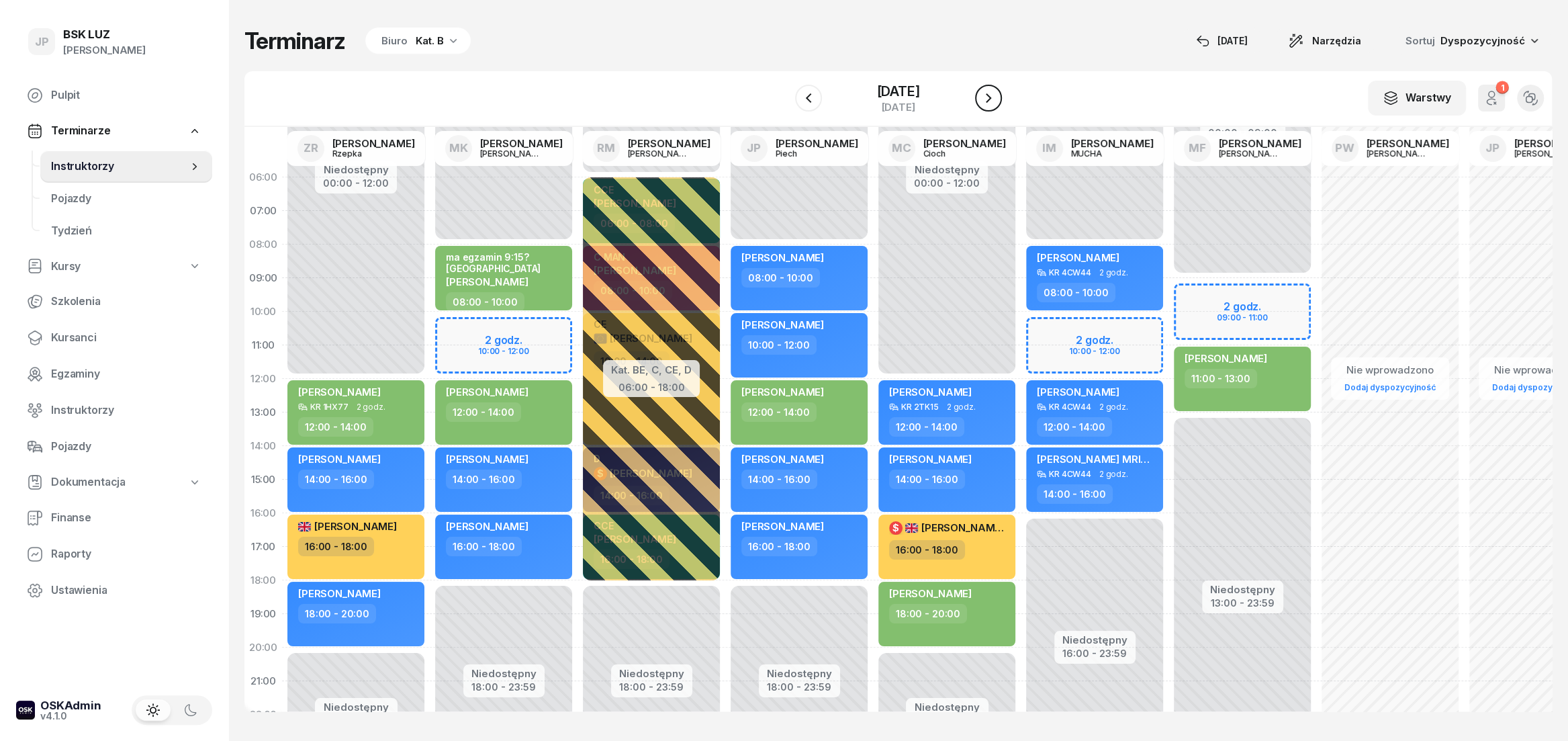
click at [997, 104] on icon "button" at bounding box center [988, 98] width 16 height 16
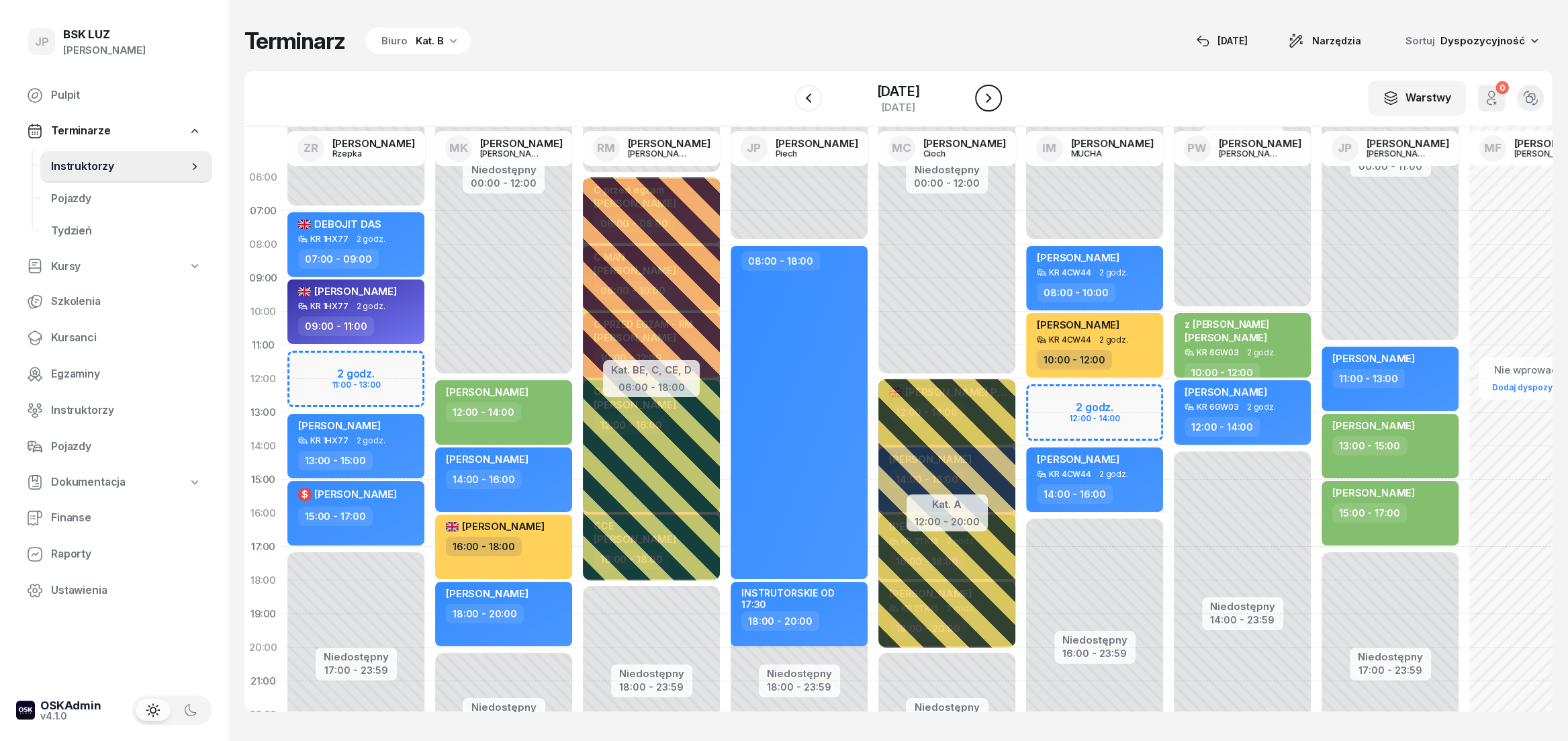
click at [997, 104] on icon "button" at bounding box center [988, 98] width 16 height 16
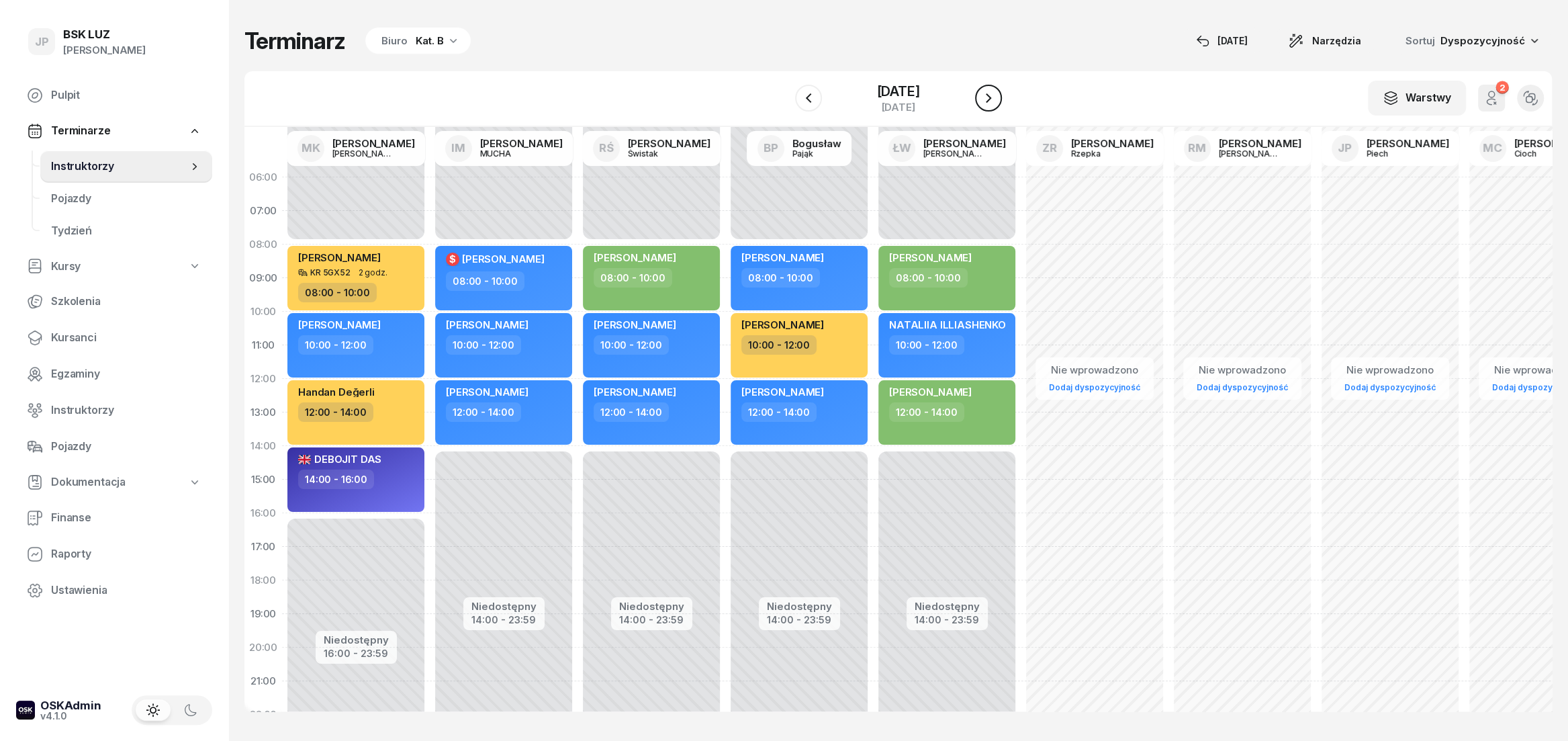
click at [997, 104] on icon "button" at bounding box center [988, 98] width 16 height 16
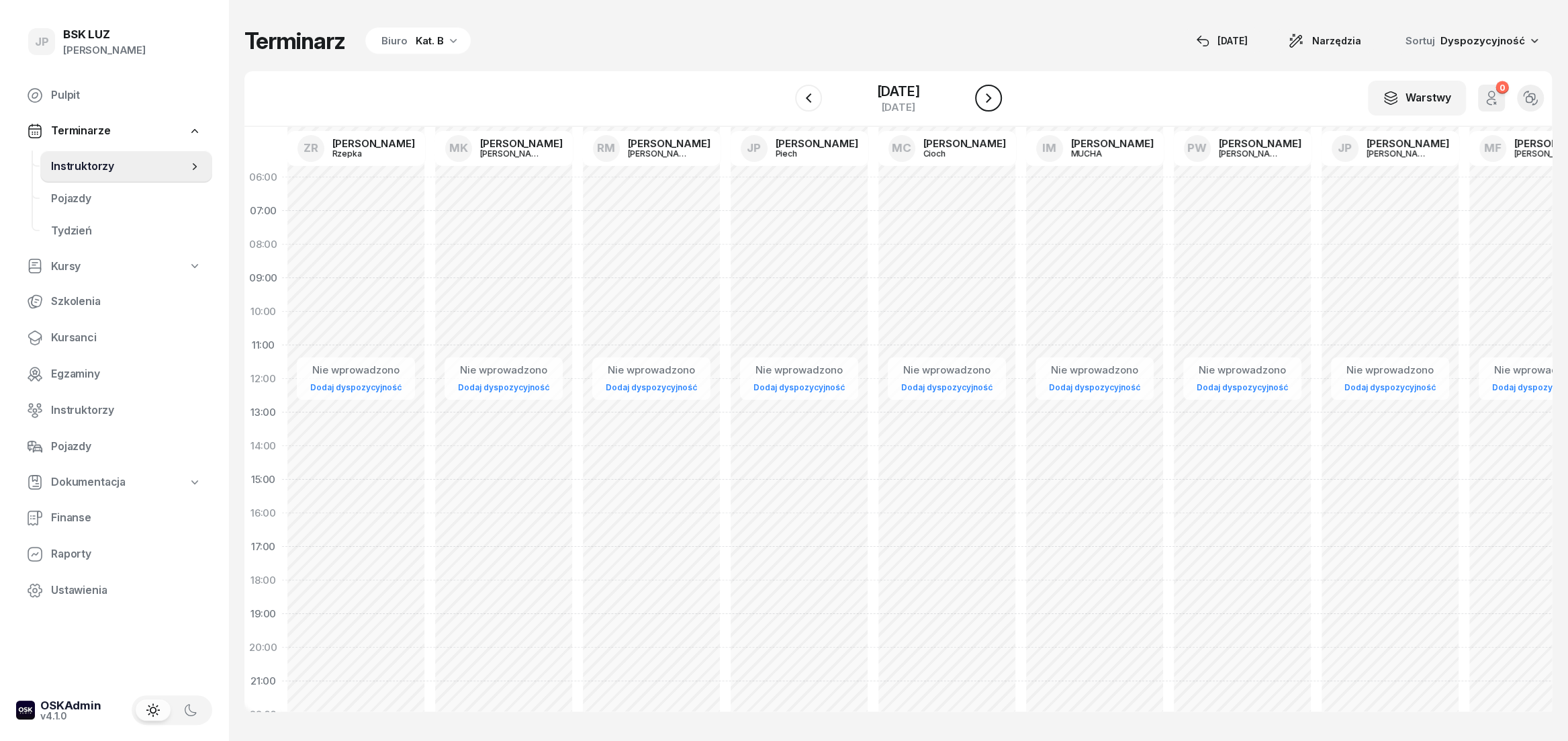
click at [997, 104] on icon "button" at bounding box center [988, 98] width 16 height 16
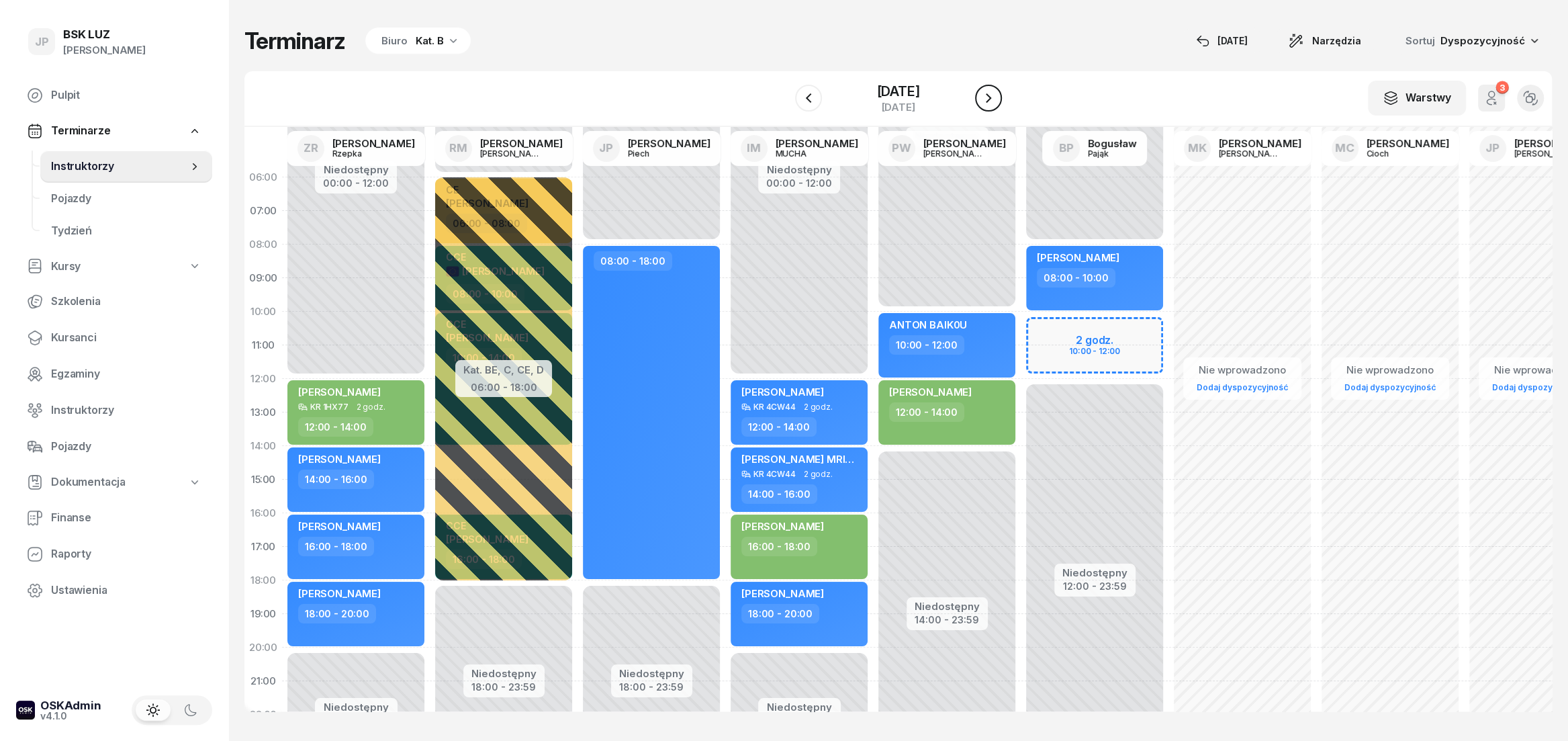
click at [997, 104] on icon "button" at bounding box center [988, 98] width 16 height 16
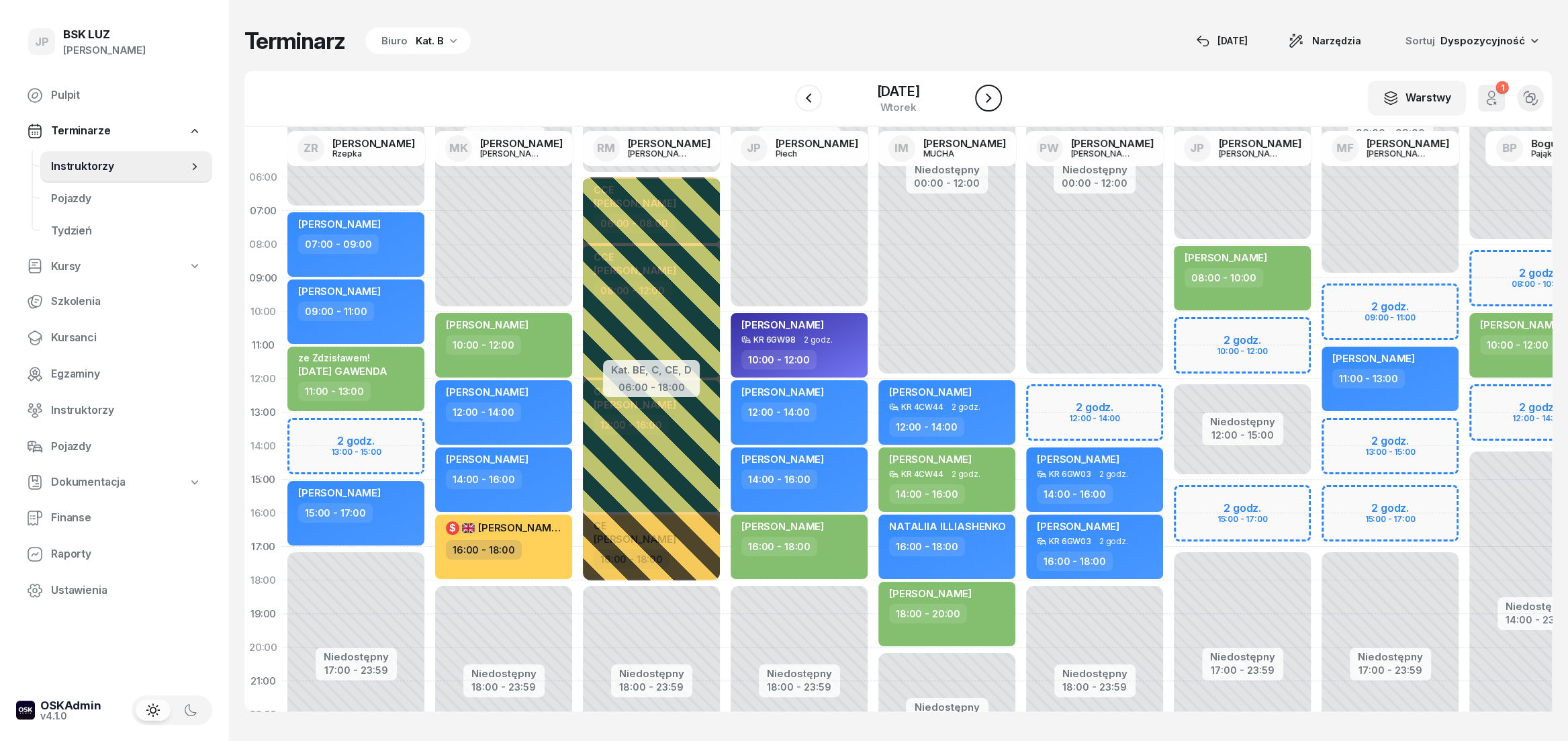
click at [997, 104] on icon "button" at bounding box center [988, 98] width 16 height 16
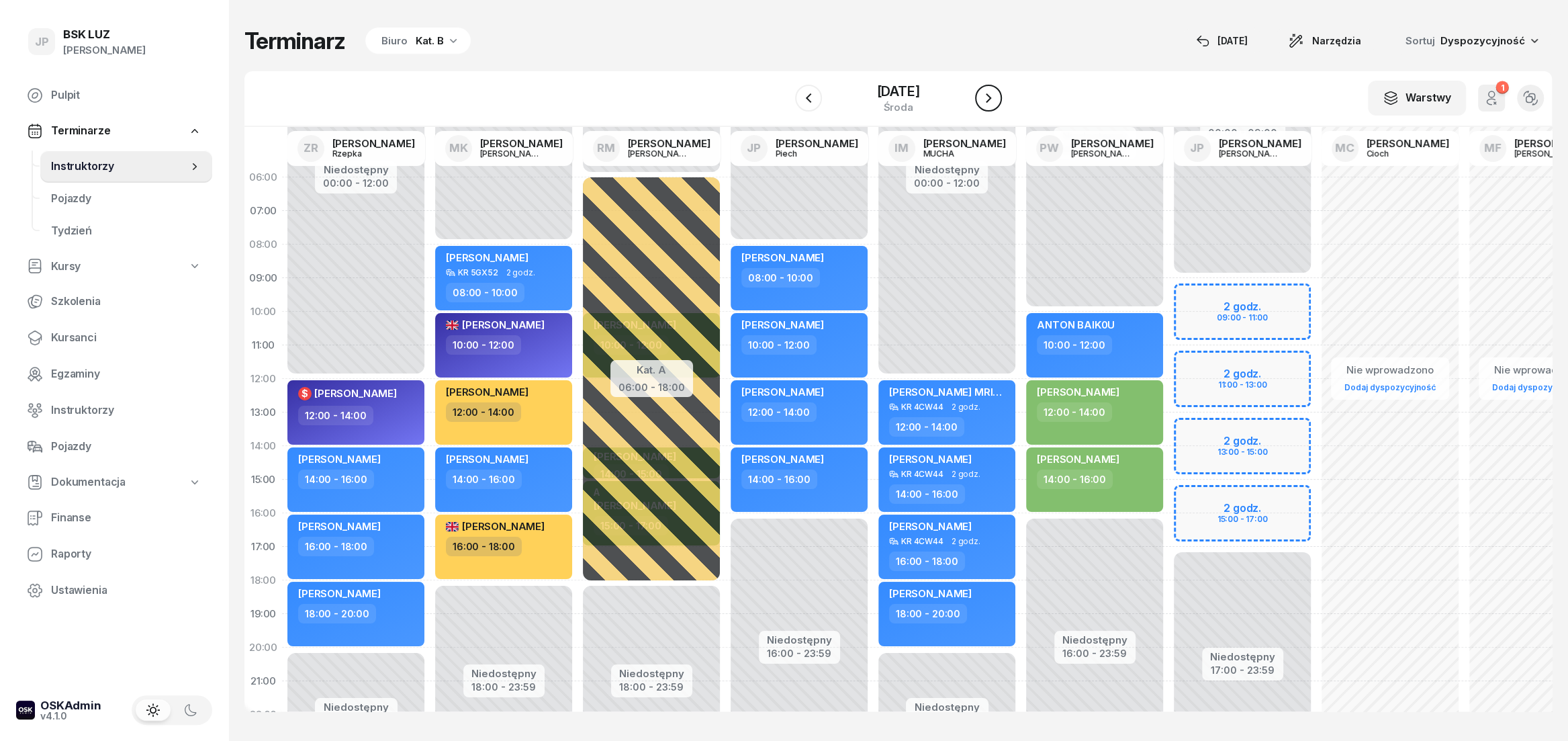
click at [997, 104] on icon "button" at bounding box center [988, 98] width 16 height 16
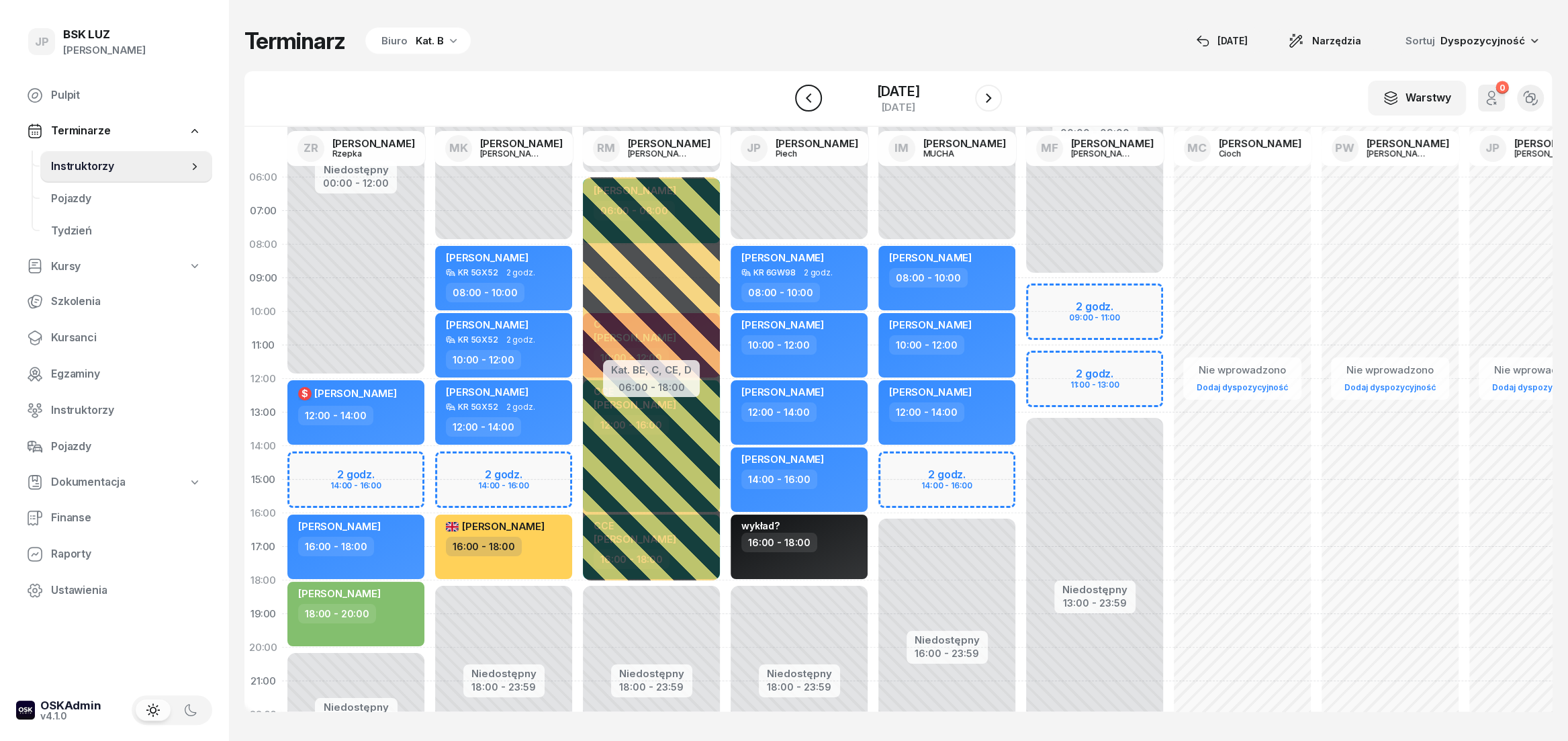
click at [802, 96] on icon "button" at bounding box center [808, 98] width 16 height 16
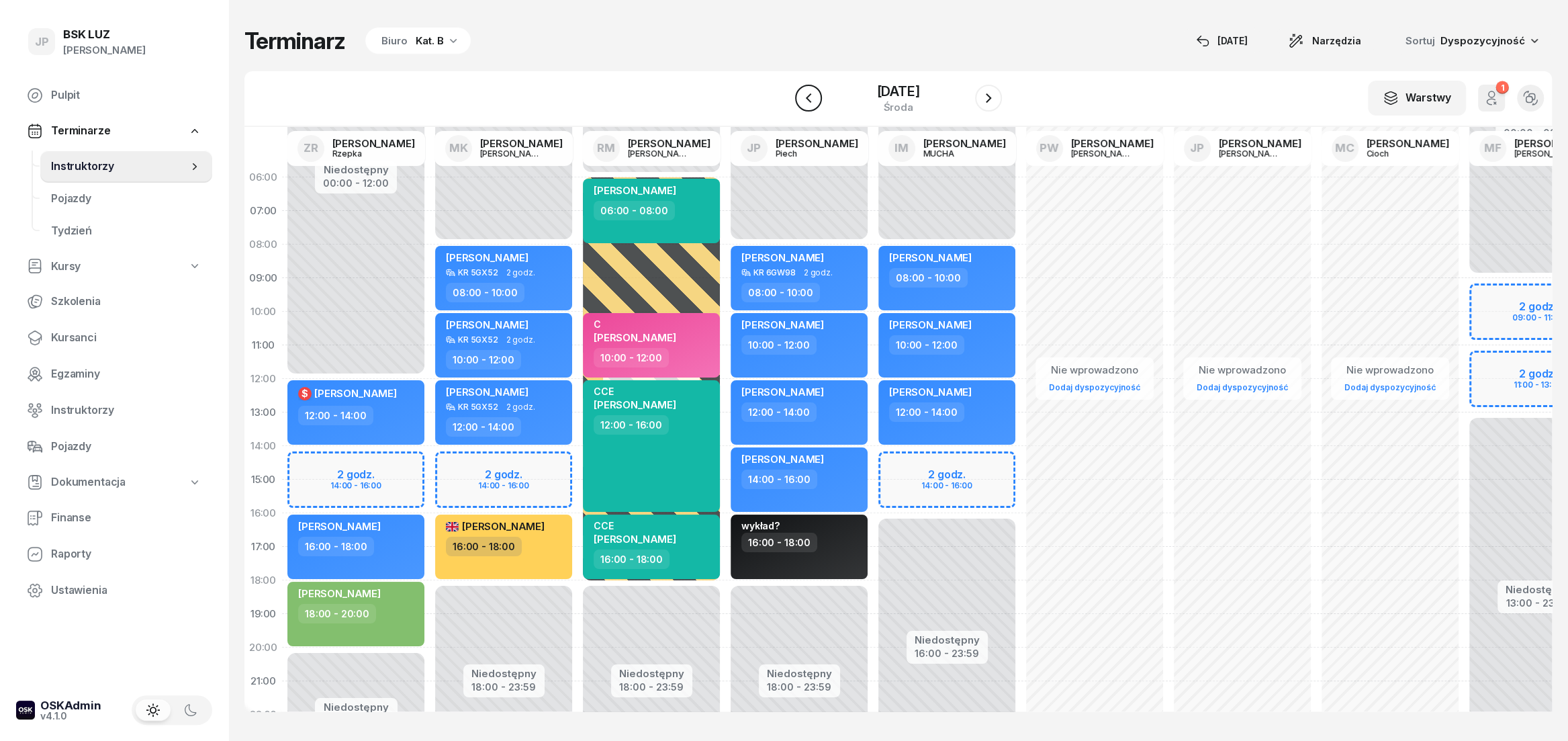
click at [801, 96] on icon "button" at bounding box center [808, 98] width 16 height 16
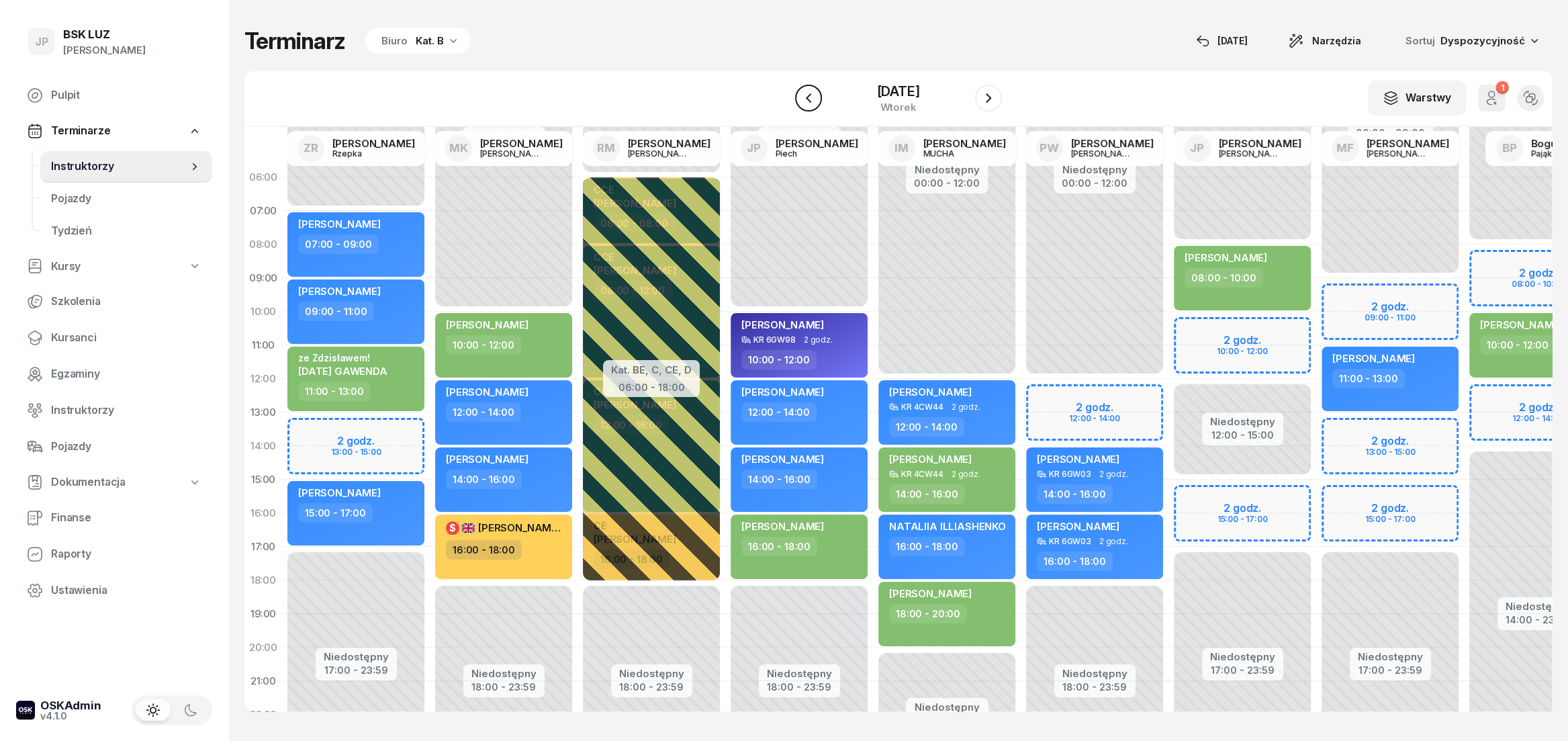
click at [801, 96] on icon "button" at bounding box center [808, 98] width 16 height 16
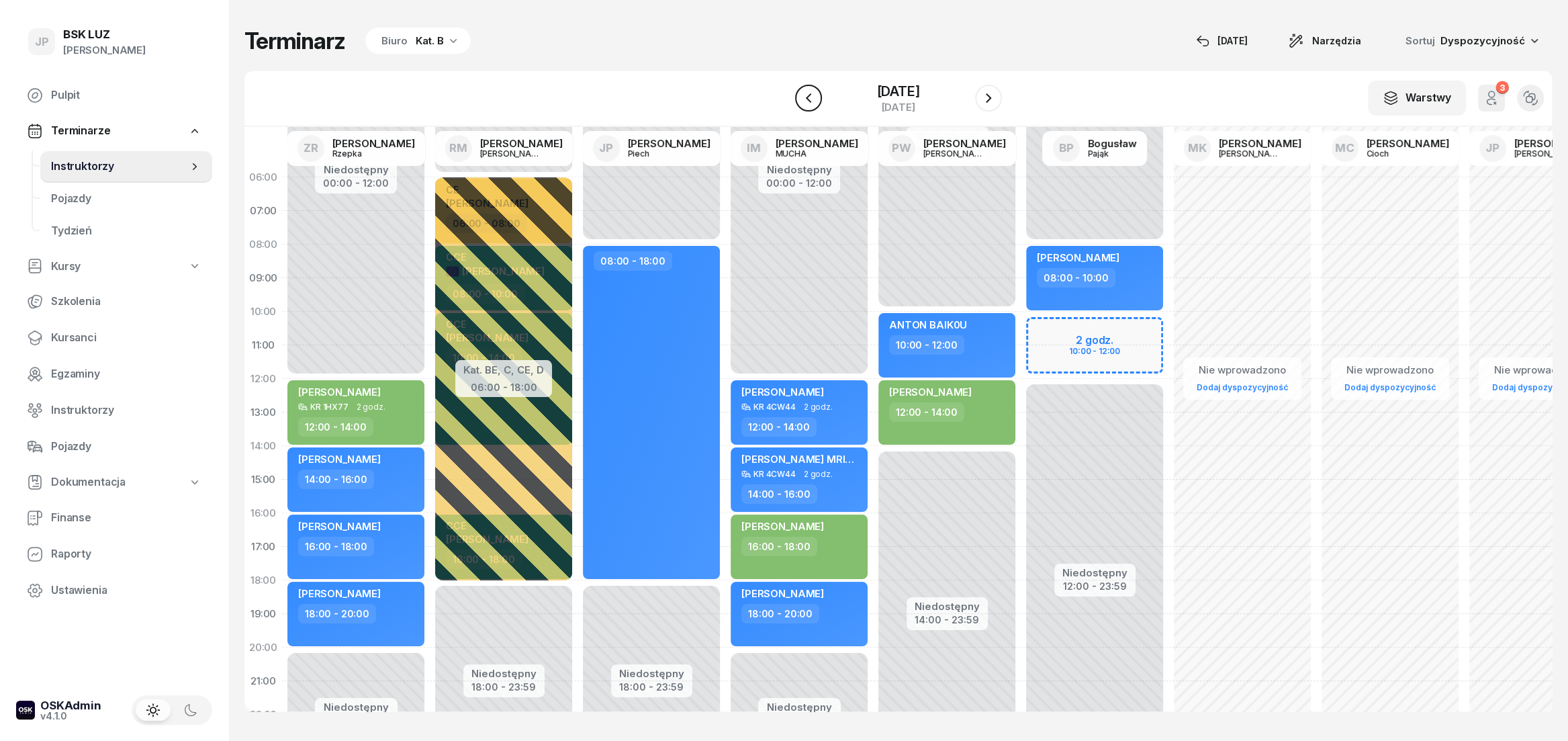
click at [801, 98] on icon "button" at bounding box center [808, 98] width 16 height 16
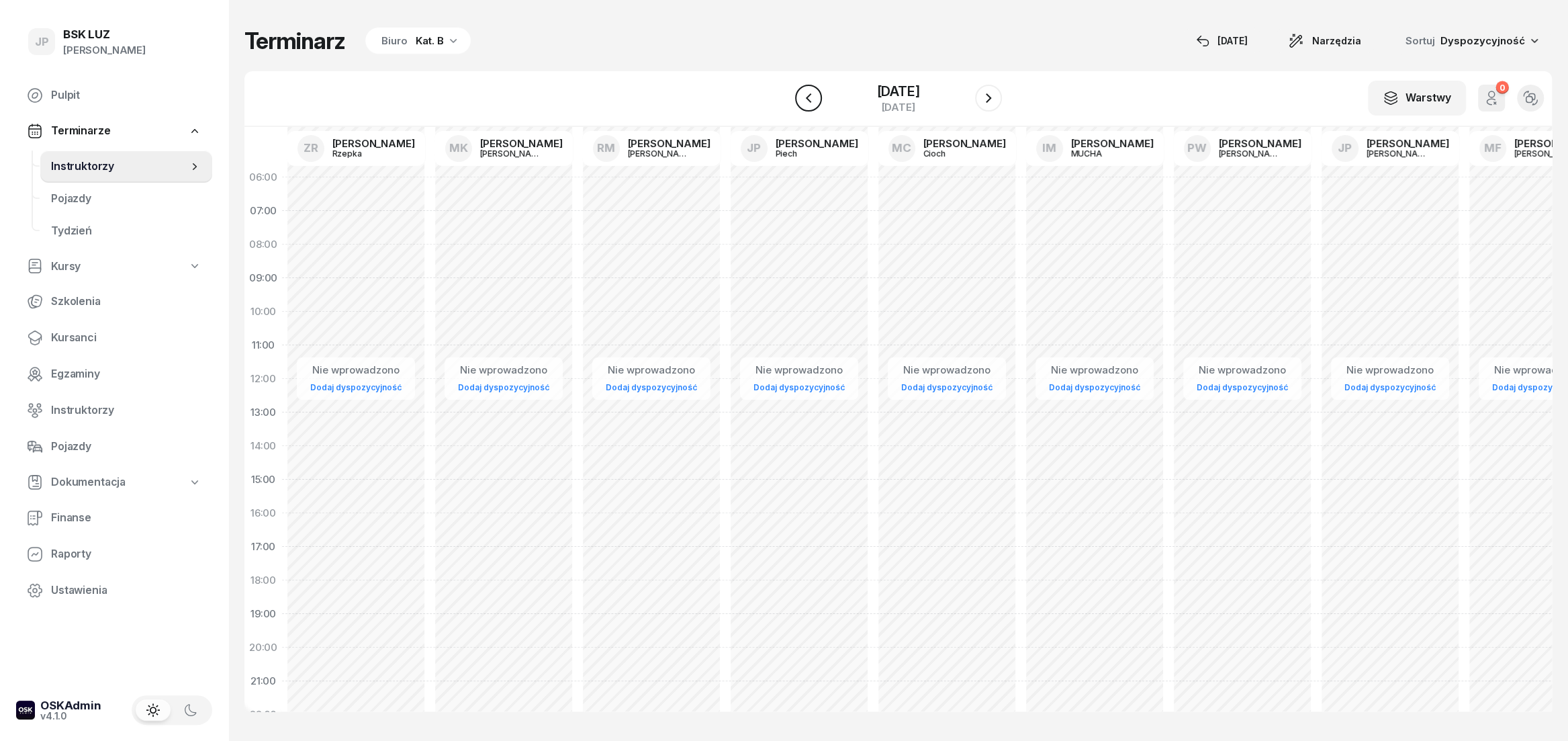
click at [801, 98] on icon "button" at bounding box center [808, 98] width 16 height 16
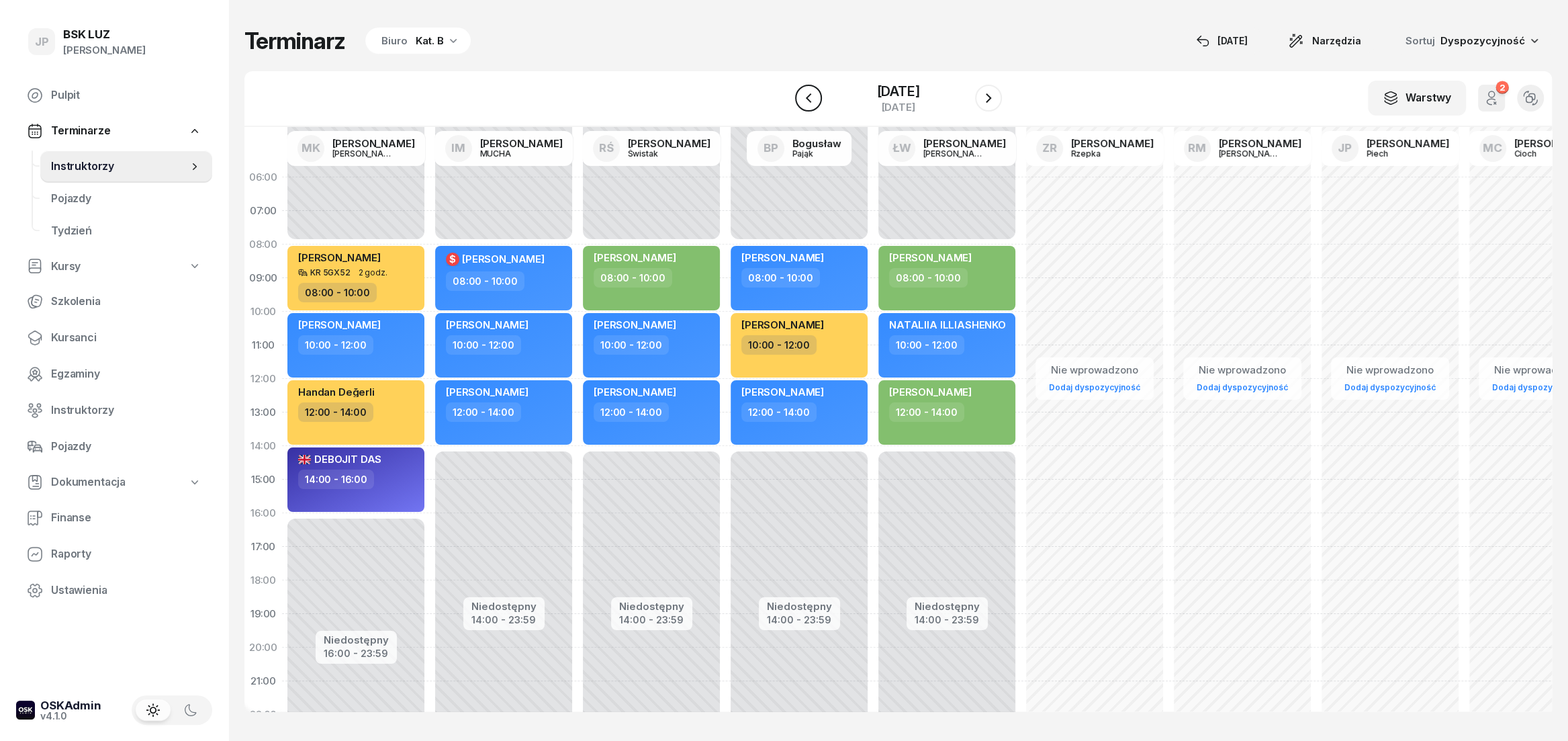
click at [801, 98] on icon "button" at bounding box center [808, 98] width 16 height 16
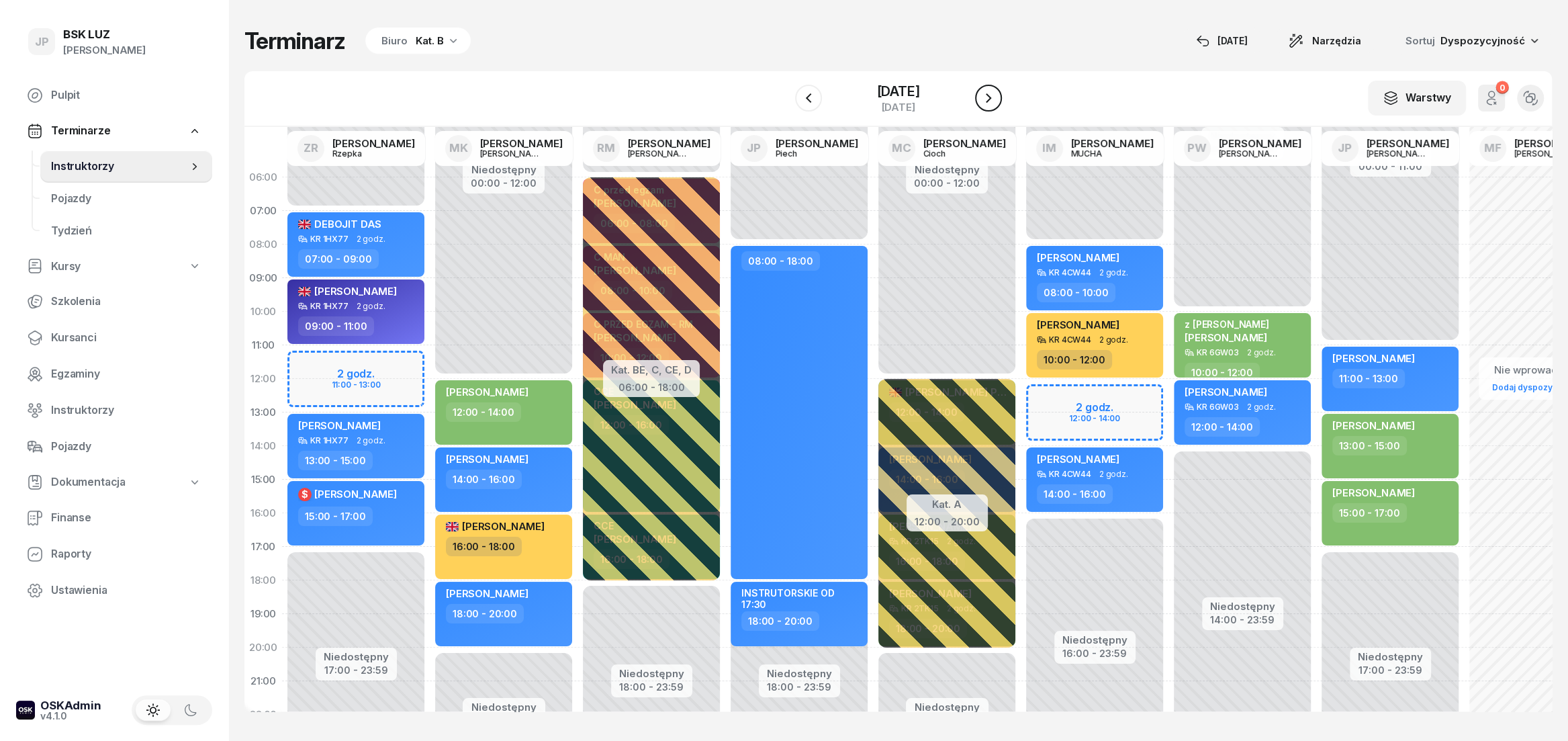
click at [991, 102] on icon "button" at bounding box center [988, 98] width 6 height 10
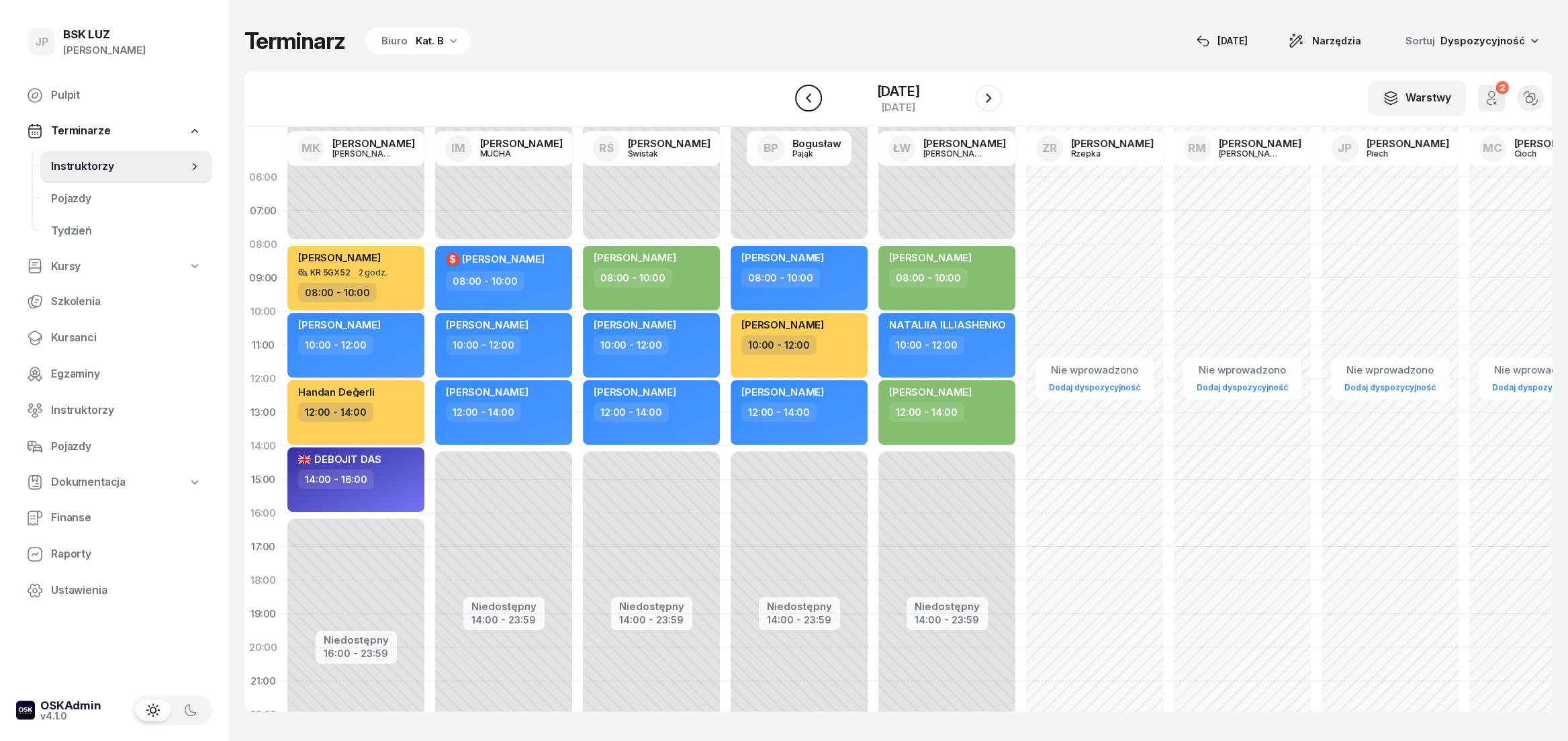
click at [801, 98] on icon "button" at bounding box center [808, 98] width 16 height 16
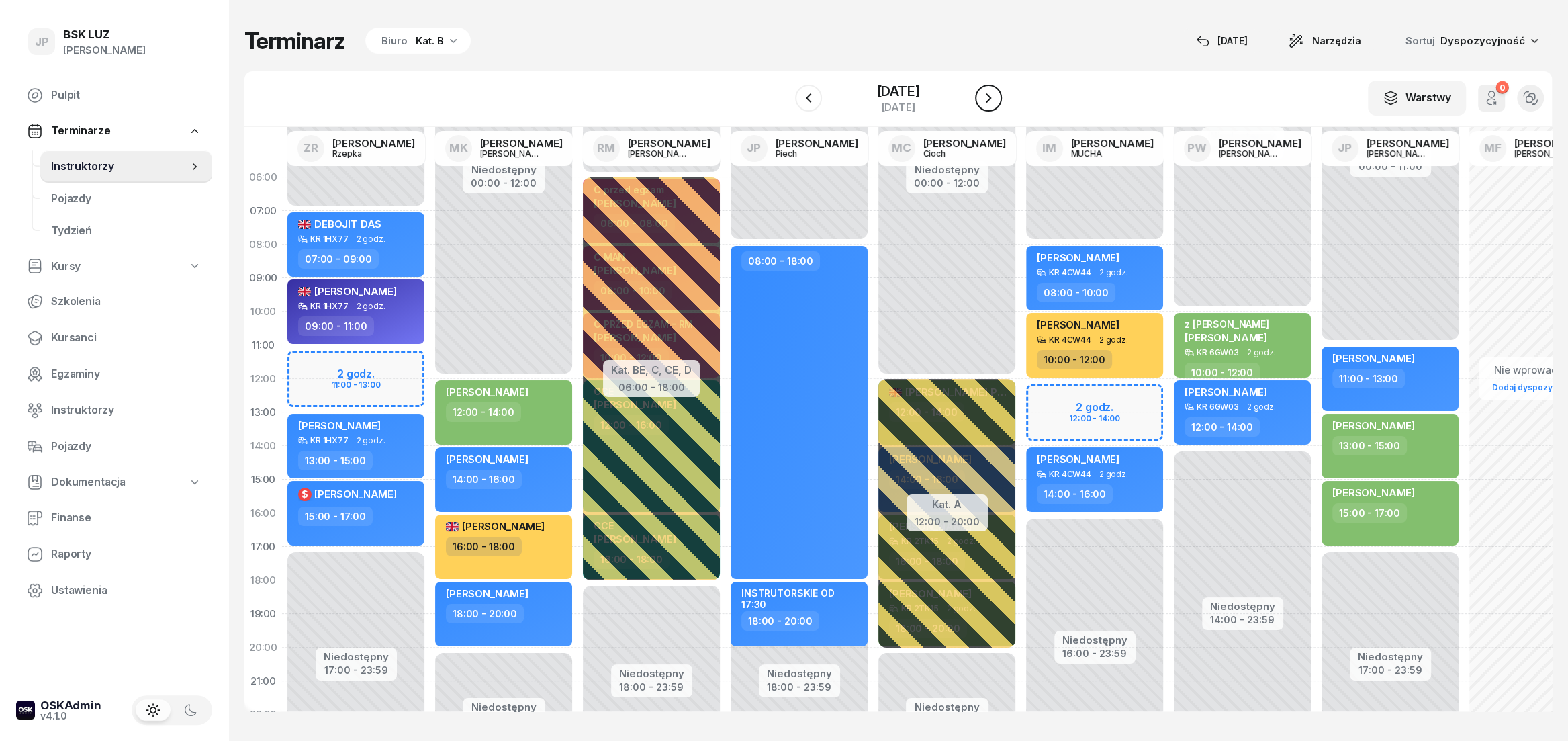
click at [997, 100] on icon "button" at bounding box center [988, 98] width 16 height 16
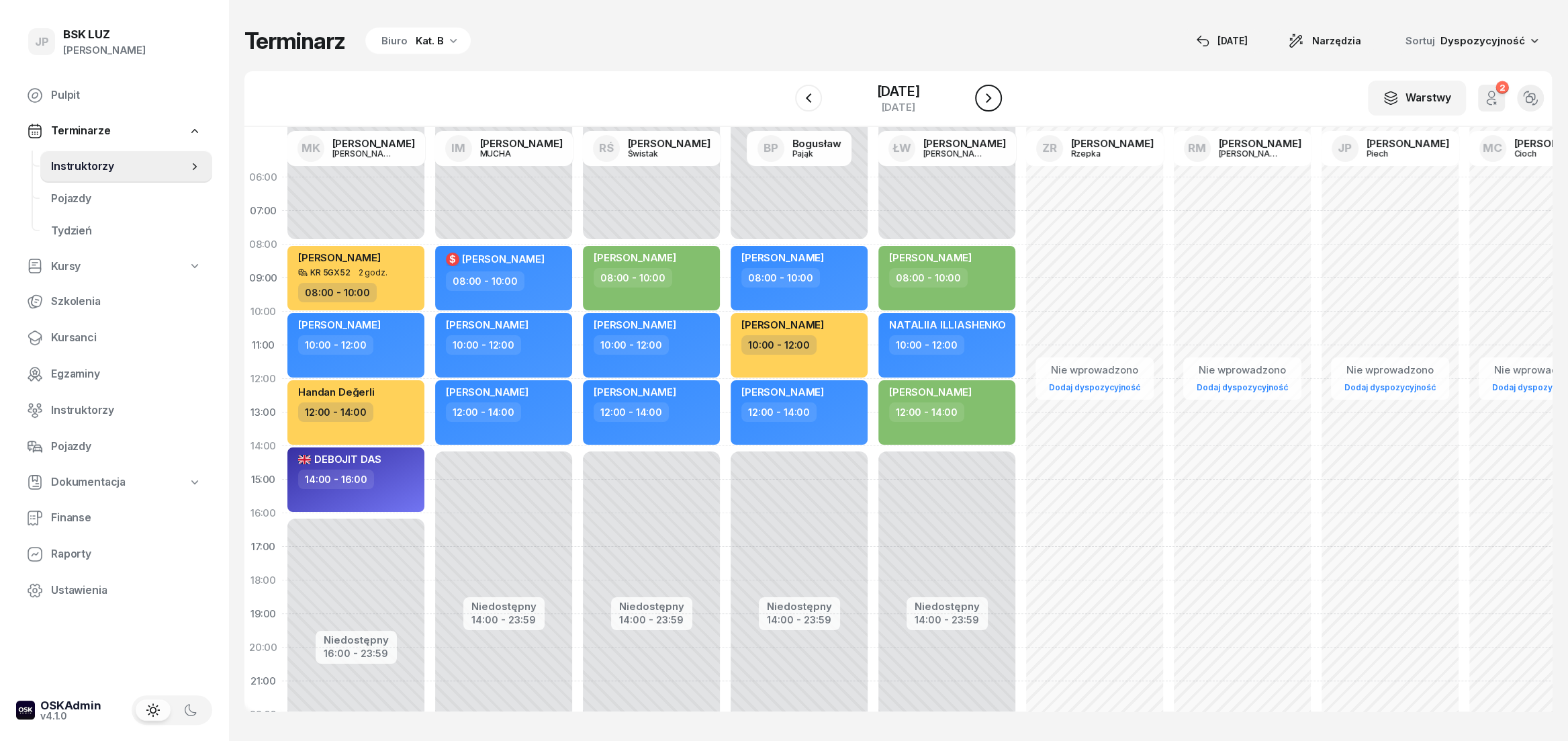
click at [997, 100] on icon "button" at bounding box center [988, 98] width 16 height 16
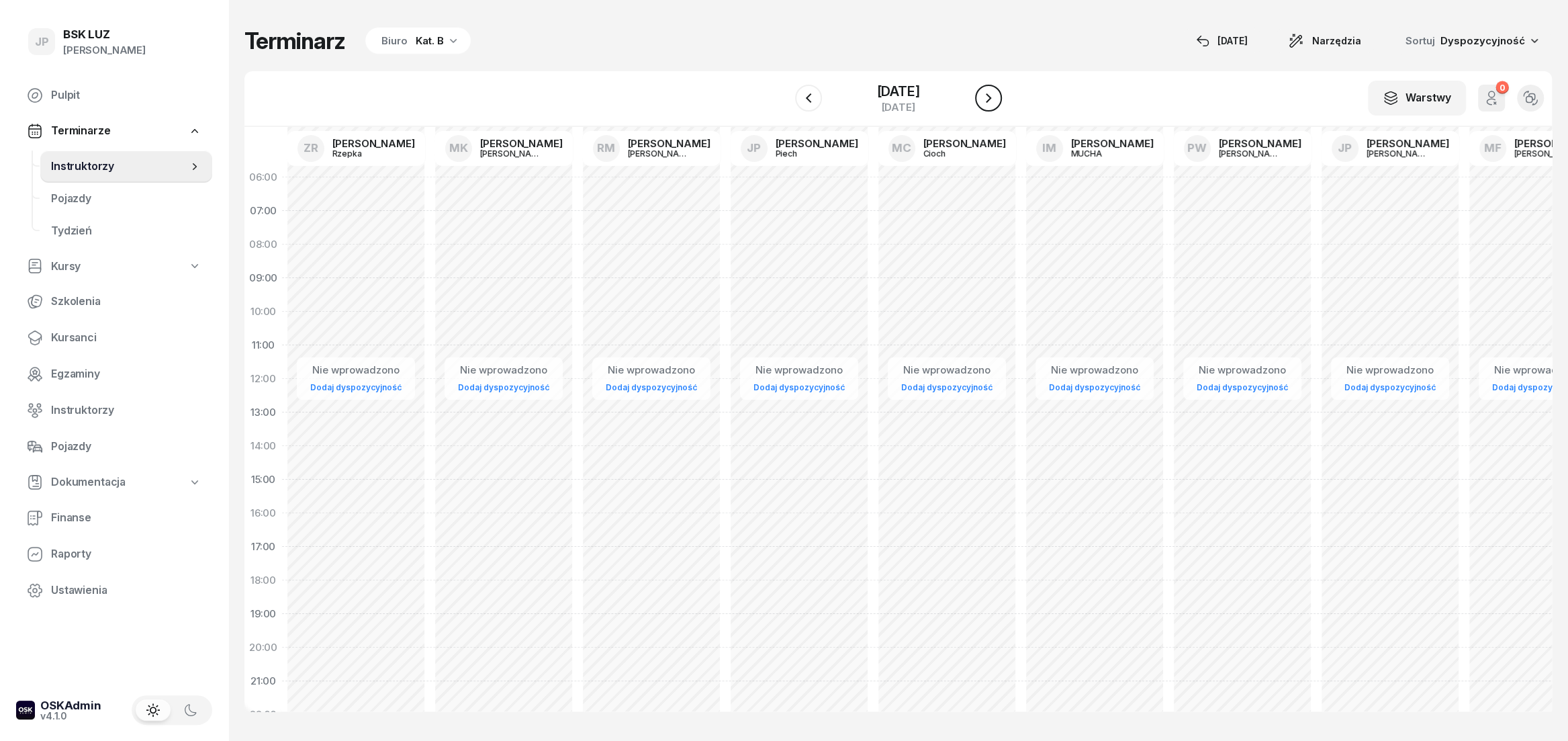
click at [997, 100] on icon "button" at bounding box center [988, 98] width 16 height 16
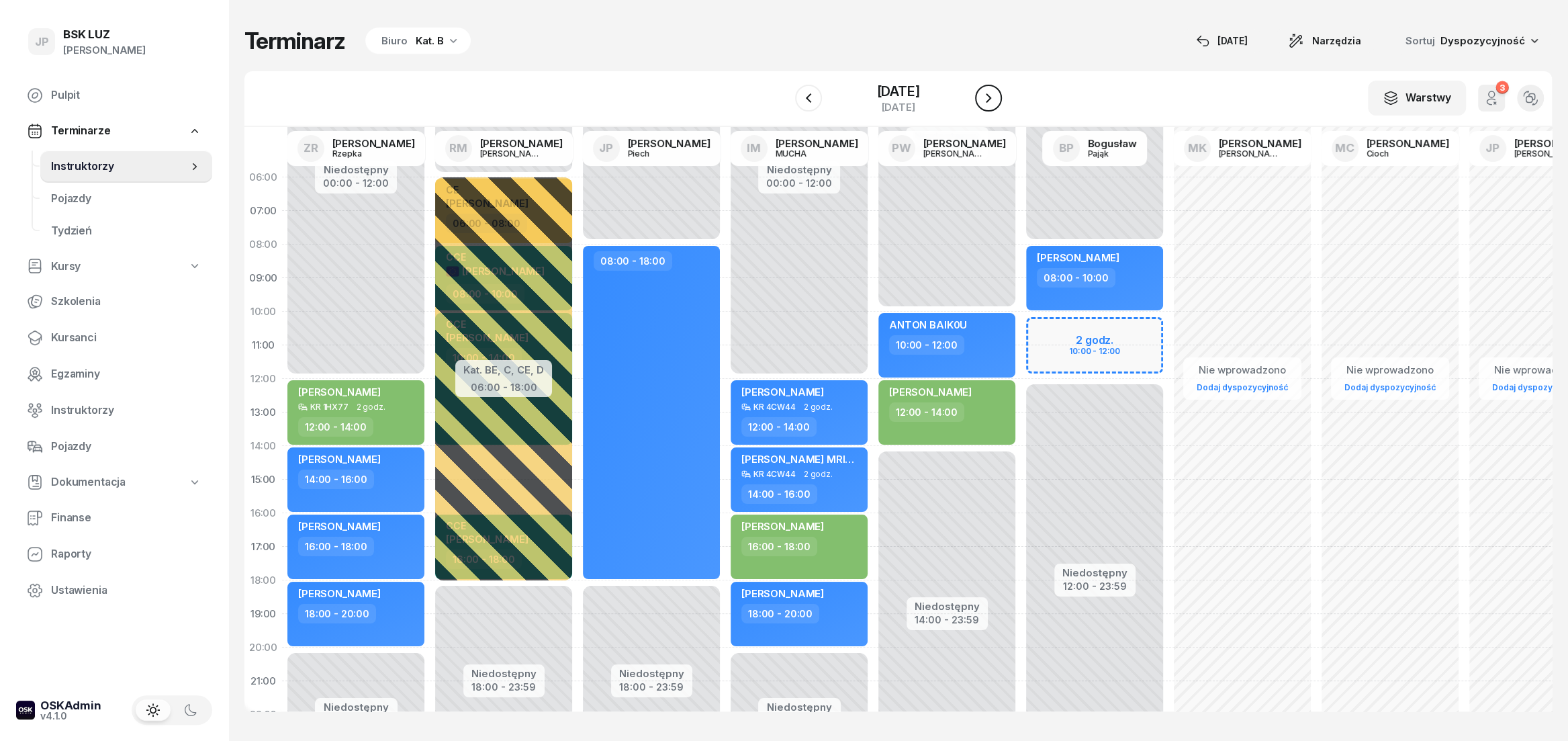
click at [997, 100] on icon "button" at bounding box center [988, 98] width 16 height 16
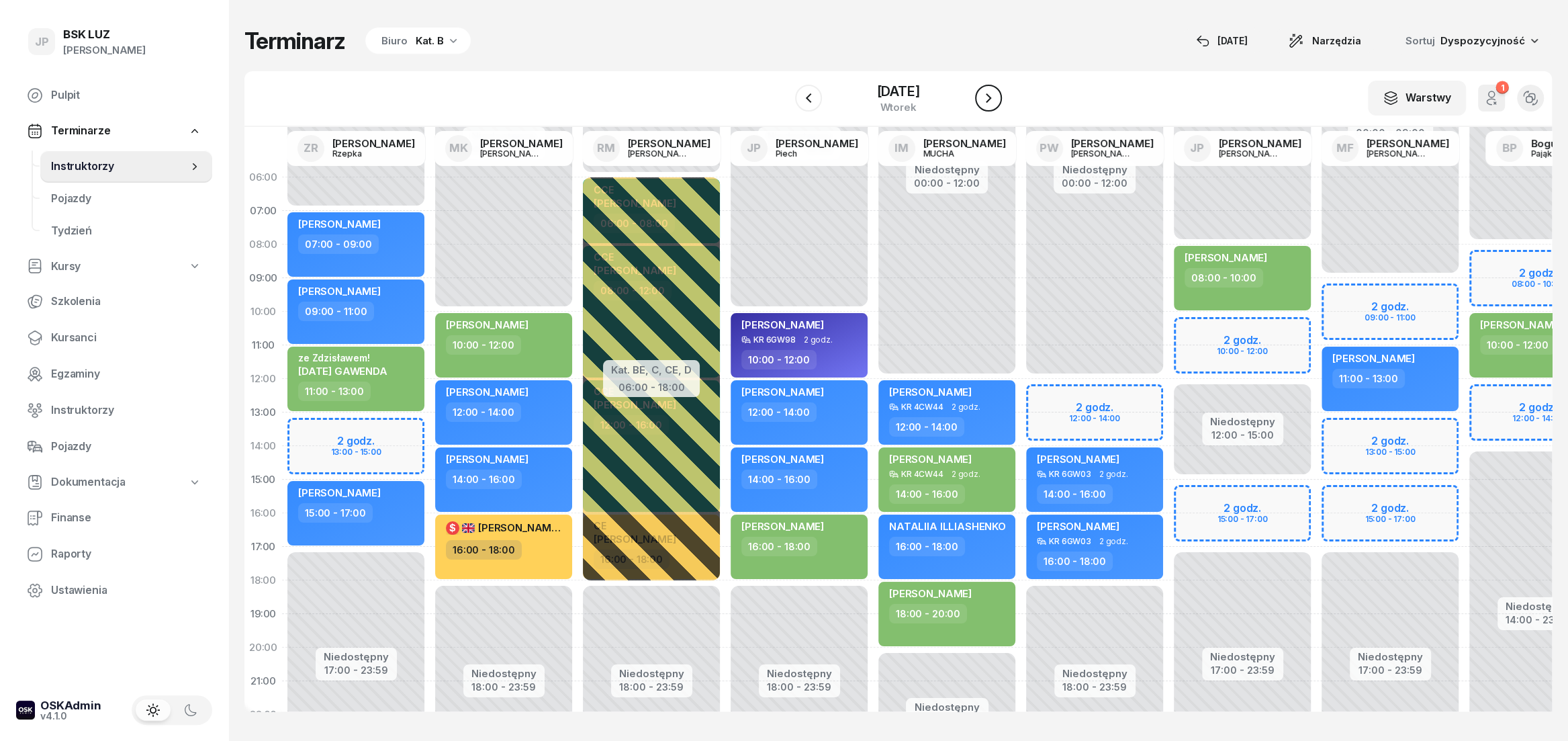
click at [991, 99] on icon "button" at bounding box center [988, 98] width 6 height 10
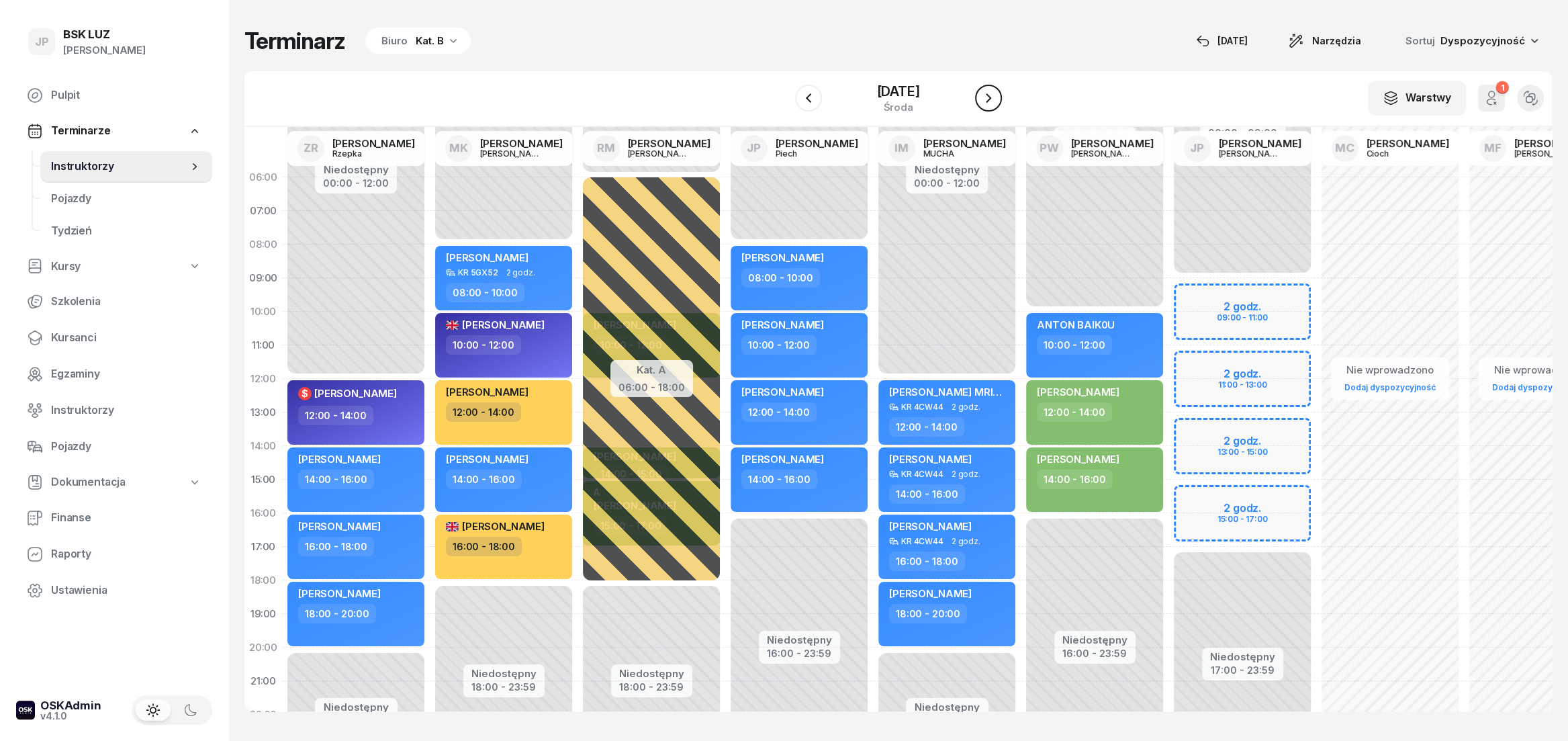
click at [997, 99] on icon "button" at bounding box center [988, 98] width 16 height 16
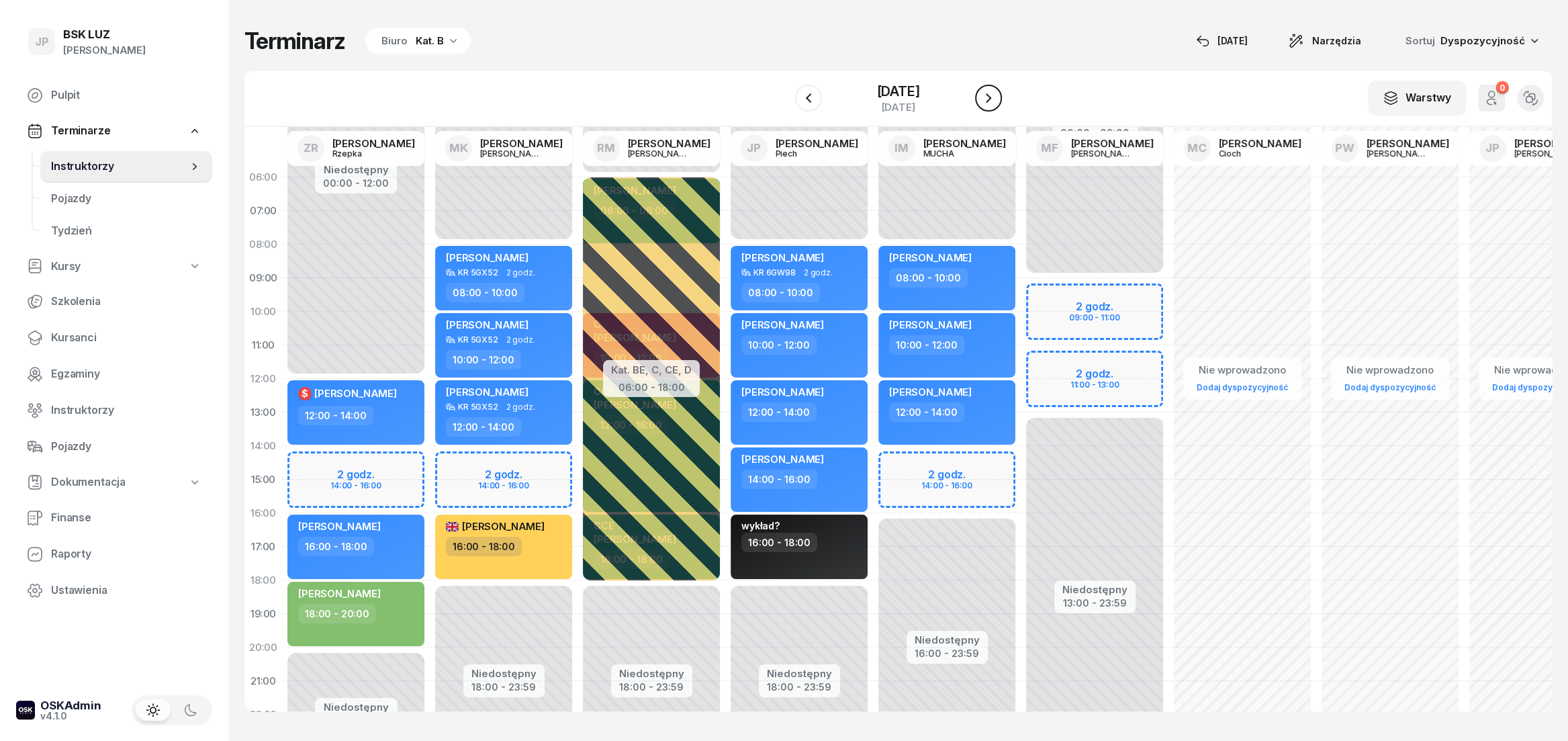
click at [997, 99] on icon "button" at bounding box center [988, 98] width 16 height 16
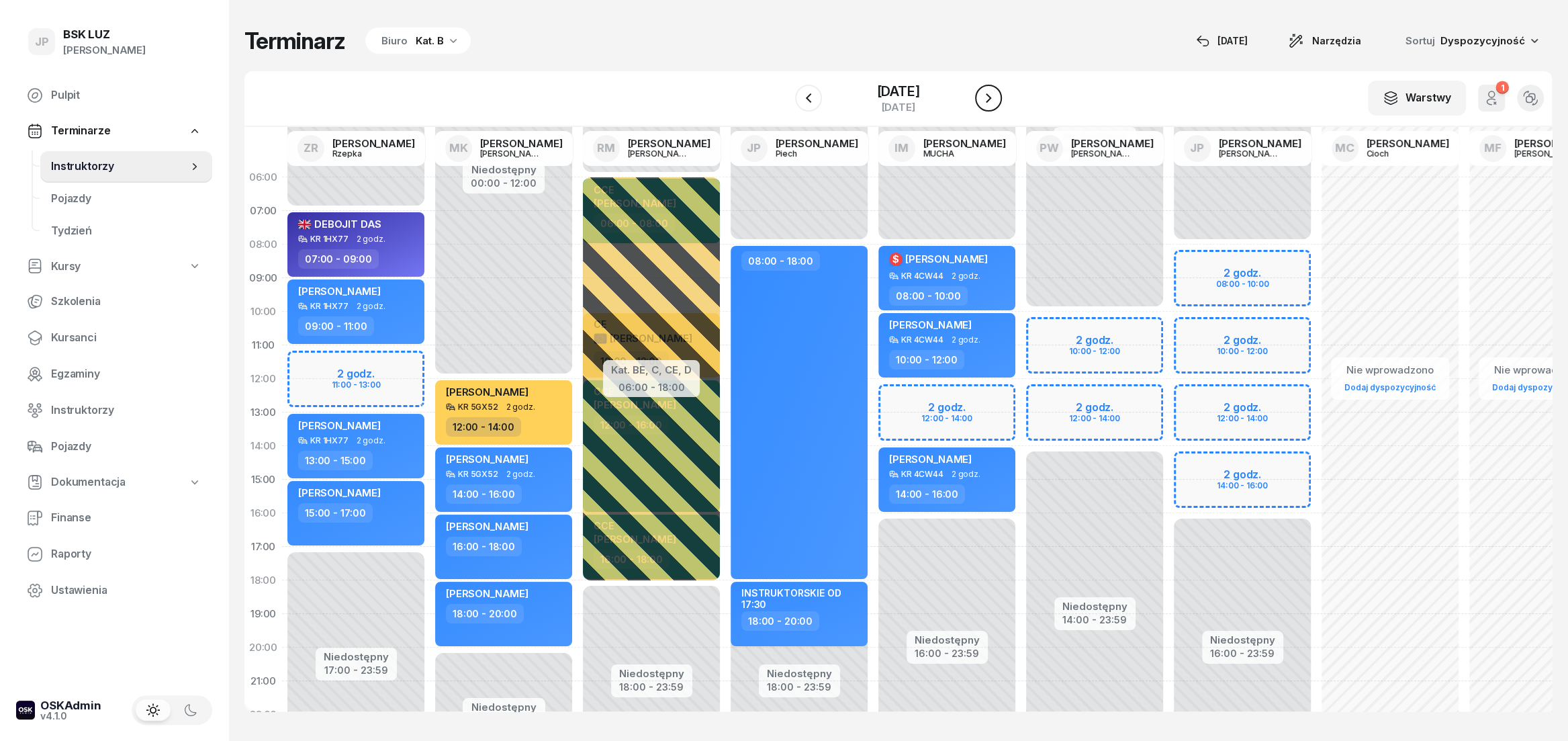
click at [997, 99] on icon "button" at bounding box center [988, 98] width 16 height 16
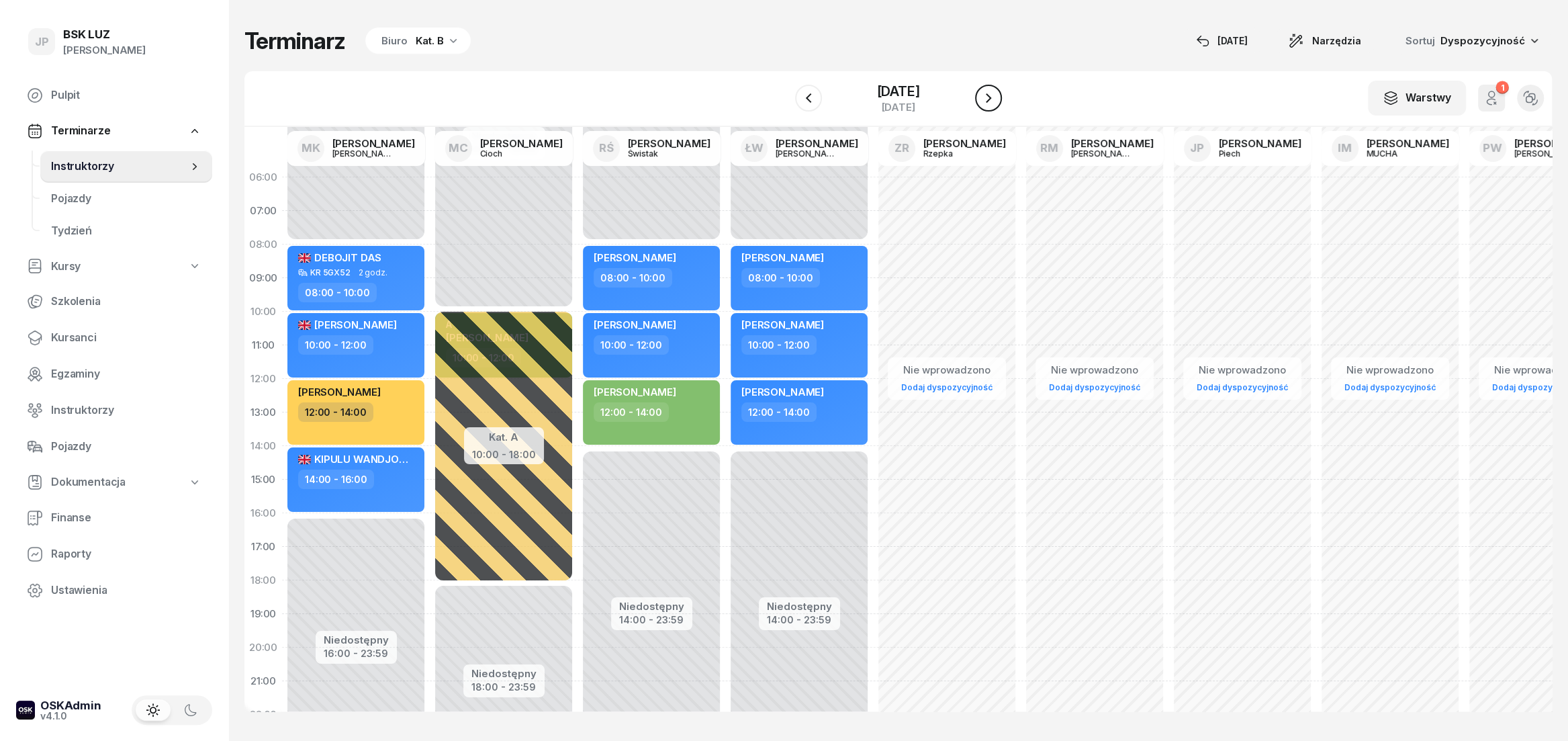
click at [997, 99] on icon "button" at bounding box center [988, 98] width 16 height 16
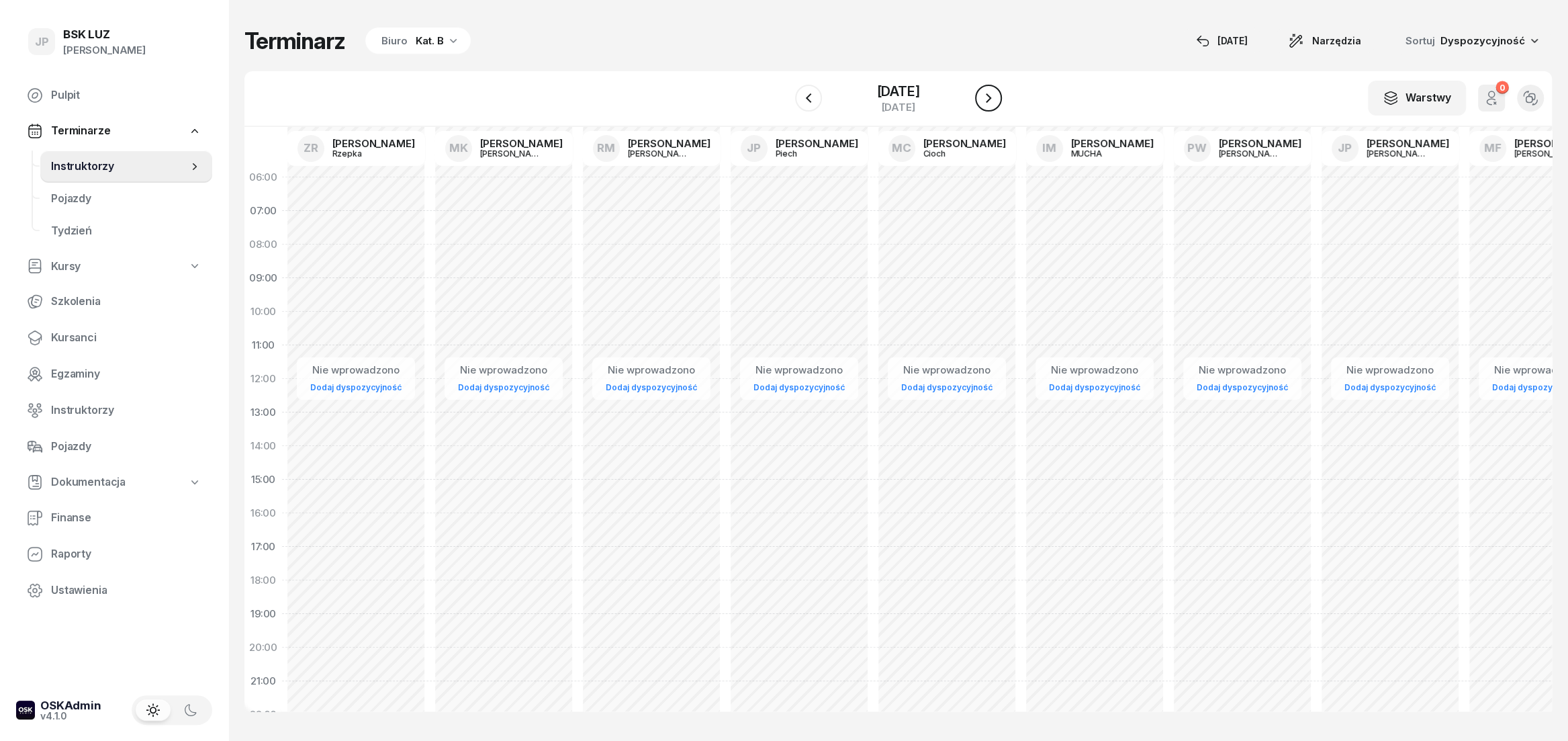
click at [997, 99] on icon "button" at bounding box center [988, 98] width 16 height 16
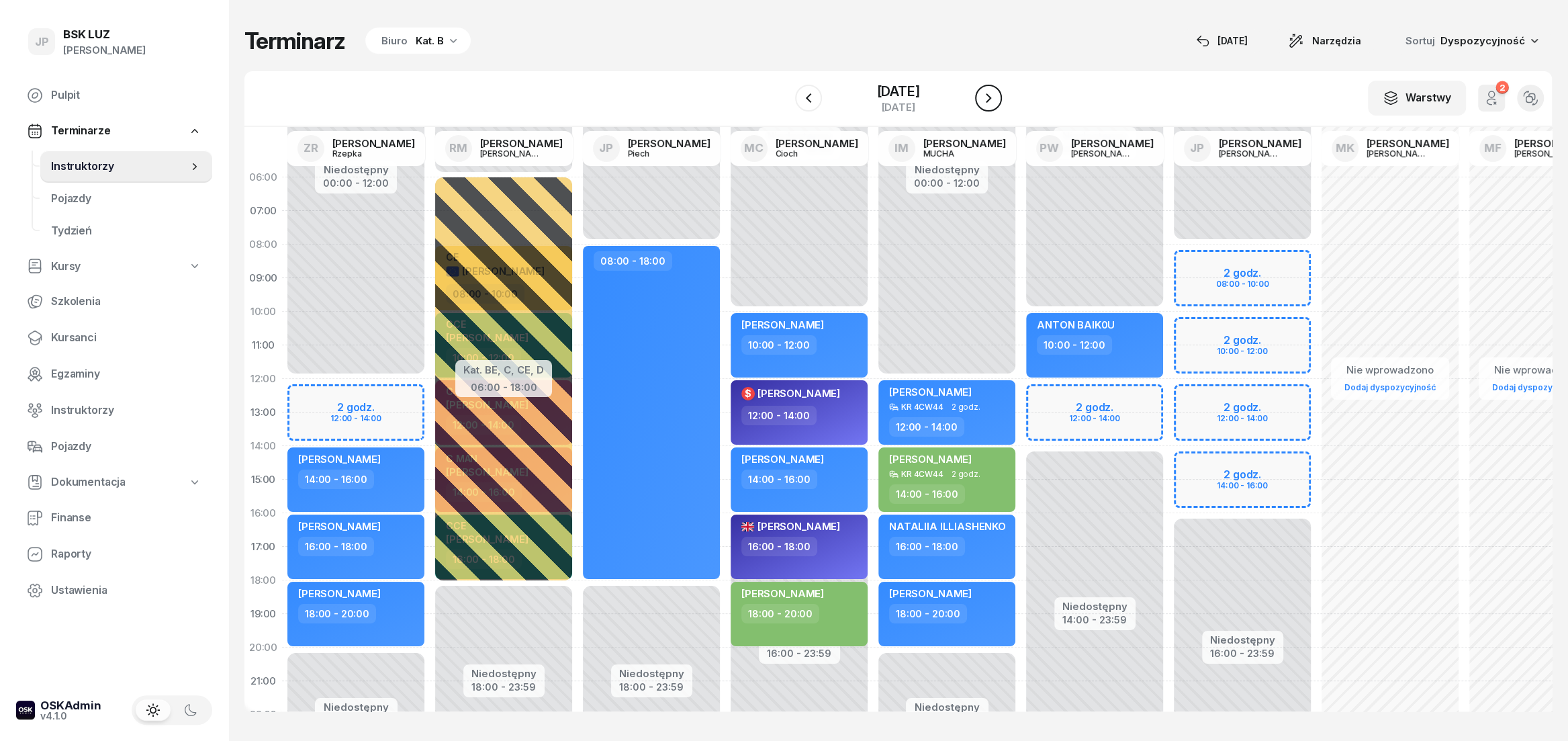
click at [991, 99] on icon "button" at bounding box center [988, 98] width 6 height 10
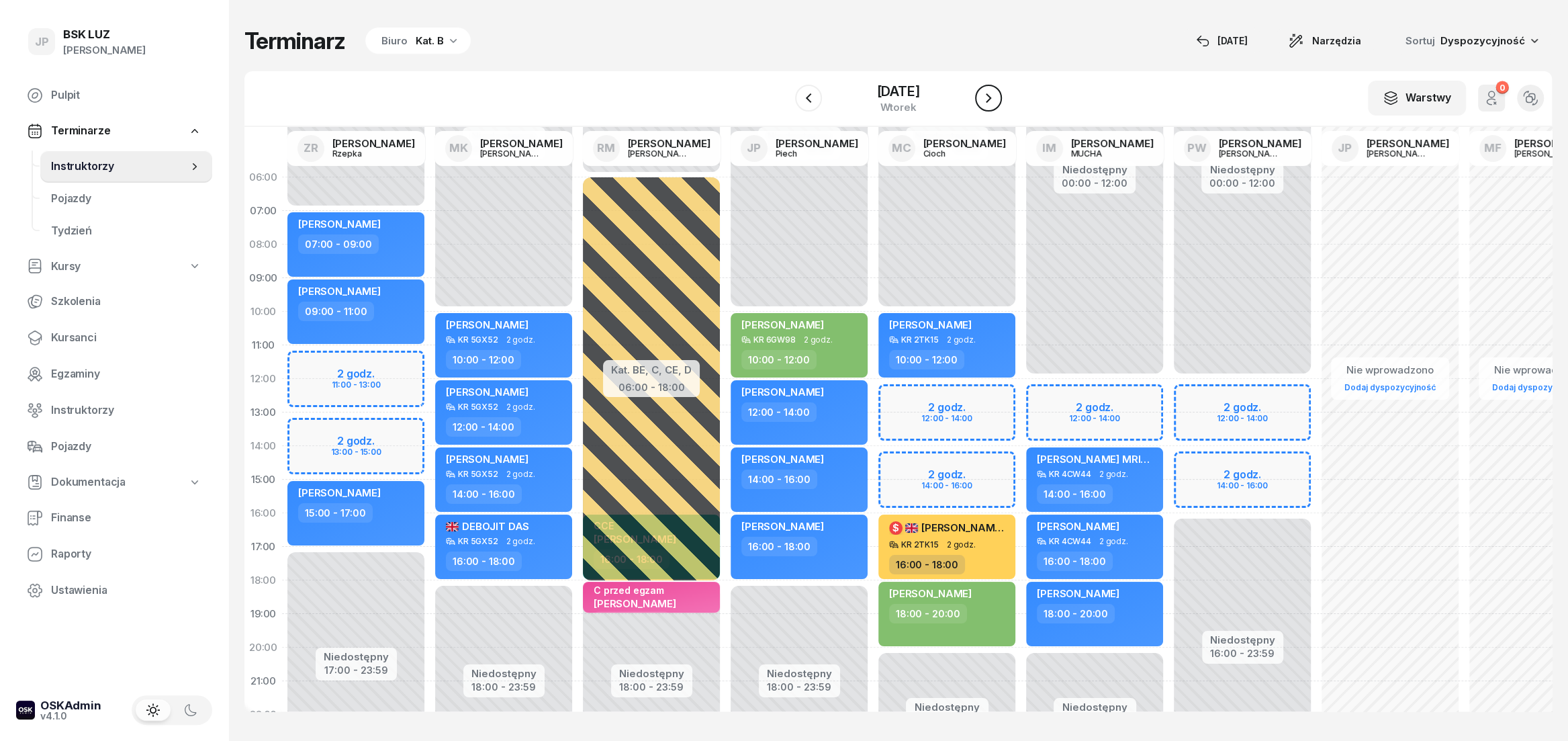
click at [997, 99] on icon "button" at bounding box center [988, 98] width 16 height 16
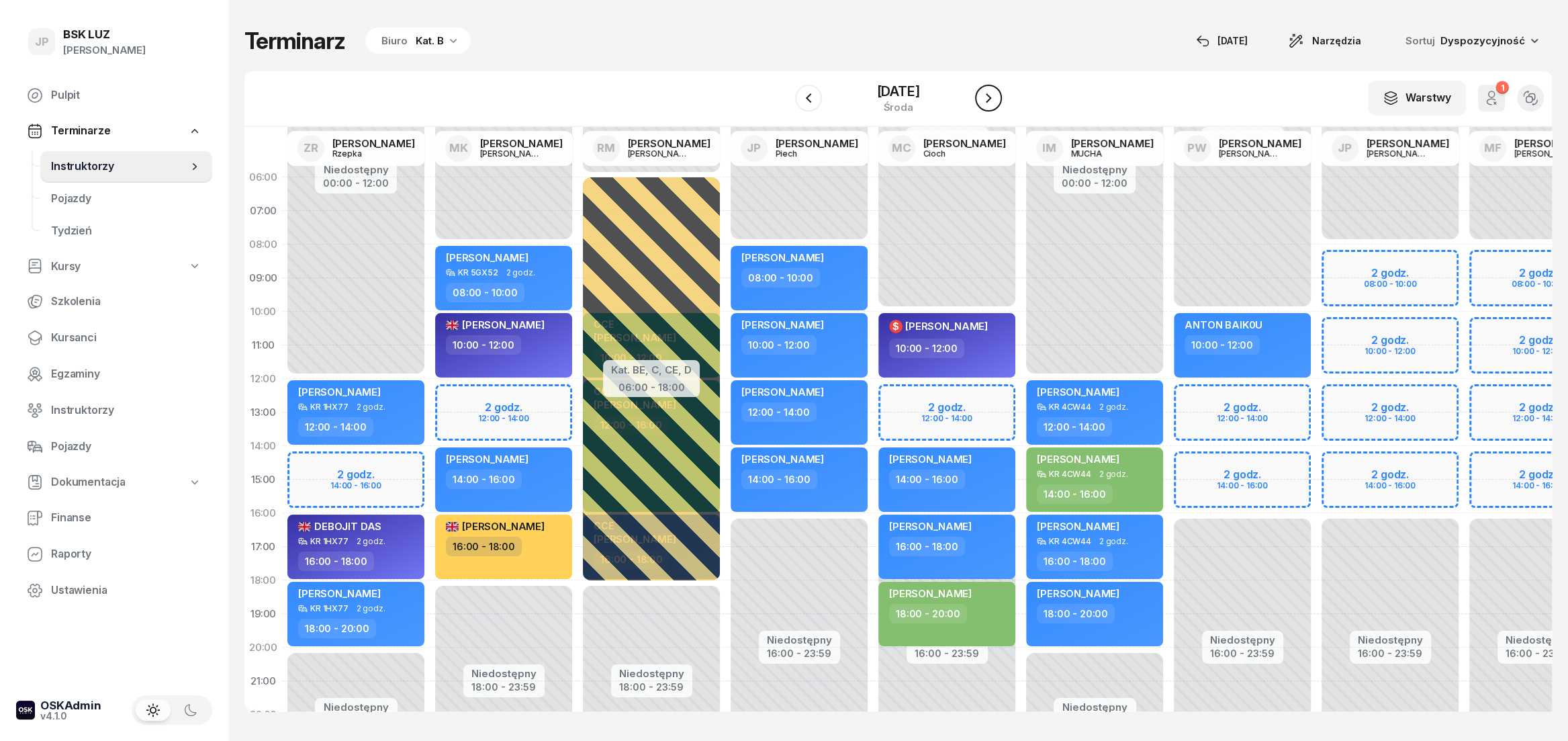
click at [991, 99] on icon "button" at bounding box center [988, 98] width 6 height 10
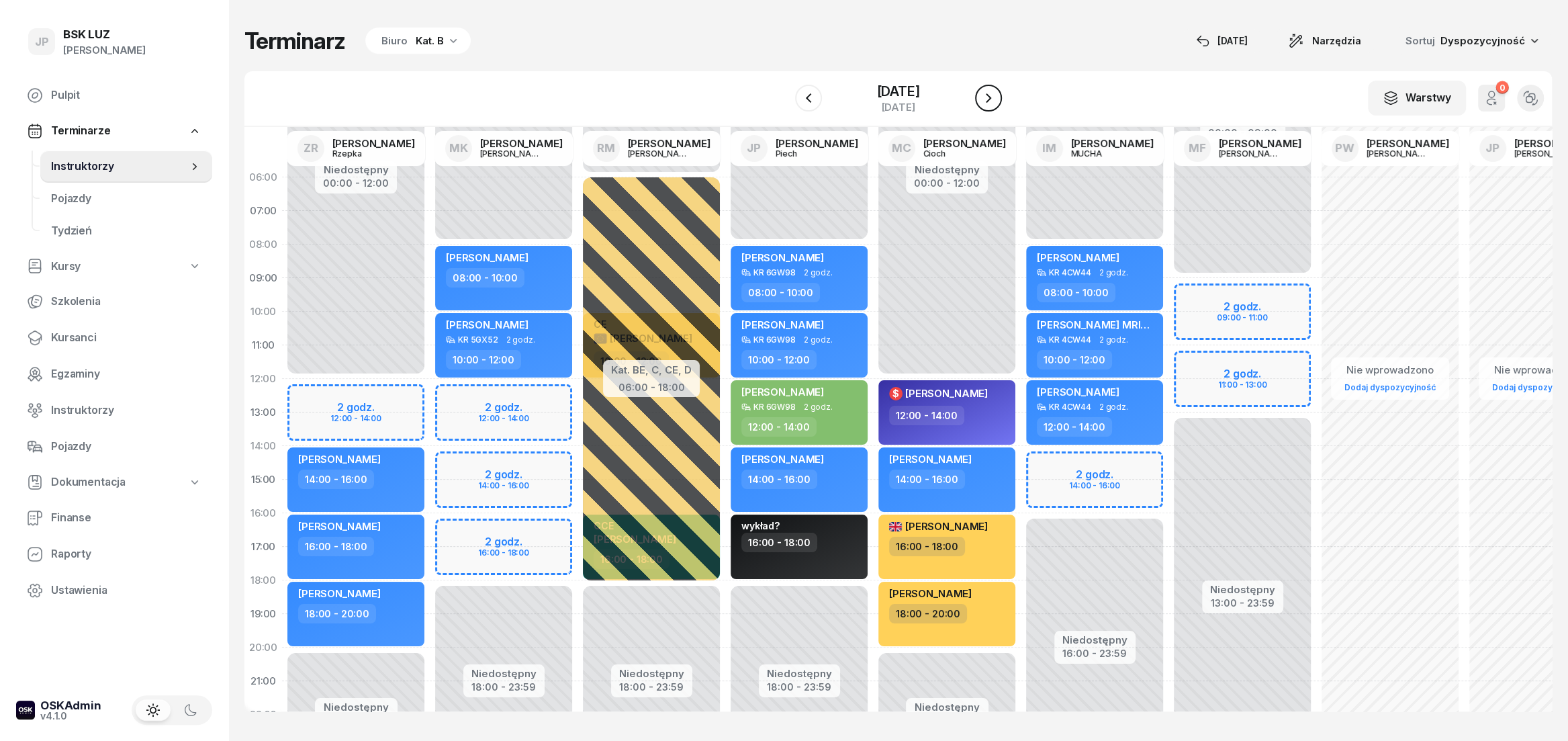
click at [991, 99] on icon "button" at bounding box center [988, 98] width 6 height 10
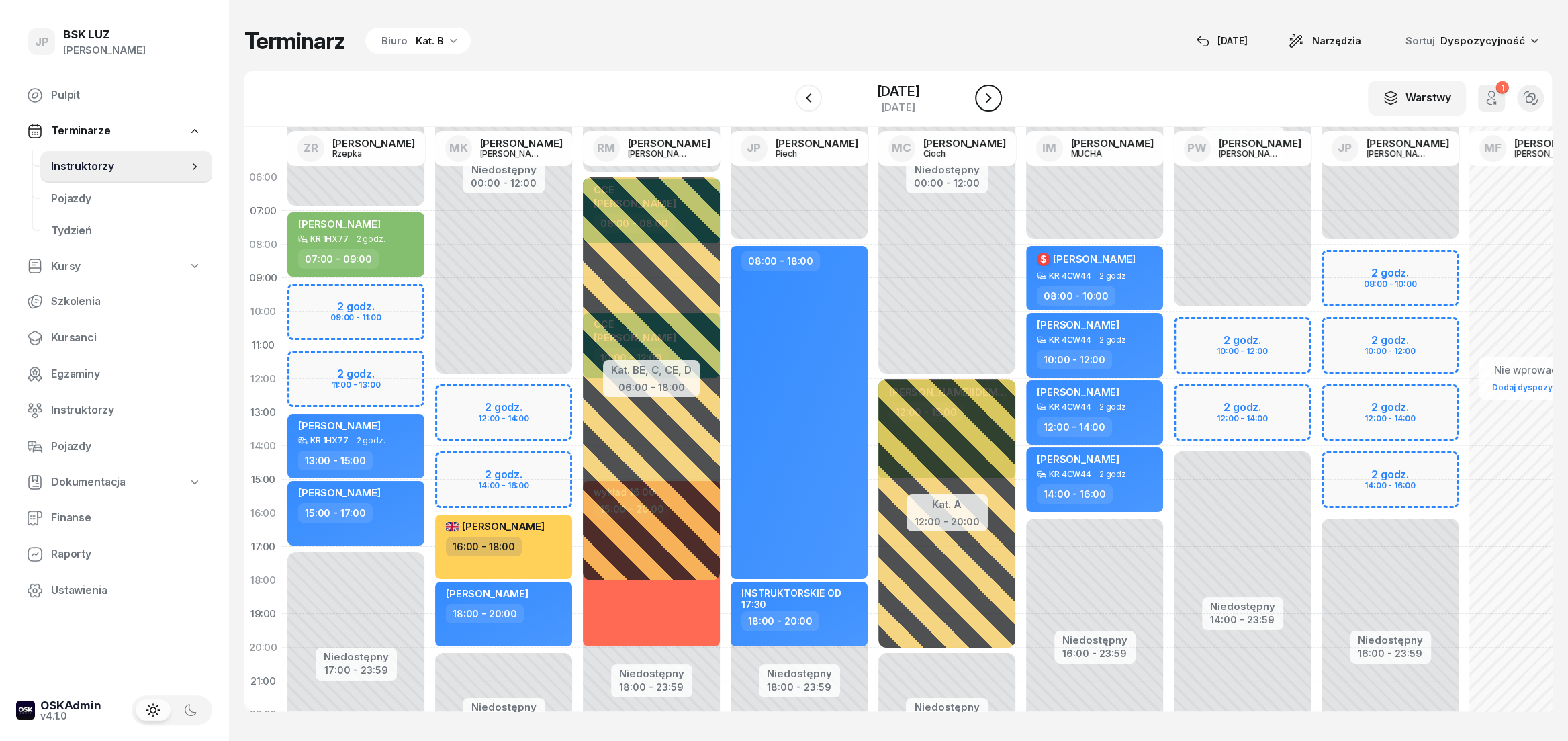
click at [991, 99] on icon "button" at bounding box center [988, 98] width 6 height 10
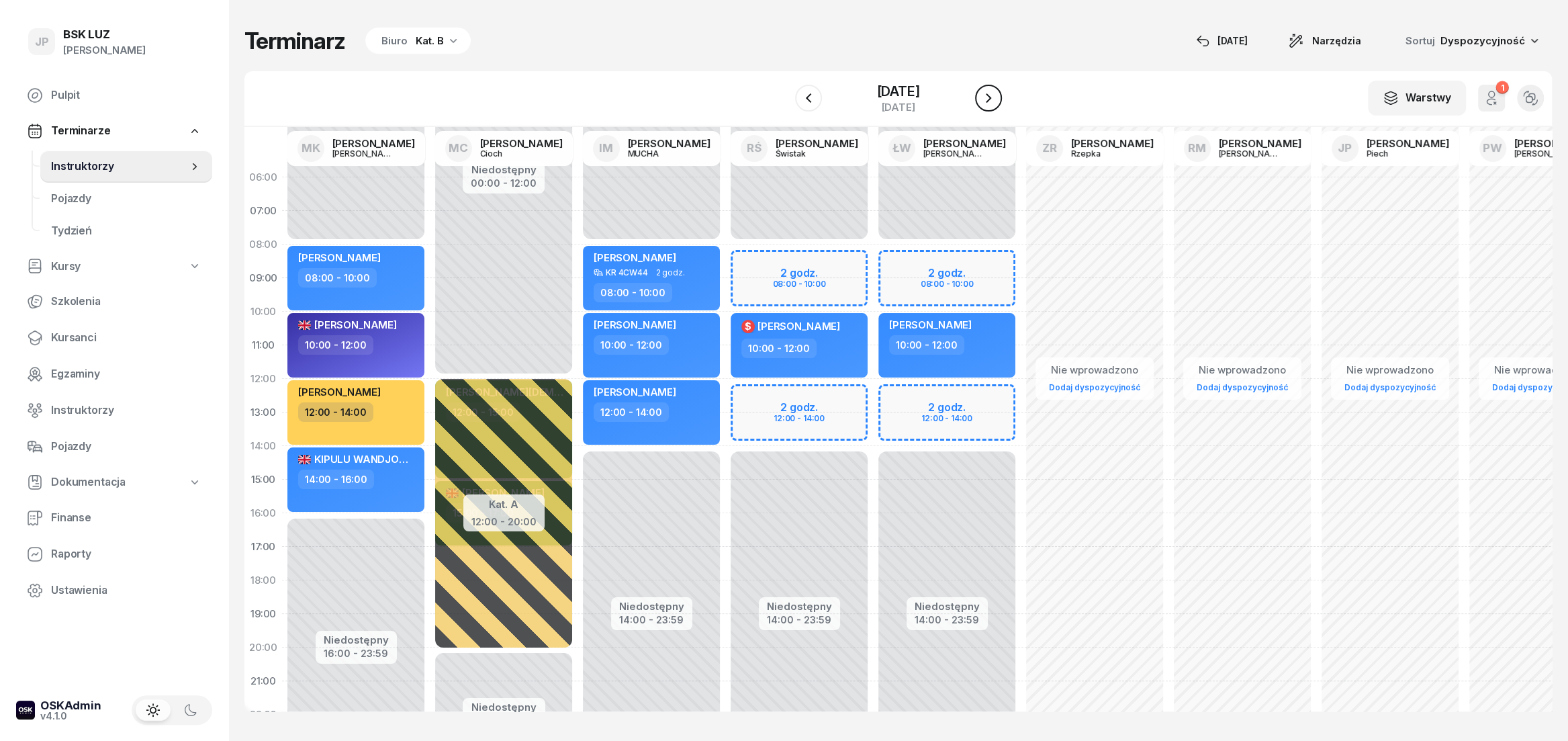
click at [991, 99] on icon "button" at bounding box center [988, 98] width 6 height 10
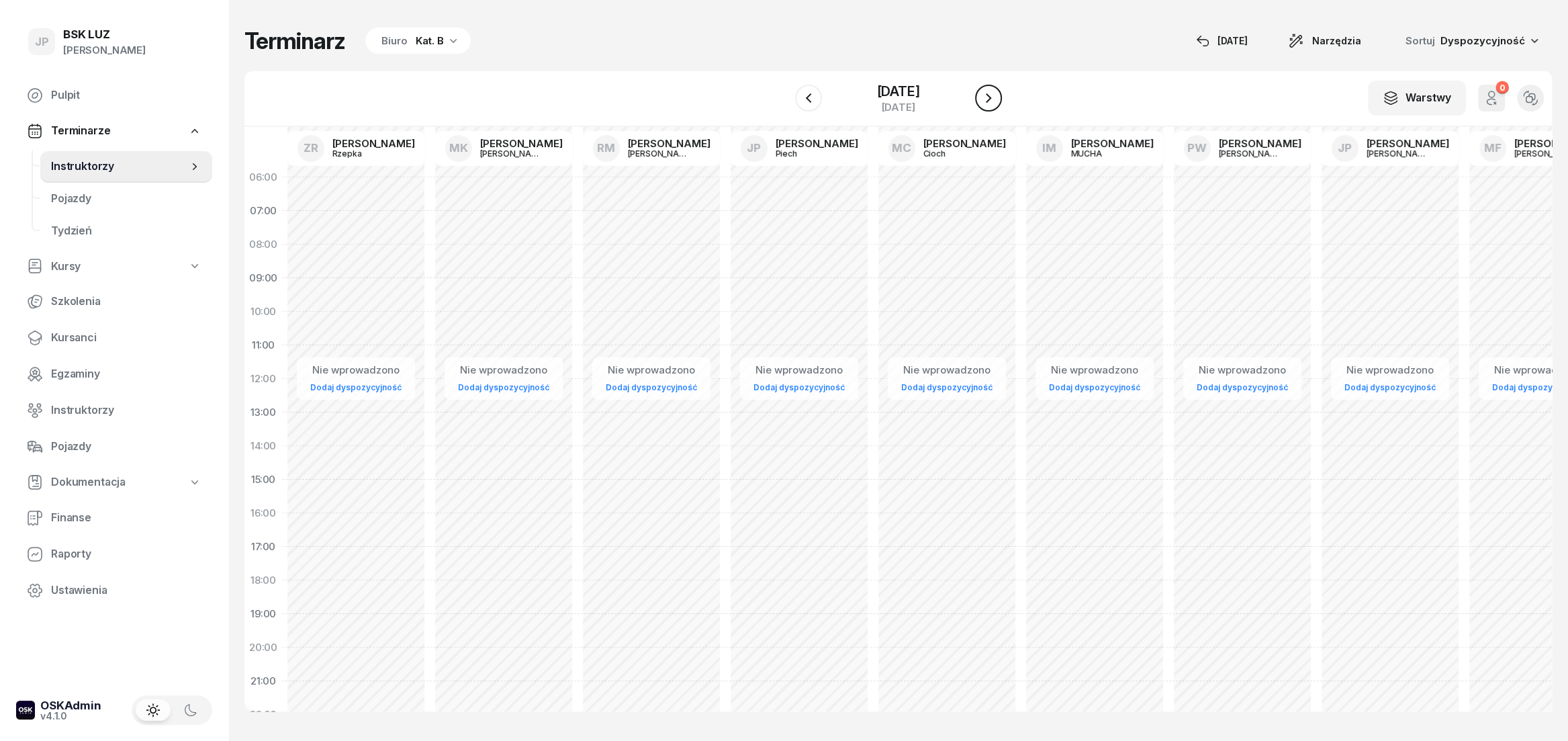
click at [991, 99] on icon "button" at bounding box center [988, 98] width 6 height 10
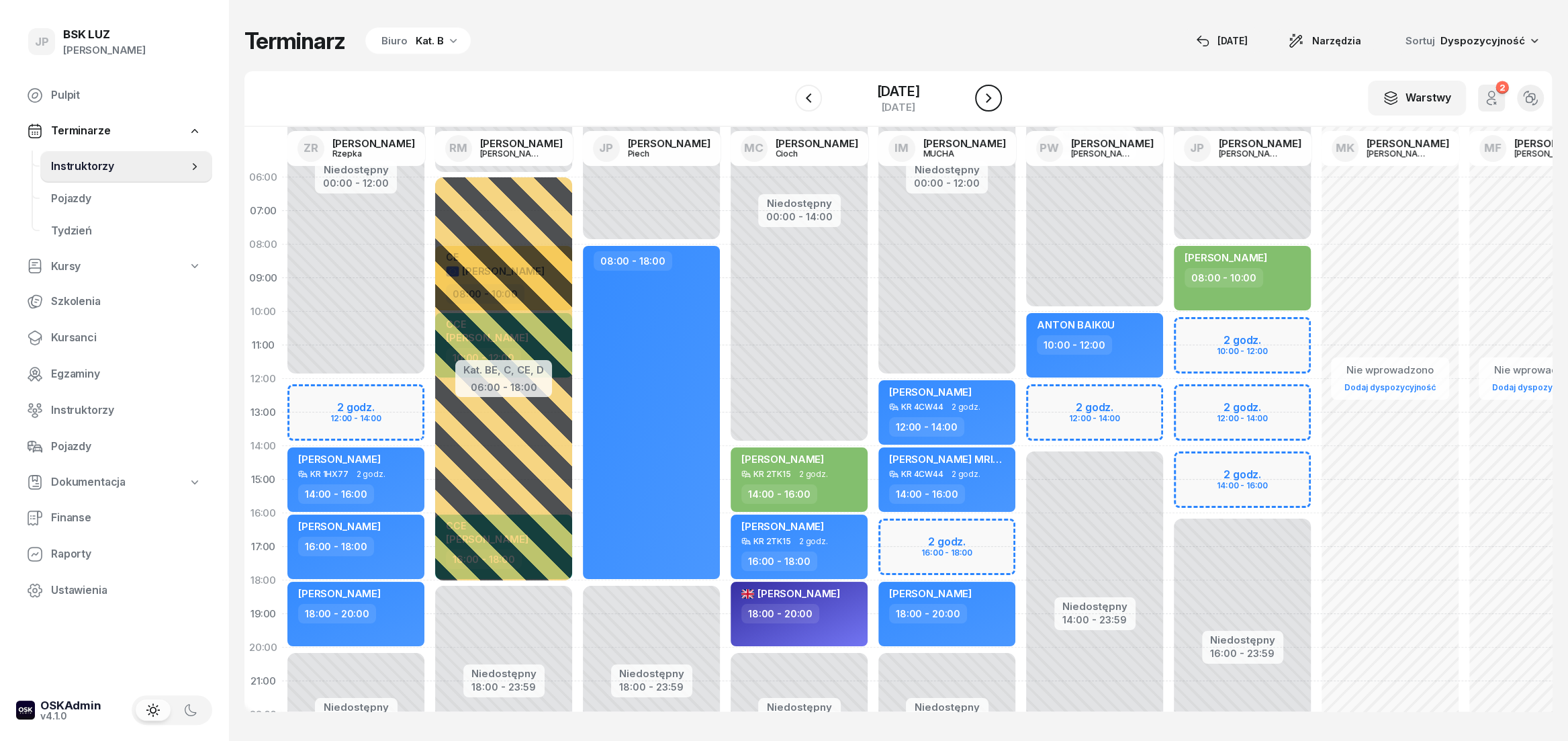
click at [991, 99] on icon "button" at bounding box center [988, 98] width 6 height 10
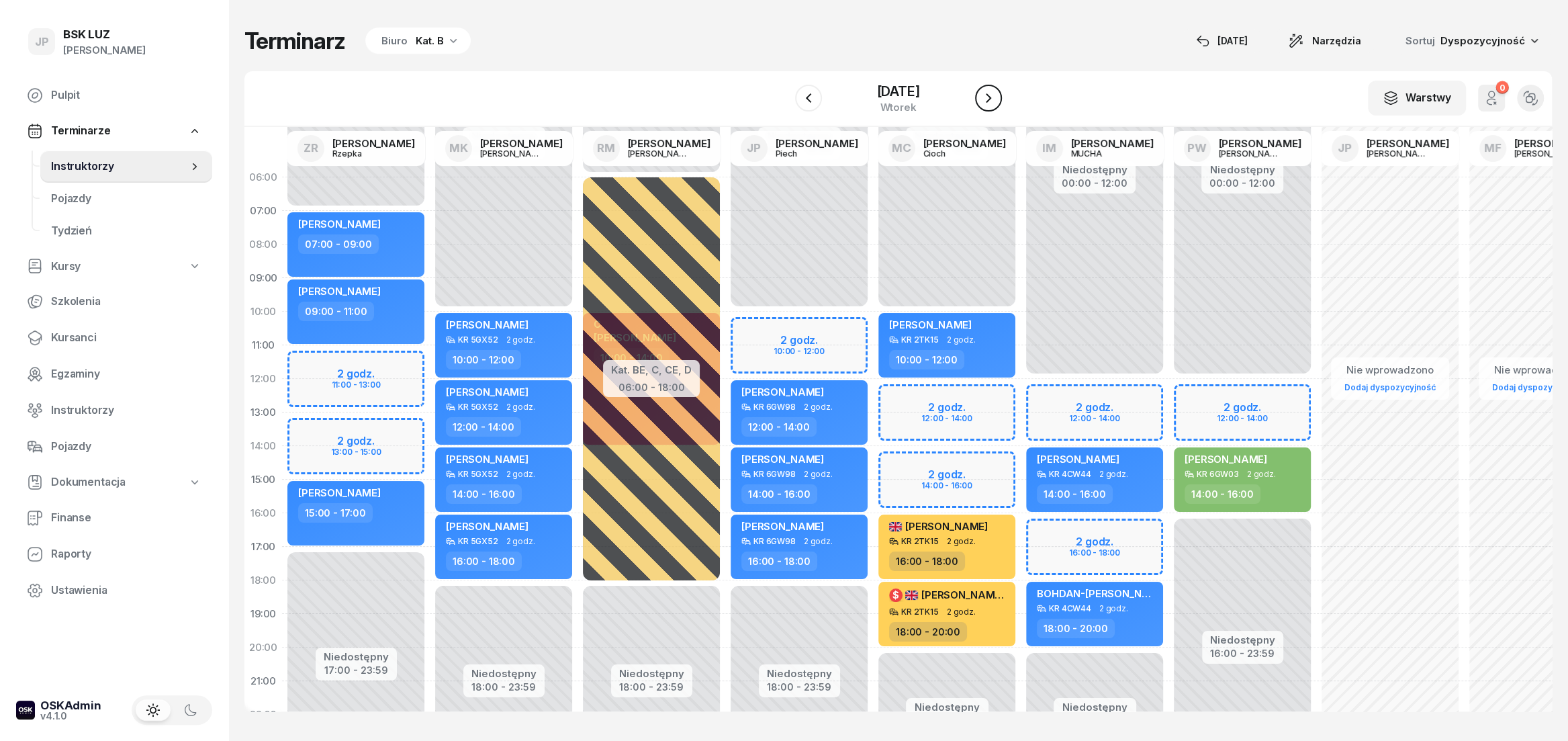
click at [991, 99] on icon "button" at bounding box center [988, 98] width 6 height 10
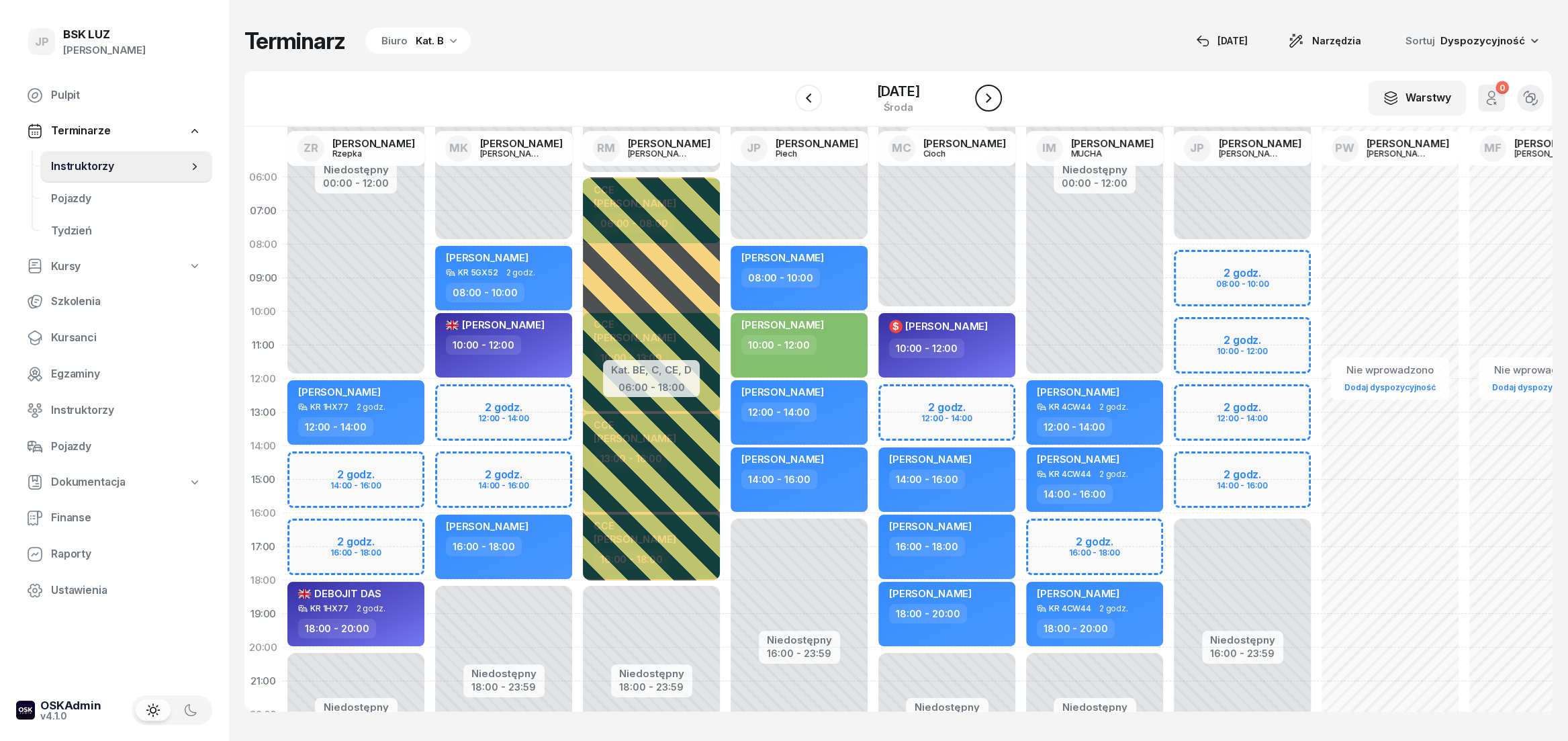
click at [991, 99] on icon "button" at bounding box center [988, 98] width 6 height 10
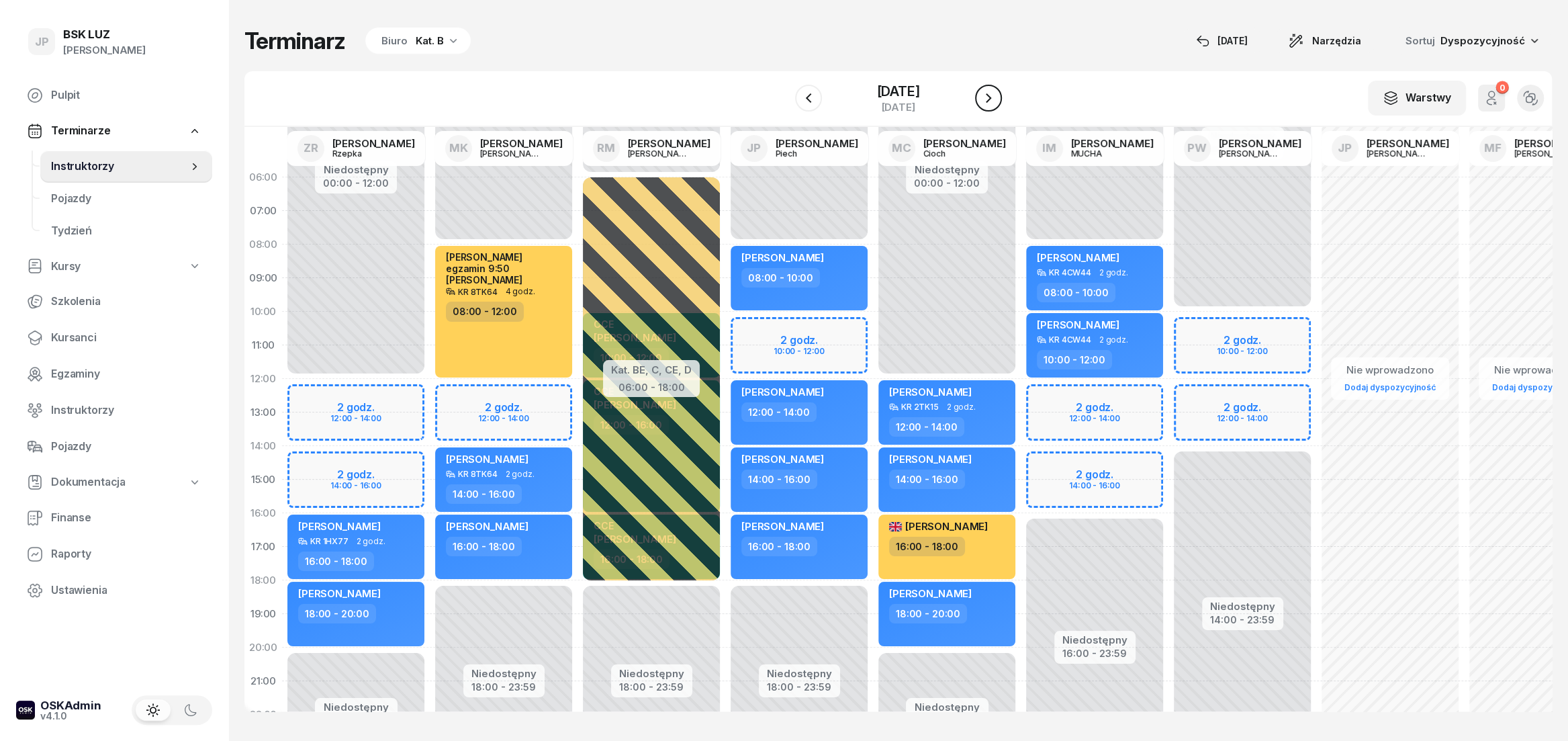
click at [991, 99] on icon "button" at bounding box center [988, 98] width 6 height 10
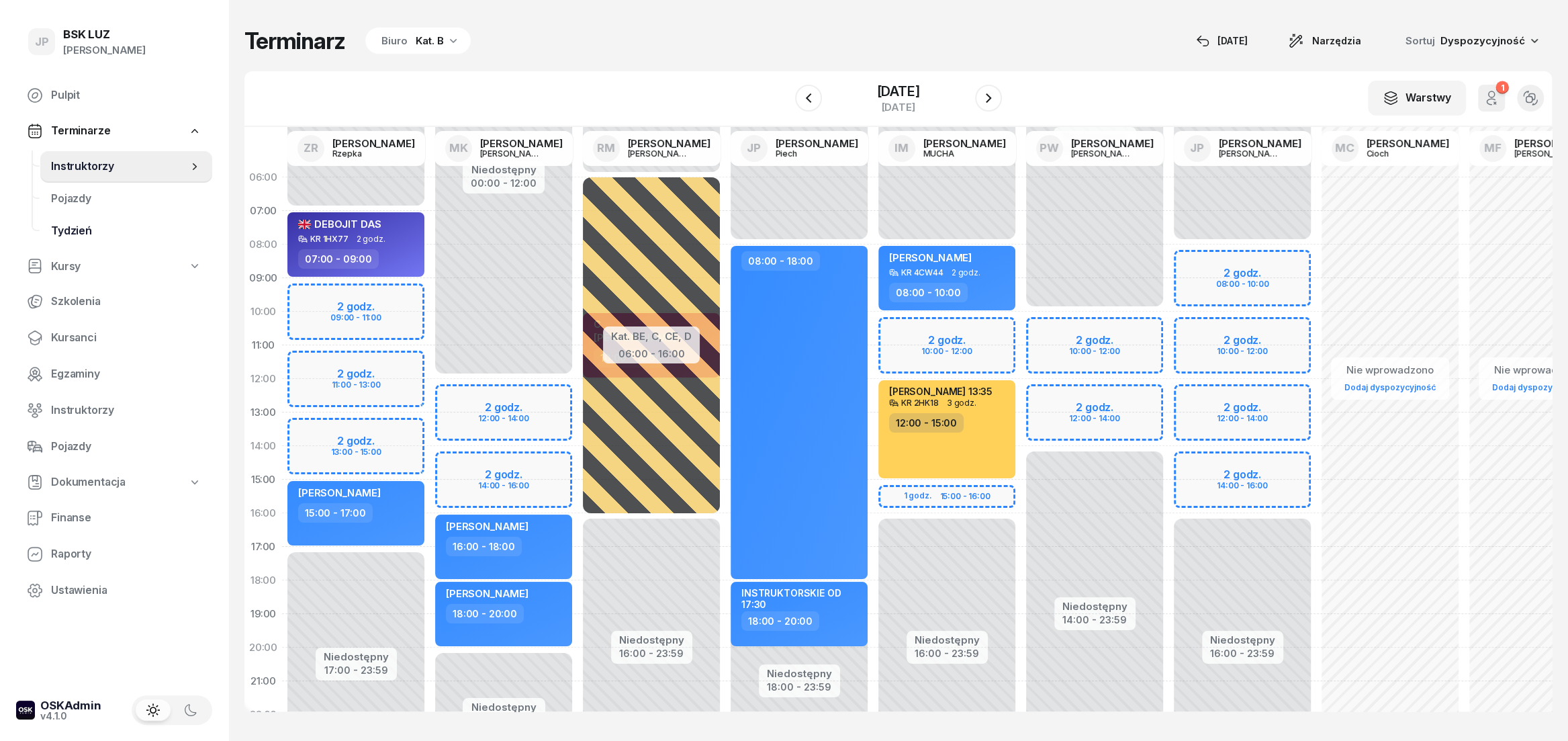
click at [67, 227] on span "Tydzień" at bounding box center [126, 231] width 151 height 17
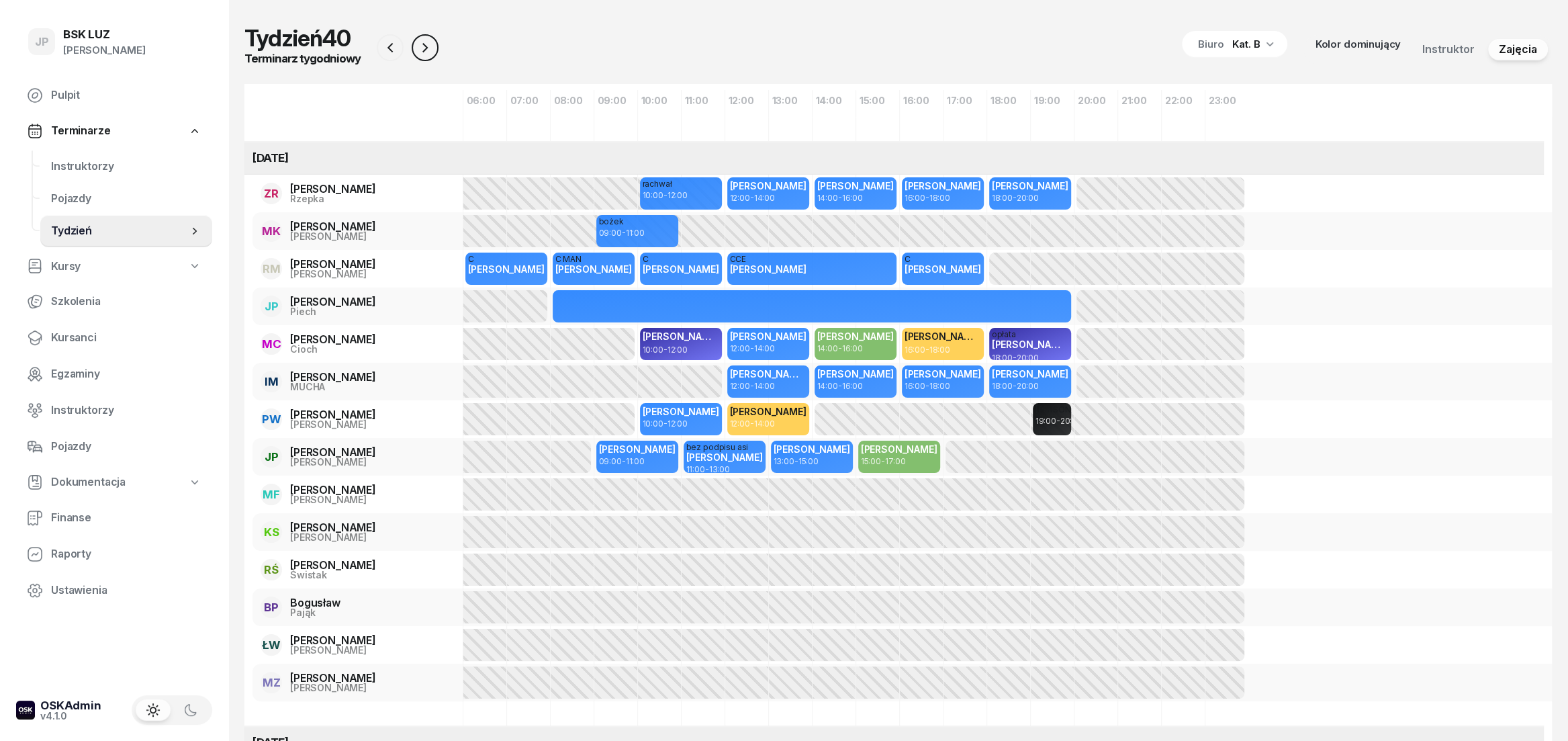
click at [423, 48] on icon "button" at bounding box center [425, 48] width 6 height 10
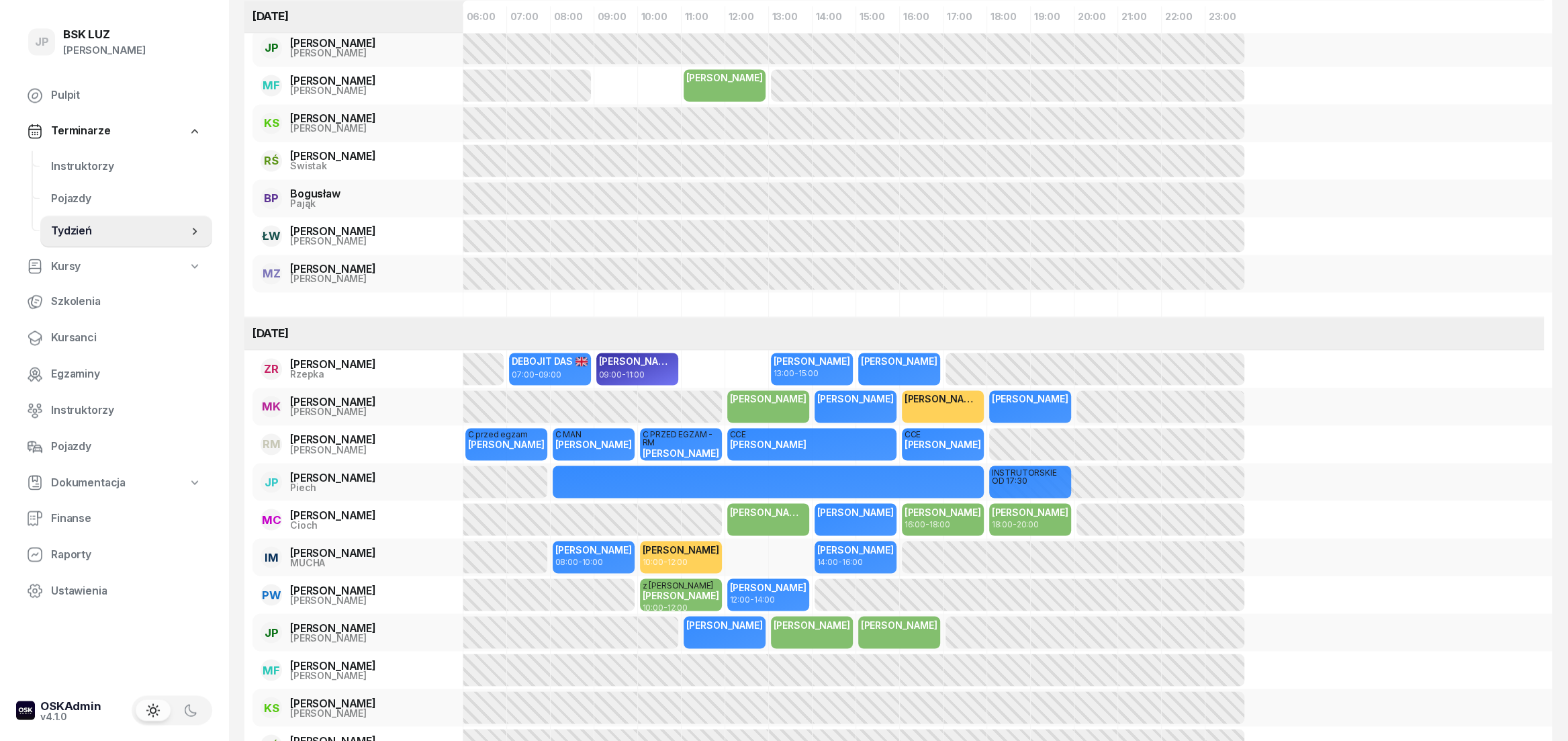
scroll to position [2312, 0]
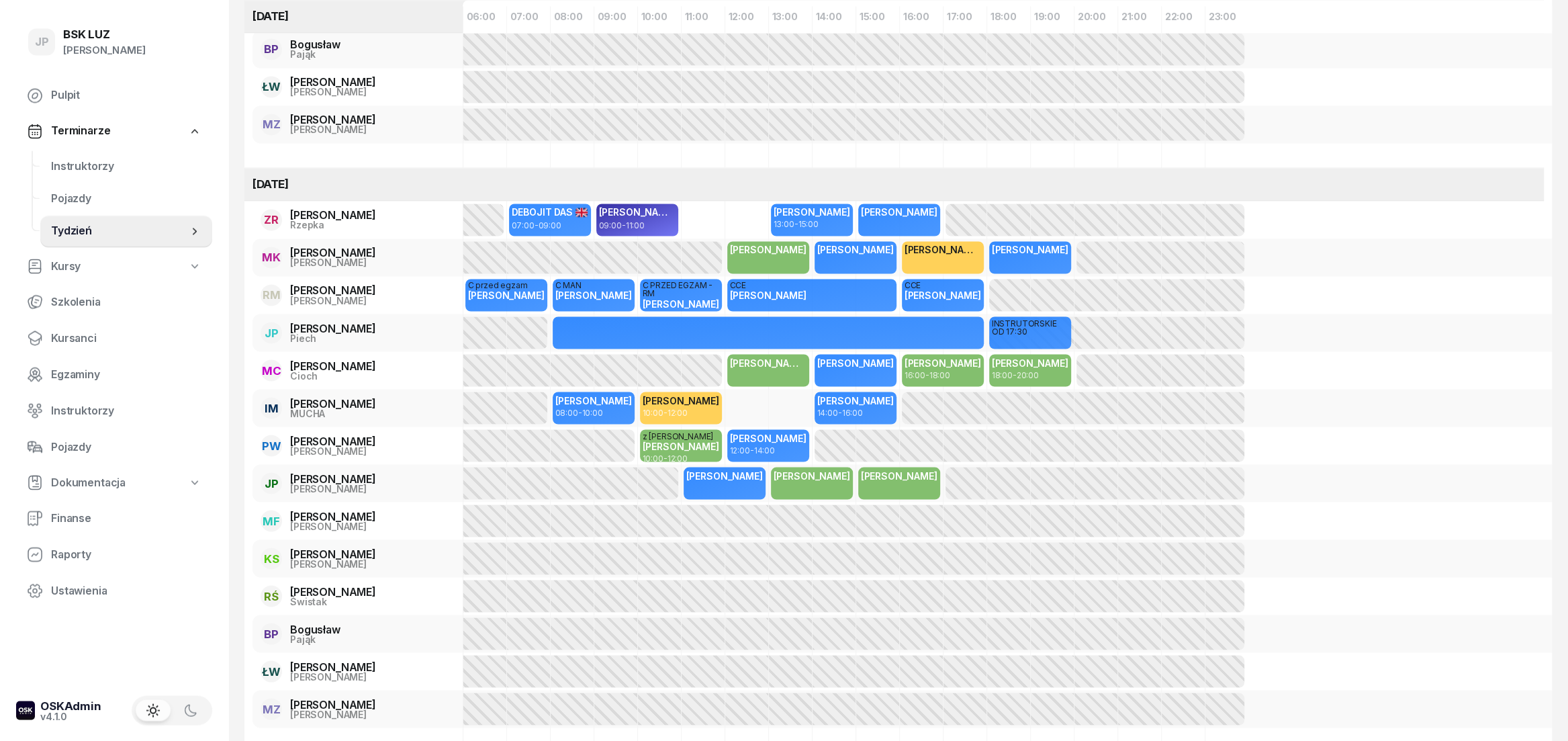
click at [710, 483] on div "[PERSON_NAME]" at bounding box center [724, 483] width 82 height 32
select select "11"
select select "13"
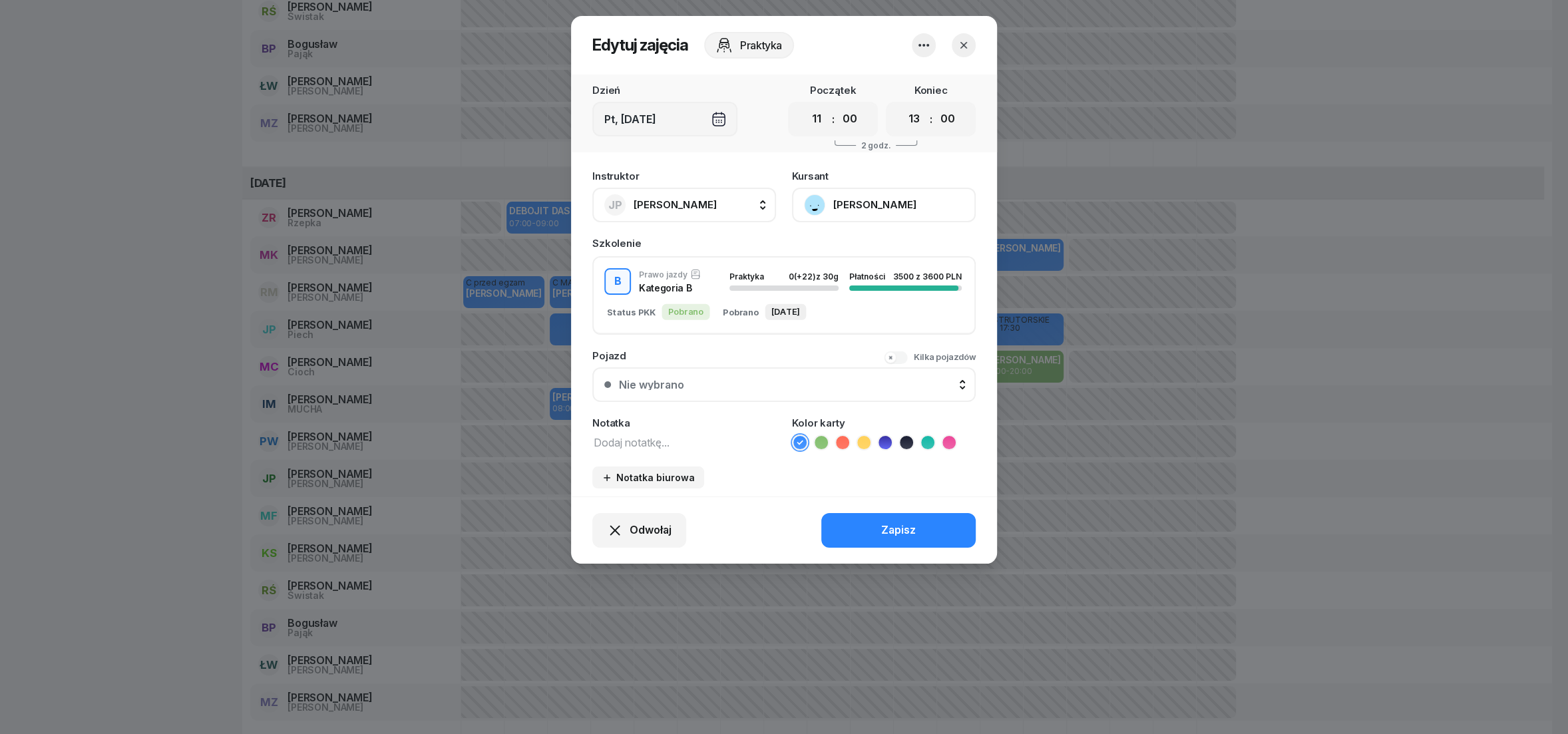
click at [961, 39] on icon "button" at bounding box center [964, 46] width 14 height 14
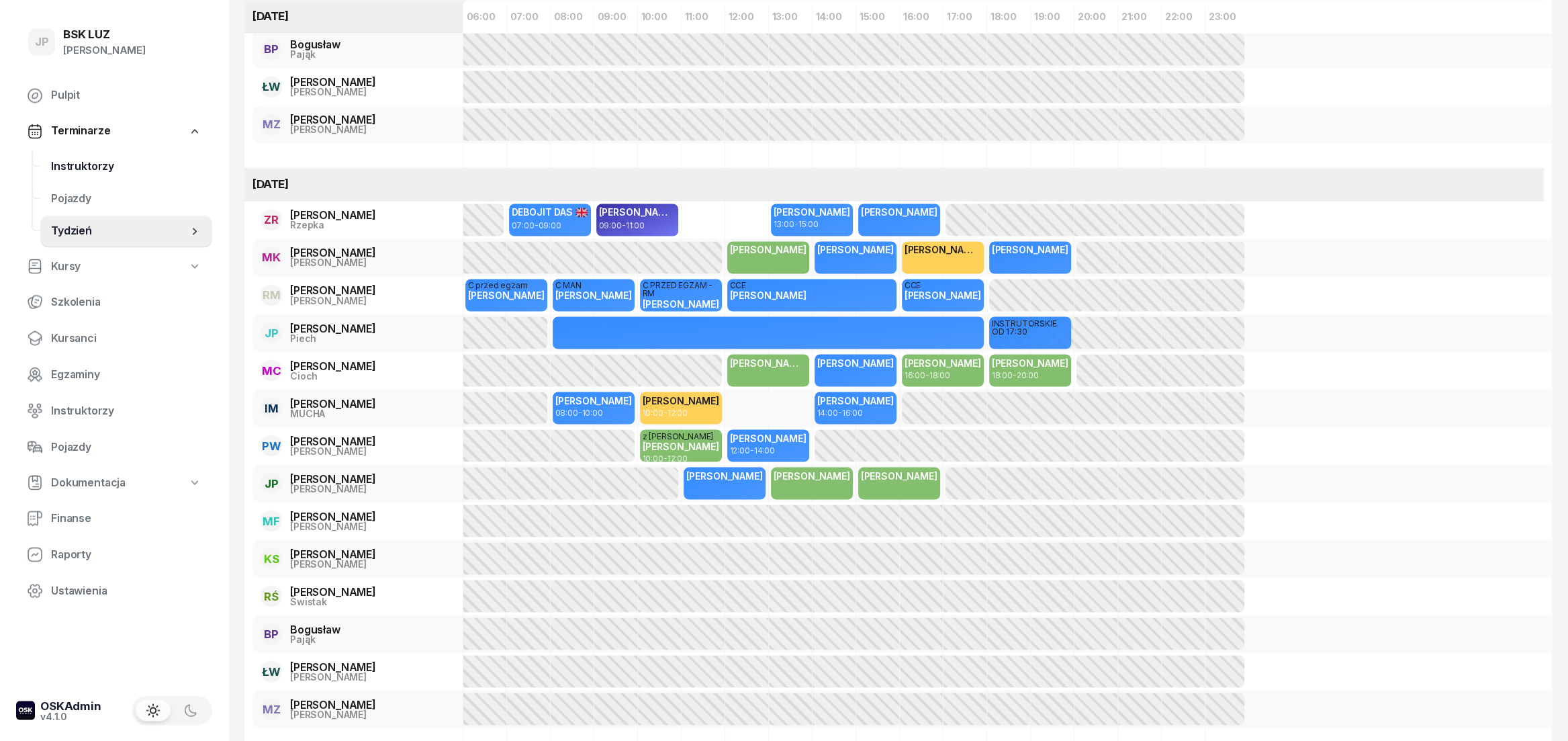
click at [81, 163] on span "Instruktorzy" at bounding box center [126, 166] width 151 height 17
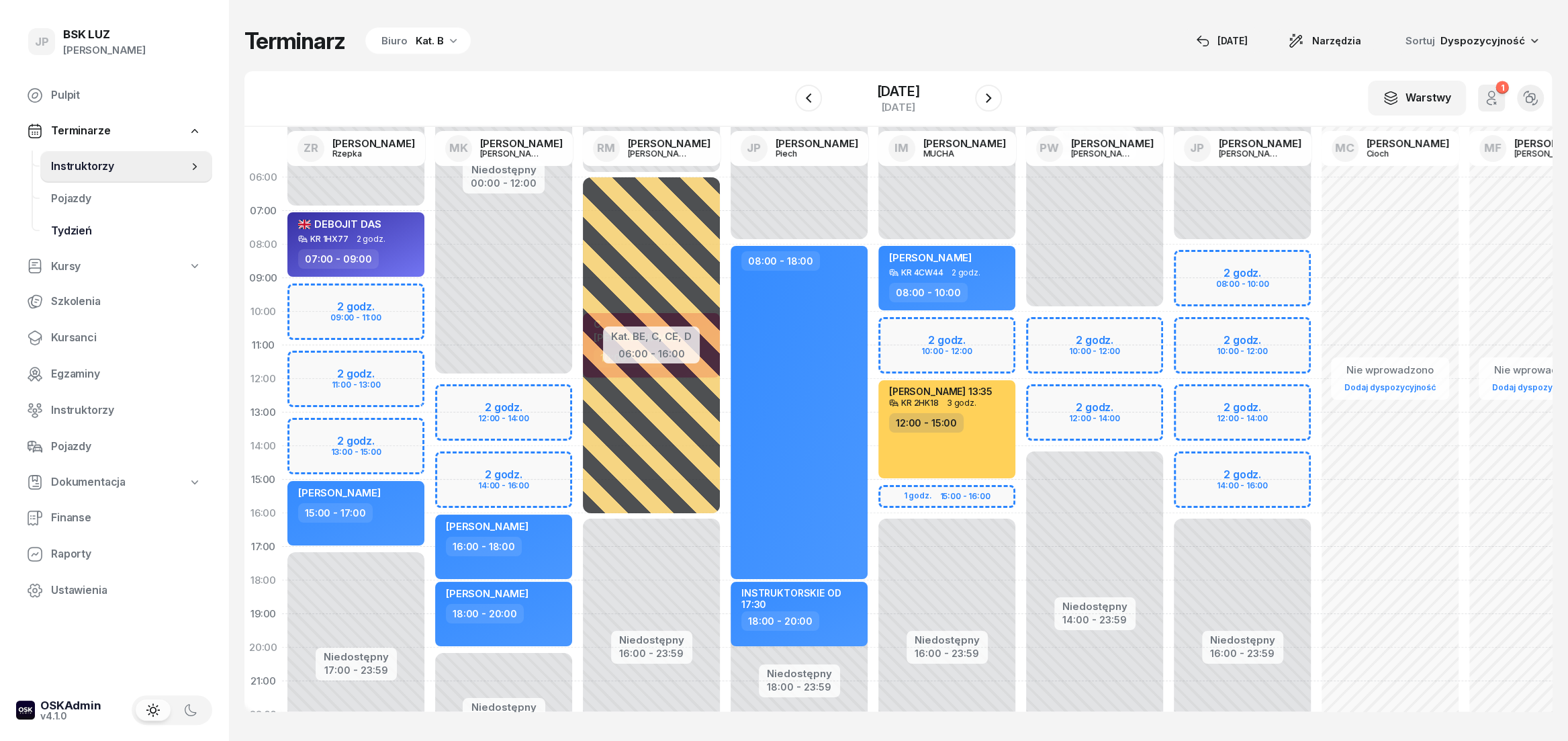
click at [79, 224] on span "Tydzień" at bounding box center [126, 231] width 151 height 17
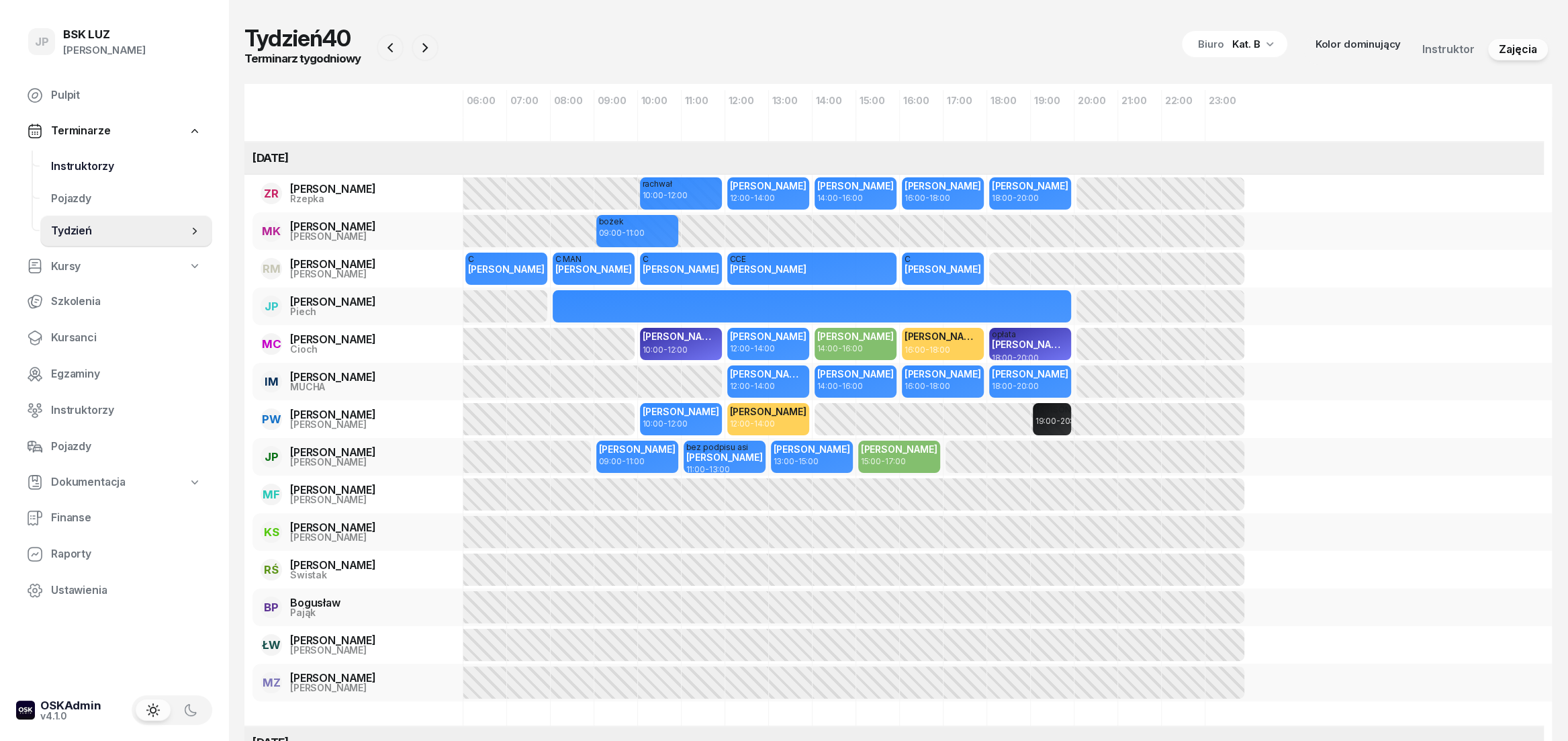
click at [114, 171] on span "Instruktorzy" at bounding box center [126, 166] width 151 height 17
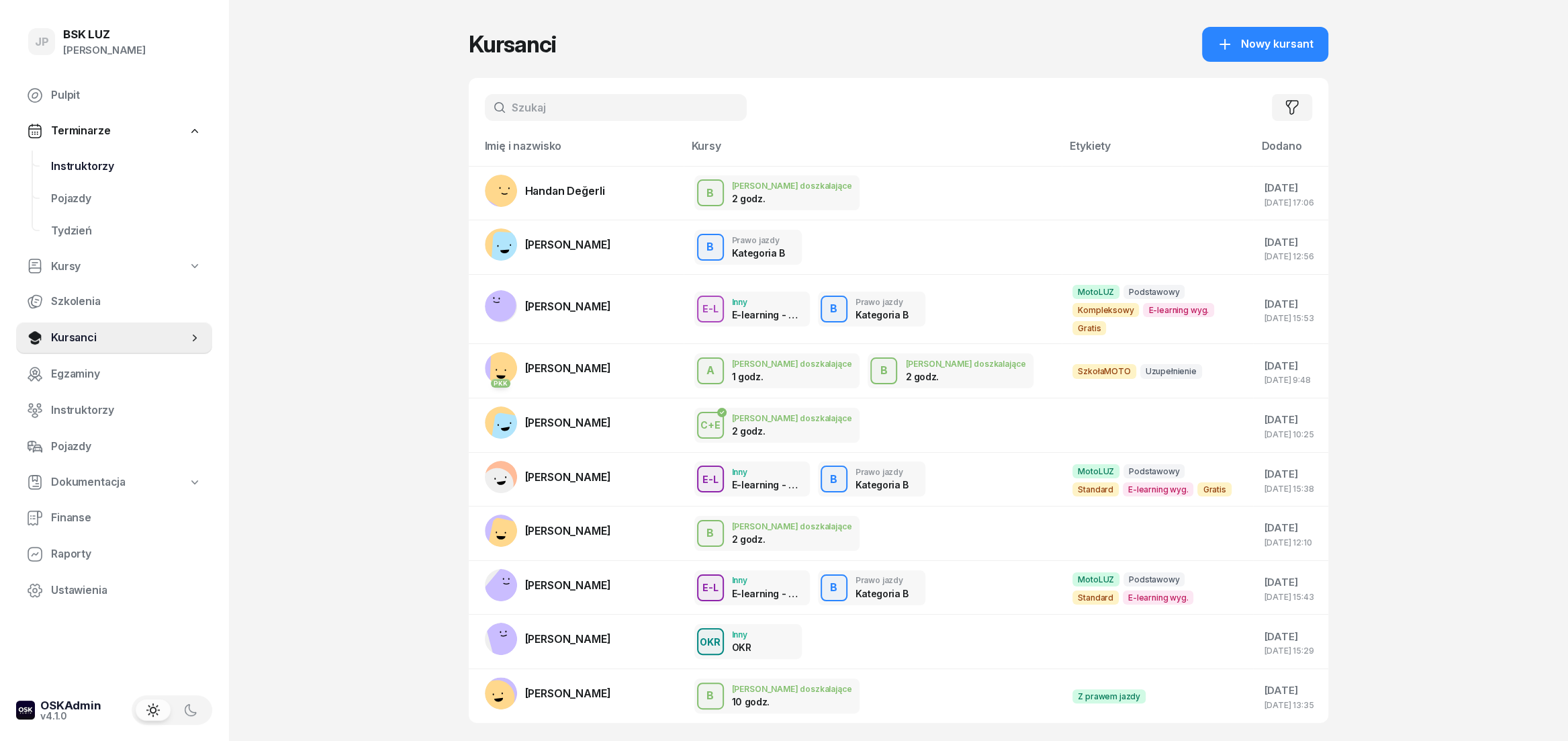
click at [63, 163] on span "Instruktorzy" at bounding box center [126, 166] width 151 height 17
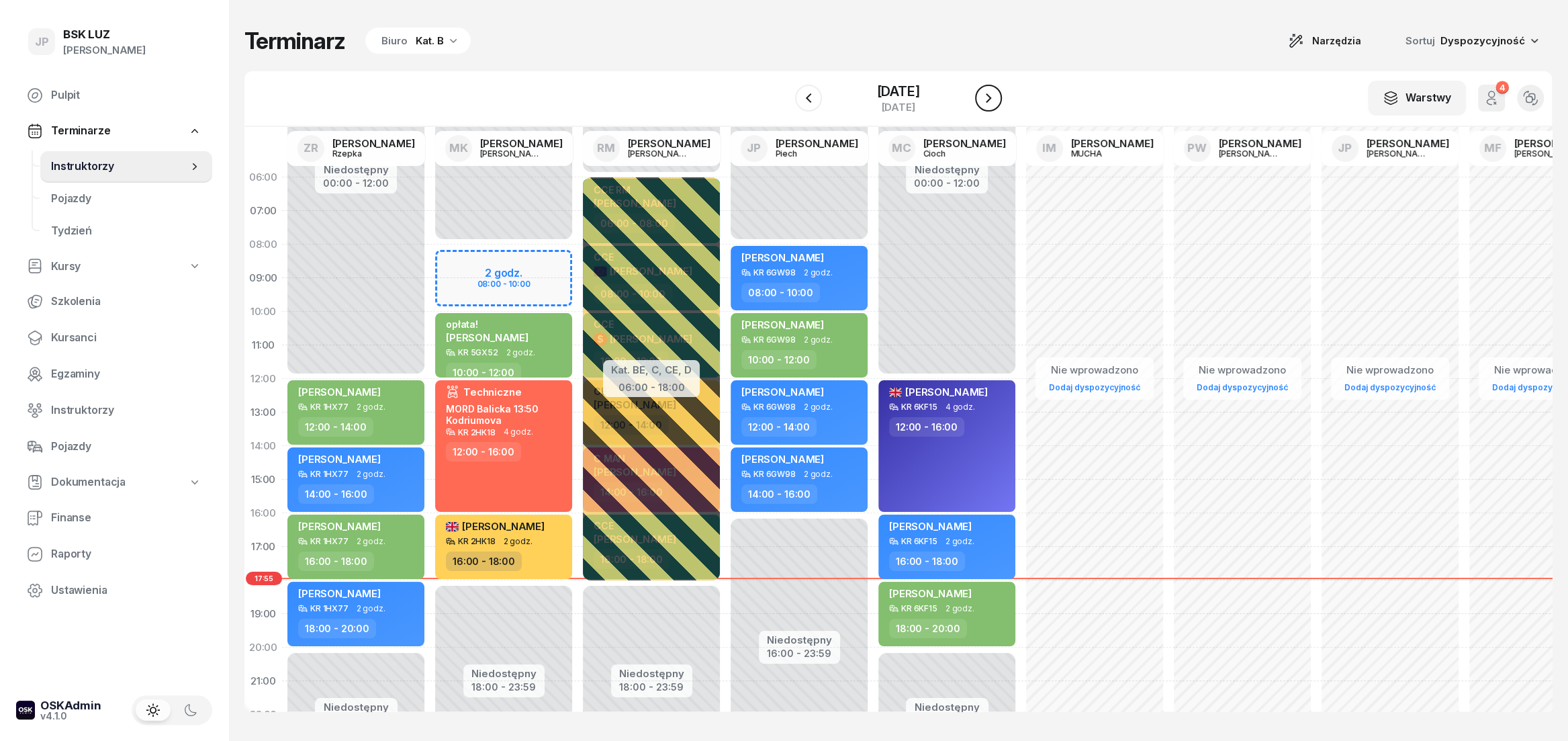
click at [993, 96] on icon "button" at bounding box center [988, 98] width 16 height 16
click at [994, 96] on icon "button" at bounding box center [988, 98] width 16 height 16
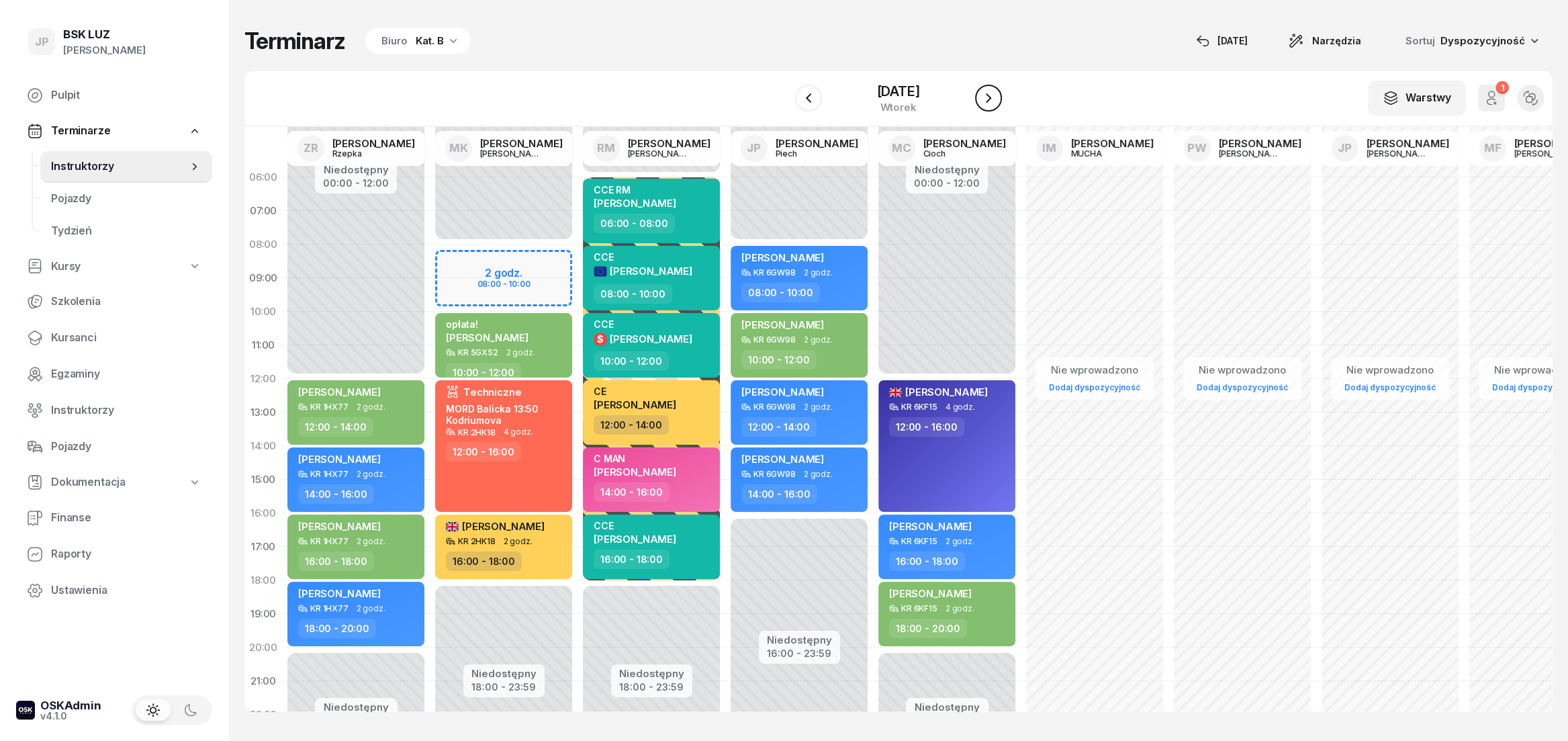
click at [994, 96] on icon "button" at bounding box center [988, 98] width 16 height 16
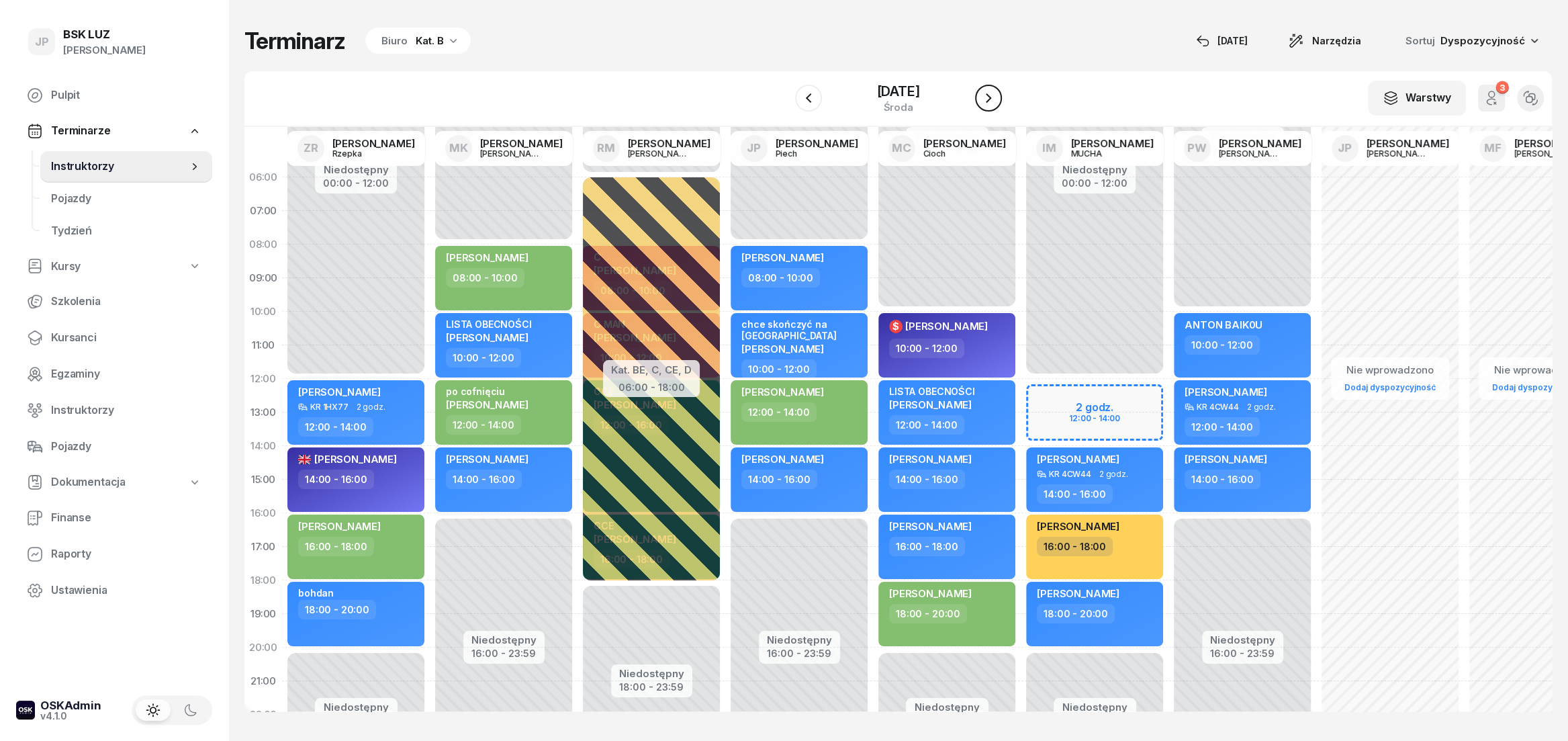
click at [994, 96] on icon "button" at bounding box center [988, 98] width 16 height 16
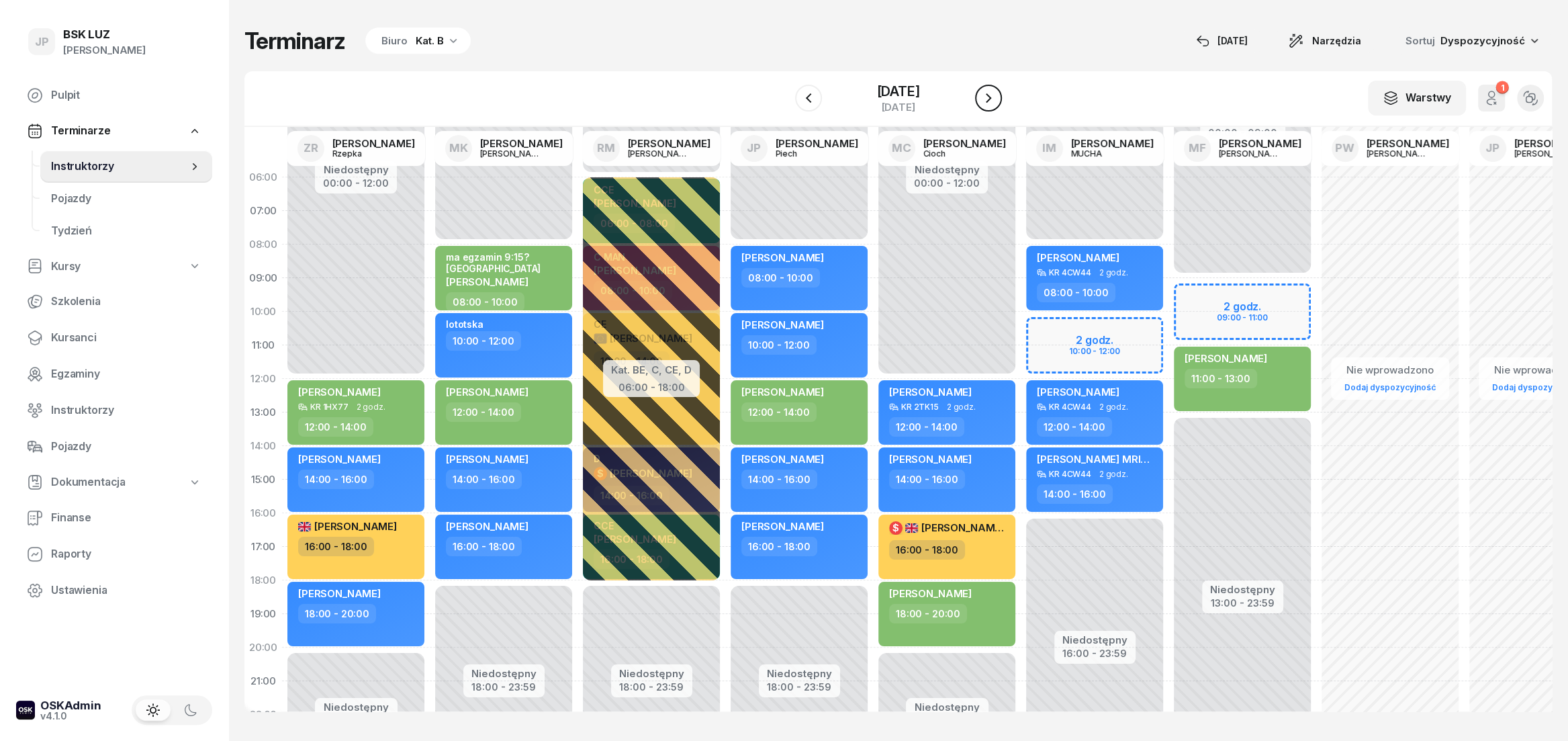
click at [994, 96] on icon "button" at bounding box center [988, 98] width 16 height 16
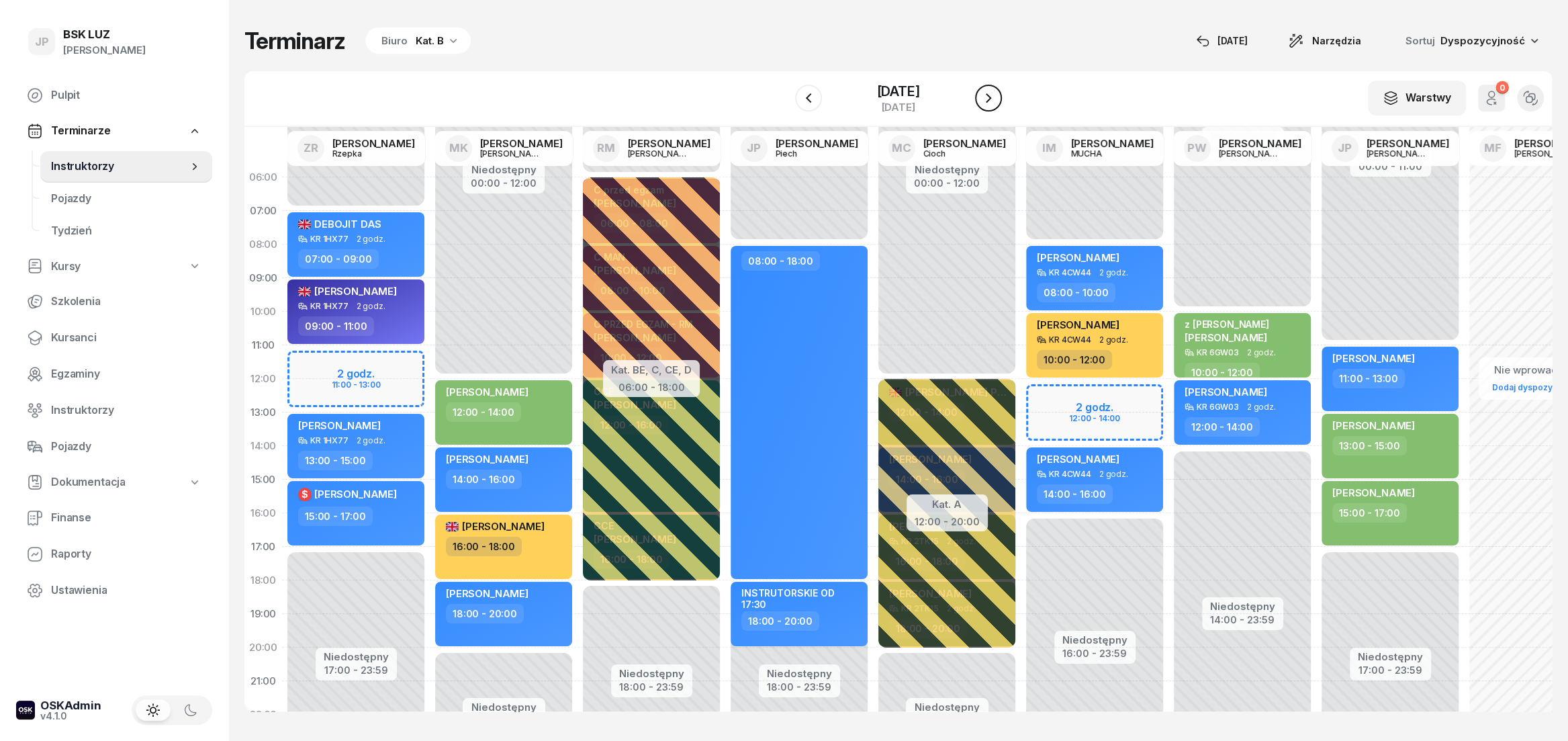
click at [994, 96] on button "button" at bounding box center [988, 98] width 27 height 27
click at [994, 96] on icon "button" at bounding box center [988, 98] width 16 height 16
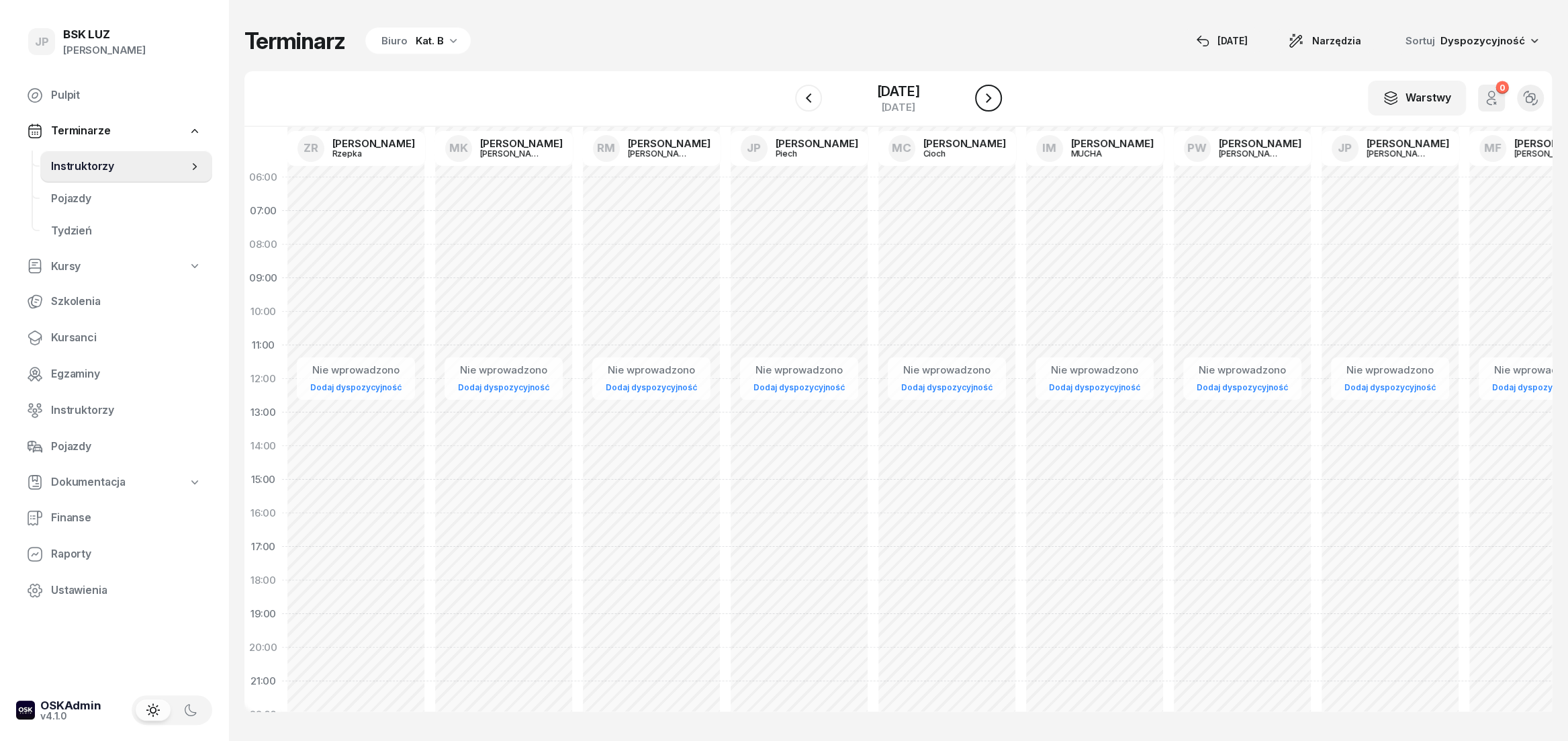
click at [995, 100] on icon "button" at bounding box center [988, 98] width 16 height 16
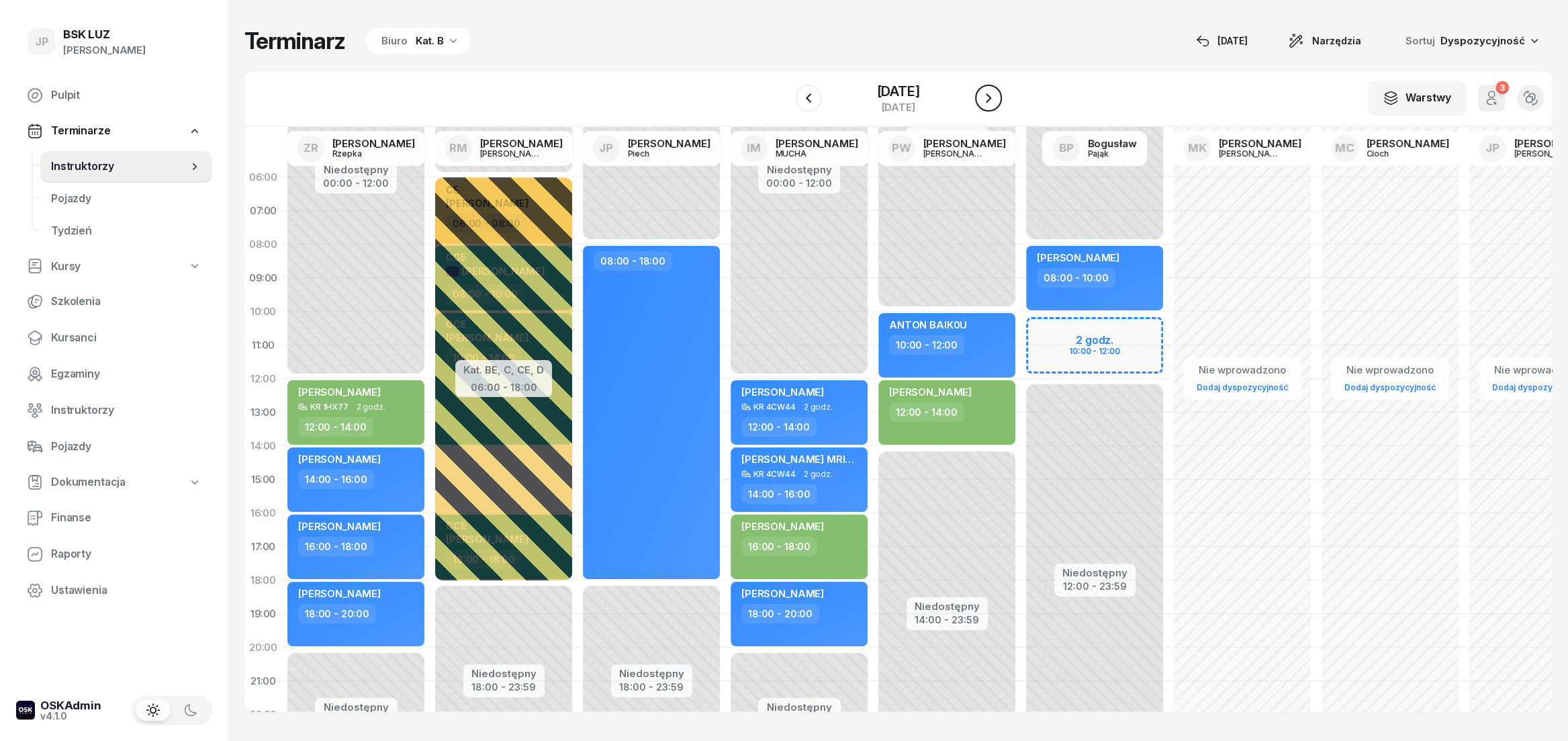
click at [997, 104] on icon "button" at bounding box center [988, 98] width 16 height 16
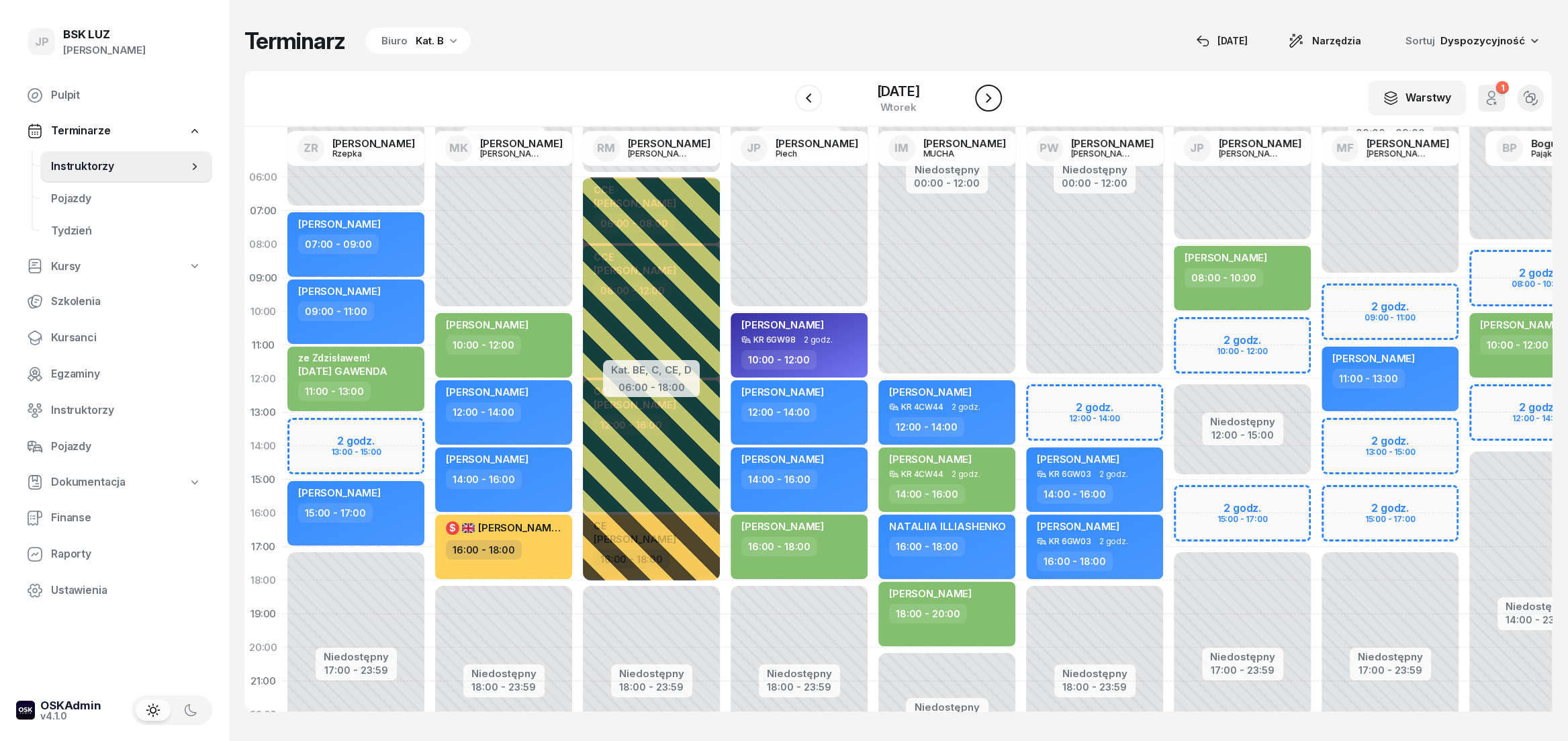
click at [997, 102] on icon "button" at bounding box center [988, 98] width 16 height 16
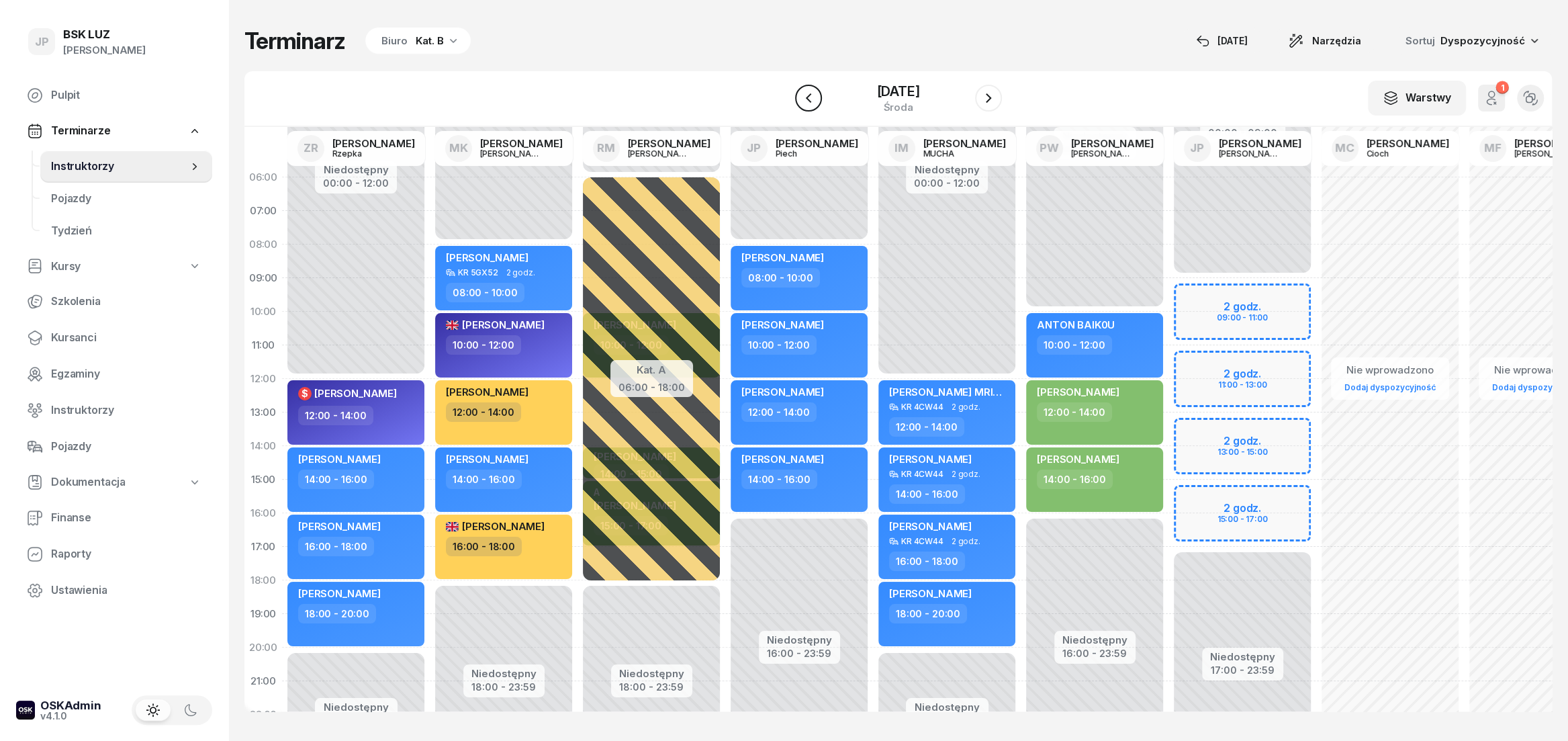
click at [801, 103] on icon "button" at bounding box center [808, 98] width 16 height 16
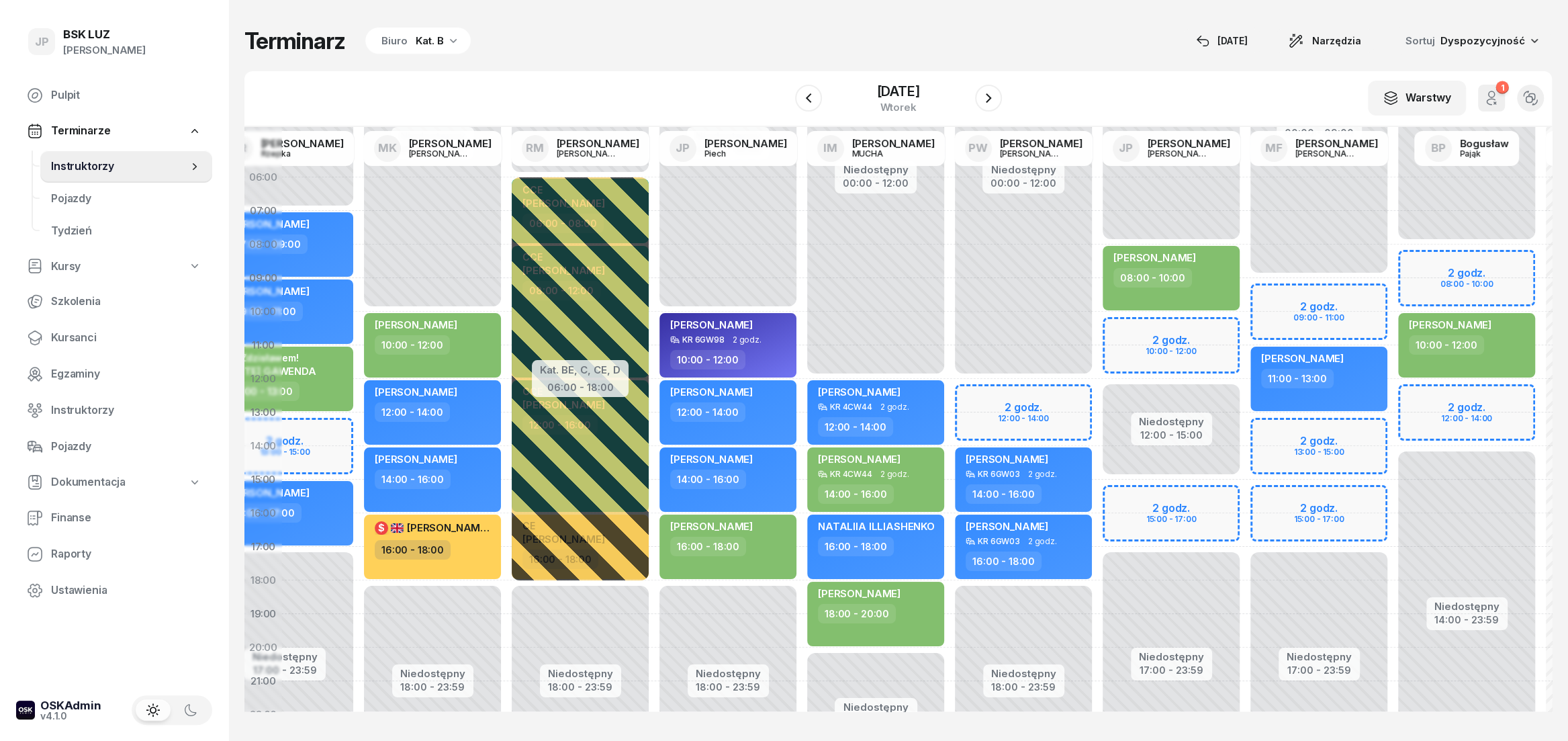
scroll to position [0, 37]
